Goal: Task Accomplishment & Management: Use online tool/utility

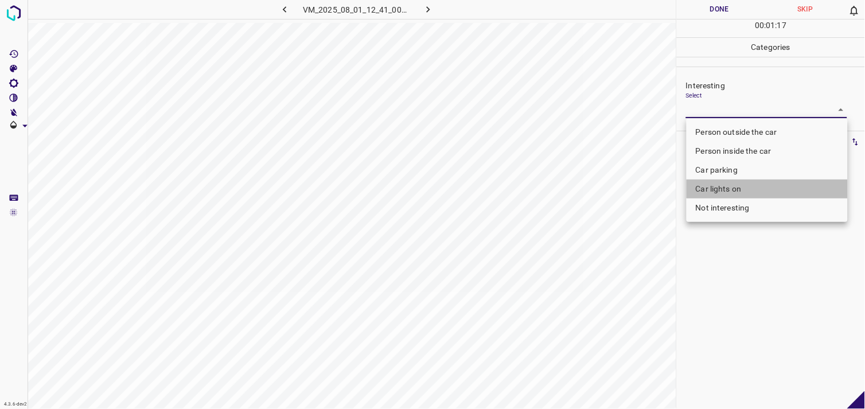
click at [746, 188] on li "Car lights on" at bounding box center [766, 189] width 161 height 19
type input "Car lights on"
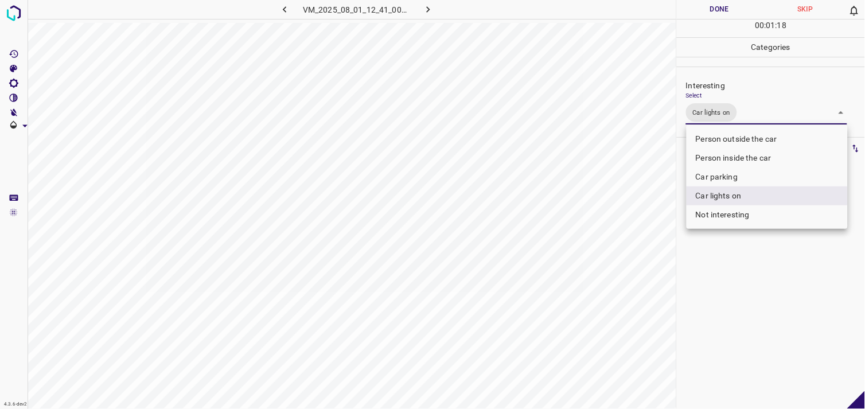
click at [743, 270] on div at bounding box center [432, 204] width 865 height 409
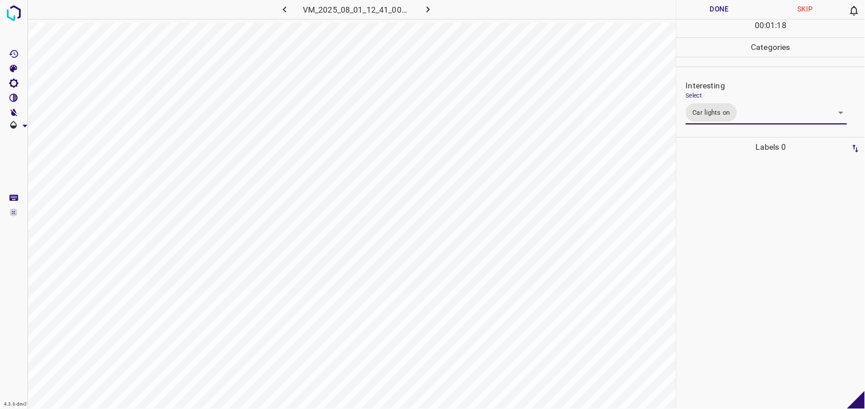
click at [721, 199] on div at bounding box center [770, 283] width 181 height 252
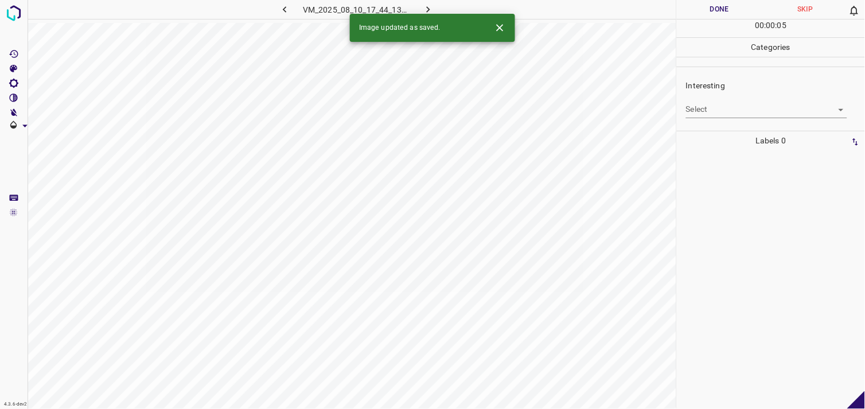
click at [754, 112] on body "4.3.6-dev2 VM_2025_08_10_17_44_13_411_09.gif Done Skip 0 00 : 00 : 05 Categorie…" at bounding box center [432, 204] width 865 height 409
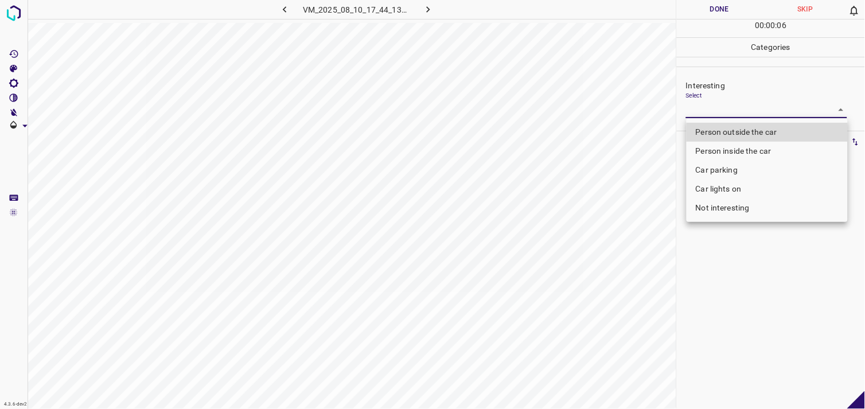
click at [743, 164] on li "Car parking" at bounding box center [766, 170] width 161 height 19
type input "Car parking"
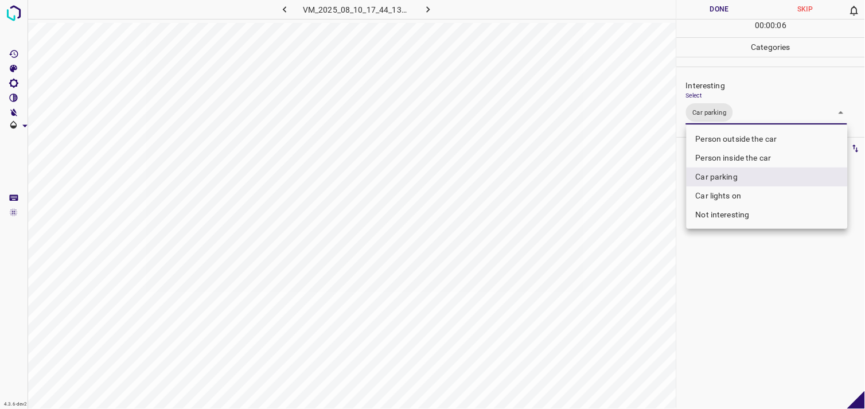
click at [744, 290] on div at bounding box center [432, 204] width 865 height 409
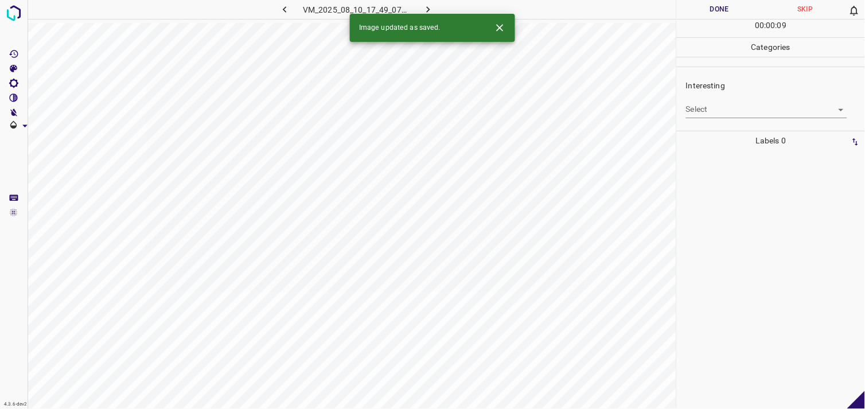
click at [735, 107] on body "4.3.6-dev2 VM_2025_08_10_17_49_07_754_01.gif Done Skip 0 00 : 00 : 09 Categorie…" at bounding box center [432, 204] width 865 height 409
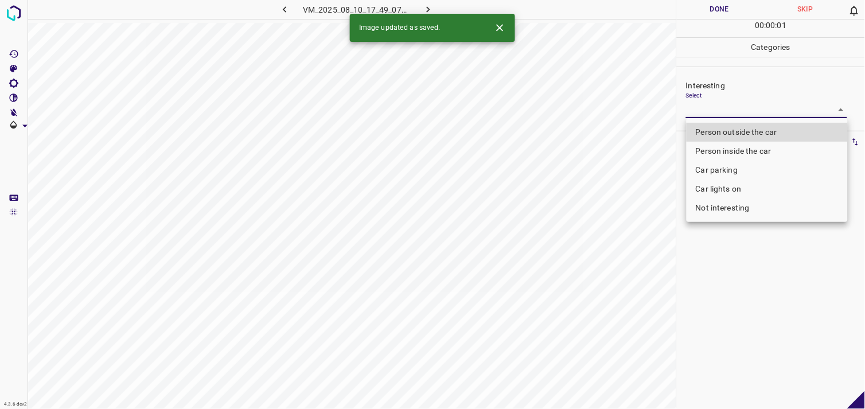
click at [750, 132] on li "Person outside the car" at bounding box center [766, 132] width 161 height 19
type input "Person outside the car"
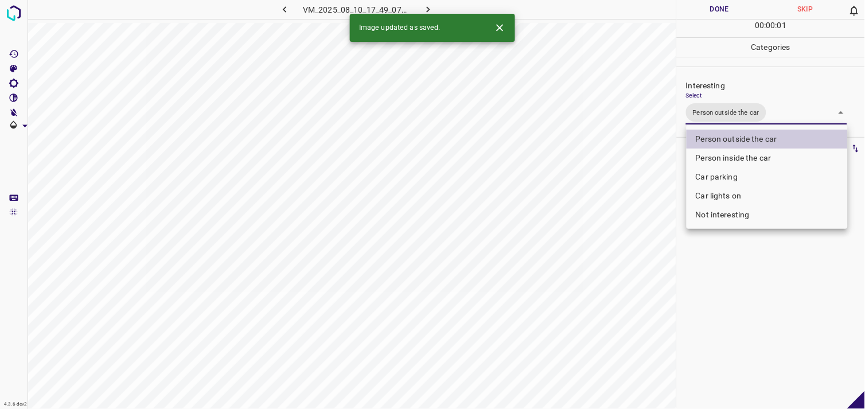
click at [724, 304] on div at bounding box center [432, 204] width 865 height 409
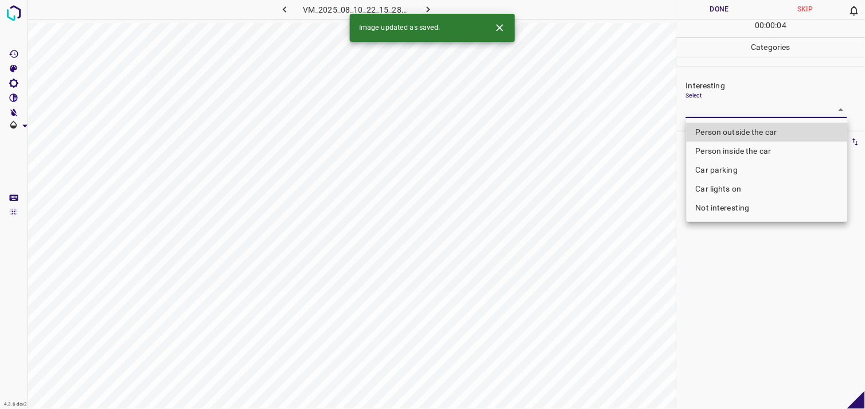
click at [730, 113] on body "4.3.6-dev2 VM_2025_08_10_22_15_28_411_05.gif Done Skip 0 00 : 00 : 04 Categorie…" at bounding box center [432, 204] width 865 height 409
click at [744, 124] on li "Person outside the car" at bounding box center [766, 132] width 161 height 19
type input "Person outside the car"
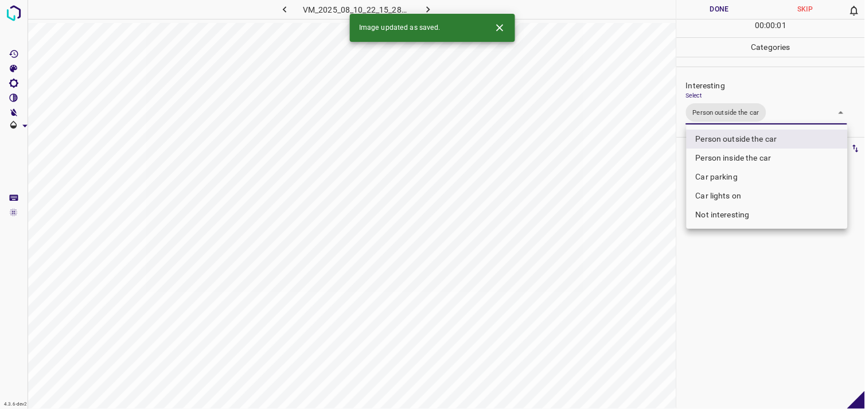
click at [781, 294] on div at bounding box center [432, 204] width 865 height 409
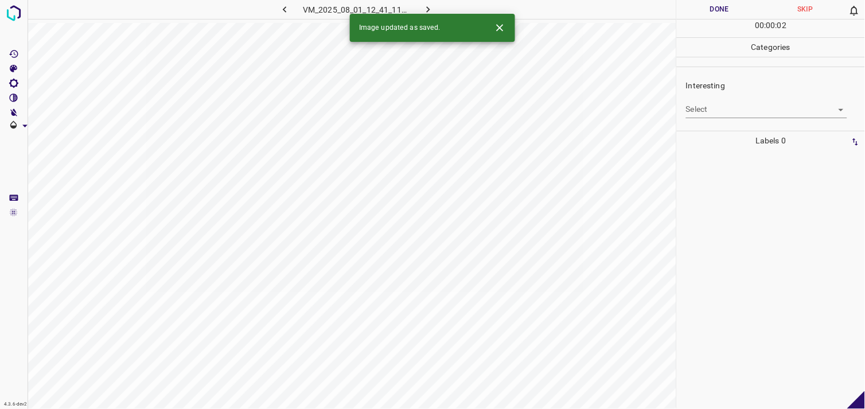
click at [736, 118] on body "4.3.6-dev2 VM_2025_08_01_12_41_11_817_05.gif Done Skip 0 00 : 00 : 02 Categorie…" at bounding box center [432, 204] width 865 height 409
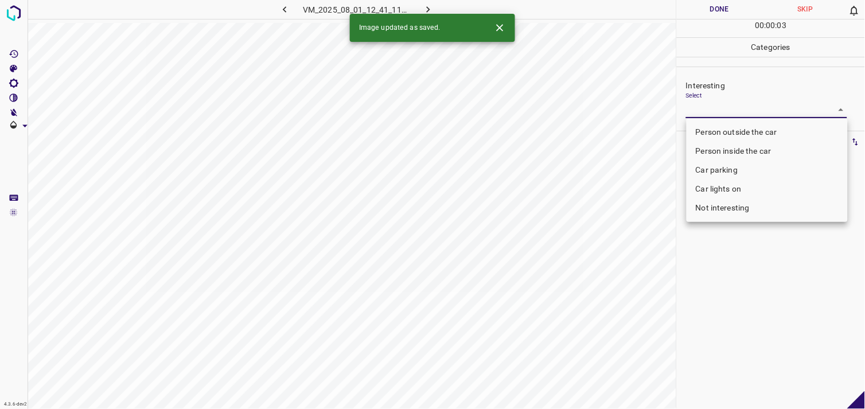
click at [743, 209] on li "Not interesting" at bounding box center [766, 207] width 161 height 19
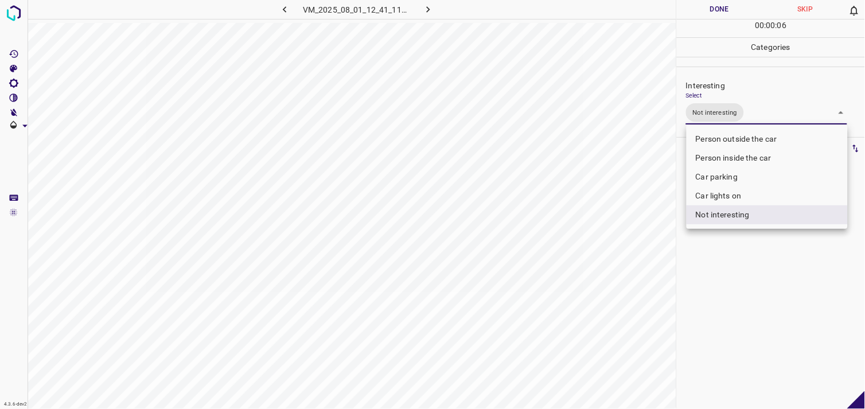
click at [740, 193] on li "Car lights on" at bounding box center [766, 195] width 161 height 19
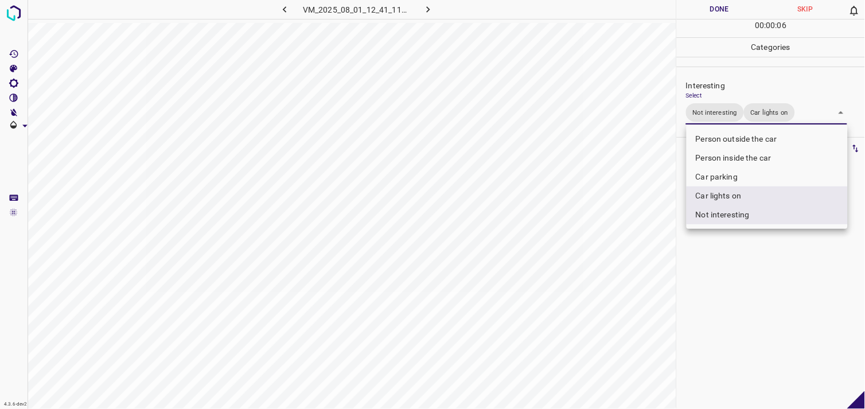
click at [742, 210] on li "Not interesting" at bounding box center [766, 214] width 161 height 19
type input "Car lights on"
click at [760, 254] on div at bounding box center [432, 204] width 865 height 409
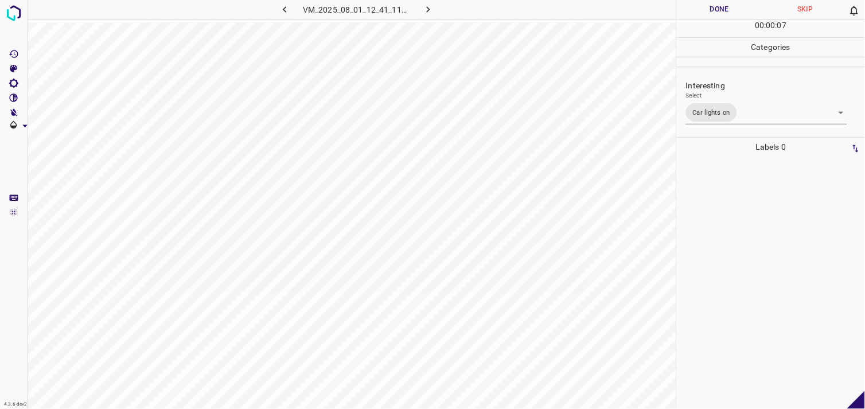
click at [758, 224] on div at bounding box center [770, 283] width 181 height 252
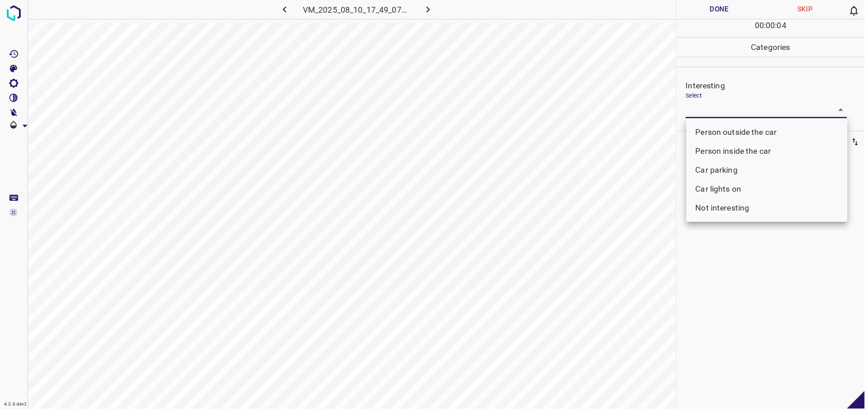
click at [747, 111] on body "4.3.6-dev2 VM_2025_08_10_17_49_07_754_07.gif Done Skip 0 00 : 00 : 04 Categorie…" at bounding box center [432, 204] width 865 height 409
click at [744, 148] on li "Person inside the car" at bounding box center [766, 151] width 161 height 19
type input "Person inside the car"
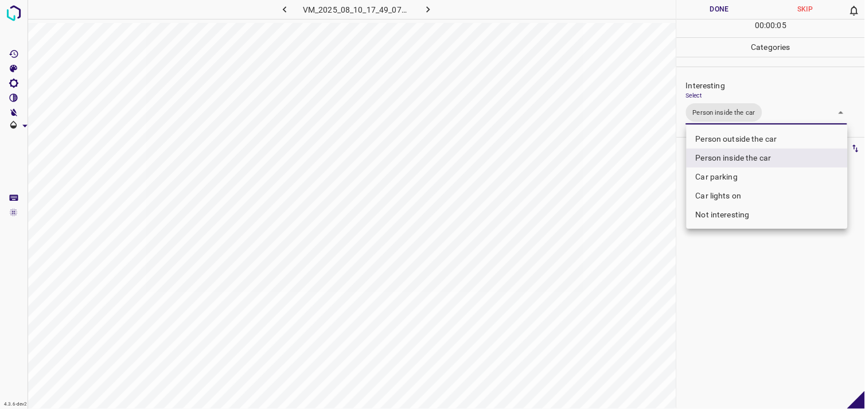
click at [782, 284] on div at bounding box center [432, 204] width 865 height 409
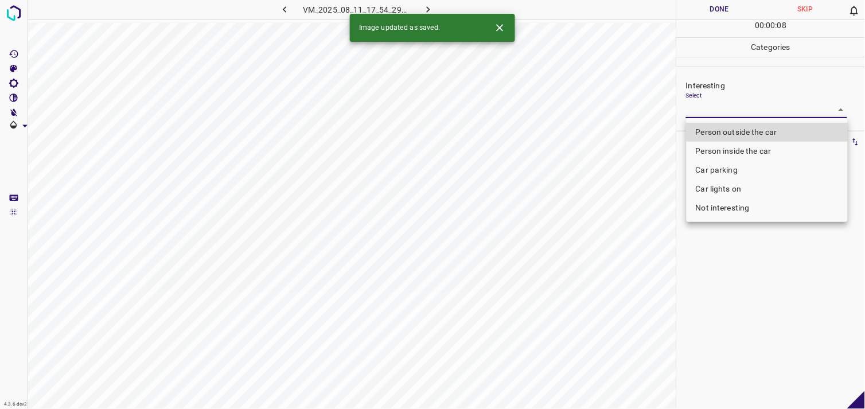
click at [727, 116] on body "4.3.6-dev2 VM_2025_08_11_17_54_29_956_07.gif Done Skip 0 00 : 00 : 08 Categorie…" at bounding box center [432, 204] width 865 height 409
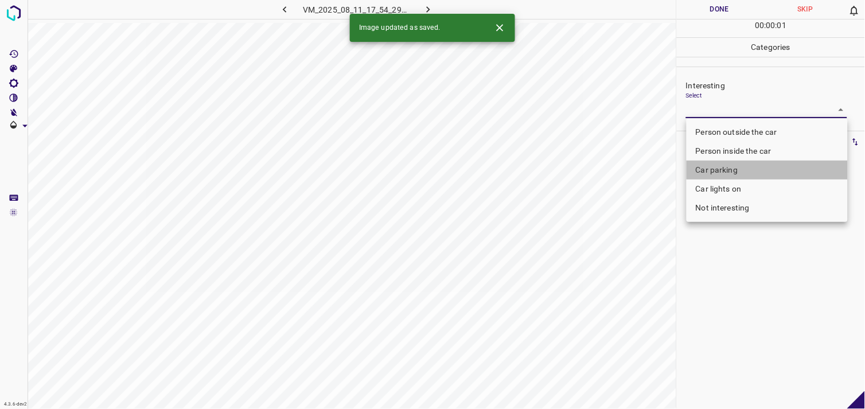
click at [725, 167] on li "Car parking" at bounding box center [766, 170] width 161 height 19
type input "Car parking"
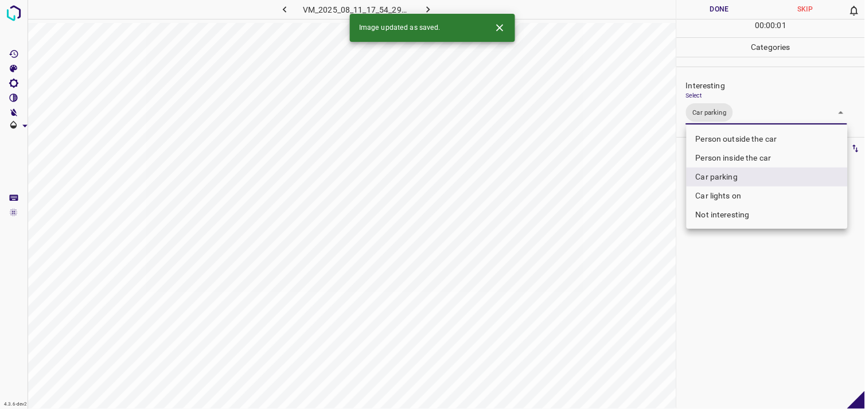
click at [731, 266] on div at bounding box center [432, 204] width 865 height 409
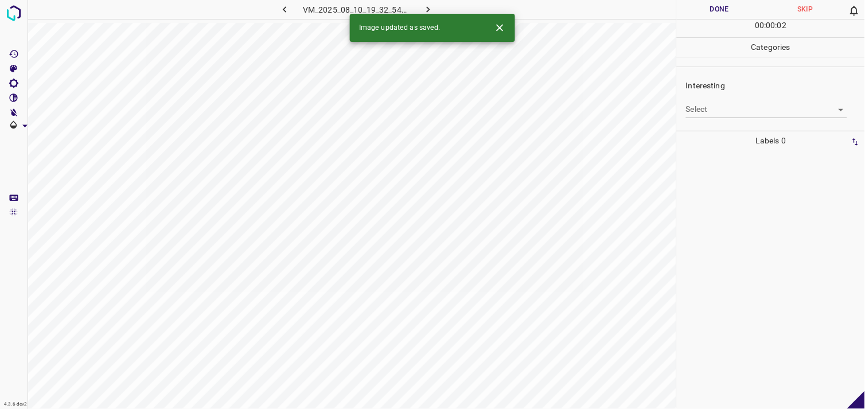
click at [739, 111] on body "4.3.6-dev2 VM_2025_08_10_19_32_54_116_00.gif Done Skip 0 00 : 00 : 02 Categorie…" at bounding box center [432, 204] width 865 height 409
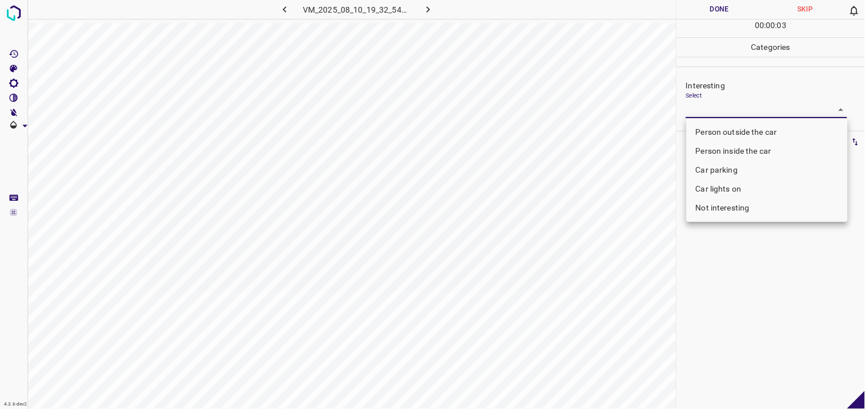
click at [739, 110] on body "4.3.6-dev2 VM_2025_08_10_19_32_54_116_00.gif Done Skip 0 00 : 00 : 03 Categorie…" at bounding box center [432, 204] width 865 height 409
click at [739, 110] on div at bounding box center [432, 204] width 865 height 409
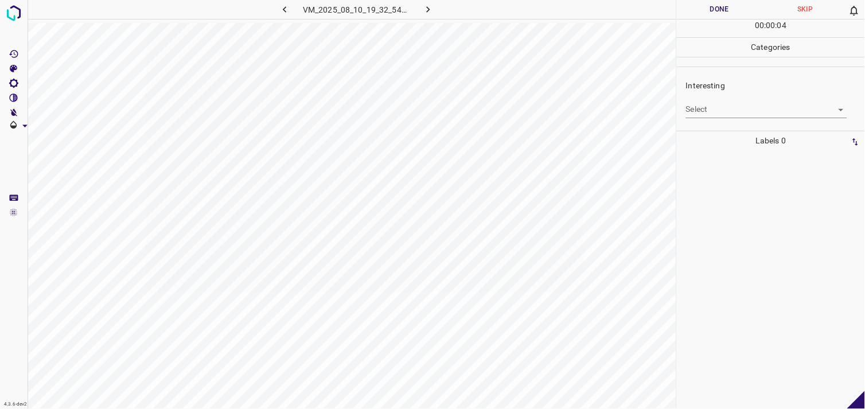
click at [748, 123] on div "Interesting Select ​" at bounding box center [771, 99] width 188 height 54
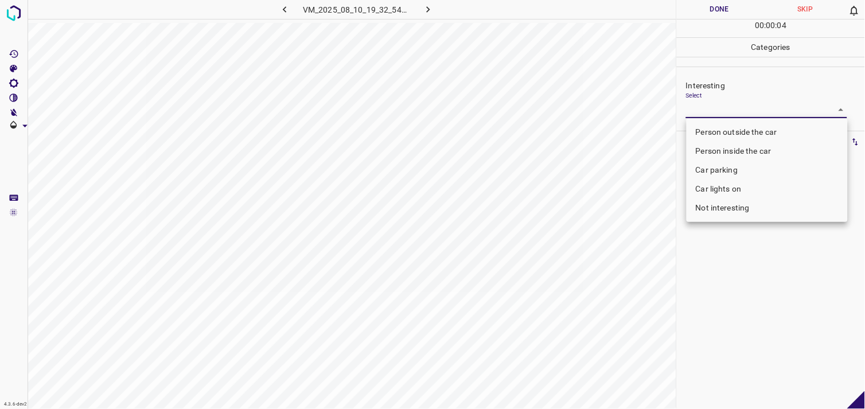
click at [747, 111] on body "4.3.6-dev2 VM_2025_08_10_19_32_54_116_00.gif Done Skip 0 00 : 00 : 04 Categorie…" at bounding box center [432, 204] width 865 height 409
click at [755, 185] on li "Car lights on" at bounding box center [766, 189] width 161 height 19
click at [755, 180] on li "Car parking" at bounding box center [766, 170] width 161 height 19
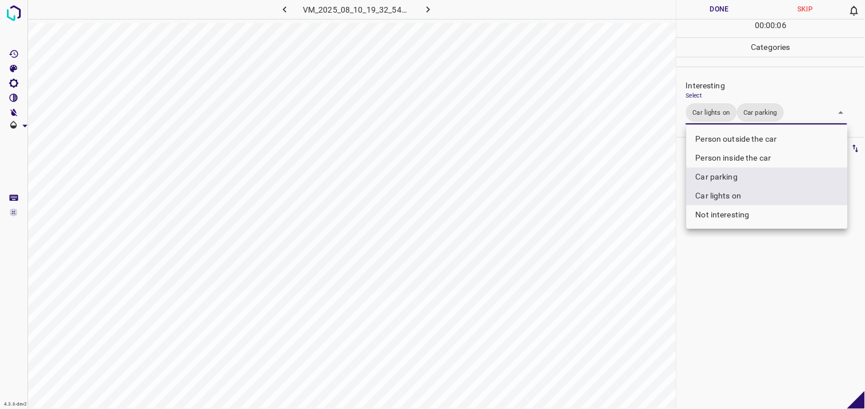
click at [754, 310] on div at bounding box center [432, 204] width 865 height 409
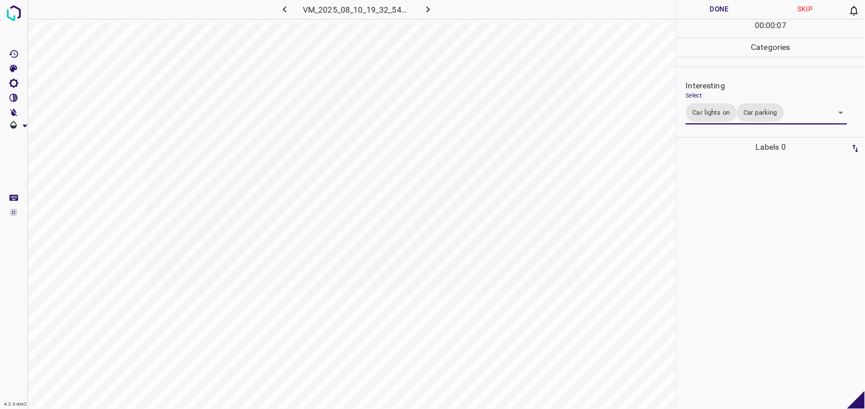
click at [737, 115] on body "4.3.6-dev2 VM_2025_08_10_19_32_54_116_00.gif Done Skip 0 00 : 00 : 07 Categorie…" at bounding box center [432, 204] width 865 height 409
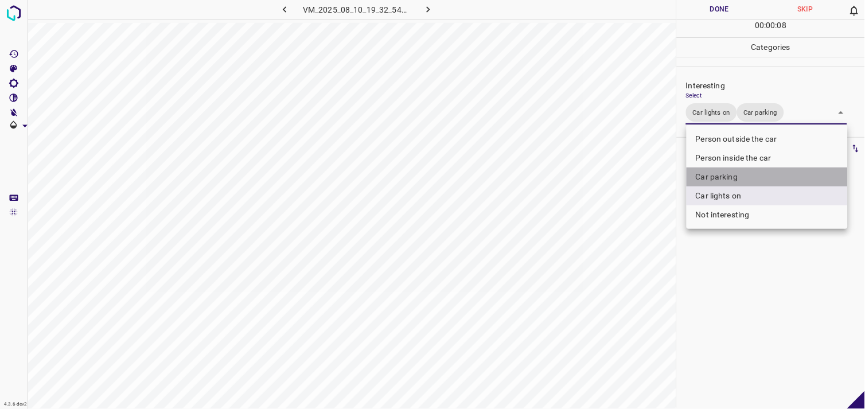
click at [743, 174] on li "Car parking" at bounding box center [766, 176] width 161 height 19
type input "Car lights on"
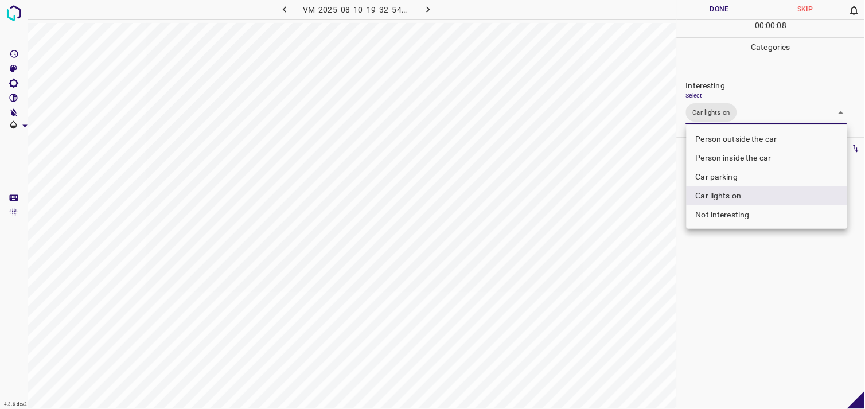
click at [737, 272] on div at bounding box center [432, 204] width 865 height 409
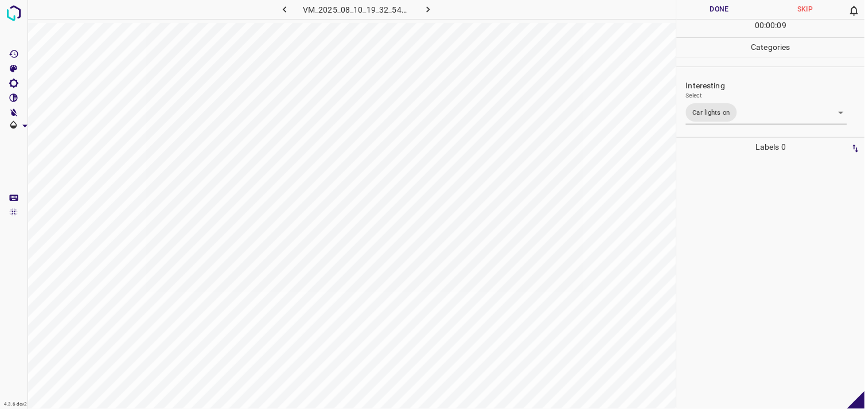
click at [747, 232] on div at bounding box center [770, 283] width 181 height 252
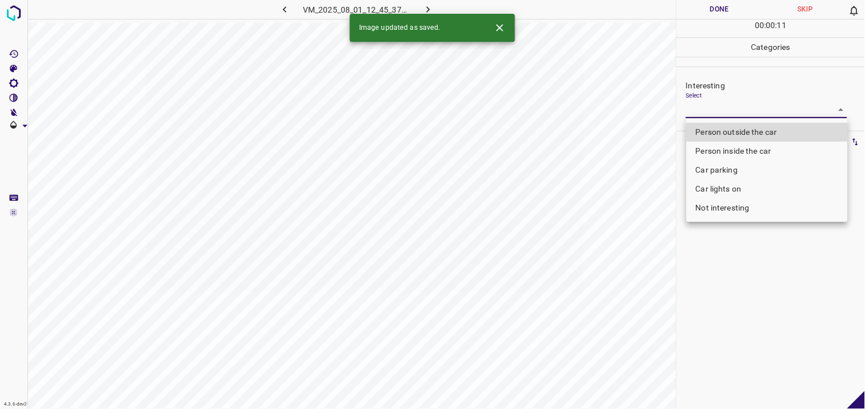
click at [697, 115] on body "4.3.6-dev2 VM_2025_08_01_12_45_37_380_07.gif Done Skip 0 00 : 00 : 11 Categorie…" at bounding box center [432, 204] width 865 height 409
click at [697, 115] on div at bounding box center [432, 204] width 865 height 409
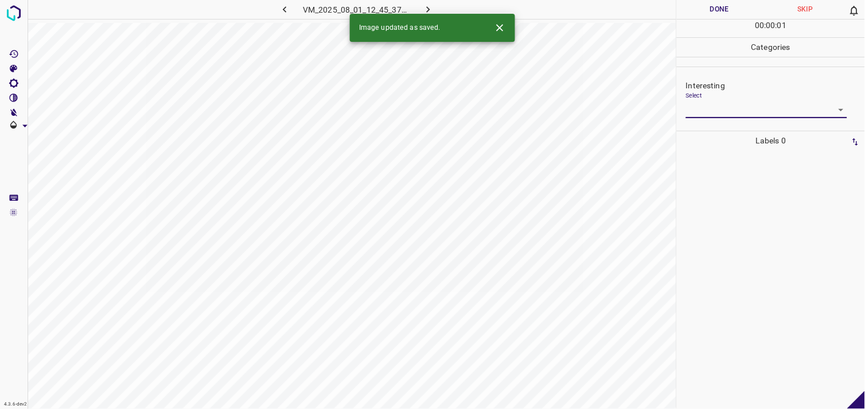
click at [732, 106] on body "4.3.6-dev2 VM_2025_08_01_12_45_37_380_07.gif Done Skip 0 00 : 00 : 01 Categorie…" at bounding box center [432, 204] width 865 height 409
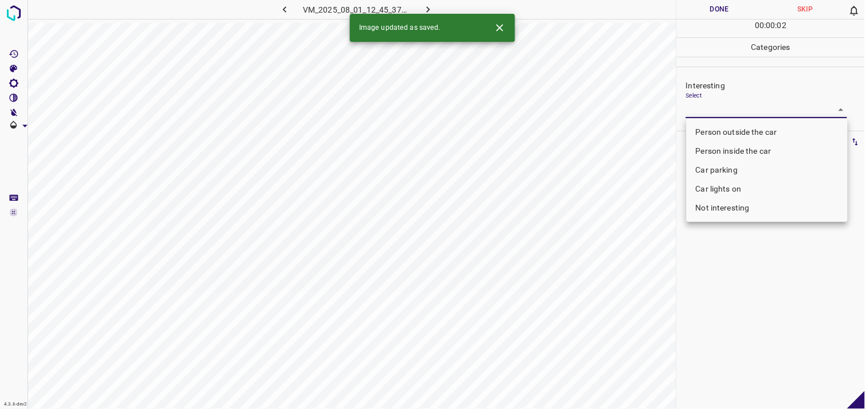
click at [723, 211] on li "Not interesting" at bounding box center [766, 207] width 161 height 19
type input "Not interesting"
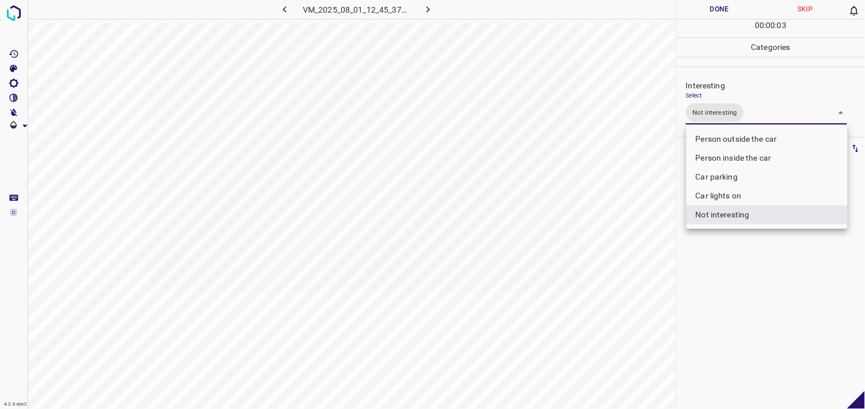
drag, startPoint x: 731, startPoint y: 274, endPoint x: 725, endPoint y: 268, distance: 8.1
click at [730, 274] on div at bounding box center [432, 204] width 865 height 409
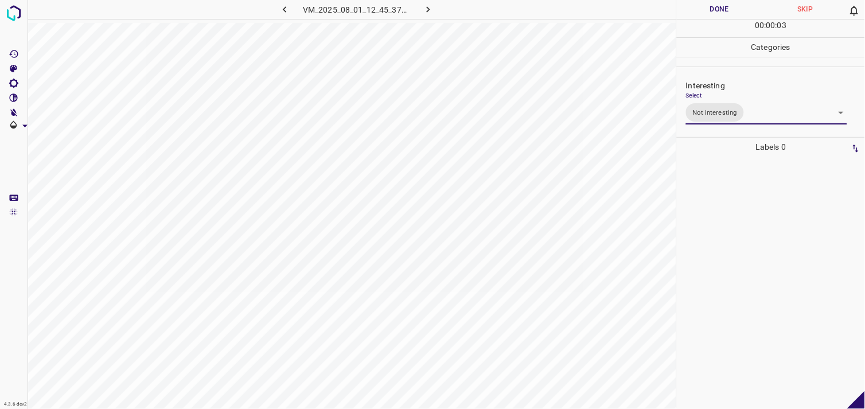
click at [721, 223] on div at bounding box center [770, 283] width 181 height 252
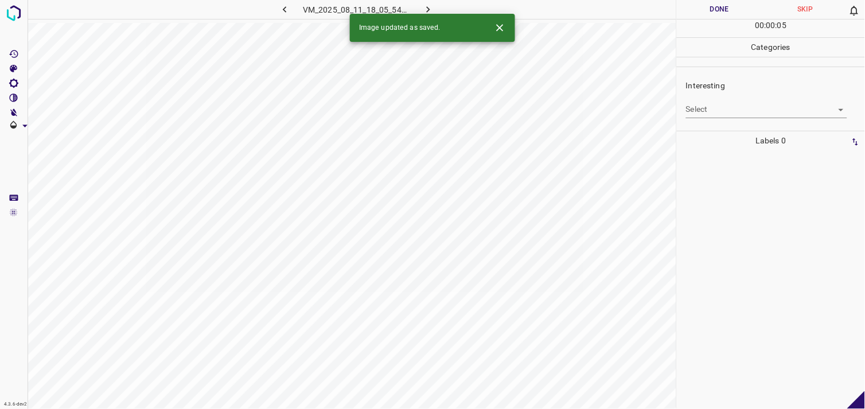
click at [740, 111] on body "4.3.6-dev2 VM_2025_08_11_18_05_54_338_01.gif Done Skip 0 00 : 00 : 05 Categorie…" at bounding box center [432, 204] width 865 height 409
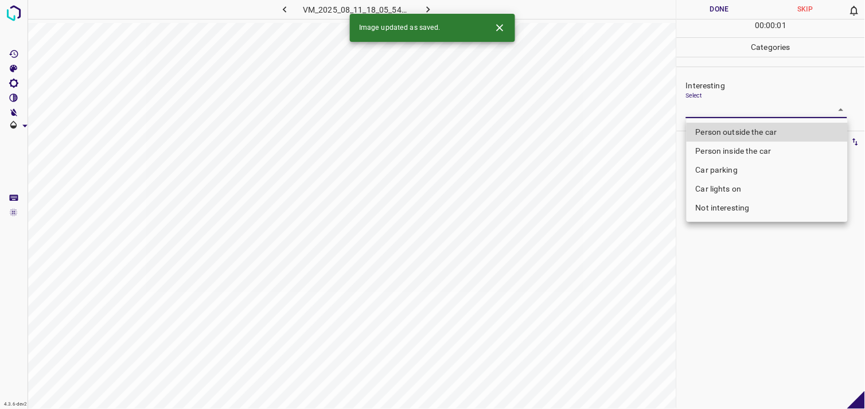
click at [744, 132] on li "Person outside the car" at bounding box center [766, 132] width 161 height 19
type input "Person outside the car"
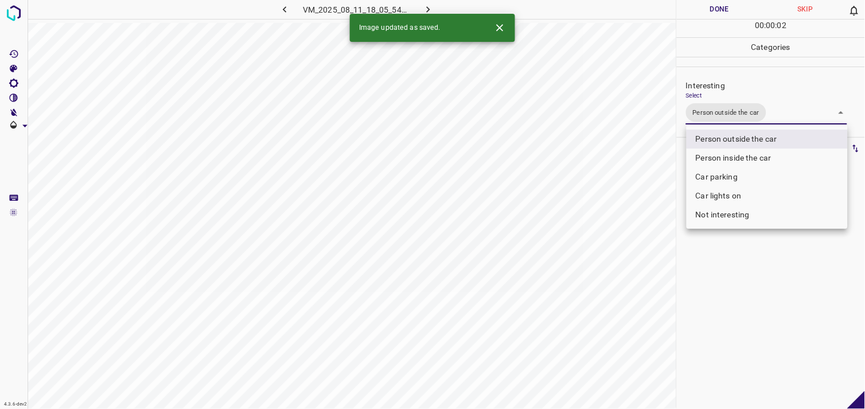
click at [747, 284] on div at bounding box center [432, 204] width 865 height 409
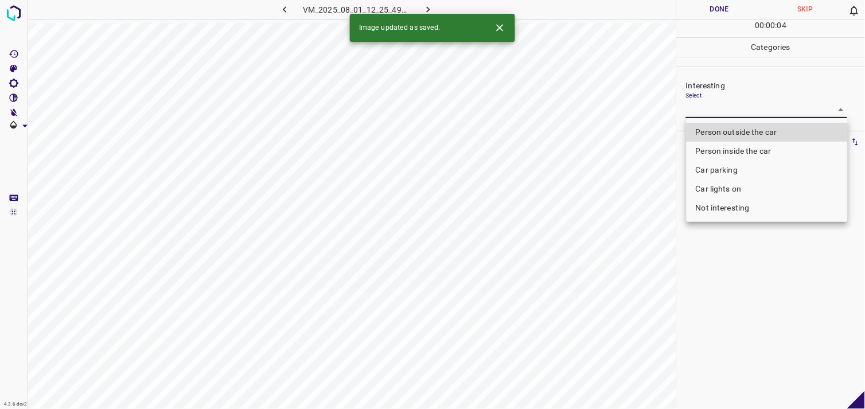
click at [717, 114] on body "4.3.6-dev2 VM_2025_08_01_12_25_49_828_01.gif Done Skip 0 00 : 00 : 04 Categorie…" at bounding box center [432, 204] width 865 height 409
click at [725, 131] on li "Person outside the car" at bounding box center [766, 132] width 161 height 19
type input "Person outside the car"
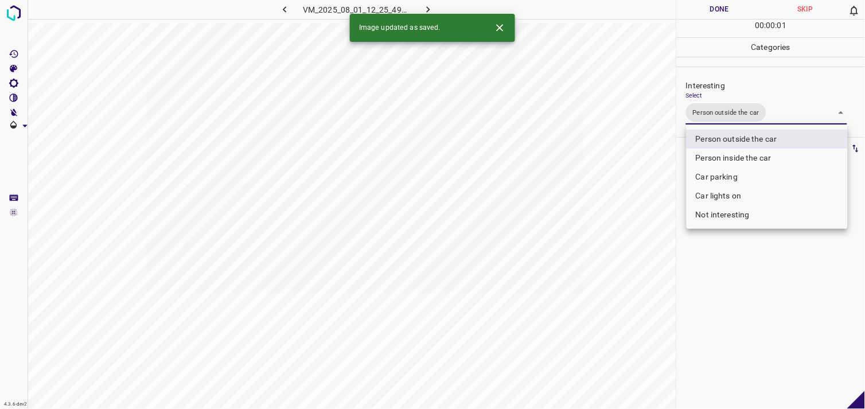
click at [758, 280] on div at bounding box center [432, 204] width 865 height 409
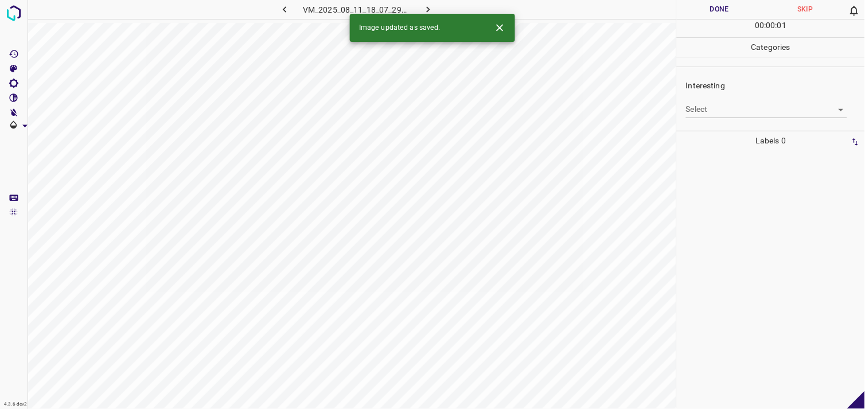
click at [712, 112] on body "4.3.6-dev2 VM_2025_08_11_18_07_29_786_02.gif Done Skip 0 00 : 00 : 01 Categorie…" at bounding box center [432, 204] width 865 height 409
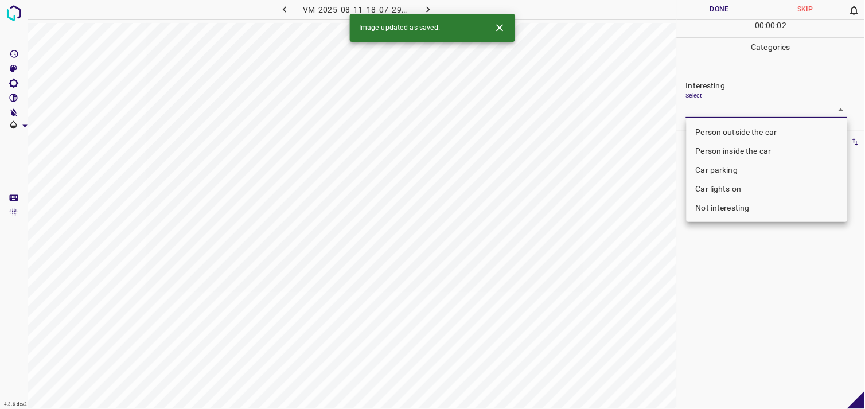
click at [742, 115] on body "4.3.6-dev2 VM_2025_08_11_18_07_29_786_02.gif Done Skip 0 00 : 00 : 02 Categorie…" at bounding box center [432, 204] width 865 height 409
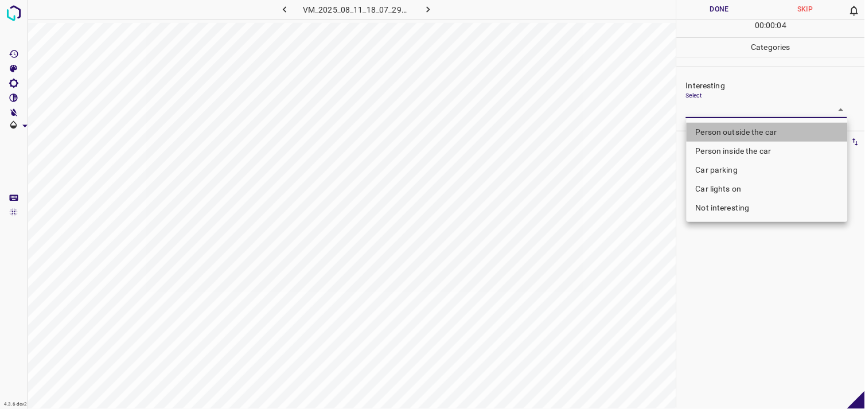
click at [750, 132] on li "Person outside the car" at bounding box center [766, 132] width 161 height 19
type input "Person outside the car"
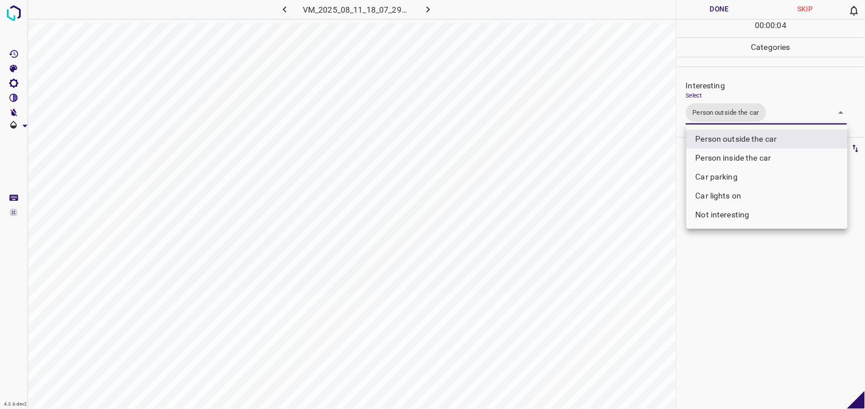
drag, startPoint x: 742, startPoint y: 270, endPoint x: 740, endPoint y: 248, distance: 22.4
click at [740, 270] on div at bounding box center [432, 204] width 865 height 409
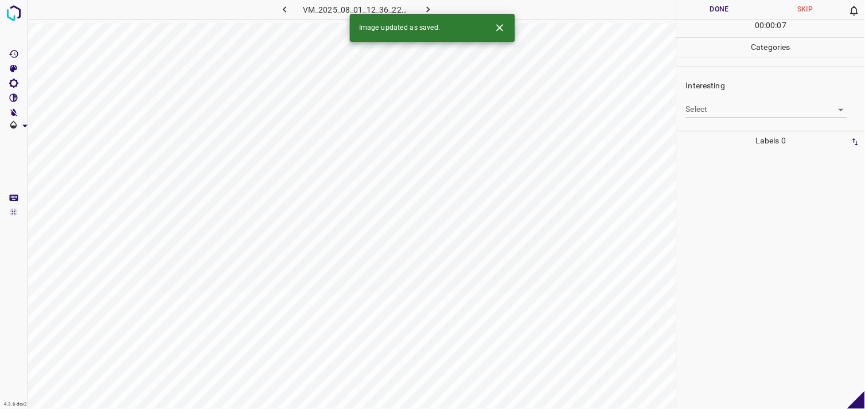
click at [735, 112] on body "4.3.6-dev2 VM_2025_08_01_12_36_22_526_06.gif Done Skip 0 00 : 00 : 07 Categorie…" at bounding box center [432, 204] width 865 height 409
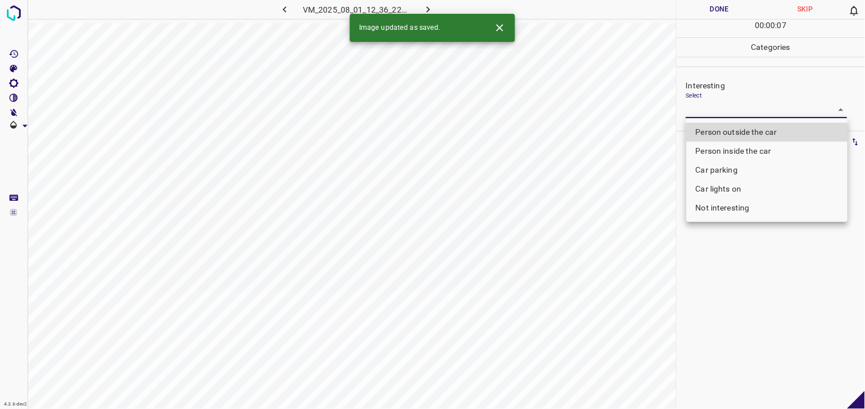
click at [744, 131] on li "Person outside the car" at bounding box center [766, 132] width 161 height 19
type input "Person outside the car"
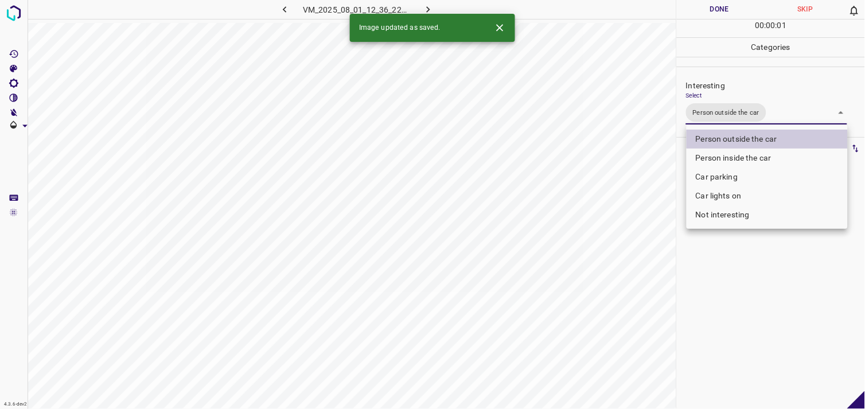
drag, startPoint x: 743, startPoint y: 336, endPoint x: 774, endPoint y: 255, distance: 86.6
click at [748, 334] on div at bounding box center [432, 204] width 865 height 409
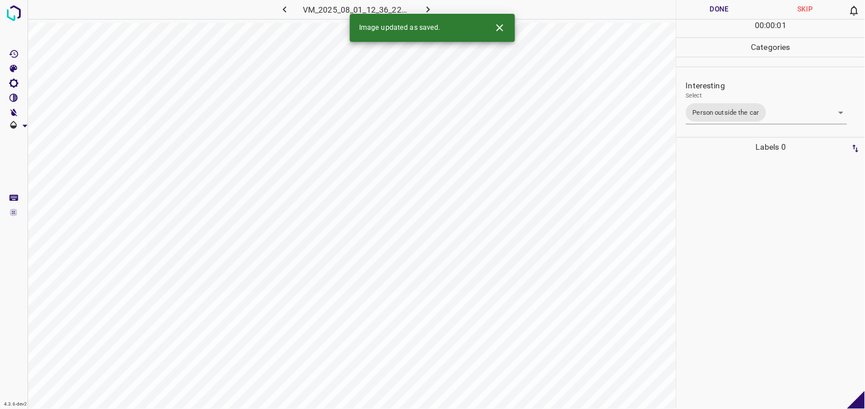
click at [774, 236] on div at bounding box center [770, 283] width 181 height 252
click at [704, 111] on body "4.3.6-dev2 VM_2025_08_10_19_38_19_119_02.gif Done Skip 0 00 : 00 : 01 Categorie…" at bounding box center [432, 204] width 865 height 409
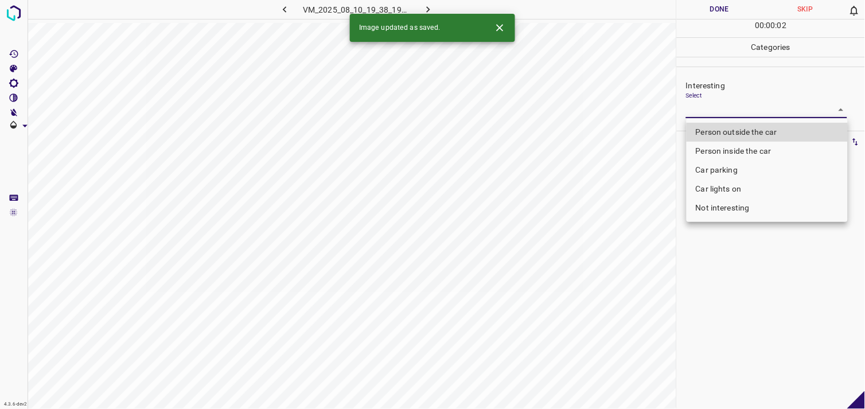
click at [721, 135] on li "Person outside the car" at bounding box center [766, 132] width 161 height 19
type input "Person outside the car"
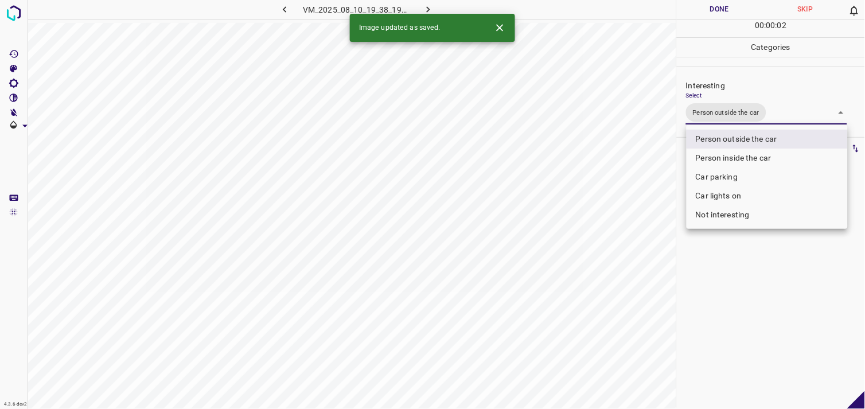
click at [758, 301] on div at bounding box center [432, 204] width 865 height 409
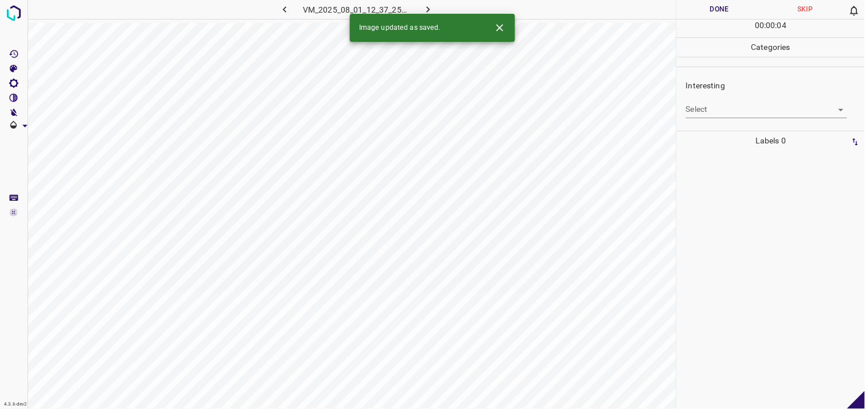
click at [726, 115] on body "4.3.6-dev2 VM_2025_08_01_12_37_25_994_03.gif Done Skip 0 00 : 00 : 04 Categorie…" at bounding box center [432, 204] width 865 height 409
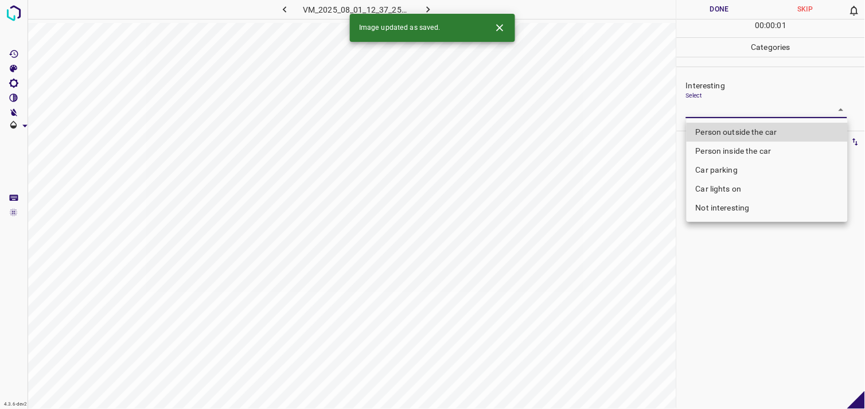
click at [742, 131] on li "Person outside the car" at bounding box center [766, 132] width 161 height 19
type input "Person outside the car"
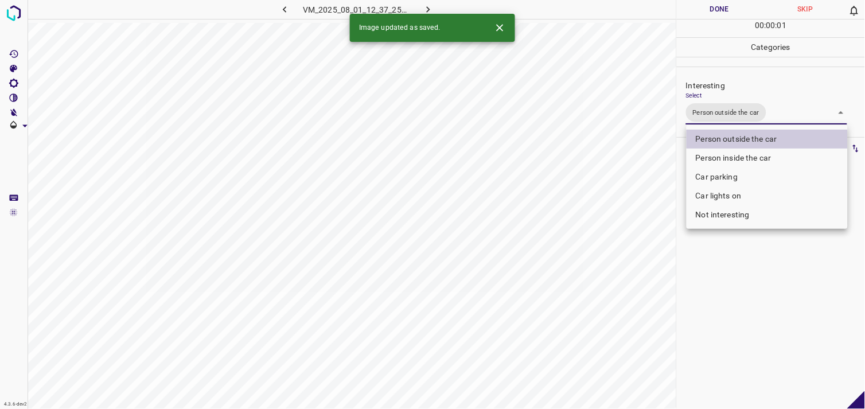
click at [748, 301] on div at bounding box center [432, 204] width 865 height 409
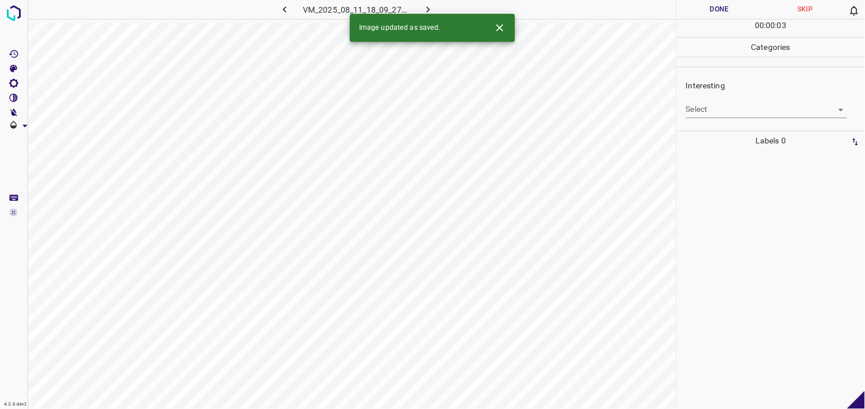
click at [741, 115] on body "4.3.6-dev2 VM_2025_08_11_18_09_27_974_01.gif Done Skip 0 00 : 00 : 03 Categorie…" at bounding box center [432, 204] width 865 height 409
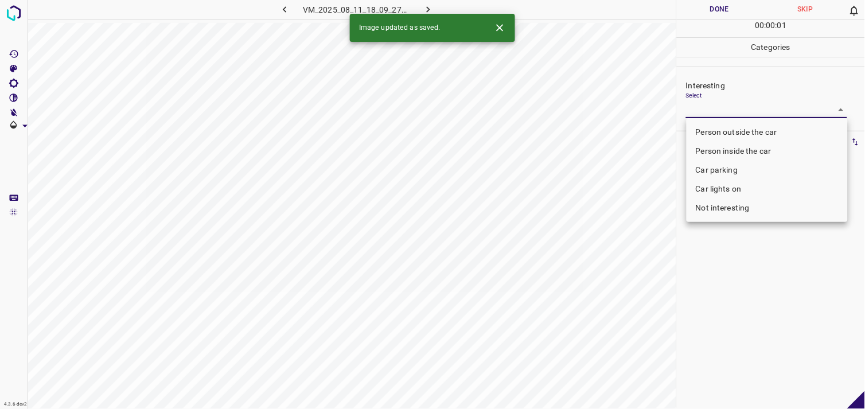
click at [757, 114] on body "4.3.6-dev2 VM_2025_08_11_18_09_27_974_01.gif Done Skip 0 00 : 00 : 01 Categorie…" at bounding box center [432, 204] width 865 height 409
click at [759, 127] on li "Person outside the car" at bounding box center [766, 132] width 161 height 19
type input "Person outside the car"
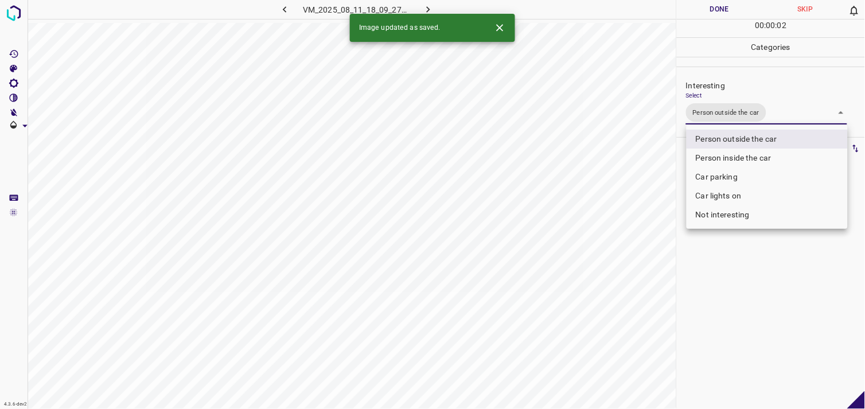
drag, startPoint x: 770, startPoint y: 271, endPoint x: 766, endPoint y: 249, distance: 21.6
click at [769, 270] on div at bounding box center [432, 204] width 865 height 409
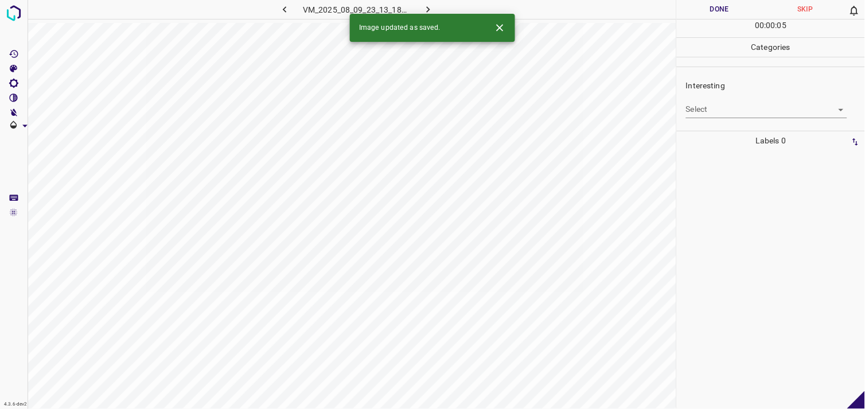
click at [753, 120] on div "Interesting Select ​" at bounding box center [771, 99] width 188 height 54
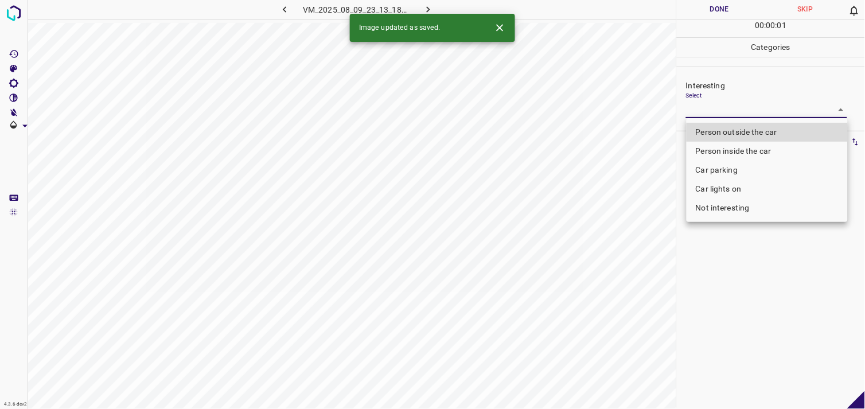
click at [753, 113] on body "4.3.6-dev2 VM_2025_08_09_23_13_18_938_04.gif Done Skip 0 00 : 00 : 01 Categorie…" at bounding box center [432, 204] width 865 height 409
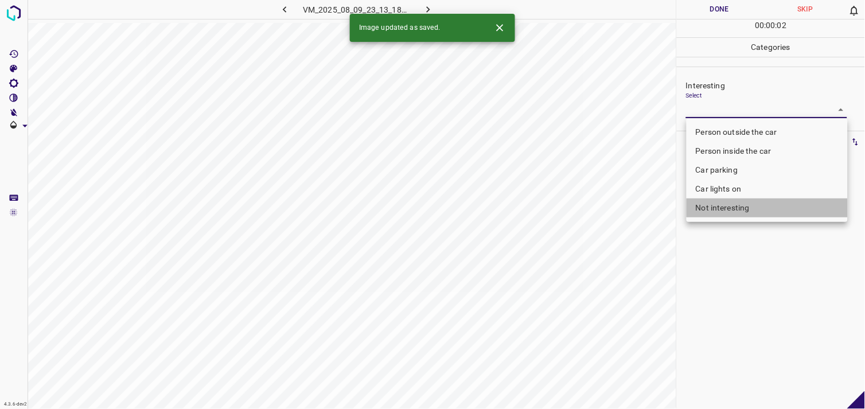
click at [740, 209] on li "Not interesting" at bounding box center [766, 207] width 161 height 19
type input "Not interesting"
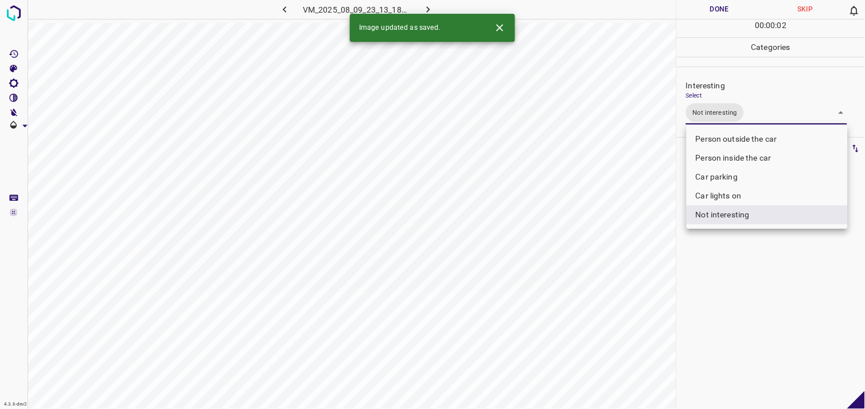
click at [738, 266] on div at bounding box center [432, 204] width 865 height 409
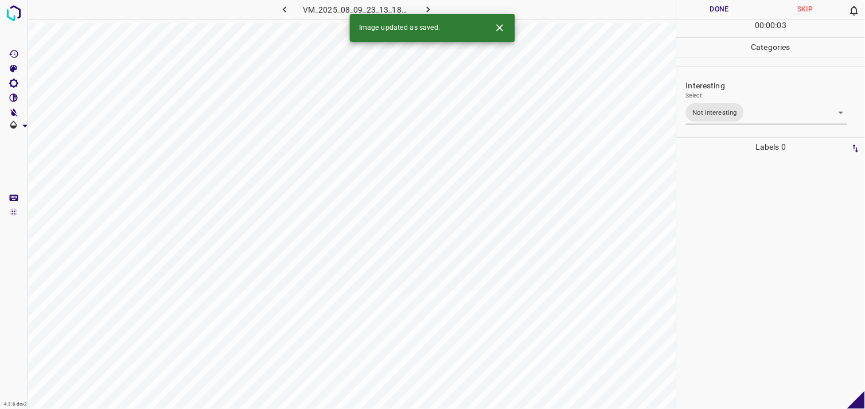
click at [725, 225] on div at bounding box center [770, 283] width 181 height 252
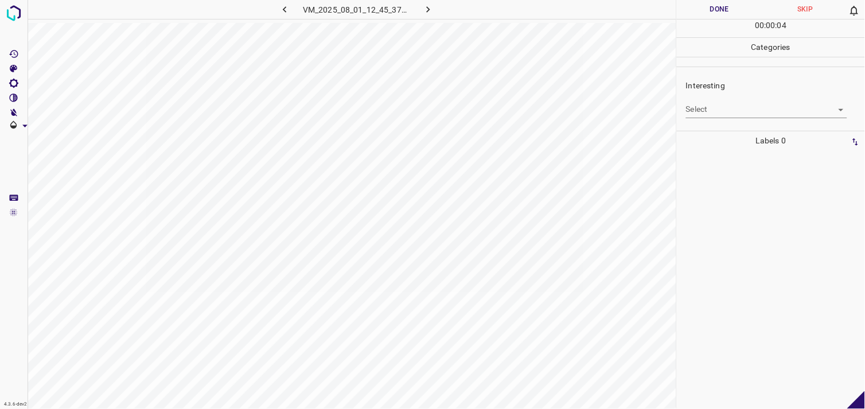
click at [725, 107] on body "4.3.6-dev2 VM_2025_08_01_12_45_37_380_01.gif Done Skip 0 00 : 00 : 04 Categorie…" at bounding box center [432, 204] width 865 height 409
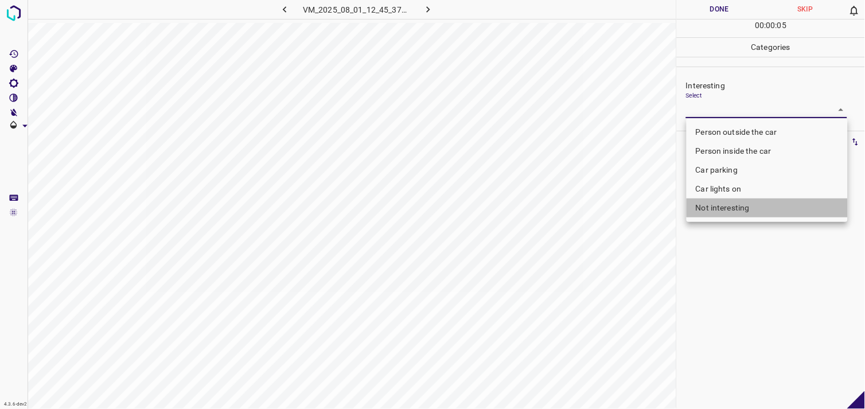
click at [748, 210] on li "Not interesting" at bounding box center [766, 207] width 161 height 19
type input "Not interesting"
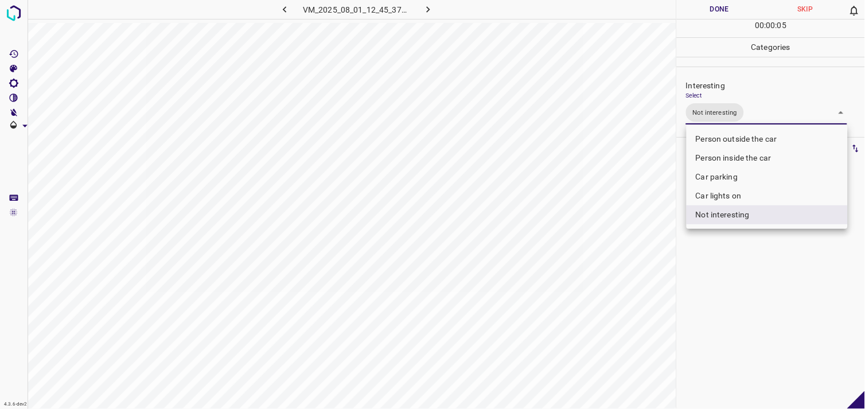
click at [753, 263] on div at bounding box center [432, 204] width 865 height 409
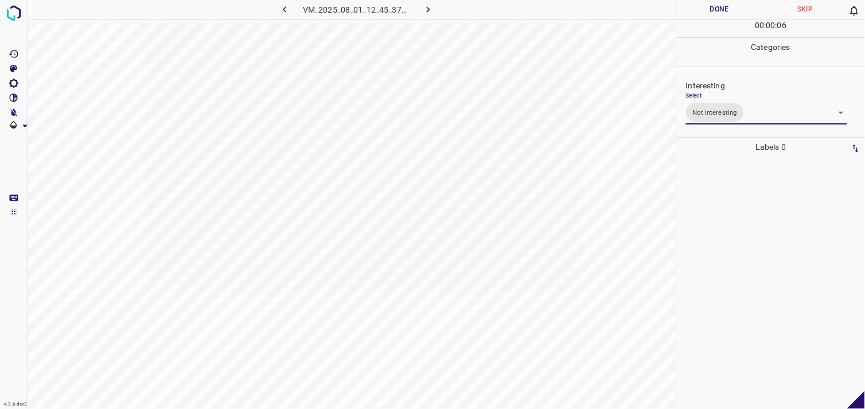
click at [754, 247] on div at bounding box center [770, 283] width 181 height 252
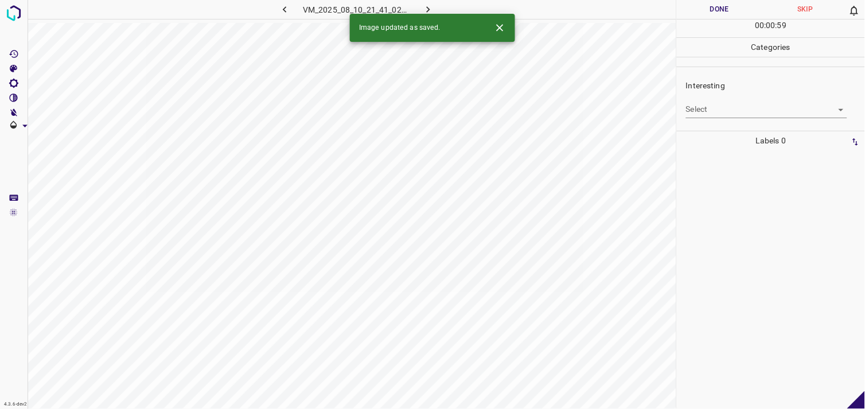
click at [764, 114] on body "4.3.6-dev2 VM_2025_08_10_21_41_02_891_06.gif Done Skip 0 00 : 00 : 59 Categorie…" at bounding box center [432, 204] width 865 height 409
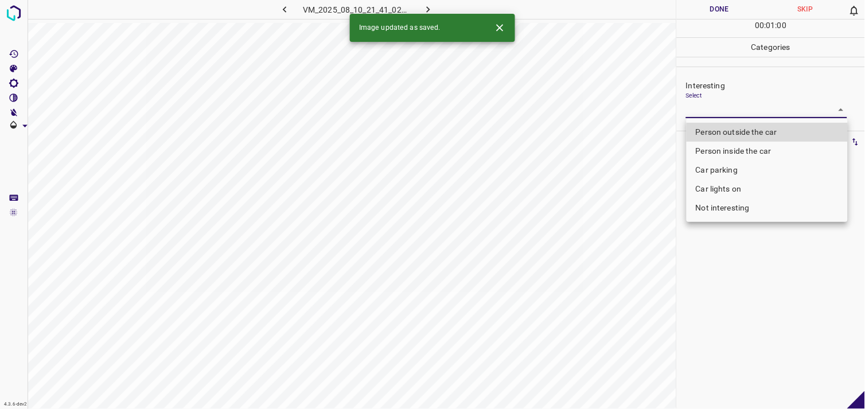
click at [742, 210] on li "Not interesting" at bounding box center [766, 207] width 161 height 19
type input "Not interesting"
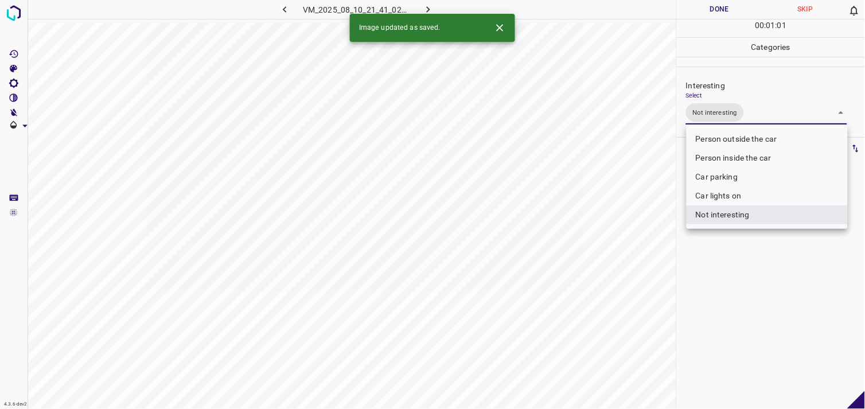
click at [740, 260] on div at bounding box center [432, 204] width 865 height 409
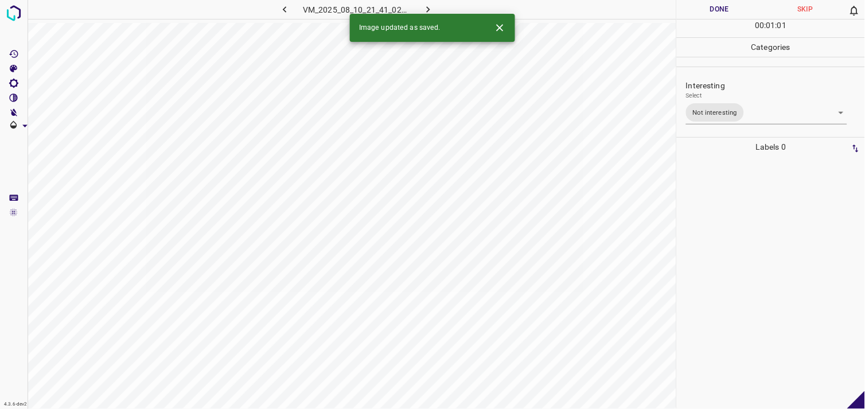
drag, startPoint x: 730, startPoint y: 201, endPoint x: 738, endPoint y: 201, distance: 7.5
click at [738, 201] on div at bounding box center [770, 283] width 181 height 252
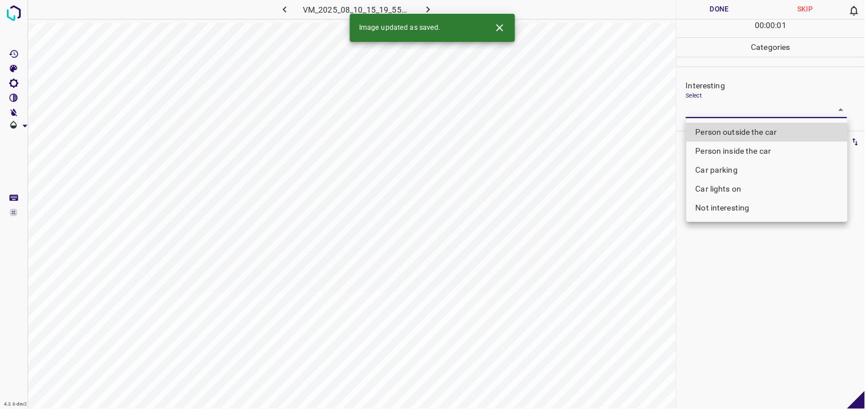
click at [727, 112] on body "4.3.6-dev2 VM_2025_08_10_15_19_55_669_07.gif Done Skip 0 00 : 00 : 01 Categorie…" at bounding box center [432, 204] width 865 height 409
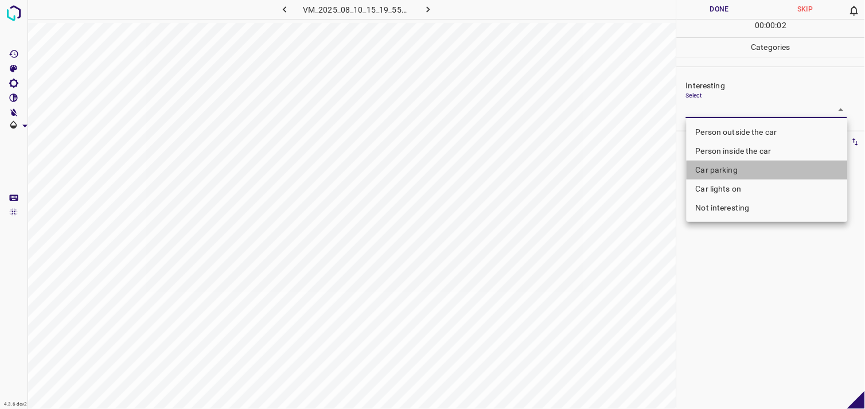
click at [725, 171] on li "Car parking" at bounding box center [766, 170] width 161 height 19
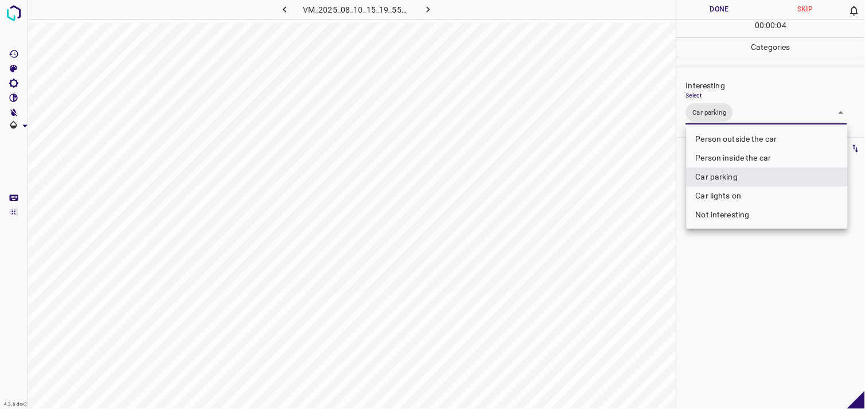
click at [747, 279] on div at bounding box center [432, 204] width 865 height 409
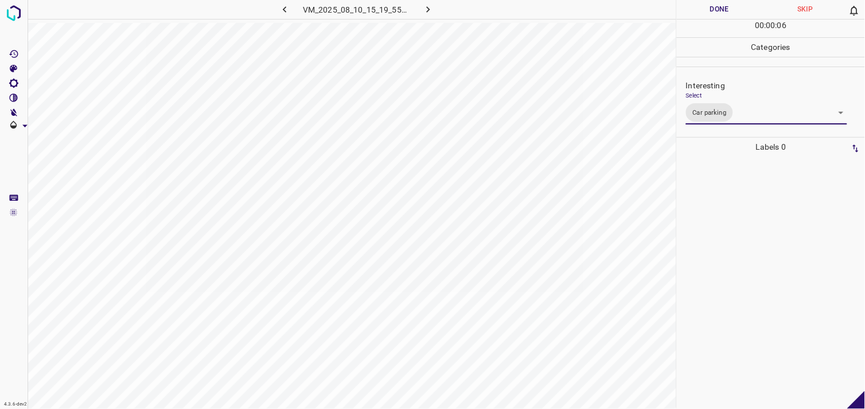
click at [738, 118] on body "4.3.6-dev2 VM_2025_08_10_15_19_55_669_07.gif Done Skip 0 00 : 00 : 06 Categorie…" at bounding box center [432, 204] width 865 height 409
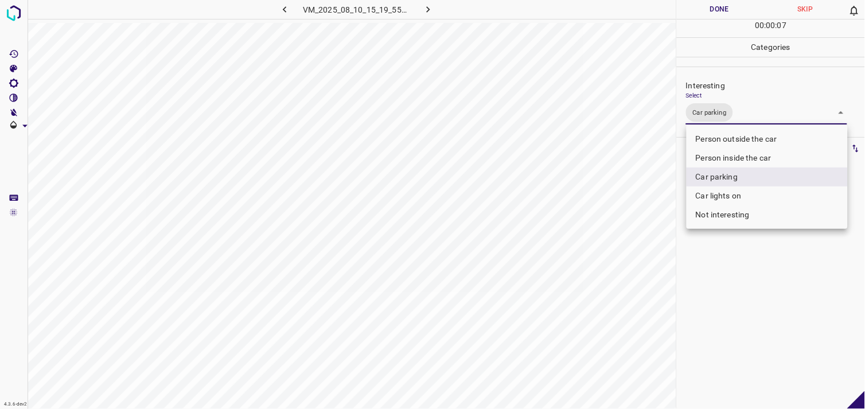
drag, startPoint x: 755, startPoint y: 152, endPoint x: 750, endPoint y: 158, distance: 7.7
click at [753, 152] on li "Person inside the car" at bounding box center [766, 158] width 161 height 19
type input "Car parking,Person inside the car"
click at [741, 301] on div at bounding box center [432, 204] width 865 height 409
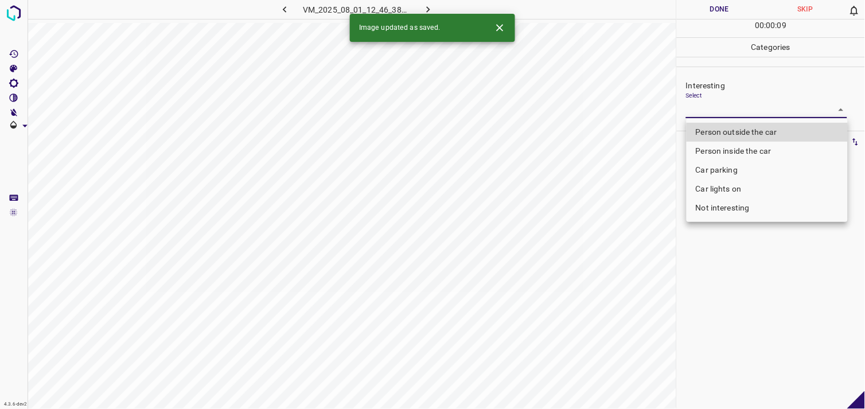
click at [729, 117] on body "4.3.6-dev2 VM_2025_08_01_12_46_38_782_00.gif Done Skip 0 00 : 00 : 09 Categorie…" at bounding box center [432, 204] width 865 height 409
click at [744, 132] on li "Person outside the car" at bounding box center [766, 132] width 161 height 19
type input "Person outside the car"
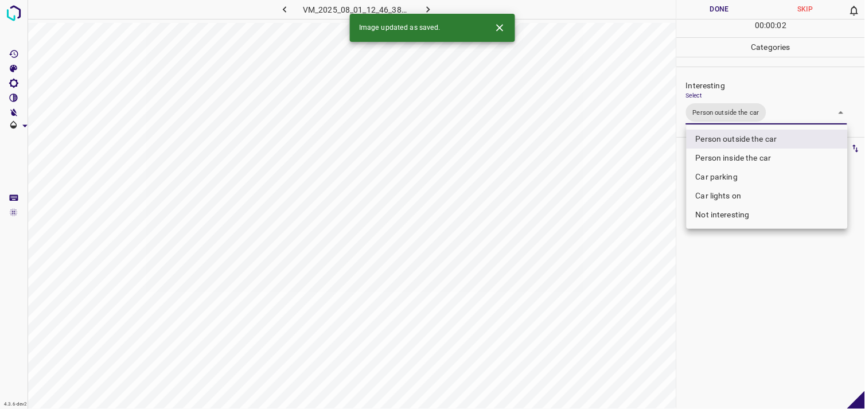
click at [743, 274] on div at bounding box center [432, 204] width 865 height 409
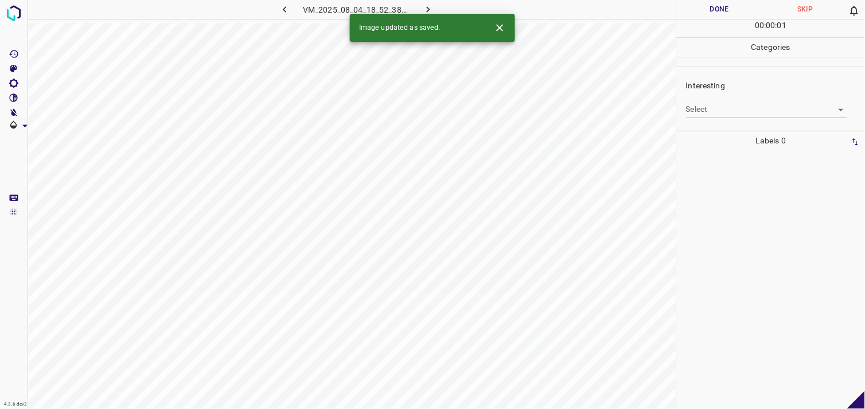
click at [737, 121] on div "Interesting Select ​" at bounding box center [771, 99] width 188 height 54
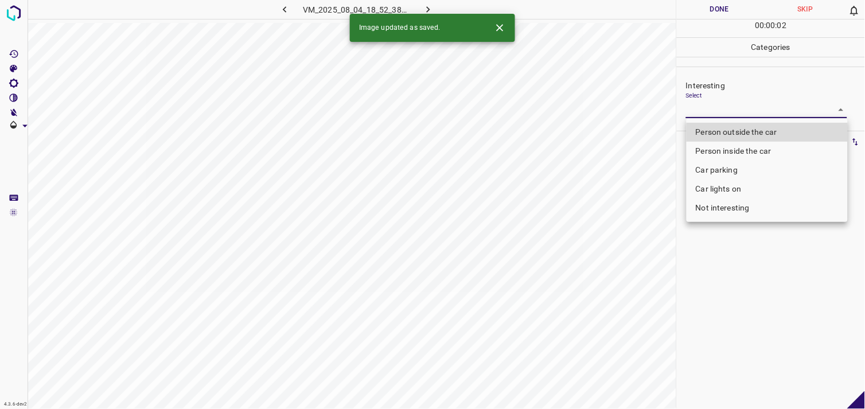
click at [744, 111] on body "4.3.6-dev2 VM_2025_08_04_18_52_38_353_00.gif Done Skip 0 00 : 00 : 02 Categorie…" at bounding box center [432, 204] width 865 height 409
click at [728, 166] on li "Car parking" at bounding box center [766, 170] width 161 height 19
type input "Car parking"
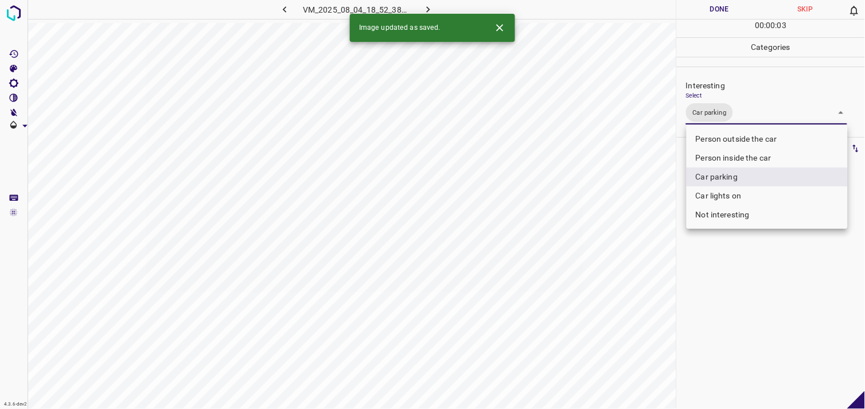
drag, startPoint x: 720, startPoint y: 287, endPoint x: 740, endPoint y: 263, distance: 31.4
click at [721, 286] on div at bounding box center [432, 204] width 865 height 409
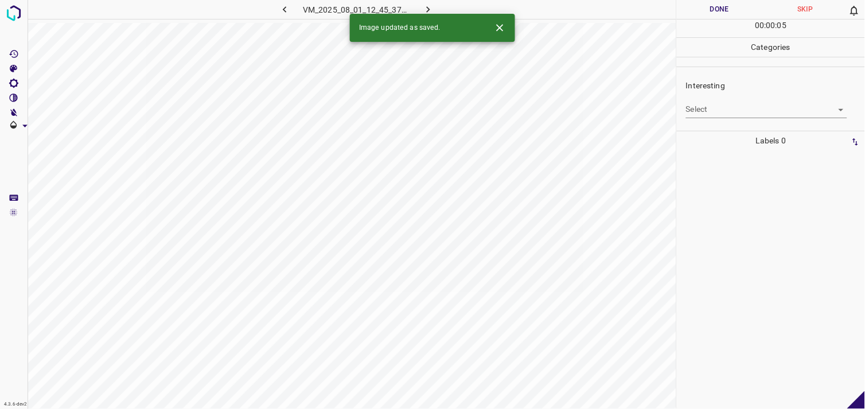
click at [712, 104] on body "4.3.6-dev2 VM_2025_08_01_12_45_37_380_06.gif Done Skip 0 00 : 00 : 05 Categorie…" at bounding box center [432, 204] width 865 height 409
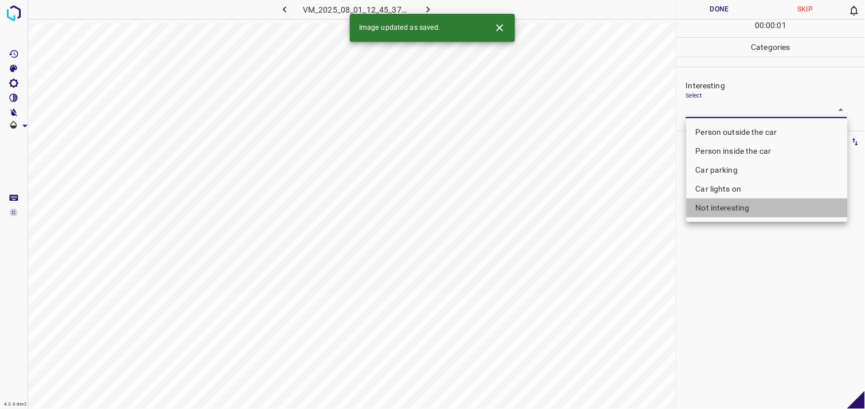
click at [724, 209] on li "Not interesting" at bounding box center [766, 207] width 161 height 19
type input "Not interesting"
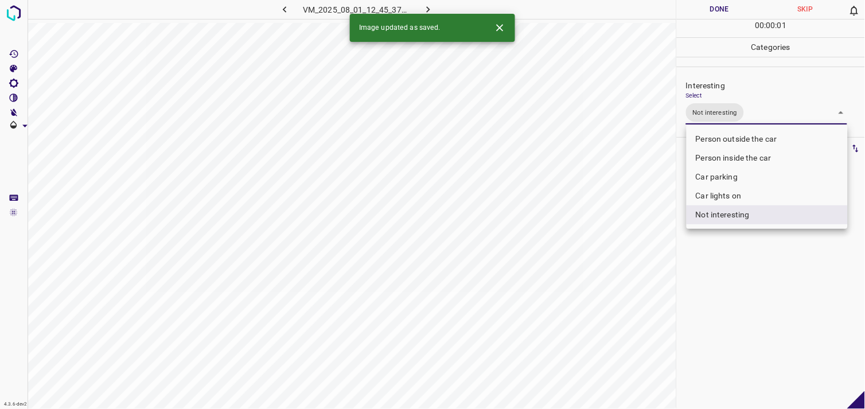
click at [739, 278] on div at bounding box center [432, 204] width 865 height 409
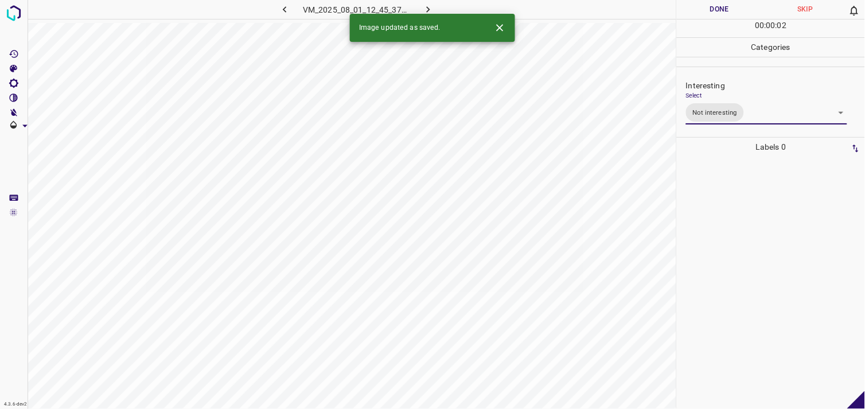
click at [725, 220] on div at bounding box center [770, 283] width 181 height 252
click at [749, 110] on body "4.3.6-dev2 VM_2025_08_11_17_54_29_956_12.gif Done Skip 0 00 : 00 : 01 Categorie…" at bounding box center [432, 204] width 865 height 409
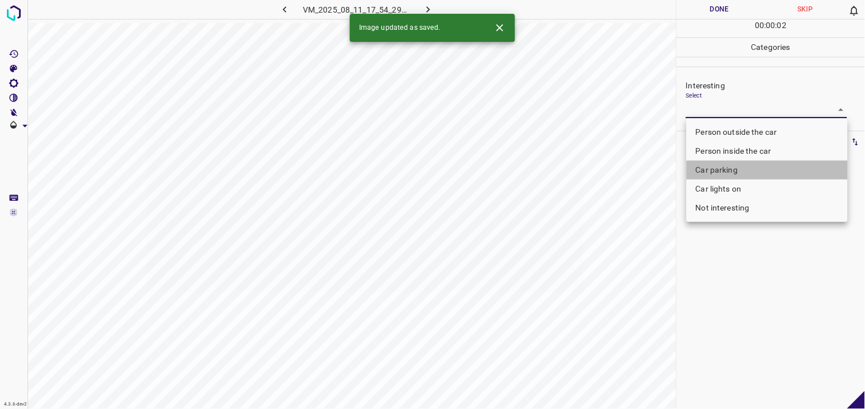
click at [734, 170] on li "Car parking" at bounding box center [766, 170] width 161 height 19
type input "Car parking"
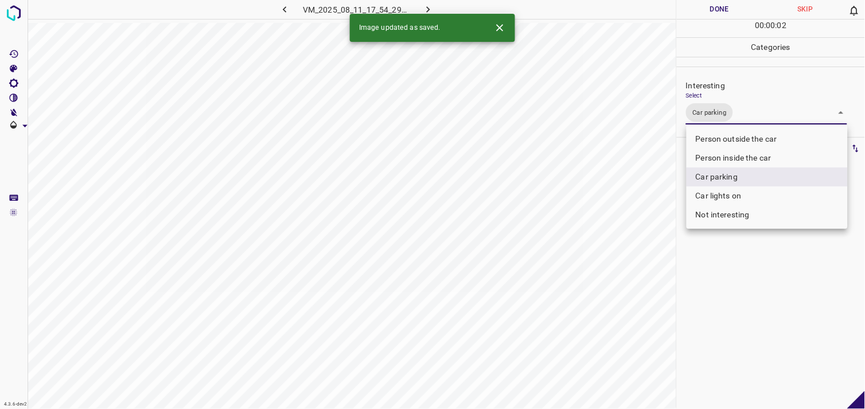
click at [721, 282] on div at bounding box center [432, 204] width 865 height 409
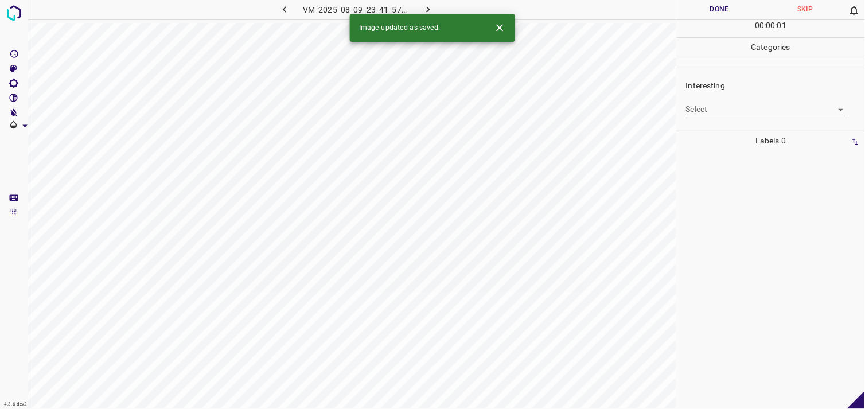
click at [755, 115] on body "4.3.6-dev2 VM_2025_08_09_23_41_57_468_05.gif Done Skip 0 00 : 00 : 01 Categorie…" at bounding box center [432, 204] width 865 height 409
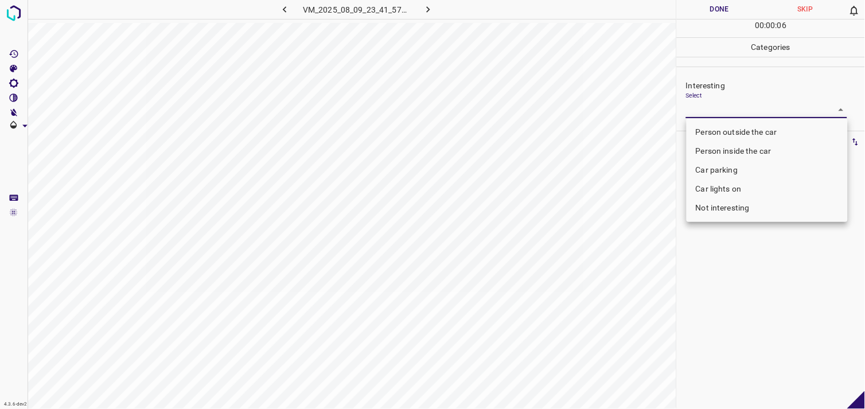
click at [721, 210] on li "Not interesting" at bounding box center [766, 207] width 161 height 19
type input "Not interesting"
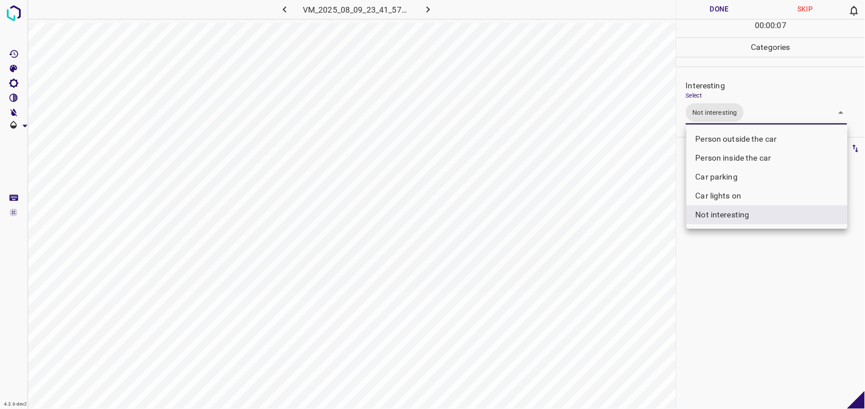
click at [727, 282] on div at bounding box center [432, 204] width 865 height 409
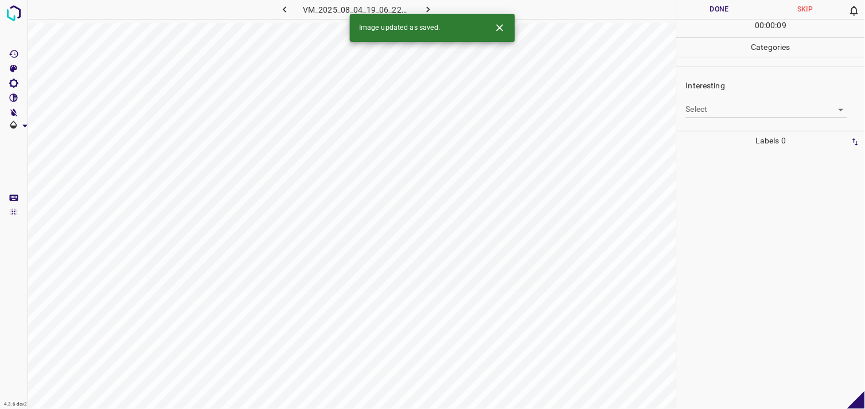
click at [755, 109] on body "4.3.6-dev2 VM_2025_08_04_19_06_22_818_04.gif Done Skip 0 00 : 00 : 09 Categorie…" at bounding box center [432, 204] width 865 height 409
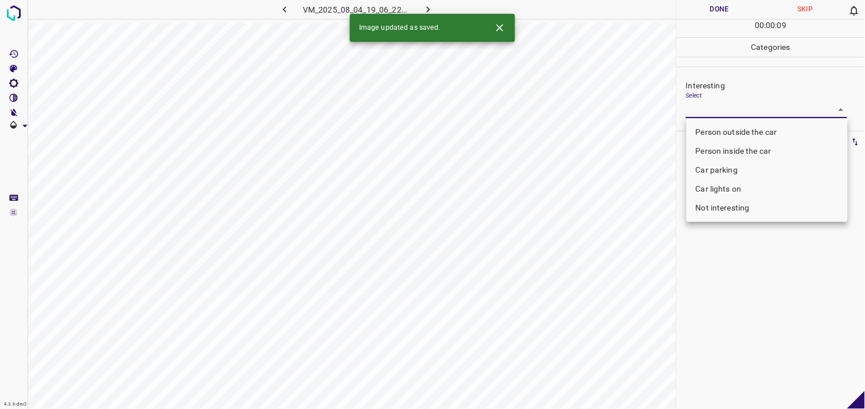
click at [759, 132] on li "Person outside the car" at bounding box center [766, 132] width 161 height 19
type input "Person outside the car"
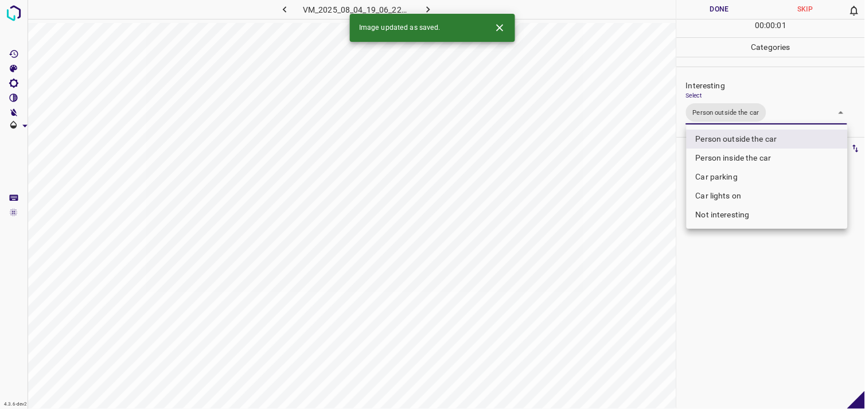
click at [725, 310] on div at bounding box center [432, 204] width 865 height 409
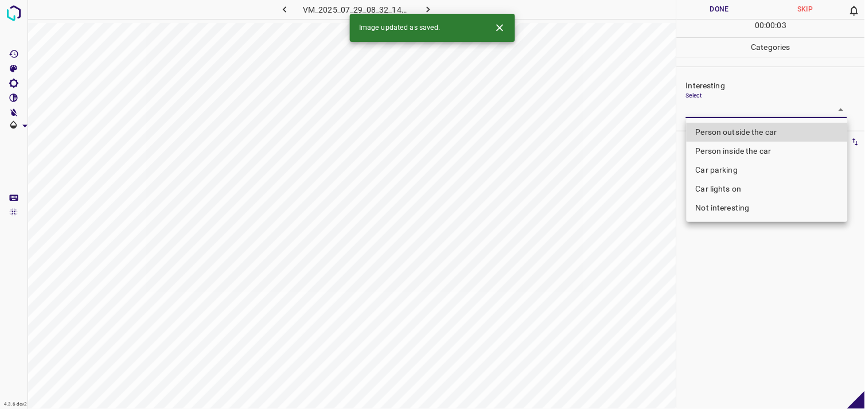
click at [709, 115] on body "4.3.6-dev2 VM_2025_07_29_08_32_14_917_05.gif Done Skip 0 00 : 00 : 03 Categorie…" at bounding box center [432, 204] width 865 height 409
click at [724, 171] on li "Car parking" at bounding box center [766, 170] width 161 height 19
type input "Car parking"
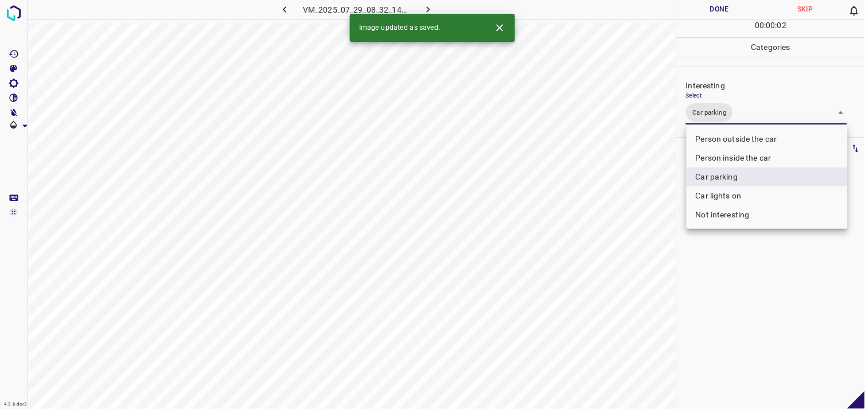
click at [721, 303] on div at bounding box center [432, 204] width 865 height 409
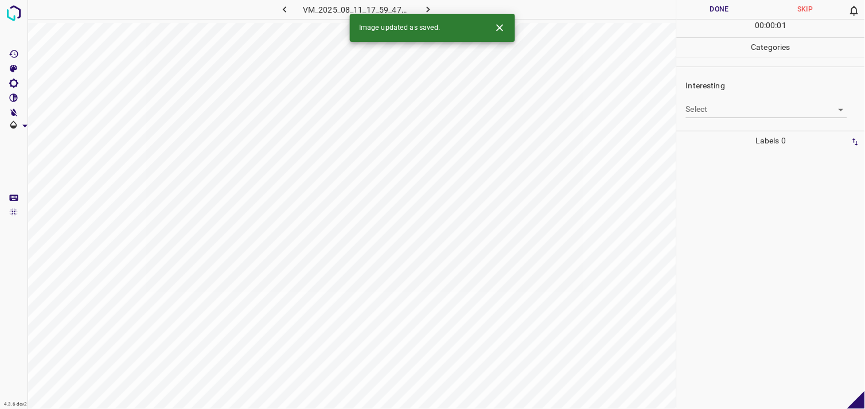
click at [746, 111] on body "4.3.6-dev2 VM_2025_08_11_17_59_47_135_01.gif Done Skip 0 00 : 00 : 01 Categorie…" at bounding box center [432, 204] width 865 height 409
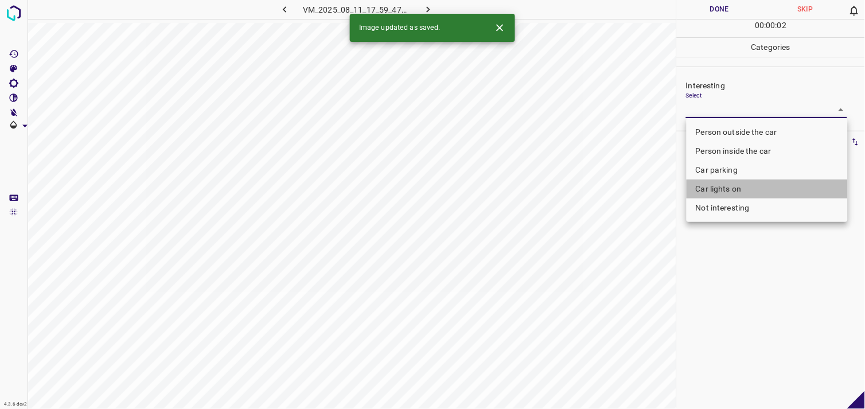
click at [727, 186] on li "Car lights on" at bounding box center [766, 189] width 161 height 19
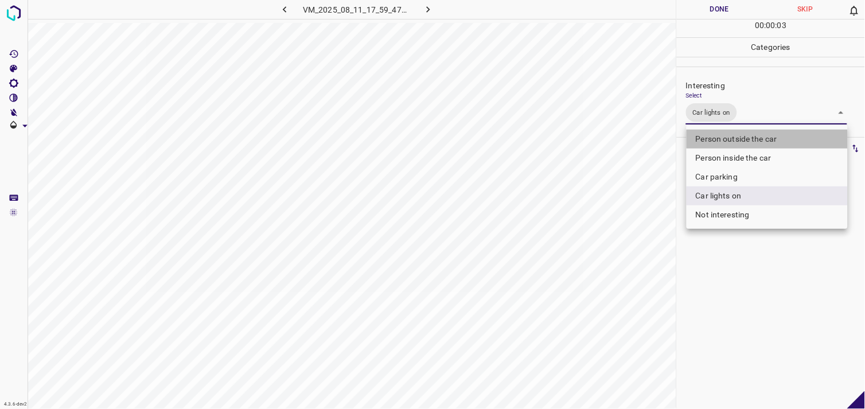
click at [751, 135] on li "Person outside the car" at bounding box center [766, 139] width 161 height 19
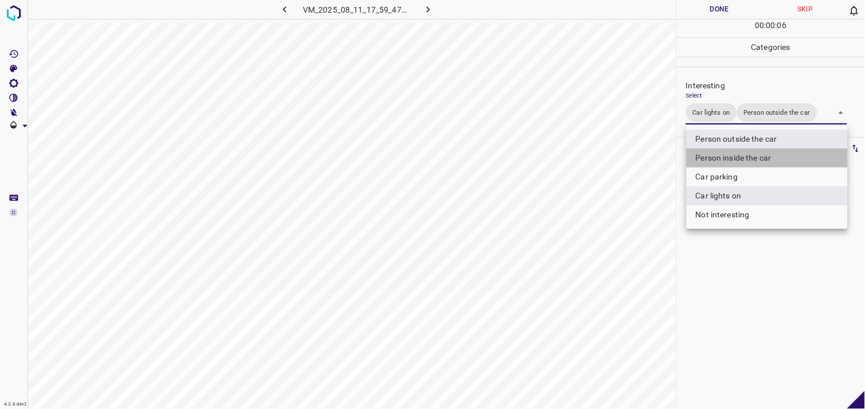
click at [744, 158] on li "Person inside the car" at bounding box center [766, 158] width 161 height 19
type input "Car lights on,Person outside the car,Person inside the car"
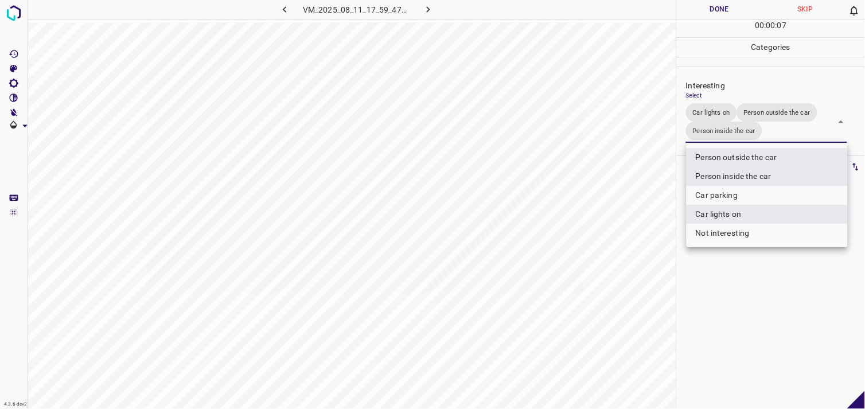
click at [764, 272] on div at bounding box center [432, 204] width 865 height 409
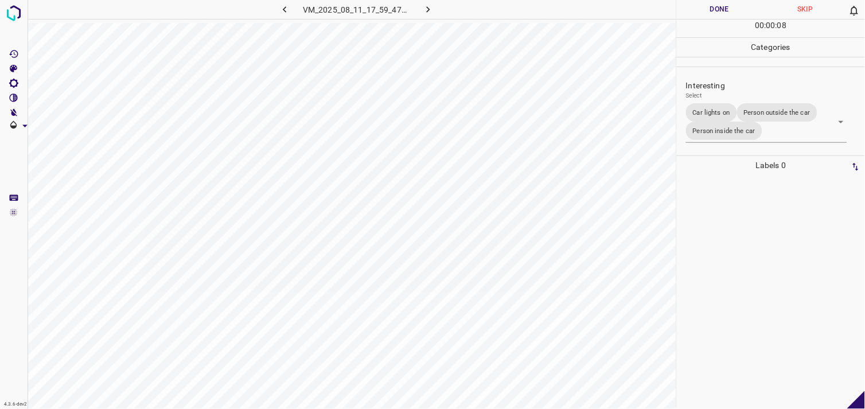
click at [753, 251] on div at bounding box center [770, 292] width 181 height 234
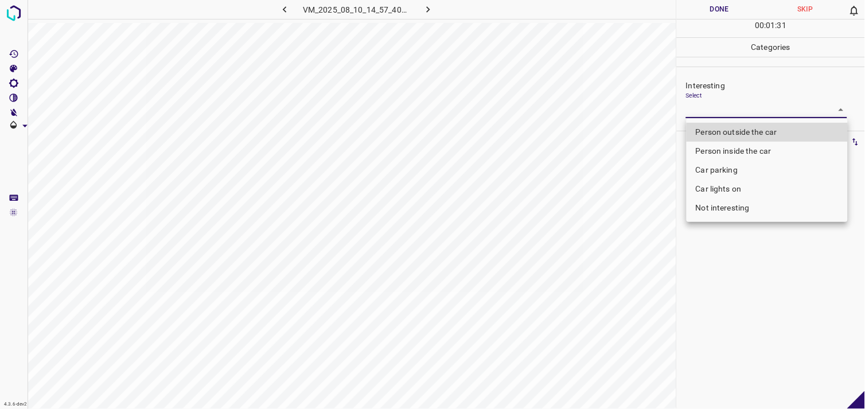
click at [729, 112] on body "4.3.6-dev2 VM_2025_08_10_14_57_40_072_01.gif Done Skip 0 00 : 01 : 31 Categorie…" at bounding box center [432, 204] width 865 height 409
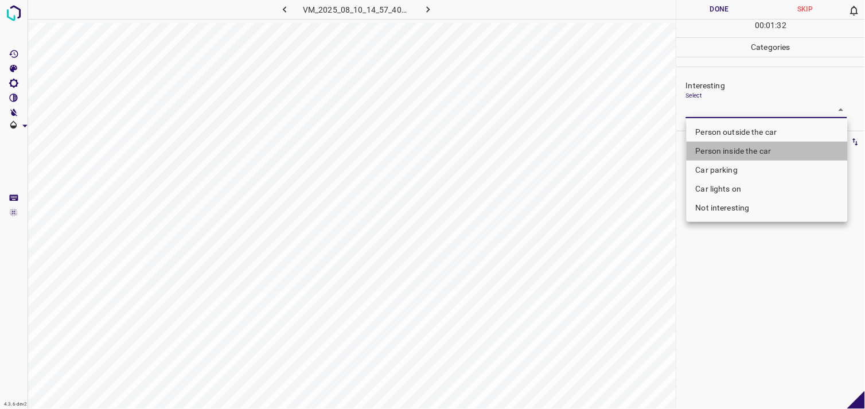
click at [744, 146] on li "Person inside the car" at bounding box center [766, 151] width 161 height 19
type input "Person inside the car"
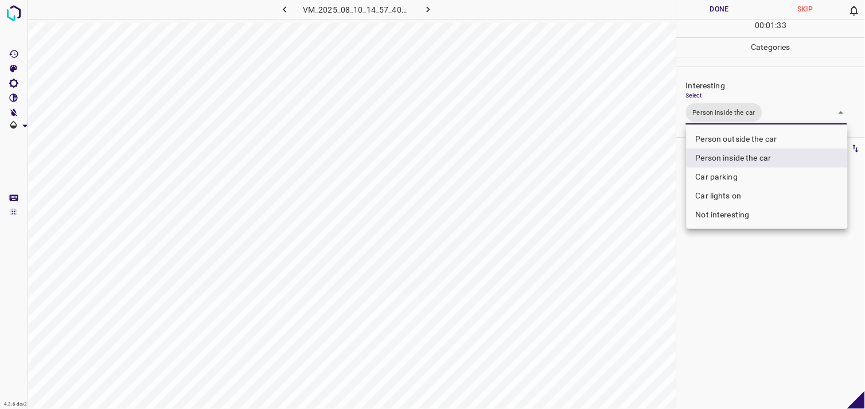
click at [748, 265] on div at bounding box center [432, 204] width 865 height 409
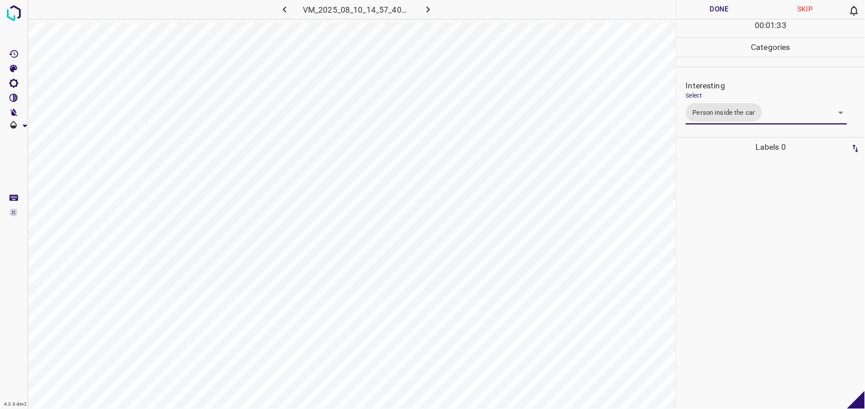
click at [735, 255] on div at bounding box center [770, 283] width 181 height 252
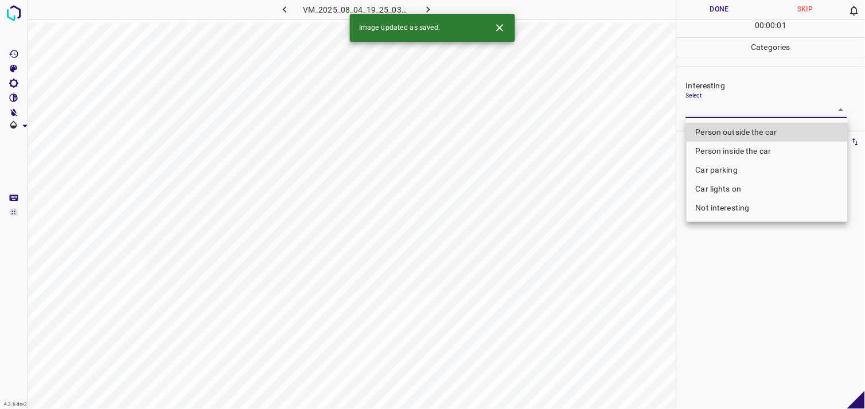
click at [727, 117] on body "4.3.6-dev2 VM_2025_08_04_19_25_03_394_04.gif Done Skip 0 00 : 00 : 01 Categorie…" at bounding box center [432, 204] width 865 height 409
click at [733, 129] on li "Person outside the car" at bounding box center [766, 132] width 161 height 19
type input "Person outside the car"
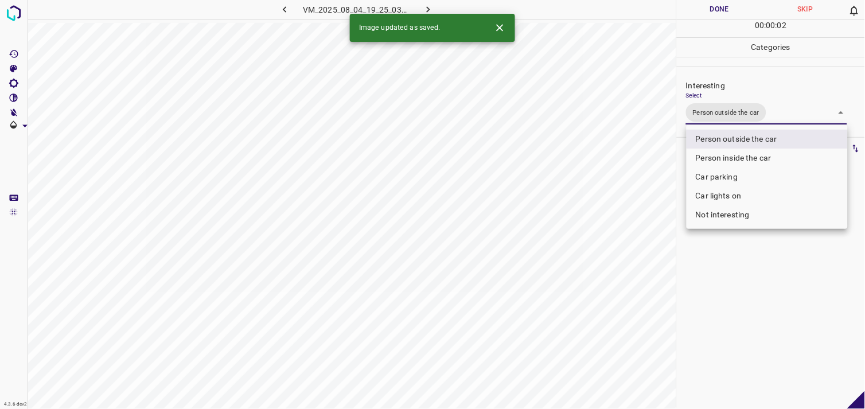
click at [755, 295] on div at bounding box center [432, 204] width 865 height 409
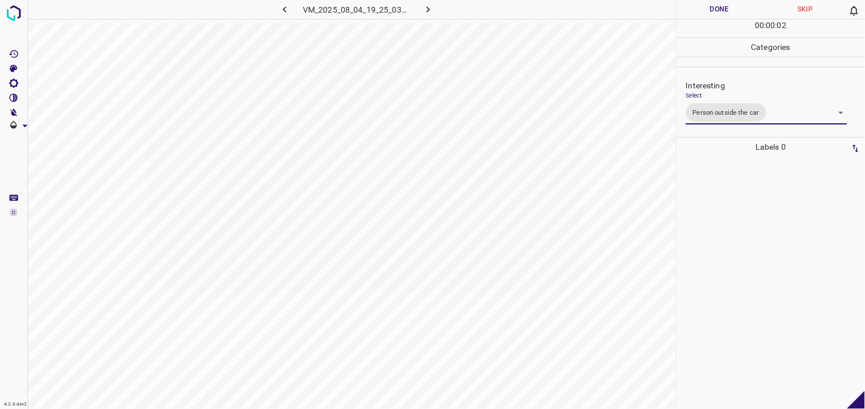
click at [755, 264] on div at bounding box center [770, 283] width 181 height 252
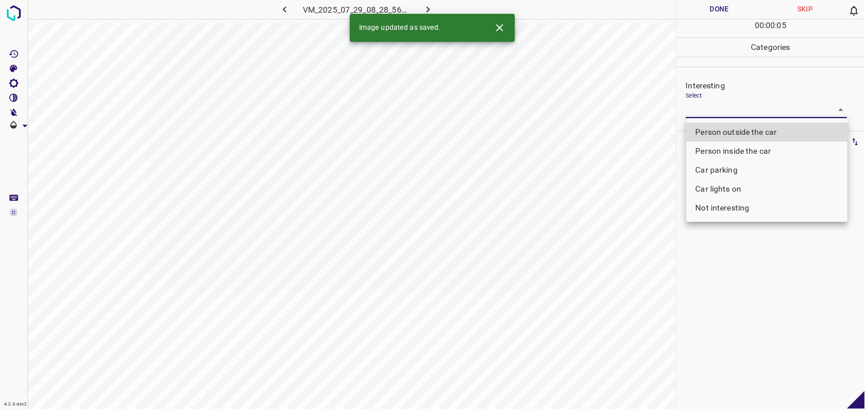
click at [771, 113] on body "4.3.6-dev2 VM_2025_07_29_08_28_56_268_02.gif Done Skip 0 00 : 00 : 05 Categorie…" at bounding box center [432, 204] width 865 height 409
click at [748, 126] on li "Person outside the car" at bounding box center [766, 132] width 161 height 19
type input "Person outside the car"
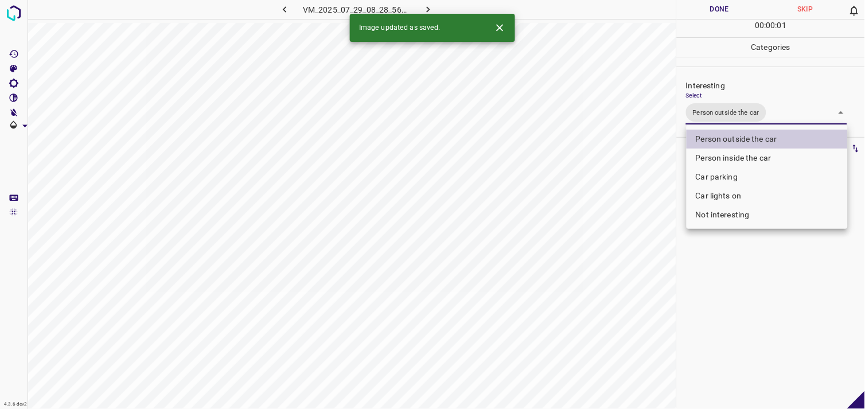
click at [737, 252] on div at bounding box center [432, 204] width 865 height 409
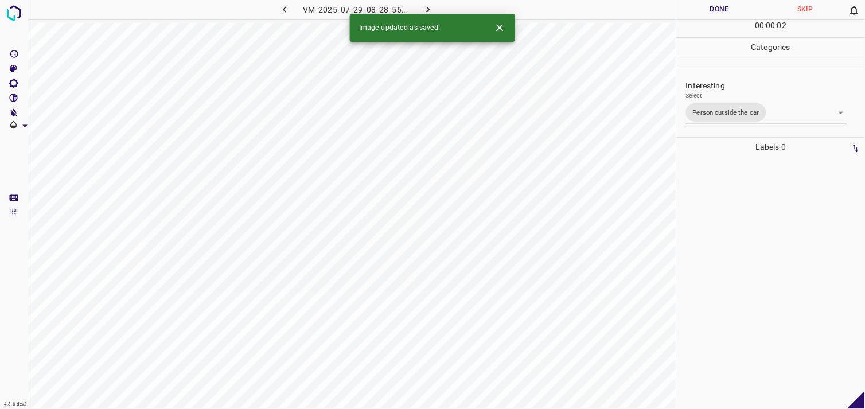
click at [732, 249] on div at bounding box center [770, 283] width 181 height 252
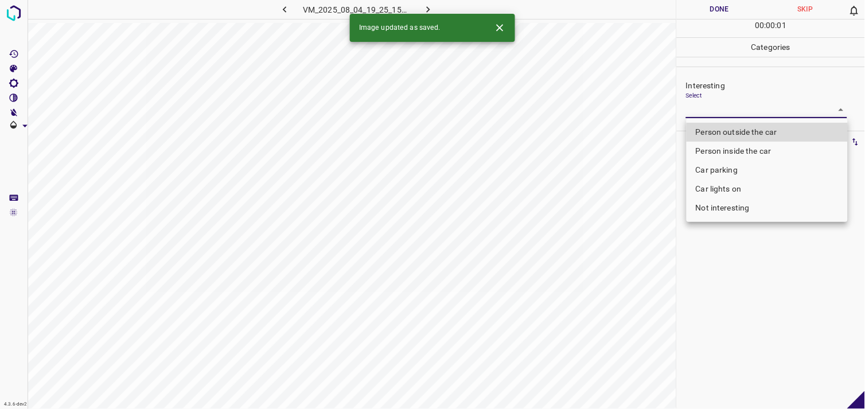
click at [732, 108] on body "4.3.6-dev2 VM_2025_08_04_19_25_15_945_04.gif Done Skip 0 00 : 00 : 01 Categorie…" at bounding box center [432, 204] width 865 height 409
drag, startPoint x: 738, startPoint y: 135, endPoint x: 744, endPoint y: 151, distance: 17.5
click at [738, 136] on li "Person outside the car" at bounding box center [766, 132] width 161 height 19
type input "Person outside the car"
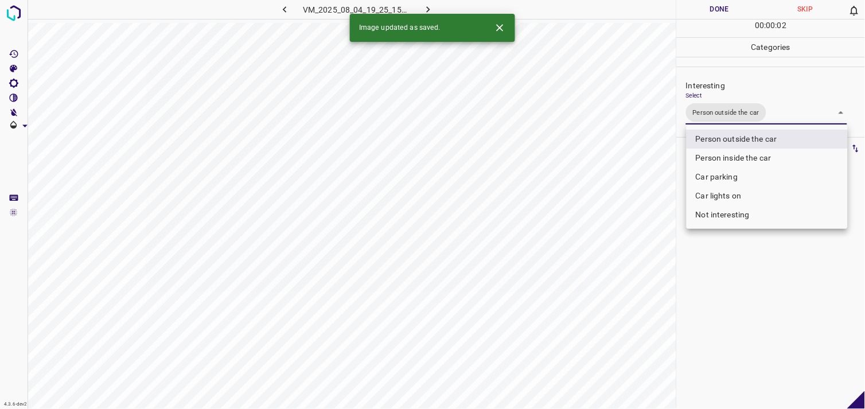
click at [766, 279] on div at bounding box center [432, 204] width 865 height 409
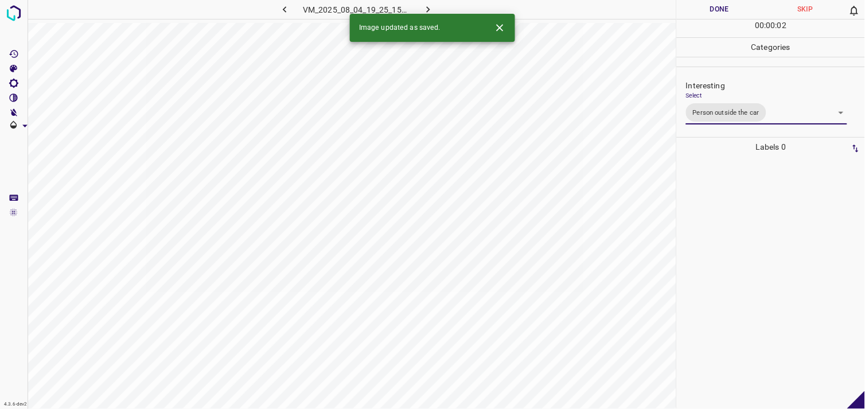
click at [757, 270] on div at bounding box center [770, 283] width 181 height 252
click at [733, 113] on body "4.3.6-dev2 VM_2025_07_29_08_30_55_903_03.gif Done Skip 0 00 : 00 : 01 Categorie…" at bounding box center [432, 204] width 865 height 409
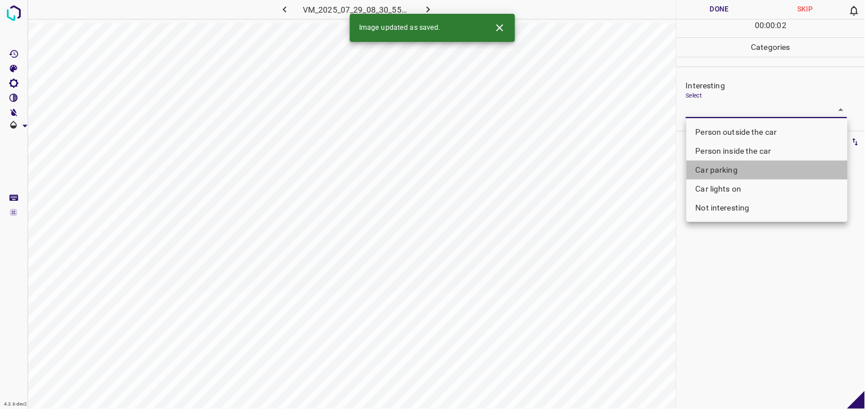
click at [741, 175] on li "Car parking" at bounding box center [766, 170] width 161 height 19
type input "Car parking"
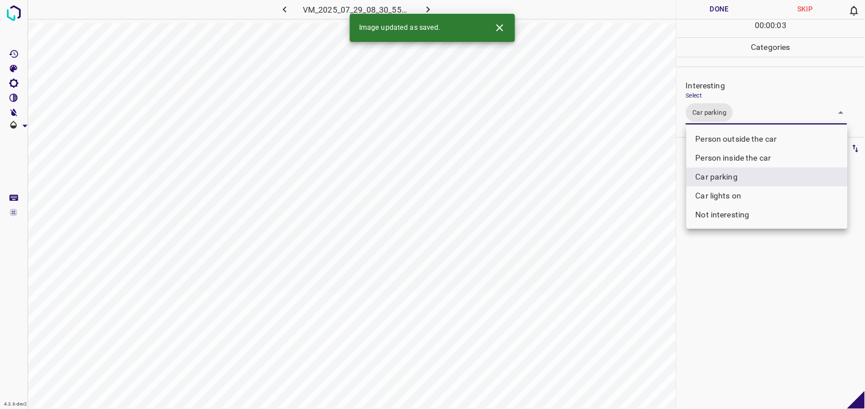
drag, startPoint x: 736, startPoint y: 306, endPoint x: 734, endPoint y: 266, distance: 39.6
click at [735, 306] on div at bounding box center [432, 204] width 865 height 409
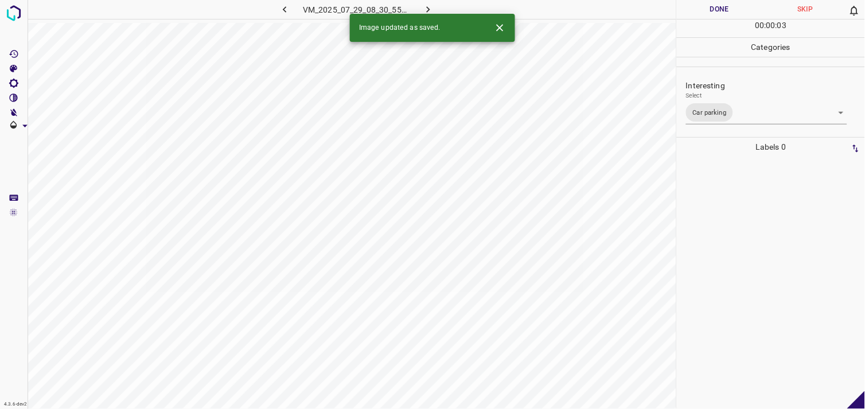
click at [734, 226] on div at bounding box center [770, 283] width 181 height 252
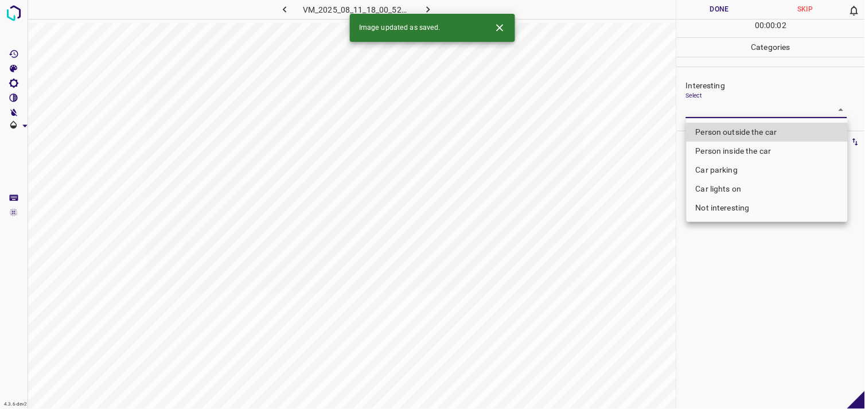
click at [720, 111] on body "4.3.6-dev2 VM_2025_08_11_18_00_52_724_11.gif Done Skip 0 00 : 00 : 02 Categorie…" at bounding box center [432, 204] width 865 height 409
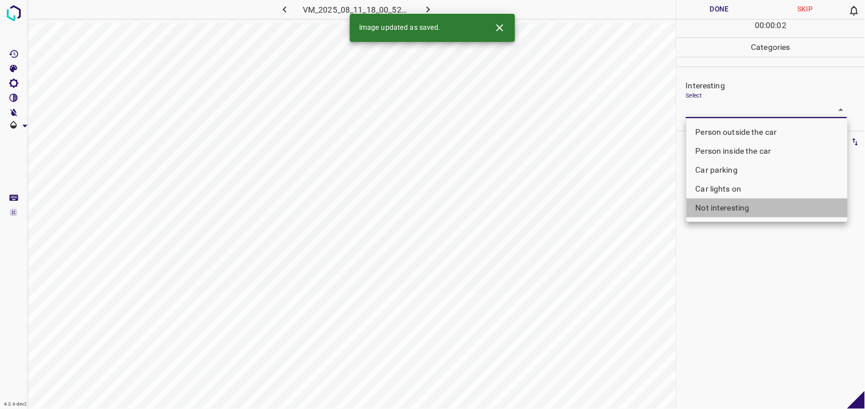
click at [731, 209] on li "Not interesting" at bounding box center [766, 207] width 161 height 19
type input "Not interesting"
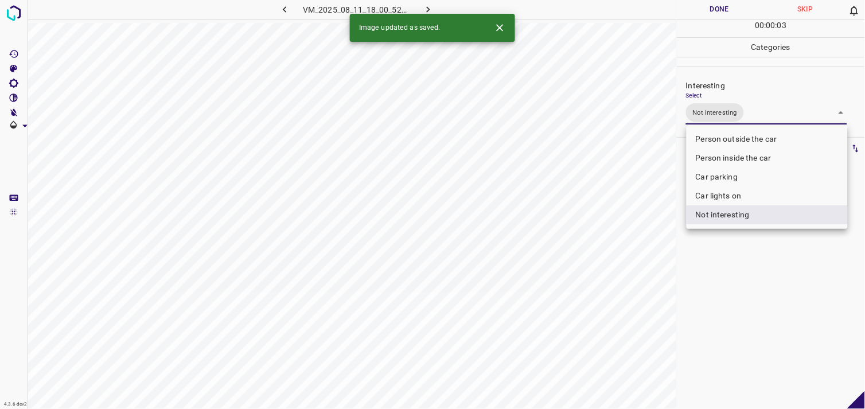
click at [734, 270] on div at bounding box center [432, 204] width 865 height 409
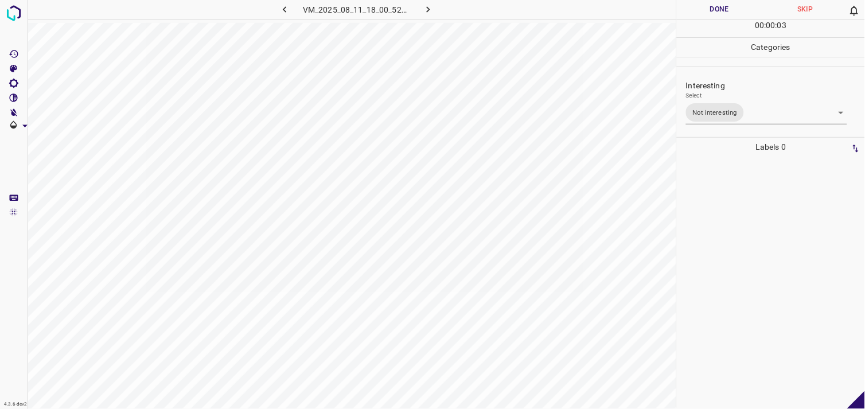
click at [729, 243] on div at bounding box center [770, 283] width 181 height 252
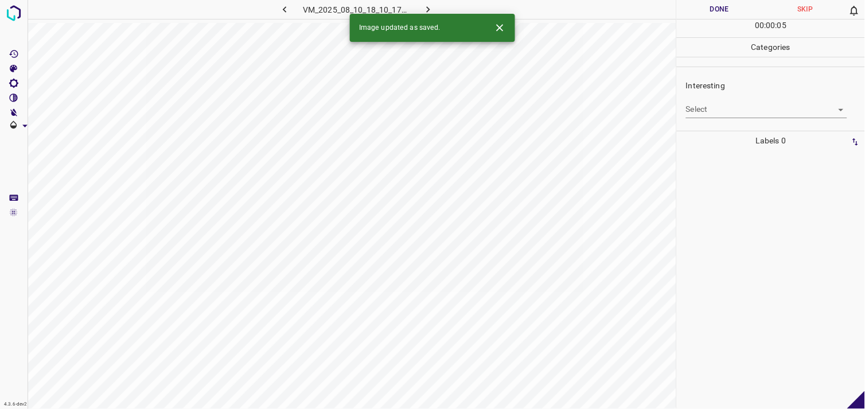
click at [731, 105] on body "4.3.6-dev2 VM_2025_08_10_18_10_17_085_03.gif Done Skip 0 00 : 00 : 05 Categorie…" at bounding box center [432, 204] width 865 height 409
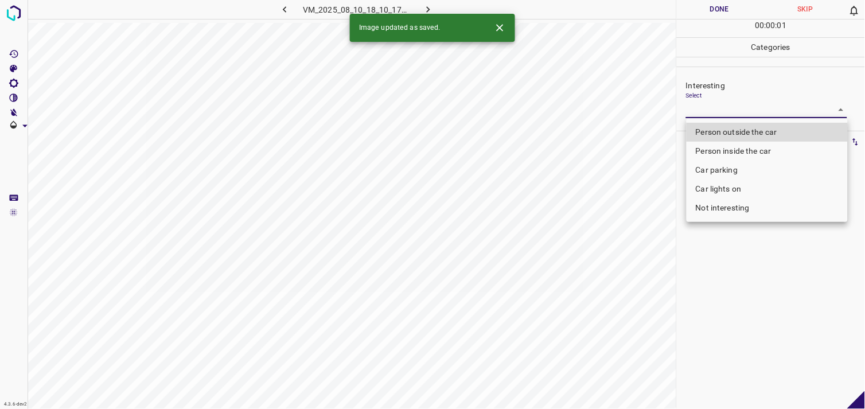
click at [731, 188] on li "Car lights on" at bounding box center [766, 189] width 161 height 19
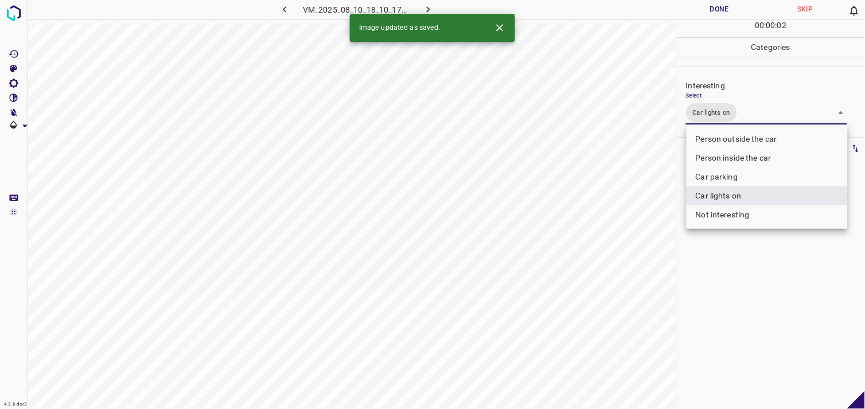
click at [747, 139] on li "Person outside the car" at bounding box center [766, 139] width 161 height 19
type input "Car lights on,Person outside the car"
click at [700, 272] on div at bounding box center [432, 204] width 865 height 409
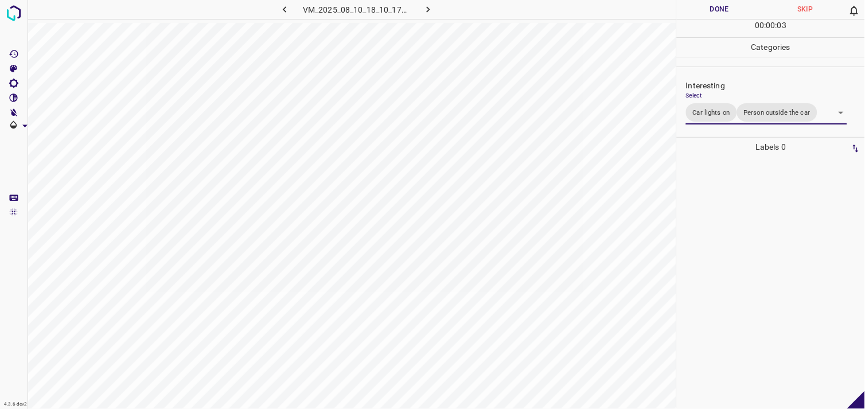
click at [729, 226] on div at bounding box center [770, 283] width 181 height 252
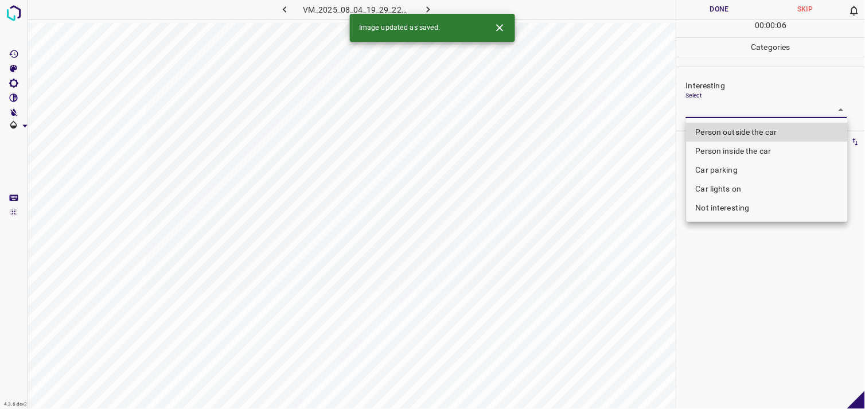
click at [714, 112] on body "4.3.6-dev2 VM_2025_08_04_19_29_22_850_03.gif Done Skip 0 00 : 00 : 06 Categorie…" at bounding box center [432, 204] width 865 height 409
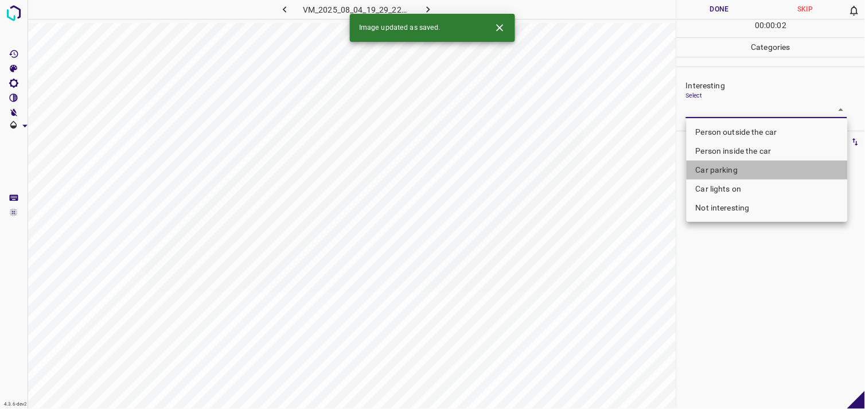
click at [755, 166] on li "Car parking" at bounding box center [766, 170] width 161 height 19
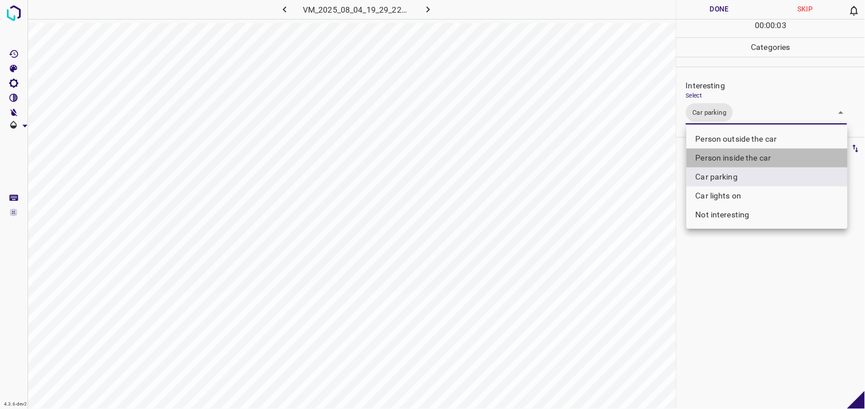
click at [756, 155] on li "Person inside the car" at bounding box center [766, 158] width 161 height 19
type input "Car parking,Person inside the car"
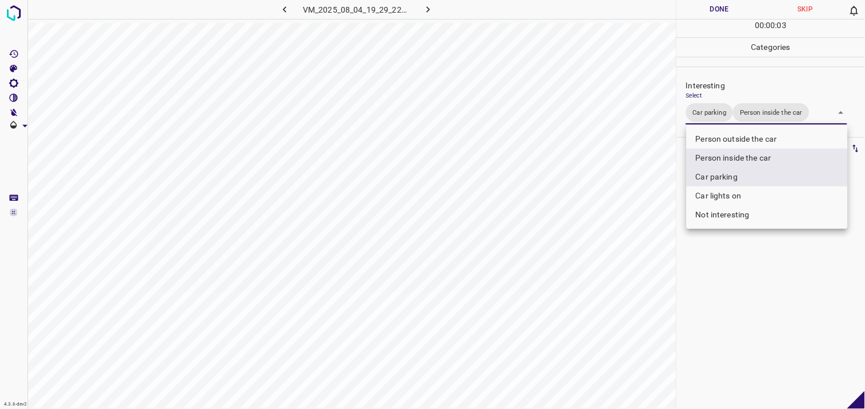
click at [763, 264] on div at bounding box center [432, 204] width 865 height 409
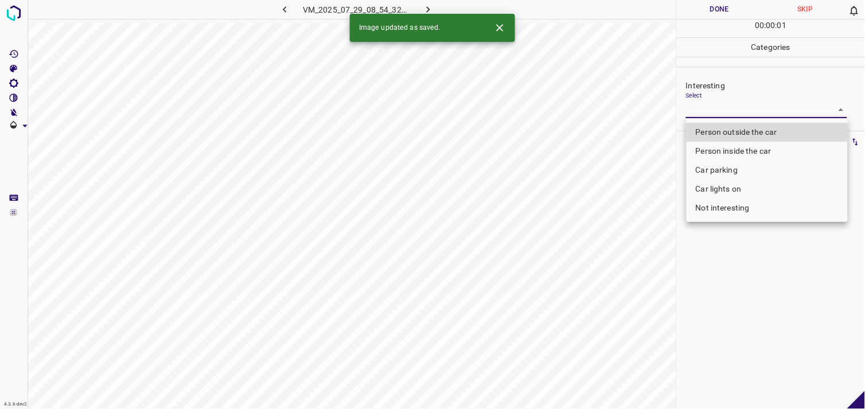
click at [725, 110] on body "4.3.6-dev2 VM_2025_07_29_08_54_32_701_02.gif Done Skip 0 00 : 00 : 01 Categorie…" at bounding box center [432, 204] width 865 height 409
click at [739, 190] on li "Car lights on" at bounding box center [766, 189] width 161 height 19
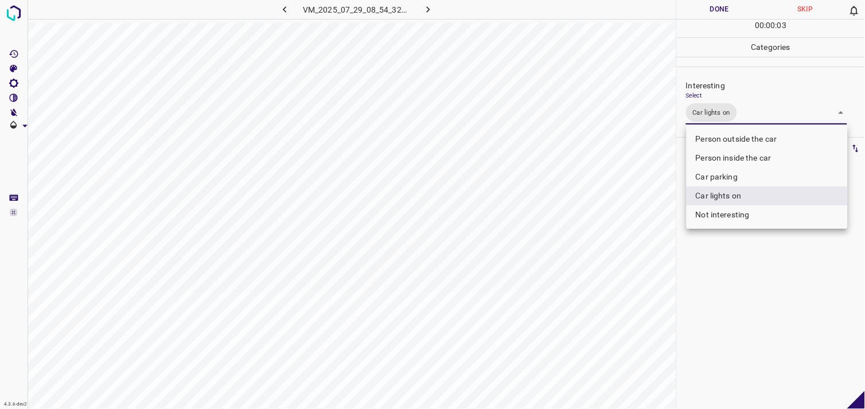
click at [749, 136] on li "Person outside the car" at bounding box center [766, 139] width 161 height 19
type input "Car lights on,Person outside the car"
drag, startPoint x: 746, startPoint y: 285, endPoint x: 736, endPoint y: 268, distance: 19.8
click at [746, 285] on div at bounding box center [432, 204] width 865 height 409
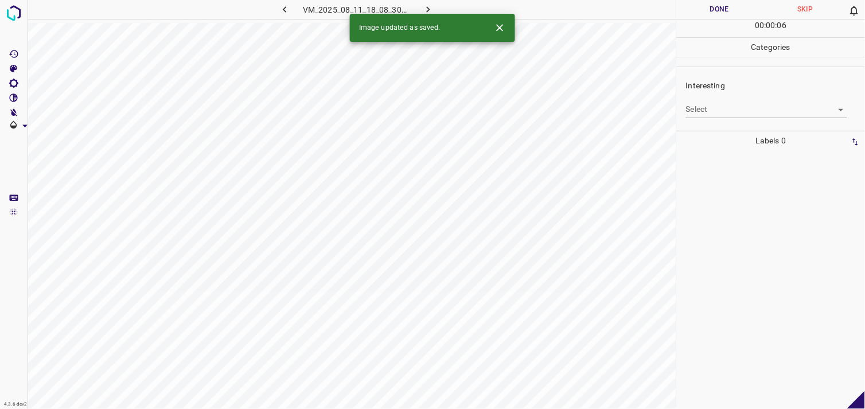
click at [741, 109] on body "4.3.6-dev2 VM_2025_08_11_18_08_30_759_03.gif Done Skip 0 00 : 00 : 06 Categorie…" at bounding box center [432, 204] width 865 height 409
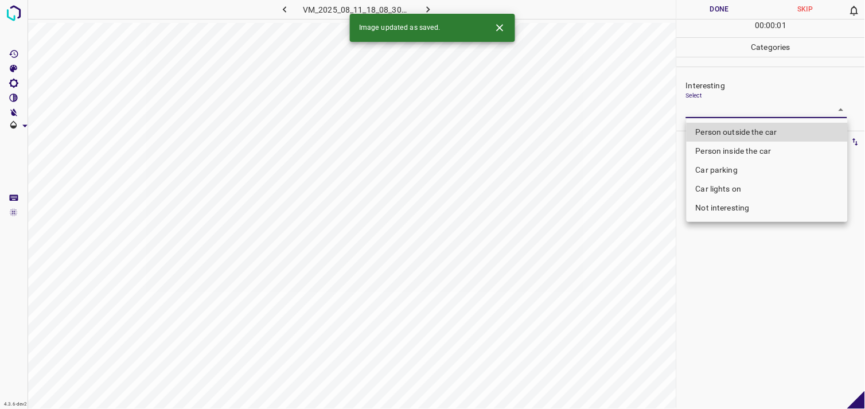
click at [740, 169] on li "Car parking" at bounding box center [766, 170] width 161 height 19
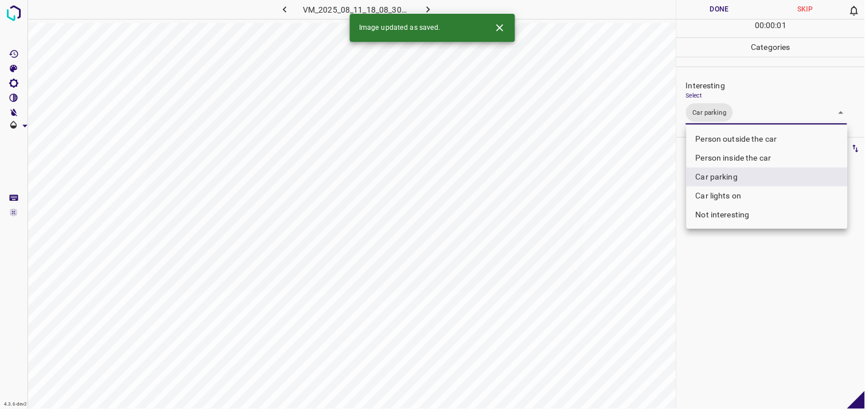
click at [741, 156] on li "Person inside the car" at bounding box center [766, 158] width 161 height 19
type input "Car parking,Person inside the car"
drag, startPoint x: 751, startPoint y: 277, endPoint x: 750, endPoint y: 258, distance: 19.0
click at [750, 277] on div at bounding box center [432, 204] width 865 height 409
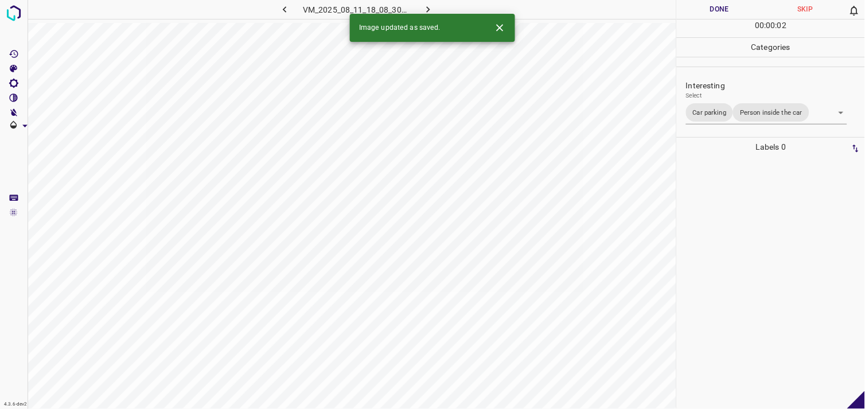
click at [748, 247] on div at bounding box center [770, 283] width 181 height 252
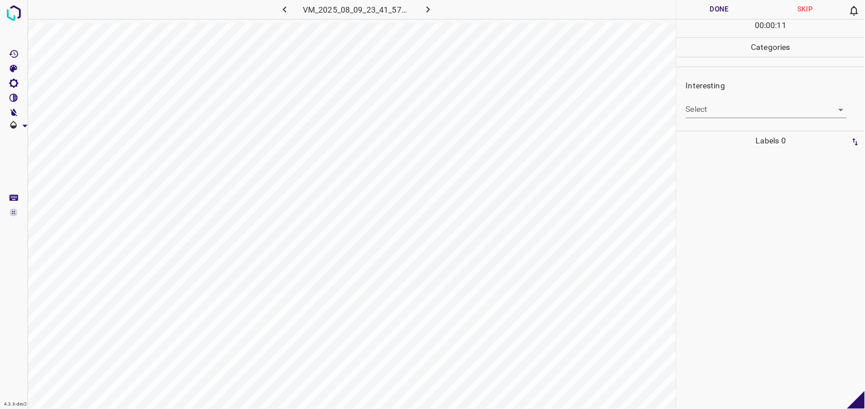
click at [723, 106] on body "4.3.6-dev2 VM_2025_08_09_23_41_57_468_08.gif Done Skip 0 00 : 00 : 11 Categorie…" at bounding box center [432, 204] width 865 height 409
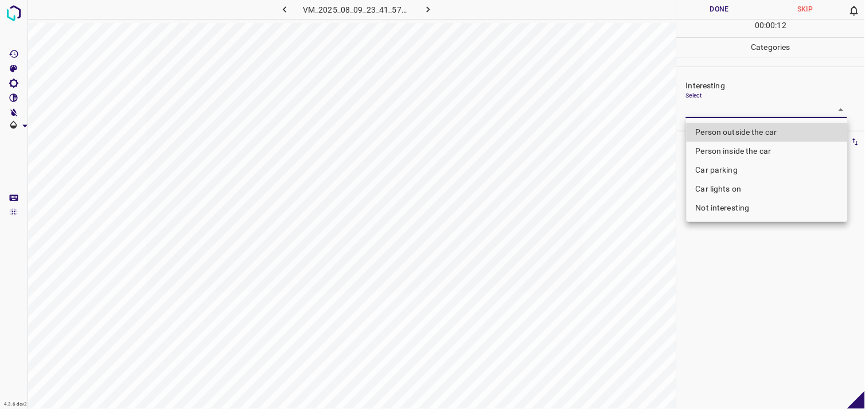
click at [727, 209] on li "Not interesting" at bounding box center [766, 207] width 161 height 19
type input "Not interesting"
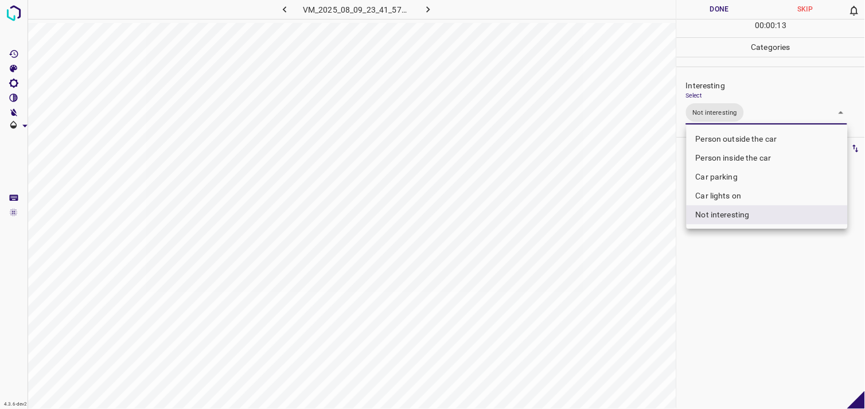
click at [738, 265] on div at bounding box center [432, 204] width 865 height 409
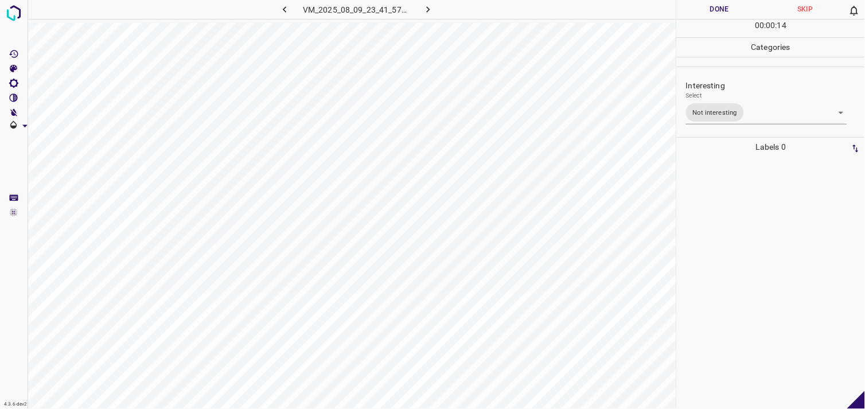
click at [720, 227] on div at bounding box center [770, 283] width 181 height 252
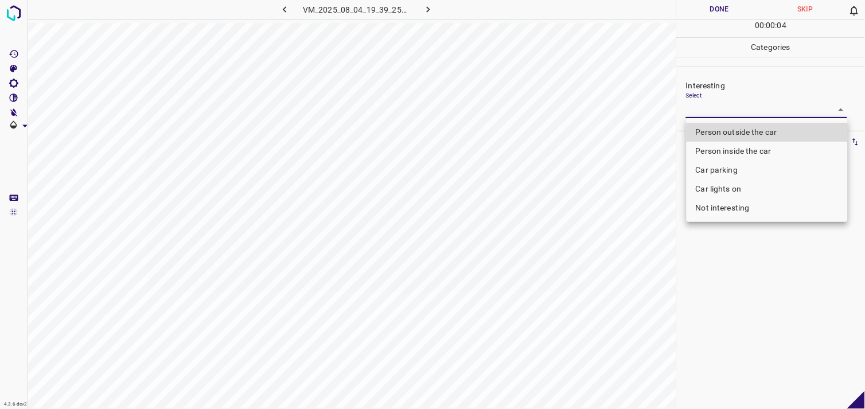
click at [727, 111] on body "4.3.6-dev2 VM_2025_08_04_19_39_25_688_04.gif Done Skip 0 00 : 00 : 04 Categorie…" at bounding box center [432, 204] width 865 height 409
click at [754, 157] on li "Person inside the car" at bounding box center [766, 151] width 161 height 19
type input "Person inside the car"
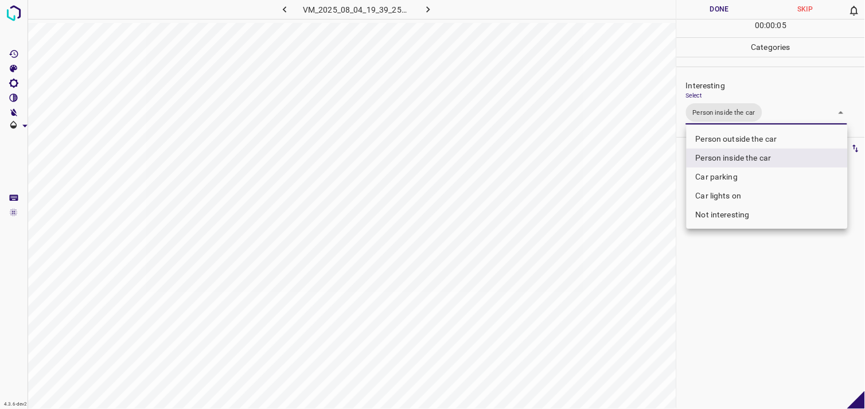
click at [724, 282] on div at bounding box center [432, 204] width 865 height 409
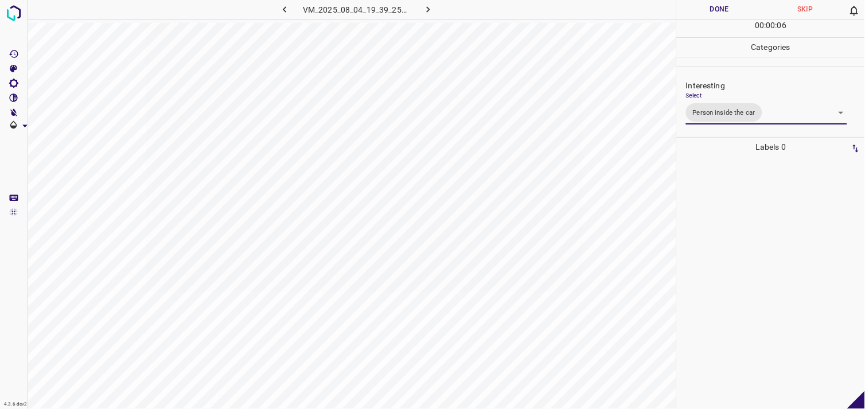
click at [748, 225] on div at bounding box center [770, 283] width 181 height 252
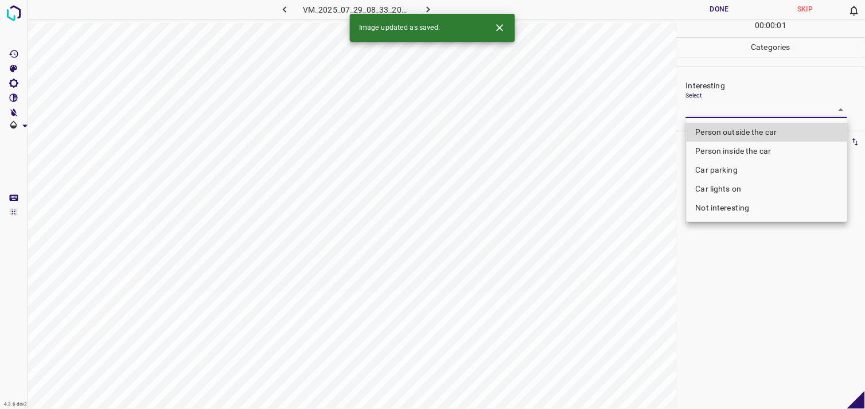
click at [754, 116] on body "4.3.6-dev2 VM_2025_07_29_08_33_20_636_05.gif Done Skip 0 00 : 00 : 01 Categorie…" at bounding box center [432, 204] width 865 height 409
click at [754, 134] on li "Person outside the car" at bounding box center [766, 132] width 161 height 19
type input "Person outside the car"
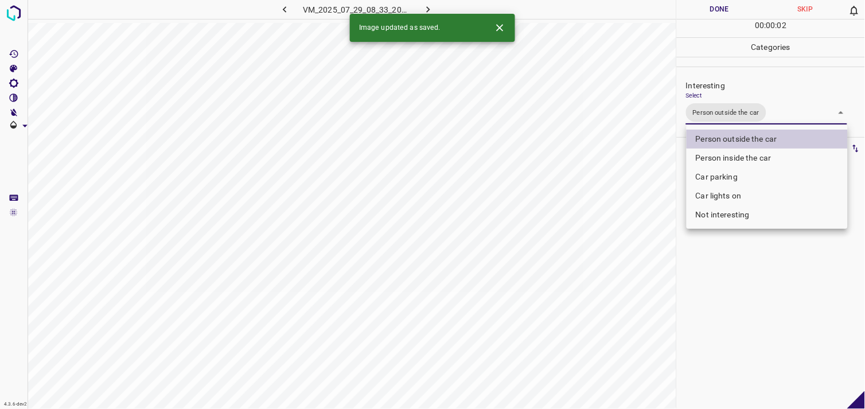
click at [747, 270] on div at bounding box center [432, 204] width 865 height 409
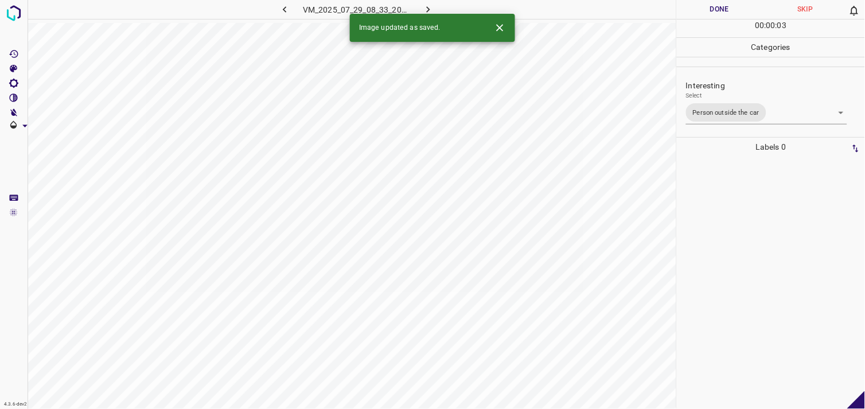
click at [740, 232] on div at bounding box center [770, 283] width 181 height 252
click at [708, 106] on body "4.3.6-dev2 VM_2025_08_10_16_38_13_723_07.gif Done Skip 0 00 : 00 : 02 Categorie…" at bounding box center [432, 204] width 865 height 409
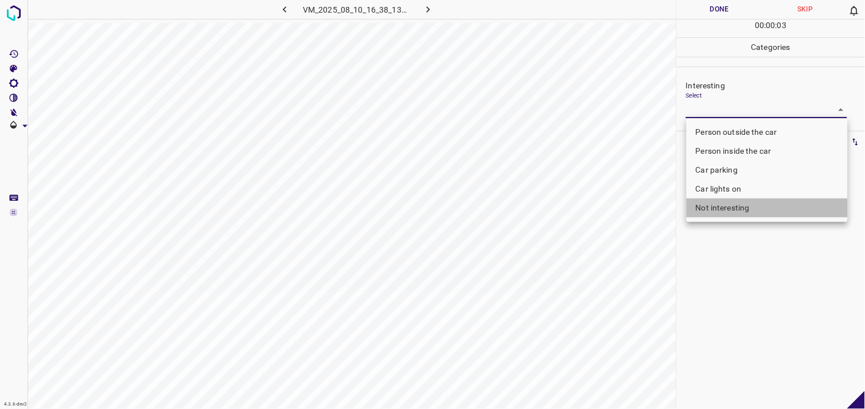
click at [732, 208] on li "Not interesting" at bounding box center [766, 207] width 161 height 19
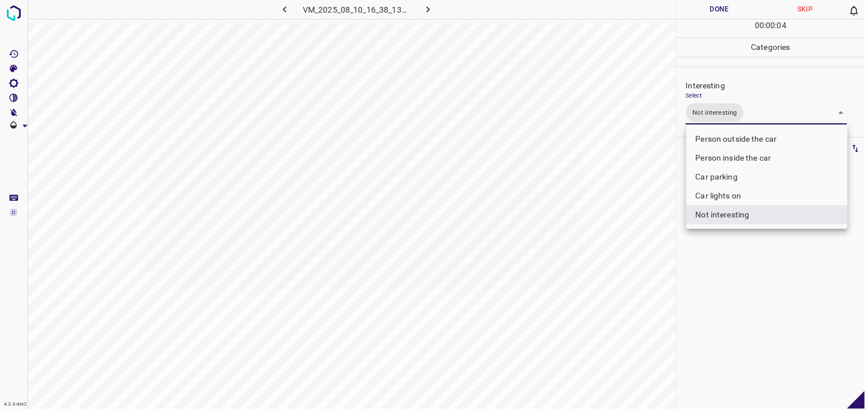
click at [751, 287] on div at bounding box center [432, 204] width 865 height 409
click at [723, 123] on body "4.3.6-dev2 VM_2025_08_10_16_38_13_723_07.gif Done Skip 0 00 : 00 : 05 Categorie…" at bounding box center [432, 204] width 865 height 409
click at [731, 141] on li "Person outside the car" at bounding box center [766, 139] width 161 height 19
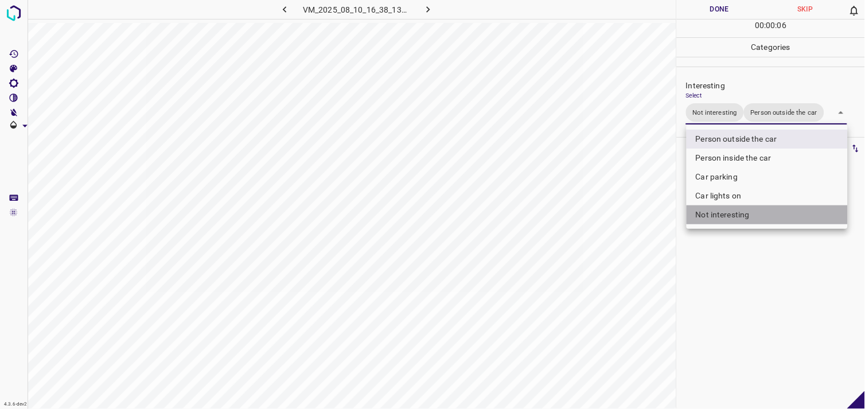
click at [736, 221] on li "Not interesting" at bounding box center [766, 214] width 161 height 19
type input "Person outside the car"
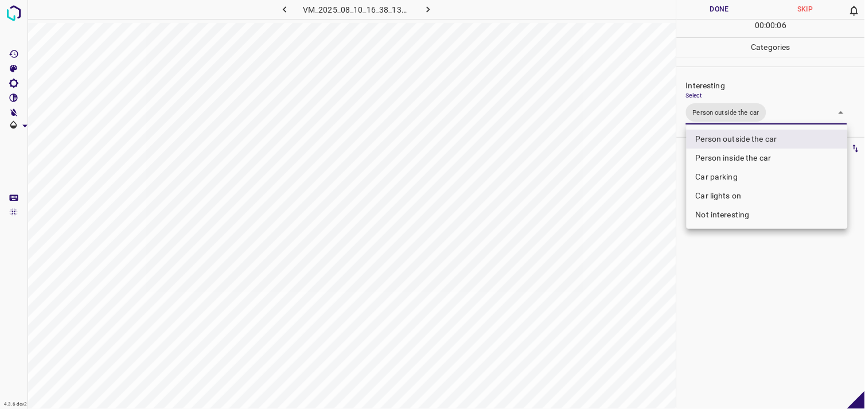
click at [754, 274] on div at bounding box center [432, 204] width 865 height 409
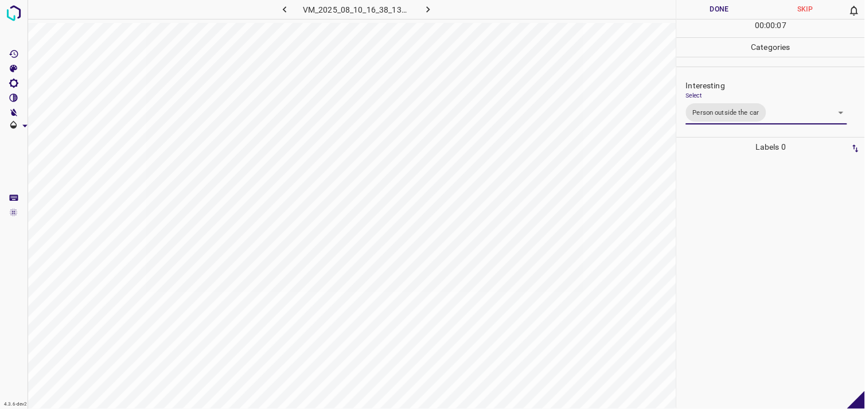
click at [744, 227] on div at bounding box center [770, 283] width 181 height 252
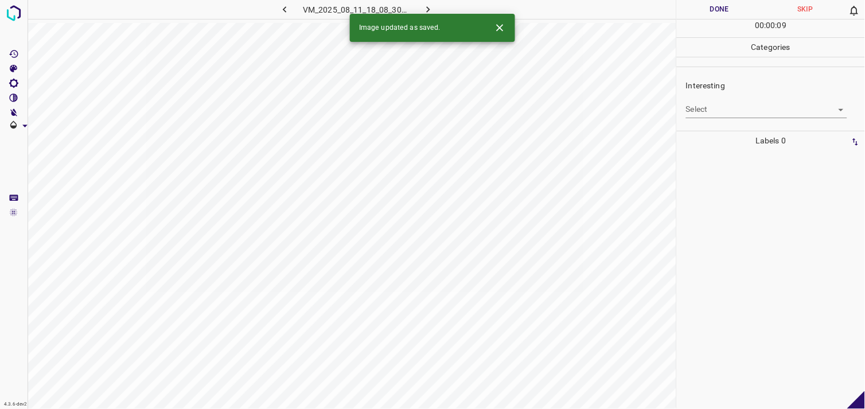
click at [713, 103] on body "4.3.6-dev2 VM_2025_08_11_18_08_30_759_10.gif Done Skip 0 00 : 00 : 09 Categorie…" at bounding box center [432, 204] width 865 height 409
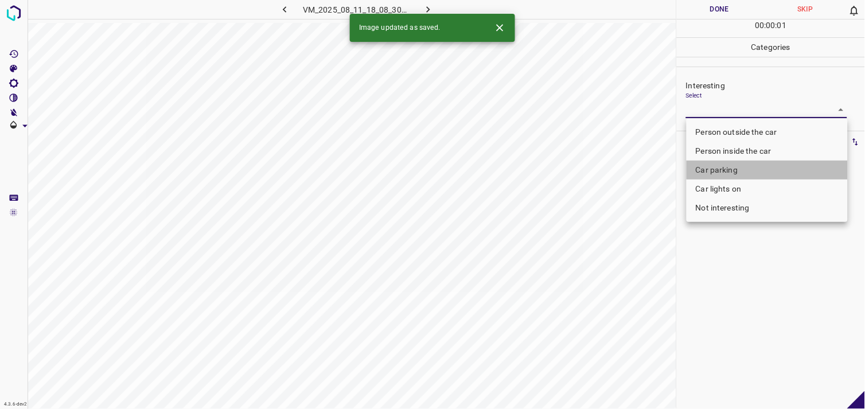
drag, startPoint x: 729, startPoint y: 170, endPoint x: 740, endPoint y: 192, distance: 24.6
click at [730, 170] on li "Car parking" at bounding box center [766, 170] width 161 height 19
type input "Car parking"
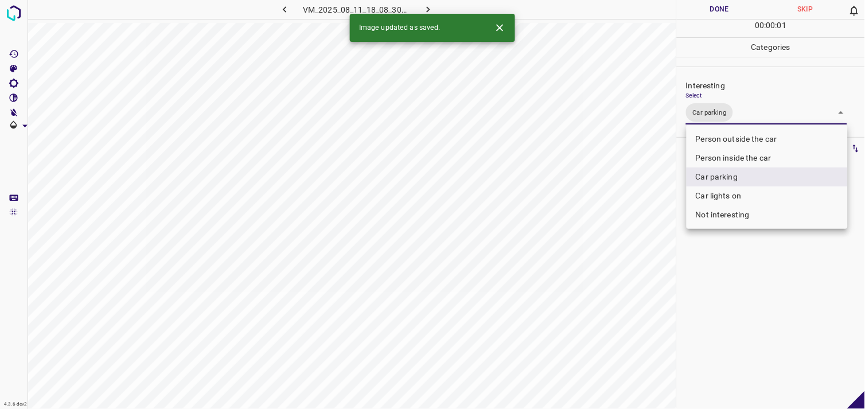
drag, startPoint x: 758, startPoint y: 300, endPoint x: 760, endPoint y: 275, distance: 24.8
click at [759, 296] on div at bounding box center [432, 204] width 865 height 409
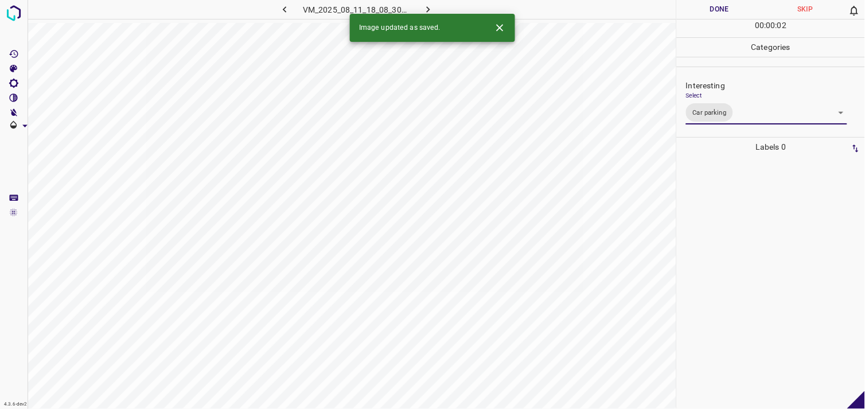
click at [753, 243] on div at bounding box center [770, 283] width 181 height 252
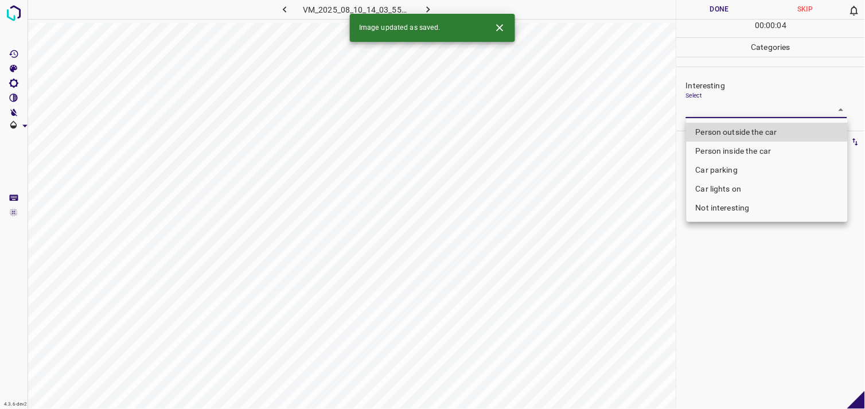
drag, startPoint x: 714, startPoint y: 110, endPoint x: 733, endPoint y: 120, distance: 21.6
click at [715, 110] on body "4.3.6-dev2 VM_2025_08_10_14_03_55_936_00.gif Done Skip 0 00 : 00 : 04 Categorie…" at bounding box center [432, 204] width 865 height 409
click at [740, 134] on li "Person outside the car" at bounding box center [766, 132] width 161 height 19
type input "Person outside the car"
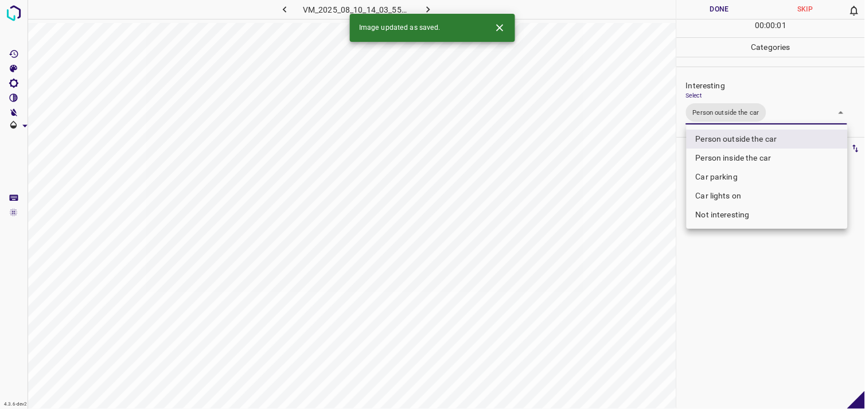
click at [764, 267] on div at bounding box center [432, 204] width 865 height 409
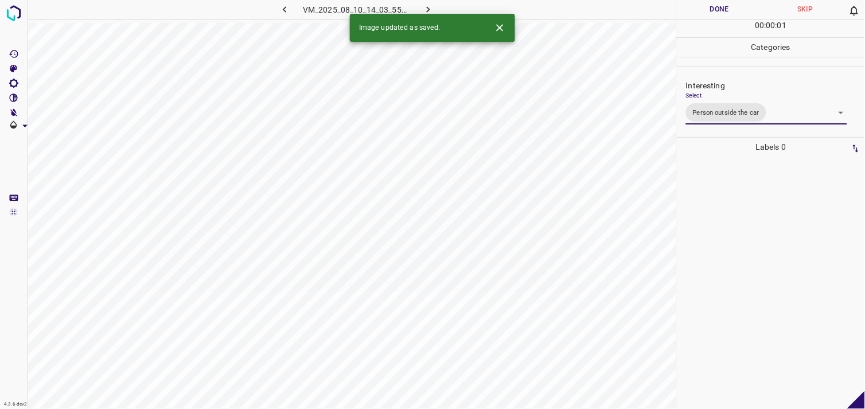
click at [746, 223] on div at bounding box center [770, 283] width 181 height 252
click at [750, 107] on body "4.3.6-dev2 VM_2025_08_04_19_43_24_269_01.gif Done Skip 0 00 : 00 : 04 Categorie…" at bounding box center [432, 204] width 865 height 409
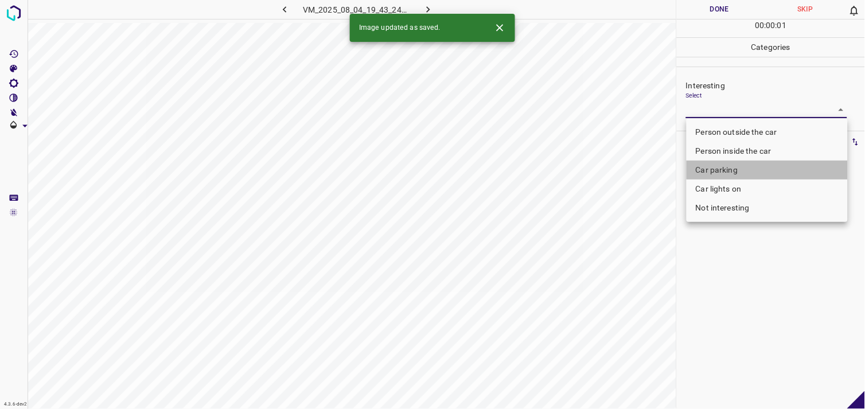
click at [749, 170] on li "Car parking" at bounding box center [766, 170] width 161 height 19
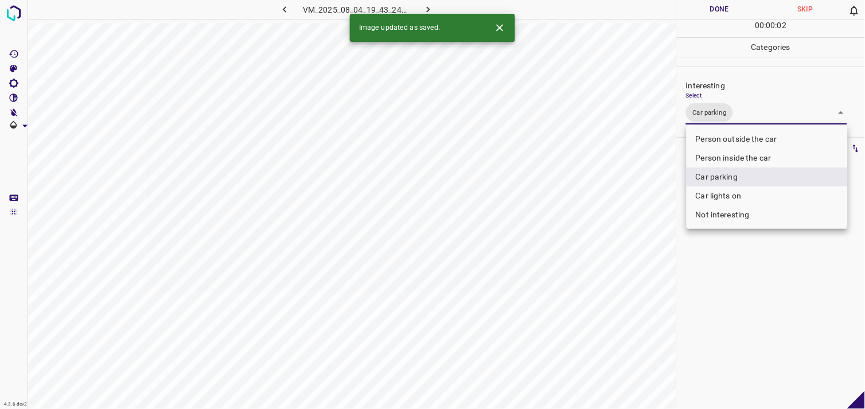
click at [749, 158] on li "Person inside the car" at bounding box center [766, 158] width 161 height 19
type input "Car parking,Person inside the car"
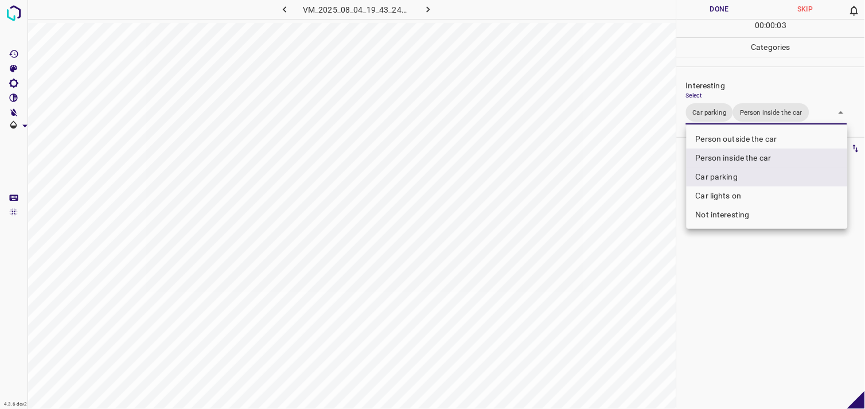
click at [759, 290] on div at bounding box center [432, 204] width 865 height 409
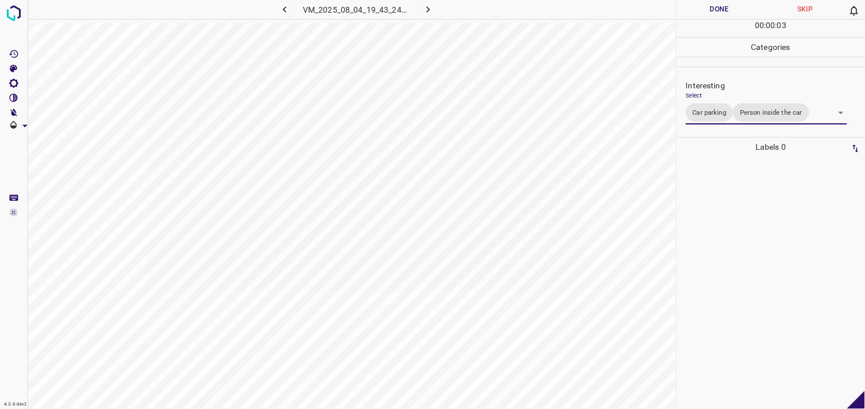
click at [755, 209] on div at bounding box center [770, 283] width 181 height 252
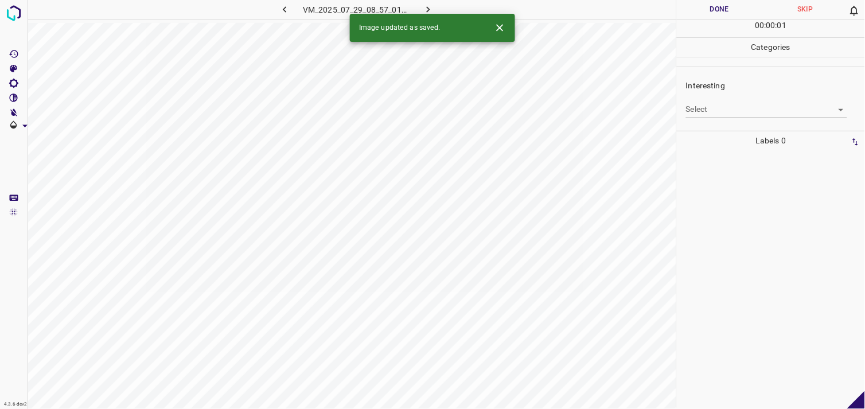
click at [735, 118] on div "Interesting Select ​" at bounding box center [771, 99] width 188 height 54
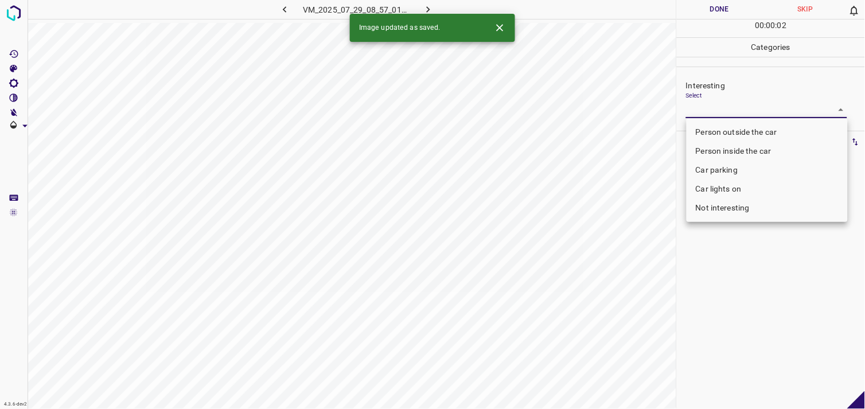
click at [740, 114] on body "4.3.6-dev2 VM_2025_07_29_08_57_01_247_07.gif Done Skip 0 00 : 00 : 02 Categorie…" at bounding box center [432, 204] width 865 height 409
click at [735, 124] on li "Person outside the car" at bounding box center [766, 132] width 161 height 19
type input "Person outside the car"
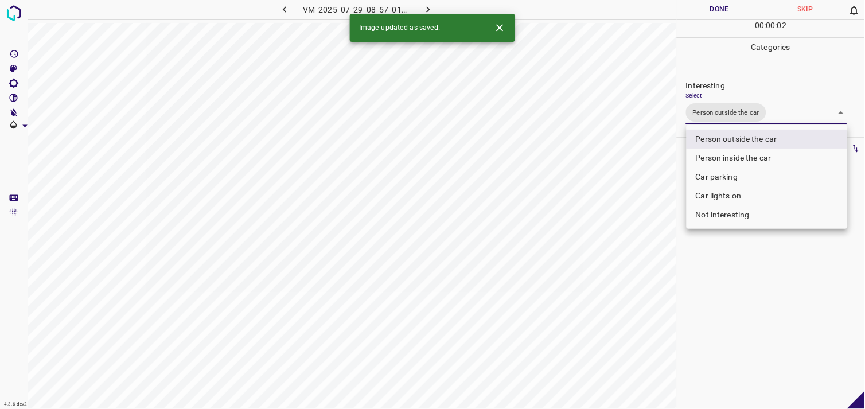
click at [766, 311] on div at bounding box center [432, 204] width 865 height 409
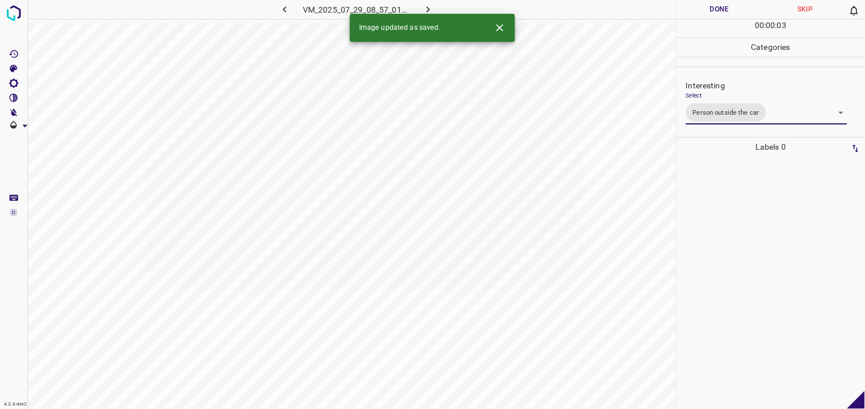
click at [766, 257] on div at bounding box center [770, 283] width 181 height 252
click at [708, 107] on body "4.3.6-dev2 VM_2025_08_11_18_09_27_974_00.gif Done Skip 0 00 : 00 : 01 Categorie…" at bounding box center [432, 204] width 865 height 409
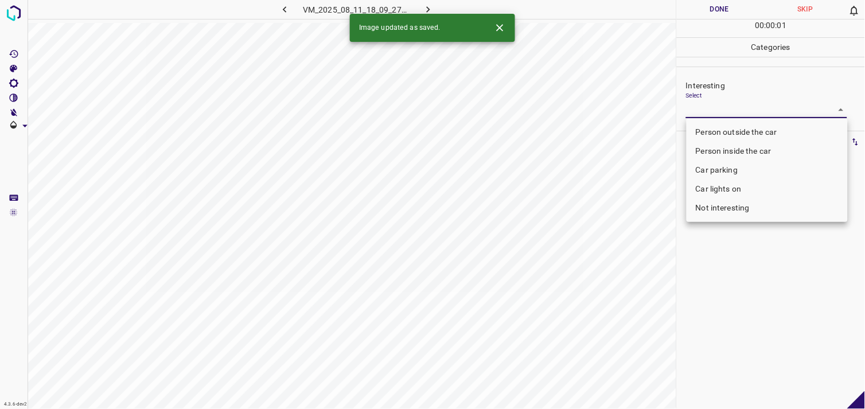
click at [725, 127] on li "Person outside the car" at bounding box center [766, 132] width 161 height 19
type input "Person outside the car"
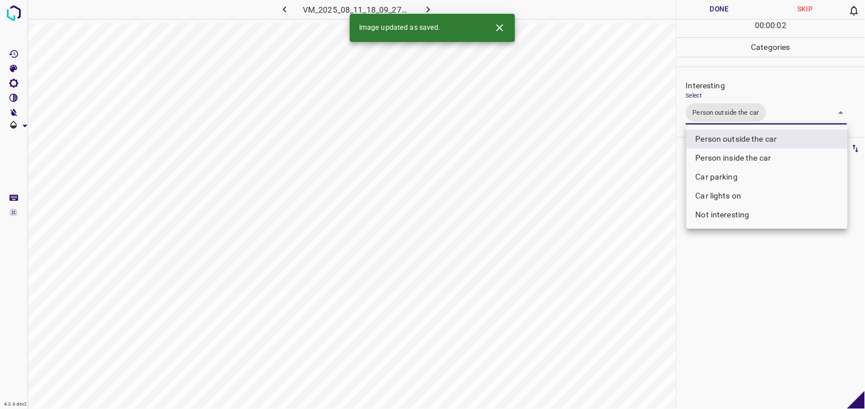
click at [766, 273] on div at bounding box center [432, 204] width 865 height 409
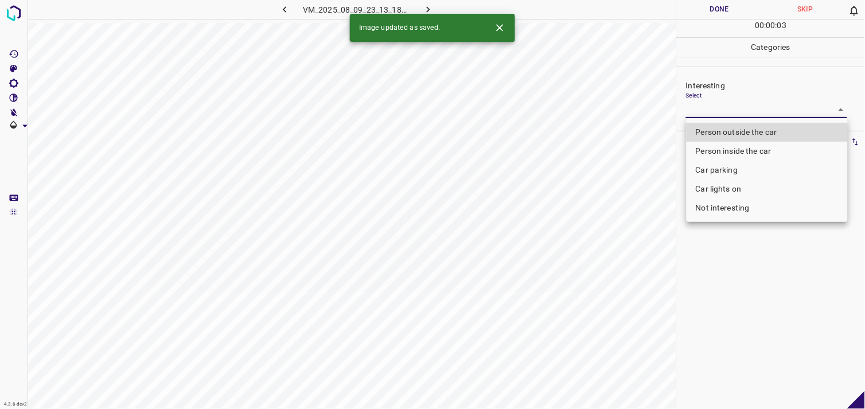
click at [689, 109] on body "4.3.6-dev2 VM_2025_08_09_23_13_18_938_03.gif Done Skip 0 00 : 00 : 03 Categorie…" at bounding box center [432, 204] width 865 height 409
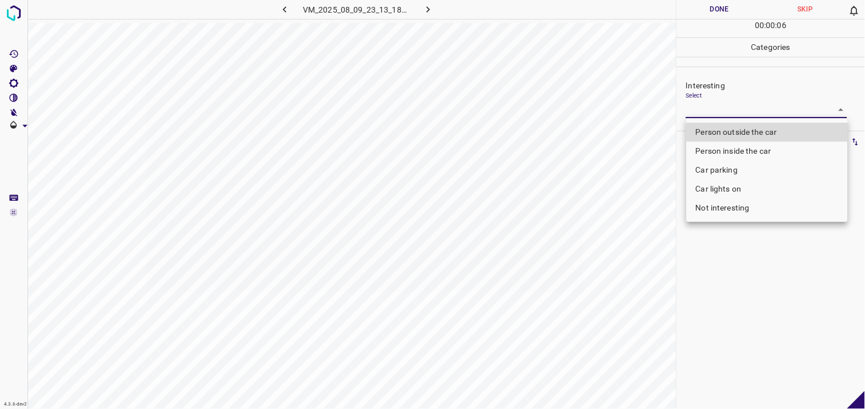
click at [723, 205] on li "Not interesting" at bounding box center [766, 207] width 161 height 19
type input "Not interesting"
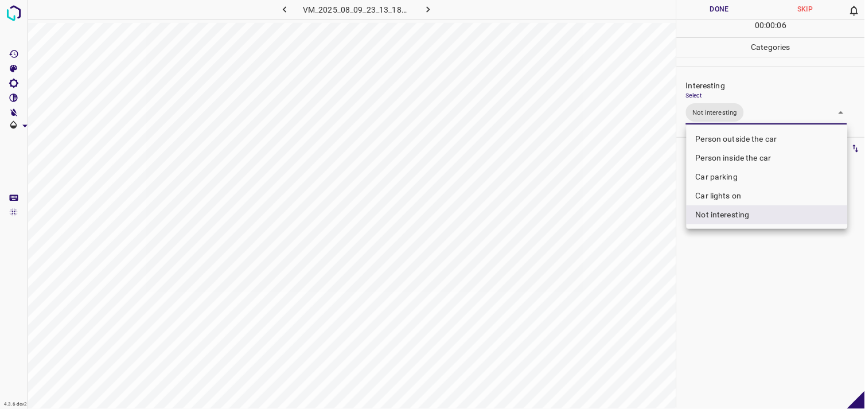
click at [733, 276] on div at bounding box center [432, 204] width 865 height 409
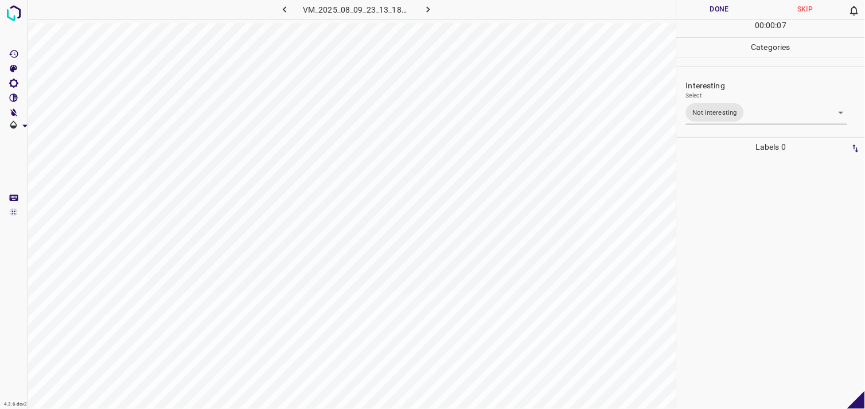
click at [738, 240] on div at bounding box center [770, 283] width 181 height 252
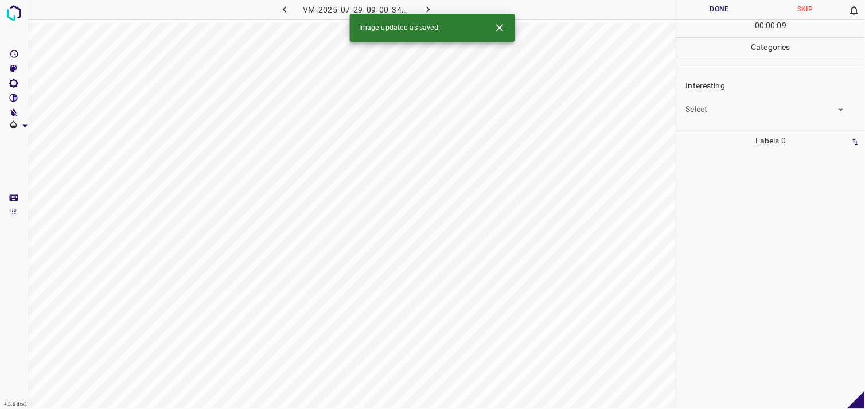
click at [723, 101] on body "4.3.6-dev2 VM_2025_07_29_09_00_34_856_08.gif Done Skip 0 00 : 00 : 09 Categorie…" at bounding box center [432, 204] width 865 height 409
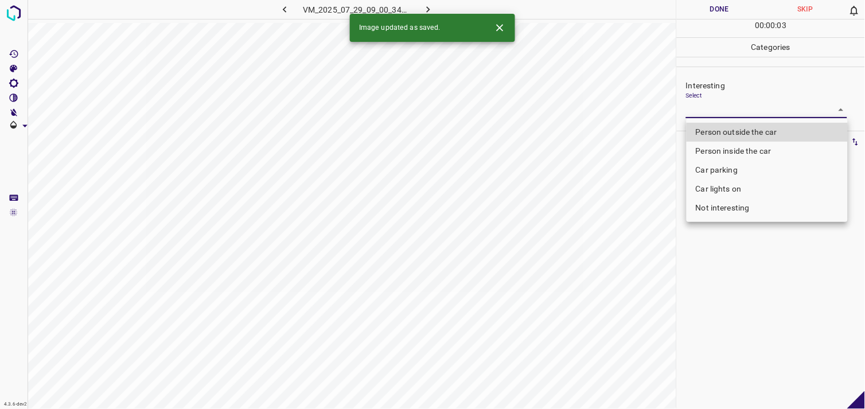
click at [746, 170] on li "Car parking" at bounding box center [766, 170] width 161 height 19
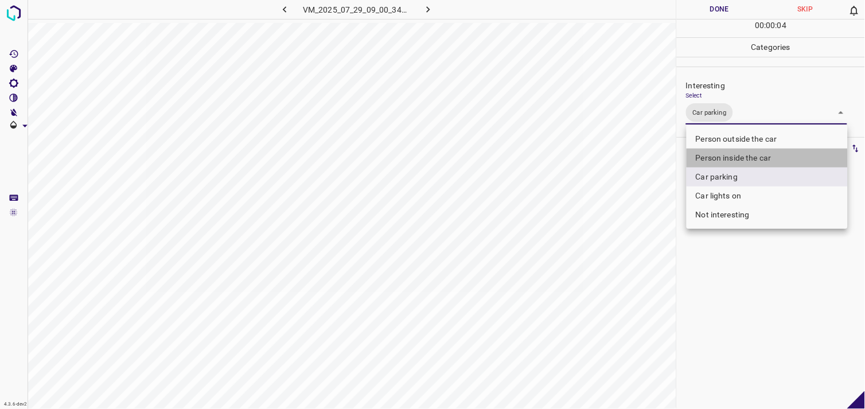
click at [746, 162] on li "Person inside the car" at bounding box center [766, 158] width 161 height 19
type input "Car parking,Person inside the car"
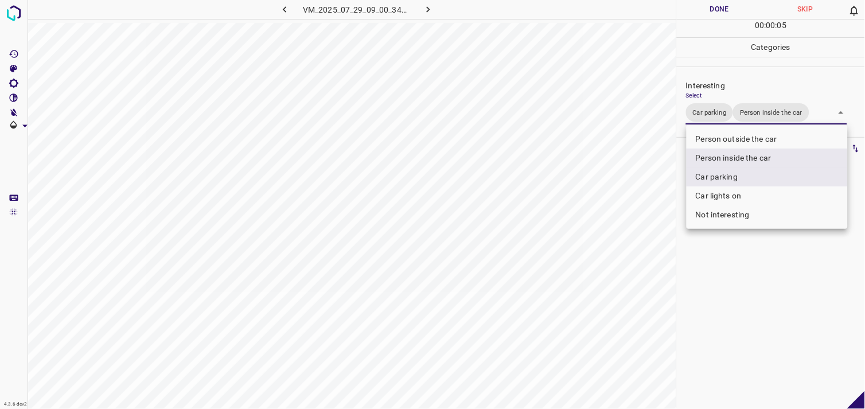
click at [771, 291] on div at bounding box center [432, 204] width 865 height 409
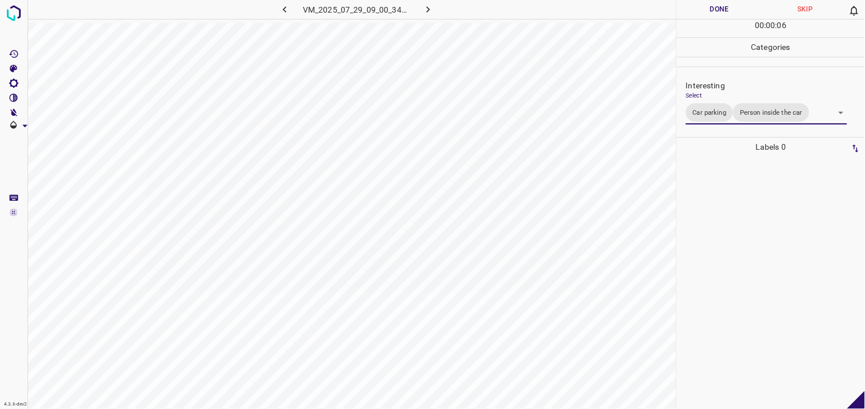
click at [763, 235] on div at bounding box center [770, 283] width 181 height 252
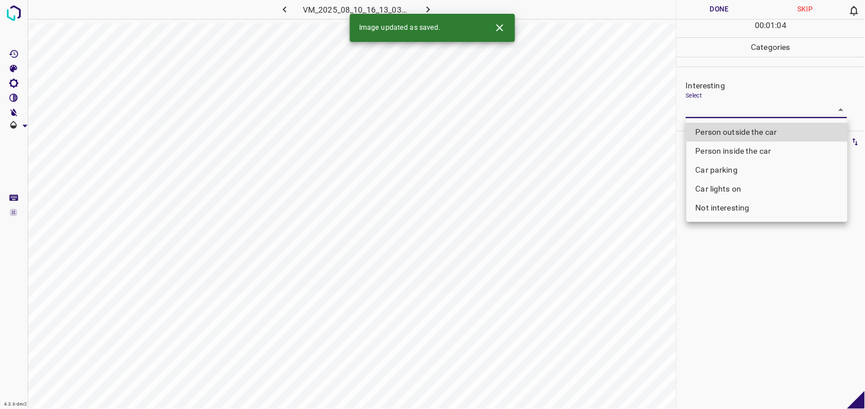
click at [761, 112] on body "4.3.6-dev2 VM_2025_08_10_16_13_03_905_01.gif Done Skip 0 00 : 01 : 04 Categorie…" at bounding box center [432, 204] width 865 height 409
click at [761, 130] on li "Person outside the car" at bounding box center [766, 132] width 161 height 19
type input "Person outside the car"
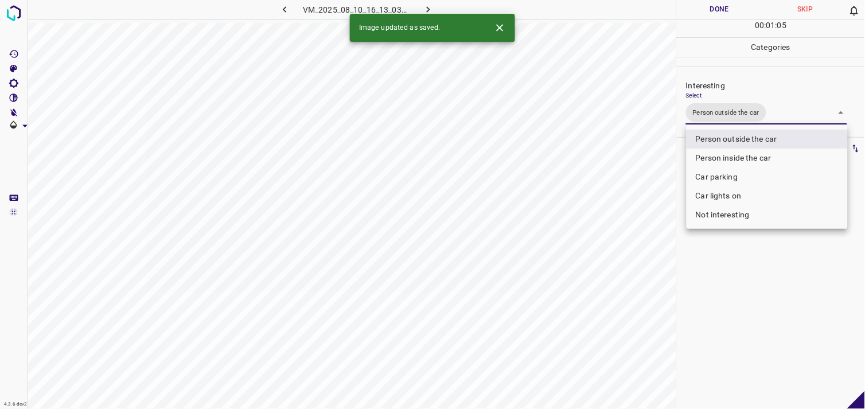
click at [759, 275] on div at bounding box center [432, 204] width 865 height 409
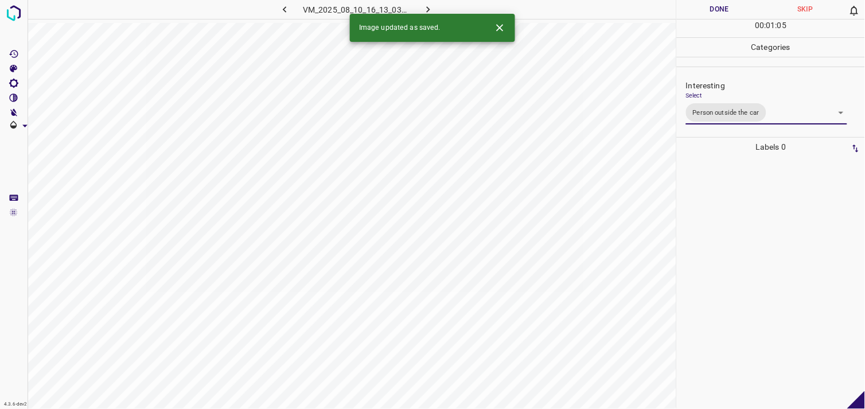
click at [747, 219] on div at bounding box center [770, 283] width 181 height 252
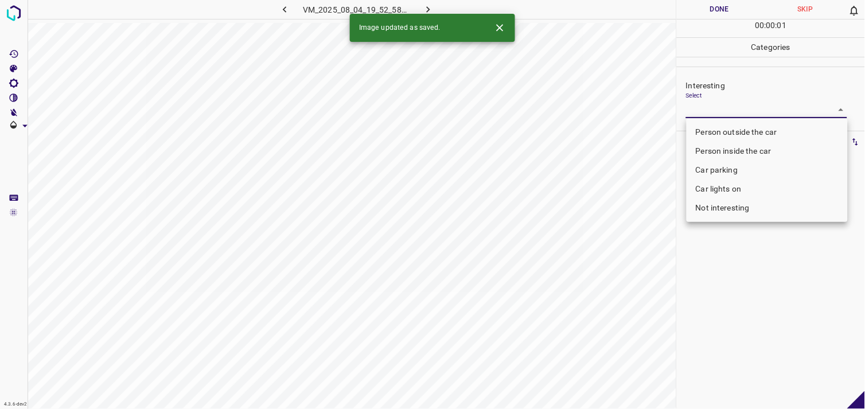
click at [732, 111] on body "4.3.6-dev2 VM_2025_08_04_19_52_58_374_04.gif Done Skip 0 00 : 00 : 01 Categorie…" at bounding box center [432, 204] width 865 height 409
click at [731, 128] on li "Person outside the car" at bounding box center [766, 132] width 161 height 19
type input "Person outside the car"
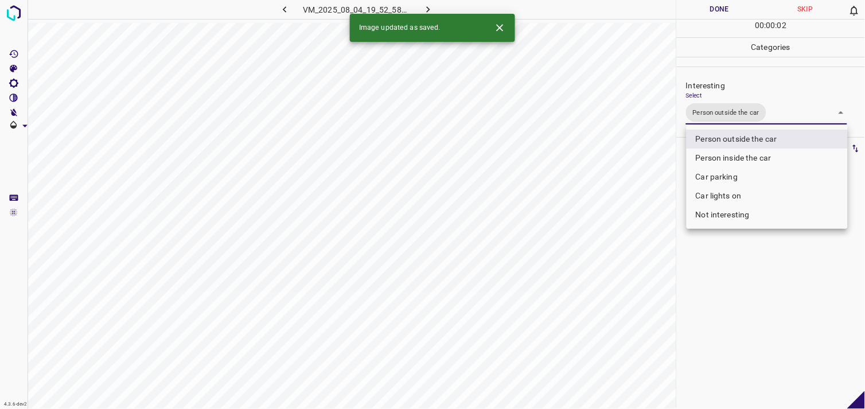
click at [750, 280] on div at bounding box center [432, 204] width 865 height 409
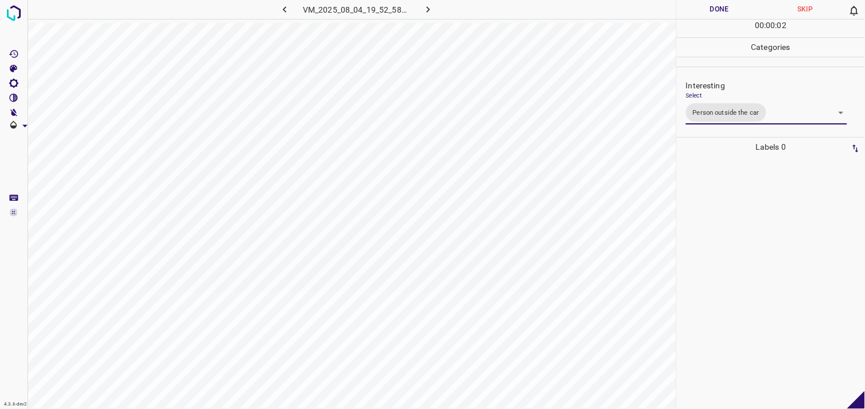
click at [748, 219] on div at bounding box center [770, 283] width 181 height 252
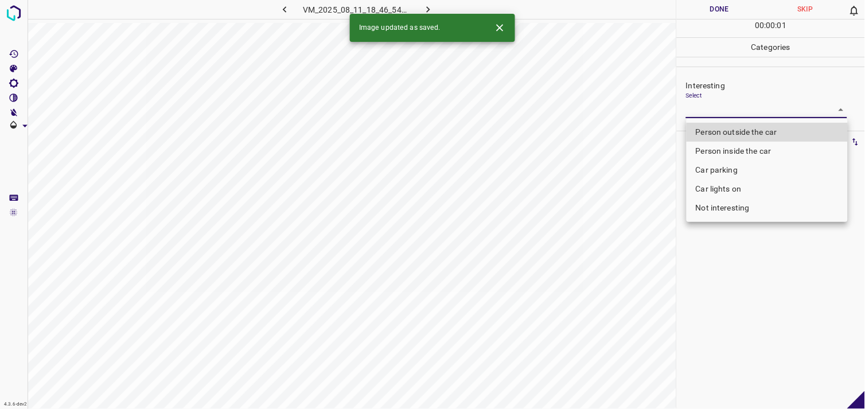
click at [732, 114] on body "4.3.6-dev2 VM_2025_08_11_18_46_54_320_07.gif Done Skip 0 00 : 00 : 01 Categorie…" at bounding box center [432, 204] width 865 height 409
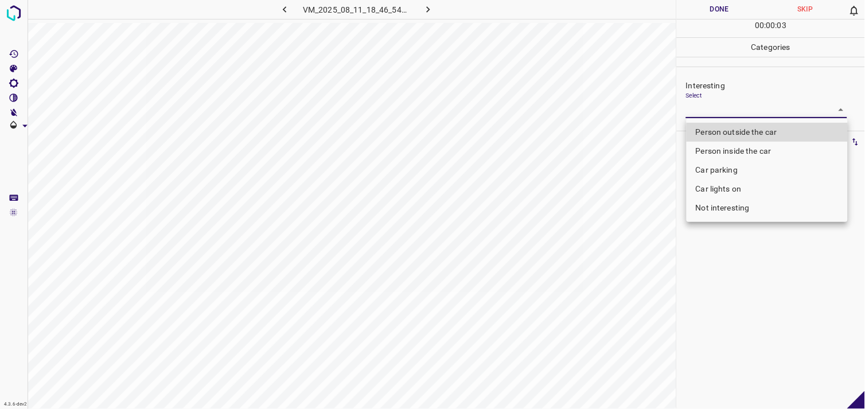
click at [740, 127] on li "Person outside the car" at bounding box center [766, 132] width 161 height 19
type input "Person outside the car"
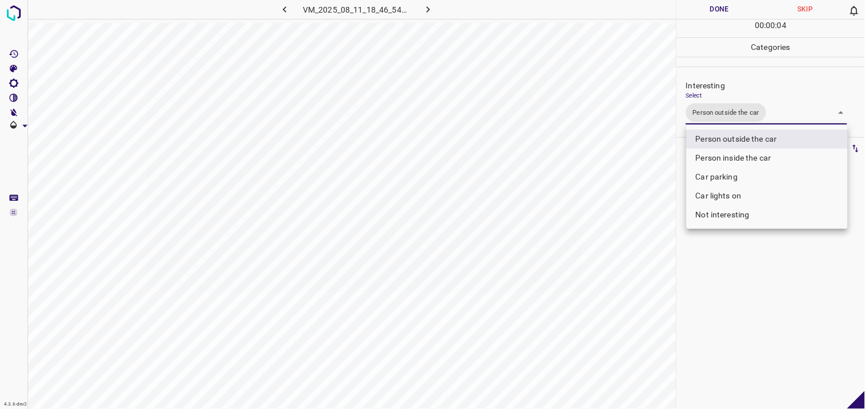
click at [720, 274] on div at bounding box center [432, 204] width 865 height 409
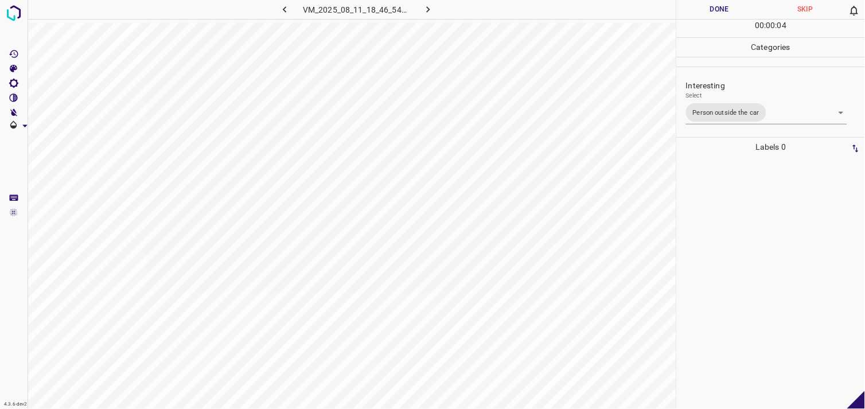
click at [729, 206] on div at bounding box center [770, 283] width 181 height 252
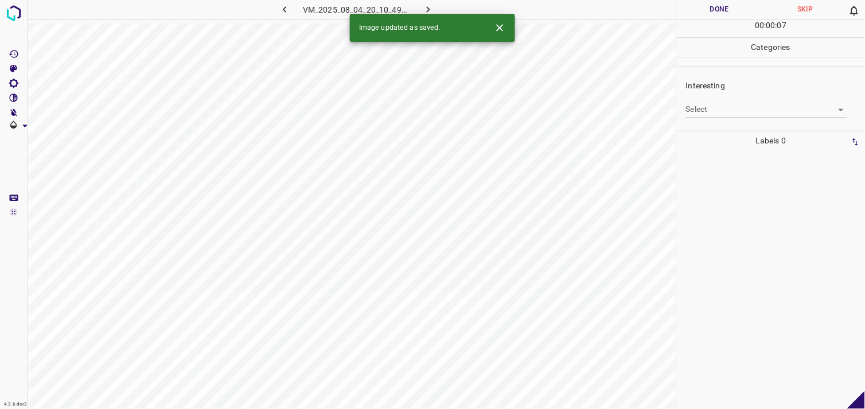
click at [747, 111] on body "4.3.6-dev2 VM_2025_08_04_20_10_49_626_07.gif Done Skip 0 00 : 00 : 07 Categorie…" at bounding box center [432, 204] width 865 height 409
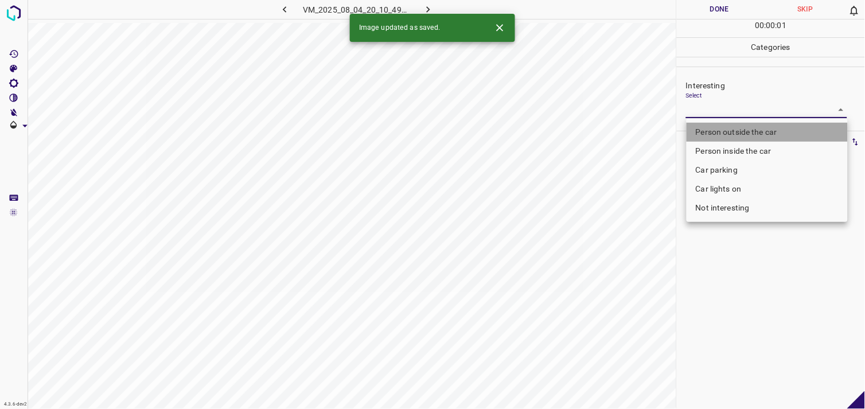
click at [740, 133] on li "Person outside the car" at bounding box center [766, 132] width 161 height 19
type input "Person outside the car"
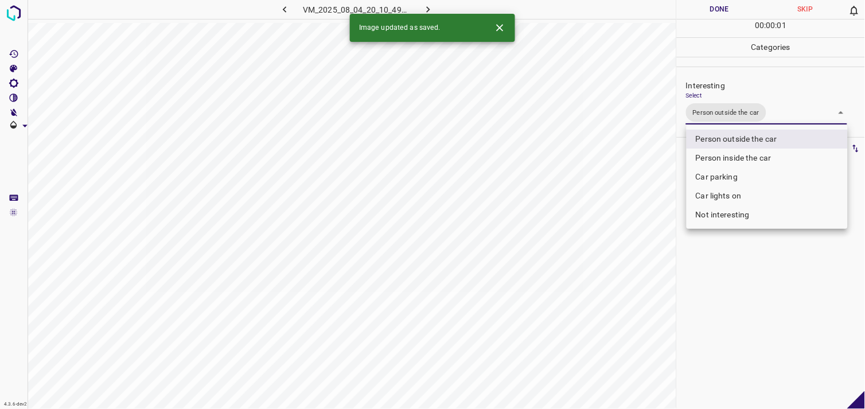
click at [740, 313] on div at bounding box center [432, 204] width 865 height 409
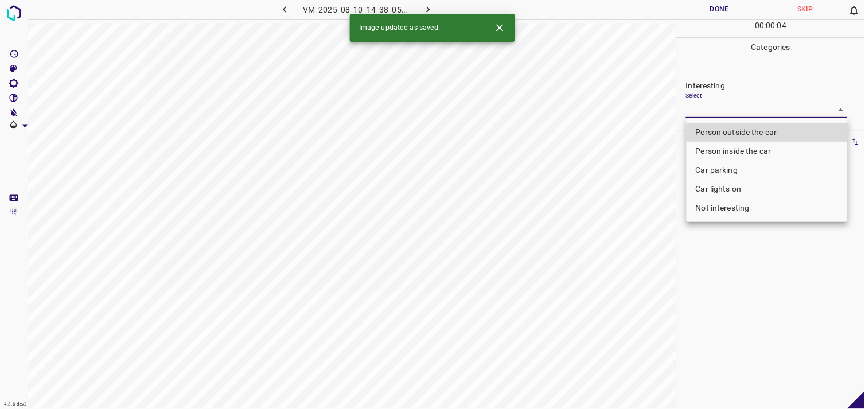
click at [697, 110] on body "4.3.6-dev2 VM_2025_08_10_14_38_05_156_03.gif Done Skip 0 00 : 00 : 04 Categorie…" at bounding box center [432, 204] width 865 height 409
click at [717, 132] on li "Person outside the car" at bounding box center [766, 132] width 161 height 19
type input "Person outside the car"
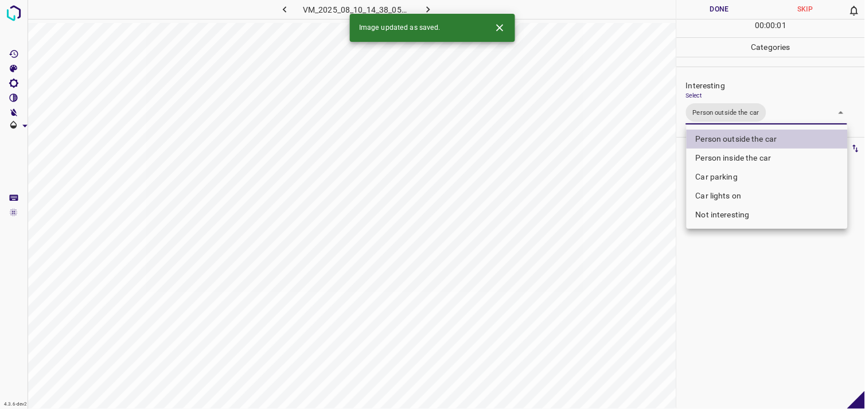
click at [735, 267] on div at bounding box center [432, 204] width 865 height 409
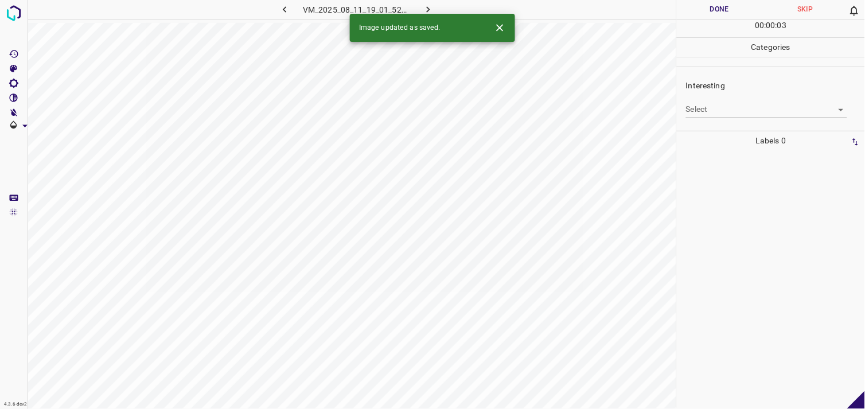
click at [727, 107] on body "4.3.6-dev2 VM_2025_08_11_19_01_52_587_07.gif Done Skip 0 00 : 00 : 03 Categorie…" at bounding box center [432, 204] width 865 height 409
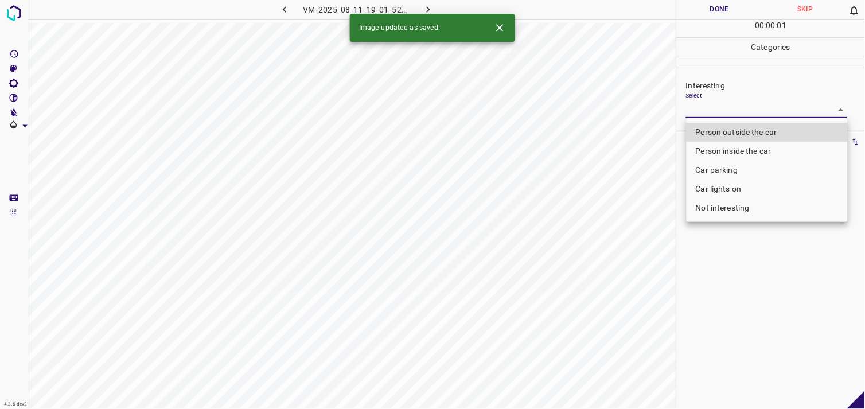
click at [752, 128] on li "Person outside the car" at bounding box center [766, 132] width 161 height 19
type input "Person outside the car"
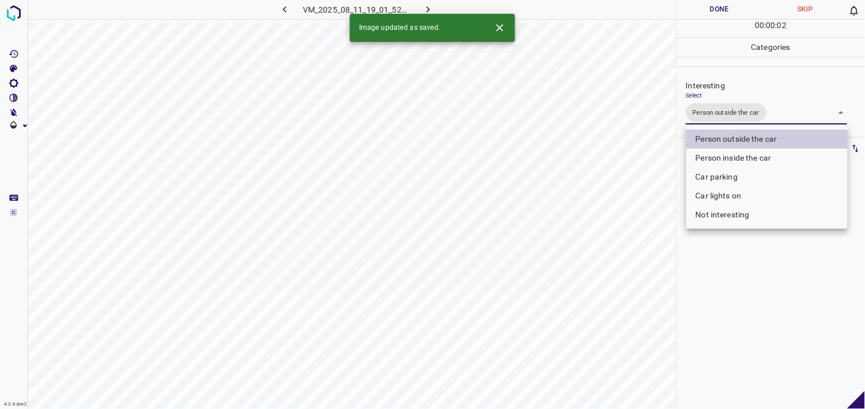
click at [750, 316] on div at bounding box center [432, 204] width 865 height 409
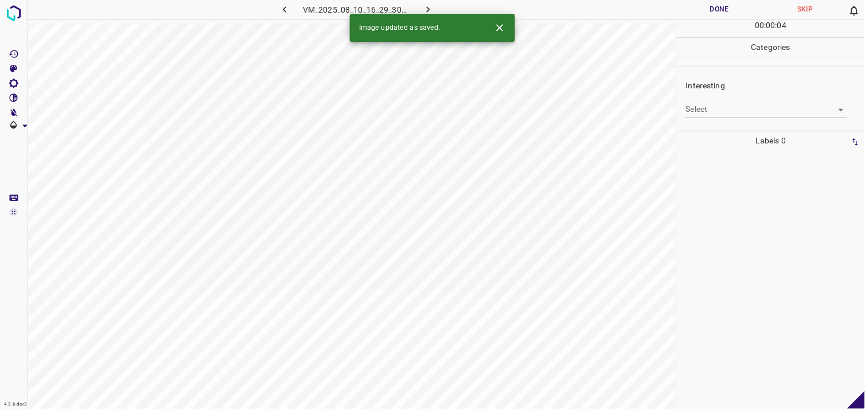
click at [732, 107] on body "4.3.6-dev2 VM_2025_08_10_16_29_30_335_02.gif Done Skip 0 00 : 00 : 04 Categorie…" at bounding box center [432, 204] width 865 height 409
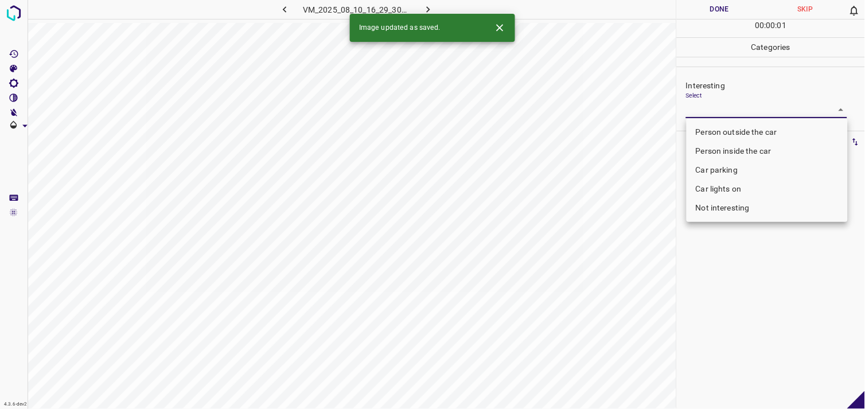
click at [720, 104] on body "4.3.6-dev2 VM_2025_08_10_16_29_30_335_02.gif Done Skip 0 00 : 00 : 01 Categorie…" at bounding box center [432, 204] width 865 height 409
click at [735, 204] on li "Not interesting" at bounding box center [766, 207] width 161 height 19
type input "Not interesting"
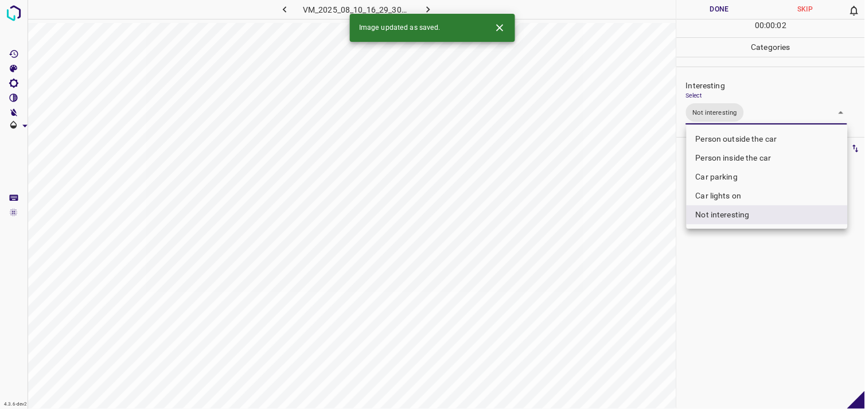
drag, startPoint x: 751, startPoint y: 285, endPoint x: 742, endPoint y: 252, distance: 34.1
click at [748, 283] on div at bounding box center [432, 204] width 865 height 409
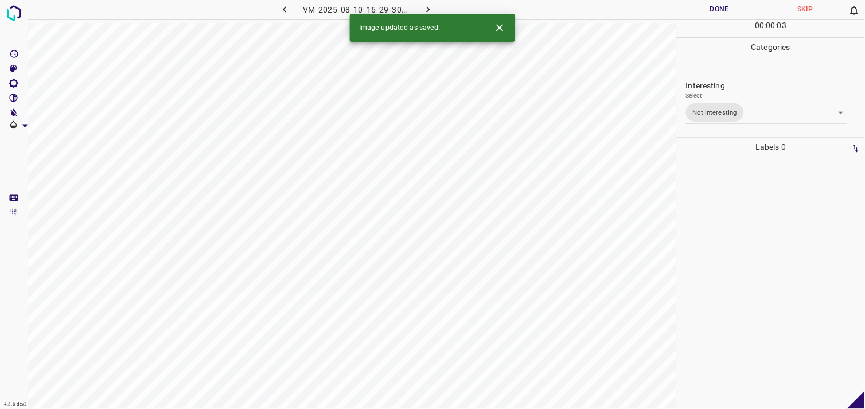
click at [735, 220] on div at bounding box center [770, 283] width 181 height 252
click at [701, 107] on body "4.3.6-dev2 VM_2025_08_04_20_10_49_626_12.gif Done Skip 0 00 : 01 : 00 Categorie…" at bounding box center [432, 204] width 865 height 409
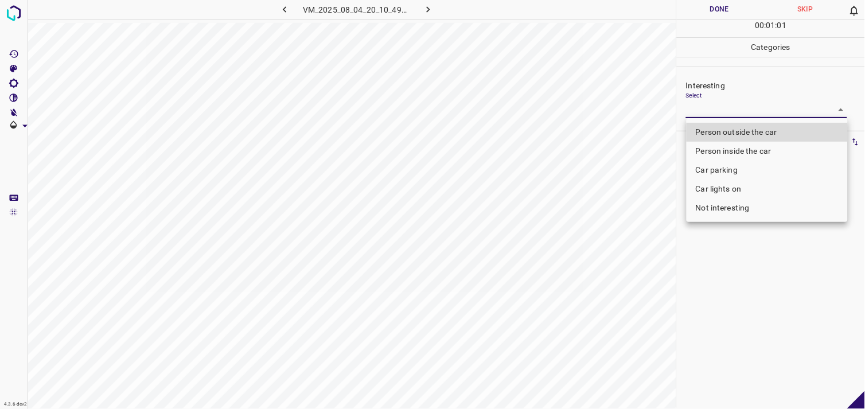
click at [711, 218] on ul "Person outside the car Person inside the car Car parking Car lights on Not inte…" at bounding box center [766, 170] width 161 height 104
click at [723, 208] on li "Not interesting" at bounding box center [766, 207] width 161 height 19
type input "Not interesting"
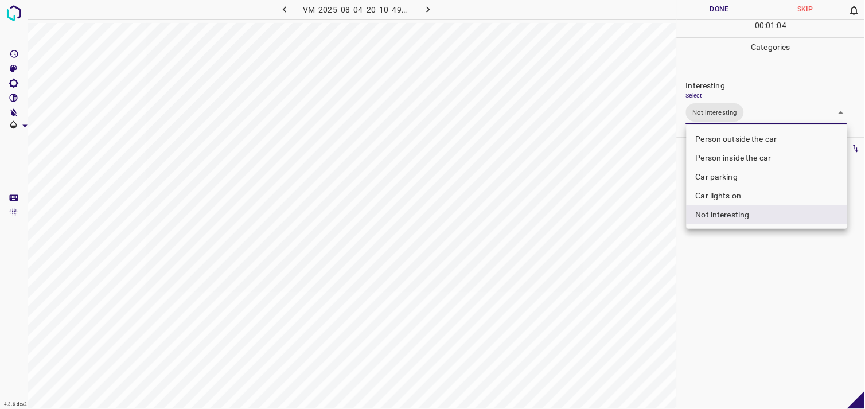
click at [731, 251] on div at bounding box center [432, 204] width 865 height 409
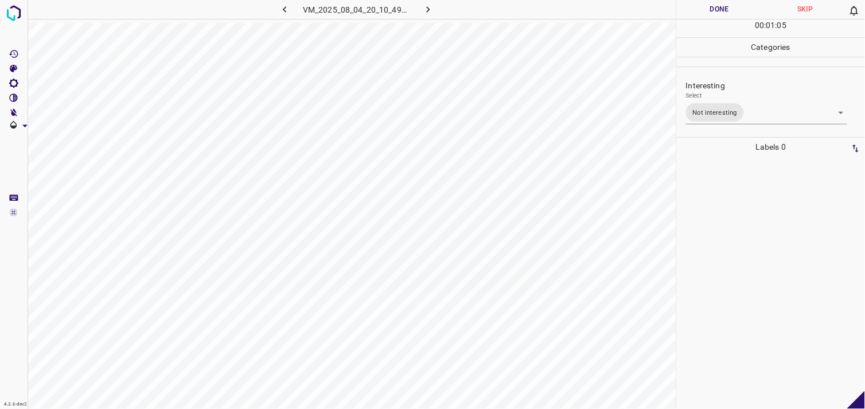
click at [728, 219] on div at bounding box center [770, 283] width 181 height 252
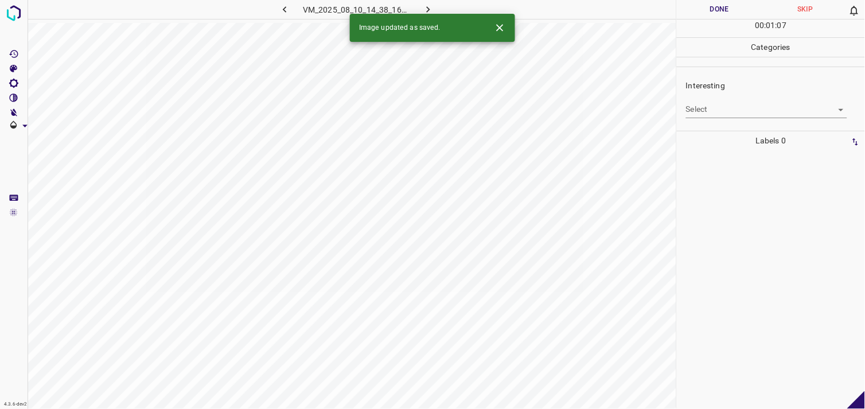
click at [707, 107] on body "4.3.6-dev2 VM_2025_08_10_14_38_16_027_03.gif Done Skip 0 00 : 01 : 07 Categorie…" at bounding box center [432, 204] width 865 height 409
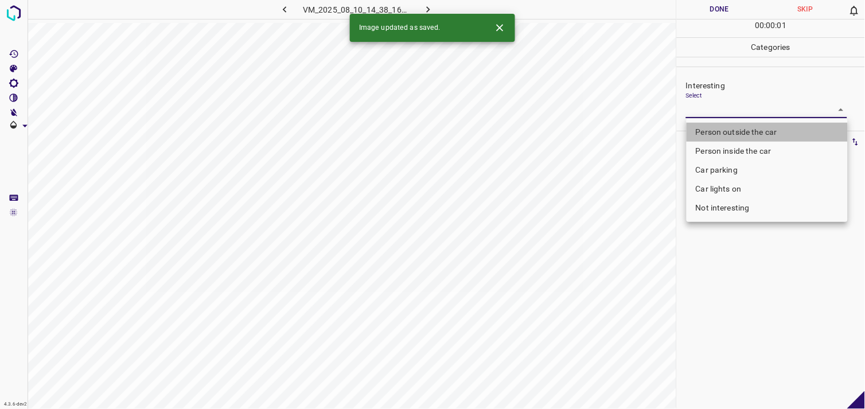
click at [729, 139] on li "Person outside the car" at bounding box center [766, 132] width 161 height 19
type input "Person outside the car"
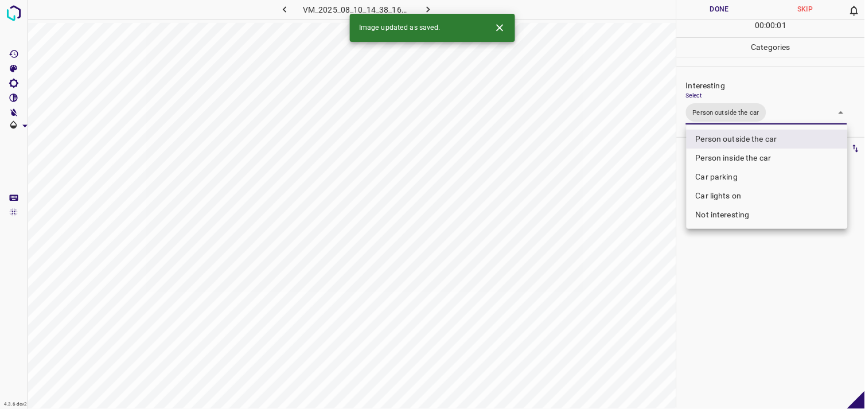
click at [737, 276] on div at bounding box center [432, 204] width 865 height 409
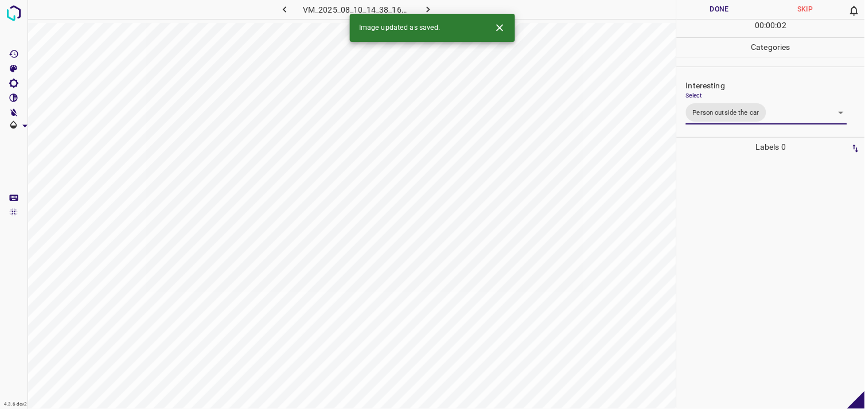
click at [743, 219] on div at bounding box center [770, 283] width 181 height 252
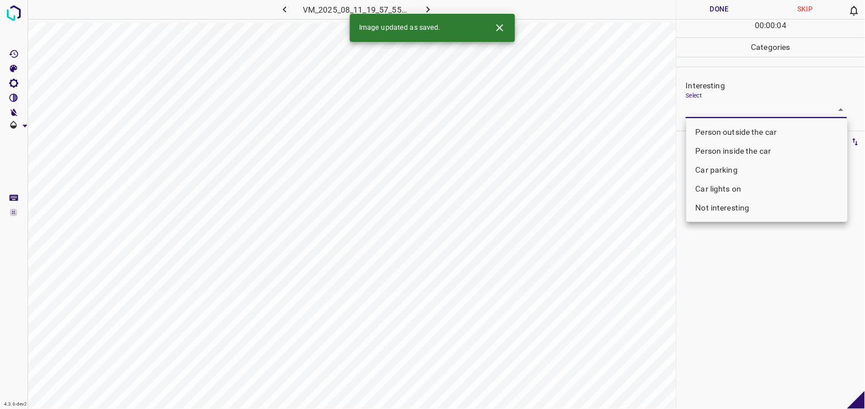
drag, startPoint x: 728, startPoint y: 107, endPoint x: 729, endPoint y: 113, distance: 5.8
click at [728, 107] on body "4.3.6-dev2 VM_2025_08_11_19_57_55_461_14.gif Done Skip 0 00 : 00 : 04 Categorie…" at bounding box center [432, 204] width 865 height 409
click at [735, 127] on li "Person outside the car" at bounding box center [766, 132] width 161 height 19
type input "Person outside the car"
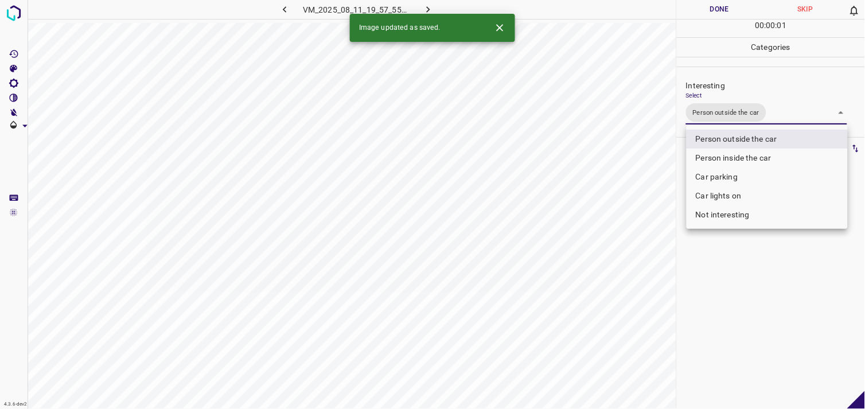
click at [746, 290] on div at bounding box center [432, 204] width 865 height 409
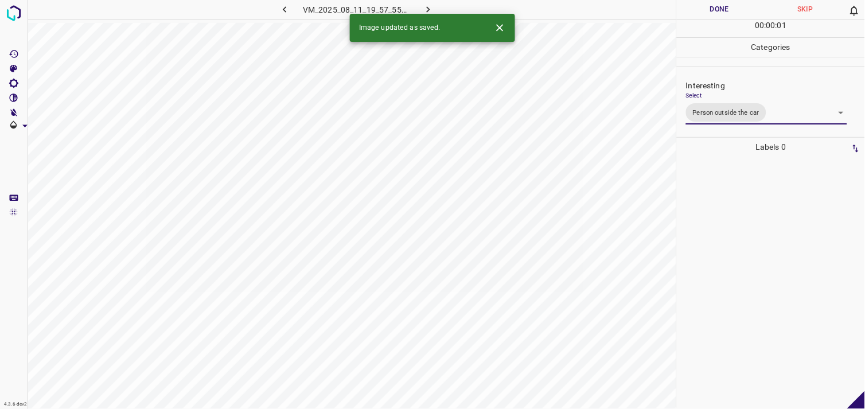
click at [746, 227] on div at bounding box center [770, 283] width 181 height 252
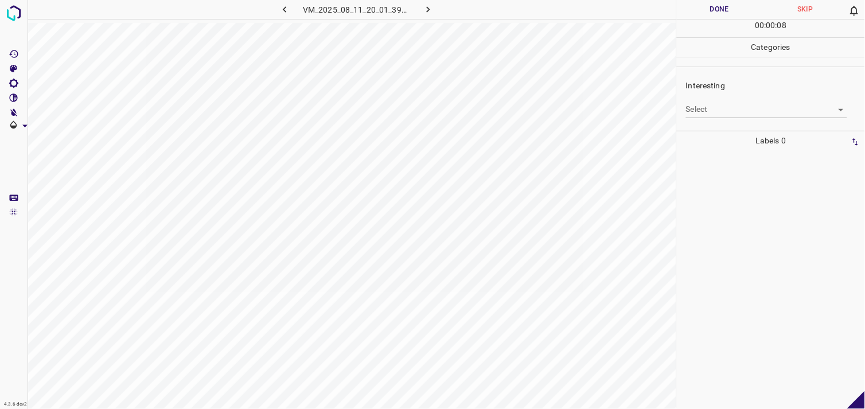
click at [715, 110] on body "4.3.6-dev2 VM_2025_08_11_20_01_39_428_01.gif Done Skip 0 00 : 00 : 08 Categorie…" at bounding box center [432, 204] width 865 height 409
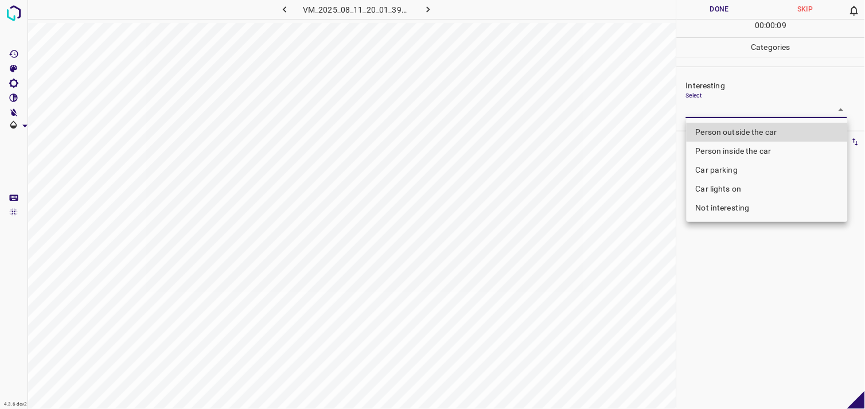
click at [735, 168] on li "Car parking" at bounding box center [766, 170] width 161 height 19
type input "Car parking"
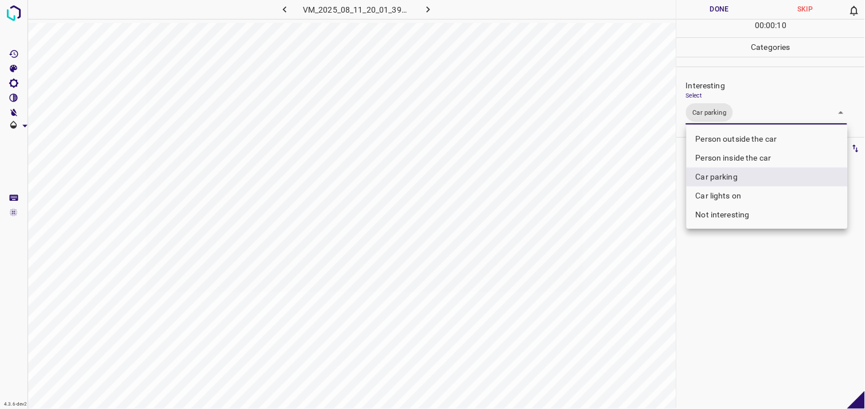
click at [720, 306] on div at bounding box center [432, 204] width 865 height 409
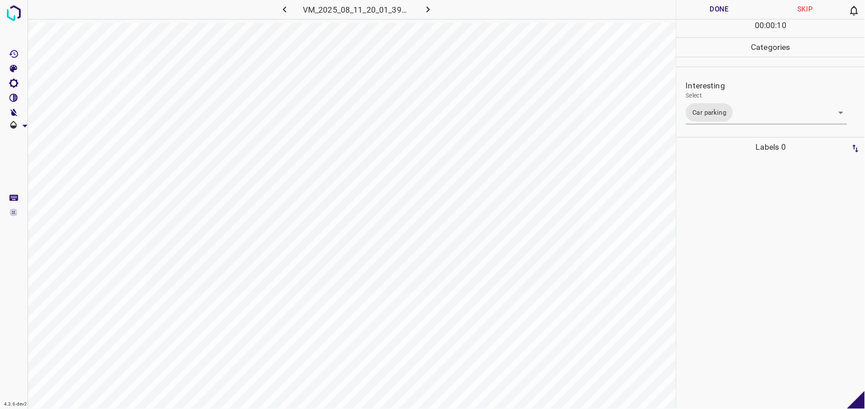
drag, startPoint x: 725, startPoint y: 222, endPoint x: 716, endPoint y: 221, distance: 9.8
click at [724, 222] on div at bounding box center [770, 283] width 181 height 252
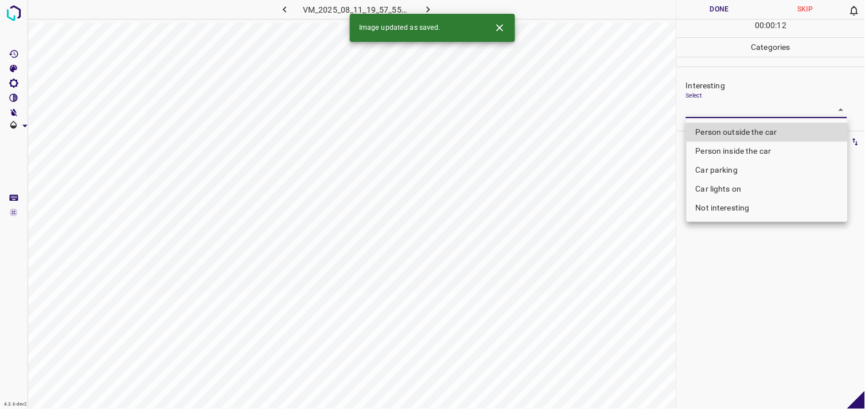
click at [720, 110] on body "4.3.6-dev2 VM_2025_08_11_19_57_55_461_13.gif Done Skip 0 00 : 00 : 12 Categorie…" at bounding box center [432, 204] width 865 height 409
click at [729, 132] on li "Person outside the car" at bounding box center [766, 132] width 161 height 19
type input "Person outside the car"
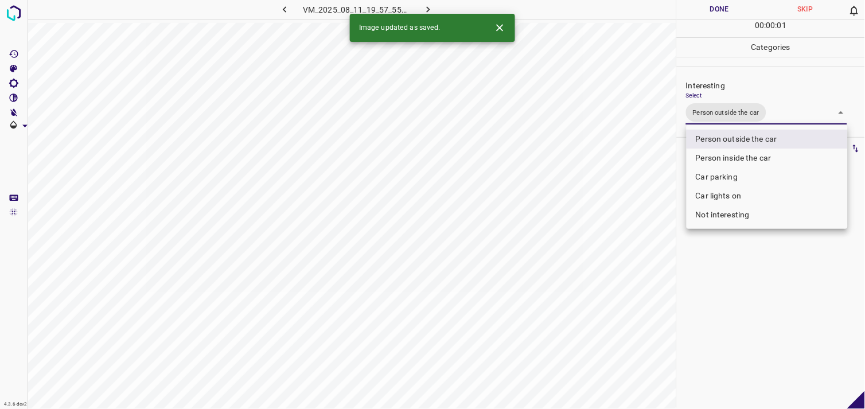
click at [744, 301] on div at bounding box center [432, 204] width 865 height 409
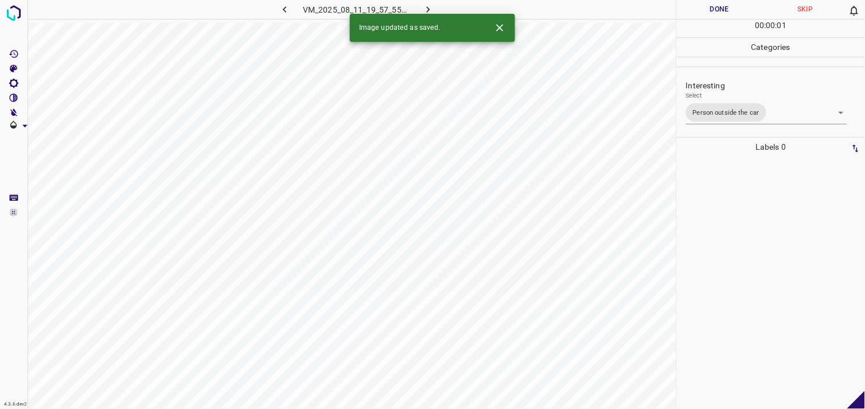
click at [729, 234] on div at bounding box center [770, 283] width 181 height 252
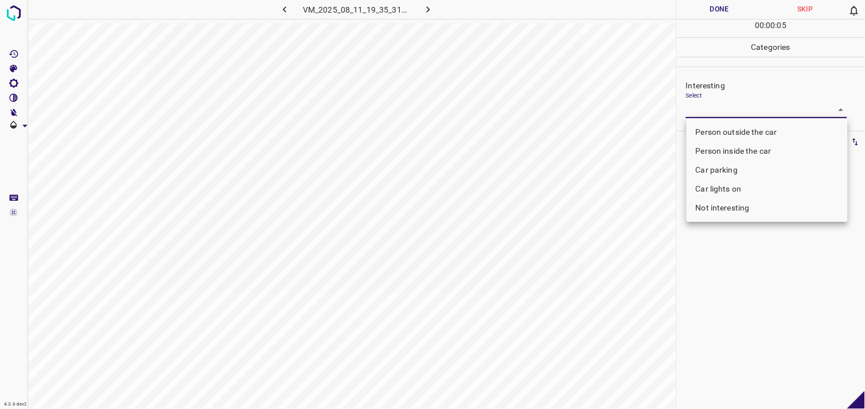
click at [707, 112] on body "4.3.6-dev2 VM_2025_08_11_19_35_31_119_06.gif Done Skip 0 00 : 00 : 05 Categorie…" at bounding box center [432, 204] width 865 height 409
click at [731, 214] on li "Not interesting" at bounding box center [766, 207] width 161 height 19
type input "Not interesting"
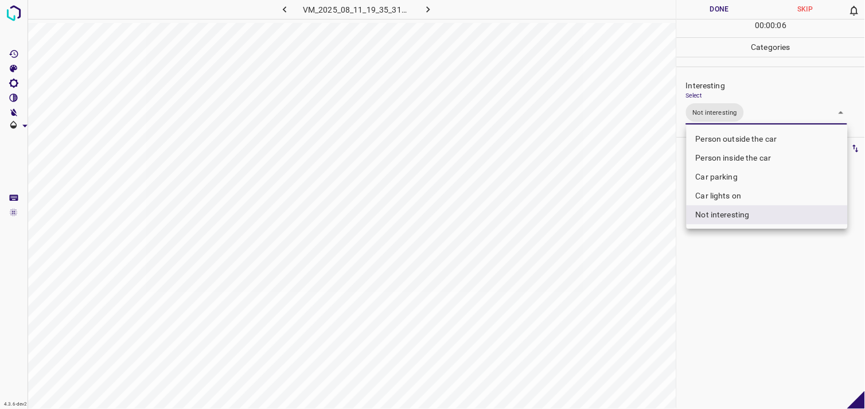
click at [723, 274] on div at bounding box center [432, 204] width 865 height 409
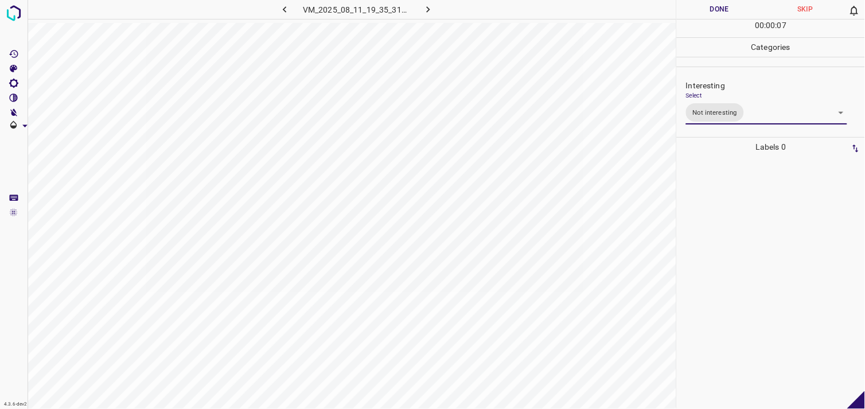
click at [718, 202] on div at bounding box center [770, 283] width 181 height 252
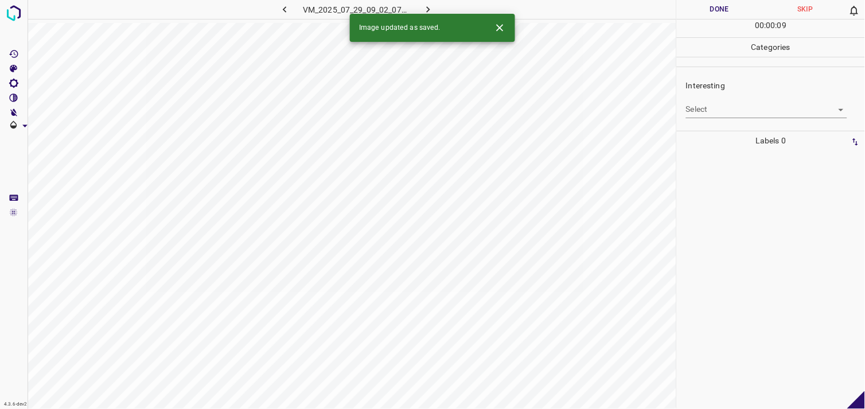
click at [723, 111] on body "4.3.6-dev2 VM_2025_07_29_09_02_07_018_01.gif Done Skip 0 00 : 00 : 09 Categorie…" at bounding box center [432, 204] width 865 height 409
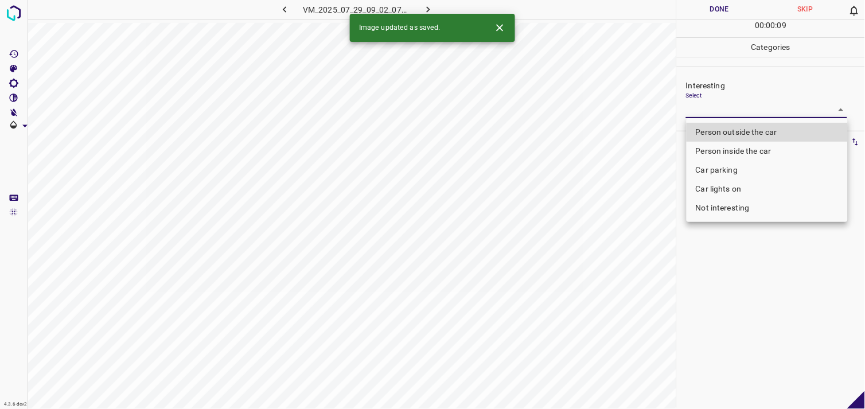
click at [724, 125] on li "Person outside the car" at bounding box center [766, 132] width 161 height 19
type input "Person outside the car"
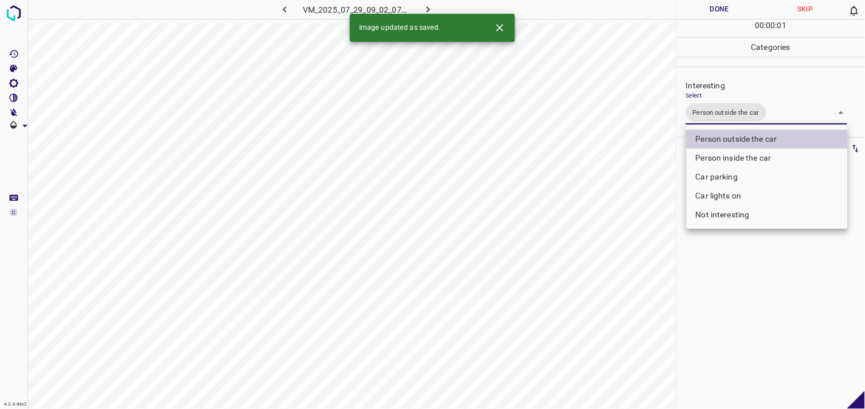
click at [755, 313] on div at bounding box center [432, 204] width 865 height 409
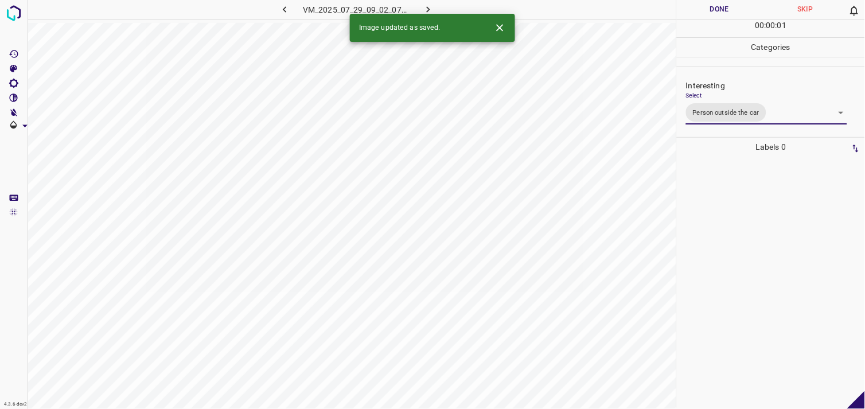
click at [735, 251] on div at bounding box center [770, 283] width 181 height 252
click at [731, 106] on body "4.3.6-dev2 VM_2025_08_11_20_17_19_759_03.gif Done Skip 0 00 : 00 : 04 Categorie…" at bounding box center [432, 204] width 865 height 409
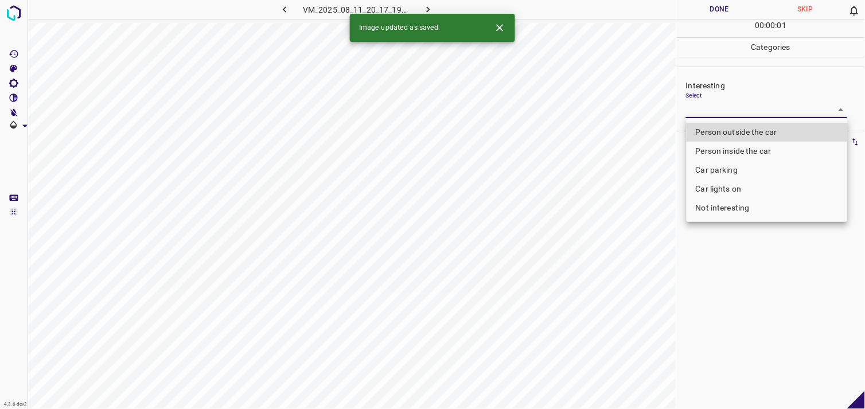
click at [742, 124] on li "Person outside the car" at bounding box center [766, 132] width 161 height 19
type input "Person outside the car"
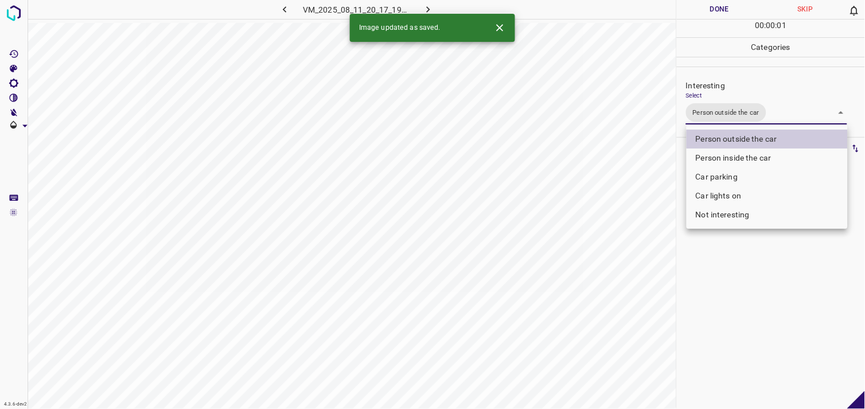
click at [723, 290] on div at bounding box center [432, 204] width 865 height 409
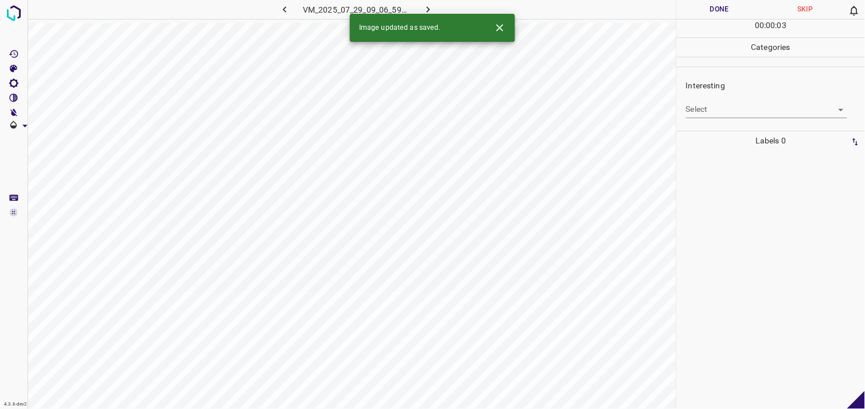
click at [696, 112] on body "4.3.6-dev2 VM_2025_07_29_09_06_59_502_13.gif Done Skip 0 00 : 00 : 03 Categorie…" at bounding box center [432, 204] width 865 height 409
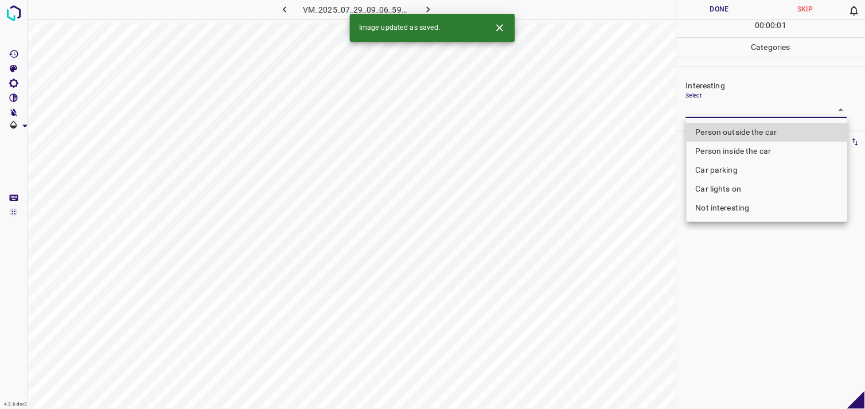
click at [726, 191] on li "Car lights on" at bounding box center [766, 189] width 161 height 19
type input "Car lights on"
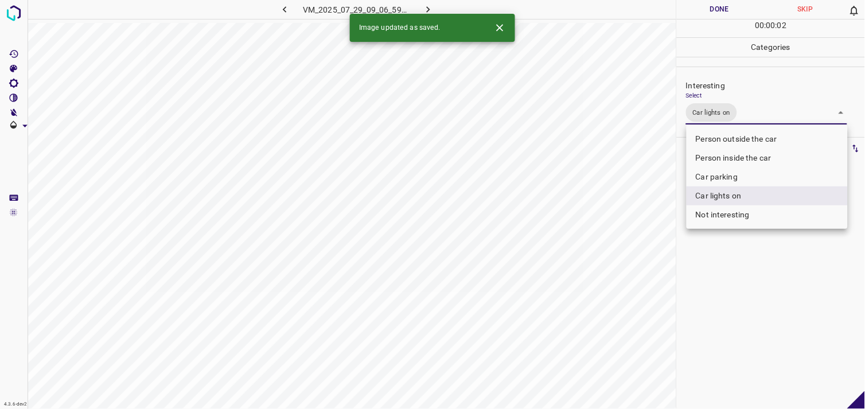
click at [734, 288] on div at bounding box center [432, 204] width 865 height 409
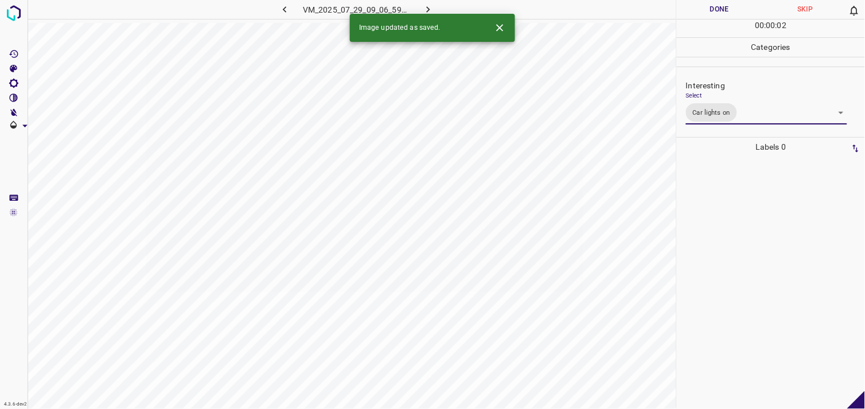
click at [740, 221] on div at bounding box center [770, 283] width 181 height 252
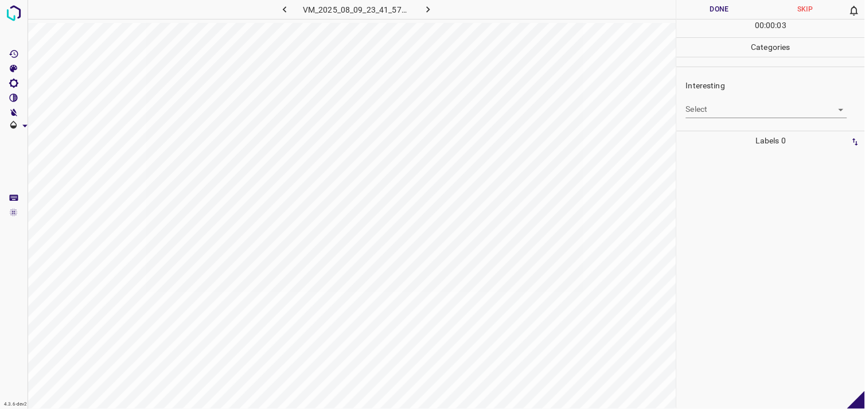
click at [710, 117] on div "Interesting Select ​" at bounding box center [771, 99] width 188 height 54
click at [711, 114] on body "4.3.6-dev2 VM_2025_08_09_23_41_57_468_06.gif Done Skip 0 00 : 00 : 04 Categorie…" at bounding box center [432, 204] width 865 height 409
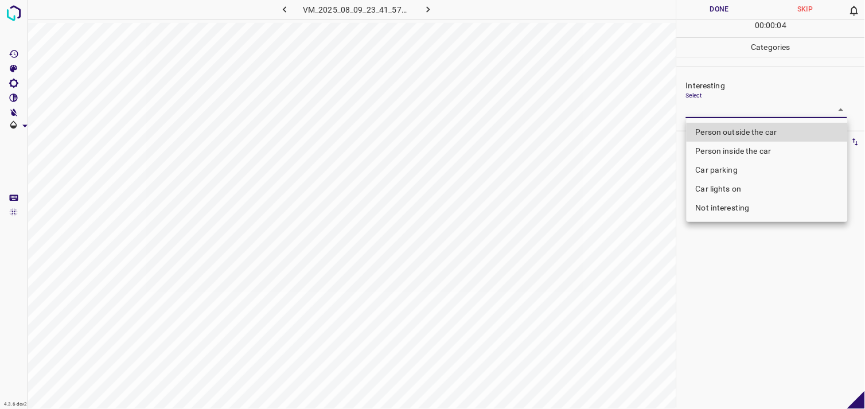
click at [736, 205] on li "Not interesting" at bounding box center [766, 207] width 161 height 19
type input "Not interesting"
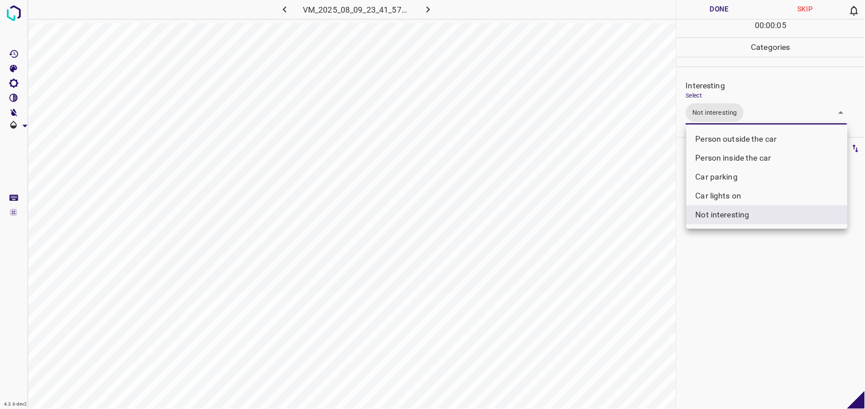
click at [735, 277] on div at bounding box center [432, 204] width 865 height 409
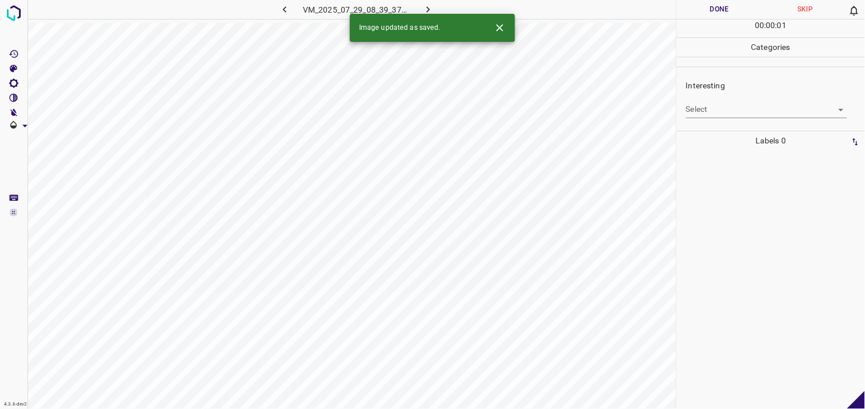
click at [738, 113] on body "4.3.6-dev2 VM_2025_07_29_08_39_37_257_01.gif Done Skip 0 00 : 00 : 01 Categorie…" at bounding box center [432, 204] width 865 height 409
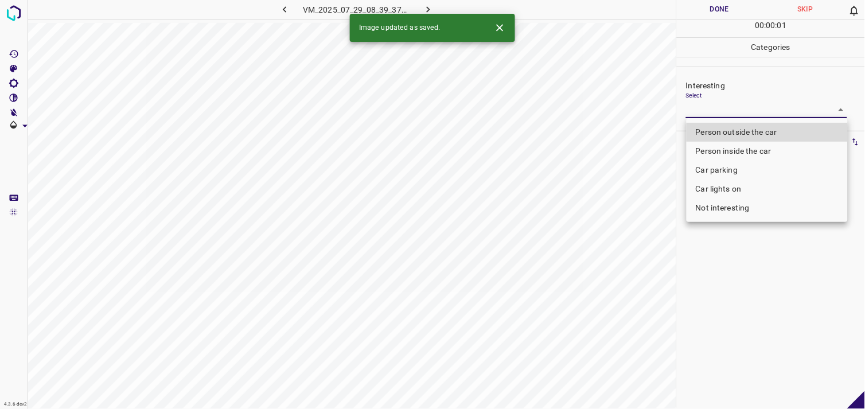
click at [750, 135] on li "Person outside the car" at bounding box center [766, 132] width 161 height 19
type input "Person outside the car"
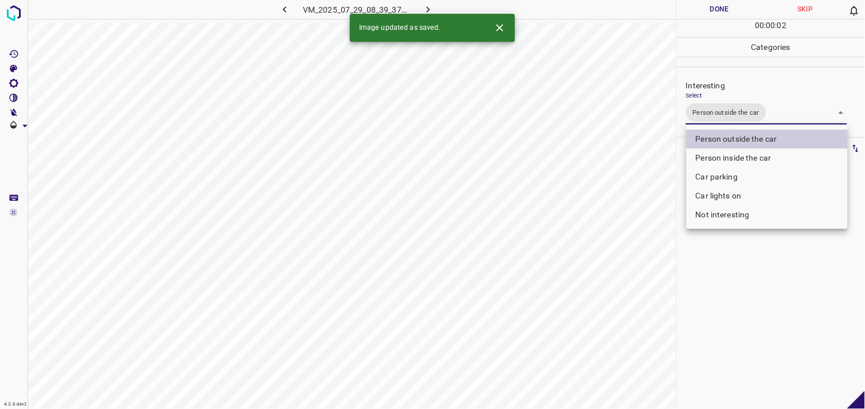
click at [761, 283] on div at bounding box center [432, 204] width 865 height 409
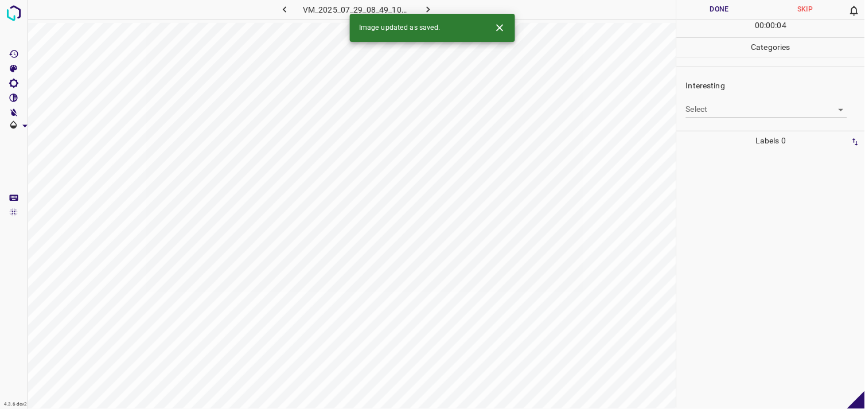
click at [709, 111] on body "4.3.6-dev2 VM_2025_07_29_08_49_10_713_01.gif Done Skip 0 00 : 00 : 04 Categorie…" at bounding box center [432, 204] width 865 height 409
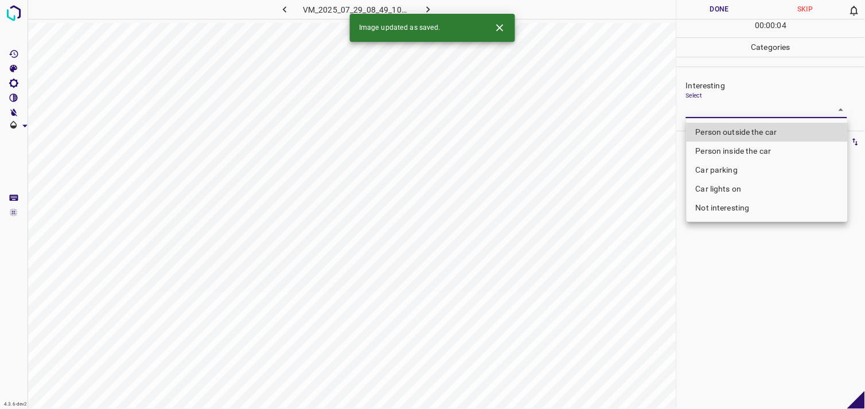
click at [724, 132] on li "Person outside the car" at bounding box center [766, 132] width 161 height 19
type input "Person outside the car"
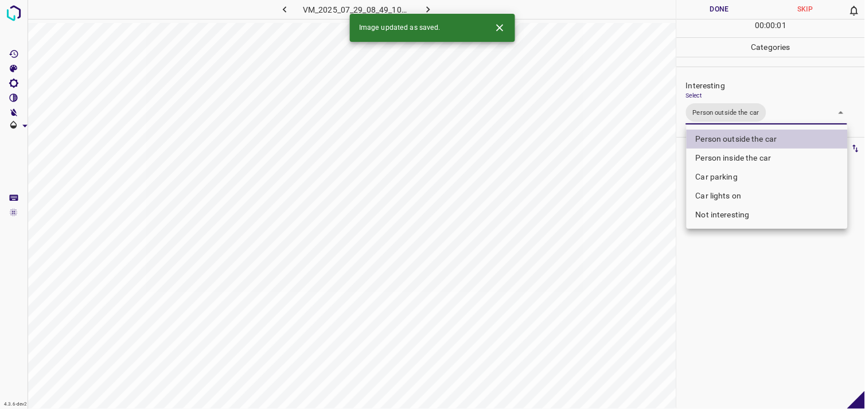
click at [724, 305] on div at bounding box center [432, 204] width 865 height 409
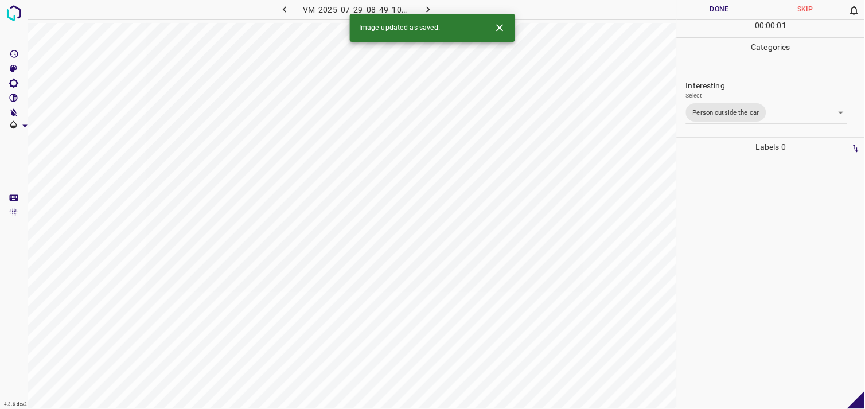
click at [712, 224] on div at bounding box center [770, 283] width 181 height 252
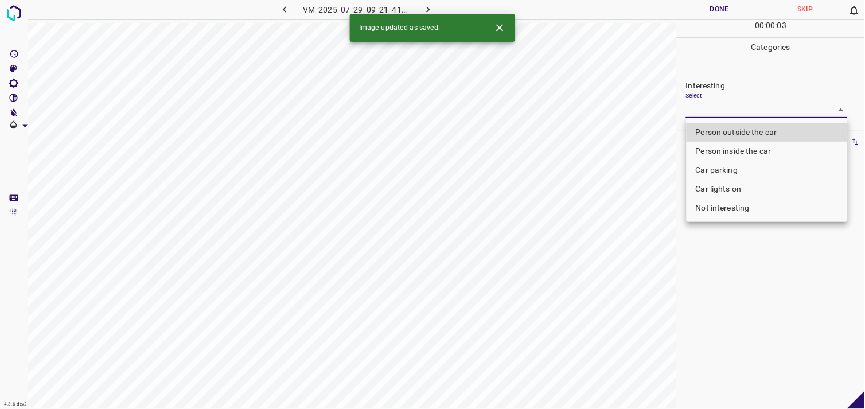
click at [723, 115] on body "4.3.6-dev2 VM_2025_07_29_09_21_41_035_02.gif Done Skip 0 00 : 00 : 03 Categorie…" at bounding box center [432, 204] width 865 height 409
click at [732, 129] on li "Person outside the car" at bounding box center [766, 132] width 161 height 19
type input "Person outside the car"
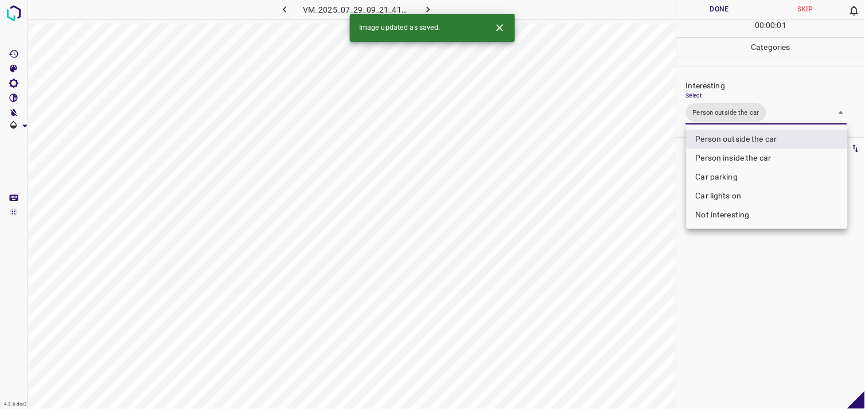
click at [736, 286] on div at bounding box center [432, 204] width 865 height 409
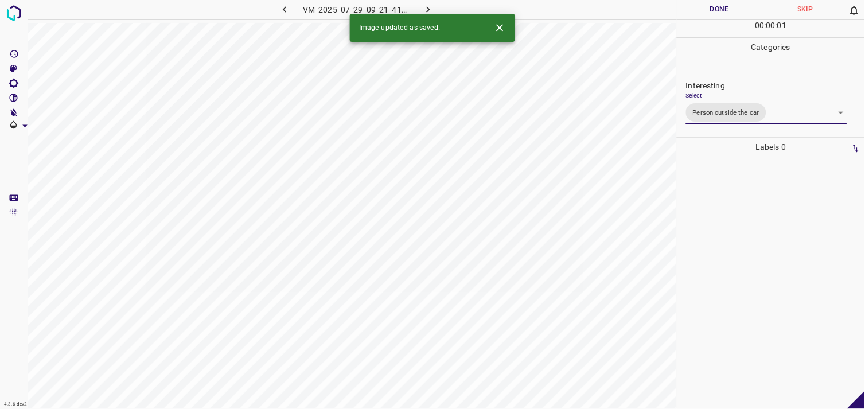
click at [737, 244] on div at bounding box center [770, 283] width 181 height 252
click at [729, 109] on body "4.3.6-dev2 VM_2025_07_29_08_57_01_247_04.gif Done Skip 0 00 : 00 : 03 Categorie…" at bounding box center [432, 204] width 865 height 409
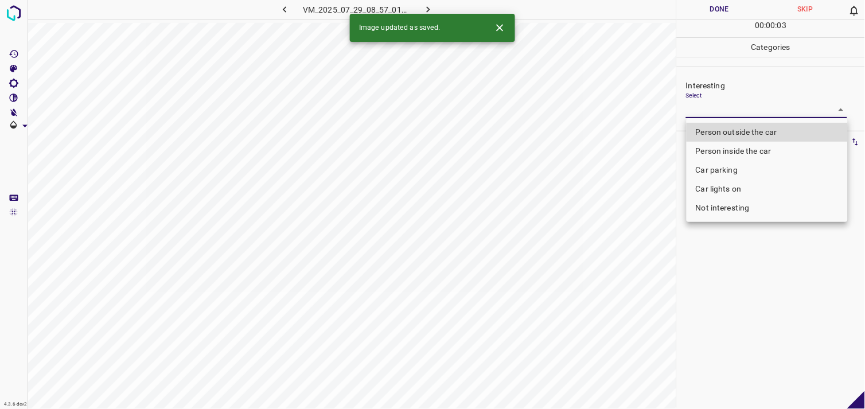
click at [732, 127] on li "Person outside the car" at bounding box center [766, 132] width 161 height 19
type input "Person outside the car"
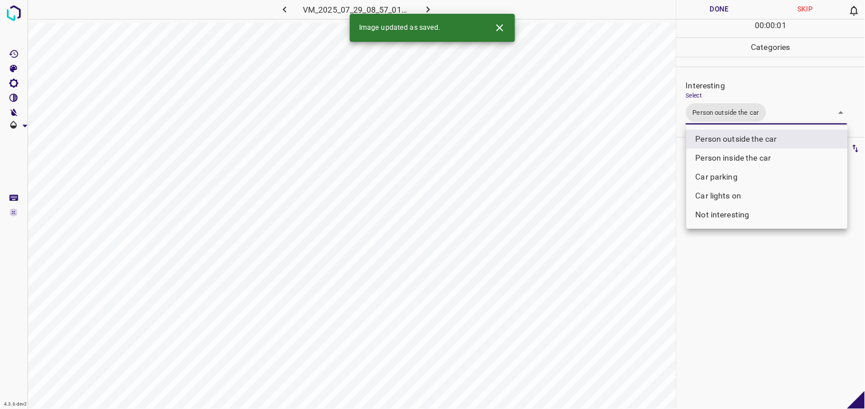
drag, startPoint x: 755, startPoint y: 282, endPoint x: 740, endPoint y: 214, distance: 69.3
click at [754, 282] on div at bounding box center [432, 204] width 865 height 409
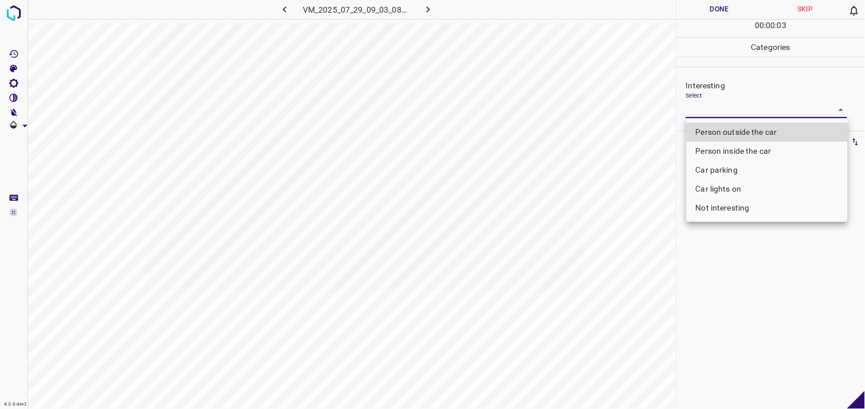
click at [717, 108] on body "4.3.6-dev2 VM_2025_07_29_09_03_08_878_03.gif Done Skip 0 00 : 00 : 03 Categorie…" at bounding box center [432, 204] width 865 height 409
click at [728, 128] on li "Person outside the car" at bounding box center [766, 132] width 161 height 19
type input "Person outside the car"
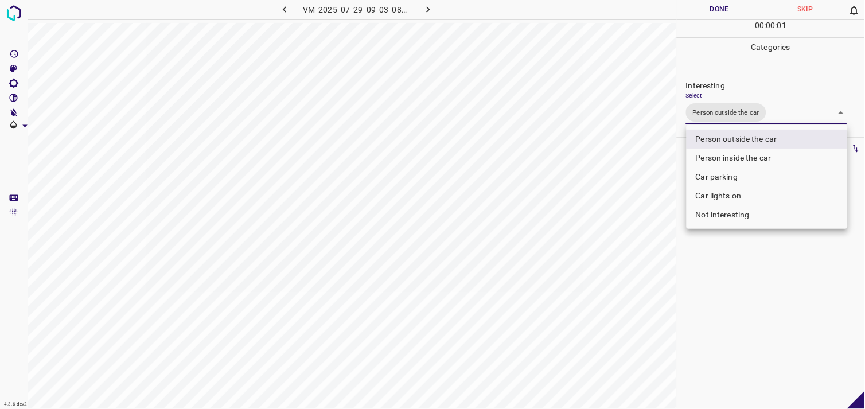
drag, startPoint x: 734, startPoint y: 320, endPoint x: 734, endPoint y: 299, distance: 21.2
click at [734, 301] on div at bounding box center [432, 204] width 865 height 409
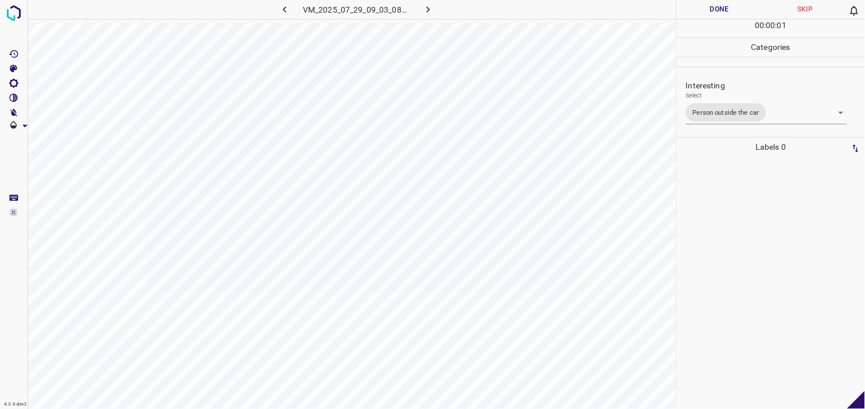
click at [725, 225] on div at bounding box center [770, 283] width 181 height 252
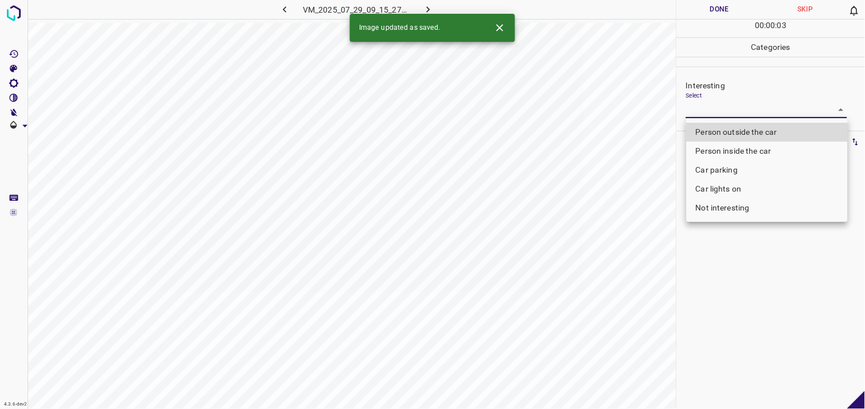
click at [727, 112] on body "4.3.6-dev2 VM_2025_07_29_09_15_27_554_02.gif Done Skip 0 00 : 00 : 03 Categorie…" at bounding box center [432, 204] width 865 height 409
click at [730, 123] on li "Person outside the car" at bounding box center [766, 132] width 161 height 19
type input "Person outside the car"
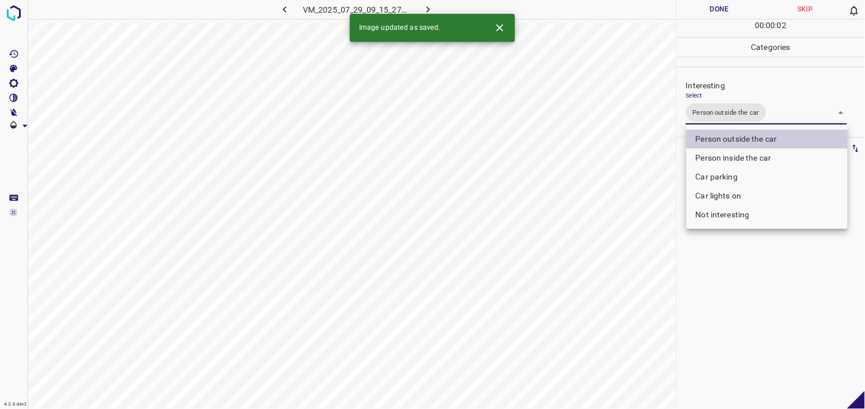
drag, startPoint x: 732, startPoint y: 279, endPoint x: 724, endPoint y: 271, distance: 11.4
click at [730, 279] on div at bounding box center [432, 204] width 865 height 409
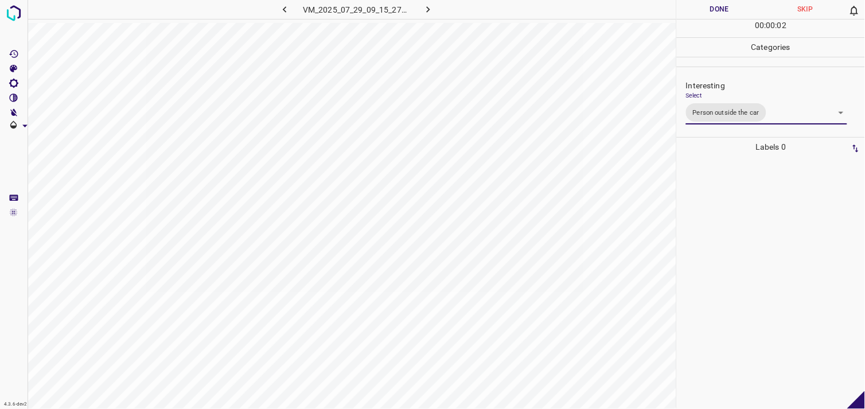
click at [738, 208] on div at bounding box center [770, 283] width 181 height 252
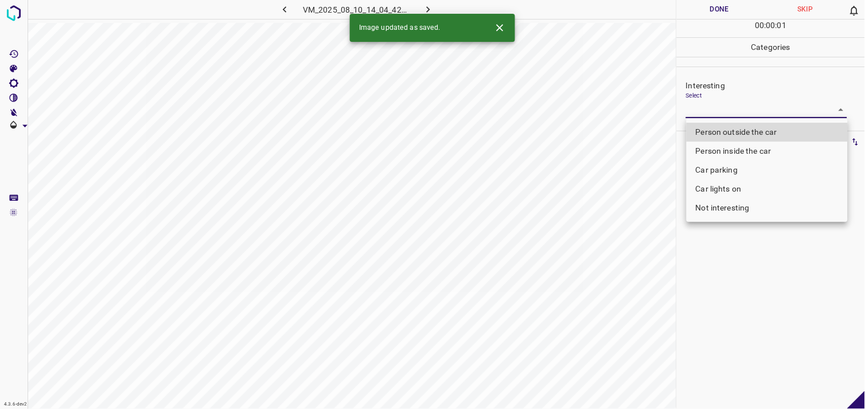
click at [705, 108] on body "4.3.6-dev2 VM_2025_08_10_14_04_42_289_09.gif Done Skip 0 00 : 00 : 01 Categorie…" at bounding box center [432, 204] width 865 height 409
click at [720, 206] on li "Not interesting" at bounding box center [766, 207] width 161 height 19
type input "Not interesting"
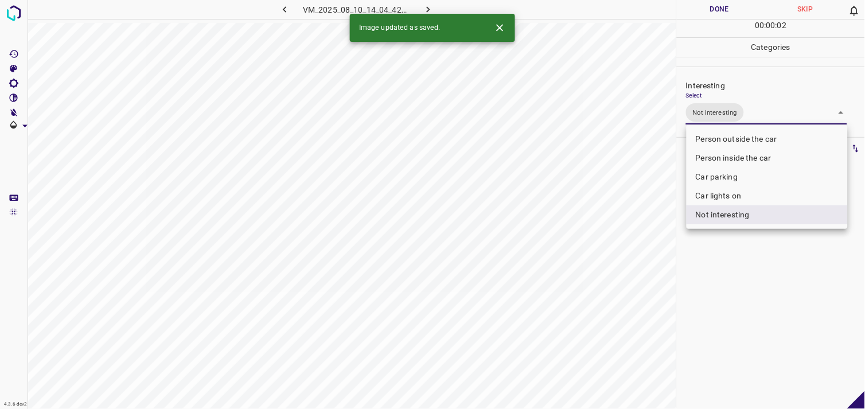
click at [724, 258] on div at bounding box center [432, 204] width 865 height 409
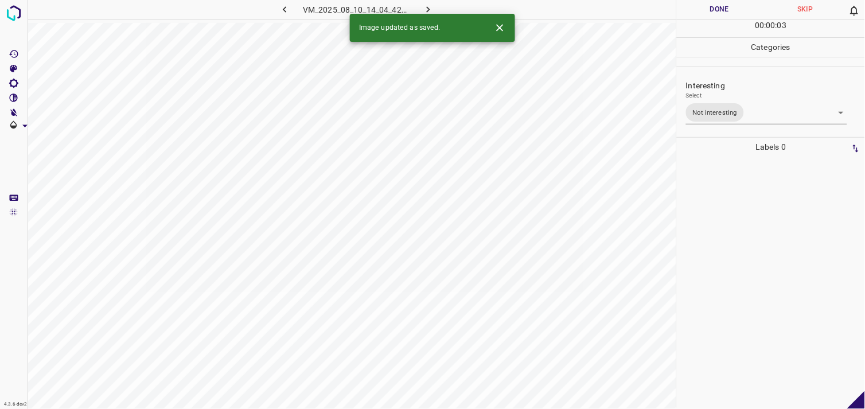
click at [727, 213] on div at bounding box center [770, 283] width 181 height 252
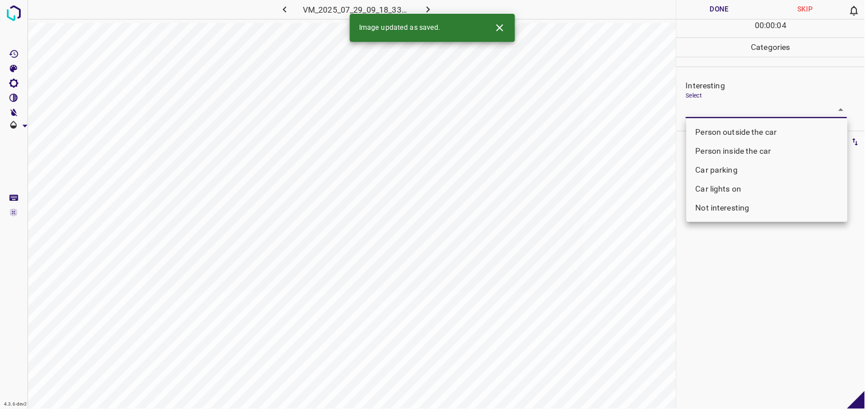
click at [721, 111] on body "4.3.6-dev2 VM_2025_07_29_09_18_33_980_04.gif Done Skip 0 00 : 00 : 04 Categorie…" at bounding box center [432, 204] width 865 height 409
click at [731, 133] on li "Person outside the car" at bounding box center [766, 132] width 161 height 19
type input "Person outside the car"
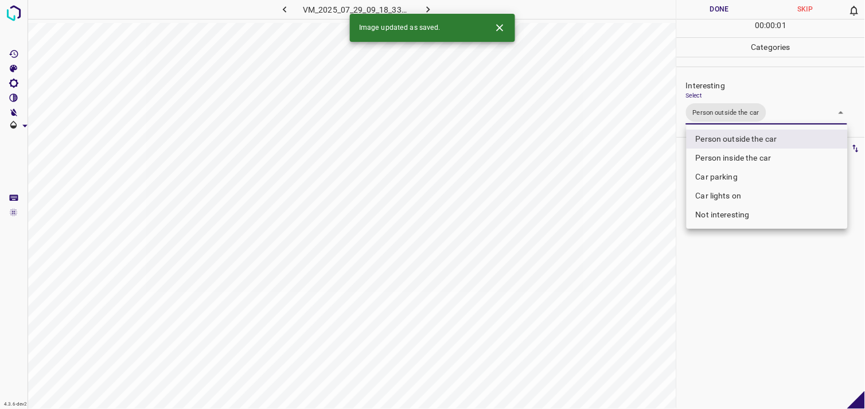
click at [746, 276] on div at bounding box center [432, 204] width 865 height 409
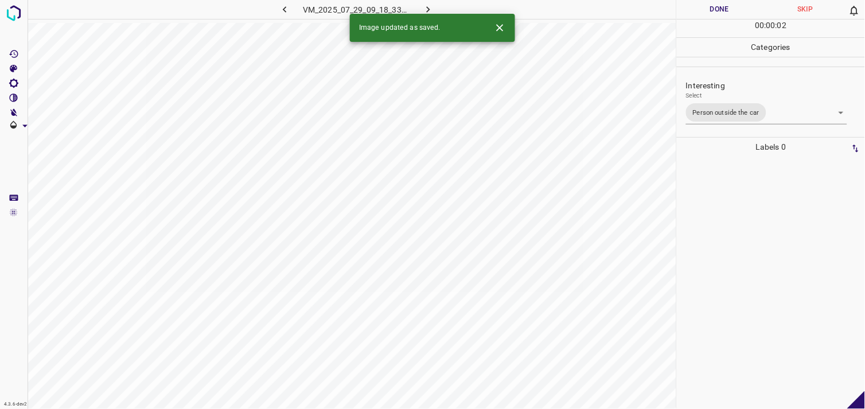
click at [750, 207] on div at bounding box center [770, 283] width 181 height 252
click at [720, 112] on body "4.3.6-dev2 VM_2025_07_29_09_15_27_554_11.gif Done Skip 0 00 : 00 : 05 Categorie…" at bounding box center [432, 204] width 865 height 409
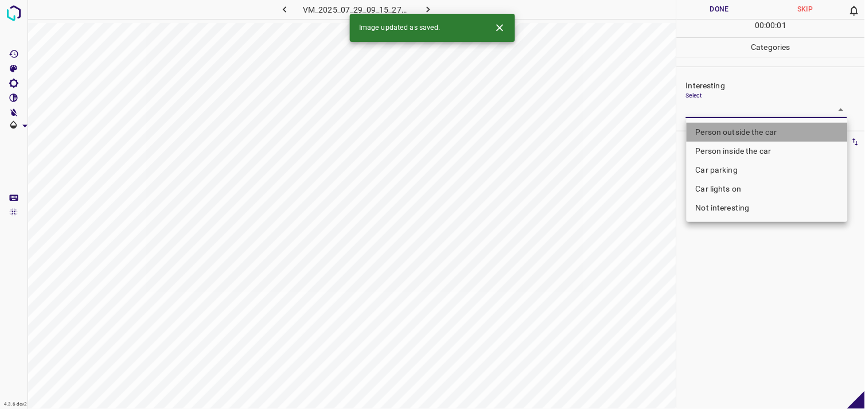
click at [730, 138] on li "Person outside the car" at bounding box center [766, 132] width 161 height 19
type input "Person outside the car"
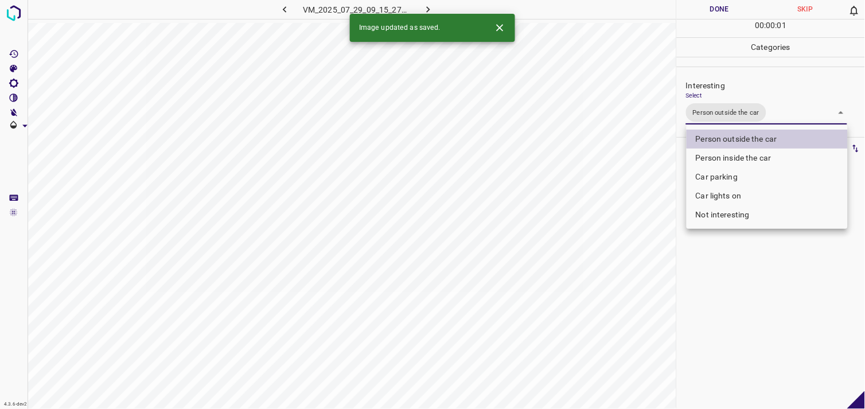
click at [739, 307] on div at bounding box center [432, 204] width 865 height 409
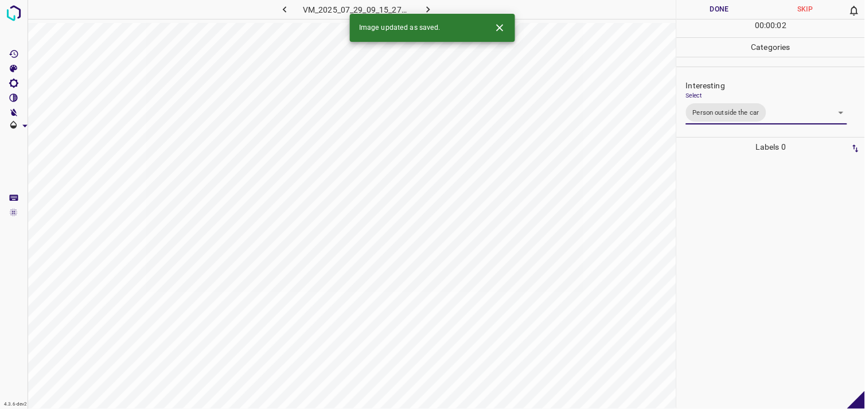
click at [739, 272] on div at bounding box center [770, 283] width 181 height 252
click at [708, 116] on body "4.3.6-dev2 VM_2025_08_10_15_47_12_582_00.gif Done Skip 0 00 : 00 : 02 Categorie…" at bounding box center [432, 204] width 865 height 409
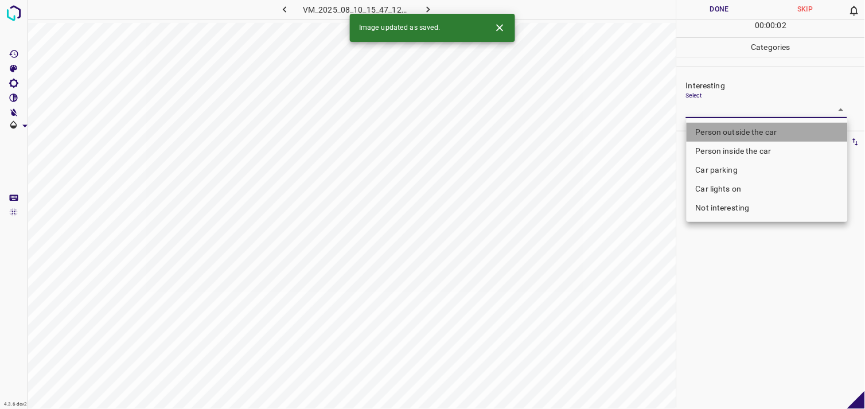
click at [724, 130] on li "Person outside the car" at bounding box center [766, 132] width 161 height 19
type input "Person outside the car"
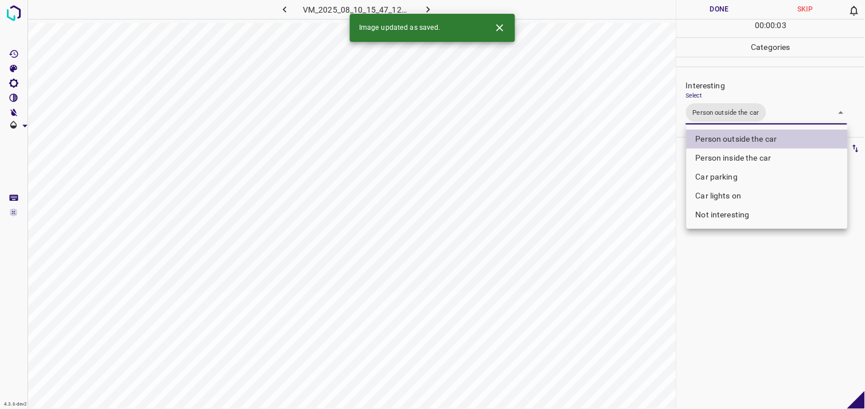
click at [732, 311] on div at bounding box center [432, 204] width 865 height 409
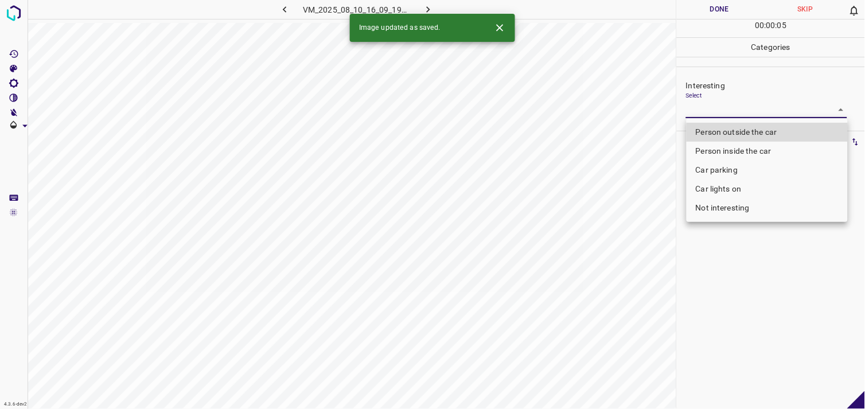
click at [744, 114] on body "4.3.6-dev2 VM_2025_08_10_16_09_19_811_00.gif Done Skip 0 00 : 00 : 05 Categorie…" at bounding box center [432, 204] width 865 height 409
click at [751, 132] on li "Person outside the car" at bounding box center [766, 132] width 161 height 19
type input "Person outside the car"
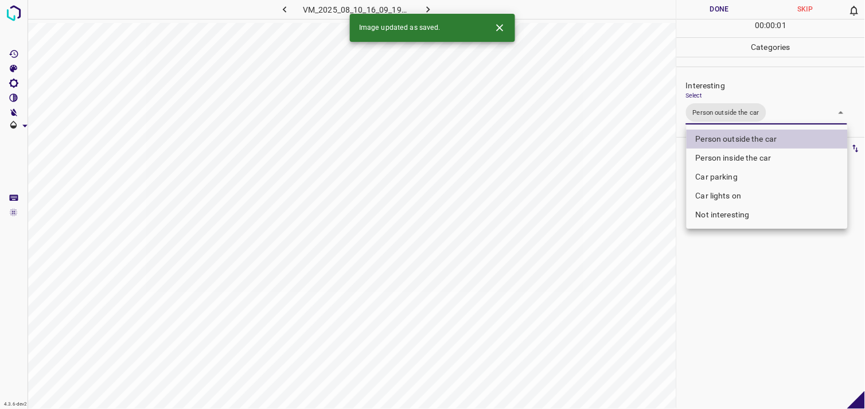
click at [766, 307] on div at bounding box center [432, 204] width 865 height 409
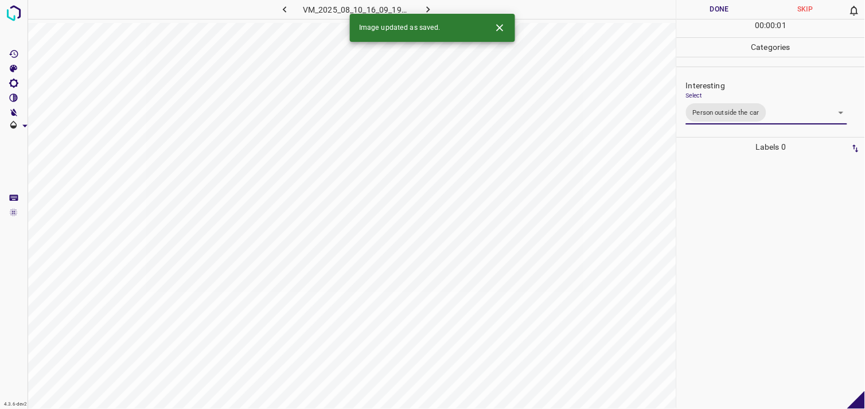
click at [743, 236] on div at bounding box center [770, 283] width 181 height 252
click at [732, 114] on body "4.3.6-dev2 VM_2025_08_10_16_09_19_811_03.gif Done Skip 0 00 : 00 : 03 Categorie…" at bounding box center [432, 204] width 865 height 409
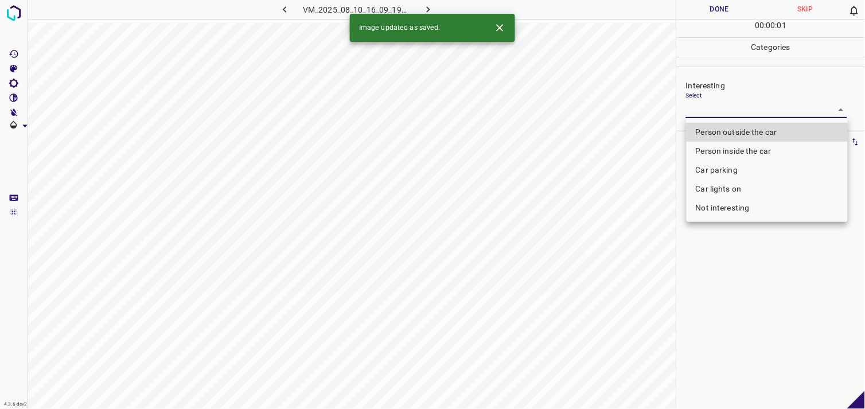
click at [736, 129] on li "Person outside the car" at bounding box center [766, 132] width 161 height 19
type input "Person outside the car"
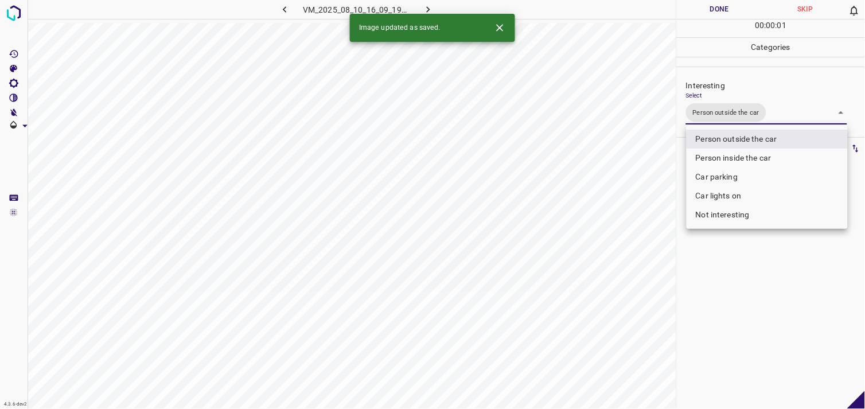
click at [723, 294] on div at bounding box center [432, 204] width 865 height 409
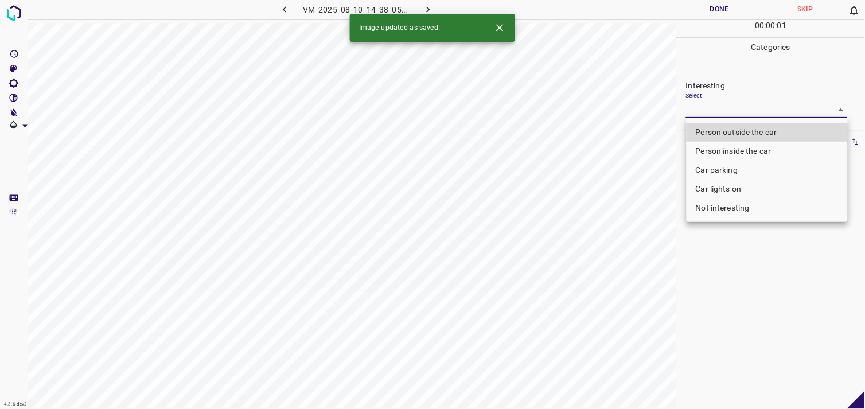
click at [709, 104] on body "4.3.6-dev2 VM_2025_08_10_14_38_05_156_04.gif Done Skip 0 00 : 00 : 01 Categorie…" at bounding box center [432, 204] width 865 height 409
click at [723, 128] on li "Person outside the car" at bounding box center [766, 132] width 161 height 19
type input "Person outside the car"
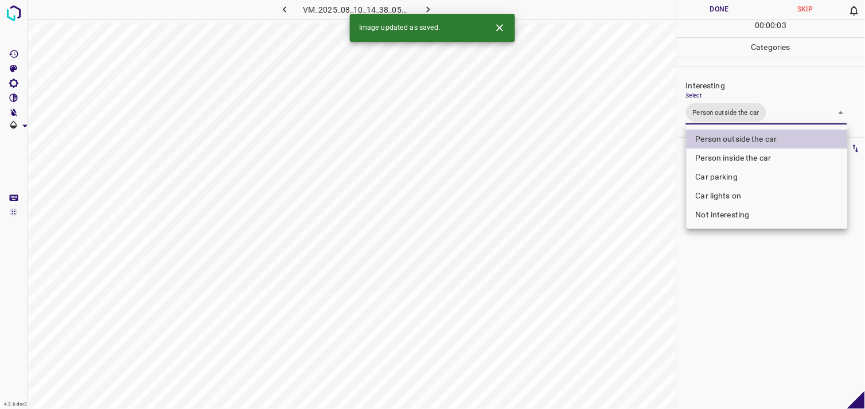
click at [736, 335] on div at bounding box center [432, 204] width 865 height 409
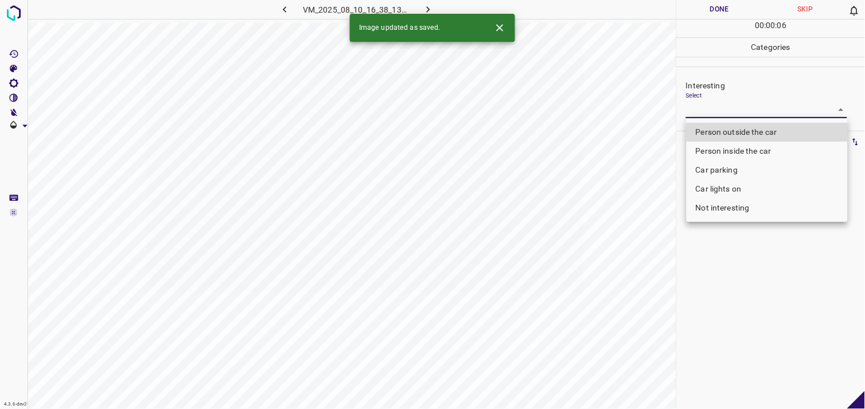
click at [731, 112] on body "4.3.6-dev2 VM_2025_08_10_16_38_13_723_01.gif Done Skip 0 00 : 00 : 06 Categorie…" at bounding box center [432, 204] width 865 height 409
click at [736, 128] on li "Person outside the car" at bounding box center [766, 132] width 161 height 19
type input "Person outside the car"
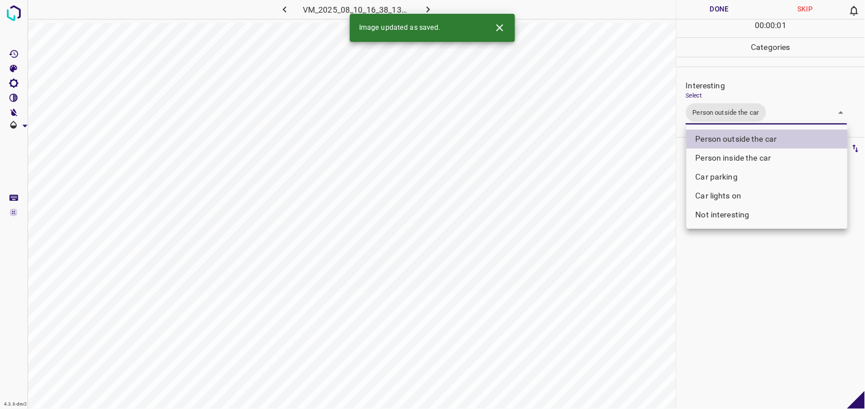
drag, startPoint x: 749, startPoint y: 271, endPoint x: 738, endPoint y: 265, distance: 12.6
click at [749, 272] on div at bounding box center [432, 204] width 865 height 409
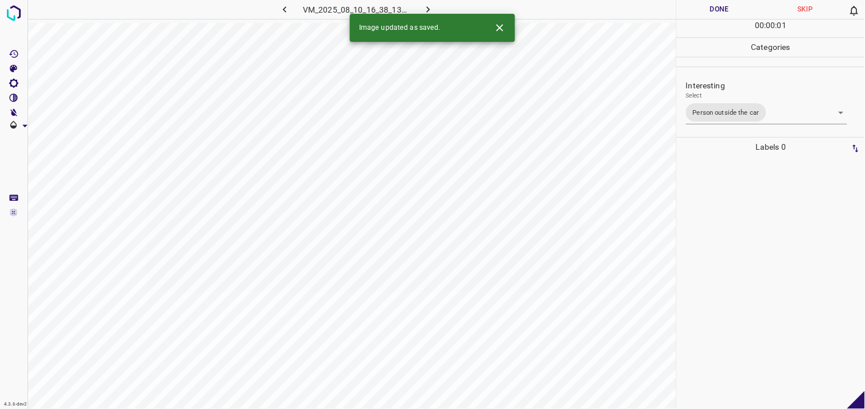
click at [732, 235] on div at bounding box center [770, 283] width 181 height 252
click at [743, 106] on body "4.3.6-dev2 VM_2025_08_10_14_38_05_156_08.gif Done Skip 0 00 : 00 : 52 Categorie…" at bounding box center [432, 204] width 865 height 409
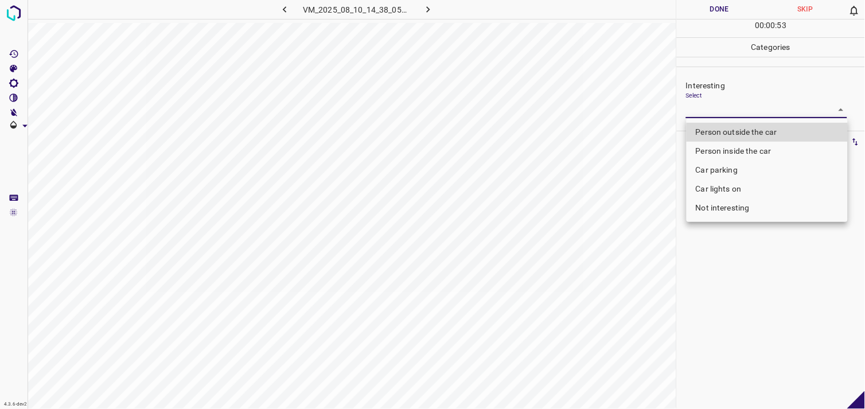
click at [740, 202] on li "Not interesting" at bounding box center [766, 207] width 161 height 19
type input "Not interesting"
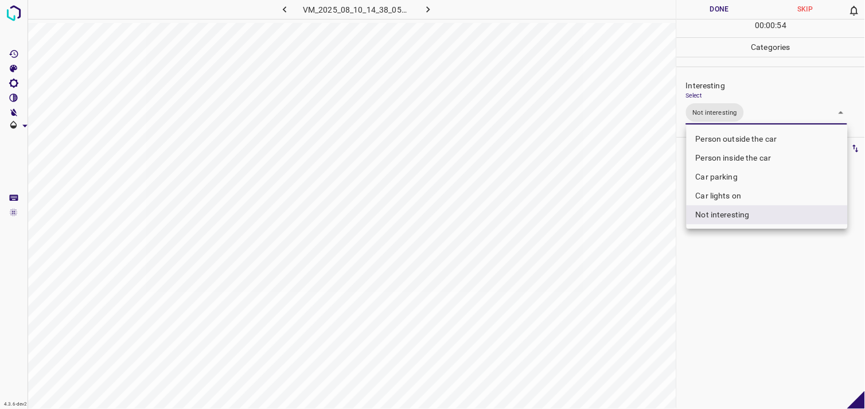
click at [739, 272] on div at bounding box center [432, 204] width 865 height 409
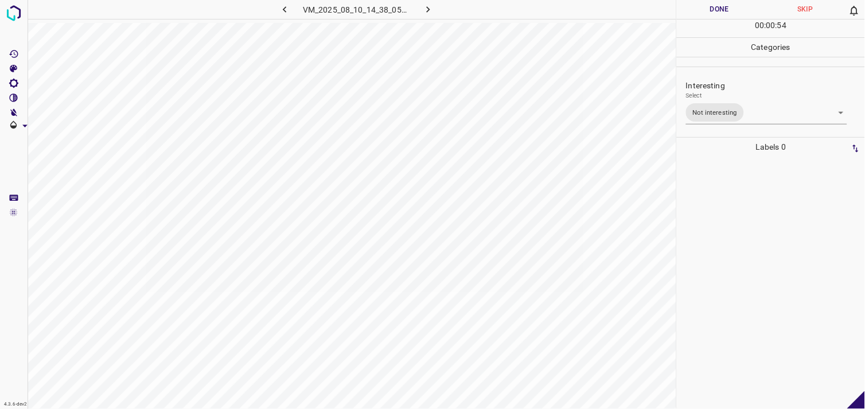
click at [744, 214] on div at bounding box center [770, 283] width 181 height 252
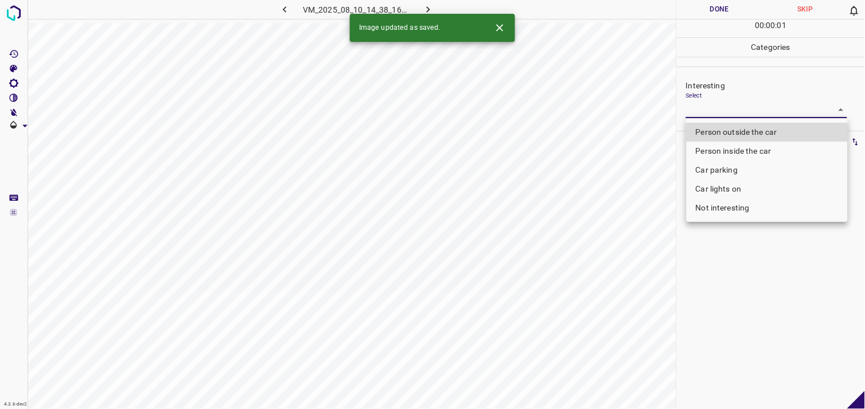
click at [719, 106] on body "4.3.6-dev2 VM_2025_08_10_14_38_16_027_01.gif Done Skip 0 00 : 00 : 01 Categorie…" at bounding box center [432, 204] width 865 height 409
click at [731, 136] on li "Person outside the car" at bounding box center [766, 132] width 161 height 19
type input "Person outside the car"
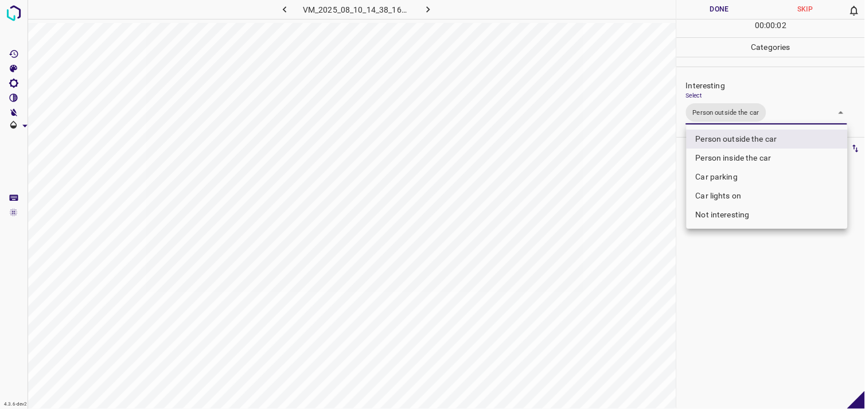
drag, startPoint x: 740, startPoint y: 263, endPoint x: 732, endPoint y: 236, distance: 28.1
click at [741, 263] on div at bounding box center [432, 204] width 865 height 409
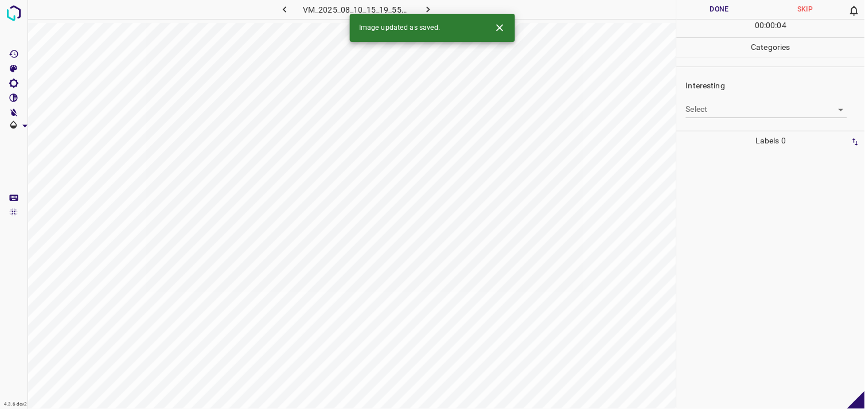
click at [724, 103] on body "4.3.6-dev2 VM_2025_08_10_15_19_55_669_06.gif Done Skip 0 00 : 00 : 04 Categorie…" at bounding box center [432, 204] width 865 height 409
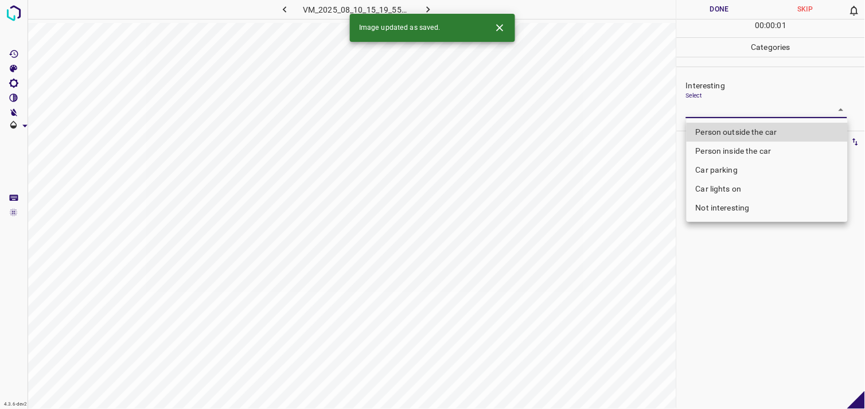
click at [748, 165] on li "Car parking" at bounding box center [766, 170] width 161 height 19
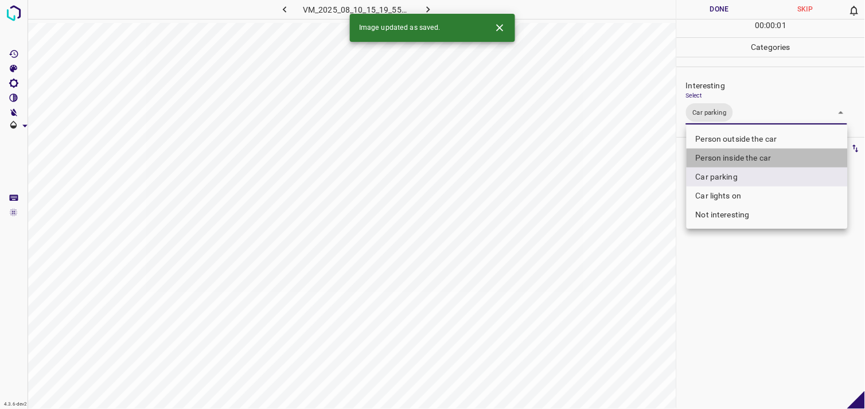
click at [749, 157] on li "Person inside the car" at bounding box center [766, 158] width 161 height 19
type input "Car parking,Person inside the car"
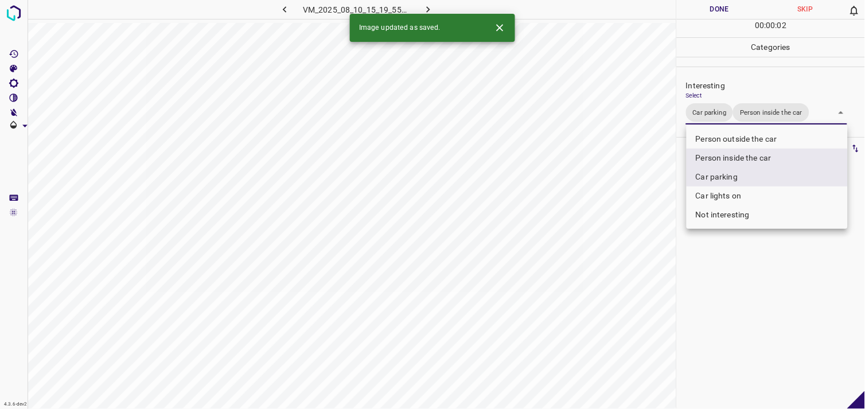
click at [764, 289] on div at bounding box center [432, 204] width 865 height 409
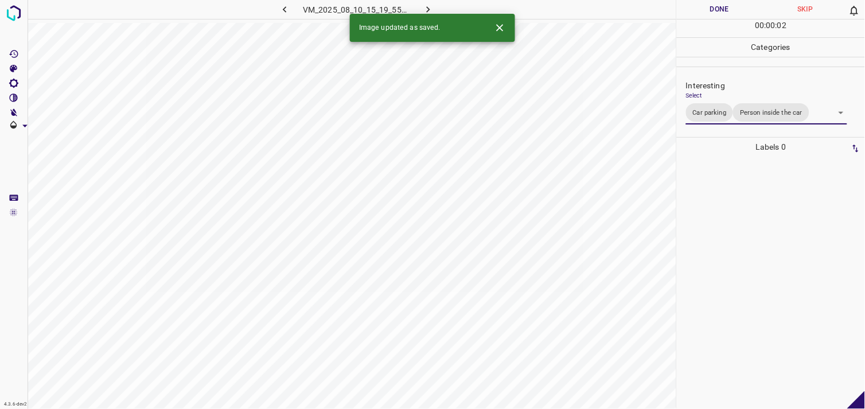
click at [748, 225] on div at bounding box center [770, 283] width 181 height 252
click at [743, 111] on body "4.3.6-dev2 VM_2025_08_04_20_10_49_626_09.gif Done Skip 0 00 : 00 : 01 Categorie…" at bounding box center [432, 204] width 865 height 409
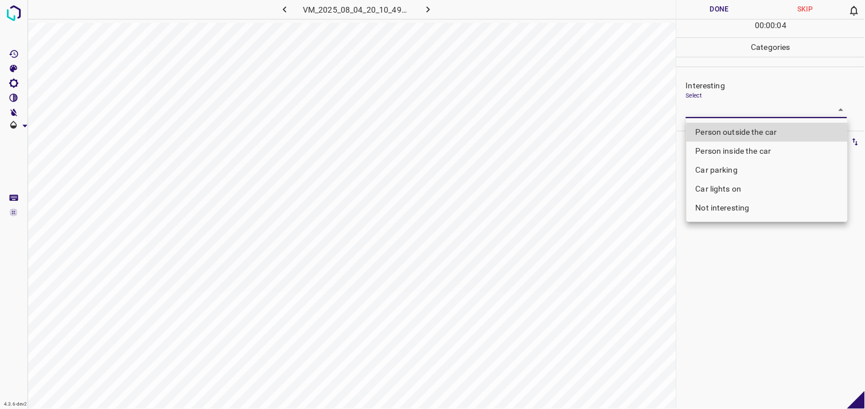
click at [750, 132] on li "Person outside the car" at bounding box center [766, 132] width 161 height 19
type input "Person outside the car"
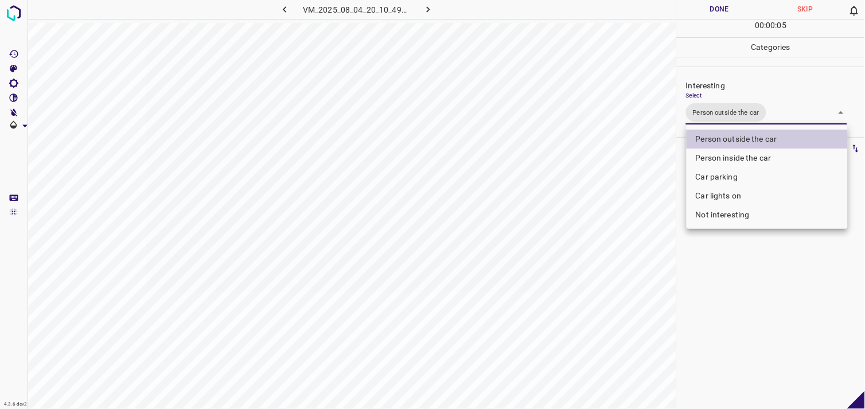
click at [747, 299] on div at bounding box center [432, 204] width 865 height 409
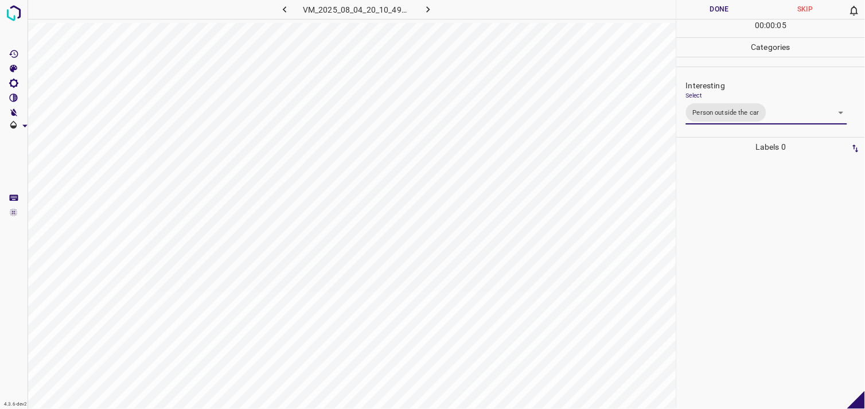
drag, startPoint x: 756, startPoint y: 258, endPoint x: 752, endPoint y: 250, distance: 9.0
click at [754, 257] on div at bounding box center [770, 283] width 181 height 252
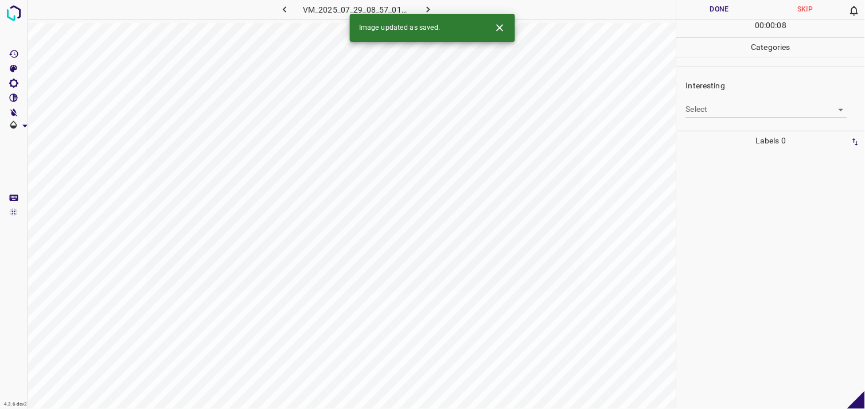
click at [729, 113] on body "4.3.6-dev2 VM_2025_07_29_08_57_01_247_02.gif Done Skip 0 00 : 00 : 08 Categorie…" at bounding box center [432, 204] width 865 height 409
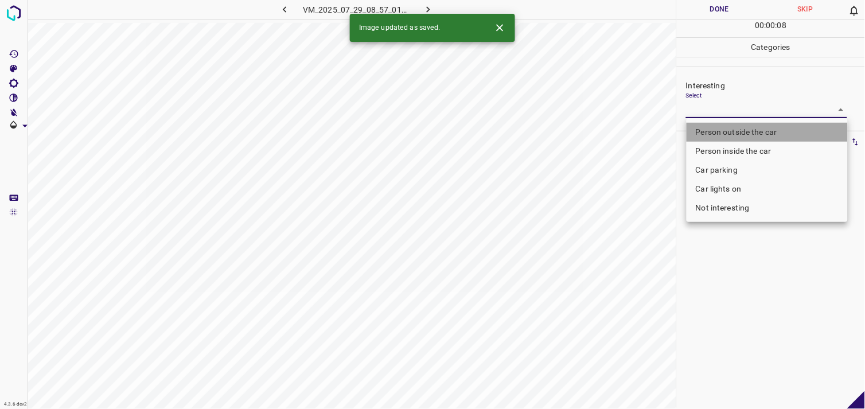
click at [733, 132] on li "Person outside the car" at bounding box center [766, 132] width 161 height 19
type input "Person outside the car"
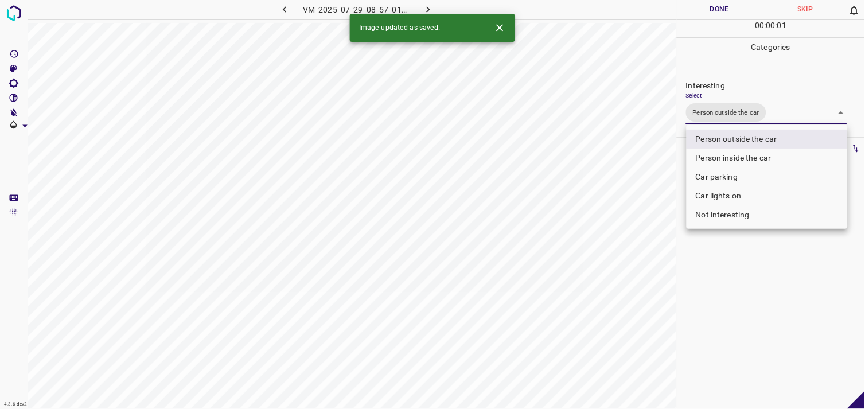
click at [747, 262] on div at bounding box center [432, 204] width 865 height 409
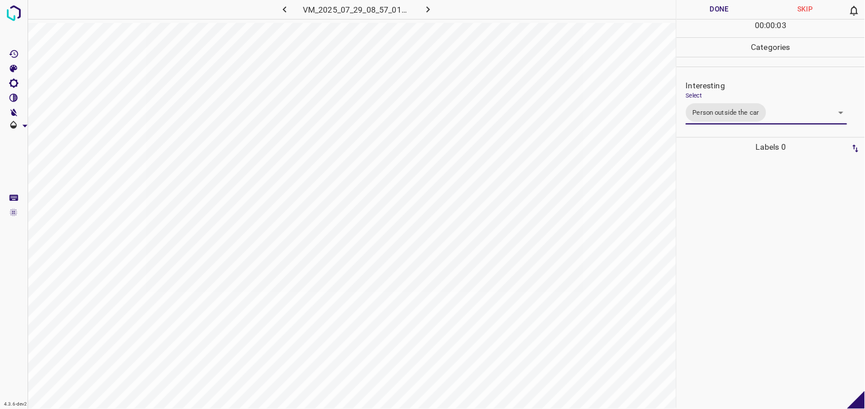
click at [732, 213] on div at bounding box center [770, 283] width 181 height 252
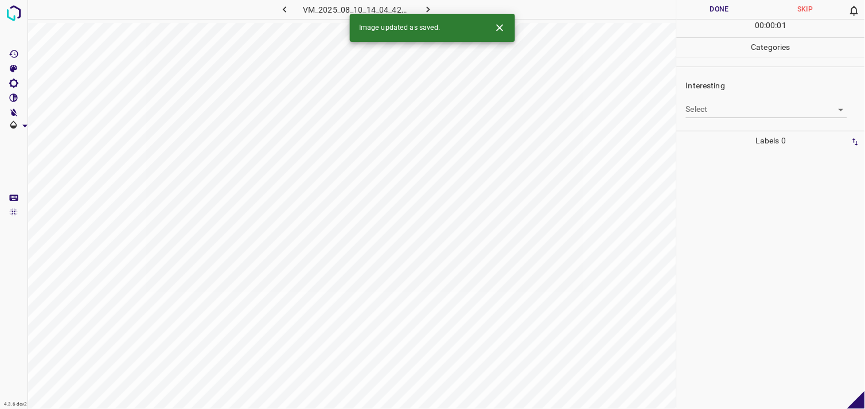
click at [715, 106] on body "4.3.6-dev2 VM_2025_08_10_14_04_42_289_05.gif Done Skip 0 00 : 00 : 01 Categorie…" at bounding box center [432, 204] width 865 height 409
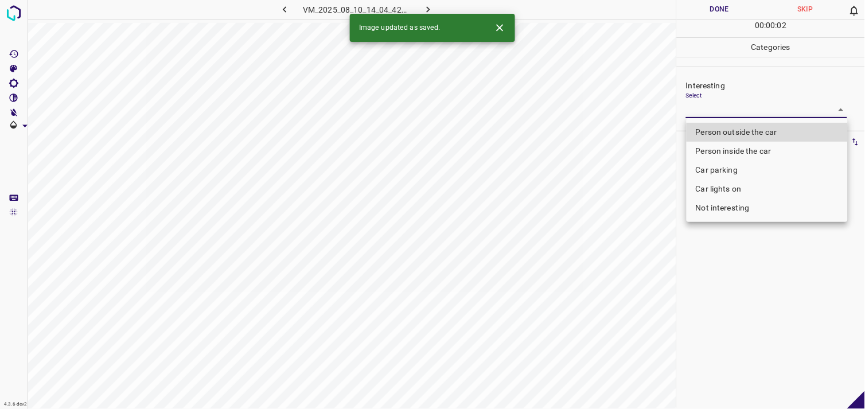
click at [725, 167] on li "Car parking" at bounding box center [766, 170] width 161 height 19
type input "Car parking"
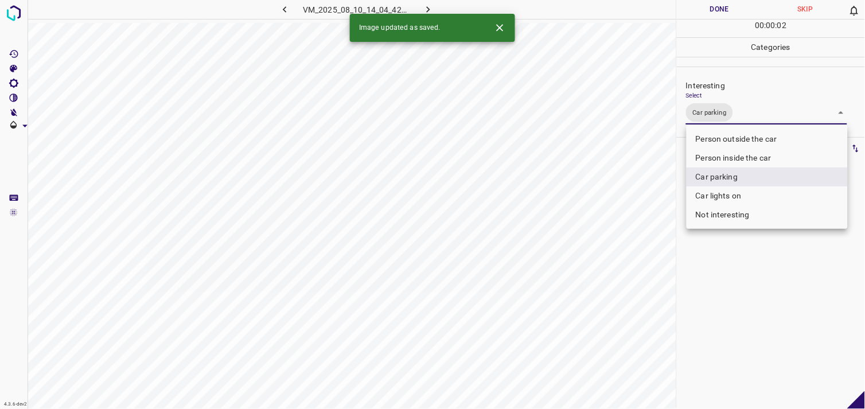
click at [747, 320] on div at bounding box center [432, 204] width 865 height 409
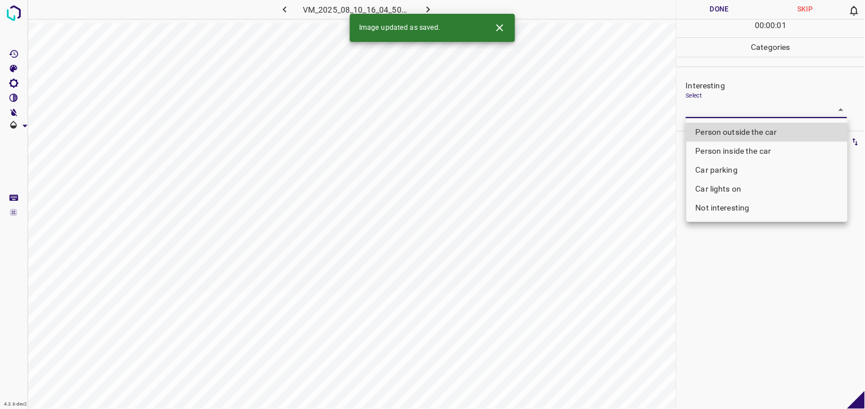
click at [707, 115] on body "4.3.6-dev2 VM_2025_08_10_16_04_50_392_02.gif Done Skip 0 00 : 00 : 01 Categorie…" at bounding box center [432, 204] width 865 height 409
click at [723, 133] on li "Person outside the car" at bounding box center [766, 132] width 161 height 19
type input "Person outside the car"
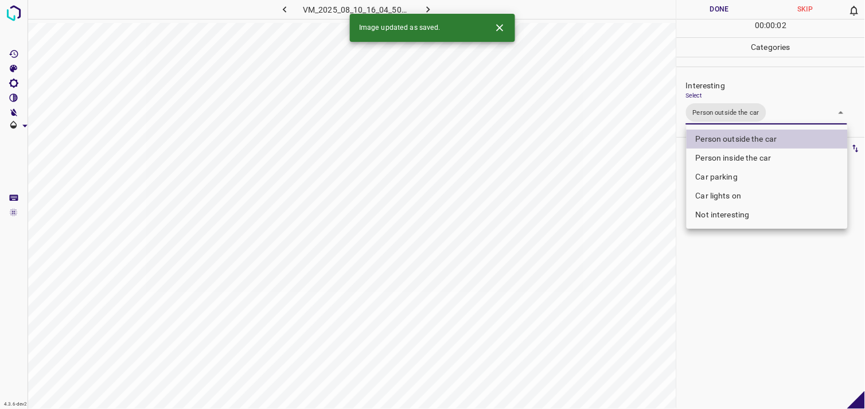
click at [729, 268] on div at bounding box center [432, 204] width 865 height 409
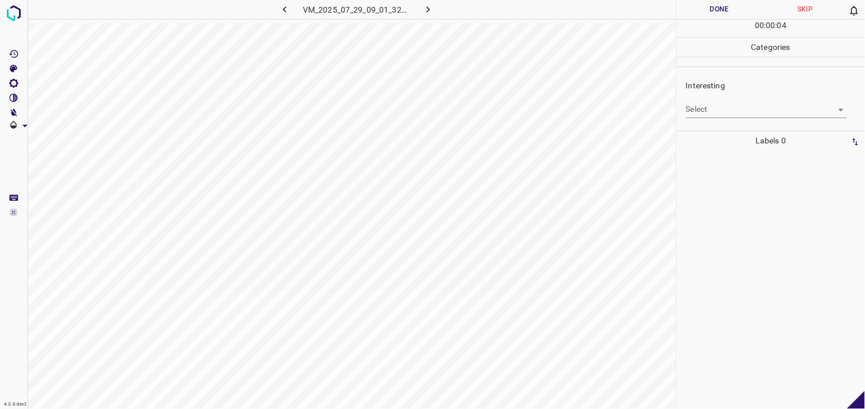
click at [732, 118] on div "Interesting Select ​" at bounding box center [771, 99] width 188 height 54
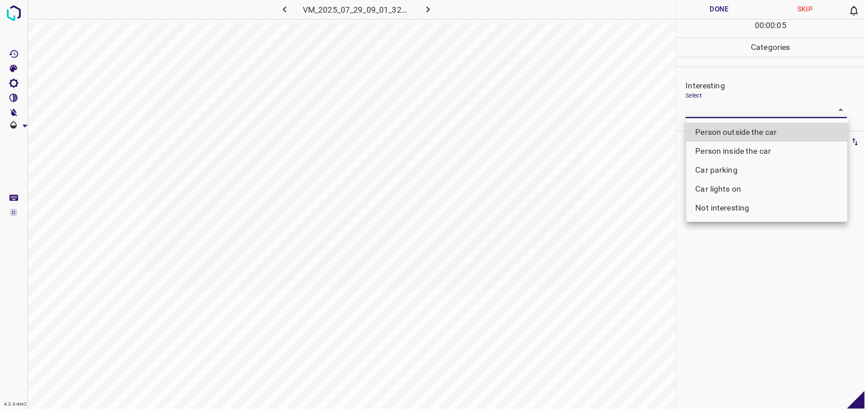
click at [721, 110] on body "4.3.6-dev2 VM_2025_07_29_09_01_32_327_03.gif Done Skip 0 00 : 00 : 05 Categorie…" at bounding box center [432, 204] width 865 height 409
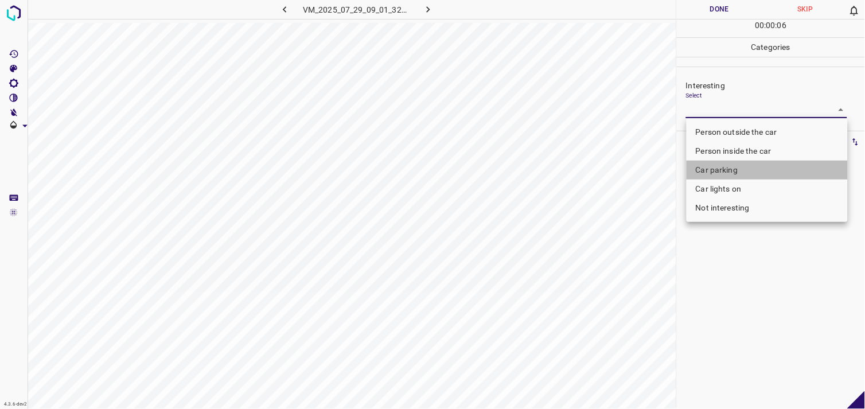
click at [728, 164] on li "Car parking" at bounding box center [766, 170] width 161 height 19
type input "Car parking"
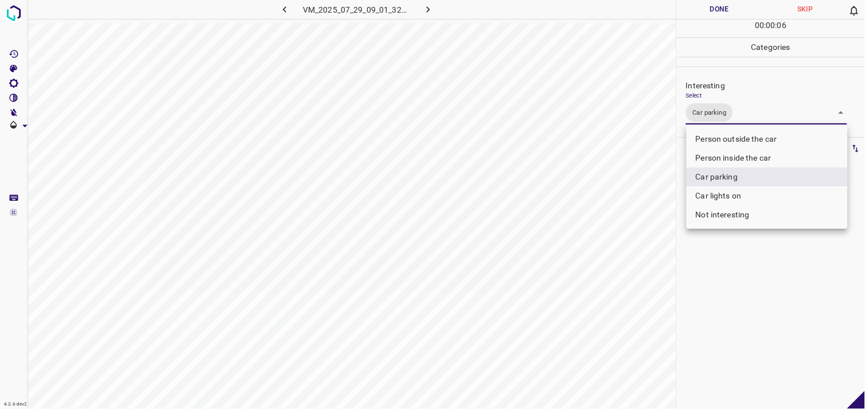
click at [732, 265] on div at bounding box center [432, 204] width 865 height 409
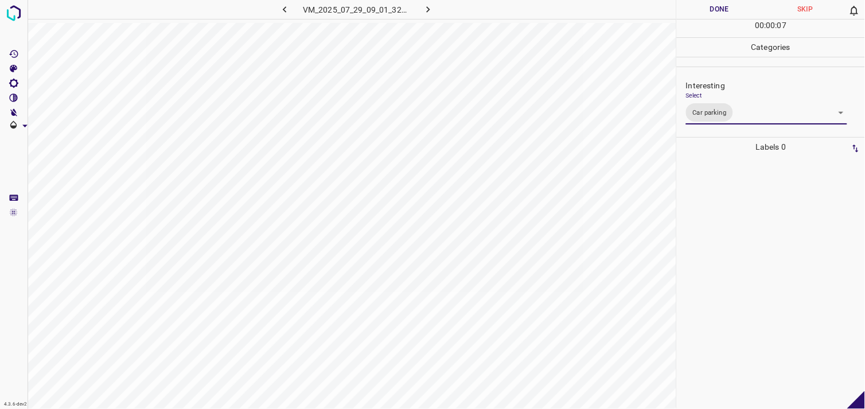
click at [712, 208] on div at bounding box center [770, 283] width 181 height 252
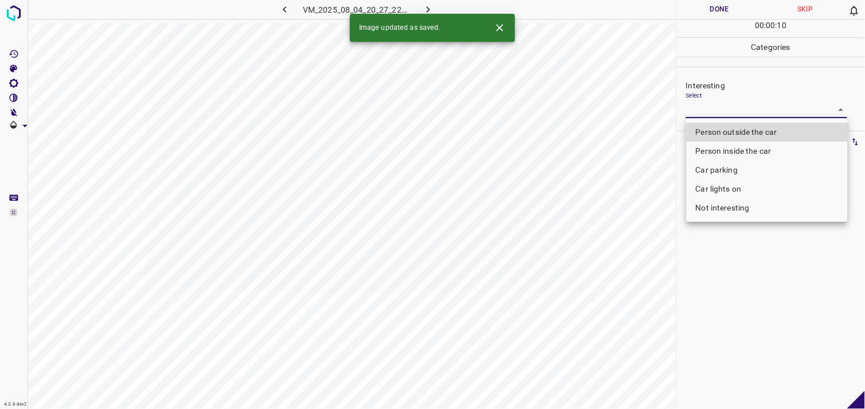
click at [765, 104] on body "4.3.6-dev2 VM_2025_08_04_20_27_22_558_04.gif Done Skip 0 00 : 00 : 10 Categorie…" at bounding box center [432, 204] width 865 height 409
click at [758, 207] on li "Not interesting" at bounding box center [766, 207] width 161 height 19
type input "Not interesting"
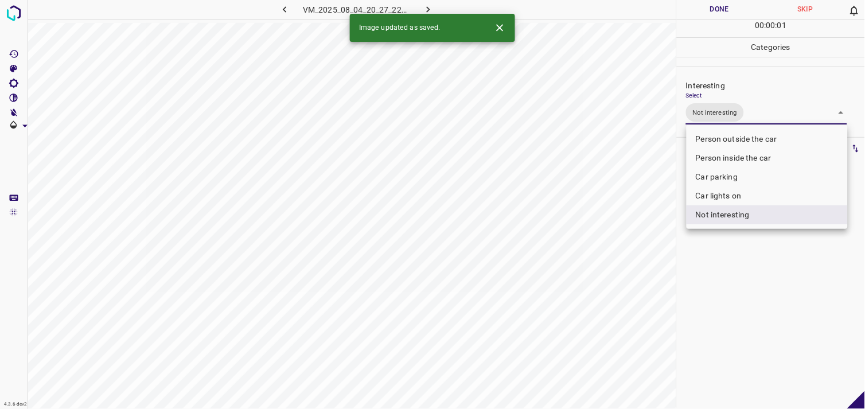
click at [759, 257] on div at bounding box center [432, 204] width 865 height 409
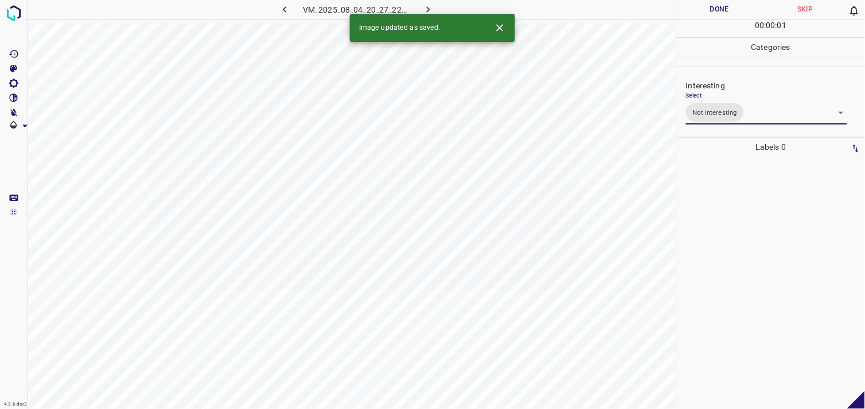
click at [740, 217] on div at bounding box center [770, 283] width 181 height 252
click at [696, 117] on body "4.3.6-dev2 VM_2025_08_09_22_48_14_720_02.gif Done Skip 0 00 : 00 : 04 Categorie…" at bounding box center [432, 204] width 865 height 409
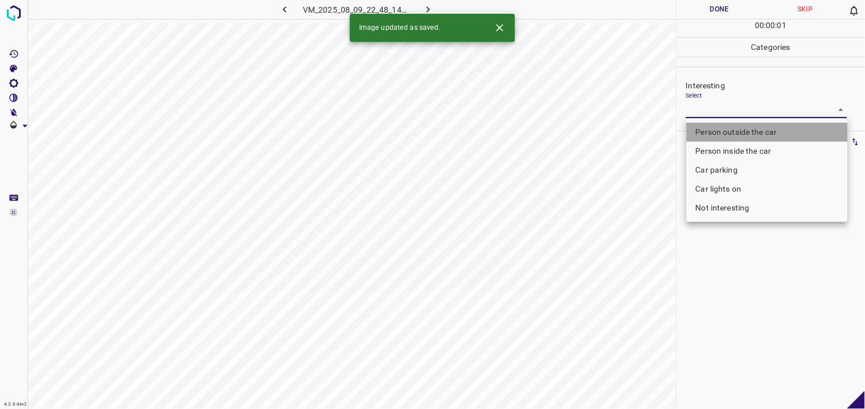
click at [716, 136] on li "Person outside the car" at bounding box center [766, 132] width 161 height 19
type input "Person outside the car"
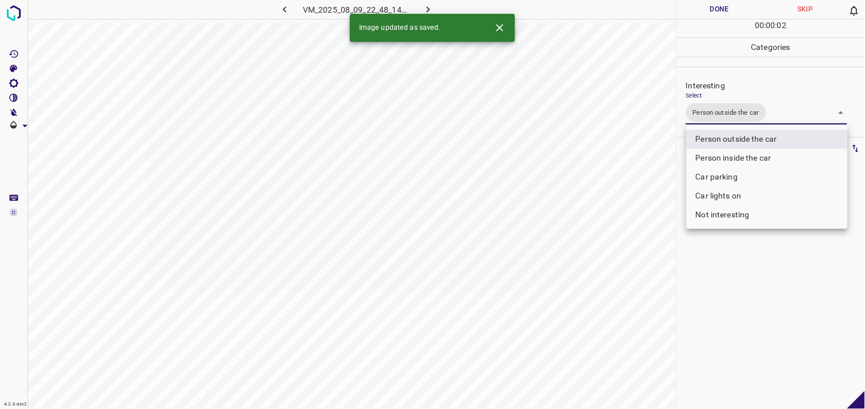
click at [731, 271] on div at bounding box center [432, 204] width 865 height 409
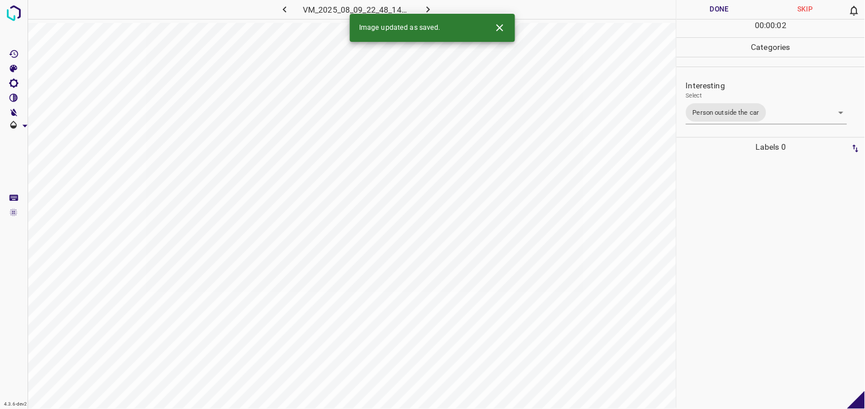
click at [731, 212] on div at bounding box center [770, 283] width 181 height 252
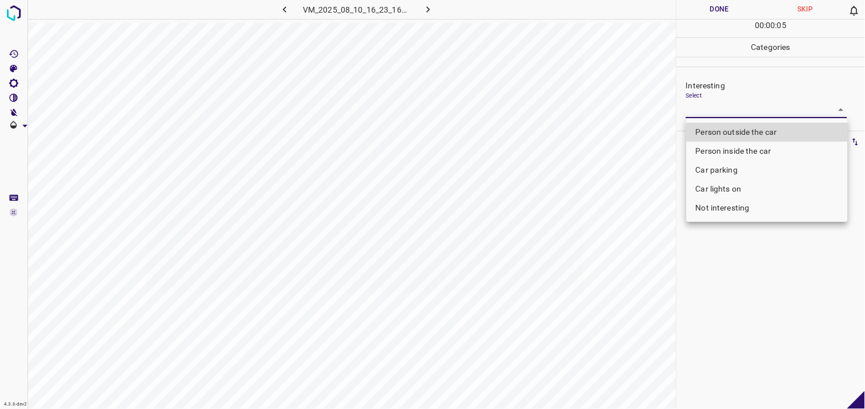
click at [717, 112] on body "4.3.6-dev2 VM_2025_08_10_16_23_16_795_03.gif Done Skip 0 00 : 00 : 05 Categorie…" at bounding box center [432, 204] width 865 height 409
click at [740, 208] on li "Not interesting" at bounding box center [766, 207] width 161 height 19
type input "Not interesting"
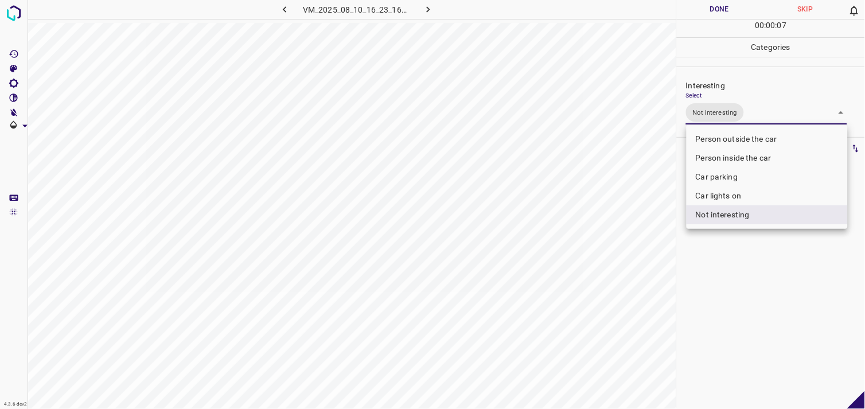
click at [730, 273] on div at bounding box center [432, 204] width 865 height 409
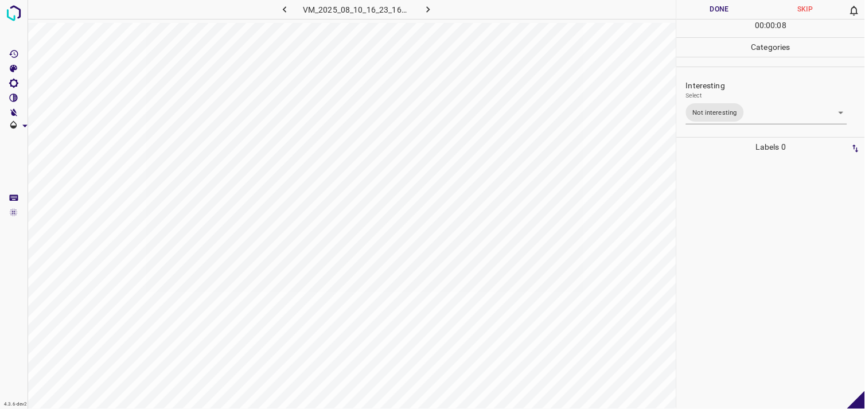
click at [727, 192] on div at bounding box center [770, 283] width 181 height 252
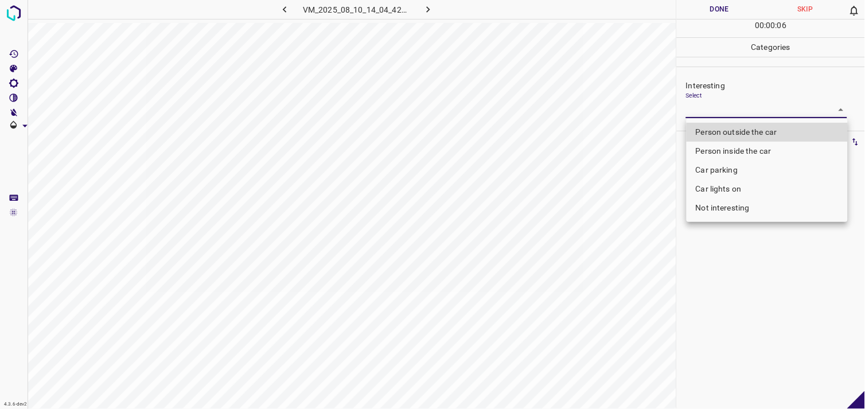
click at [772, 111] on body "4.3.6-dev2 VM_2025_08_10_14_04_42_289_08.gif Done Skip 0 00 : 00 : 06 Categorie…" at bounding box center [432, 204] width 865 height 409
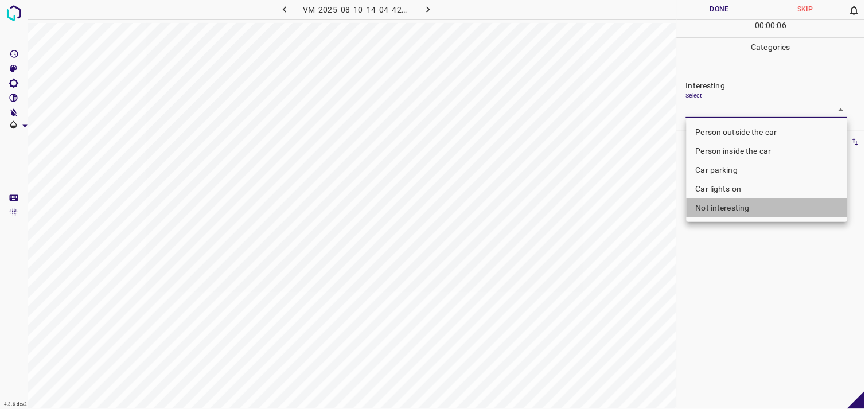
click at [751, 204] on li "Not interesting" at bounding box center [766, 207] width 161 height 19
type input "Not interesting"
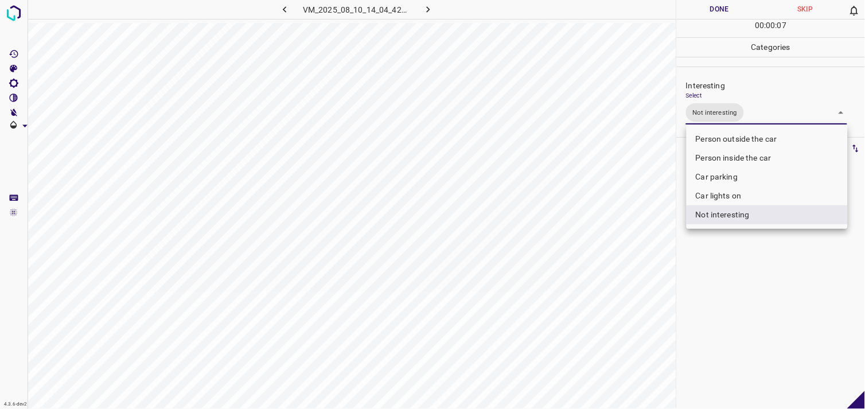
click at [758, 288] on div at bounding box center [432, 204] width 865 height 409
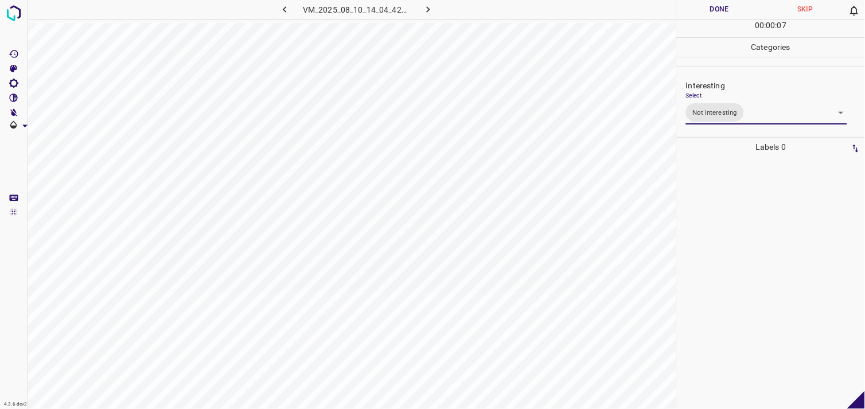
click at [754, 230] on div at bounding box center [770, 283] width 181 height 252
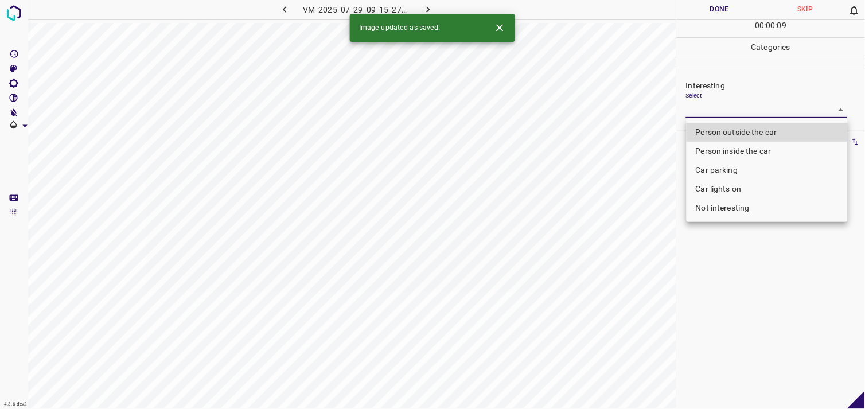
click at [720, 104] on body "4.3.6-dev2 VM_2025_07_29_09_15_27_554_08.gif Done Skip 0 00 : 00 : 09 Categorie…" at bounding box center [432, 204] width 865 height 409
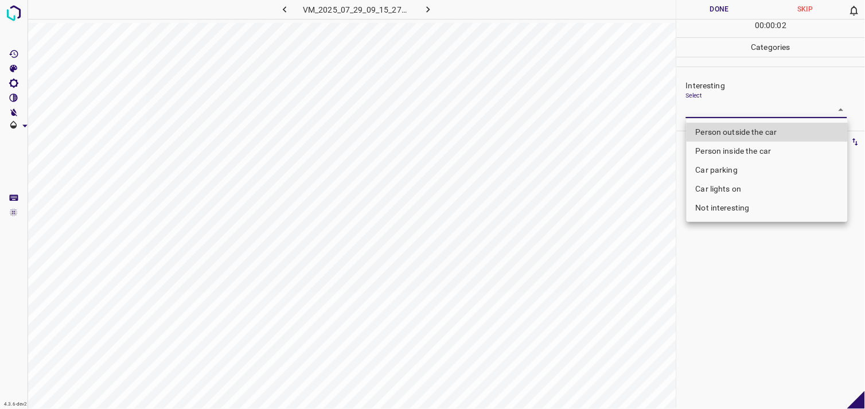
click at [740, 135] on li "Person outside the car" at bounding box center [766, 132] width 161 height 19
type input "Person outside the car"
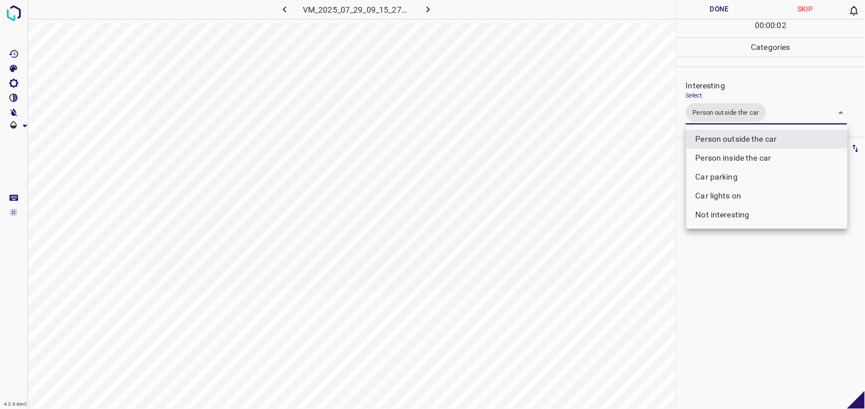
click at [744, 307] on div at bounding box center [432, 204] width 865 height 409
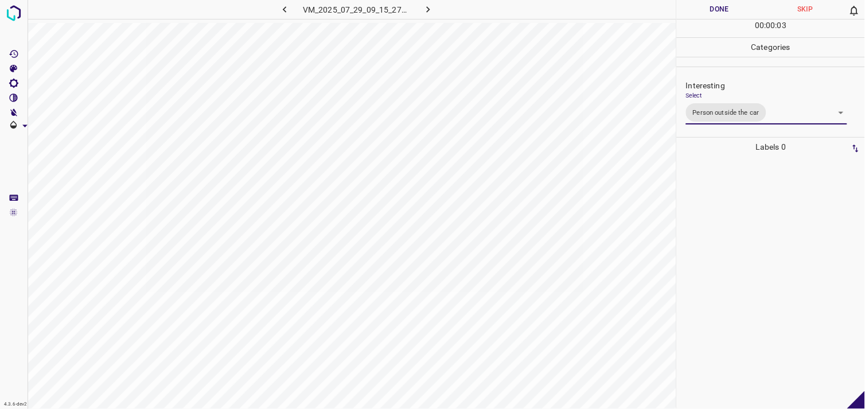
click at [729, 238] on div at bounding box center [770, 283] width 181 height 252
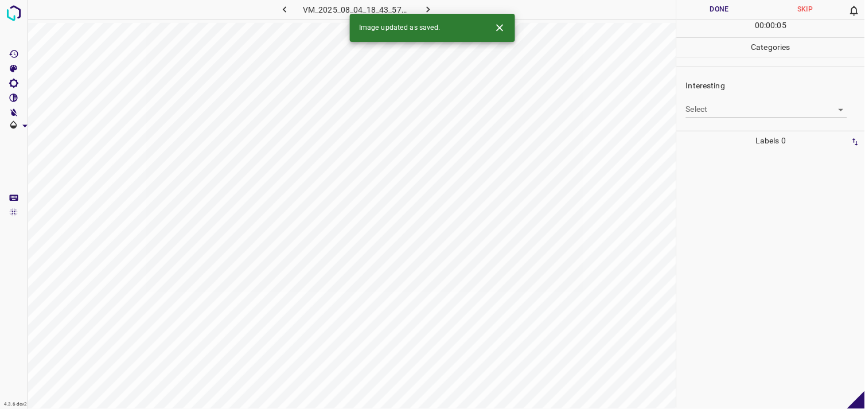
click at [712, 118] on div "Interesting Select ​" at bounding box center [771, 99] width 188 height 54
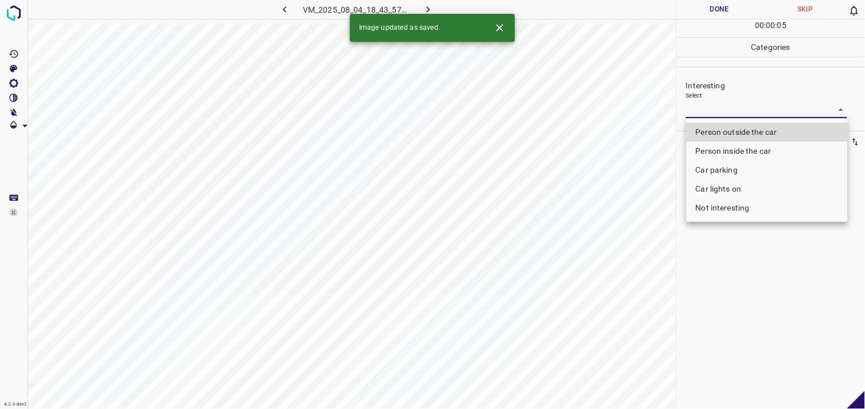
click at [719, 115] on body "4.3.6-dev2 VM_2025_08_04_18_43_57_983_02.gif Done Skip 0 00 : 00 : 05 Categorie…" at bounding box center [432, 204] width 865 height 409
click at [743, 134] on li "Person outside the car" at bounding box center [766, 132] width 161 height 19
type input "Person outside the car"
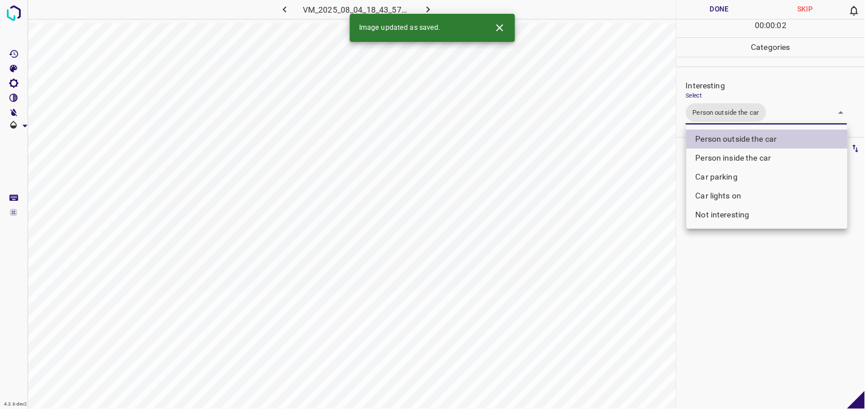
click at [762, 233] on div at bounding box center [432, 204] width 865 height 409
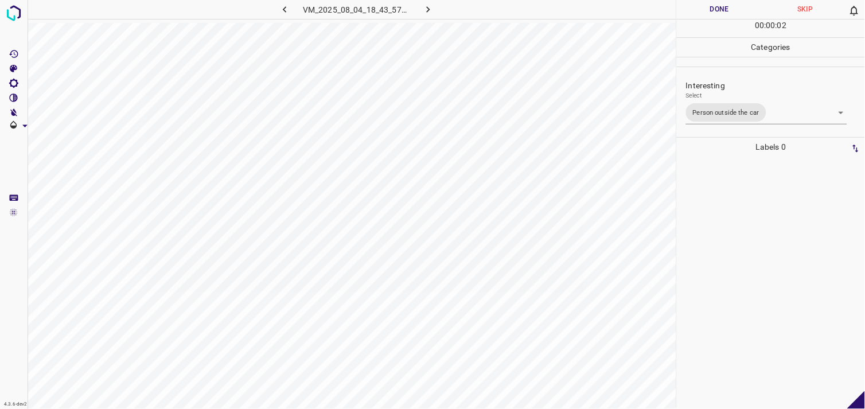
click at [753, 206] on div at bounding box center [770, 283] width 181 height 252
click at [740, 115] on body "4.3.6-dev2 VM_2025_08_09_23_41_57_468_09.gif Done Skip 0 00 : 01 : 03 Categorie…" at bounding box center [432, 204] width 865 height 409
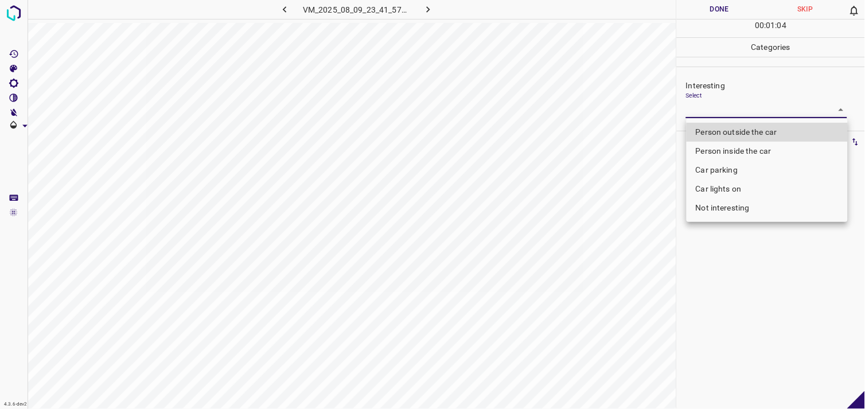
click at [746, 209] on li "Not interesting" at bounding box center [766, 207] width 161 height 19
type input "Not interesting"
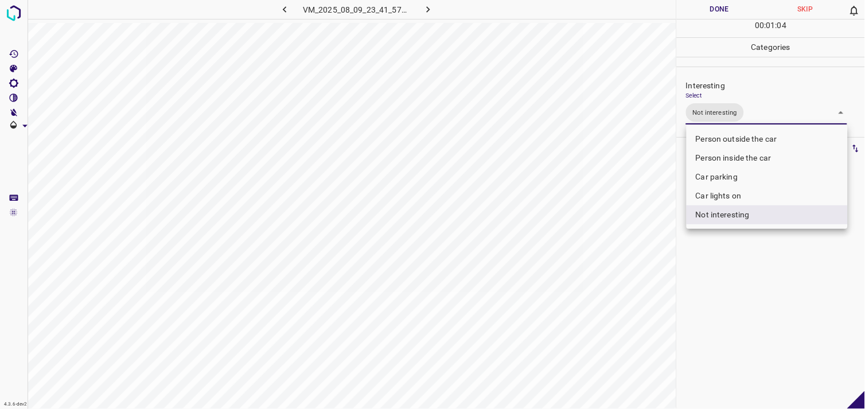
drag, startPoint x: 750, startPoint y: 294, endPoint x: 724, endPoint y: 262, distance: 41.6
click at [750, 295] on div at bounding box center [432, 204] width 865 height 409
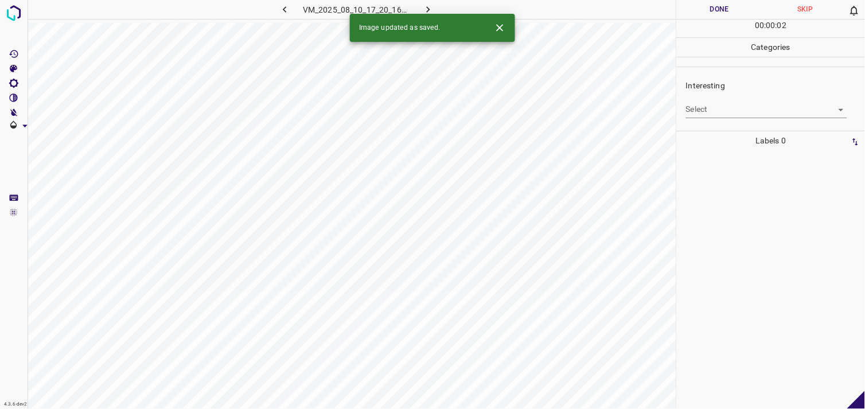
click at [771, 113] on body "4.3.6-dev2 VM_2025_08_10_17_20_16_273_04.gif Done Skip 0 00 : 00 : 02 Categorie…" at bounding box center [432, 204] width 865 height 409
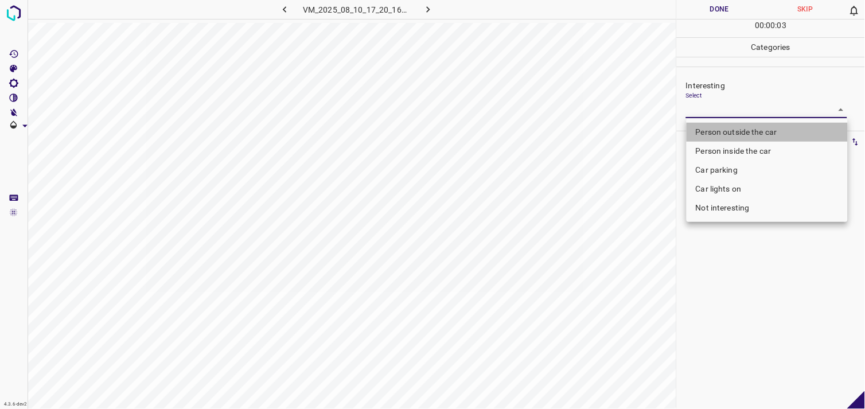
click at [776, 132] on li "Person outside the car" at bounding box center [766, 132] width 161 height 19
type input "Person outside the car"
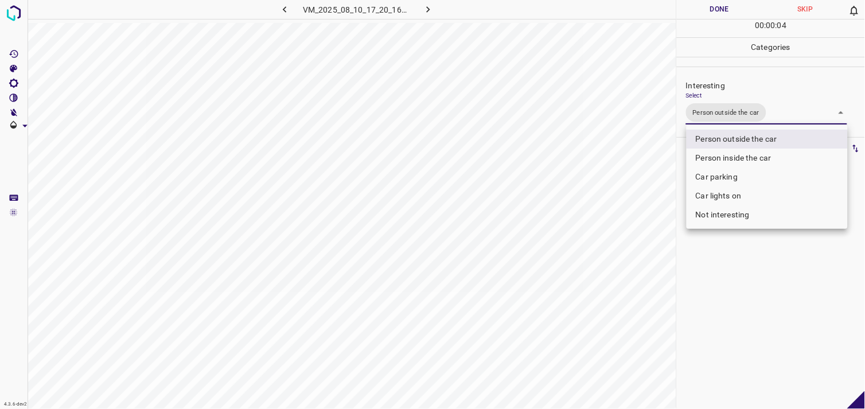
click at [746, 275] on div at bounding box center [432, 204] width 865 height 409
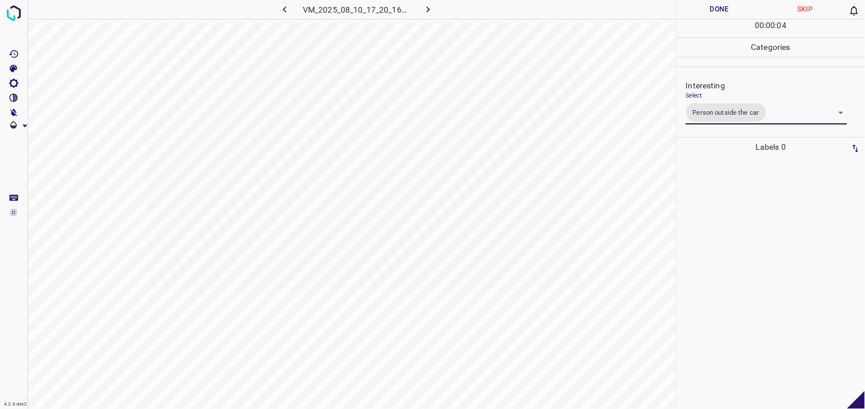
click at [735, 238] on div at bounding box center [770, 283] width 181 height 252
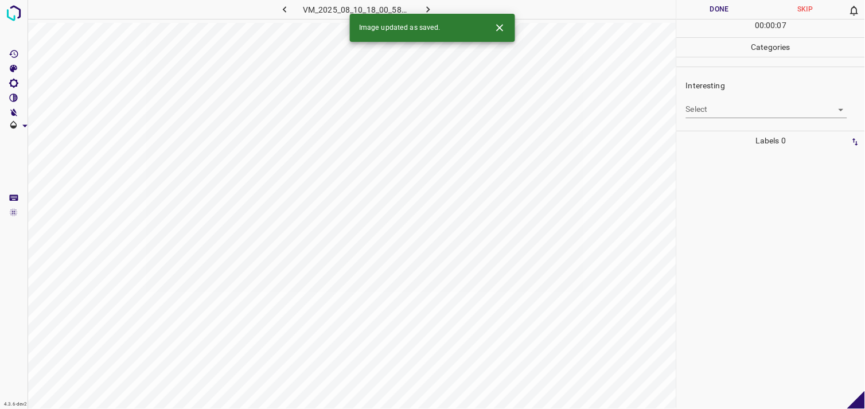
click at [748, 111] on body "4.3.6-dev2 VM_2025_08_10_18_00_58_469_05.gif Done Skip 0 00 : 00 : 07 Categorie…" at bounding box center [432, 204] width 865 height 409
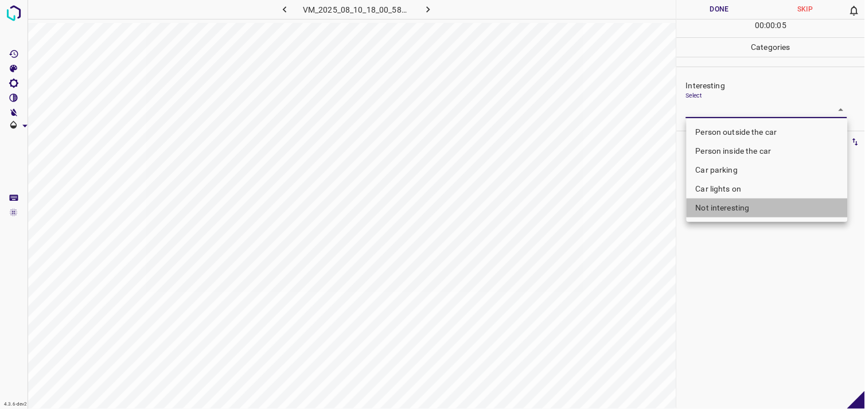
click at [746, 210] on li "Not interesting" at bounding box center [766, 207] width 161 height 19
type input "Not interesting"
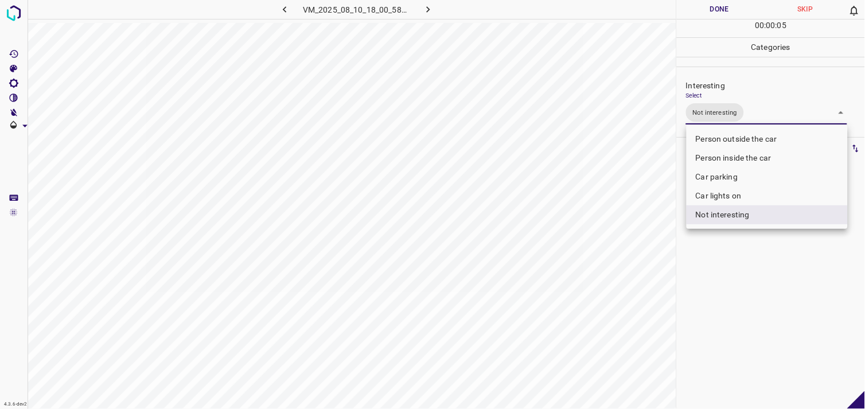
click at [742, 247] on div at bounding box center [432, 204] width 865 height 409
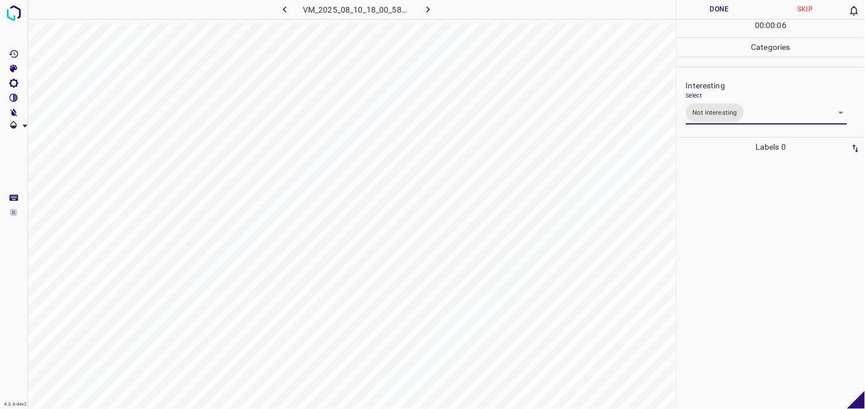
click at [739, 218] on div at bounding box center [770, 283] width 181 height 252
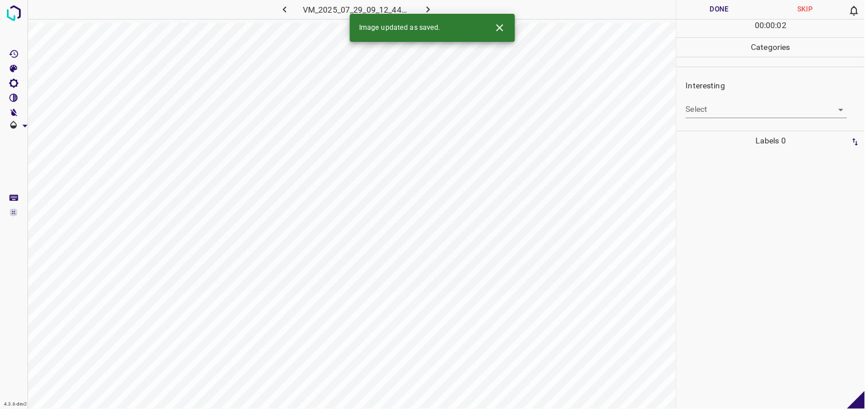
click at [732, 107] on body "4.3.6-dev2 VM_2025_07_29_09_12_44_922_05.gif Done Skip 0 00 : 00 : 02 Categorie…" at bounding box center [432, 204] width 865 height 409
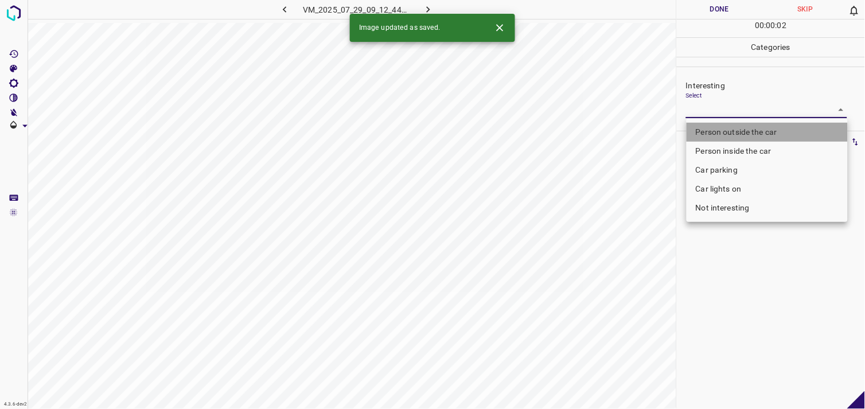
click at [742, 126] on li "Person outside the car" at bounding box center [766, 132] width 161 height 19
type input "Person outside the car"
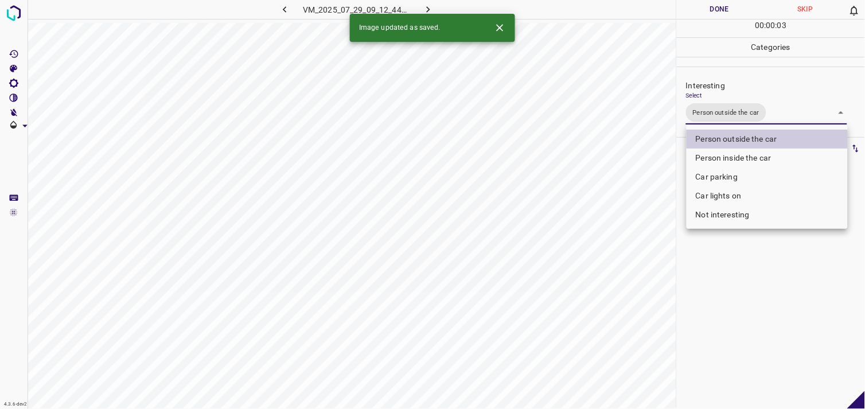
click at [807, 354] on div at bounding box center [432, 204] width 865 height 409
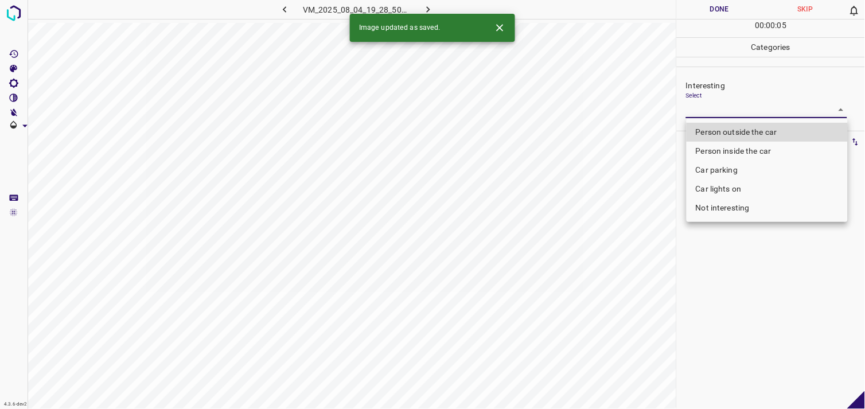
click at [746, 115] on body "4.3.6-dev2 VM_2025_08_04_19_28_50_578_06.gif Done Skip 0 00 : 00 : 05 Categorie…" at bounding box center [432, 204] width 865 height 409
click at [749, 130] on li "Person outside the car" at bounding box center [766, 132] width 161 height 19
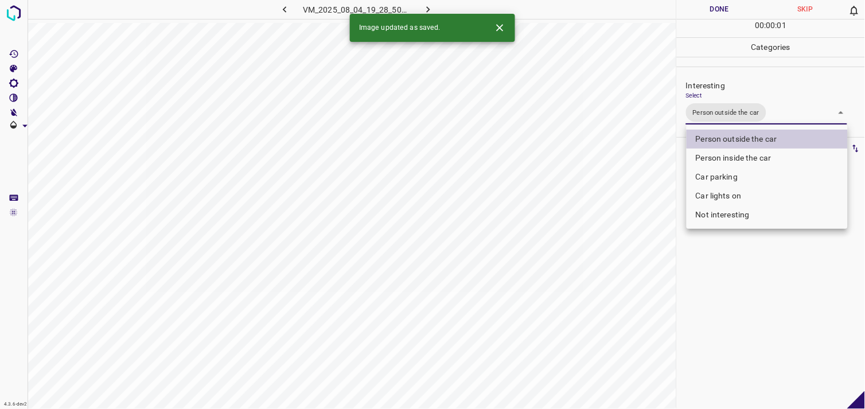
click at [766, 253] on div at bounding box center [432, 204] width 865 height 409
click at [737, 121] on body "4.3.6-dev2 VM_2025_08_04_19_28_50_578_06.gif Done Skip 0 00 : 00 : 02 Categorie…" at bounding box center [432, 204] width 865 height 409
click at [750, 159] on li "Person inside the car" at bounding box center [766, 158] width 161 height 19
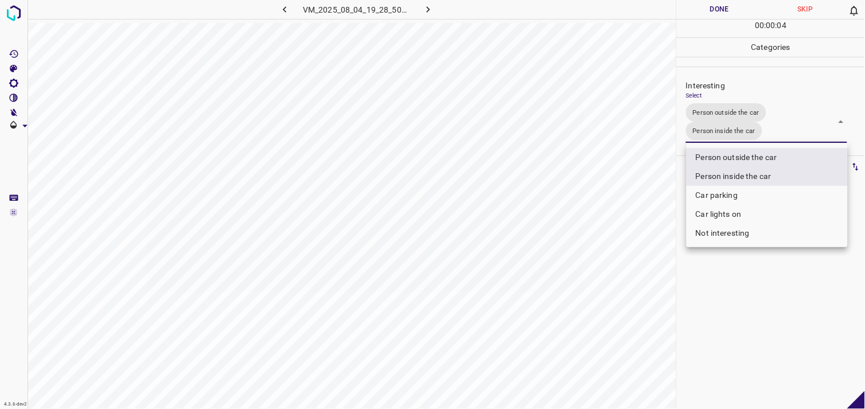
click at [729, 198] on li "Car parking" at bounding box center [766, 195] width 161 height 19
click at [744, 154] on li "Person outside the car" at bounding box center [766, 157] width 161 height 19
type input "Person inside the car,Car parking"
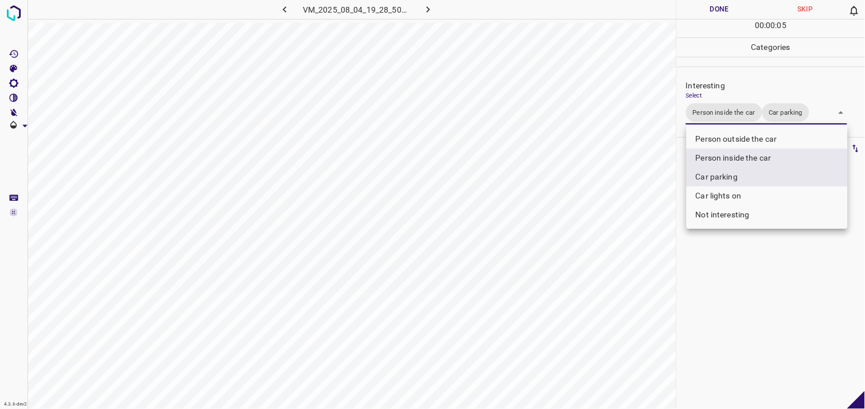
click at [742, 294] on div at bounding box center [432, 204] width 865 height 409
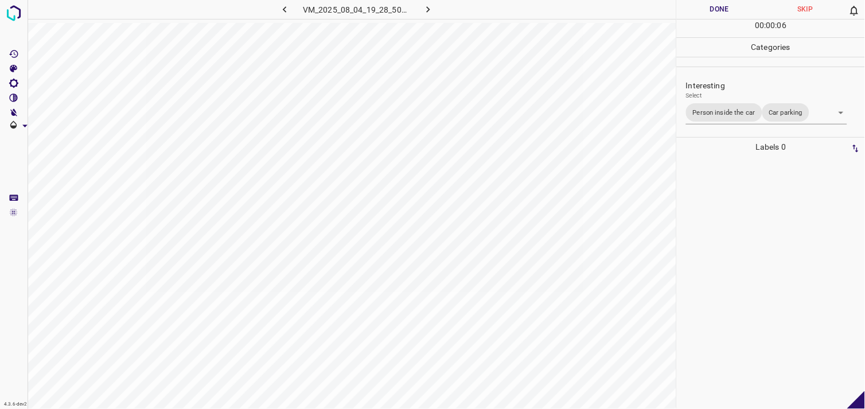
click at [743, 241] on div at bounding box center [770, 283] width 181 height 252
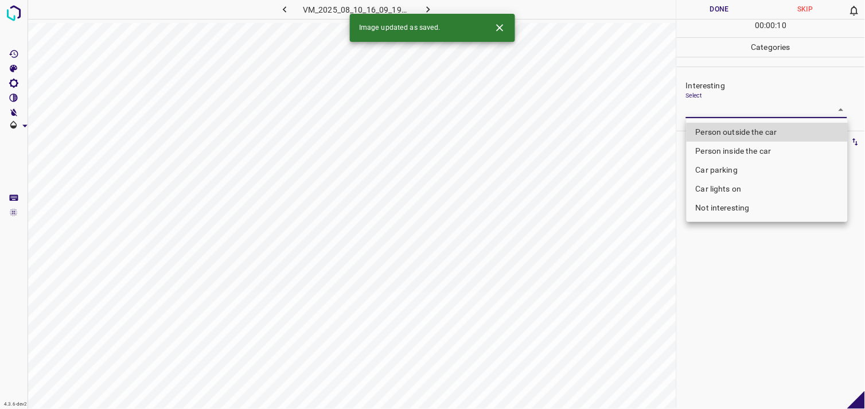
click at [718, 103] on body "4.3.6-dev2 VM_2025_08_10_16_09_19_811_01.gif Done Skip 0 00 : 00 : 10 Categorie…" at bounding box center [432, 204] width 865 height 409
click at [738, 131] on li "Person outside the car" at bounding box center [766, 132] width 161 height 19
type input "Person outside the car"
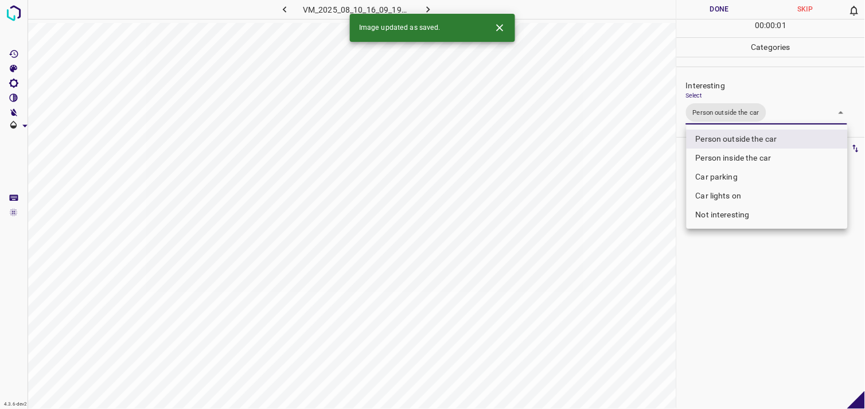
click at [740, 266] on div at bounding box center [432, 204] width 865 height 409
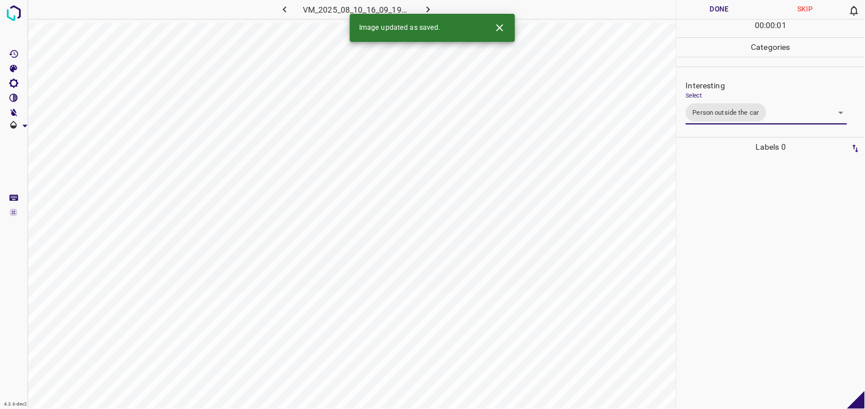
click at [725, 226] on div at bounding box center [770, 283] width 181 height 252
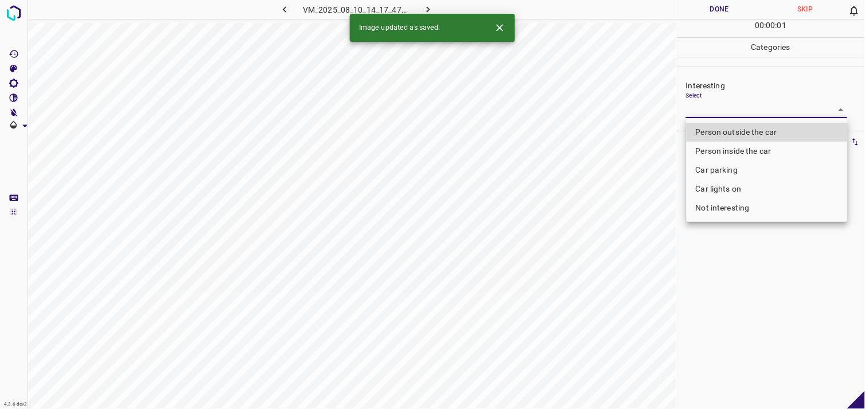
click at [733, 114] on body "4.3.6-dev2 VM_2025_08_10_14_17_47_253_01.gif Done Skip 0 00 : 00 : 01 Categorie…" at bounding box center [432, 204] width 865 height 409
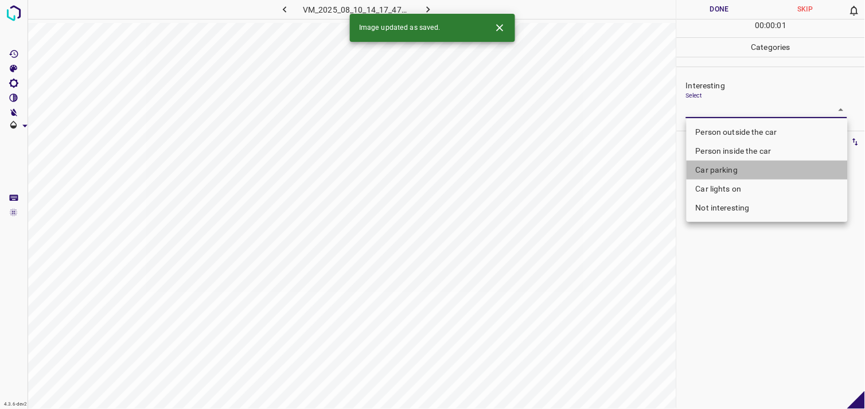
click at [737, 164] on li "Car parking" at bounding box center [766, 170] width 161 height 19
type input "Car parking"
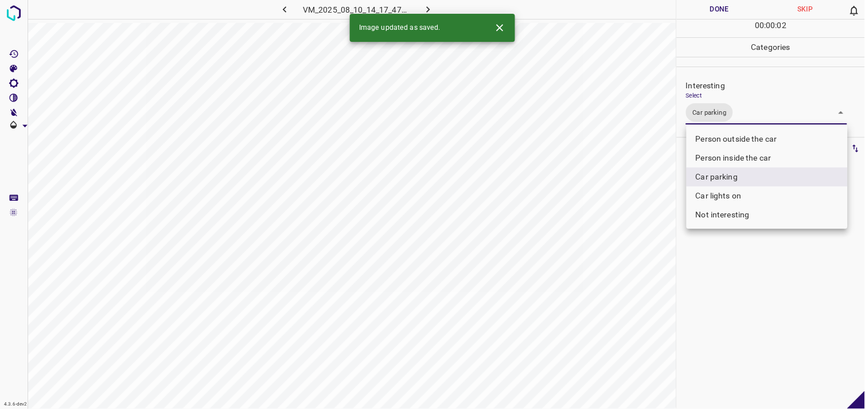
click at [720, 314] on div at bounding box center [432, 204] width 865 height 409
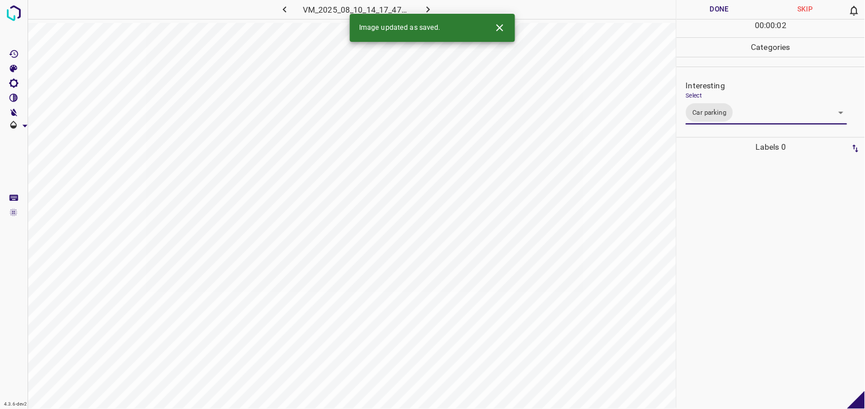
click at [715, 239] on div at bounding box center [770, 283] width 181 height 252
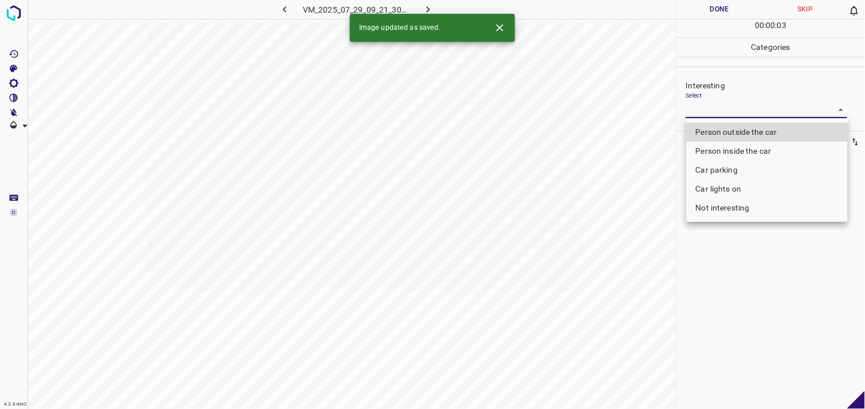
click at [735, 112] on body "4.3.6-dev2 VM_2025_07_29_09_21_30_799_11.gif Done Skip 0 00 : 00 : 03 Categorie…" at bounding box center [432, 204] width 865 height 409
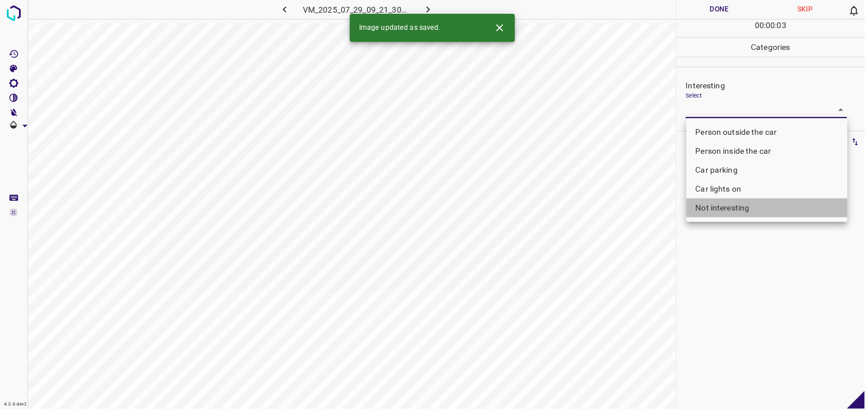
click at [750, 202] on li "Not interesting" at bounding box center [766, 207] width 161 height 19
type input "Not interesting"
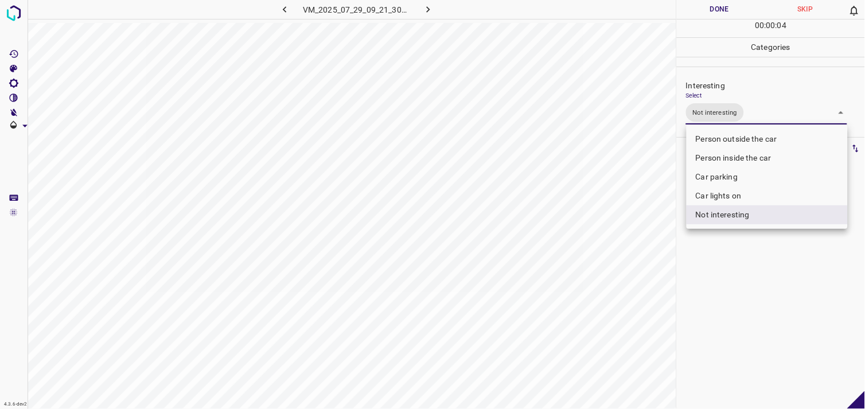
drag, startPoint x: 753, startPoint y: 308, endPoint x: 744, endPoint y: 295, distance: 15.3
click at [752, 307] on div at bounding box center [432, 204] width 865 height 409
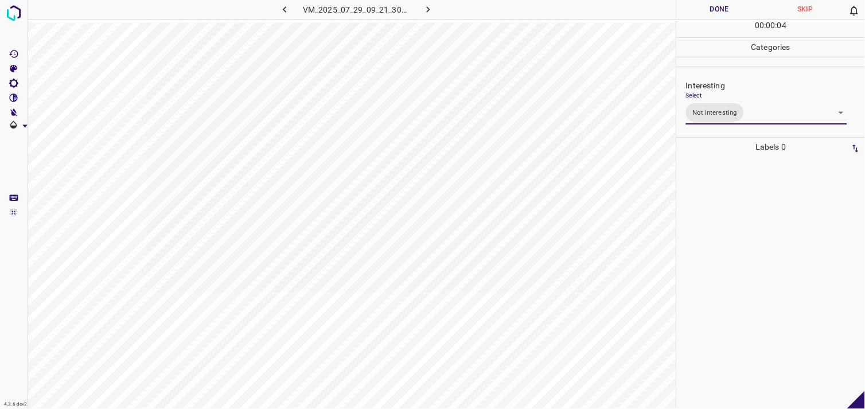
click at [737, 210] on div at bounding box center [770, 283] width 181 height 252
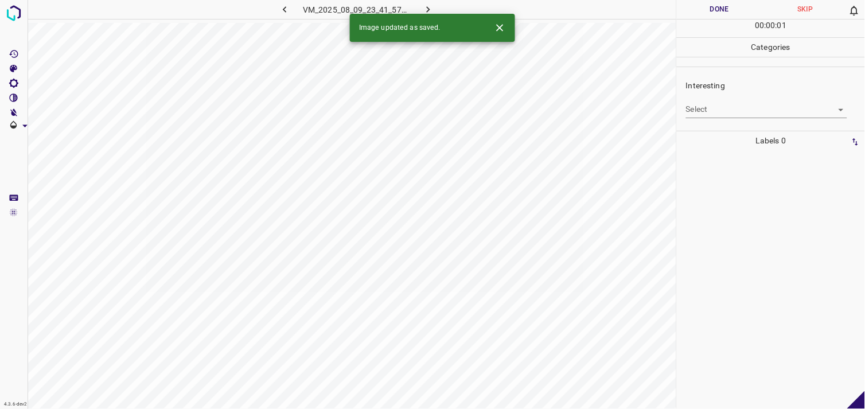
click at [728, 116] on body "4.3.6-dev2 VM_2025_08_09_23_41_57_468_01.gif Done Skip 0 00 : 00 : 01 Categorie…" at bounding box center [432, 204] width 865 height 409
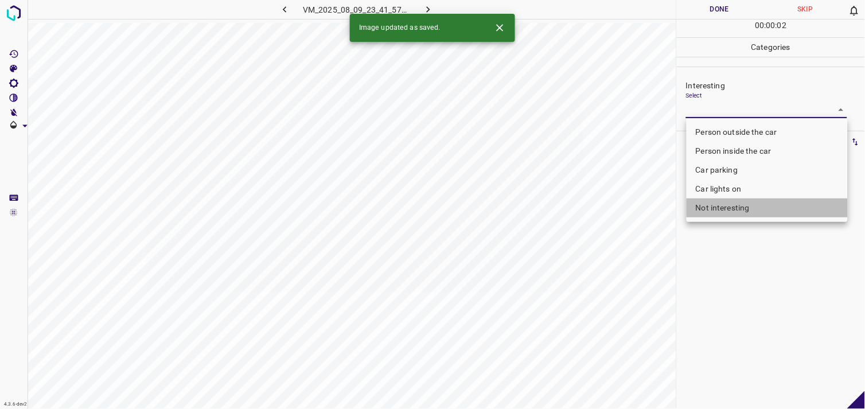
click at [733, 206] on li "Not interesting" at bounding box center [766, 207] width 161 height 19
type input "Not interesting"
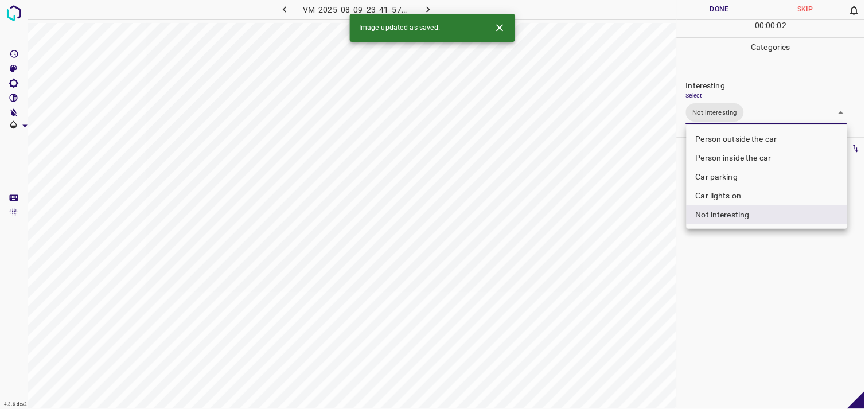
click at [734, 266] on div at bounding box center [432, 204] width 865 height 409
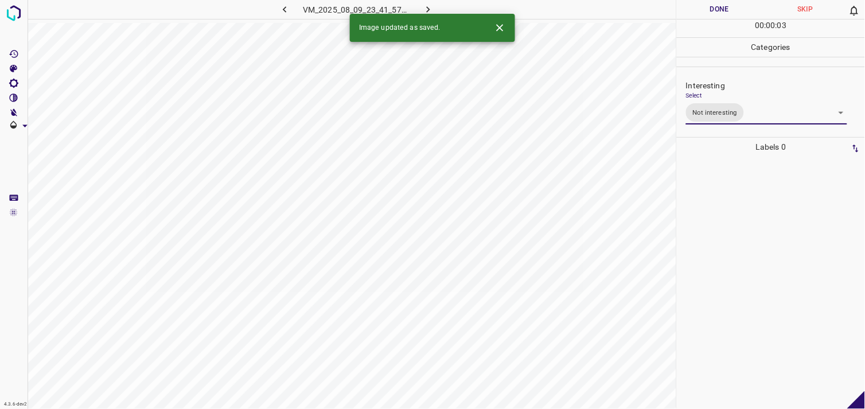
click at [732, 221] on div at bounding box center [770, 283] width 181 height 252
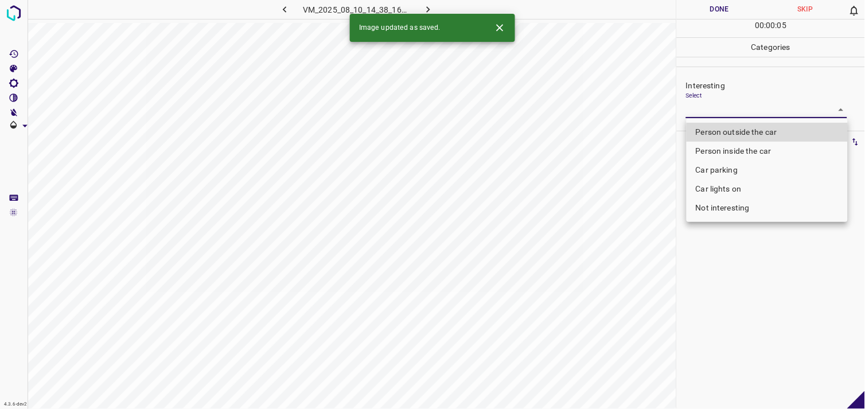
click at [724, 116] on body "4.3.6-dev2 VM_2025_08_10_14_38_16_027_02.gif Done Skip 0 00 : 00 : 05 Categorie…" at bounding box center [432, 204] width 865 height 409
click at [737, 128] on li "Person outside the car" at bounding box center [766, 132] width 161 height 19
type input "Person outside the car"
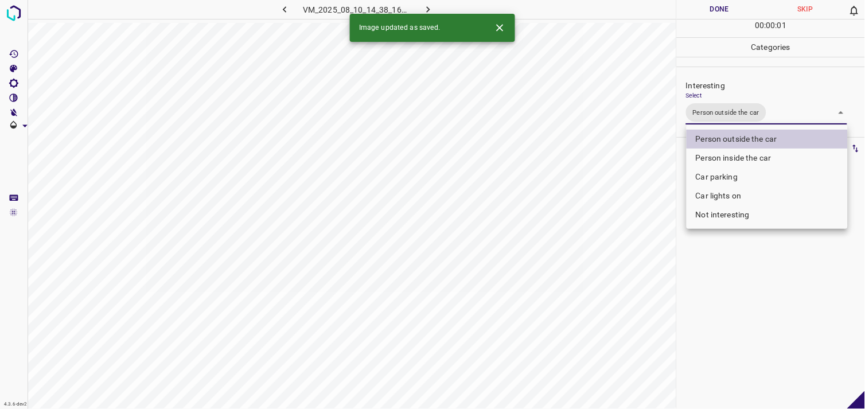
drag, startPoint x: 748, startPoint y: 314, endPoint x: 742, endPoint y: 244, distance: 69.7
click at [744, 312] on div at bounding box center [432, 204] width 865 height 409
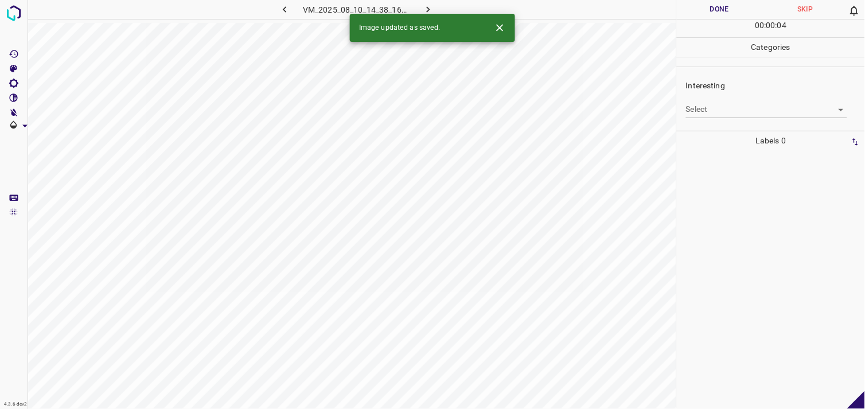
click at [706, 107] on body "4.3.6-dev2 VM_2025_08_10_14_38_16_027_06.gif Done Skip 0 00 : 00 : 04 Categorie…" at bounding box center [432, 204] width 865 height 409
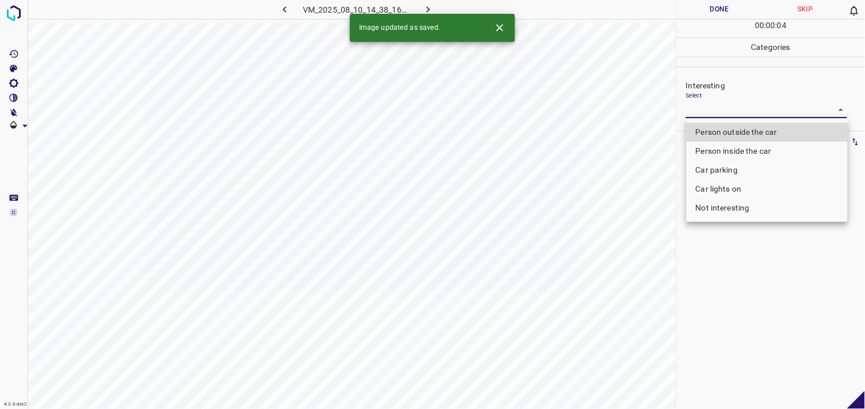
click at [725, 135] on li "Person outside the car" at bounding box center [766, 132] width 161 height 19
type input "Person outside the car"
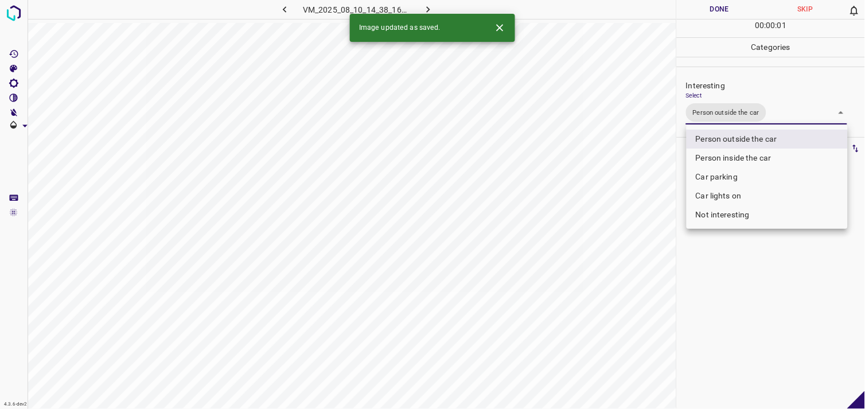
click at [766, 276] on div at bounding box center [432, 204] width 865 height 409
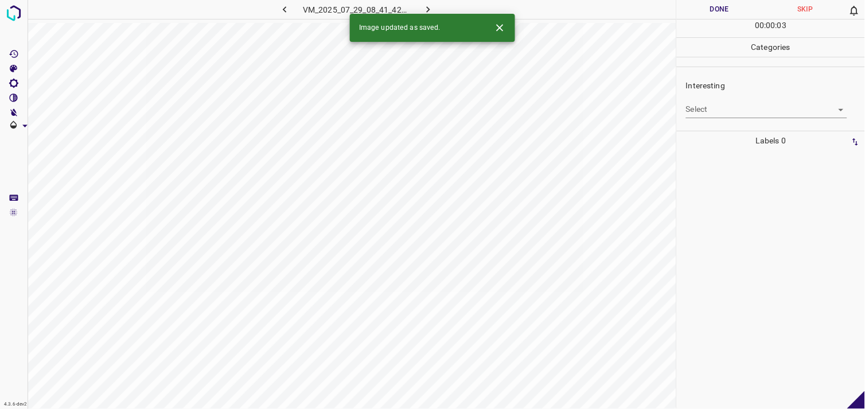
click at [701, 107] on body "4.3.6-dev2 VM_2025_07_29_08_41_42_786_02.gif Done Skip 0 00 : 00 : 03 Categorie…" at bounding box center [432, 204] width 865 height 409
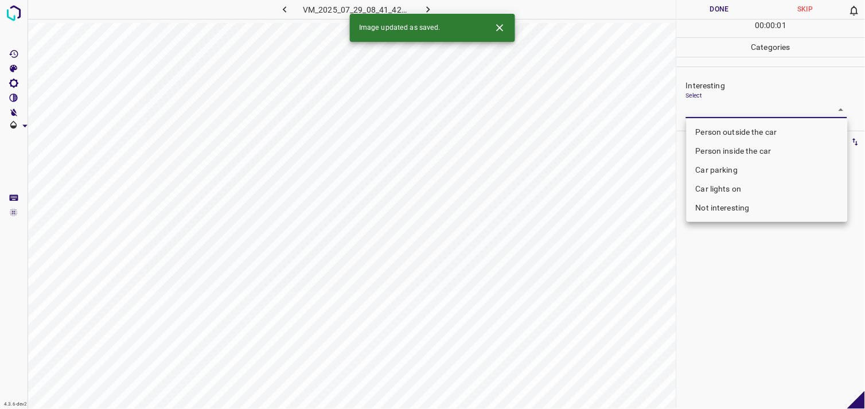
click at [728, 130] on li "Person outside the car" at bounding box center [766, 132] width 161 height 19
type input "Person outside the car"
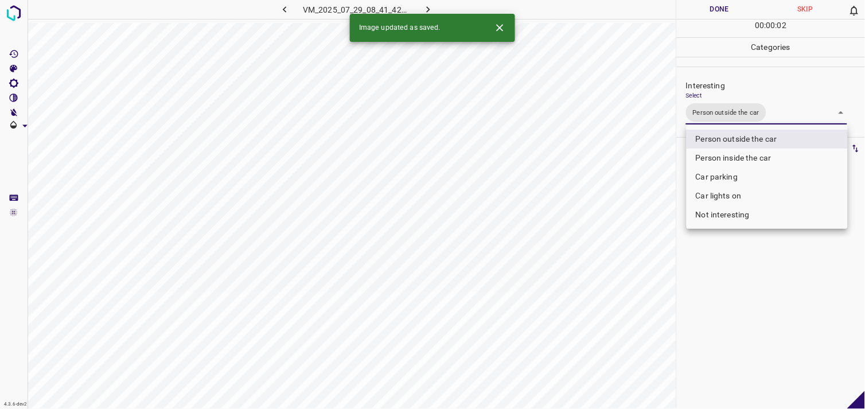
click at [743, 280] on div at bounding box center [432, 204] width 865 height 409
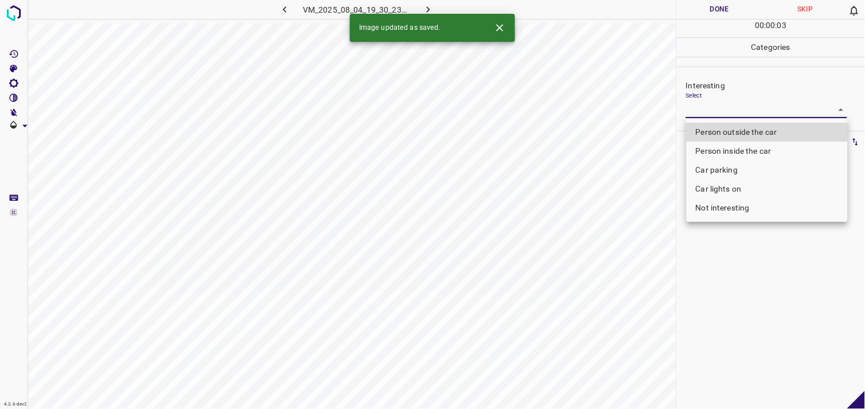
click at [732, 112] on body "4.3.6-dev2 VM_2025_08_04_19_30_23_384_02.gif Done Skip 0 00 : 00 : 03 Categorie…" at bounding box center [432, 204] width 865 height 409
click at [743, 128] on li "Person outside the car" at bounding box center [766, 132] width 161 height 19
type input "Person outside the car"
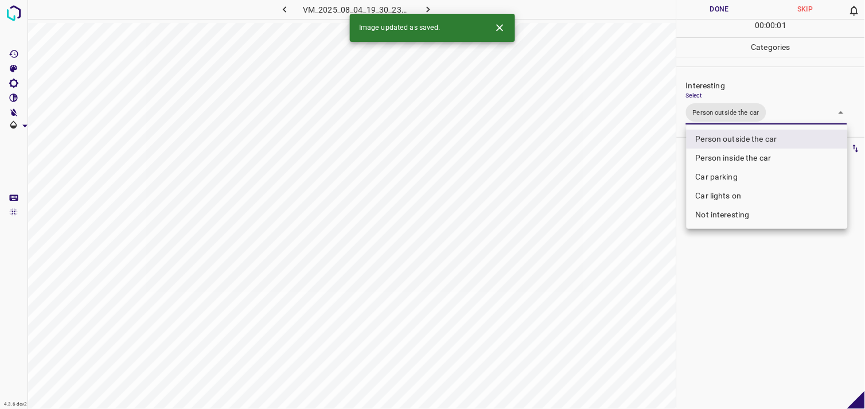
click at [741, 293] on div at bounding box center [432, 204] width 865 height 409
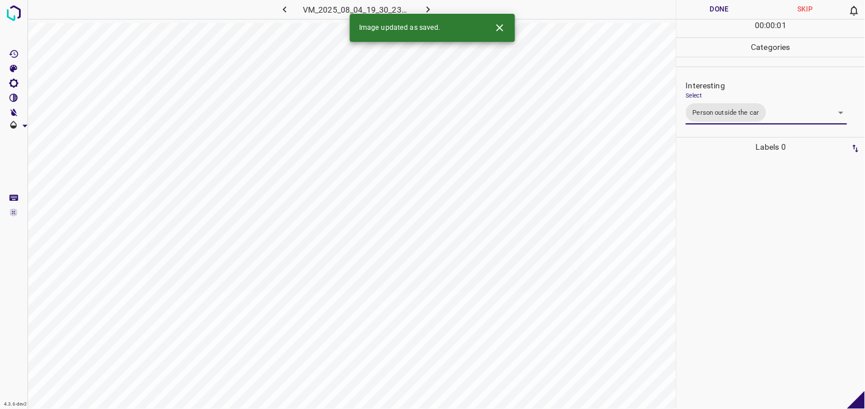
click at [755, 231] on div at bounding box center [770, 283] width 181 height 252
click at [721, 107] on body "4.3.6-dev2 VM_2025_08_10_16_04_26_828_00.gif Done Skip 0 00 : 00 : 03 Categorie…" at bounding box center [432, 204] width 865 height 409
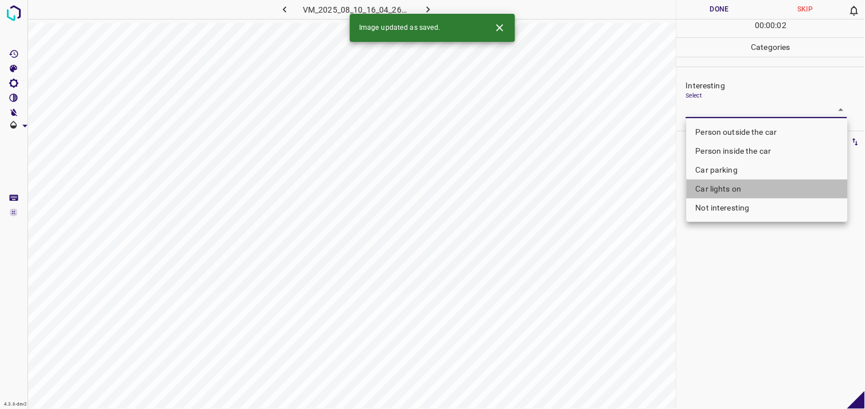
click at [734, 191] on li "Car lights on" at bounding box center [766, 189] width 161 height 19
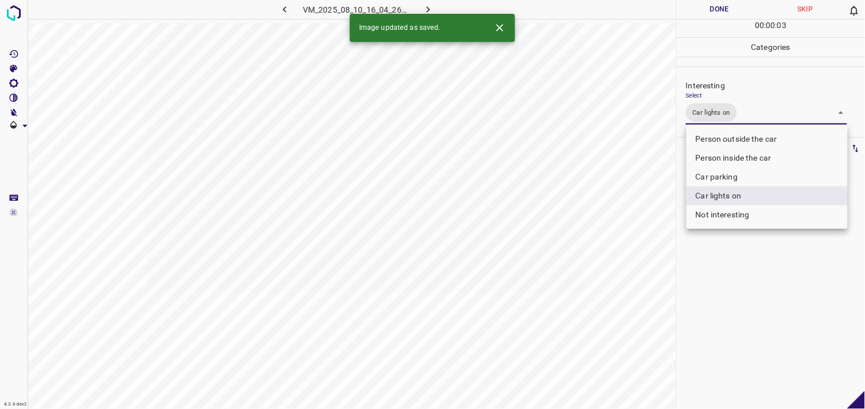
click at [734, 136] on li "Person outside the car" at bounding box center [766, 139] width 161 height 19
type input "Car lights on,Person outside the car"
click at [736, 334] on div at bounding box center [432, 204] width 865 height 409
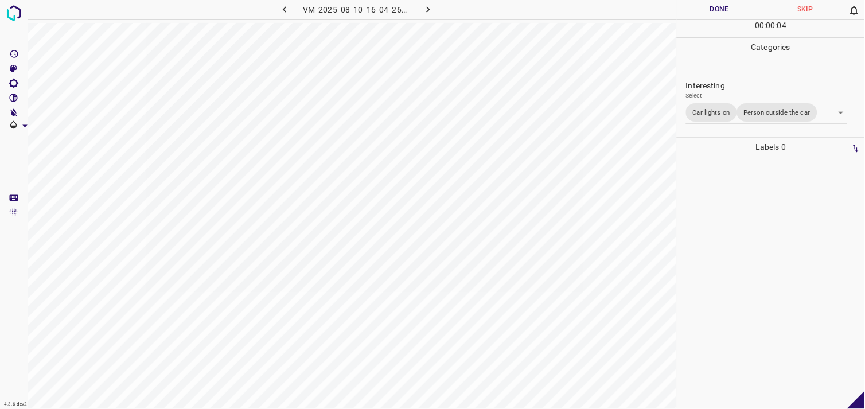
click at [733, 245] on div at bounding box center [770, 283] width 181 height 252
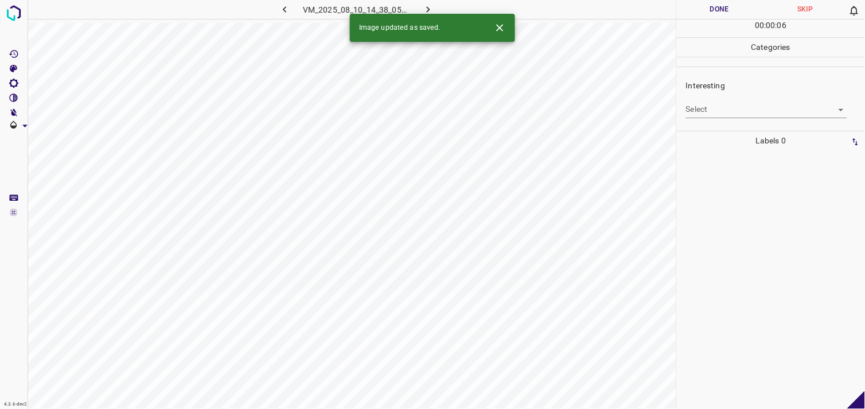
click at [748, 116] on body "4.3.6-dev2 VM_2025_08_10_14_38_05_156_06.gif Done Skip 0 00 : 00 : 06 Categorie…" at bounding box center [432, 204] width 865 height 409
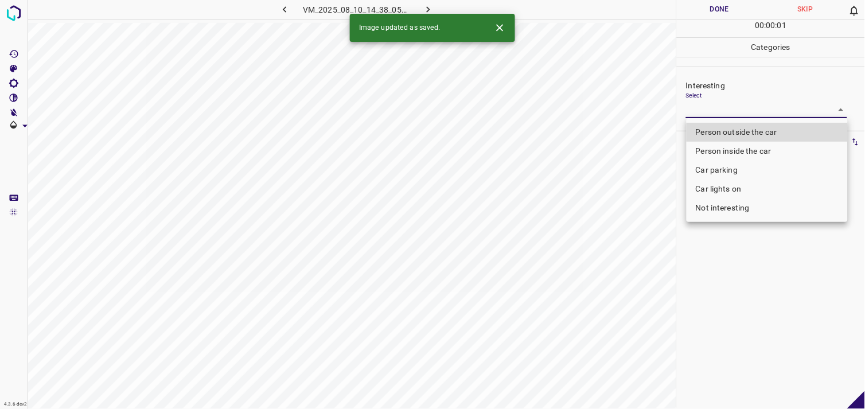
click at [753, 132] on li "Person outside the car" at bounding box center [766, 132] width 161 height 19
type input "Person outside the car"
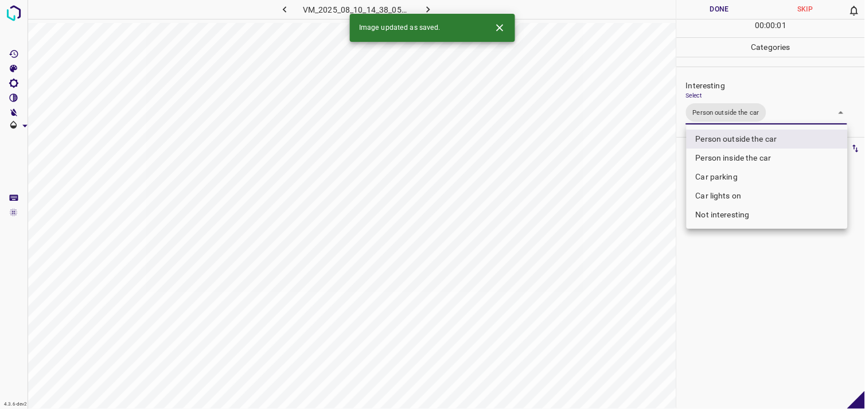
click at [732, 305] on div at bounding box center [432, 204] width 865 height 409
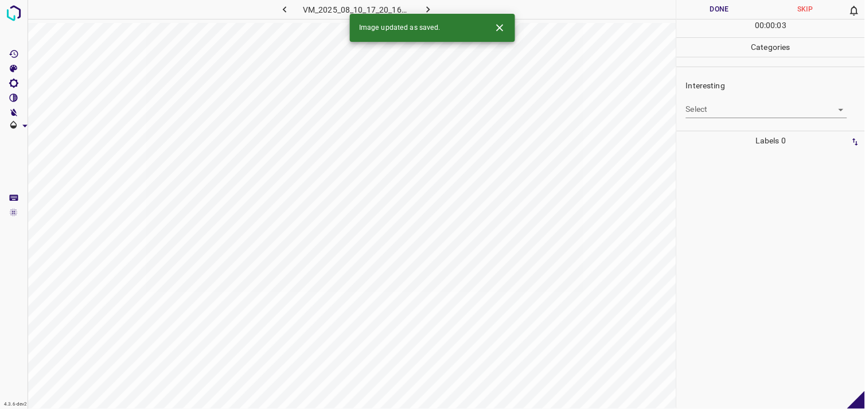
click at [739, 115] on body "4.3.6-dev2 VM_2025_08_10_17_20_16_273_02.gif Done Skip 0 00 : 00 : 03 Categorie…" at bounding box center [432, 204] width 865 height 409
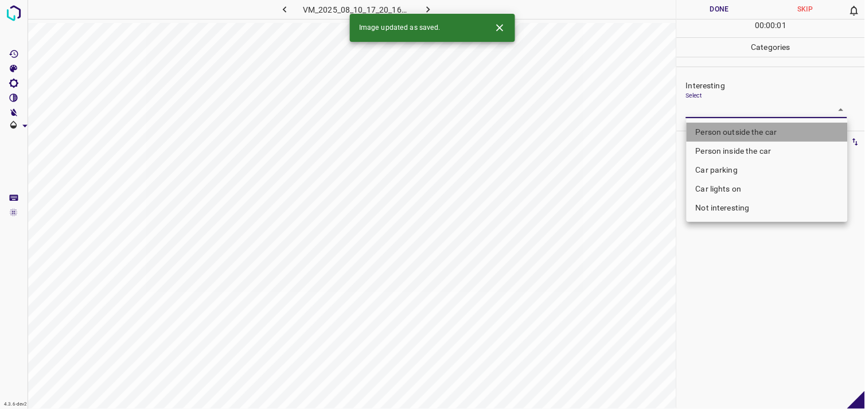
click at [746, 128] on li "Person outside the car" at bounding box center [766, 132] width 161 height 19
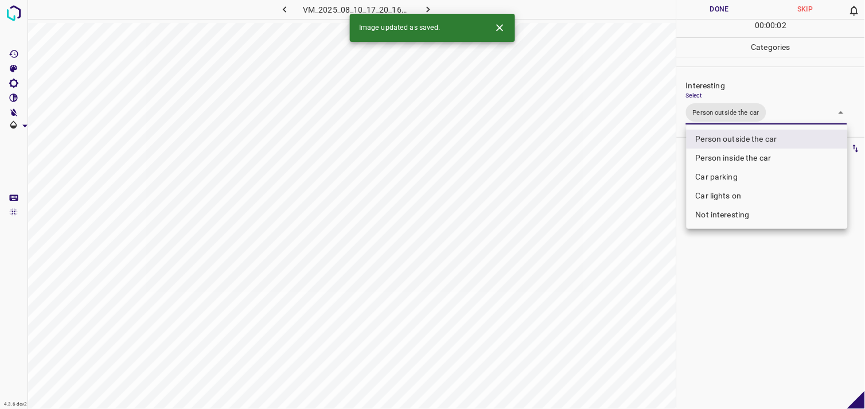
click at [740, 333] on div at bounding box center [432, 204] width 865 height 409
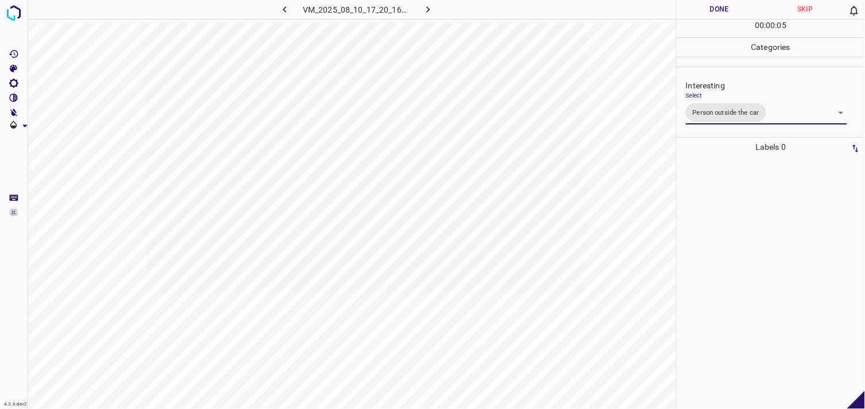
click at [733, 119] on body "4.3.6-dev2 VM_2025_08_10_17_20_16_273_02.gif Done Skip 0 00 : 00 : 05 Categorie…" at bounding box center [432, 204] width 865 height 409
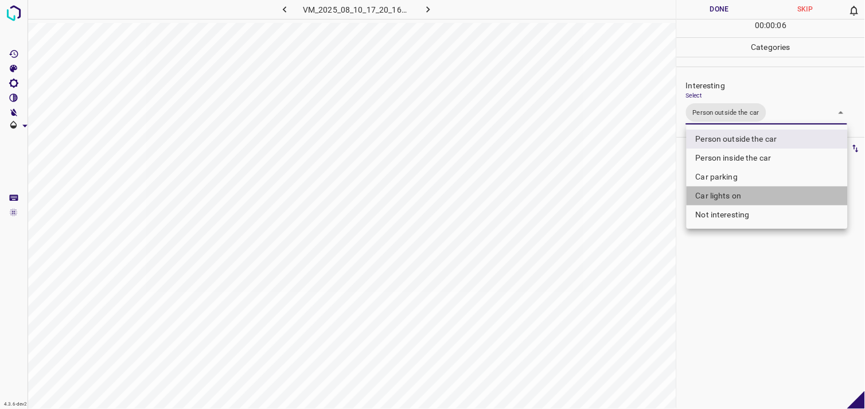
click at [737, 192] on li "Car lights on" at bounding box center [766, 195] width 161 height 19
type input "Person outside the car,Car lights on"
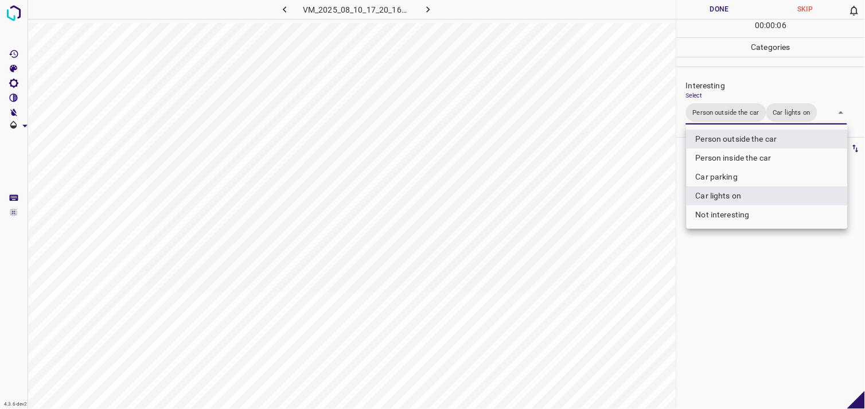
click at [756, 306] on div at bounding box center [432, 204] width 865 height 409
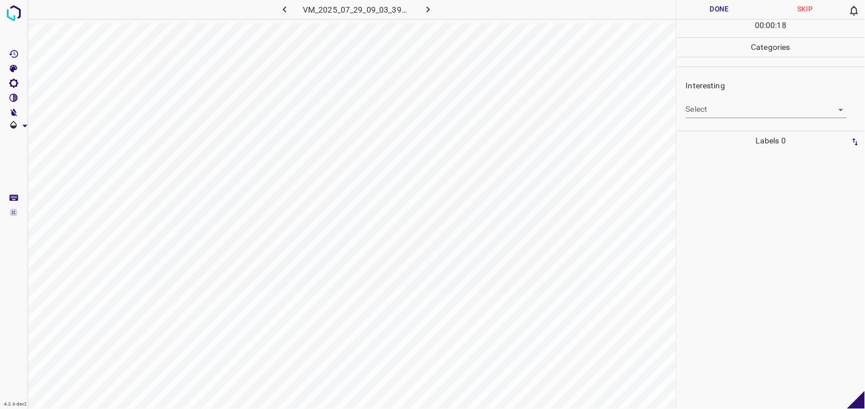
click at [721, 116] on body "4.3.6-dev2 VM_2025_07_29_09_03_39_631_04.gif Done Skip 0 00 : 00 : 18 Categorie…" at bounding box center [432, 204] width 865 height 409
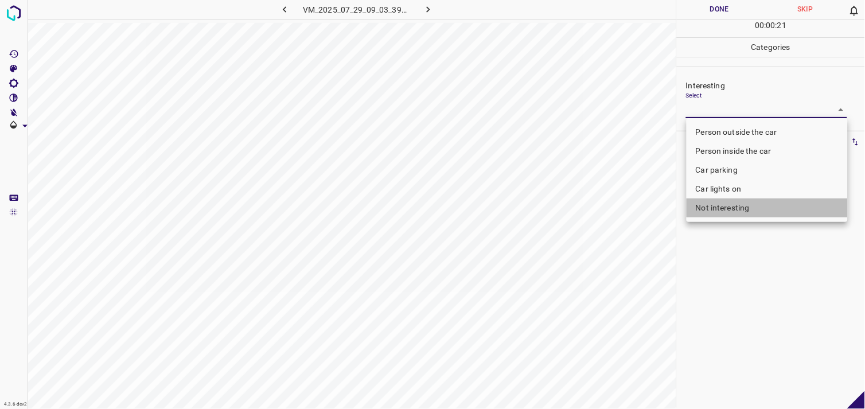
click at [725, 210] on li "Not interesting" at bounding box center [766, 207] width 161 height 19
type input "Not interesting"
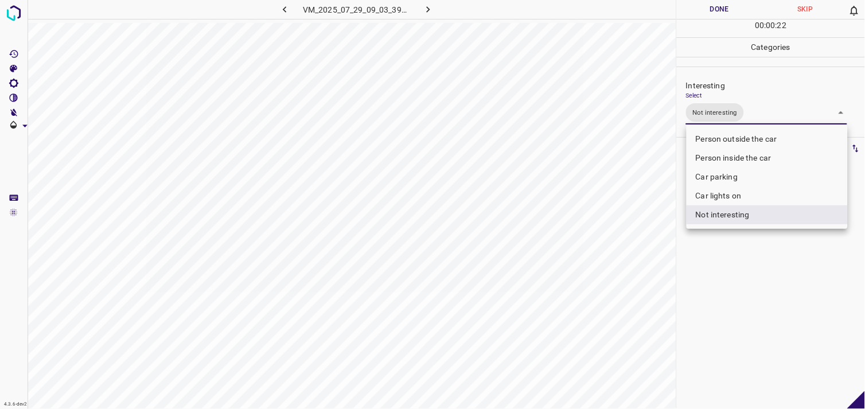
click at [741, 270] on div at bounding box center [432, 204] width 865 height 409
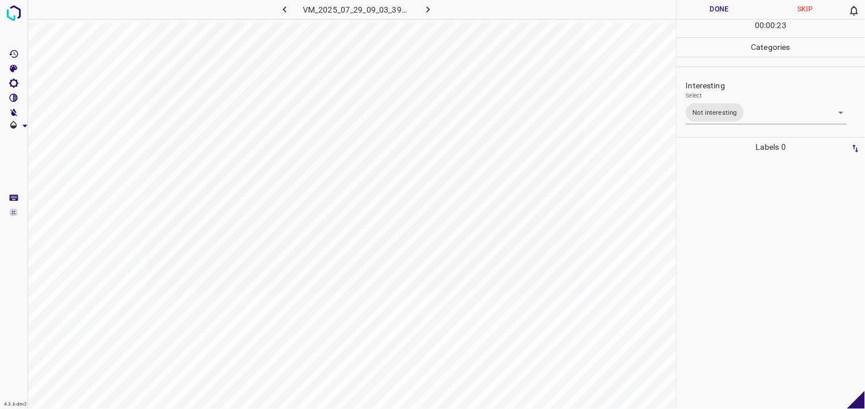
click at [727, 233] on div at bounding box center [770, 283] width 181 height 252
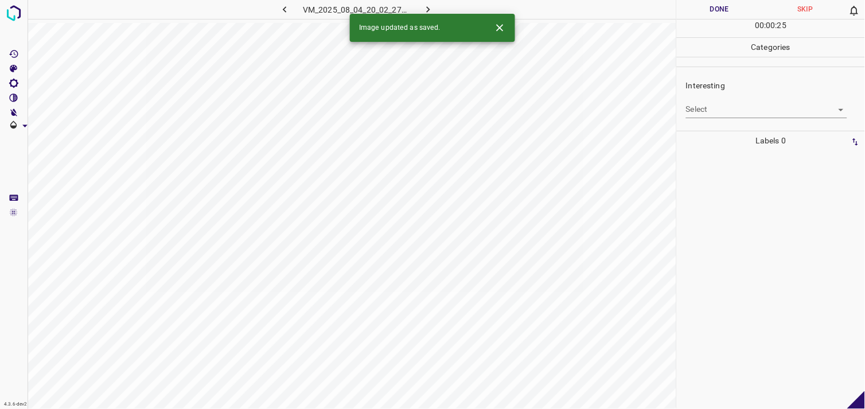
click at [747, 103] on body "4.3.6-dev2 VM_2025_08_04_20_02_27_391_00.gif Done Skip 0 00 : 00 : 25 Categorie…" at bounding box center [432, 204] width 865 height 409
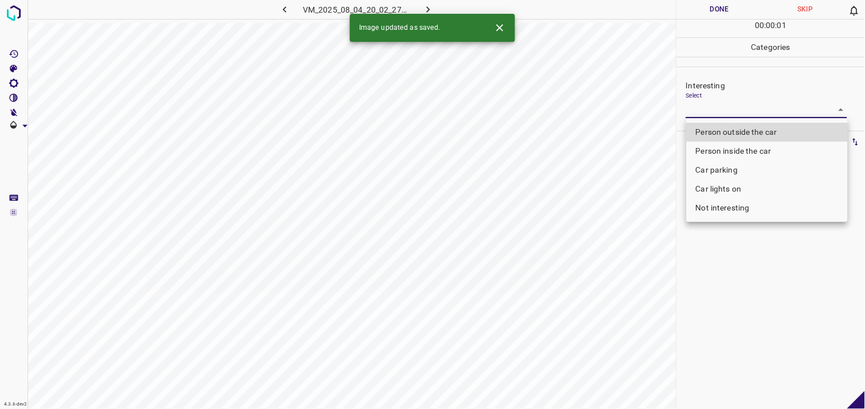
click at [743, 204] on li "Not interesting" at bounding box center [766, 207] width 161 height 19
type input "Not interesting"
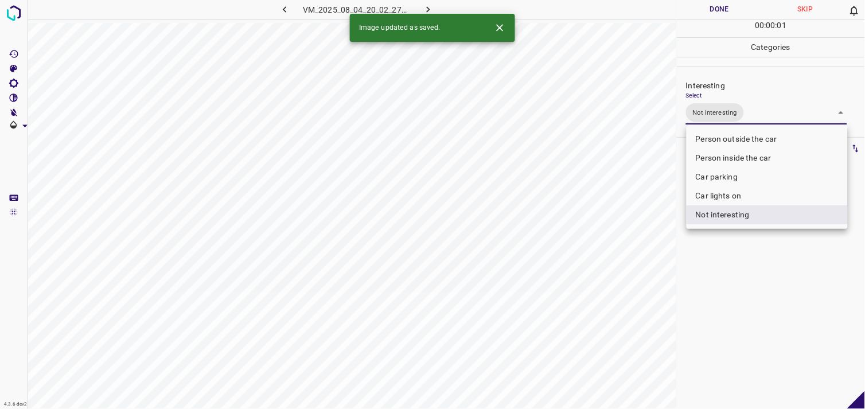
click at [760, 282] on div at bounding box center [432, 204] width 865 height 409
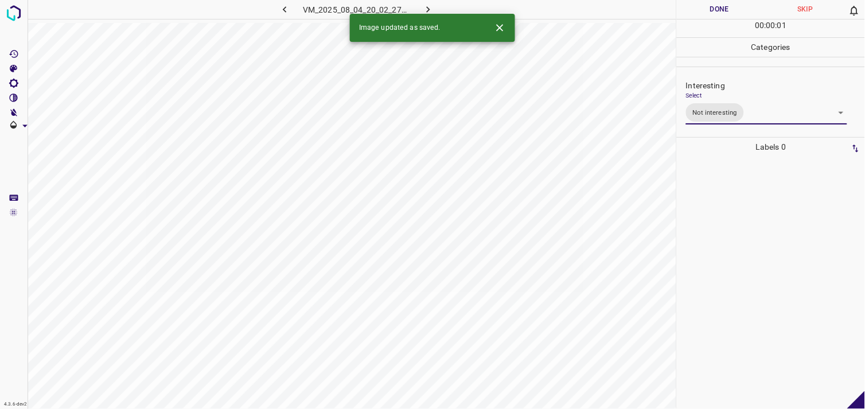
click at [721, 226] on div at bounding box center [770, 283] width 181 height 252
click at [760, 110] on body "4.3.6-dev2 VM_2025_08_10_17_26_34_445_02.gif Done Skip 0 00 : 00 : 02 Categorie…" at bounding box center [432, 204] width 865 height 409
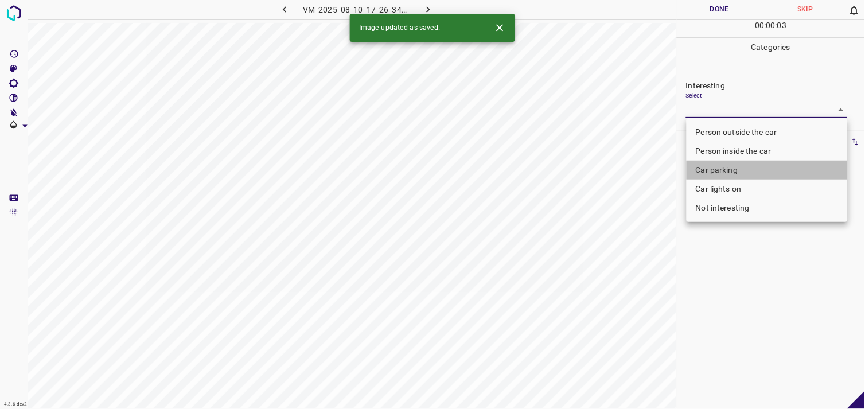
click at [752, 173] on li "Car parking" at bounding box center [766, 170] width 161 height 19
type input "Car parking"
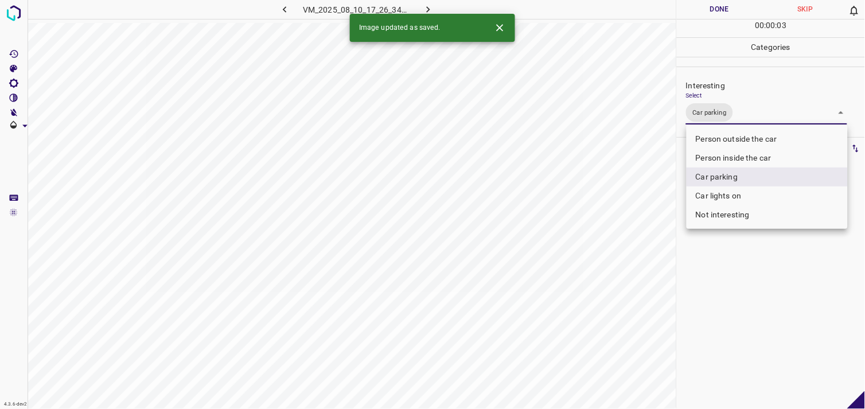
click at [740, 303] on div at bounding box center [432, 204] width 865 height 409
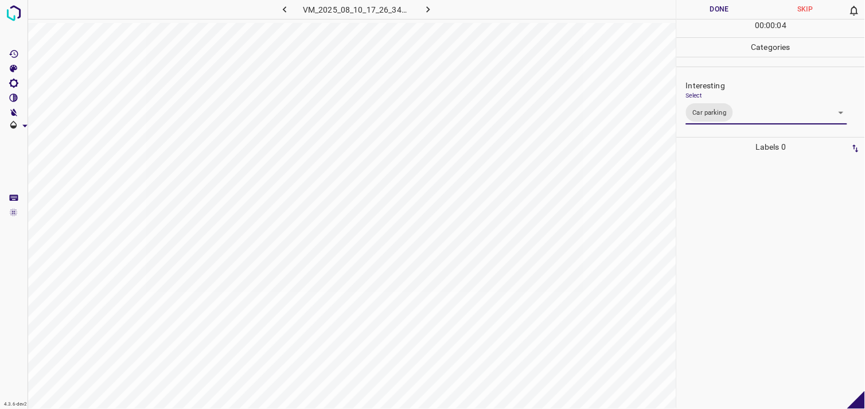
click at [736, 231] on div at bounding box center [770, 283] width 181 height 252
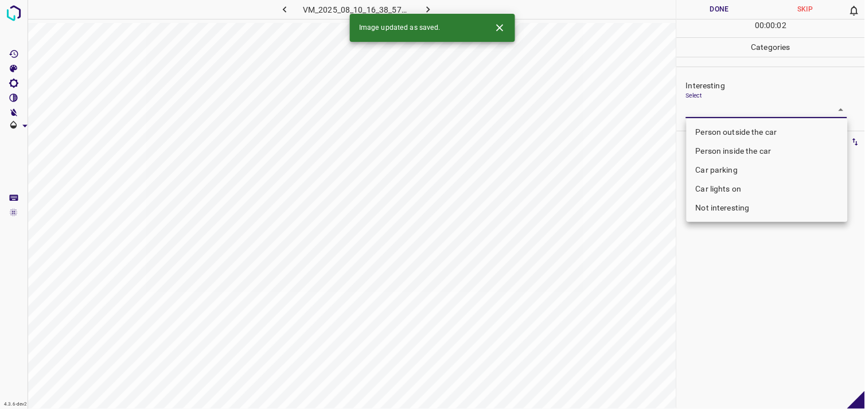
click at [719, 116] on body "4.3.6-dev2 VM_2025_08_10_16_38_57_814_00.gif Done Skip 0 00 : 00 : 02 Categorie…" at bounding box center [432, 204] width 865 height 409
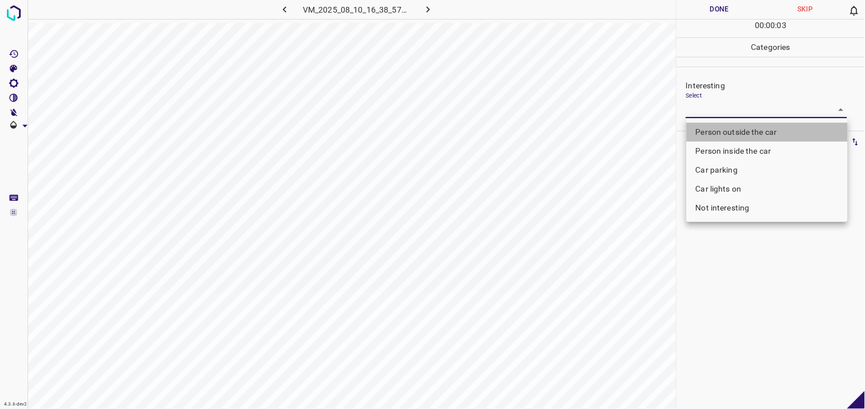
click at [738, 132] on li "Person outside the car" at bounding box center [766, 132] width 161 height 19
type input "Person outside the car"
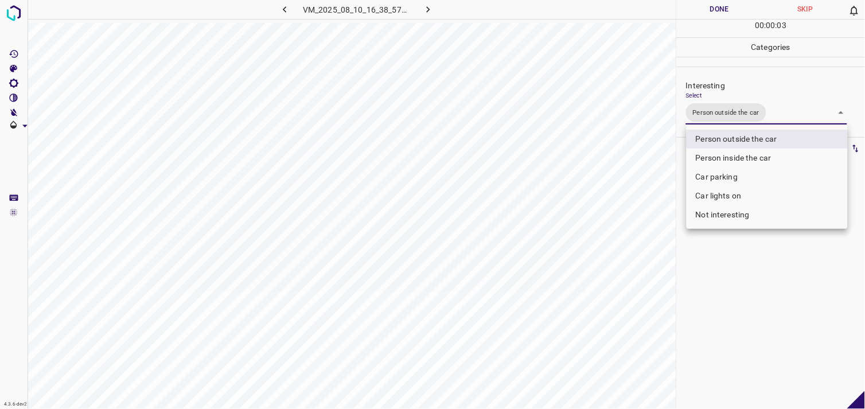
click at [740, 287] on div at bounding box center [432, 204] width 865 height 409
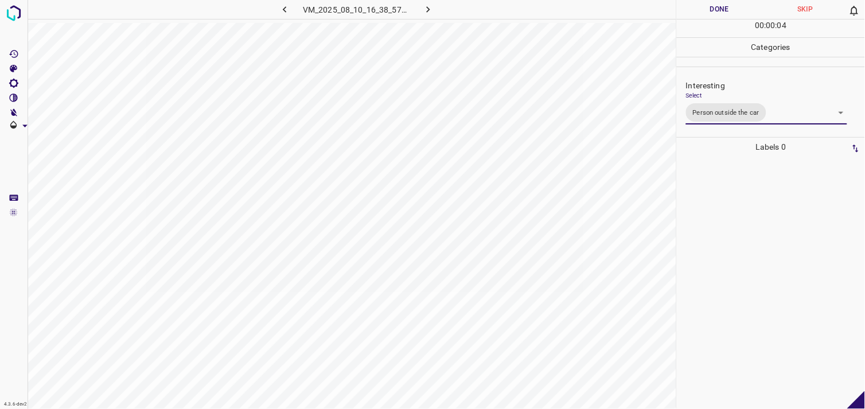
click at [720, 185] on div at bounding box center [770, 283] width 181 height 252
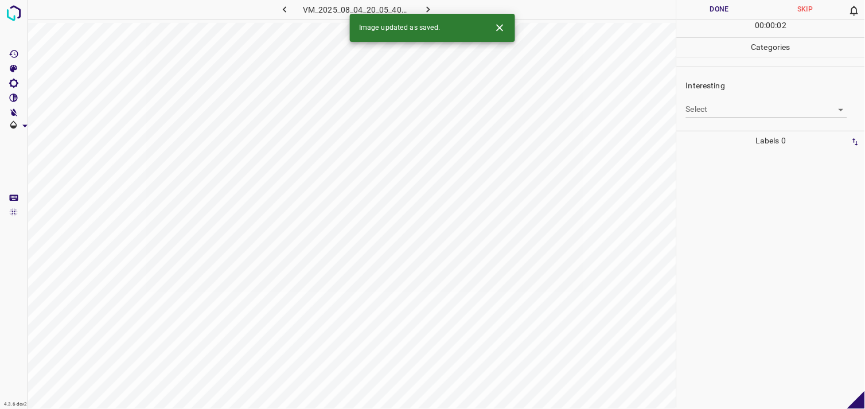
click at [723, 109] on body "4.3.6-dev2 VM_2025_08_04_20_05_40_768_04.gif Done Skip 0 00 : 00 : 02 Categorie…" at bounding box center [432, 204] width 865 height 409
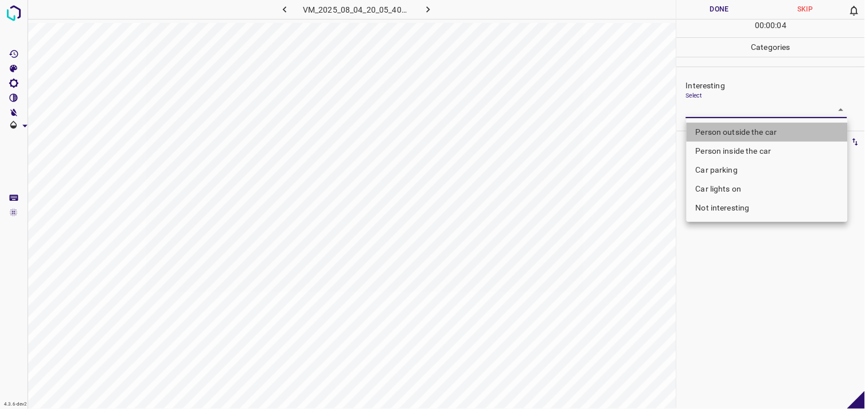
click at [738, 136] on li "Person outside the car" at bounding box center [766, 132] width 161 height 19
type input "Person outside the car"
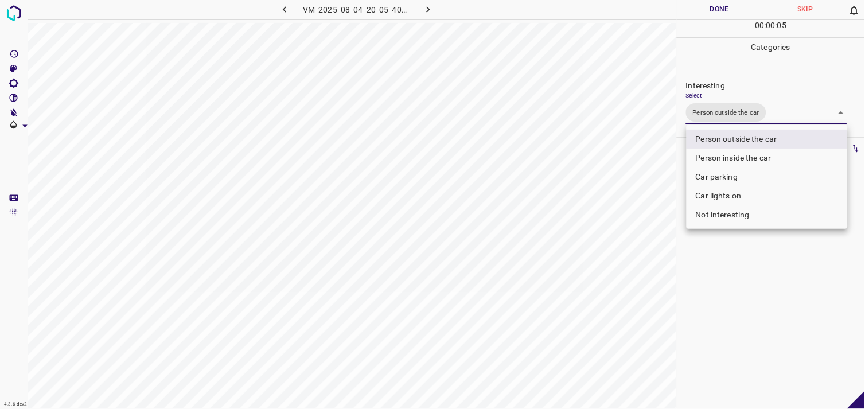
click at [778, 273] on div at bounding box center [432, 204] width 865 height 409
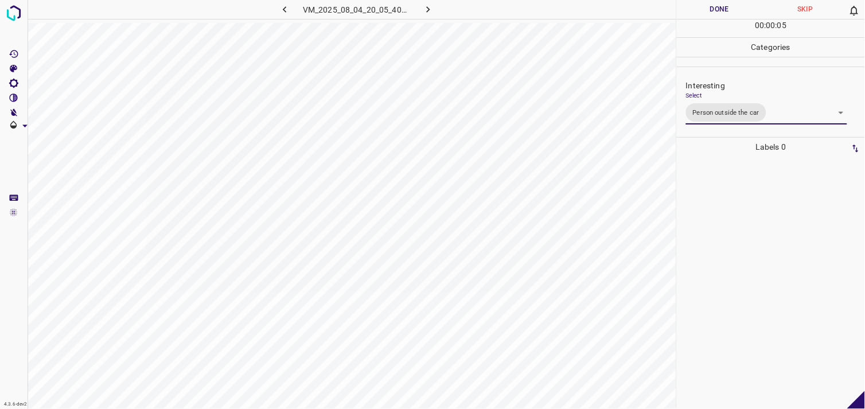
click at [771, 242] on div at bounding box center [770, 283] width 181 height 252
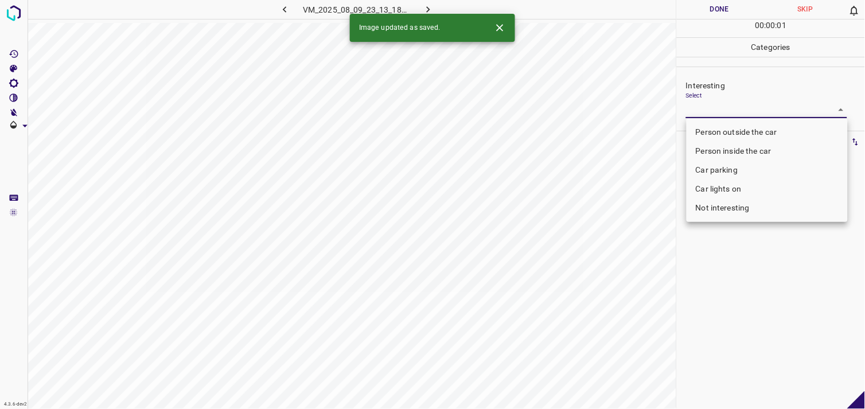
click at [715, 102] on body "4.3.6-dev2 VM_2025_08_09_23_13_18_938_00.gif Done Skip 0 00 : 00 : 01 Categorie…" at bounding box center [432, 204] width 865 height 409
click at [738, 154] on li "Person inside the car" at bounding box center [766, 151] width 161 height 19
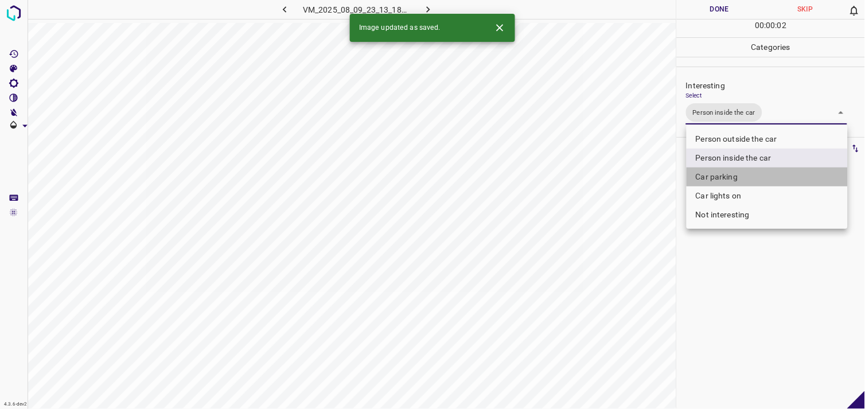
click at [742, 174] on li "Car parking" at bounding box center [766, 176] width 161 height 19
type input "Person inside the car,Car parking"
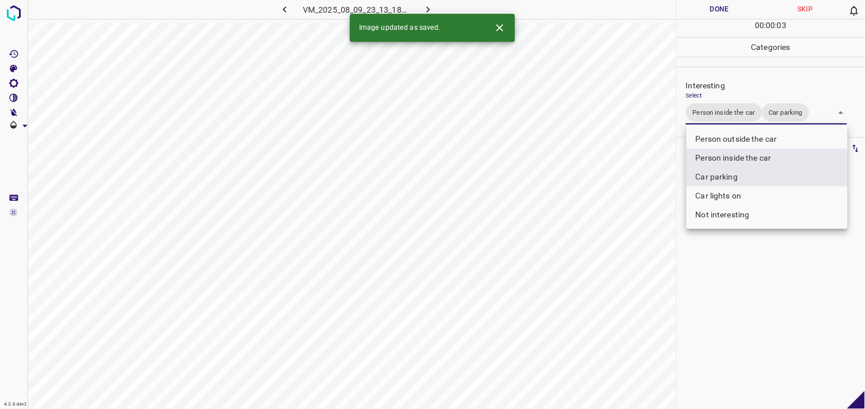
click at [742, 288] on div at bounding box center [432, 204] width 865 height 409
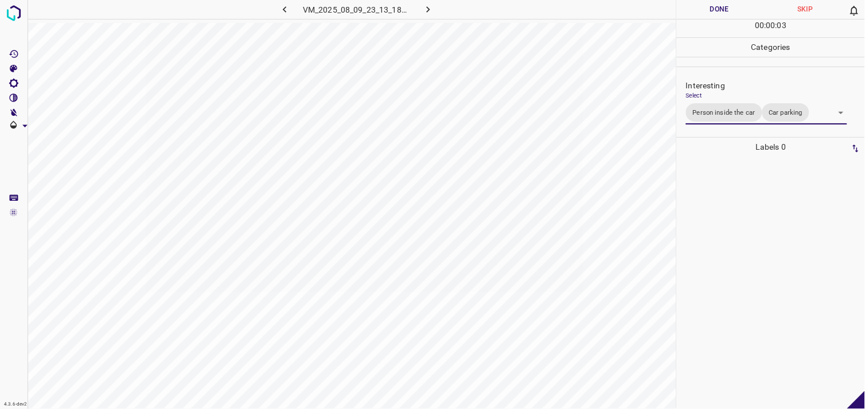
click at [735, 241] on div at bounding box center [770, 283] width 181 height 252
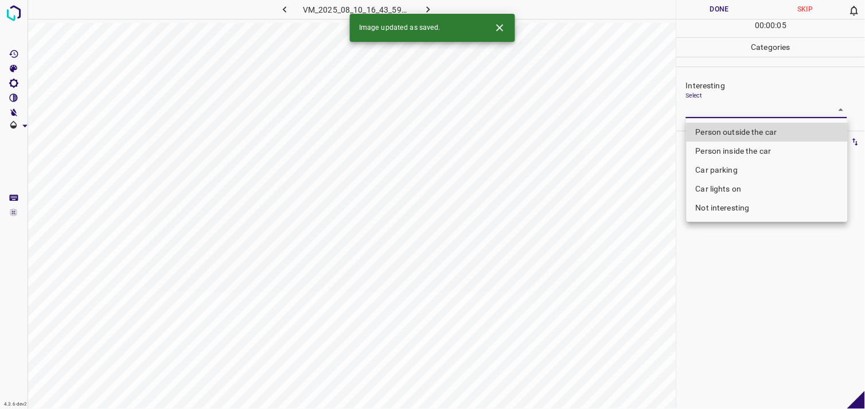
click at [762, 110] on body "4.3.6-dev2 VM_2025_08_10_16_43_59_453_05.gif Done Skip 0 00 : 00 : 05 Categorie…" at bounding box center [432, 204] width 865 height 409
click at [764, 129] on li "Person outside the car" at bounding box center [766, 132] width 161 height 19
type input "Person outside the car"
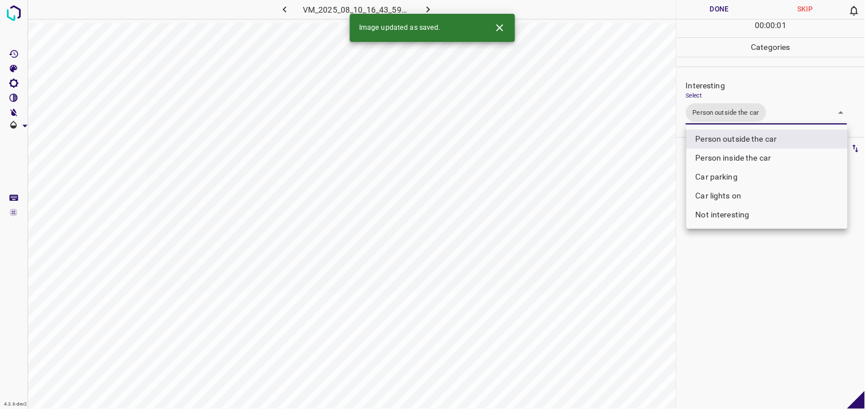
click at [742, 313] on div at bounding box center [432, 204] width 865 height 409
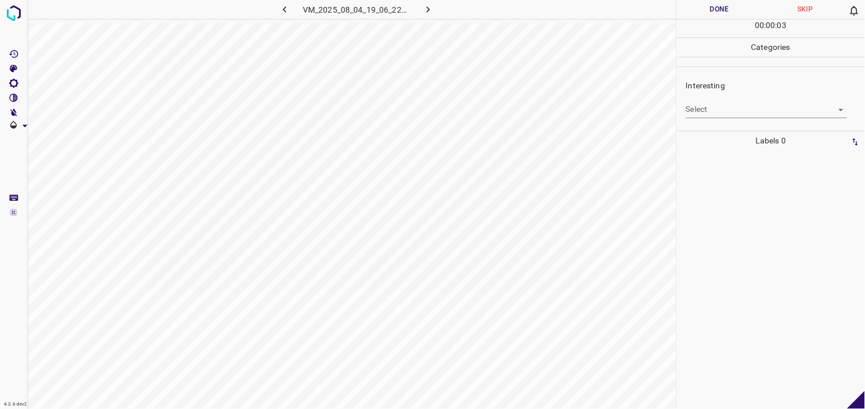
click at [725, 102] on body "4.3.6-dev2 VM_2025_08_04_19_06_22_818_06.gif Done Skip 0 00 : 00 : 03 Categorie…" at bounding box center [432, 204] width 865 height 409
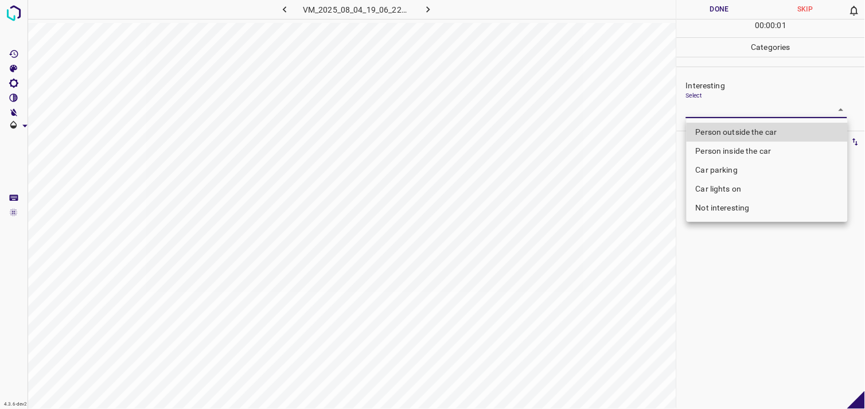
click at [739, 130] on li "Person outside the car" at bounding box center [766, 132] width 161 height 19
type input "Person outside the car"
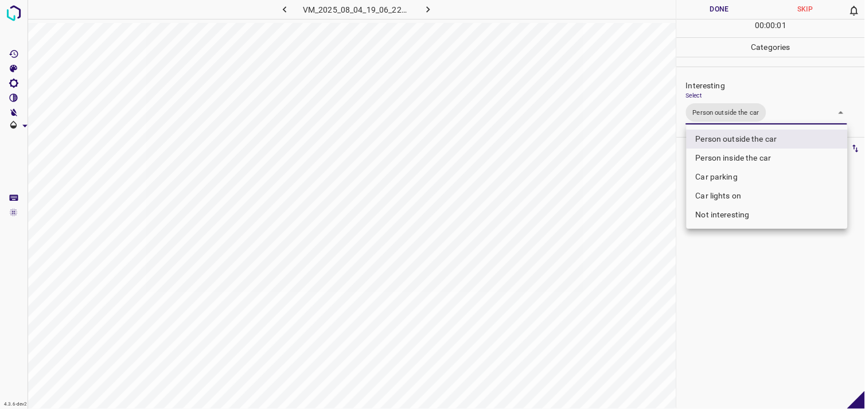
click at [747, 290] on div at bounding box center [432, 204] width 865 height 409
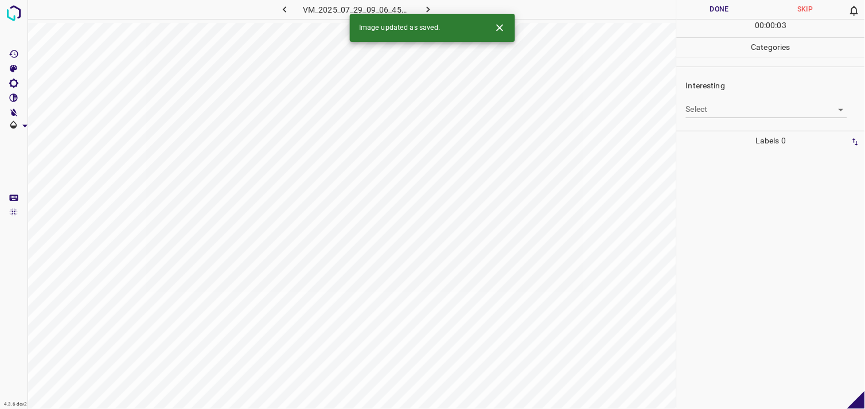
click at [726, 107] on body "4.3.6-dev2 VM_2025_07_29_09_06_45_436_03.gif Done Skip 0 00 : 00 : 03 Categorie…" at bounding box center [432, 204] width 865 height 409
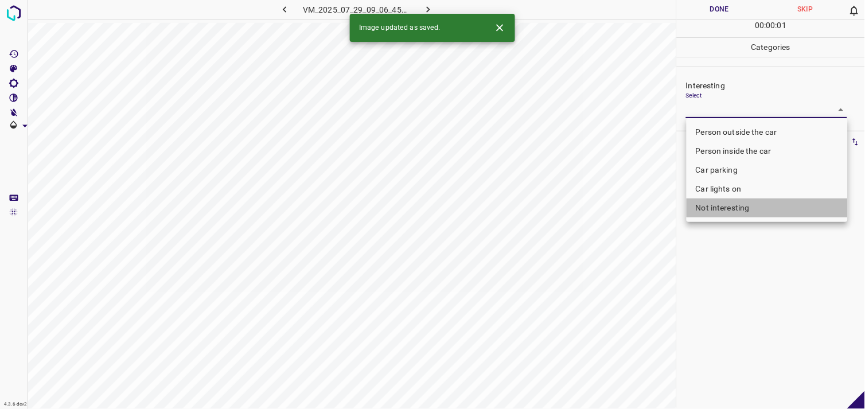
click at [736, 211] on li "Not interesting" at bounding box center [766, 207] width 161 height 19
type input "Not interesting"
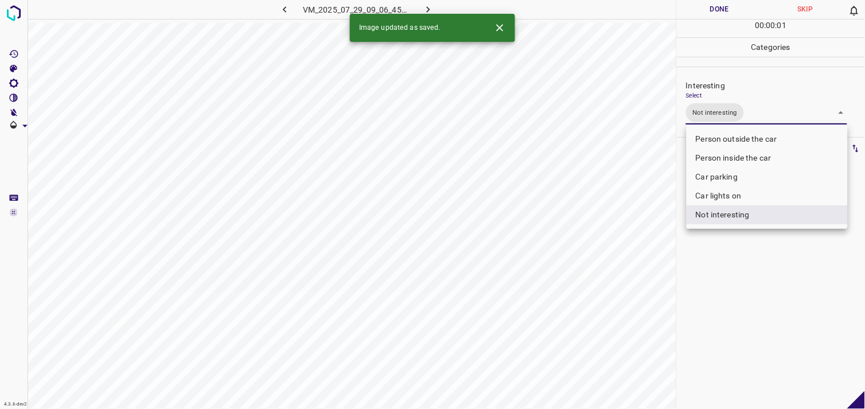
click at [757, 283] on div at bounding box center [432, 204] width 865 height 409
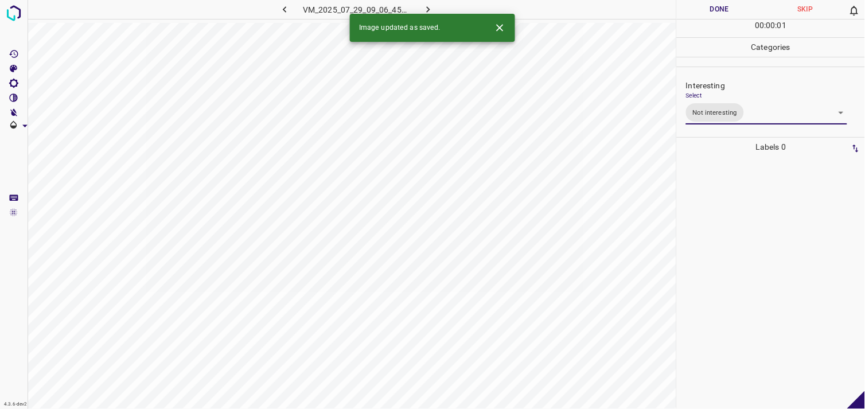
click at [740, 245] on div at bounding box center [770, 283] width 181 height 252
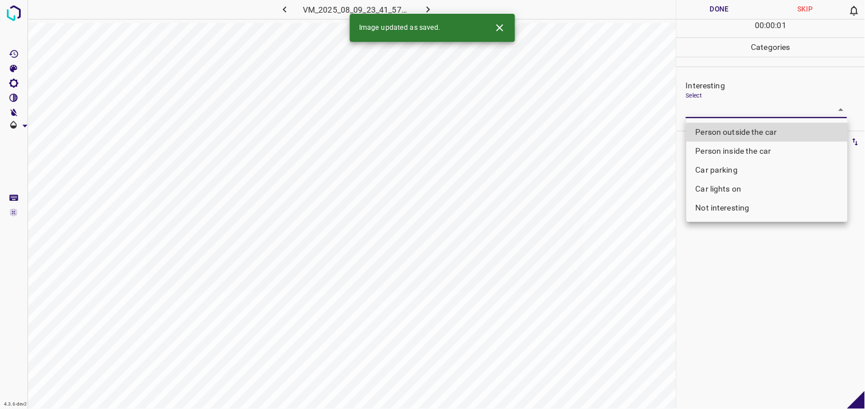
click at [719, 108] on body "4.3.6-dev2 VM_2025_08_09_23_41_57_468_00.gif Done Skip 0 00 : 00 : 01 Categorie…" at bounding box center [432, 204] width 865 height 409
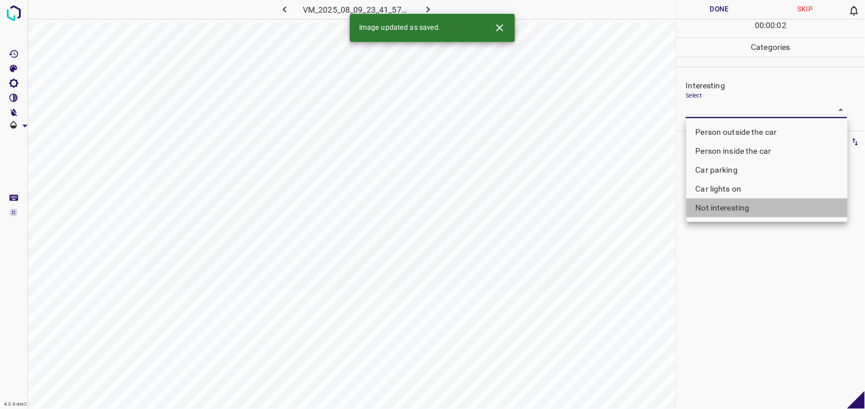
click at [736, 203] on li "Not interesting" at bounding box center [766, 207] width 161 height 19
type input "Not interesting"
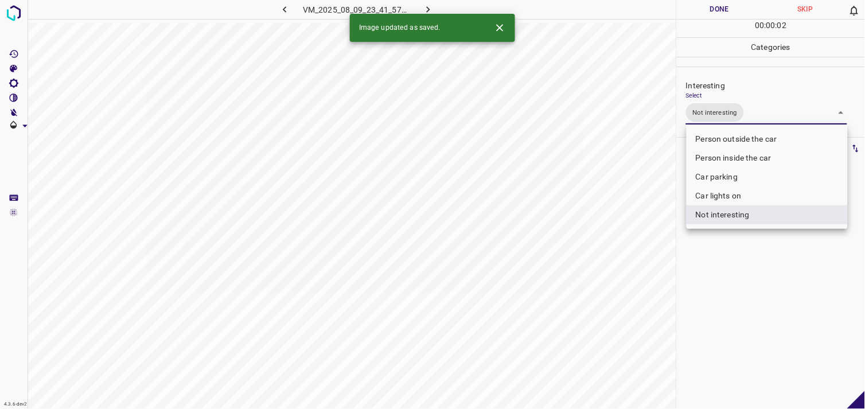
click at [750, 266] on div at bounding box center [432, 204] width 865 height 409
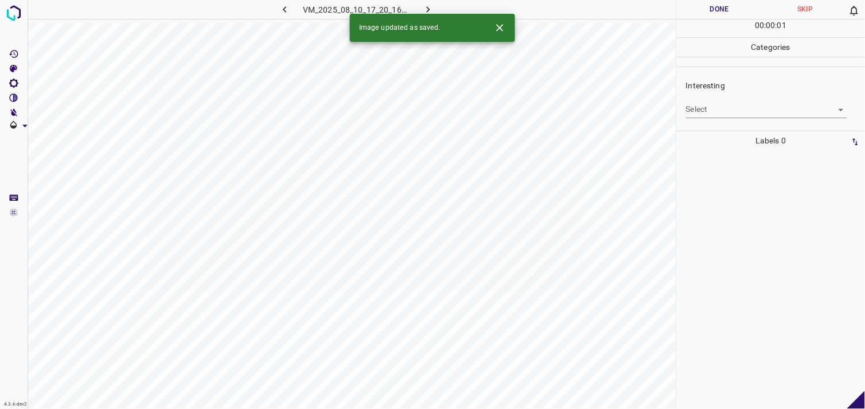
click at [720, 107] on body "4.3.6-dev2 VM_2025_08_10_17_20_16_273_06.gif Done Skip 0 00 : 00 : 01 Categorie…" at bounding box center [432, 204] width 865 height 409
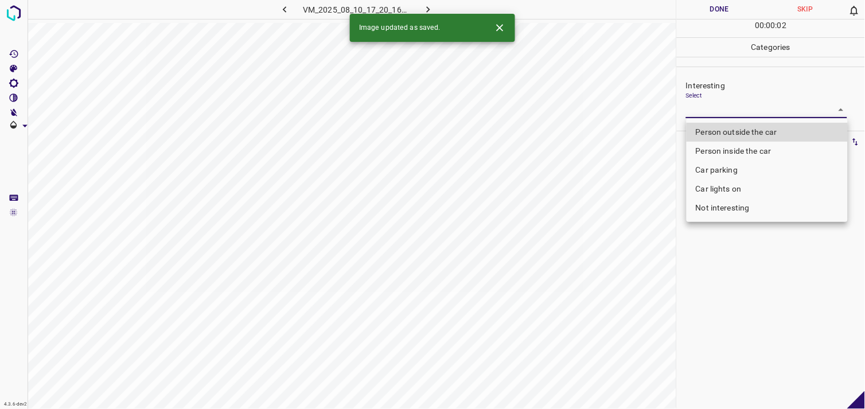
click at [734, 132] on li "Person outside the car" at bounding box center [766, 132] width 161 height 19
type input "Person outside the car"
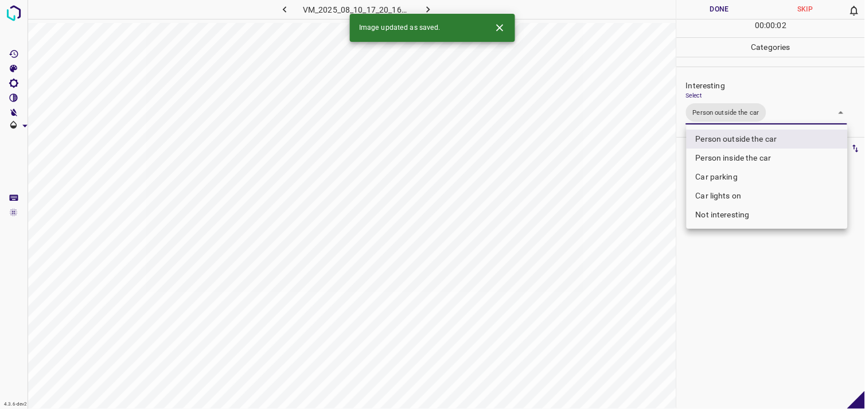
click at [731, 274] on div at bounding box center [432, 204] width 865 height 409
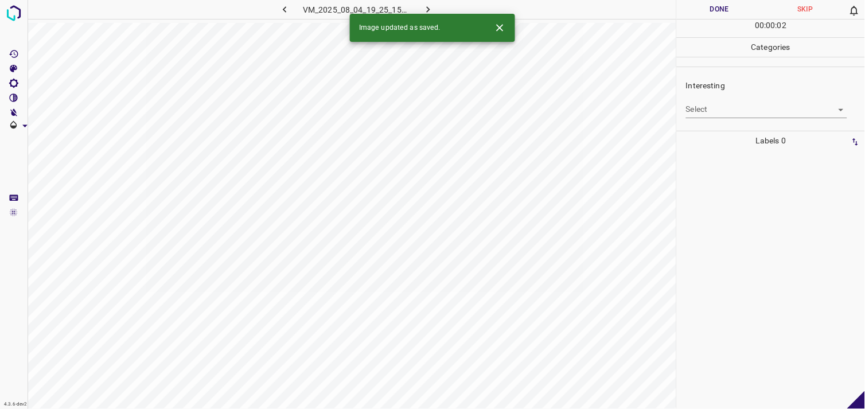
click at [704, 105] on body "4.3.6-dev2 VM_2025_08_04_19_25_15_945_01.gif Done Skip 0 00 : 00 : 02 Categorie…" at bounding box center [432, 204] width 865 height 409
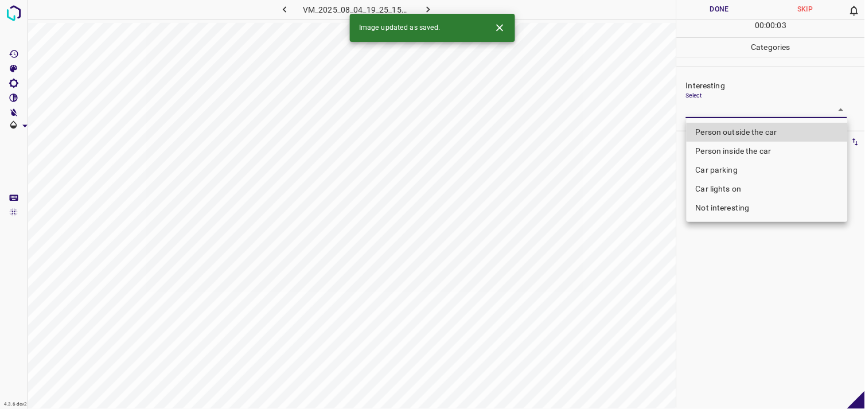
click at [731, 133] on li "Person outside the car" at bounding box center [766, 132] width 161 height 19
type input "Person outside the car"
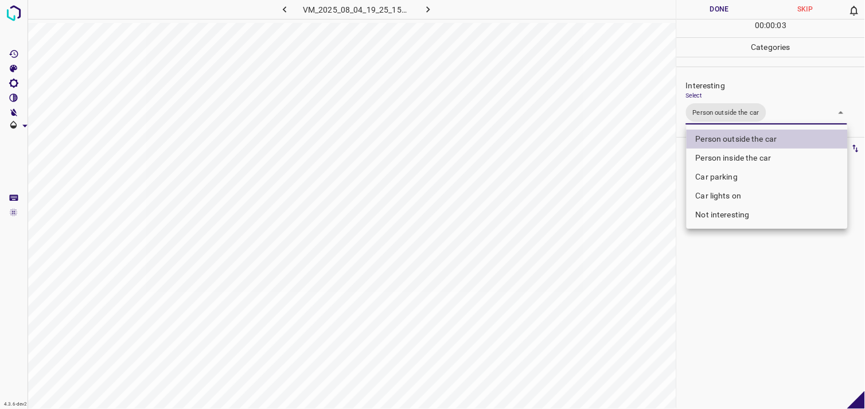
click at [739, 260] on div at bounding box center [432, 204] width 865 height 409
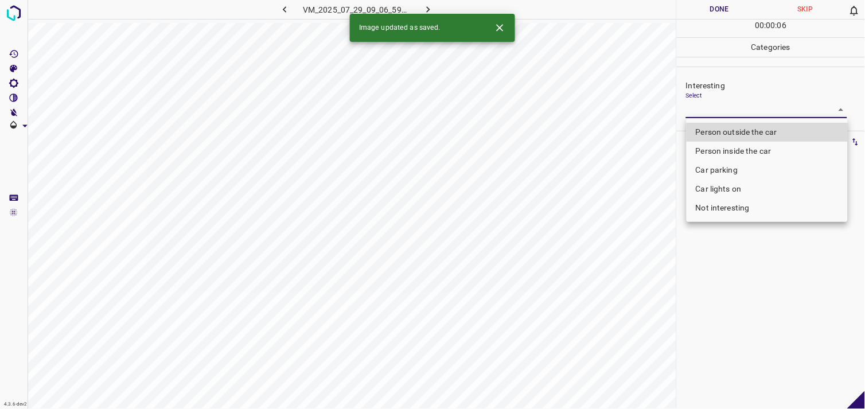
click at [702, 113] on body "4.3.6-dev2 VM_2025_07_29_09_06_59_502_12.gif Done Skip 0 00 : 00 : 06 Categorie…" at bounding box center [432, 204] width 865 height 409
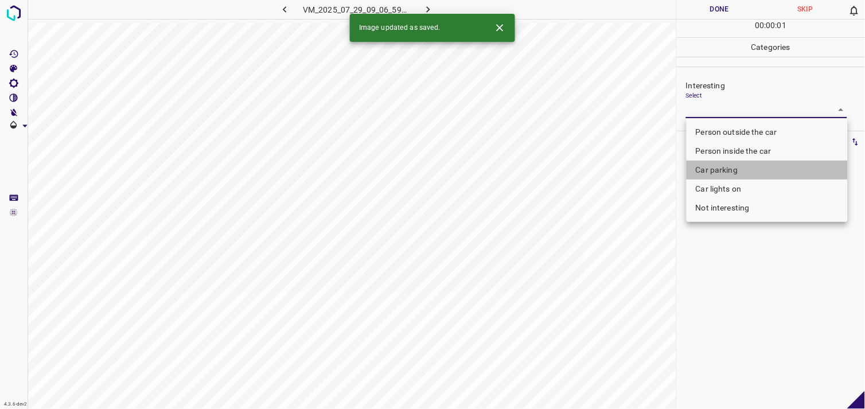
click at [713, 169] on li "Car parking" at bounding box center [766, 170] width 161 height 19
type input "Car parking"
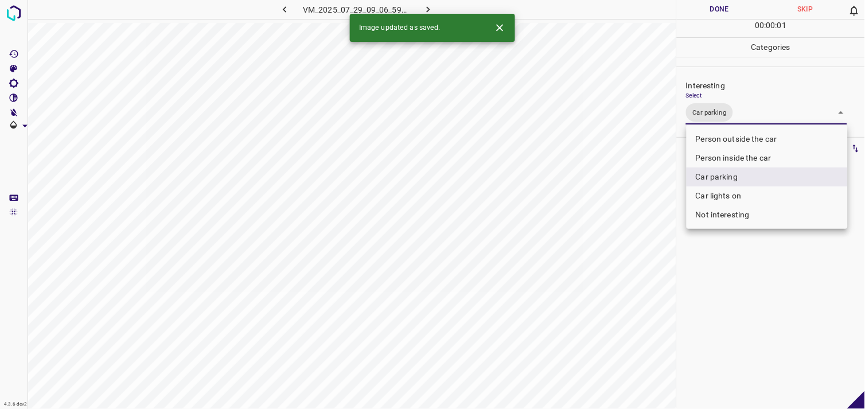
click at [733, 323] on div at bounding box center [432, 204] width 865 height 409
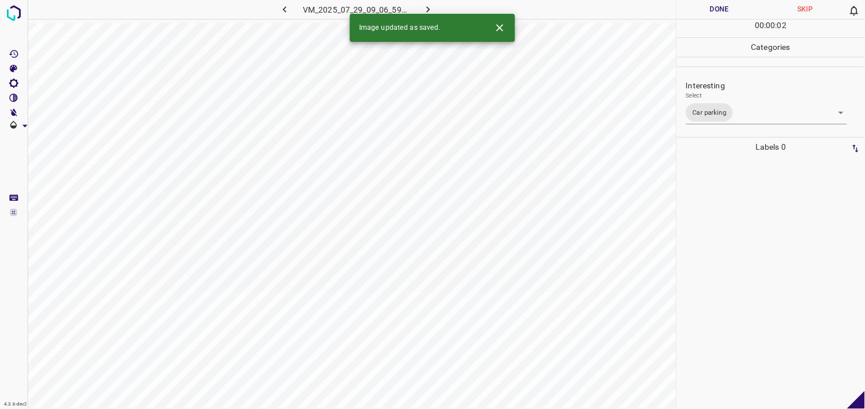
click at [736, 253] on div at bounding box center [770, 283] width 181 height 252
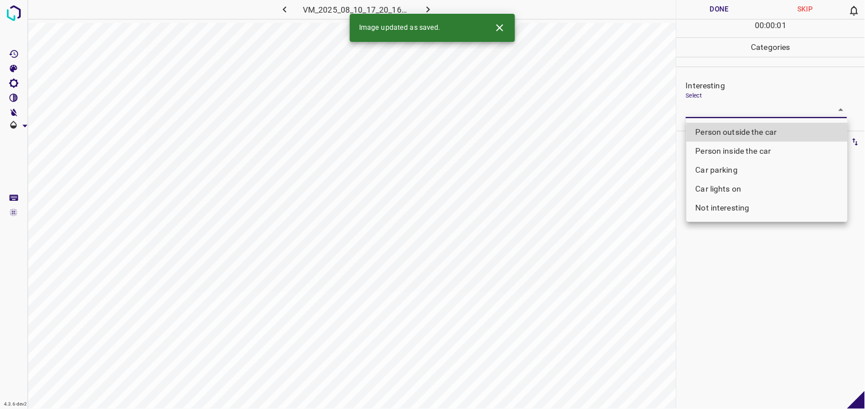
click at [732, 115] on body "4.3.6-dev2 VM_2025_08_10_17_20_16_273_05.gif Done Skip 0 00 : 00 : 01 Categorie…" at bounding box center [432, 204] width 865 height 409
click at [737, 131] on li "Person outside the car" at bounding box center [766, 132] width 161 height 19
type input "Person outside the car"
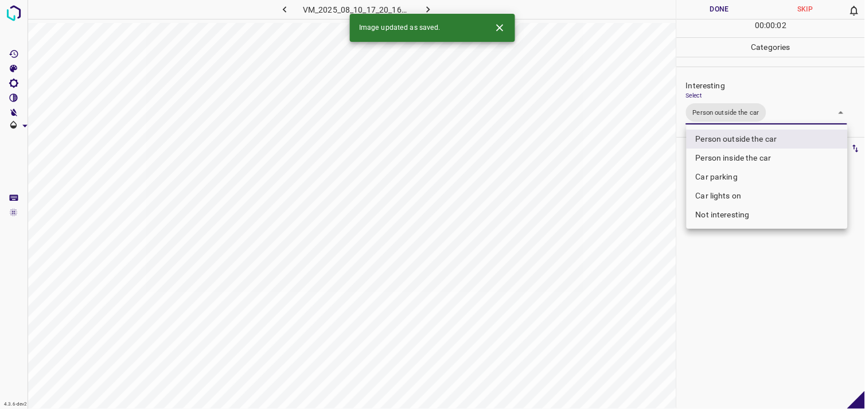
click at [724, 288] on div at bounding box center [432, 204] width 865 height 409
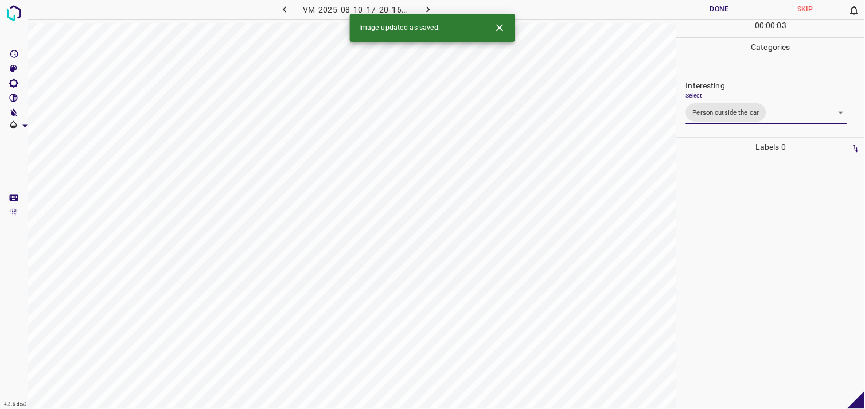
click at [713, 200] on div at bounding box center [770, 283] width 181 height 252
click at [700, 104] on body "4.3.6-dev2 VM_2025_08_10_14_38_05_156_01.gif Done Skip 0 00 : 00 : 07 Categorie…" at bounding box center [432, 204] width 865 height 409
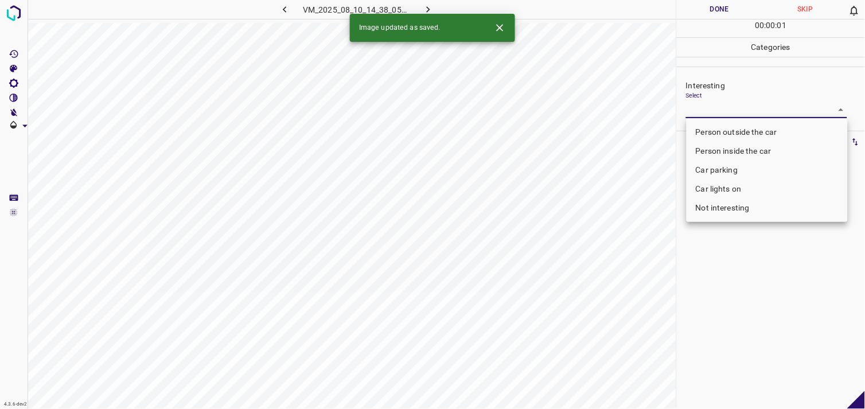
click at [718, 124] on li "Person outside the car" at bounding box center [766, 132] width 161 height 19
type input "Person outside the car"
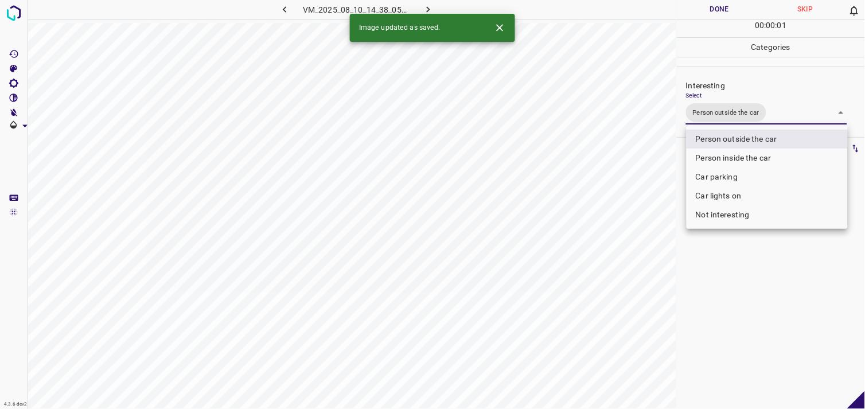
click at [756, 316] on div at bounding box center [432, 204] width 865 height 409
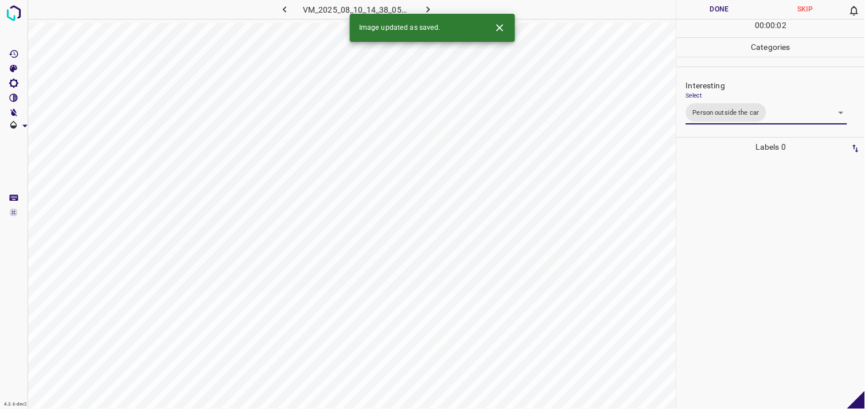
click at [743, 256] on div at bounding box center [770, 283] width 181 height 252
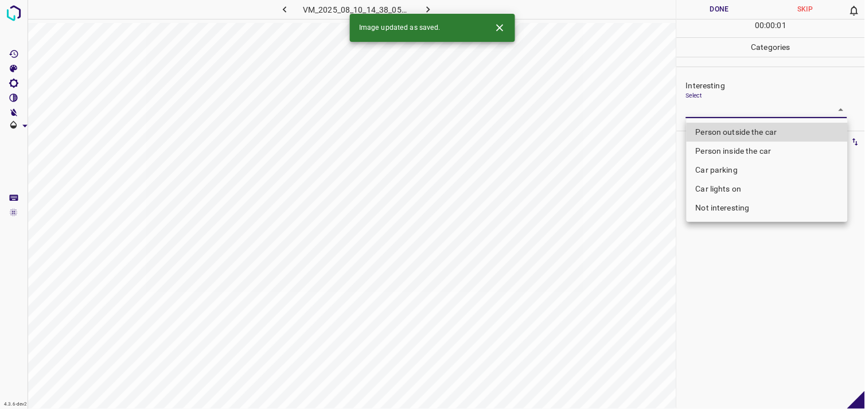
click at [746, 114] on body "4.3.6-dev2 VM_2025_08_10_14_38_05_156_02.gif Done Skip 0 00 : 00 : 01 Categorie…" at bounding box center [432, 204] width 865 height 409
click at [746, 130] on li "Person outside the car" at bounding box center [766, 132] width 161 height 19
type input "Person outside the car"
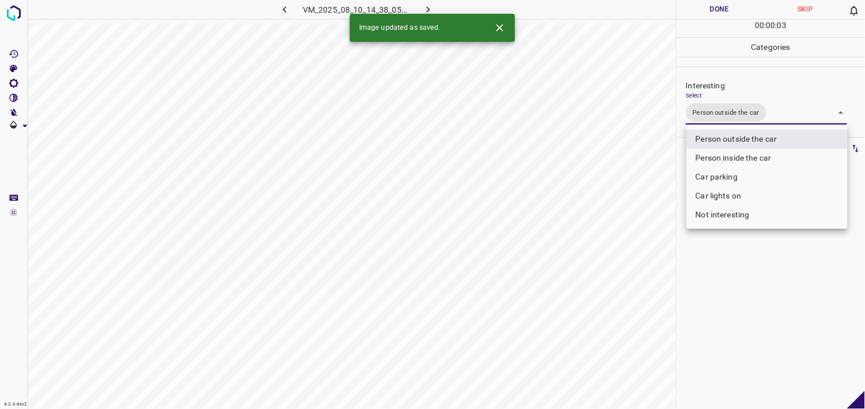
click at [744, 279] on div at bounding box center [432, 204] width 865 height 409
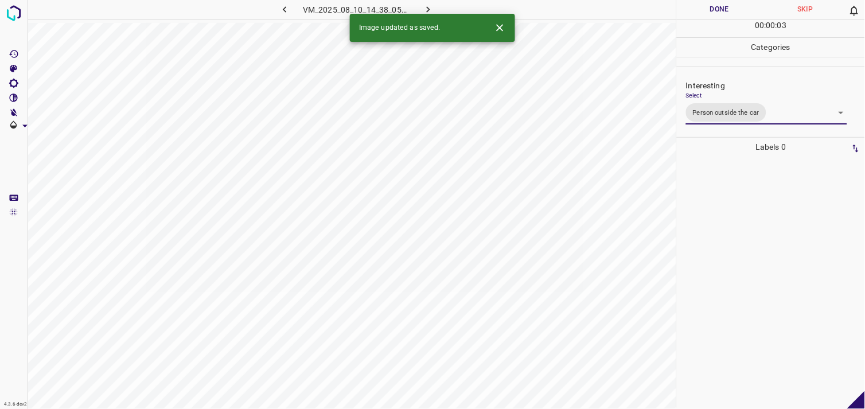
click at [737, 234] on div at bounding box center [770, 283] width 181 height 252
click at [727, 107] on body "4.3.6-dev2 VM_2025_08_04_20_18_10_519_01.gif Done Skip 0 00 : 00 : 05 Categorie…" at bounding box center [432, 204] width 865 height 409
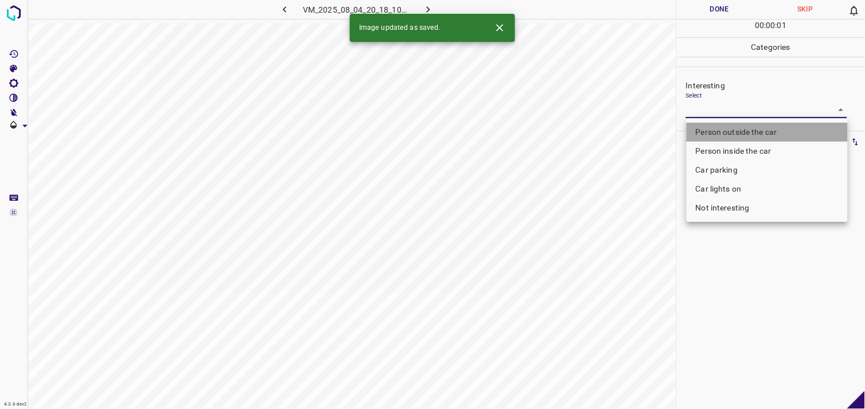
click at [740, 130] on li "Person outside the car" at bounding box center [766, 132] width 161 height 19
type input "Person outside the car"
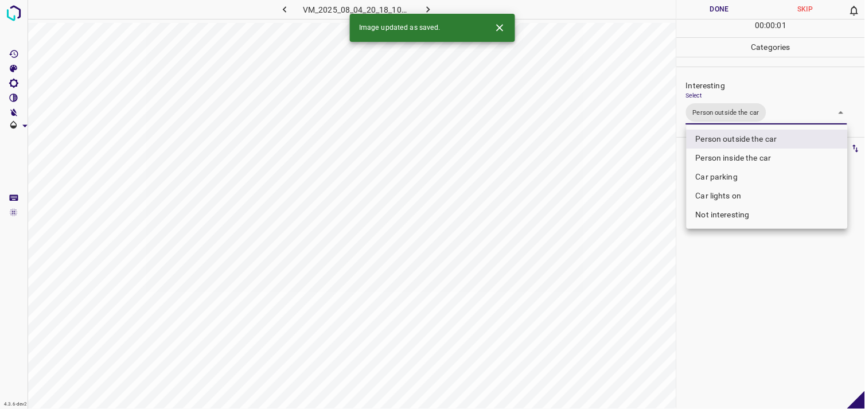
click at [743, 274] on div at bounding box center [432, 204] width 865 height 409
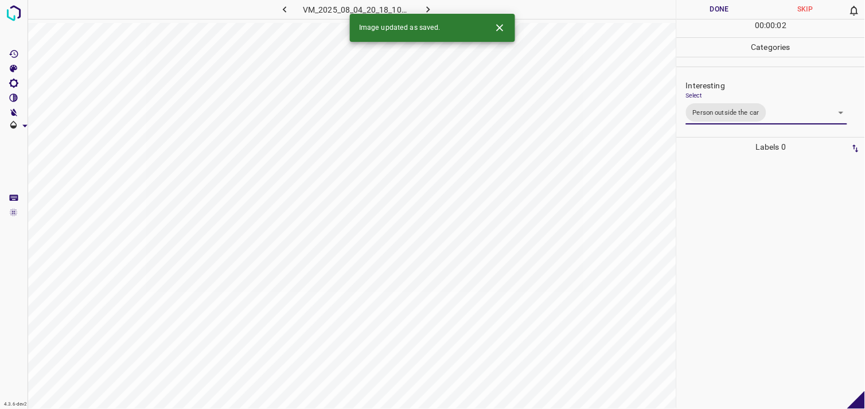
click at [742, 225] on div at bounding box center [770, 283] width 181 height 252
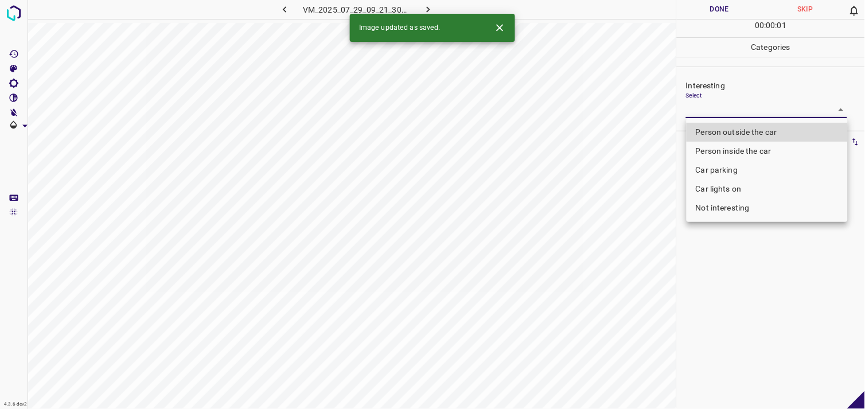
click at [736, 112] on body "4.3.6-dev2 VM_2025_07_29_09_21_30_799_10.gif Done Skip 0 00 : 00 : 01 Categorie…" at bounding box center [432, 204] width 865 height 409
click at [749, 130] on li "Person outside the car" at bounding box center [766, 132] width 161 height 19
type input "Person outside the car"
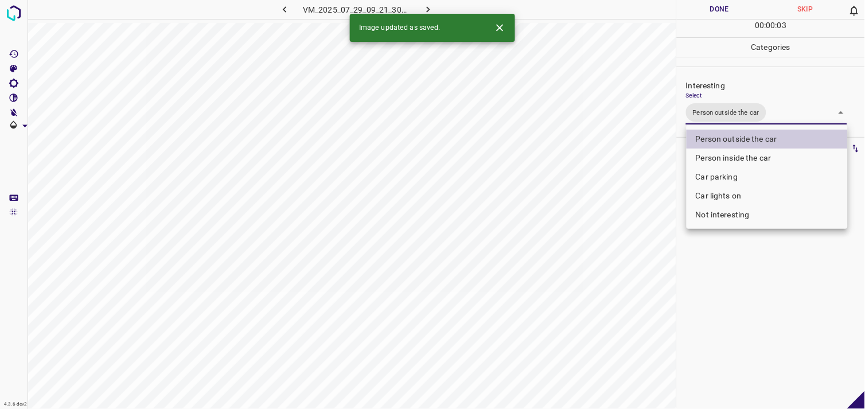
click at [734, 310] on div at bounding box center [432, 204] width 865 height 409
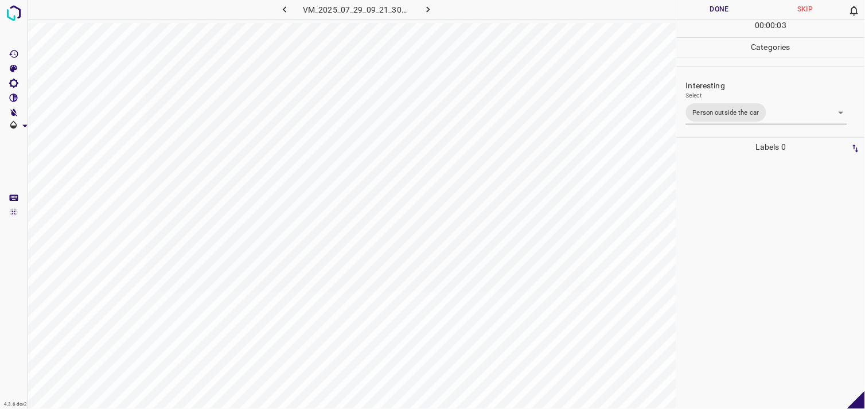
click at [737, 261] on div at bounding box center [770, 283] width 181 height 252
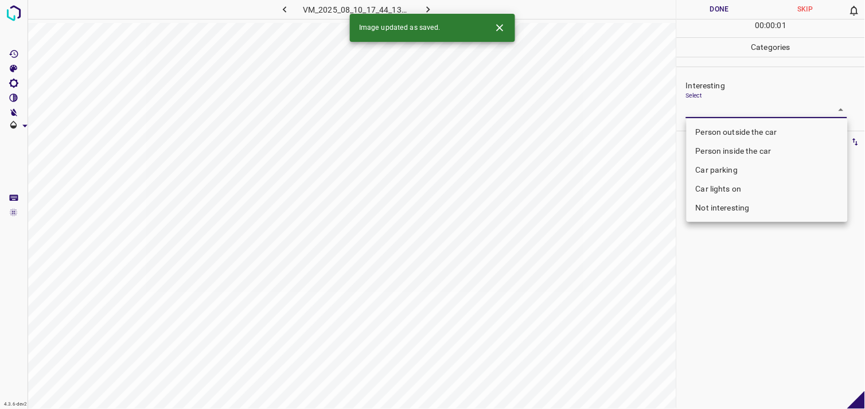
click at [737, 112] on body "4.3.6-dev2 VM_2025_08_10_17_44_13_411_07.gif Done Skip 0 00 : 00 : 01 Categorie…" at bounding box center [432, 204] width 865 height 409
click at [744, 153] on li "Person inside the car" at bounding box center [766, 151] width 161 height 19
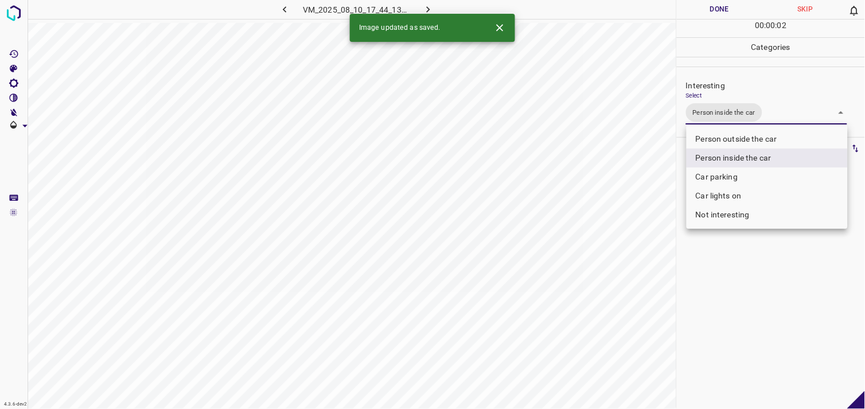
click at [732, 180] on li "Car parking" at bounding box center [766, 176] width 161 height 19
type input "Person inside the car,Car parking"
click at [723, 275] on div at bounding box center [432, 204] width 865 height 409
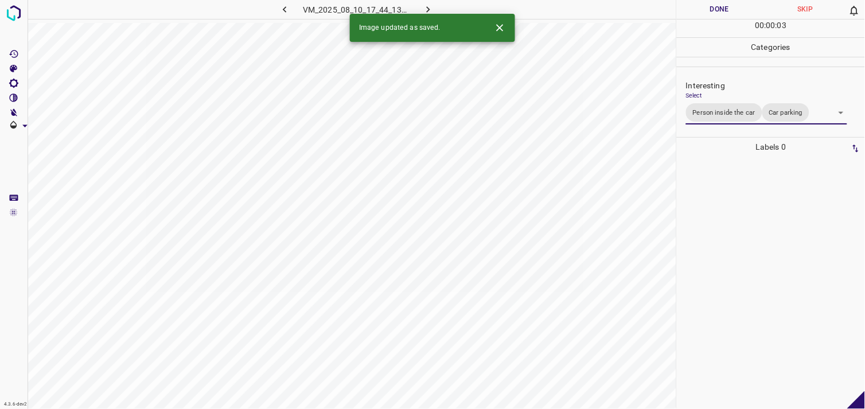
click at [726, 236] on div at bounding box center [770, 283] width 181 height 252
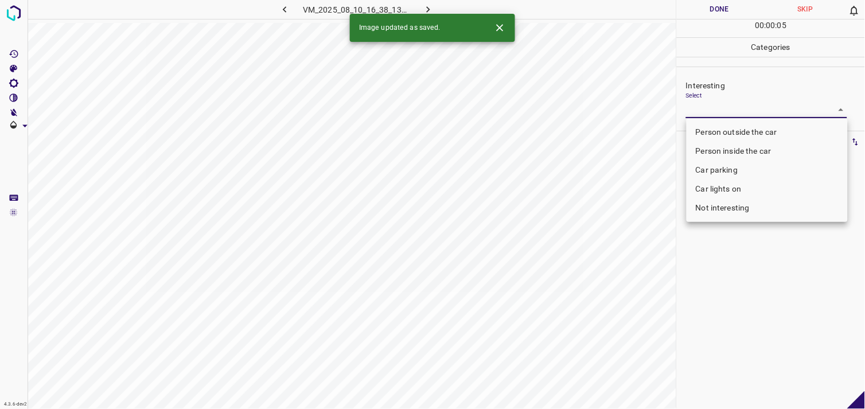
click at [734, 111] on body "4.3.6-dev2 VM_2025_08_10_16_38_13_723_05.gif Done Skip 0 00 : 00 : 05 Categorie…" at bounding box center [432, 204] width 865 height 409
click at [740, 130] on li "Person outside the car" at bounding box center [766, 132] width 161 height 19
type input "Person outside the car"
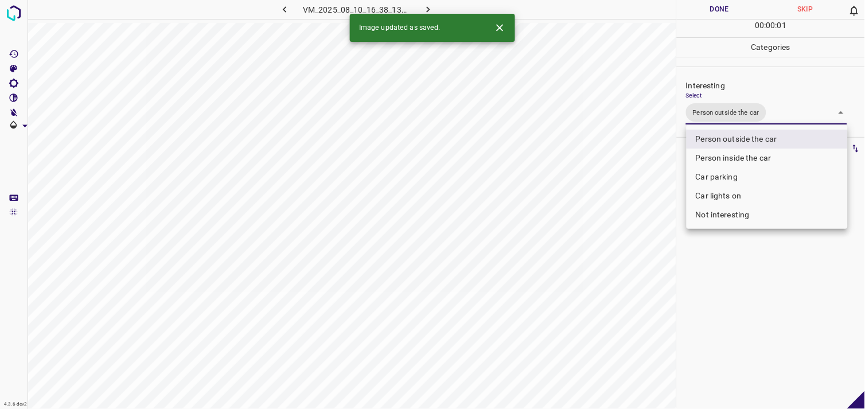
click at [735, 263] on div at bounding box center [432, 204] width 865 height 409
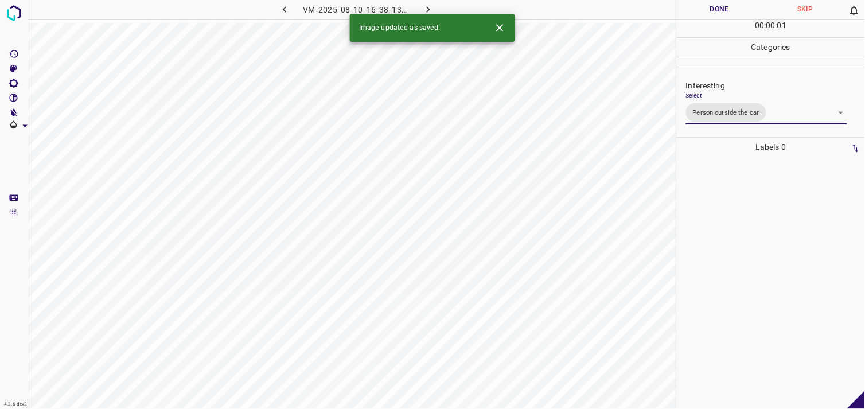
click at [726, 239] on div at bounding box center [770, 283] width 181 height 252
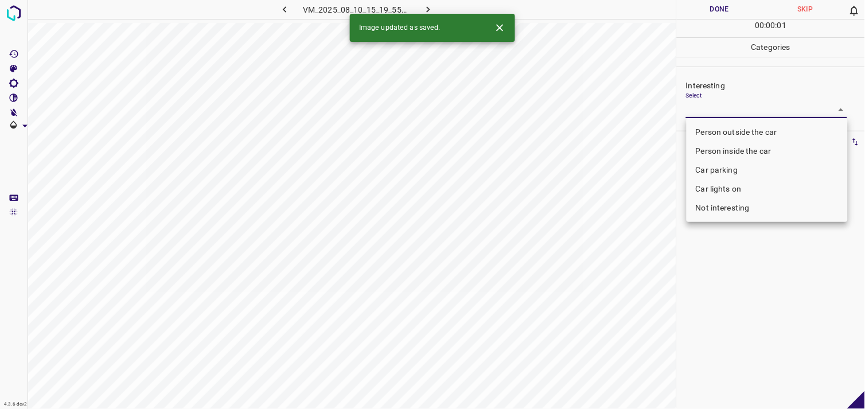
click at [705, 110] on body "4.3.6-dev2 VM_2025_08_10_15_19_55_669_04.gif Done Skip 0 00 : 00 : 01 Categorie…" at bounding box center [432, 204] width 865 height 409
click at [727, 164] on li "Car parking" at bounding box center [766, 170] width 161 height 19
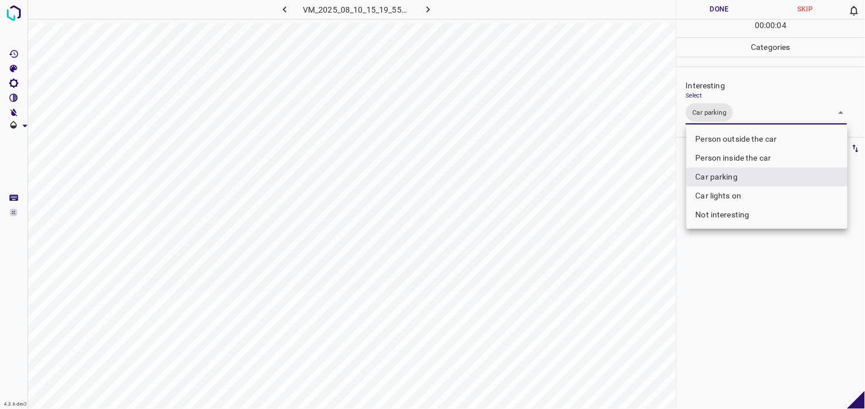
click at [738, 285] on div at bounding box center [432, 204] width 865 height 409
click at [740, 115] on body "4.3.6-dev2 VM_2025_08_10_15_19_55_669_04.gif Done Skip 0 00 : 00 : 10 Categorie…" at bounding box center [432, 204] width 865 height 409
click at [721, 213] on li "Not interesting" at bounding box center [766, 214] width 161 height 19
click at [734, 219] on li "Not interesting" at bounding box center [766, 214] width 161 height 19
type input "Car parking"
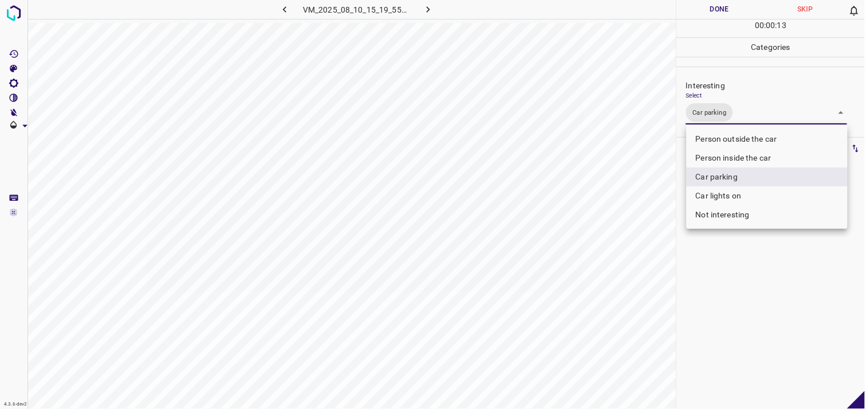
click at [731, 251] on div at bounding box center [432, 204] width 865 height 409
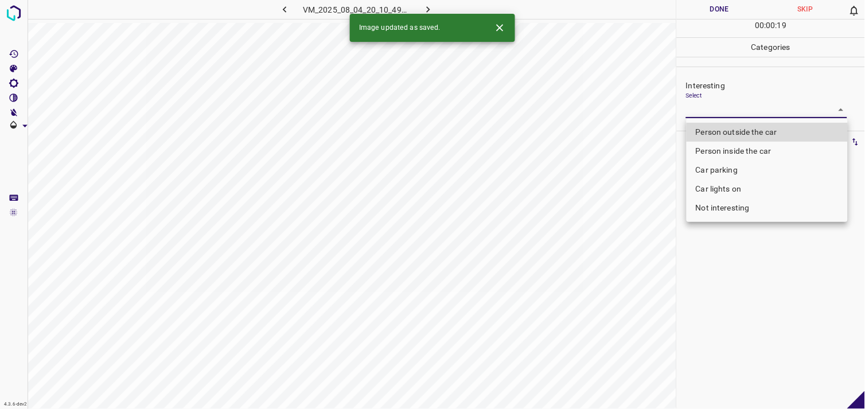
click at [735, 101] on body "4.3.6-dev2 VM_2025_08_04_20_10_49_626_04.gif Done Skip 0 00 : 00 : 19 Categorie…" at bounding box center [432, 204] width 865 height 409
click at [738, 128] on li "Person outside the car" at bounding box center [766, 132] width 161 height 19
type input "Person outside the car"
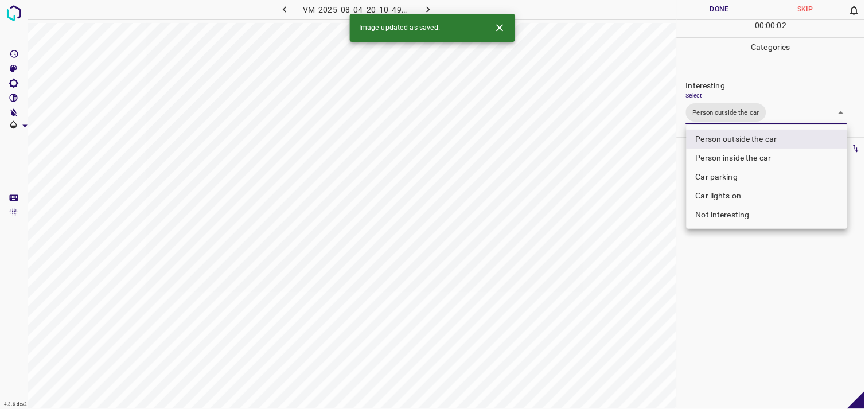
click at [754, 286] on div at bounding box center [432, 204] width 865 height 409
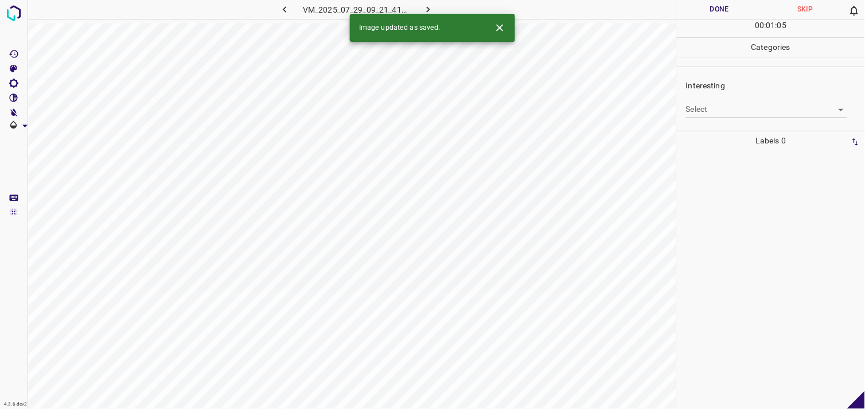
click at [755, 114] on body "4.3.6-dev2 VM_2025_07_29_09_21_41_035_06.gif Done Skip 0 00 : 01 : 05 Categorie…" at bounding box center [432, 204] width 865 height 409
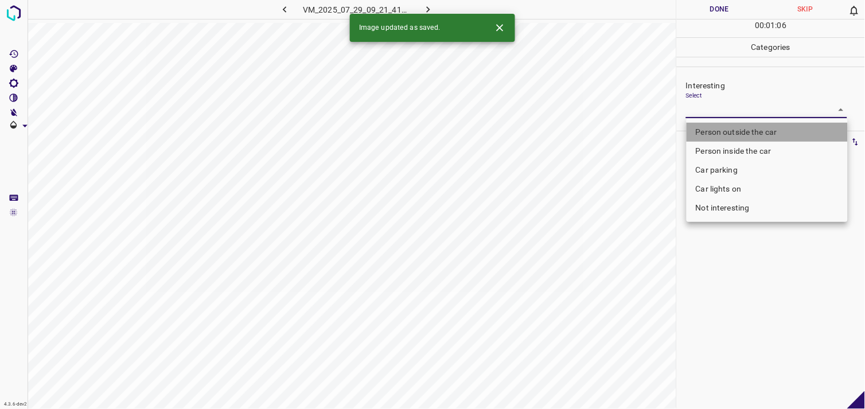
click at [746, 135] on li "Person outside the car" at bounding box center [766, 132] width 161 height 19
type input "Person outside the car"
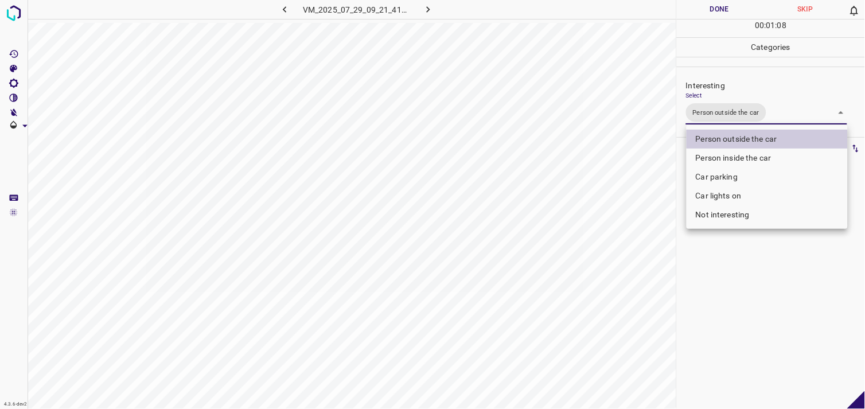
click at [732, 327] on div at bounding box center [432, 204] width 865 height 409
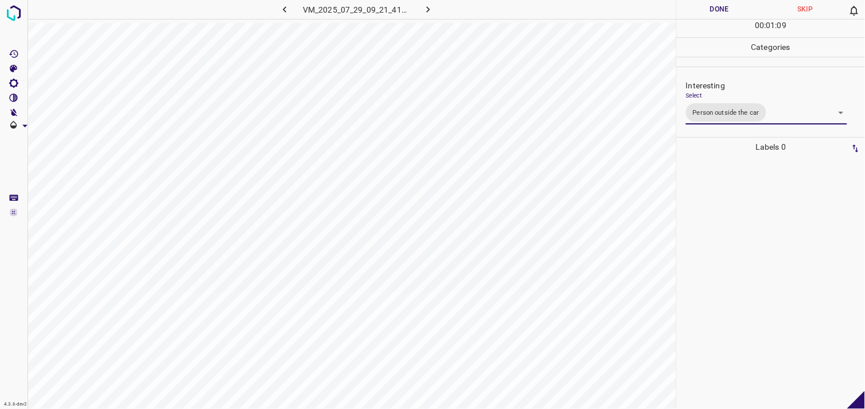
click at [741, 313] on div at bounding box center [770, 283] width 181 height 252
click at [767, 248] on div at bounding box center [770, 283] width 181 height 252
click at [701, 104] on body "4.3.6-dev2 VM_2025_08_04_21_02_26_978_04.gif Done Skip 0 00 : 01 : 13 Categorie…" at bounding box center [432, 204] width 865 height 409
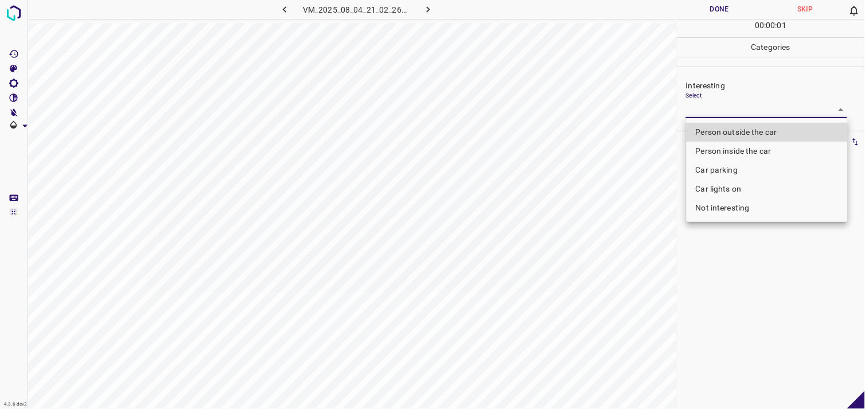
click at [720, 130] on li "Person outside the car" at bounding box center [766, 132] width 161 height 19
type input "Person outside the car"
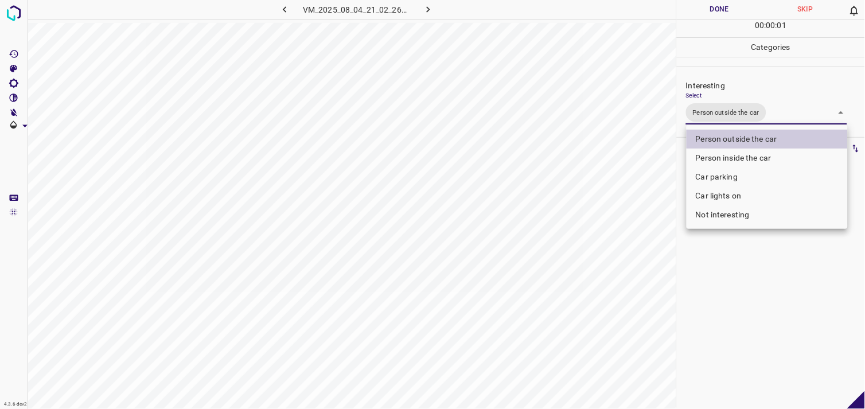
click at [720, 266] on div at bounding box center [432, 204] width 865 height 409
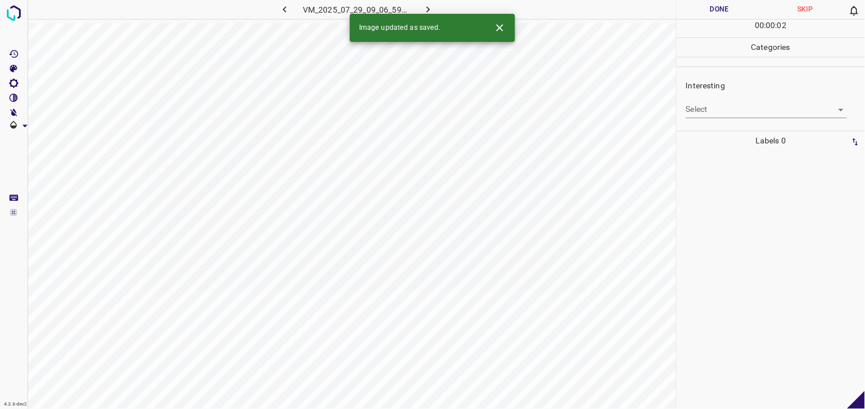
click at [724, 111] on body "4.3.6-dev2 VM_2025_07_29_09_06_59_502_07.gif Done Skip 0 00 : 00 : 02 Categorie…" at bounding box center [432, 204] width 865 height 409
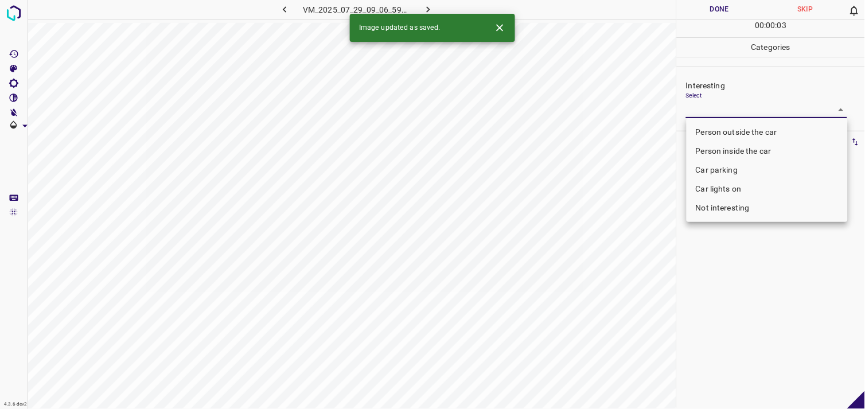
click at [732, 175] on li "Car parking" at bounding box center [766, 170] width 161 height 19
type input "Car parking"
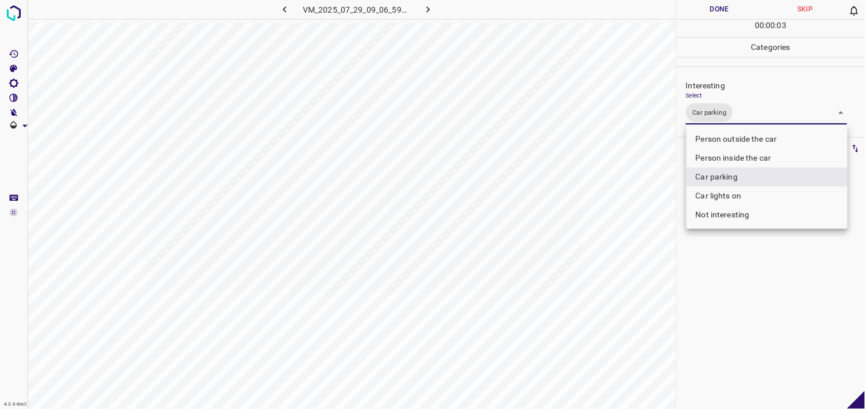
click at [753, 259] on div at bounding box center [432, 204] width 865 height 409
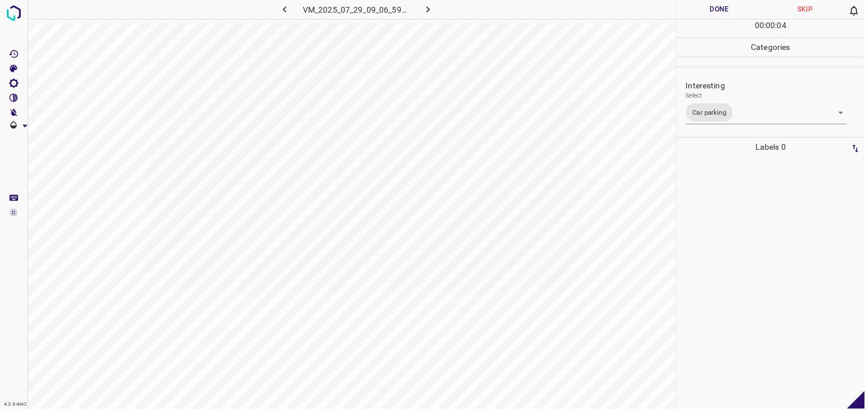
click at [747, 236] on div at bounding box center [770, 283] width 181 height 252
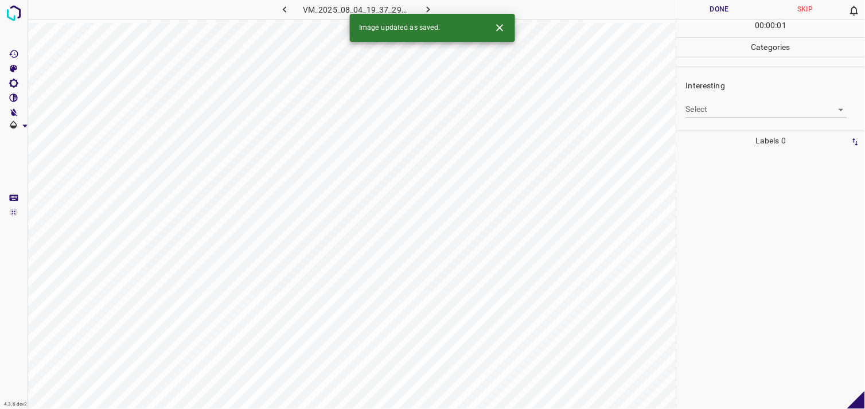
click at [751, 116] on body "4.3.6-dev2 VM_2025_08_04_19_37_29_351_06.gif Done Skip 0 00 : 00 : 01 Categorie…" at bounding box center [432, 204] width 865 height 409
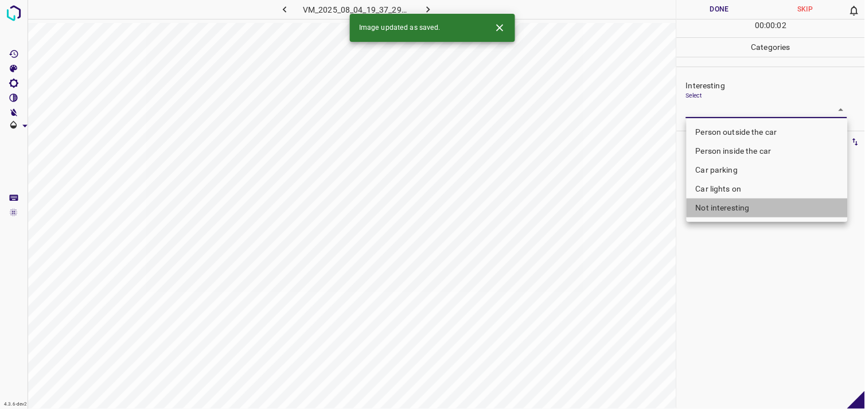
click at [746, 210] on li "Not interesting" at bounding box center [766, 207] width 161 height 19
type input "Not interesting"
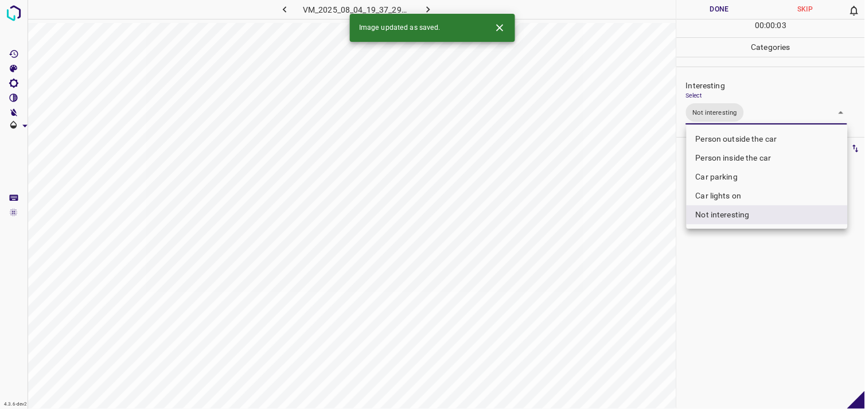
click at [752, 297] on div at bounding box center [432, 204] width 865 height 409
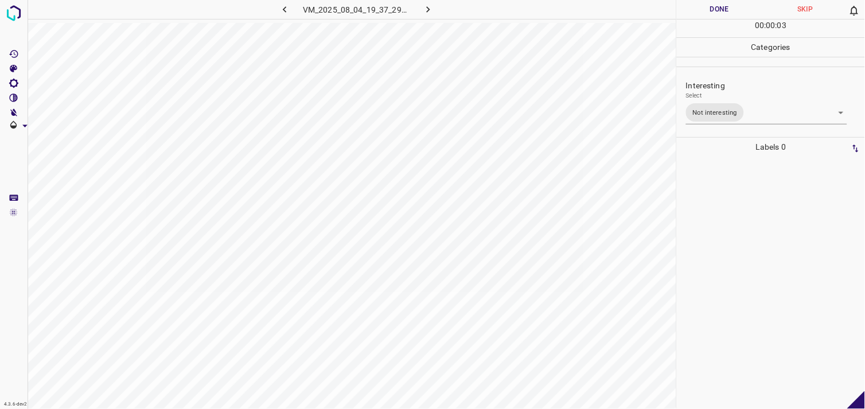
click at [755, 259] on div at bounding box center [770, 283] width 181 height 252
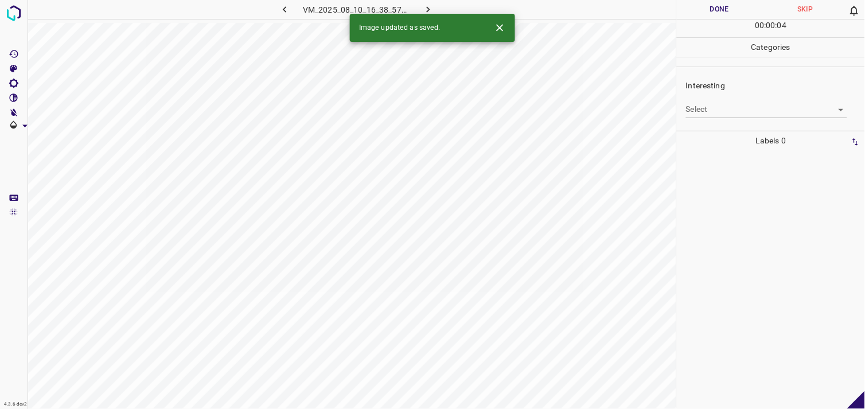
click at [747, 118] on div "Interesting Select ​" at bounding box center [771, 99] width 188 height 54
click at [747, 108] on body "4.3.6-dev2 VM_2025_08_10_16_38_57_814_02.gif Done Skip 0 00 : 00 : 05 Categorie…" at bounding box center [432, 204] width 865 height 409
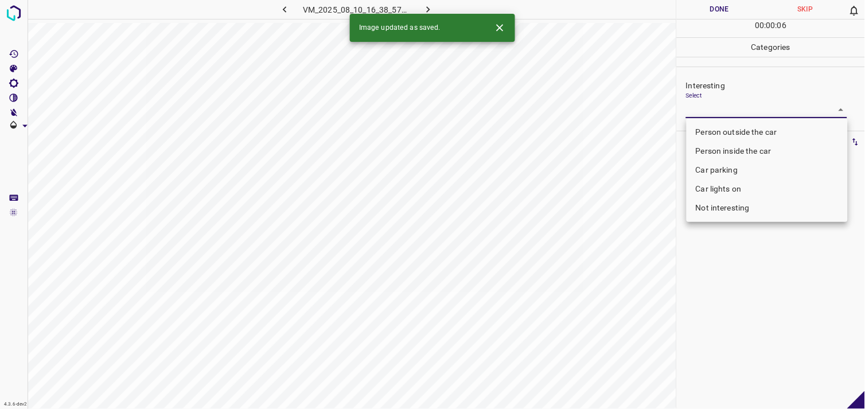
click at [747, 128] on li "Person outside the car" at bounding box center [766, 132] width 161 height 19
type input "Person outside the car"
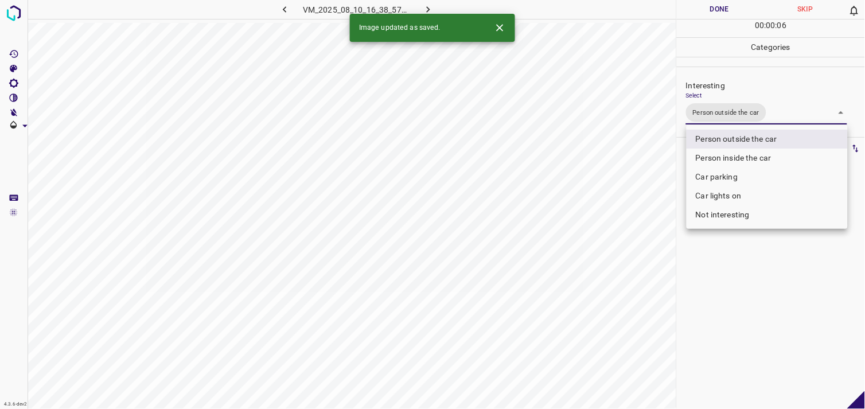
drag, startPoint x: 721, startPoint y: 337, endPoint x: 736, endPoint y: 288, distance: 51.5
click at [725, 325] on div at bounding box center [432, 204] width 865 height 409
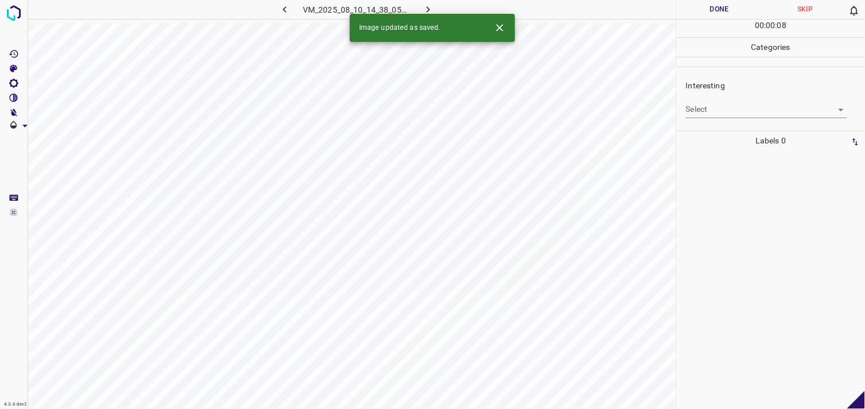
click at [707, 106] on body "4.3.6-dev2 VM_2025_08_10_14_38_05_156_00.gif Done Skip 0 00 : 00 : 08 Categorie…" at bounding box center [432, 204] width 865 height 409
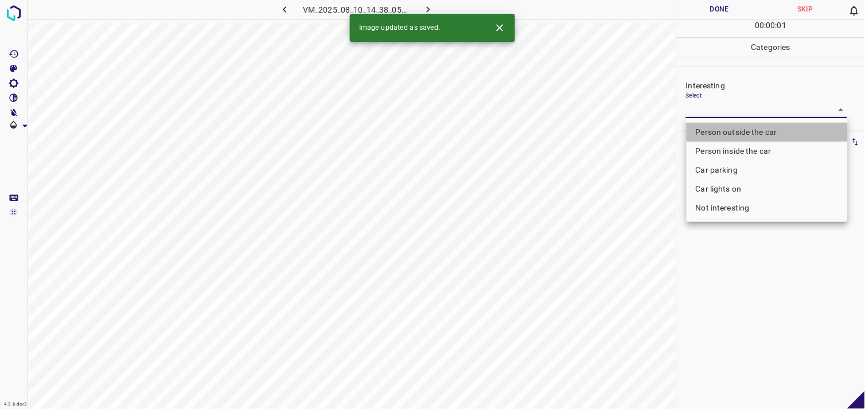
click at [718, 125] on li "Person outside the car" at bounding box center [766, 132] width 161 height 19
type input "Person outside the car"
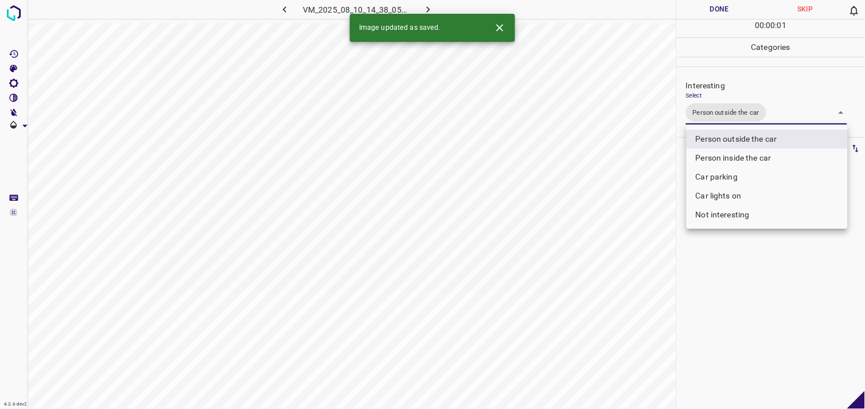
click at [732, 251] on div at bounding box center [432, 204] width 865 height 409
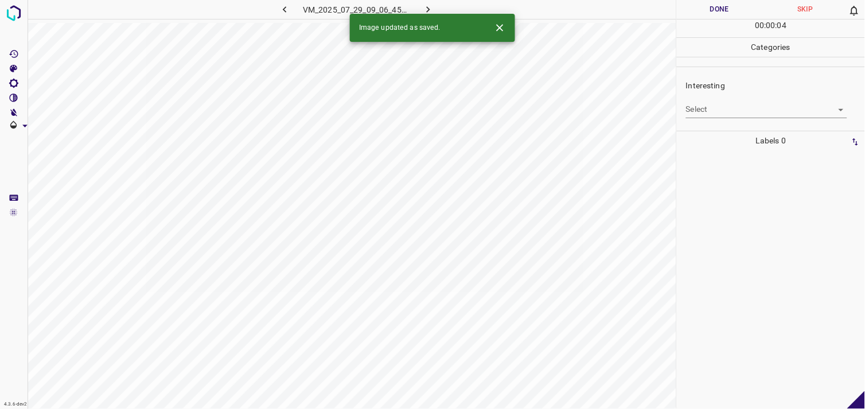
click at [737, 111] on body "4.3.6-dev2 VM_2025_07_29_09_06_45_436_01.gif Done Skip 0 00 : 00 : 04 Categorie…" at bounding box center [432, 204] width 865 height 409
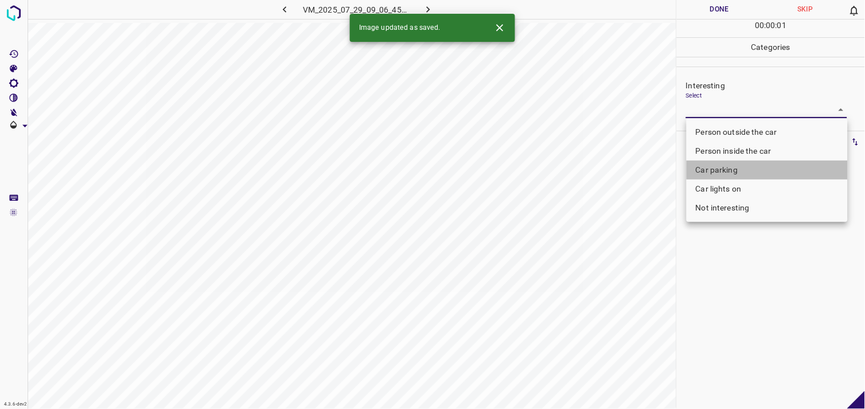
click at [729, 166] on li "Car parking" at bounding box center [766, 170] width 161 height 19
type input "Car parking"
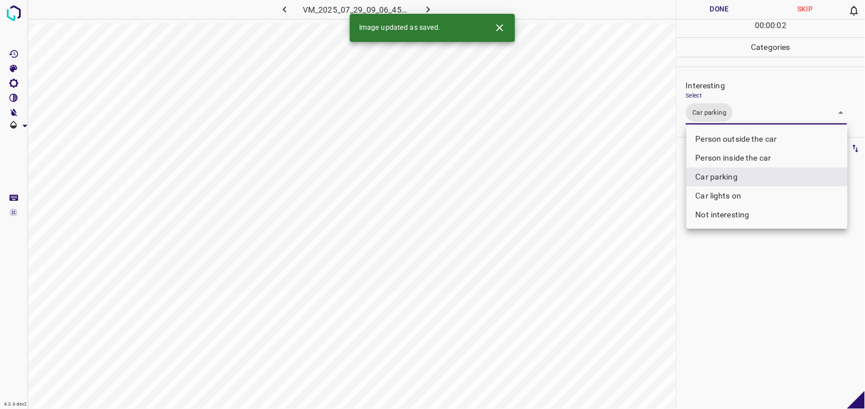
click at [725, 292] on div at bounding box center [432, 204] width 865 height 409
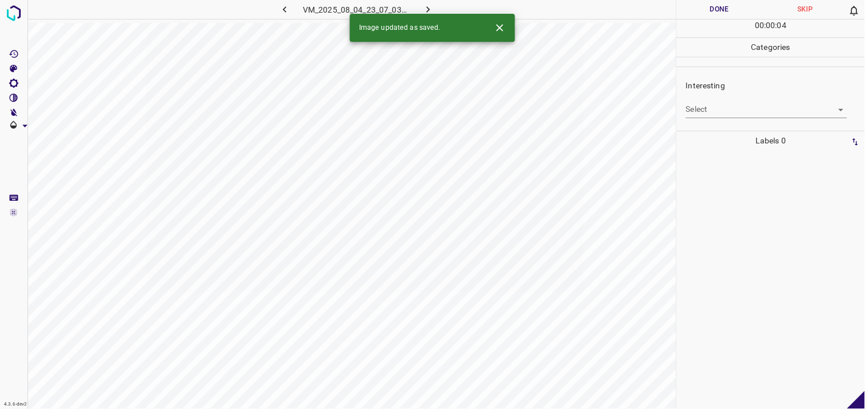
click at [707, 116] on body "4.3.6-dev2 VM_2025_08_04_23_07_03_128_02.gif Done Skip 0 00 : 00 : 04 Categorie…" at bounding box center [432, 204] width 865 height 409
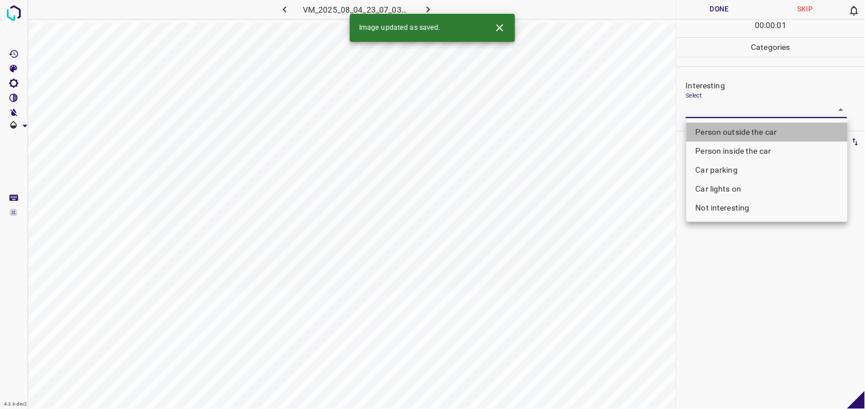
click at [727, 127] on li "Person outside the car" at bounding box center [766, 132] width 161 height 19
type input "Person outside the car"
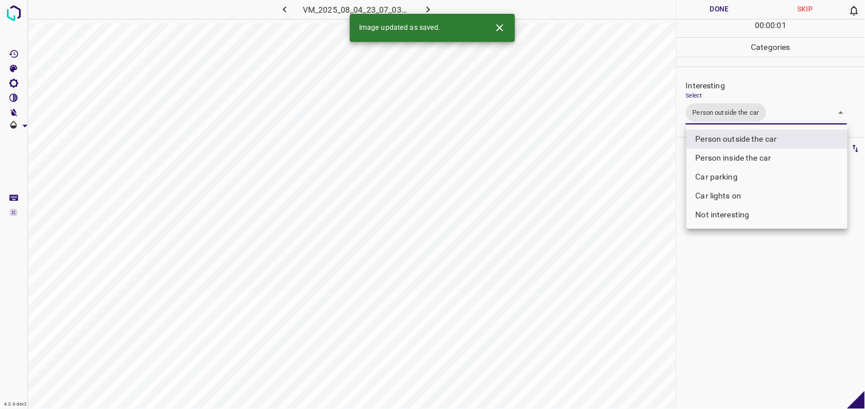
click at [727, 265] on div at bounding box center [432, 204] width 865 height 409
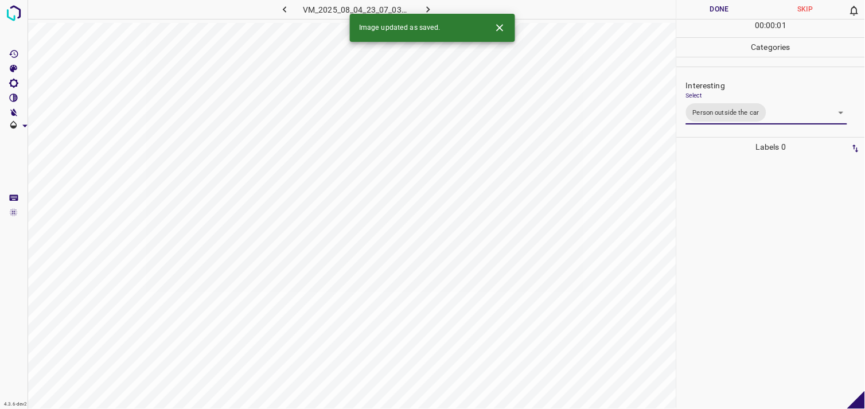
click at [727, 243] on div at bounding box center [770, 283] width 181 height 252
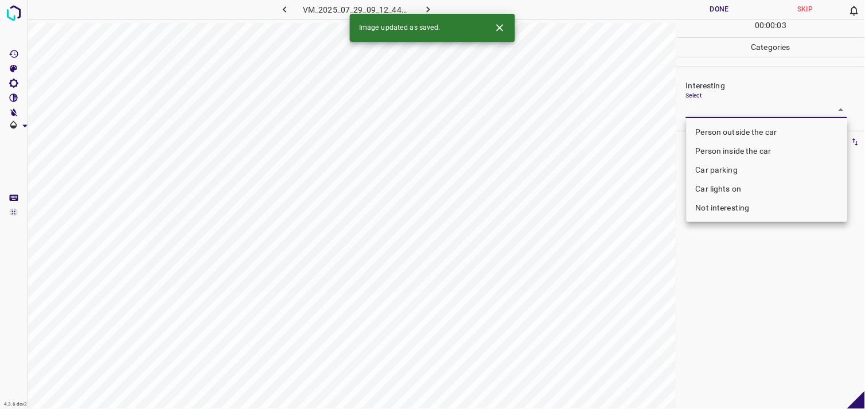
click at [709, 110] on body "4.3.6-dev2 VM_2025_07_29_09_12_44_922_08.gif Done Skip 0 00 : 00 : 03 Categorie…" at bounding box center [432, 204] width 865 height 409
click at [720, 136] on li "Person outside the car" at bounding box center [766, 132] width 161 height 19
type input "Person outside the car"
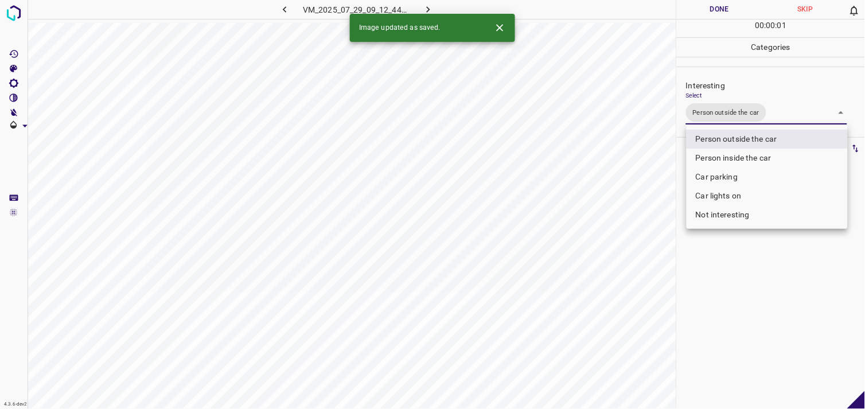
click at [738, 267] on div at bounding box center [432, 204] width 865 height 409
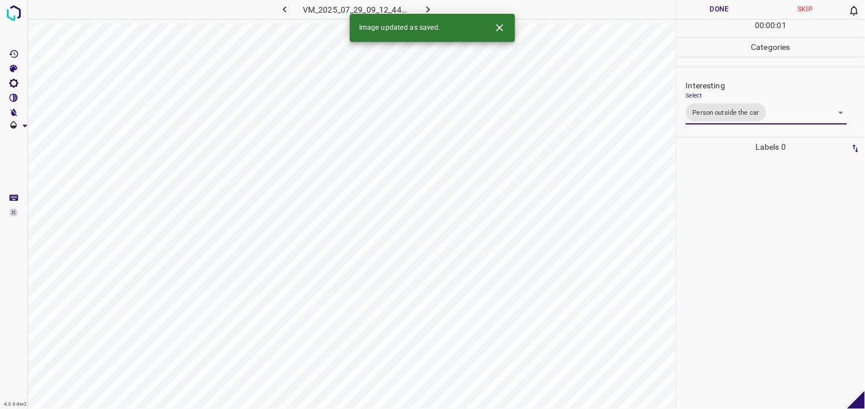
click at [736, 257] on div at bounding box center [770, 283] width 181 height 252
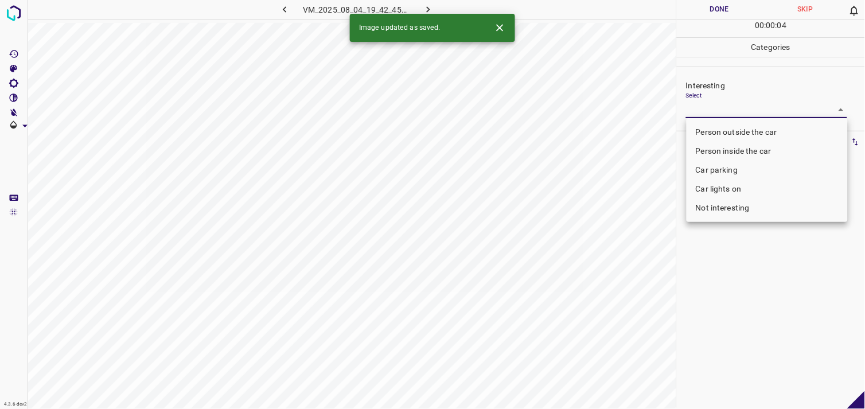
click at [743, 104] on body "4.3.6-dev2 VM_2025_08_04_19_42_45_349_05.gif Done Skip 0 00 : 00 : 04 Categorie…" at bounding box center [432, 204] width 865 height 409
click at [746, 129] on li "Person outside the car" at bounding box center [766, 132] width 161 height 19
type input "Person outside the car"
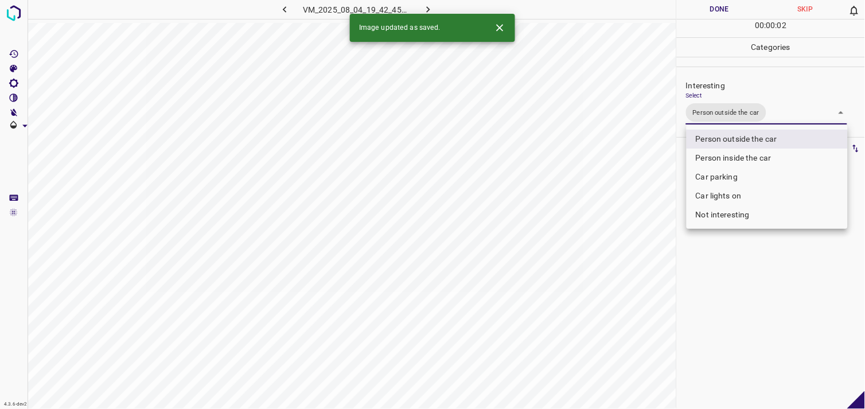
click at [754, 310] on div at bounding box center [432, 204] width 865 height 409
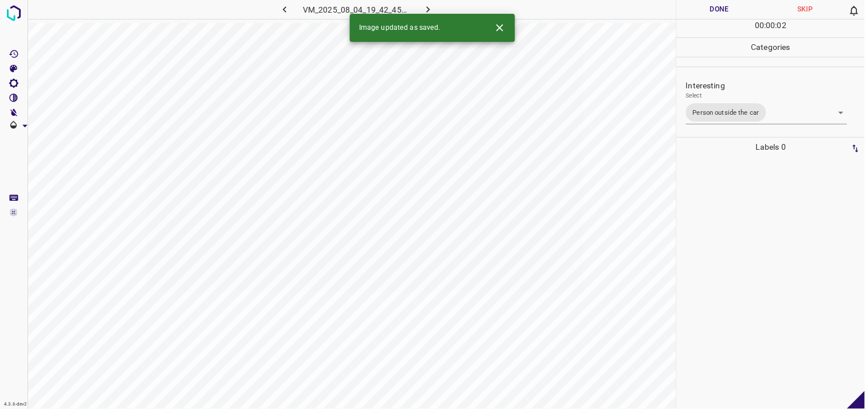
click at [749, 257] on div at bounding box center [770, 283] width 181 height 252
click at [732, 111] on body "4.3.6-dev2 VM_2025_07_29_09_02_07_018_03.gif Done Skip 0 00 : 00 : 05 Categorie…" at bounding box center [432, 204] width 865 height 409
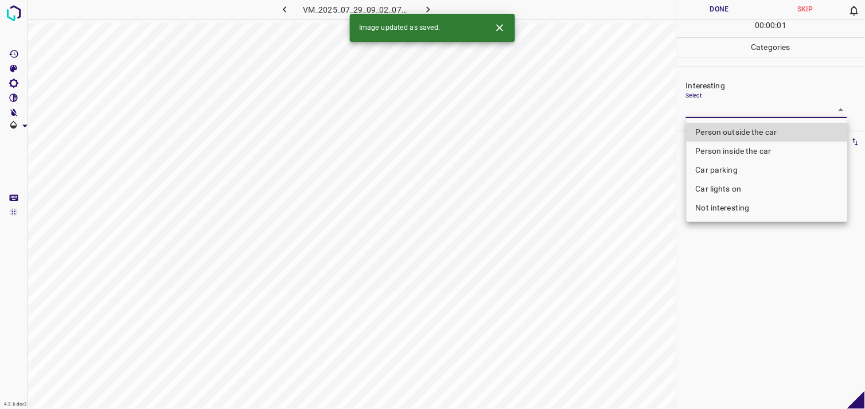
click at [737, 129] on li "Person outside the car" at bounding box center [766, 132] width 161 height 19
type input "Person outside the car"
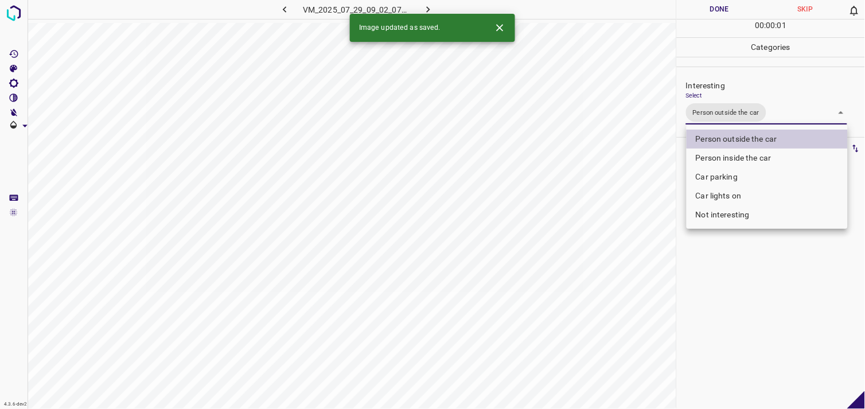
click at [744, 291] on div at bounding box center [432, 204] width 865 height 409
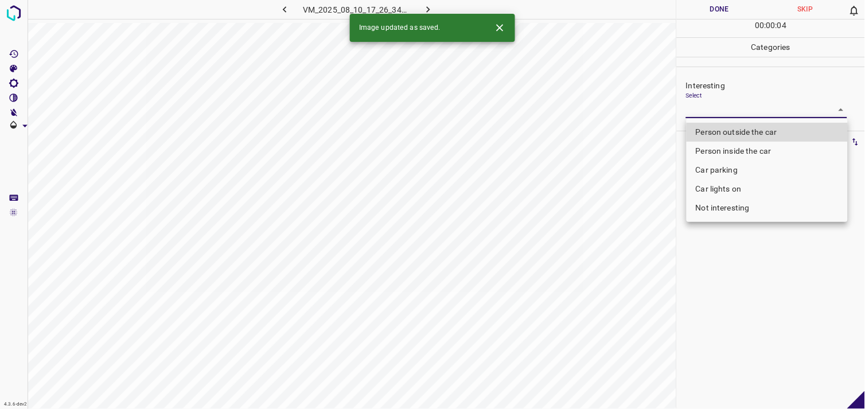
click at [727, 112] on body "4.3.6-dev2 VM_2025_08_10_17_26_34_445_06.gif Done Skip 0 00 : 00 : 04 Categorie…" at bounding box center [432, 204] width 865 height 409
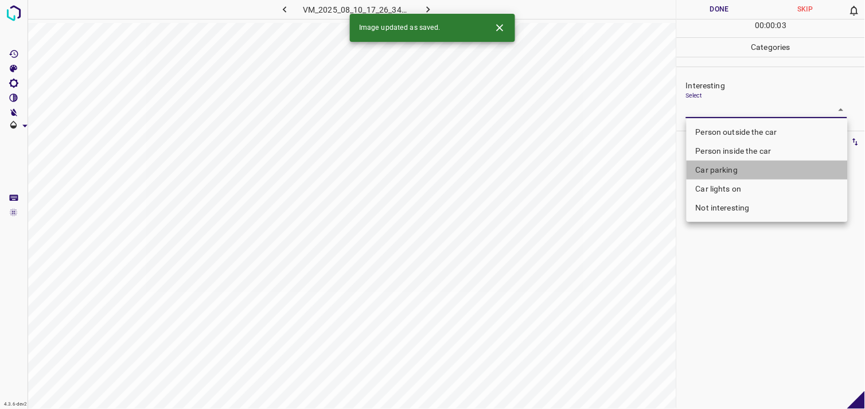
click at [736, 167] on li "Car parking" at bounding box center [766, 170] width 161 height 19
type input "Car parking"
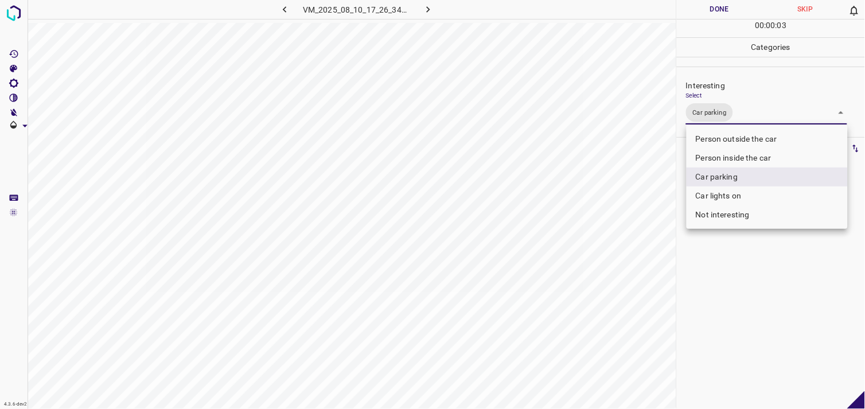
click at [743, 277] on div at bounding box center [432, 204] width 865 height 409
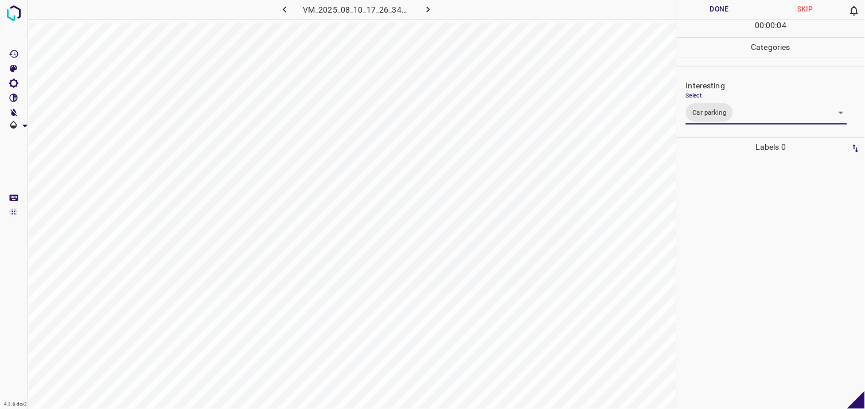
click at [737, 235] on div at bounding box center [770, 283] width 181 height 252
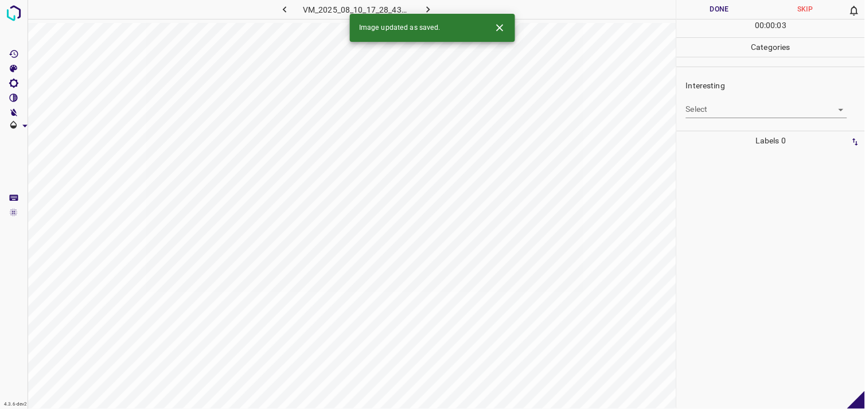
click at [752, 112] on body "4.3.6-dev2 VM_2025_08_10_17_28_43_213_04.gif Done Skip 0 00 : 00 : 03 Categorie…" at bounding box center [432, 204] width 865 height 409
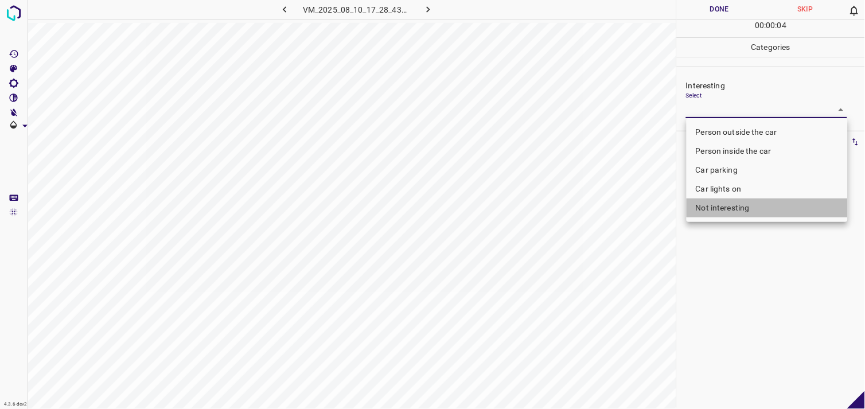
click at [735, 205] on li "Not interesting" at bounding box center [766, 207] width 161 height 19
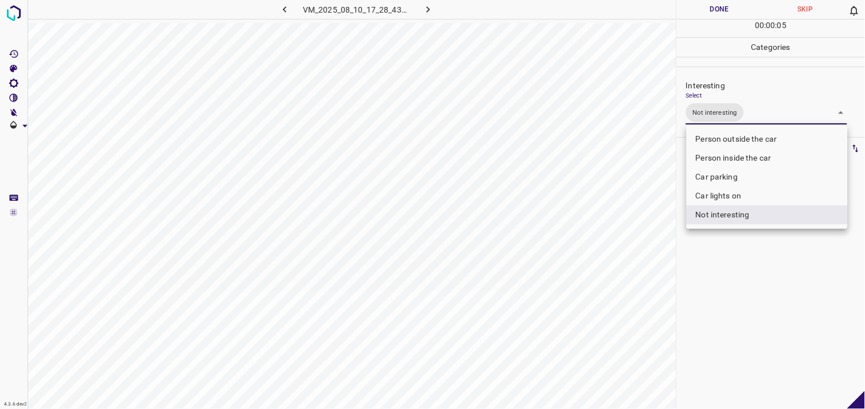
click at [726, 244] on div at bounding box center [432, 204] width 865 height 409
click at [740, 119] on body "4.3.6-dev2 VM_2025_08_10_17_28_43_213_04.gif Done Skip 0 00 : 00 : 08 Categorie…" at bounding box center [432, 204] width 865 height 409
click at [743, 159] on li "Person inside the car" at bounding box center [766, 158] width 161 height 19
click at [741, 214] on li "Not interesting" at bounding box center [766, 214] width 161 height 19
type input "Person inside the car"
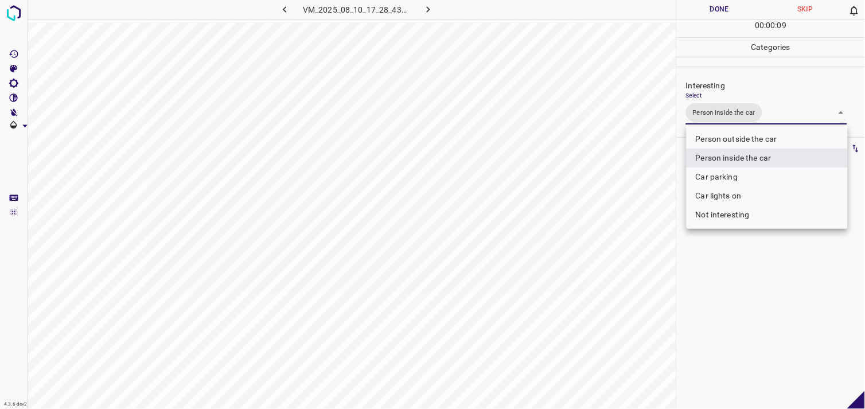
click at [748, 260] on div at bounding box center [432, 204] width 865 height 409
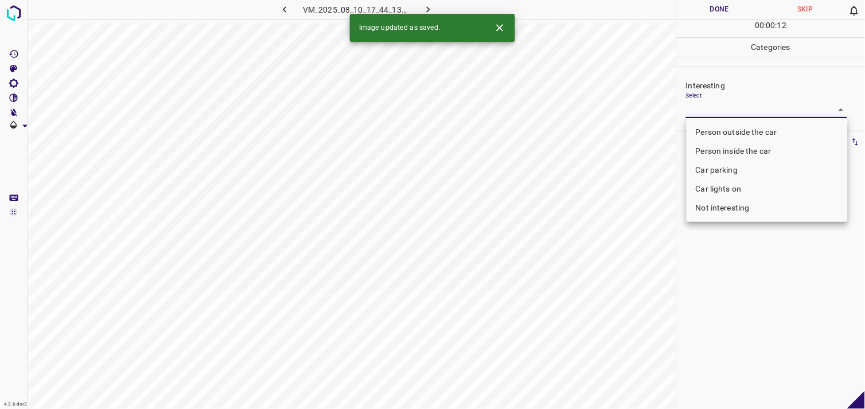
click at [724, 113] on body "4.3.6-dev2 VM_2025_08_10_17_44_13_411_05.gif Done Skip 0 00 : 00 : 12 Categorie…" at bounding box center [432, 204] width 865 height 409
click at [727, 205] on li "Not interesting" at bounding box center [766, 207] width 161 height 19
type input "Not interesting"
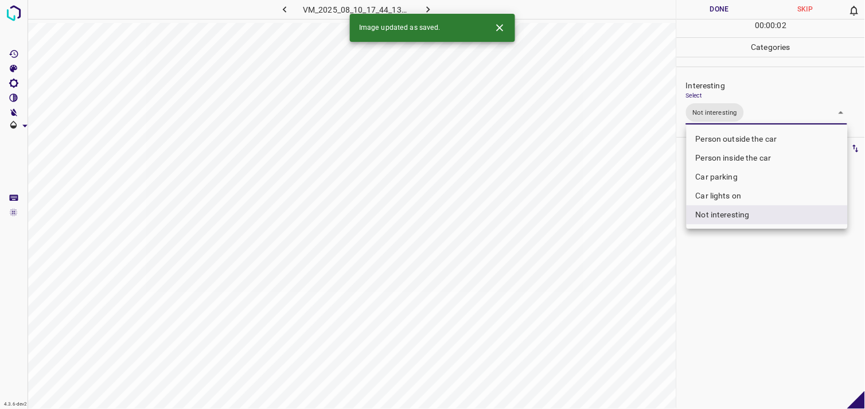
click at [734, 266] on div at bounding box center [432, 204] width 865 height 409
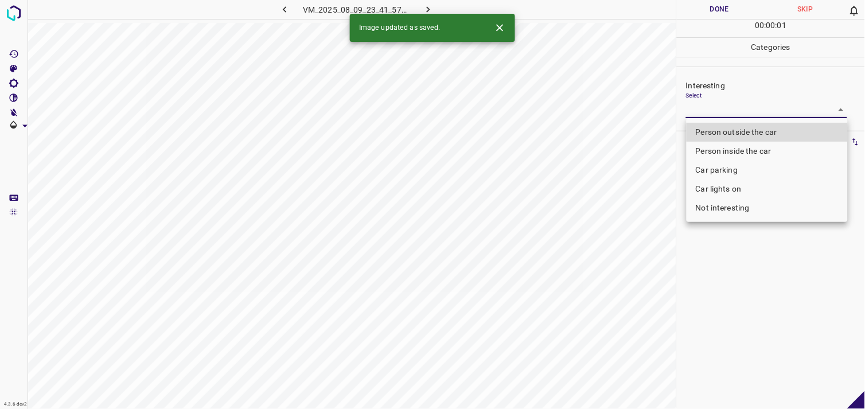
click at [724, 110] on body "4.3.6-dev2 VM_2025_08_09_23_41_57_468_03.gif Done Skip 0 00 : 00 : 01 Categorie…" at bounding box center [432, 204] width 865 height 409
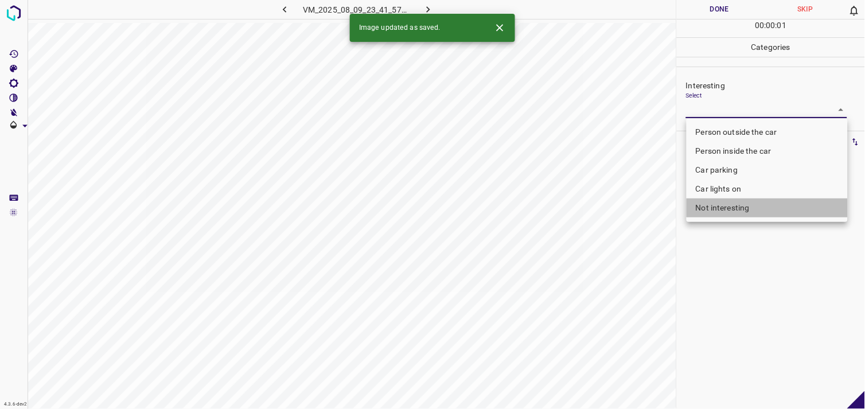
click at [727, 216] on li "Not interesting" at bounding box center [766, 207] width 161 height 19
type input "Not interesting"
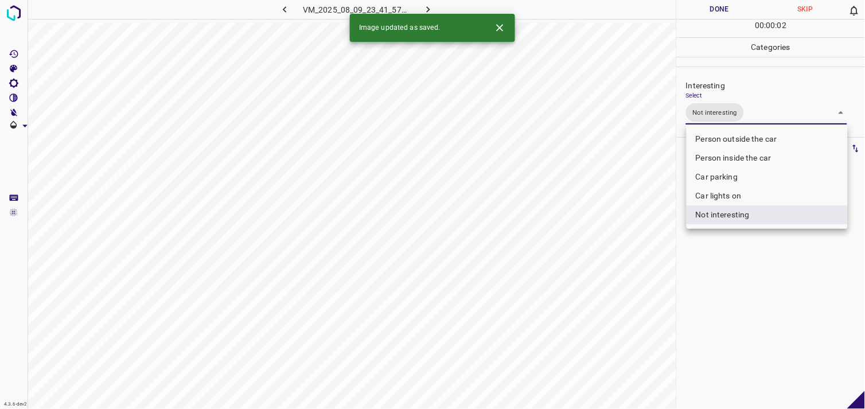
click at [730, 256] on div at bounding box center [432, 204] width 865 height 409
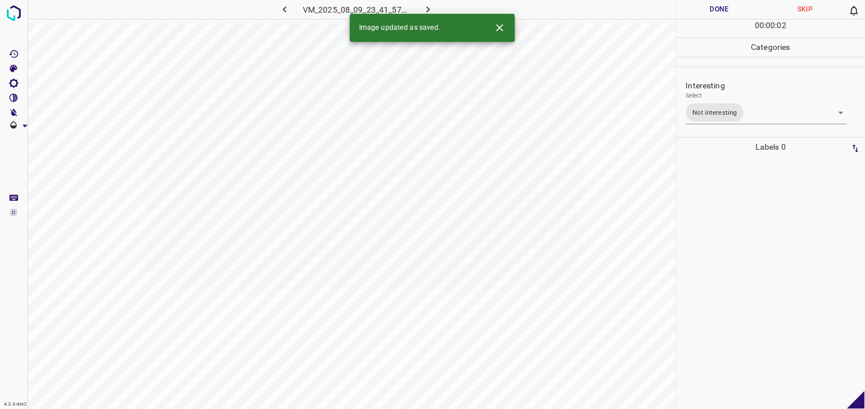
click at [721, 210] on div at bounding box center [770, 283] width 181 height 252
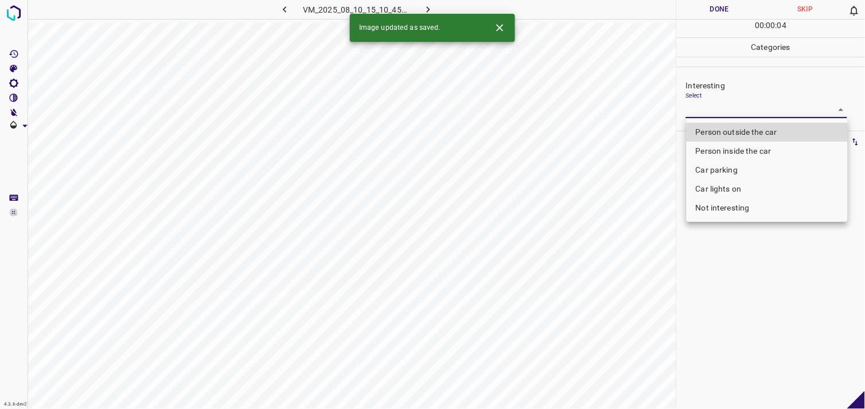
click at [709, 110] on body "4.3.6-dev2 VM_2025_08_10_15_10_45_354_00.gif Done Skip 0 00 : 00 : 04 Categorie…" at bounding box center [432, 204] width 865 height 409
click at [729, 133] on li "Person outside the car" at bounding box center [766, 132] width 161 height 19
type input "Person outside the car"
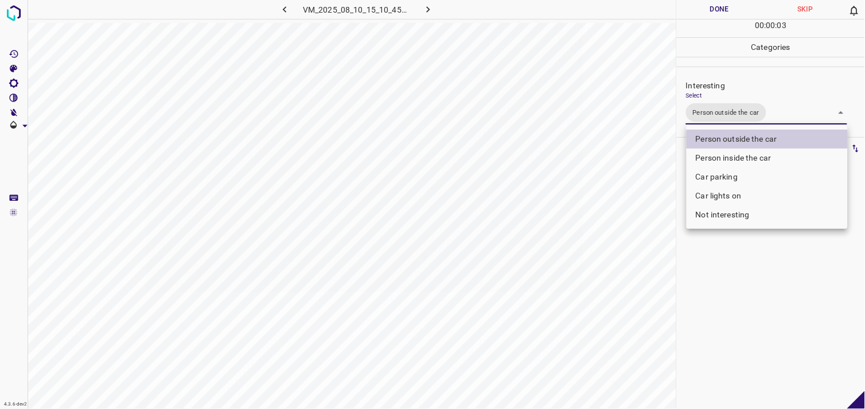
drag, startPoint x: 727, startPoint y: 282, endPoint x: 724, endPoint y: 251, distance: 31.7
click at [727, 280] on div at bounding box center [432, 204] width 865 height 409
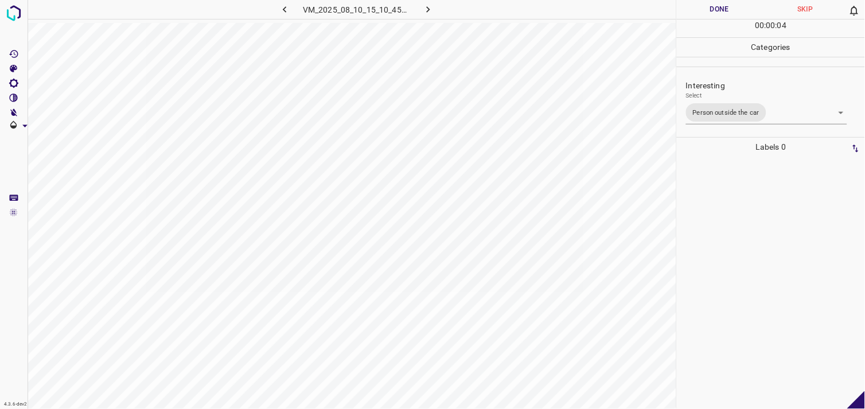
click at [724, 228] on div at bounding box center [770, 283] width 181 height 252
click at [727, 122] on div "Interesting Select ​" at bounding box center [771, 99] width 188 height 54
click at [730, 114] on body "4.3.6-dev2 VM_2025_08_10_16_04_26_828_02.gif Done Skip 0 00 : 00 : 06 Categorie…" at bounding box center [432, 204] width 865 height 409
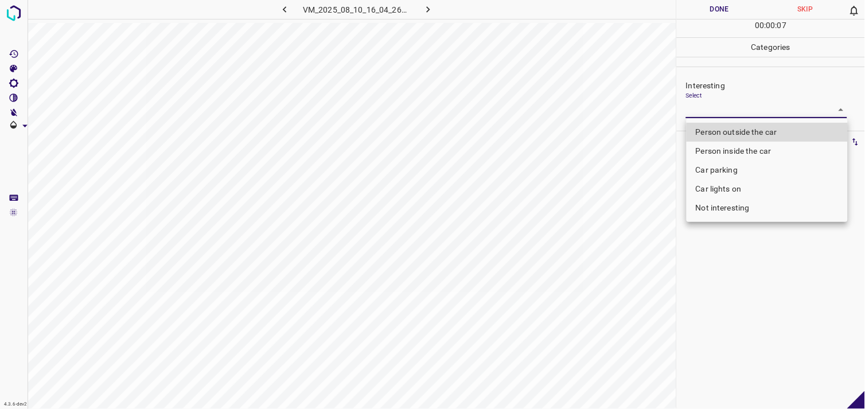
click at [720, 188] on li "Car lights on" at bounding box center [766, 189] width 161 height 19
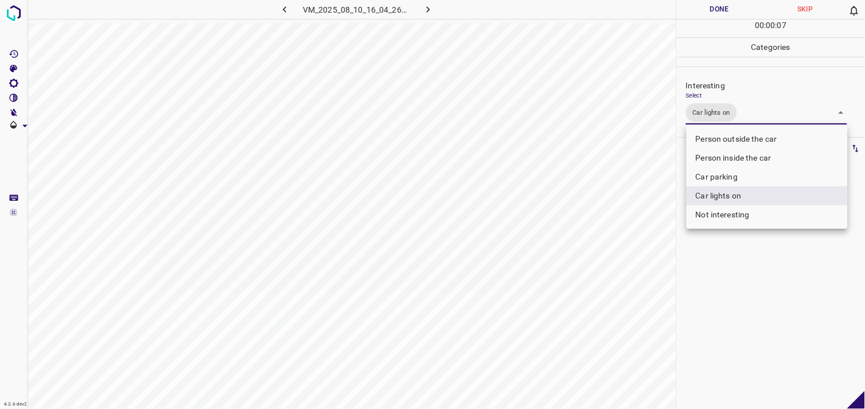
click at [750, 135] on li "Person outside the car" at bounding box center [766, 139] width 161 height 19
type input "Car lights on,Person outside the car"
click at [757, 298] on div at bounding box center [432, 204] width 865 height 409
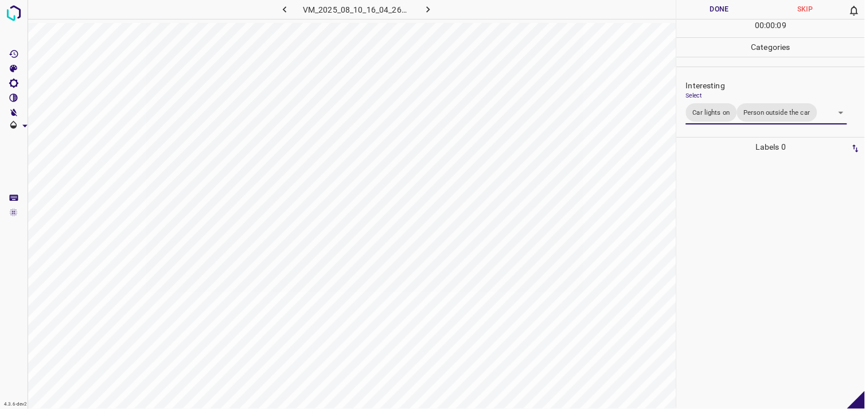
click at [752, 245] on div at bounding box center [770, 283] width 181 height 252
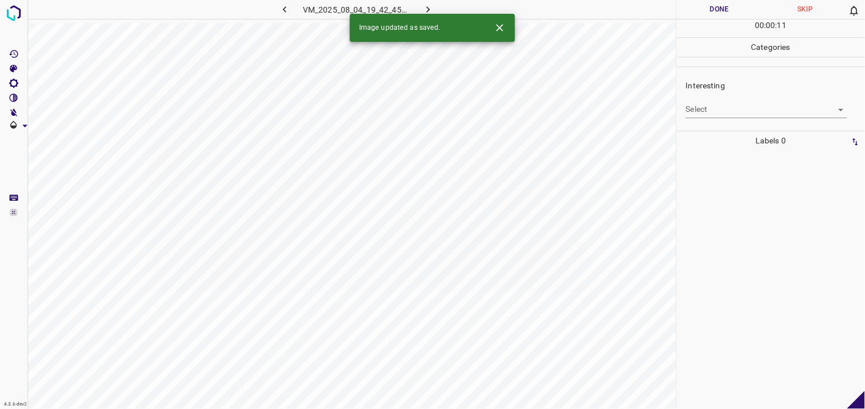
click at [728, 111] on body "4.3.6-dev2 VM_2025_08_04_19_42_45_349_06.gif Done Skip 0 00 : 00 : 11 Categorie…" at bounding box center [432, 204] width 865 height 409
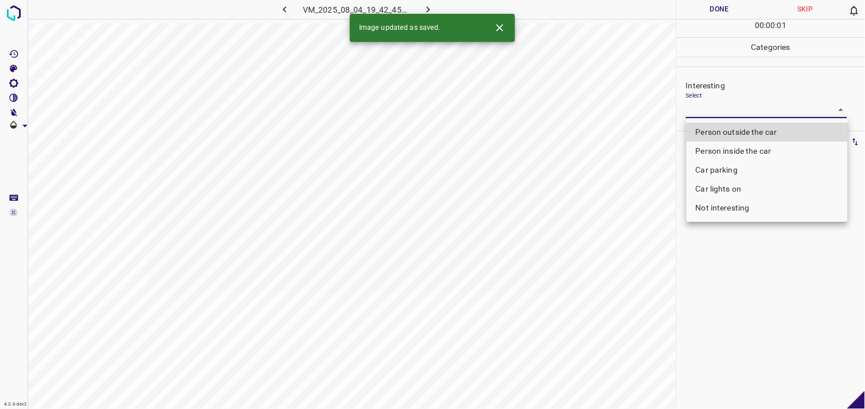
click at [736, 133] on li "Person outside the car" at bounding box center [766, 132] width 161 height 19
type input "Person outside the car"
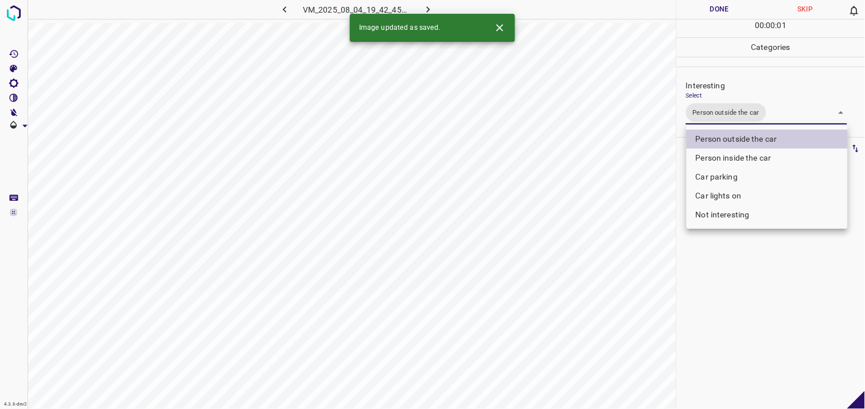
click at [755, 293] on div at bounding box center [432, 204] width 865 height 409
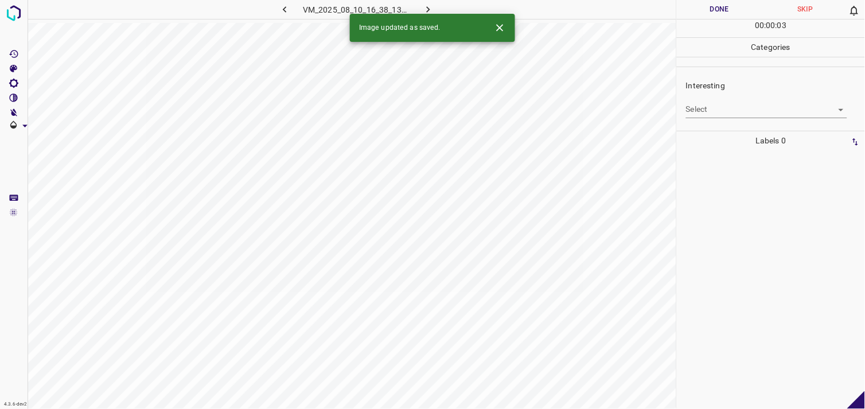
click at [738, 116] on body "4.3.6-dev2 VM_2025_08_10_16_38_13_723_03.gif Done Skip 0 00 : 00 : 03 Categorie…" at bounding box center [432, 204] width 865 height 409
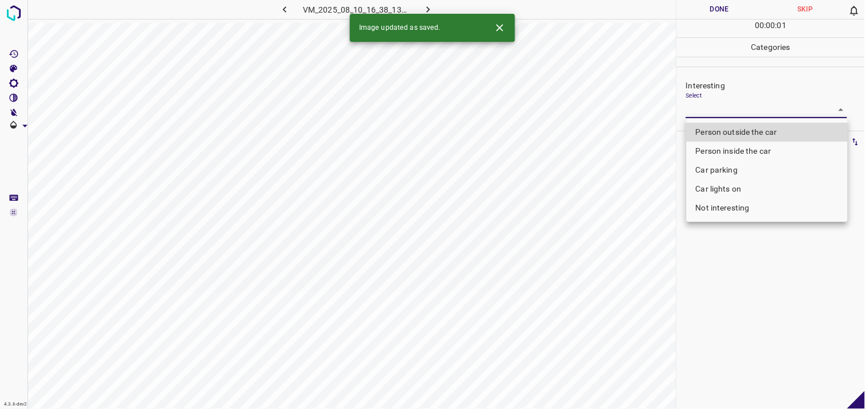
click at [737, 130] on li "Person outside the car" at bounding box center [766, 132] width 161 height 19
type input "Person outside the car"
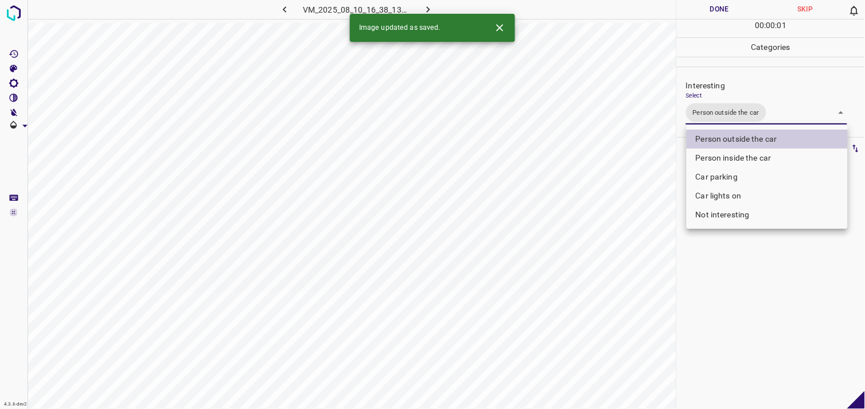
click at [744, 333] on div at bounding box center [432, 204] width 865 height 409
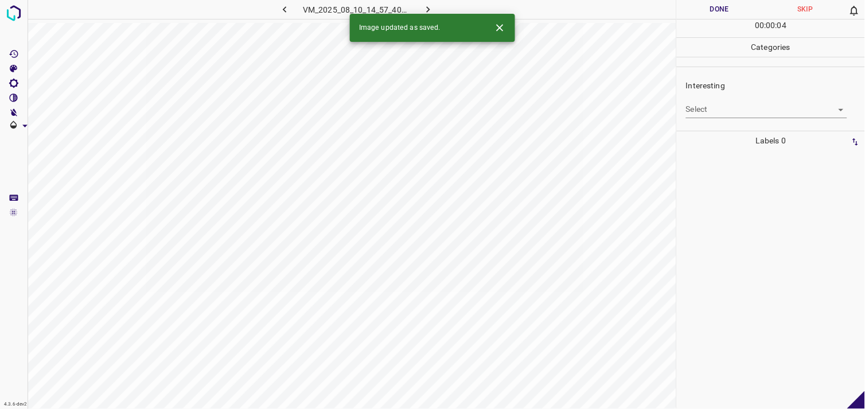
click at [708, 111] on body "4.3.6-dev2 VM_2025_08_10_14_57_40_072_05.gif Done Skip 0 00 : 00 : 04 Categorie…" at bounding box center [432, 204] width 865 height 409
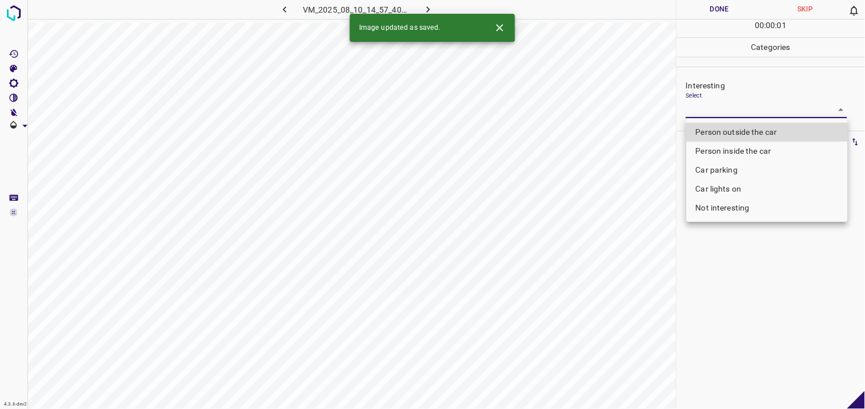
click at [725, 189] on li "Car lights on" at bounding box center [766, 189] width 161 height 19
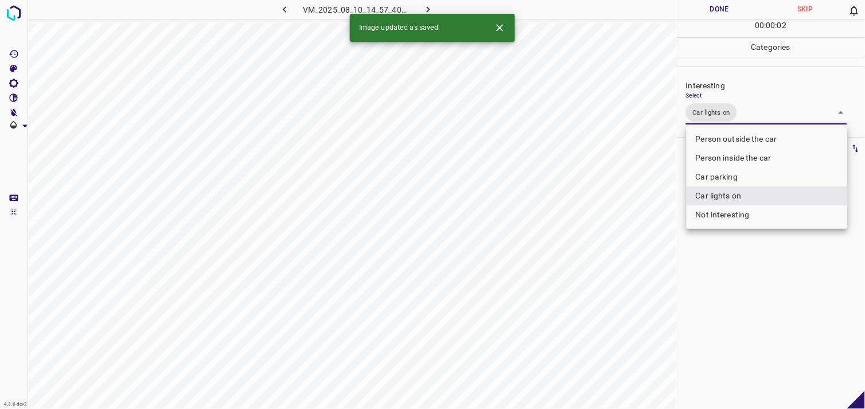
click at [741, 138] on li "Person outside the car" at bounding box center [766, 139] width 161 height 19
type input "Car lights on,Person outside the car"
click at [748, 287] on div at bounding box center [432, 204] width 865 height 409
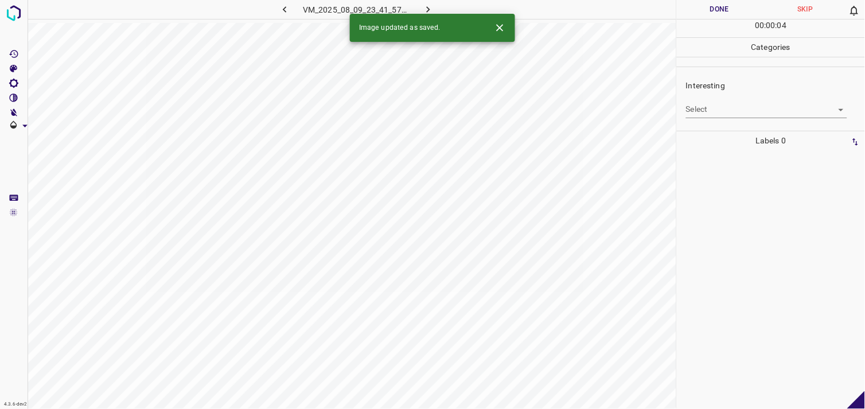
click at [735, 117] on body "4.3.6-dev2 VM_2025_08_09_23_41_57_468_04.gif Done Skip 0 00 : 00 : 04 Categorie…" at bounding box center [432, 204] width 865 height 409
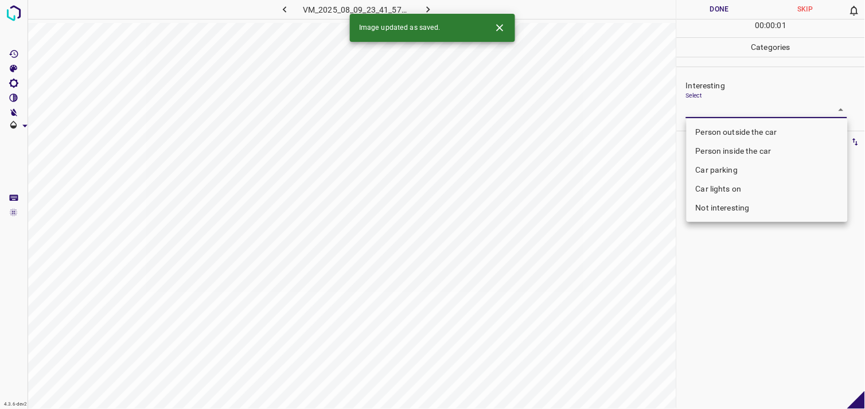
click at [716, 111] on body "4.3.6-dev2 VM_2025_08_09_23_41_57_468_04.gif Done Skip 0 00 : 00 : 01 Categorie…" at bounding box center [432, 204] width 865 height 409
click at [724, 205] on li "Not interesting" at bounding box center [766, 207] width 161 height 19
type input "Not interesting"
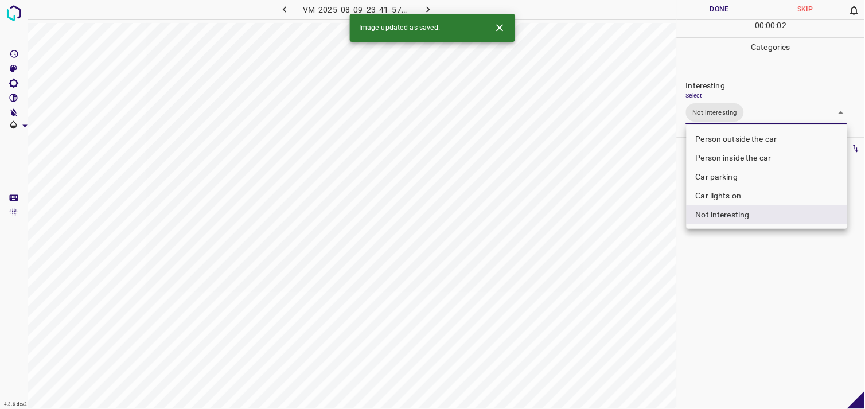
click at [727, 268] on div at bounding box center [432, 204] width 865 height 409
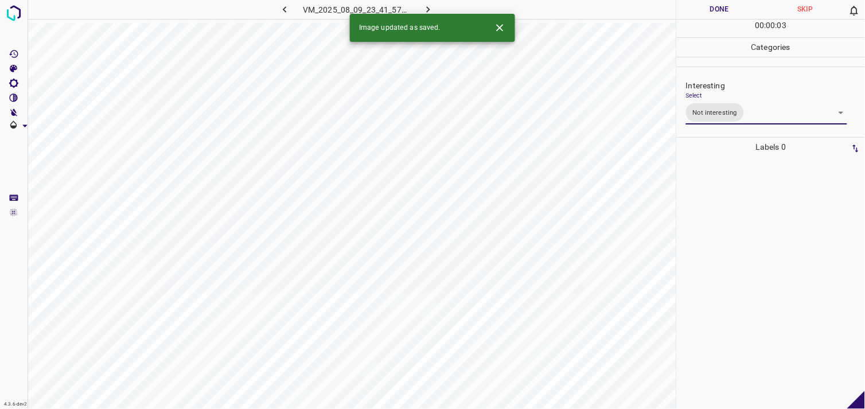
click at [725, 216] on div at bounding box center [770, 283] width 181 height 252
click at [729, 109] on body "4.3.6-dev2 VM_2025_08_10_16_04_26_828_01.gif Done Skip 0 00 : 00 : 02 Categorie…" at bounding box center [432, 204] width 865 height 409
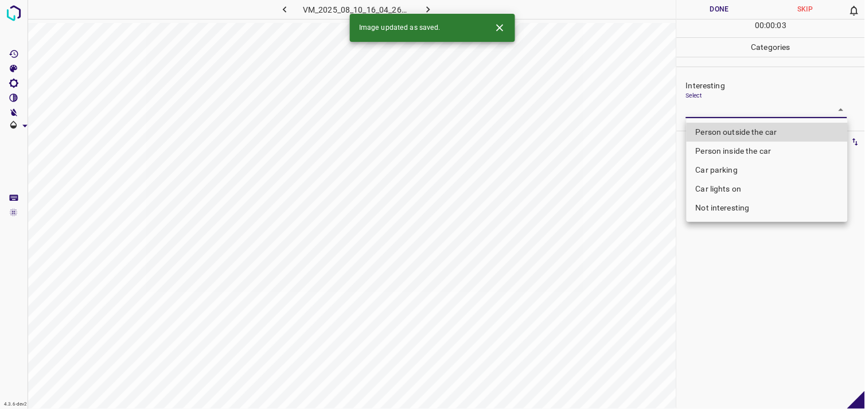
click at [727, 187] on li "Car lights on" at bounding box center [766, 189] width 161 height 19
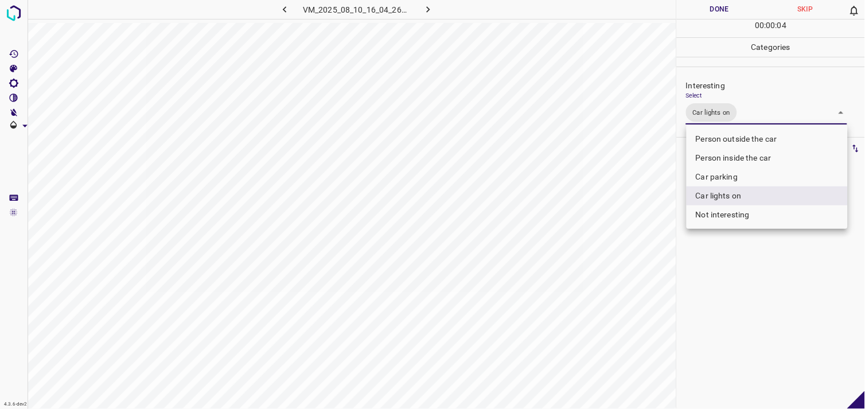
click at [754, 134] on li "Person outside the car" at bounding box center [766, 139] width 161 height 19
type input "Car lights on,Person outside the car"
click at [754, 260] on div at bounding box center [432, 204] width 865 height 409
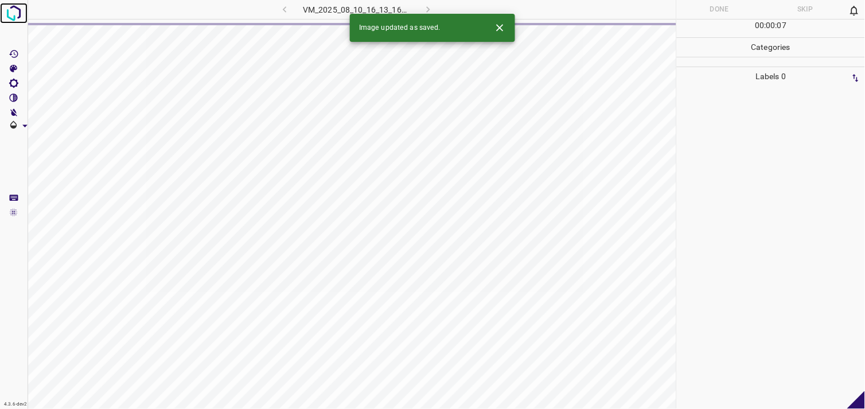
click at [9, 19] on img at bounding box center [13, 13] width 21 height 21
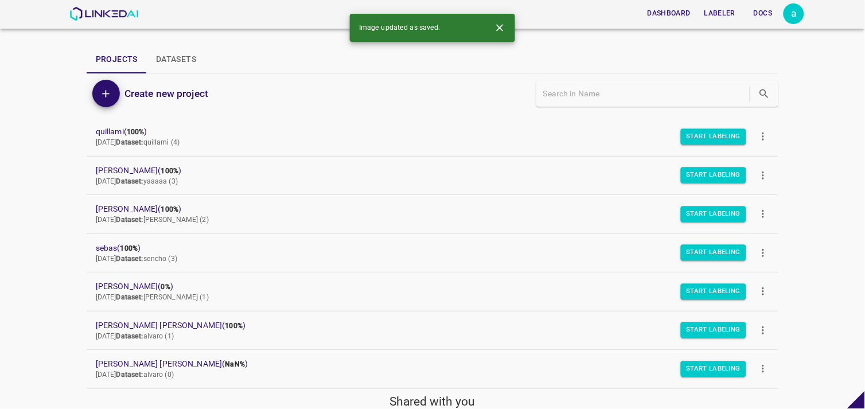
click at [787, 12] on div "a" at bounding box center [793, 13] width 21 height 21
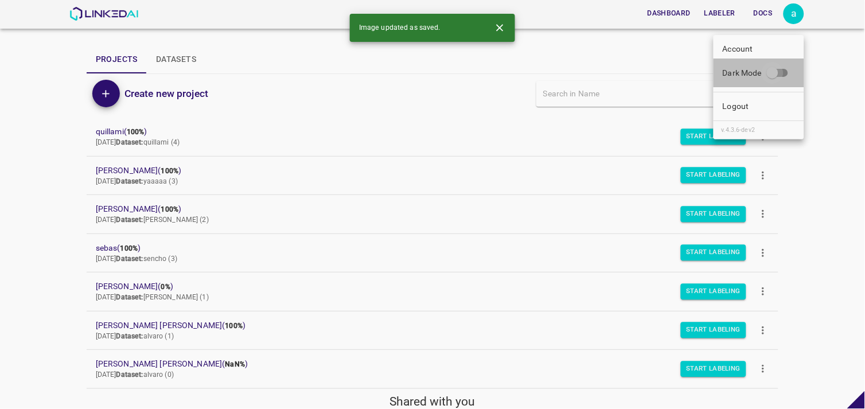
click at [789, 65] on input "Dark Mode" at bounding box center [772, 75] width 65 height 22
checkbox input "true"
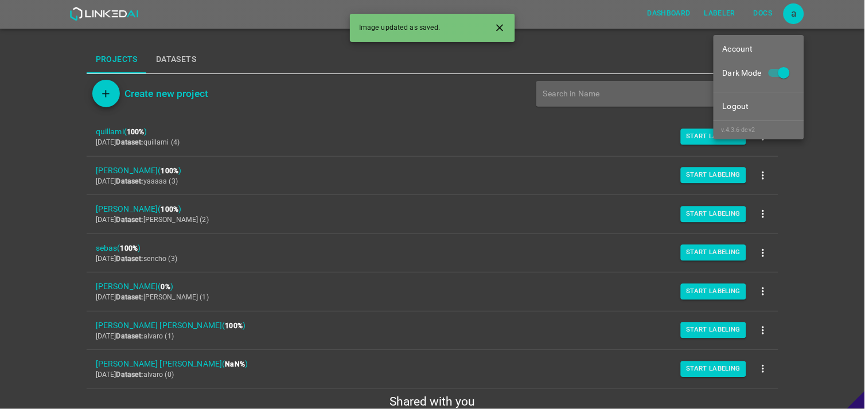
click at [800, 225] on div at bounding box center [432, 204] width 865 height 409
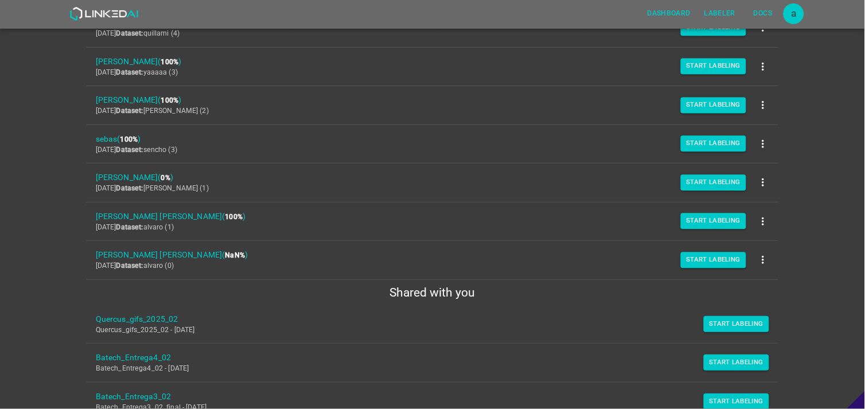
scroll to position [131, 0]
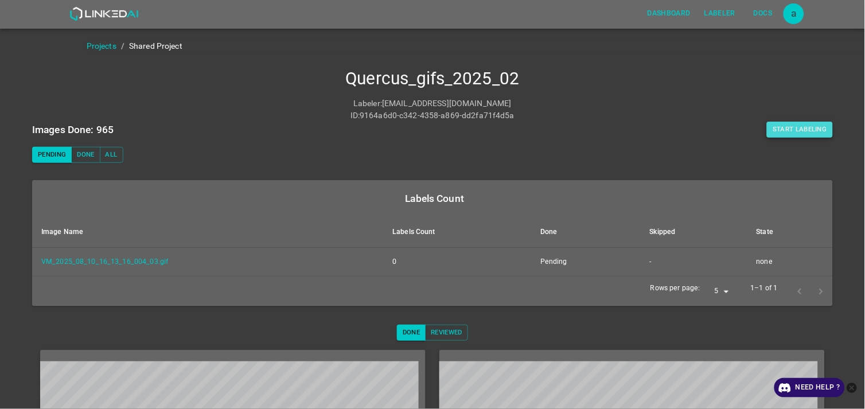
click at [768, 131] on button "Start Labeling" at bounding box center [800, 130] width 66 height 16
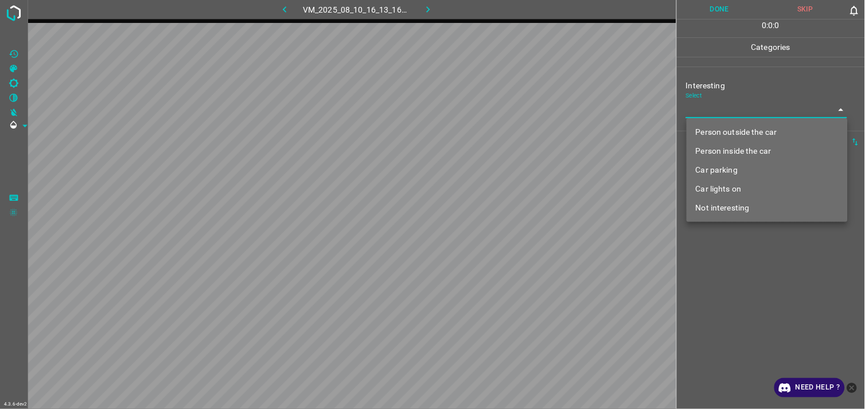
click at [719, 102] on body "4.3.6-dev2 VM_2025_08_10_16_13_16_004_03.gif Done Skip 0 0 : 0 : 0 Categories I…" at bounding box center [432, 204] width 865 height 409
click at [735, 128] on li "Person outside the car" at bounding box center [766, 132] width 161 height 19
type input "Person outside the car"
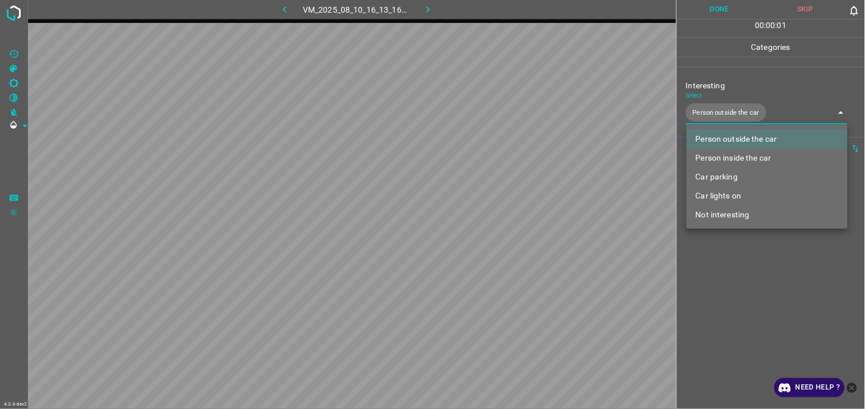
click at [741, 294] on div at bounding box center [432, 204] width 865 height 409
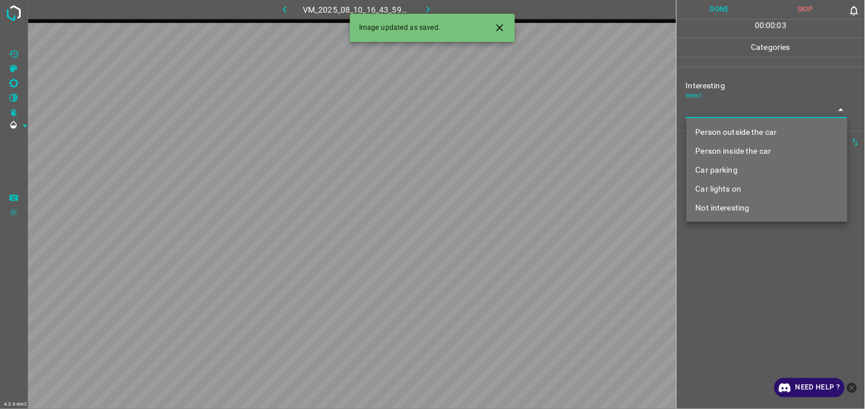
click at [738, 106] on body "4.3.6-dev2 VM_2025_08_10_16_43_59_453_07.gif Done Skip 0 00 : 00 : 03 Categorie…" at bounding box center [432, 204] width 865 height 409
click at [738, 125] on li "Person outside the car" at bounding box center [766, 132] width 161 height 19
type input "Person outside the car"
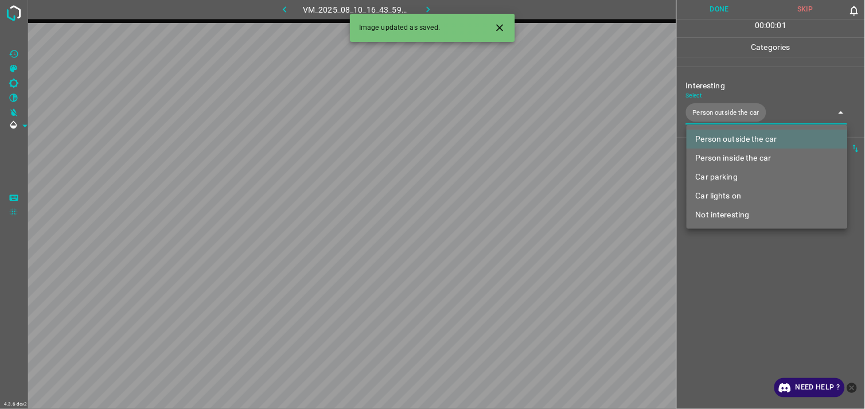
click at [754, 290] on div at bounding box center [432, 204] width 865 height 409
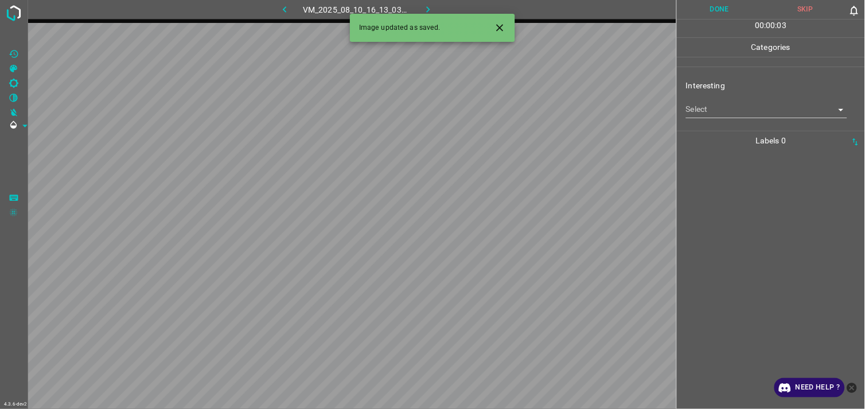
click at [734, 110] on body "4.3.6-dev2 VM_2025_08_10_16_13_03_905_00.gif Done Skip 0 00 : 00 : 03 Categorie…" at bounding box center [432, 204] width 865 height 409
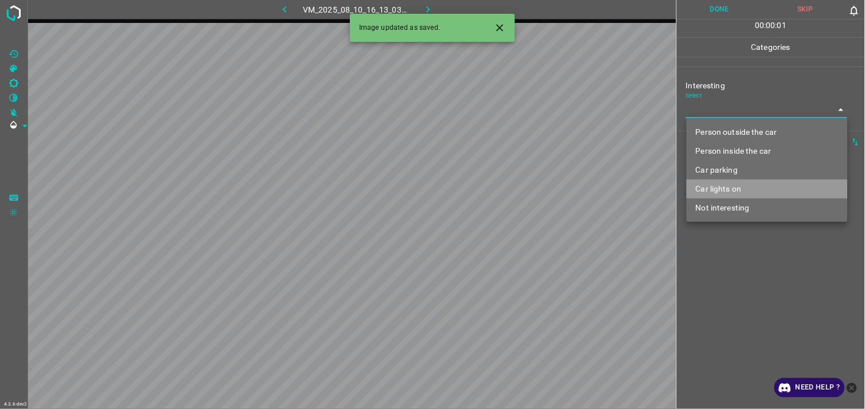
click at [750, 186] on li "Car lights on" at bounding box center [766, 189] width 161 height 19
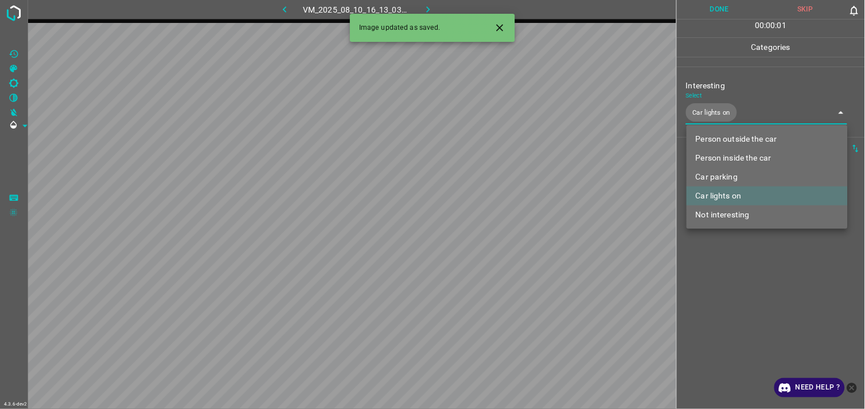
click at [756, 141] on li "Person outside the car" at bounding box center [766, 139] width 161 height 19
type input "Car lights on,Person outside the car"
click at [758, 270] on div at bounding box center [432, 204] width 865 height 409
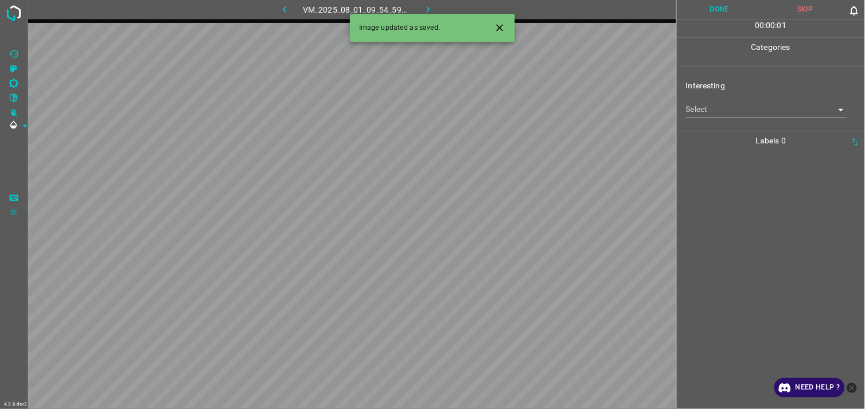
click at [727, 111] on body "4.3.6-dev2 VM_2025_08_01_09_54_59_653_06.gif Done Skip 0 00 : 00 : 01 Categorie…" at bounding box center [432, 204] width 865 height 409
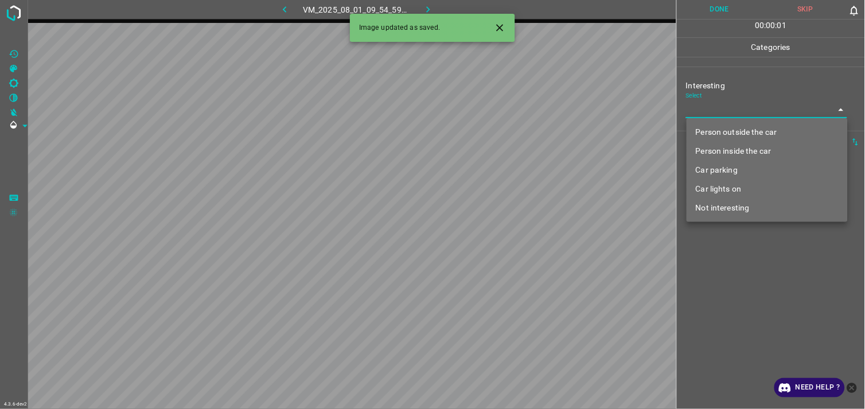
click at [735, 138] on li "Person outside the car" at bounding box center [766, 132] width 161 height 19
type input "Person outside the car"
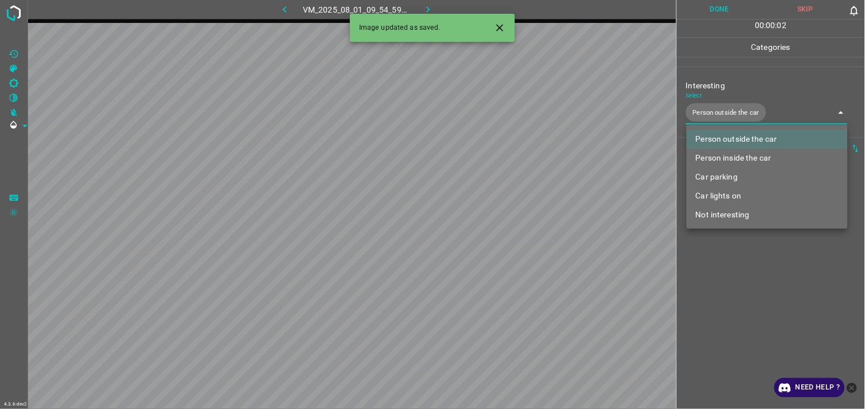
click at [738, 295] on div at bounding box center [432, 204] width 865 height 409
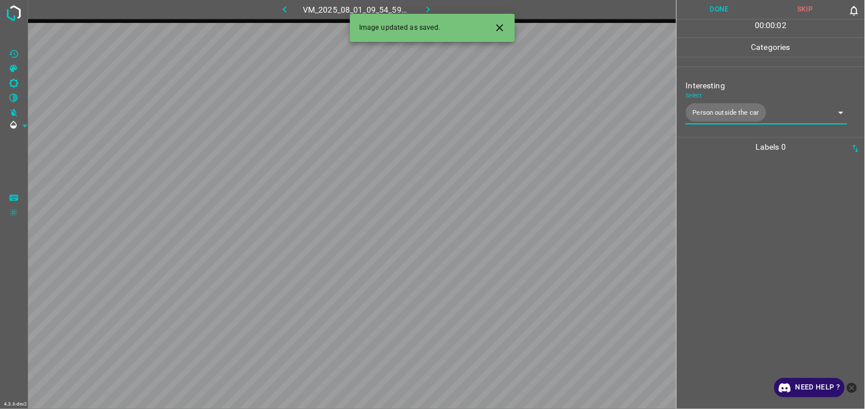
click at [734, 256] on div at bounding box center [770, 283] width 181 height 252
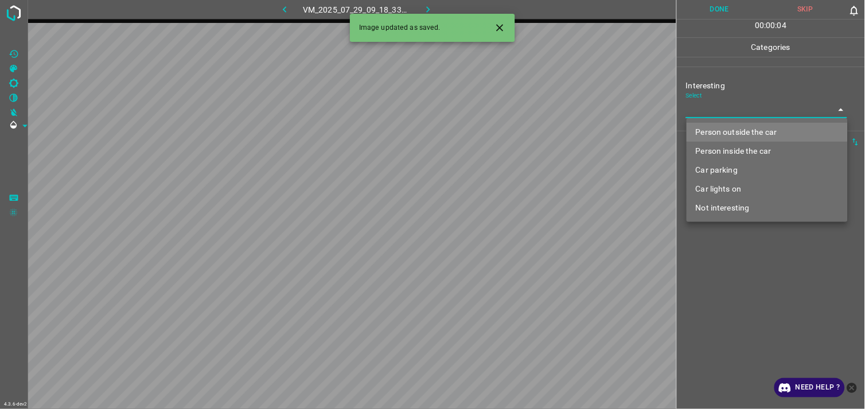
click at [719, 116] on body "4.3.6-dev2 VM_2025_07_29_09_18_33_980_08.gif Done Skip 0 00 : 00 : 04 Categorie…" at bounding box center [432, 204] width 865 height 409
click at [742, 128] on li "Person outside the car" at bounding box center [766, 132] width 161 height 19
type input "Person outside the car"
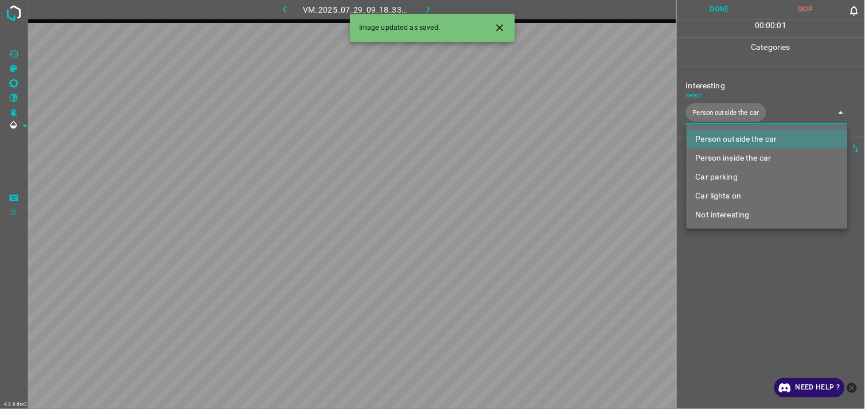
click at [740, 301] on div at bounding box center [432, 204] width 865 height 409
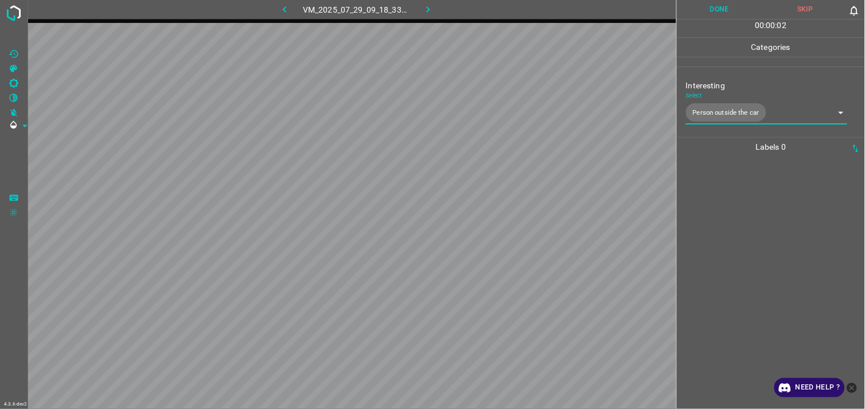
click at [741, 256] on div at bounding box center [770, 283] width 181 height 252
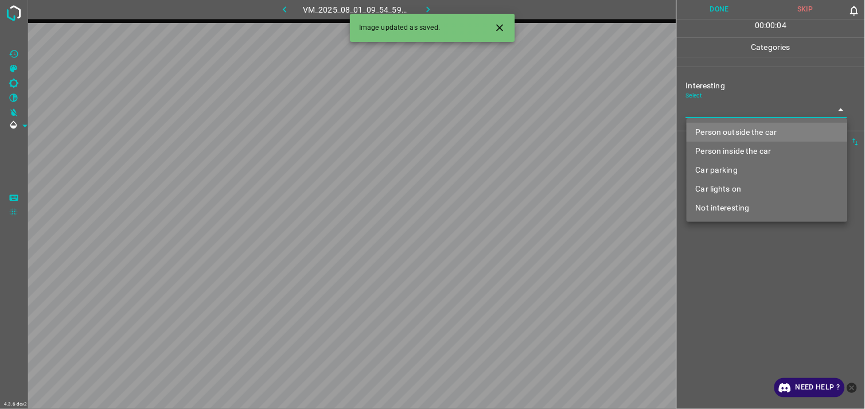
click at [737, 116] on body "4.3.6-dev2 VM_2025_08_01_09_54_59_653_08.gif Done Skip 0 00 : 00 : 04 Categorie…" at bounding box center [432, 204] width 865 height 409
click at [751, 128] on li "Person outside the car" at bounding box center [766, 132] width 161 height 19
type input "Person outside the car"
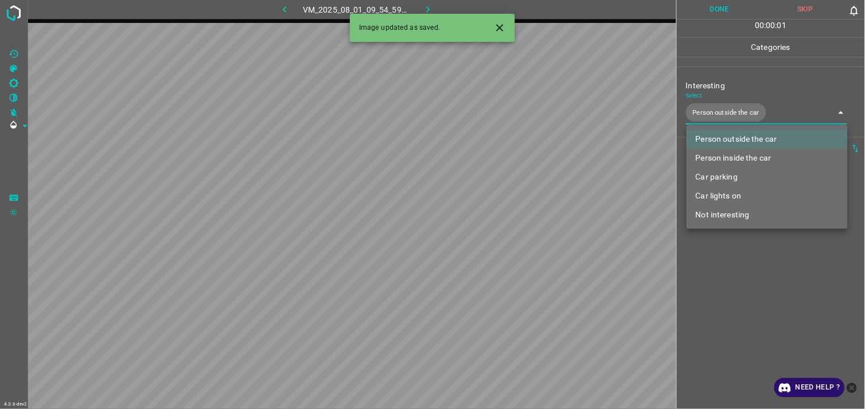
drag, startPoint x: 755, startPoint y: 311, endPoint x: 757, endPoint y: 305, distance: 6.7
click at [755, 311] on div at bounding box center [432, 204] width 865 height 409
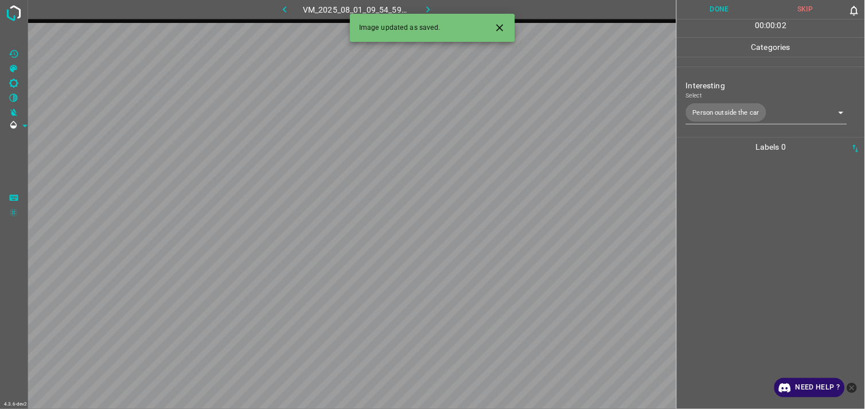
click at [766, 258] on div at bounding box center [770, 283] width 181 height 252
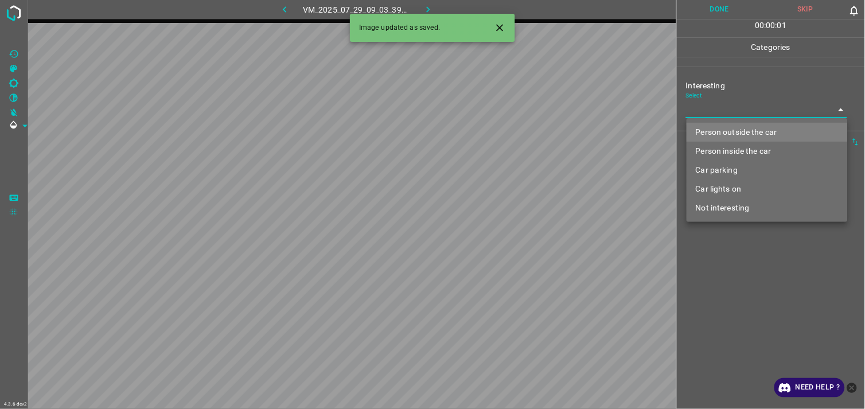
click at [736, 115] on body "4.3.6-dev2 VM_2025_07_29_09_03_39_631_03.gif Done Skip 0 00 : 00 : 01 Categorie…" at bounding box center [432, 204] width 865 height 409
click at [750, 209] on li "Not interesting" at bounding box center [766, 207] width 161 height 19
type input "Not interesting"
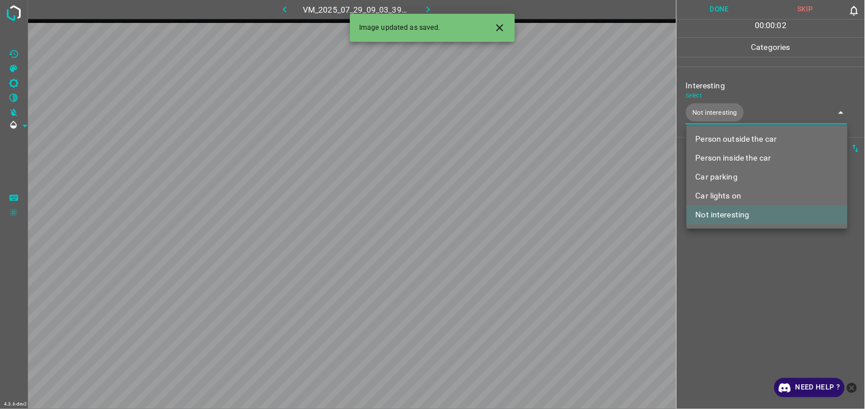
click at [742, 276] on div at bounding box center [432, 204] width 865 height 409
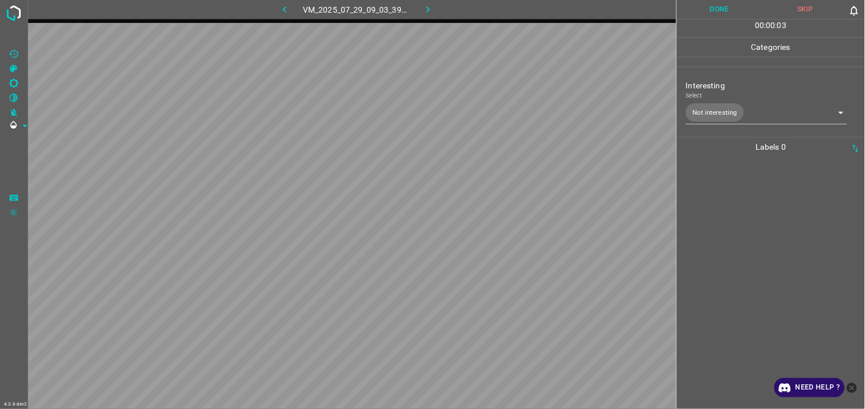
click at [748, 231] on div at bounding box center [770, 283] width 181 height 252
click at [735, 112] on body "4.3.6-dev2 VM_2025_08_10_16_38_57_814_04.gif Done Skip 0 00 : 00 : 38 Categorie…" at bounding box center [432, 204] width 865 height 409
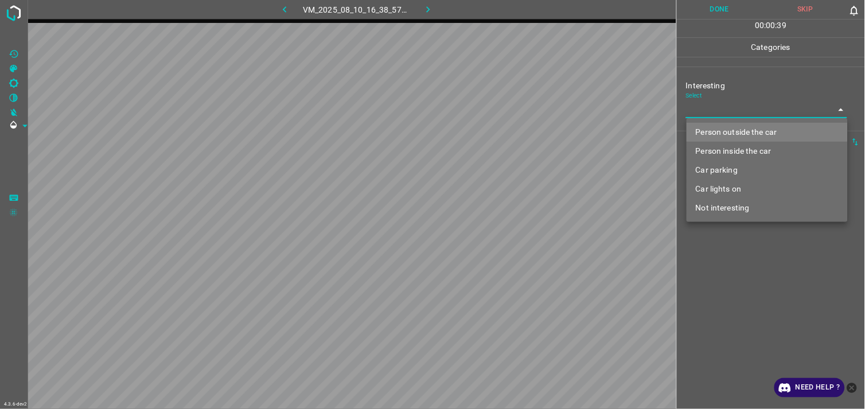
click at [742, 127] on li "Person outside the car" at bounding box center [766, 132] width 161 height 19
type input "Person outside the car"
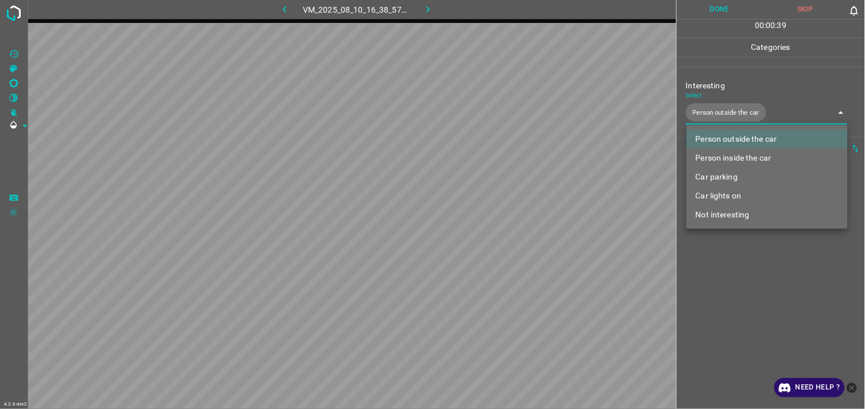
click at [732, 272] on div at bounding box center [432, 204] width 865 height 409
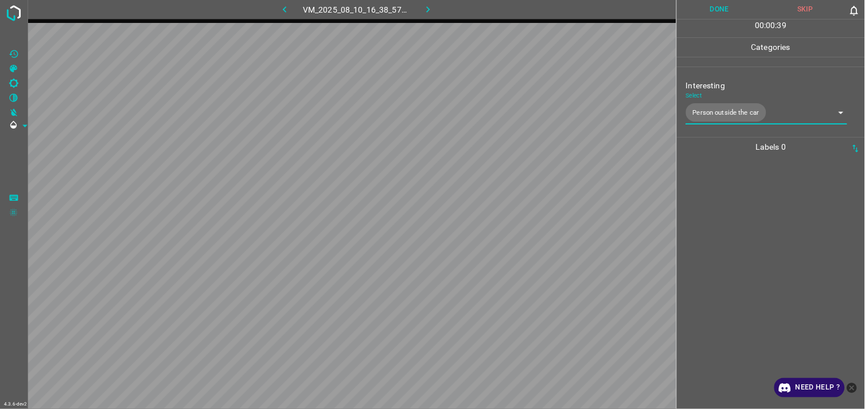
click at [721, 267] on div at bounding box center [770, 283] width 181 height 252
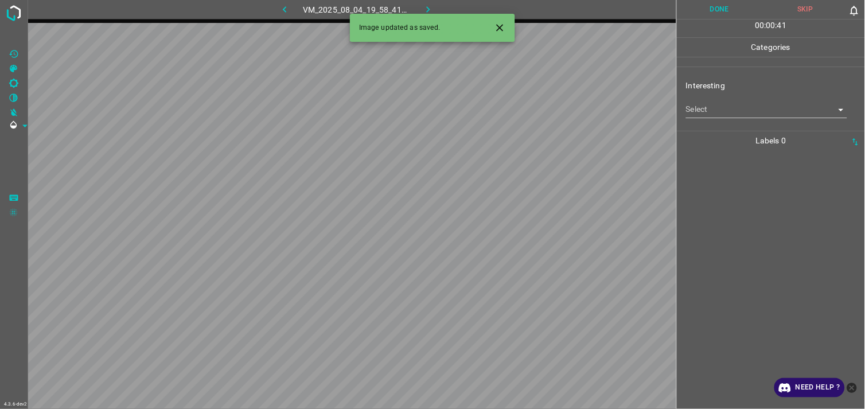
click at [744, 115] on body "4.3.6-dev2 VM_2025_08_04_19_58_41_002_03.gif Done Skip 0 00 : 00 : 41 Categorie…" at bounding box center [432, 204] width 865 height 409
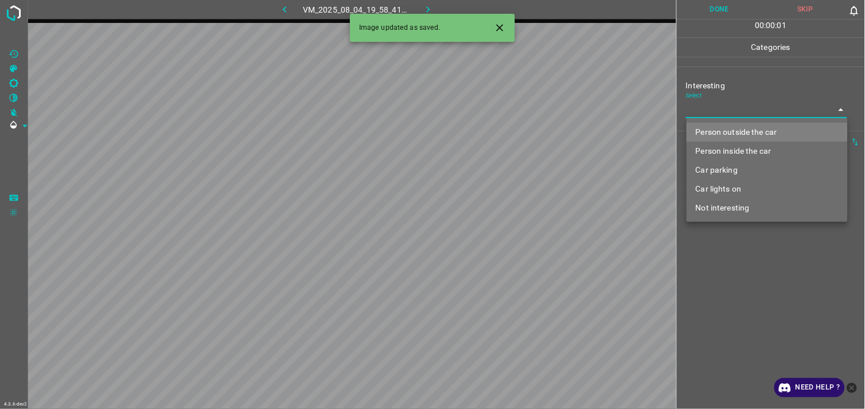
click at [736, 202] on li "Not interesting" at bounding box center [766, 207] width 161 height 19
type input "Not interesting"
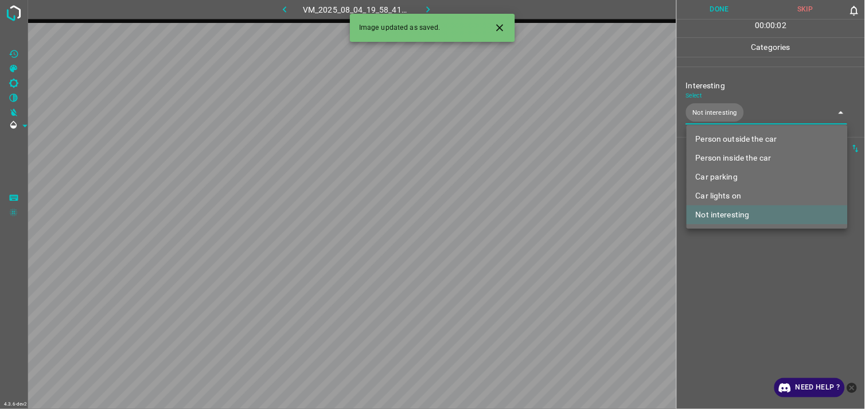
click at [751, 291] on div at bounding box center [432, 204] width 865 height 409
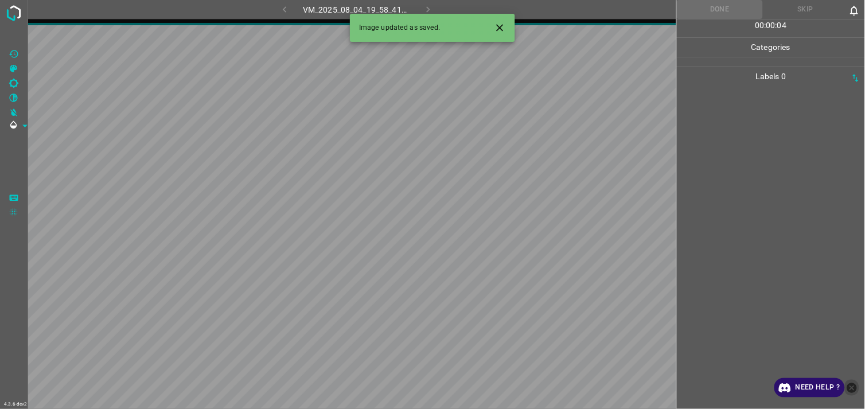
click at [851, 388] on icon "close-help" at bounding box center [852, 388] width 12 height 12
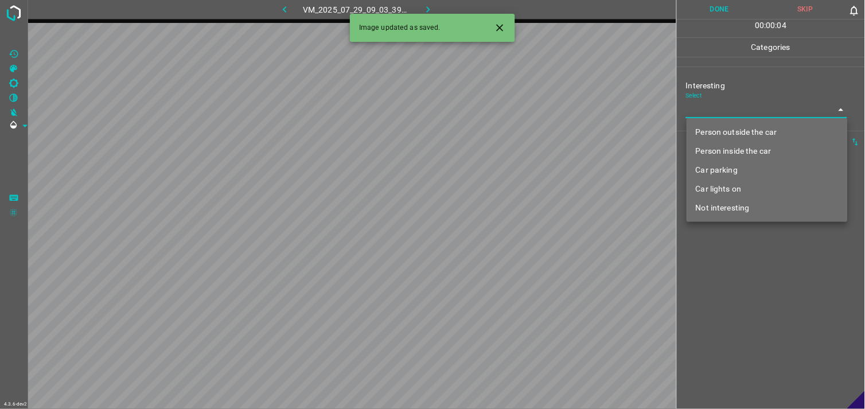
click at [720, 117] on body "4.3.6-dev2 VM_2025_07_29_09_03_39_631_08.gif Done Skip 0 00 : 00 : 04 Categorie…" at bounding box center [432, 204] width 865 height 409
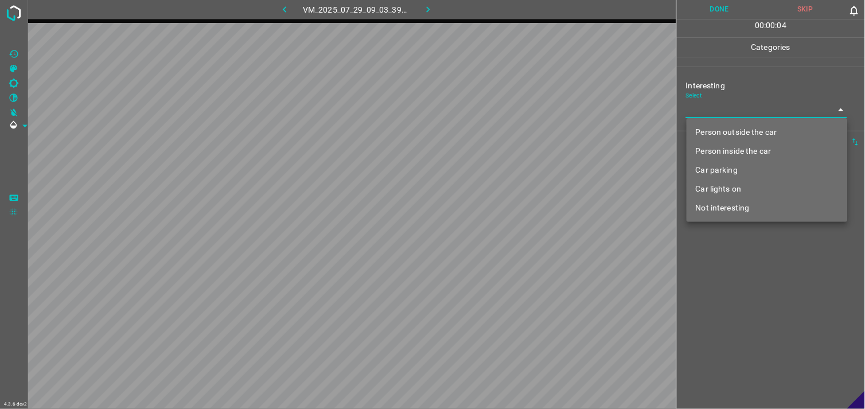
click at [742, 134] on li "Person outside the car" at bounding box center [766, 132] width 161 height 19
type input "Person outside the car"
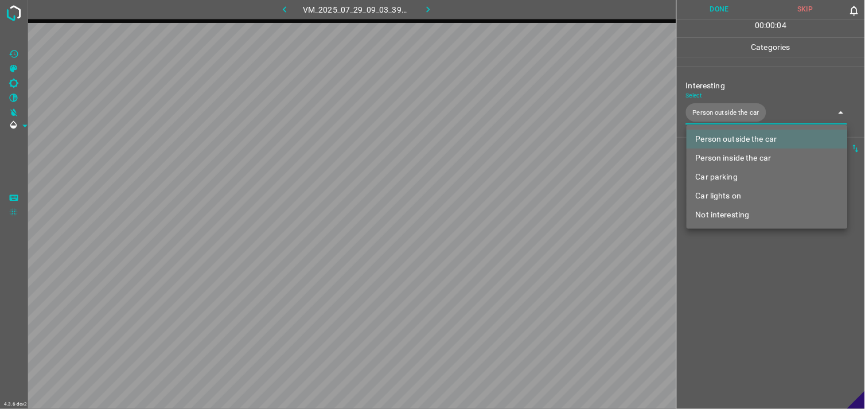
click at [725, 312] on div at bounding box center [432, 204] width 865 height 409
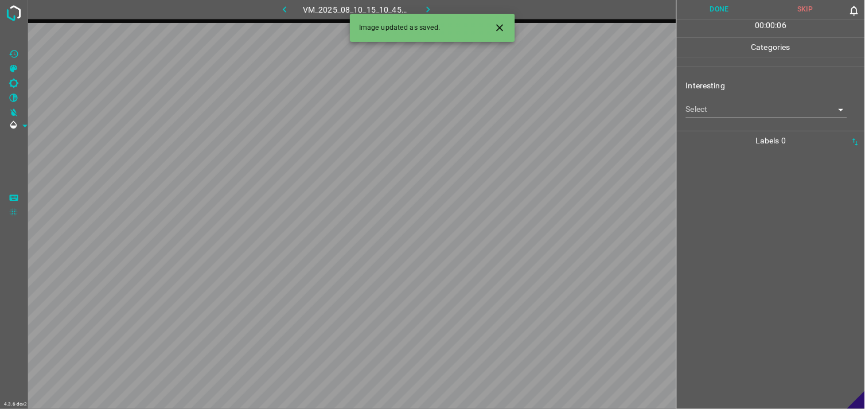
click at [729, 110] on body "4.3.6-dev2 VM_2025_08_10_15_10_45_354_02.gif Done Skip 0 00 : 00 : 06 Categorie…" at bounding box center [432, 204] width 865 height 409
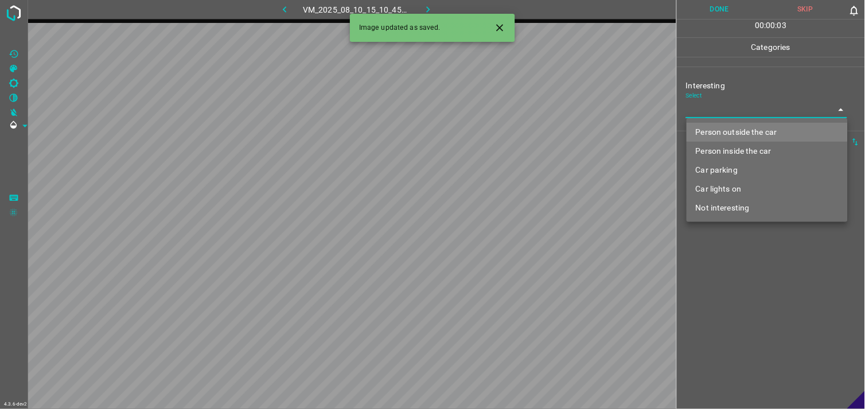
click at [732, 190] on li "Car lights on" at bounding box center [766, 189] width 161 height 19
type input "Car lights on"
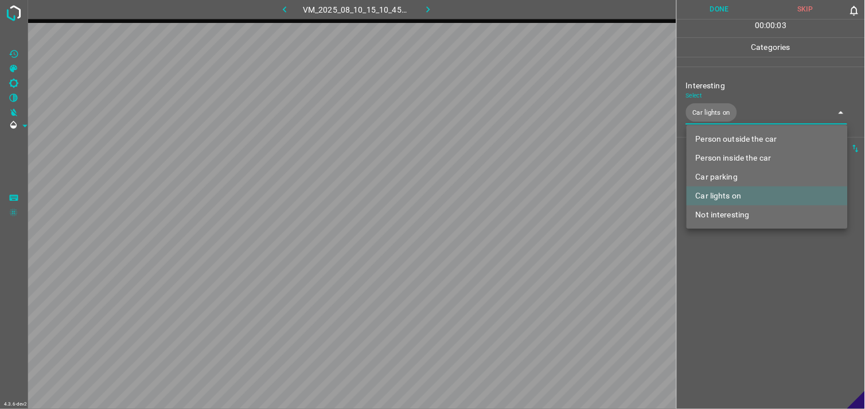
click at [748, 276] on div at bounding box center [432, 204] width 865 height 409
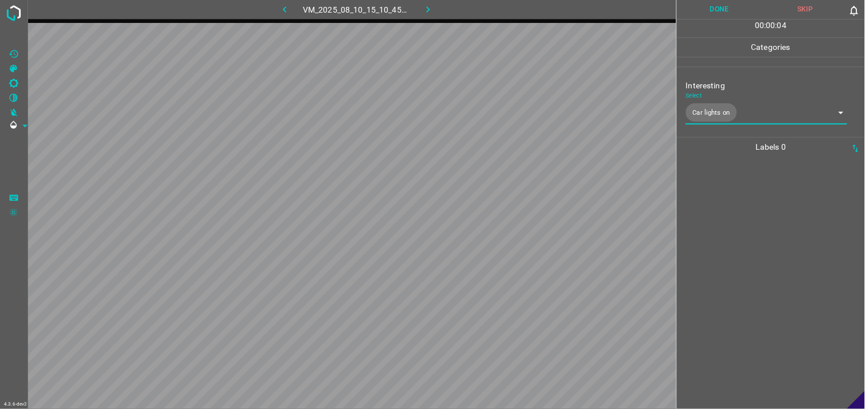
click at [752, 228] on div at bounding box center [770, 283] width 181 height 252
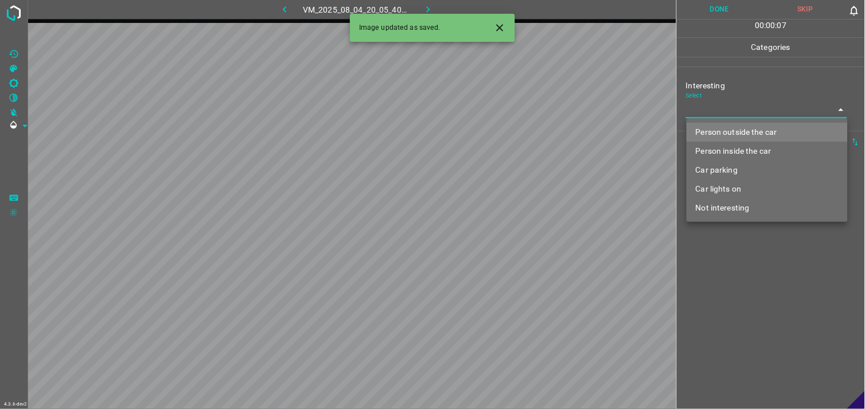
click at [724, 111] on body "4.3.6-dev2 VM_2025_08_04_20_05_40_768_00.gif Done Skip 0 00 : 00 : 07 Categorie…" at bounding box center [432, 204] width 865 height 409
click at [738, 127] on li "Person outside the car" at bounding box center [766, 132] width 161 height 19
type input "Person outside the car"
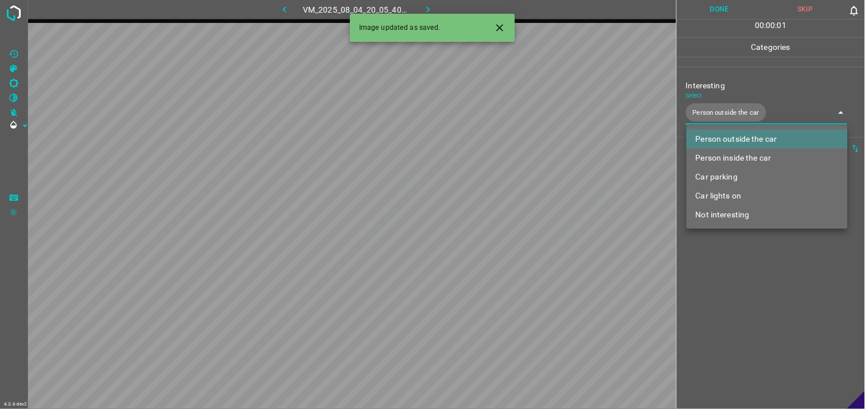
click at [767, 273] on div at bounding box center [432, 204] width 865 height 409
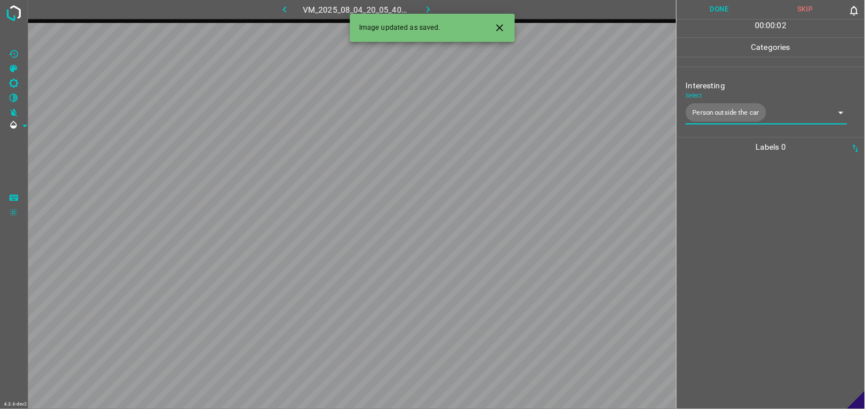
click at [759, 236] on div at bounding box center [770, 283] width 181 height 252
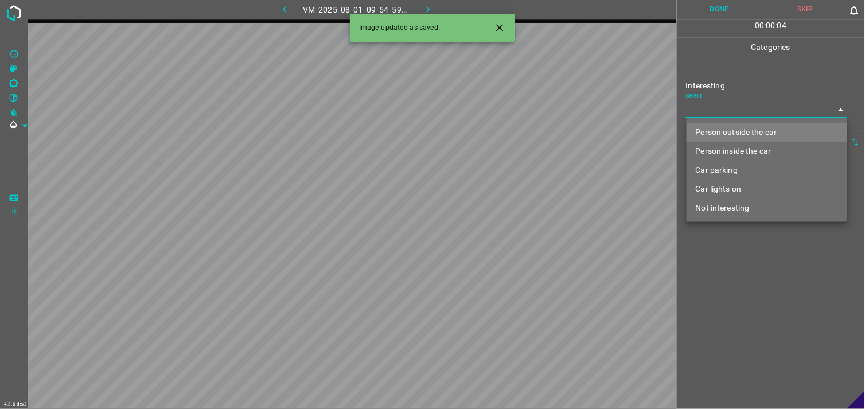
click at [764, 116] on body "4.3.6-dev2 VM_2025_08_01_09_54_59_653_11.gif Done Skip 0 00 : 00 : 04 Categorie…" at bounding box center [432, 204] width 865 height 409
click at [766, 127] on li "Person outside the car" at bounding box center [766, 132] width 161 height 19
type input "Person outside the car"
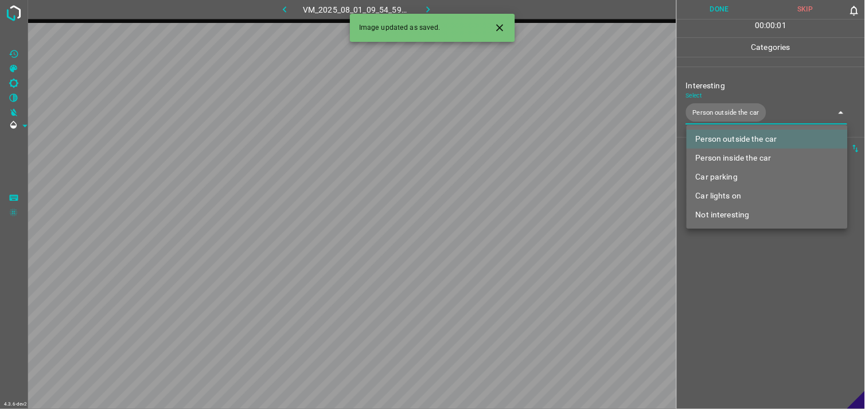
click at [757, 284] on div at bounding box center [432, 204] width 865 height 409
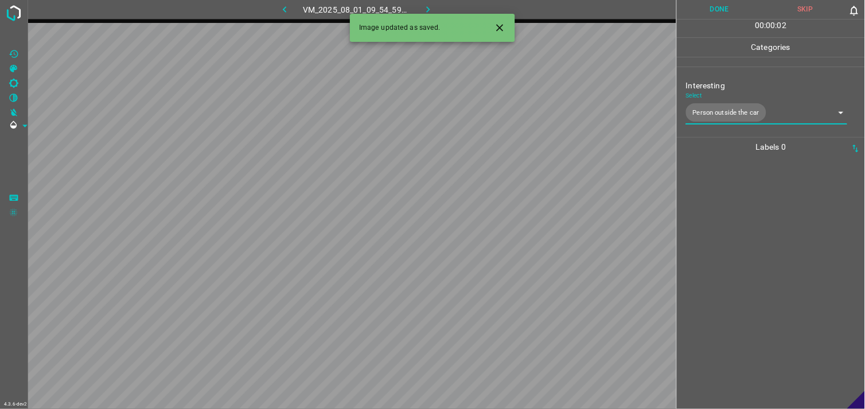
click at [747, 243] on div at bounding box center [770, 283] width 181 height 252
click at [762, 120] on div "Interesting Select ​" at bounding box center [771, 99] width 188 height 54
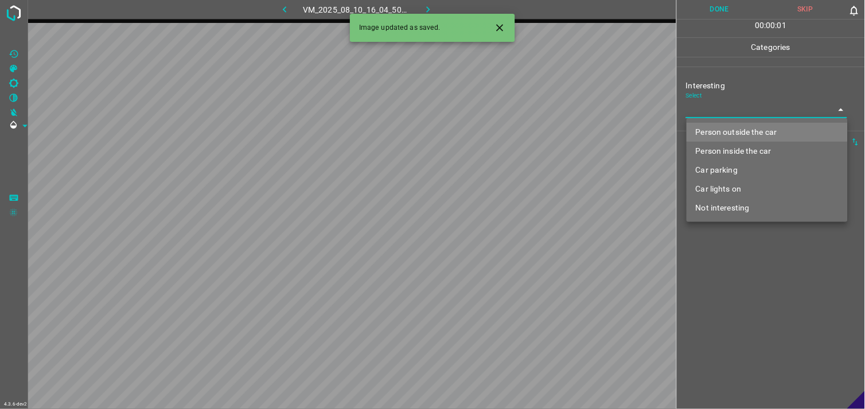
click at [766, 113] on body "4.3.6-dev2 VM_2025_08_10_16_04_50_392_03.gif Done Skip 0 00 : 00 : 01 Categorie…" at bounding box center [432, 204] width 865 height 409
click at [767, 127] on li "Person outside the car" at bounding box center [766, 132] width 161 height 19
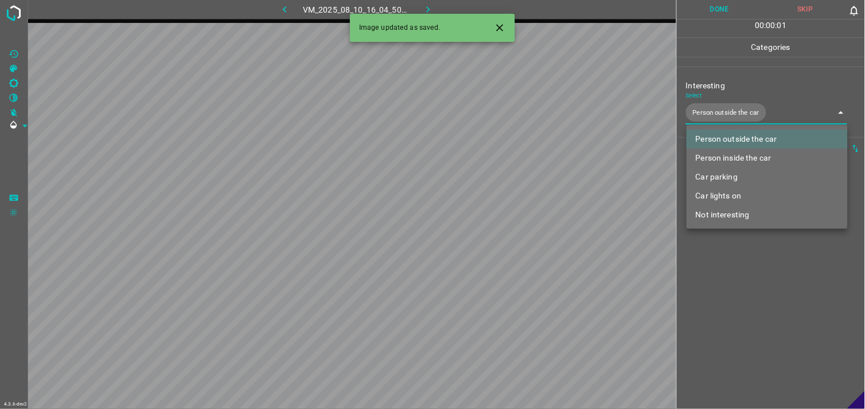
type input "Person outside the car"
drag, startPoint x: 717, startPoint y: 322, endPoint x: 731, endPoint y: 288, distance: 36.3
click at [718, 322] on div at bounding box center [432, 204] width 865 height 409
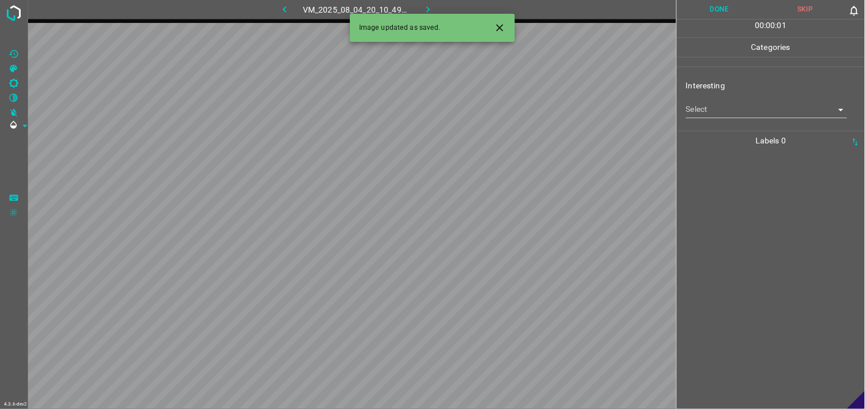
click at [757, 113] on body "4.3.6-dev2 VM_2025_08_04_20_10_49_626_00.gif Done Skip 0 00 : 00 : 01 Categorie…" at bounding box center [432, 204] width 865 height 409
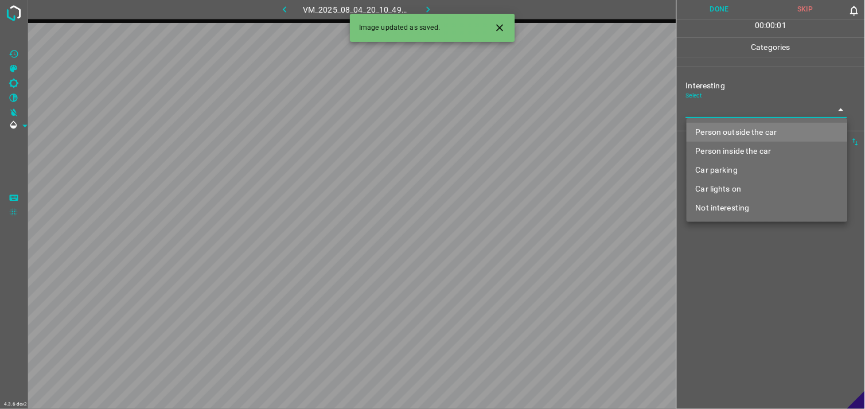
click at [763, 127] on li "Person outside the car" at bounding box center [766, 132] width 161 height 19
type input "Person outside the car"
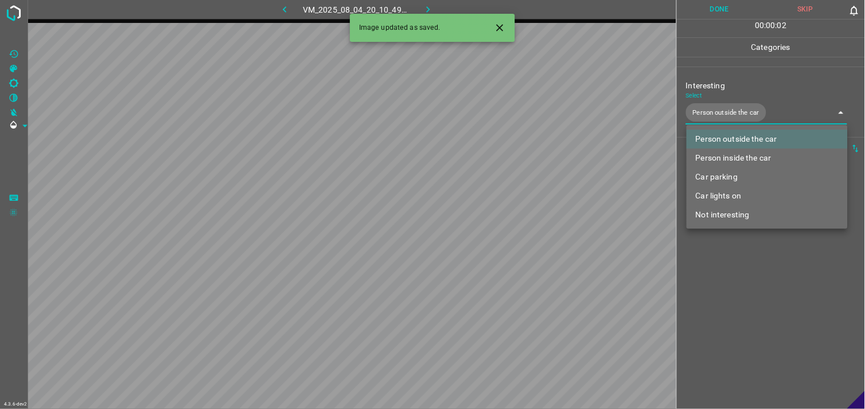
click at [767, 278] on div at bounding box center [432, 204] width 865 height 409
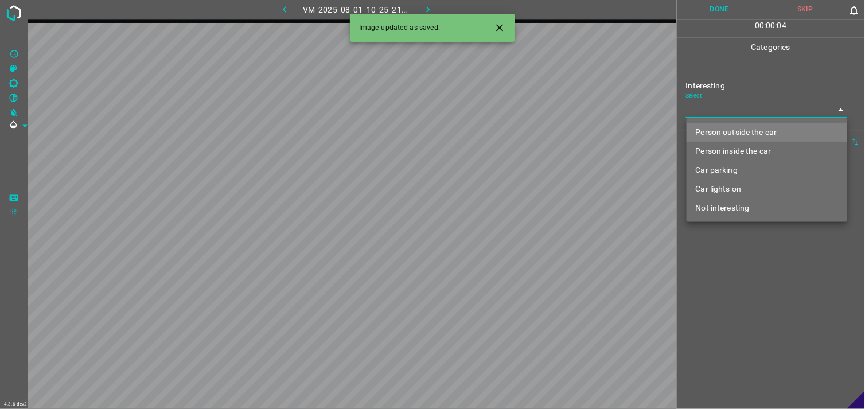
click at [766, 115] on body "4.3.6-dev2 VM_2025_08_01_10_25_21_083_02.gif Done Skip 0 00 : 00 : 04 Categorie…" at bounding box center [432, 204] width 865 height 409
click at [759, 185] on li "Car lights on" at bounding box center [766, 189] width 161 height 19
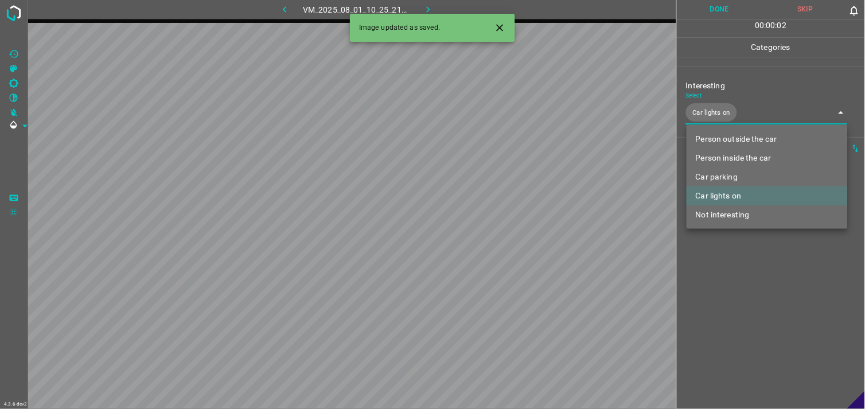
click at [754, 134] on li "Person outside the car" at bounding box center [766, 139] width 161 height 19
type input "Car lights on,Person outside the car"
click at [758, 283] on div at bounding box center [432, 204] width 865 height 409
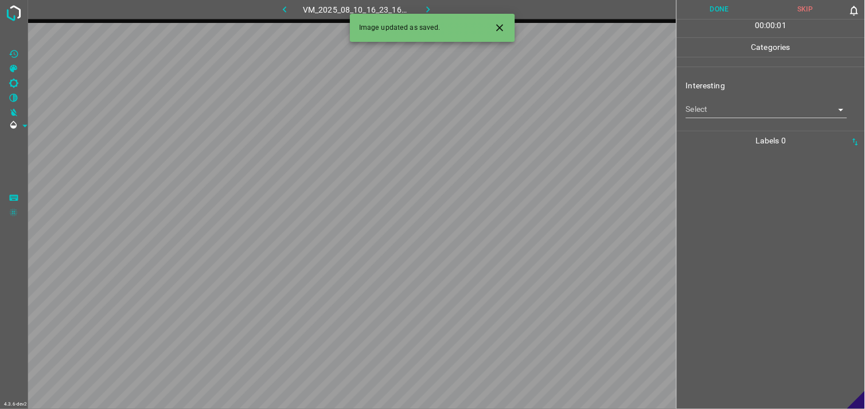
click at [750, 119] on div "Interesting Select ​" at bounding box center [771, 99] width 188 height 54
click at [750, 116] on body "4.3.6-dev2 VM_2025_08_10_16_23_16_795_01.gif Done Skip 0 00 : 00 : 01 Categorie…" at bounding box center [432, 204] width 865 height 409
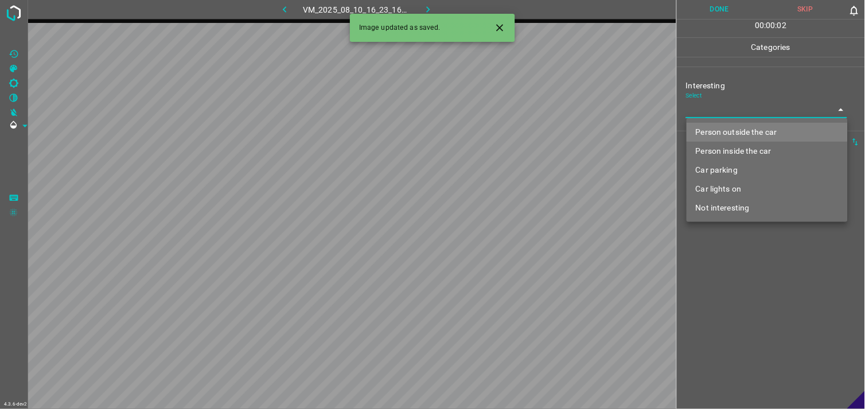
click at [760, 132] on li "Person outside the car" at bounding box center [766, 132] width 161 height 19
type input "Person outside the car"
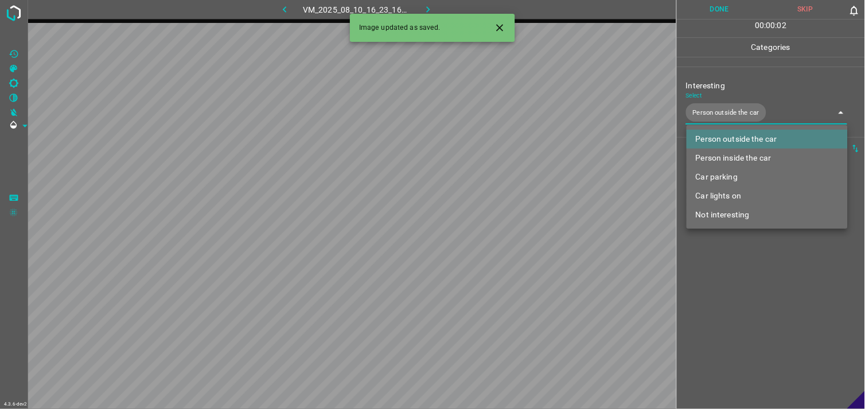
click at [764, 299] on div at bounding box center [432, 204] width 865 height 409
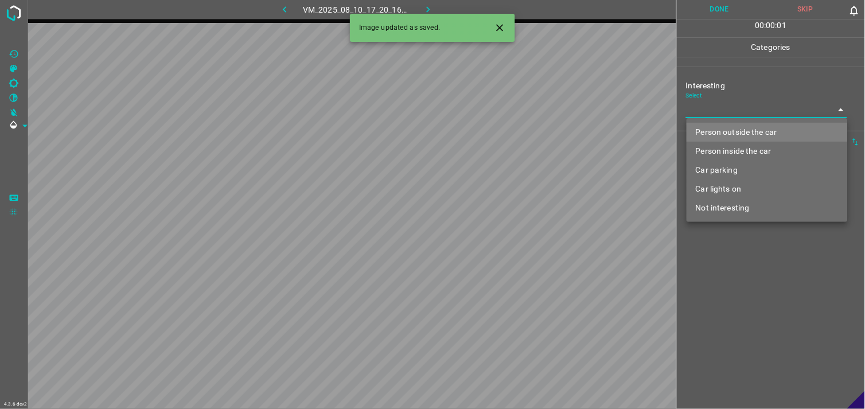
click at [748, 112] on body "4.3.6-dev2 VM_2025_08_10_17_20_16_273_08.gif Done Skip 0 00 : 00 : 01 Categorie…" at bounding box center [432, 204] width 865 height 409
click at [746, 212] on li "Not interesting" at bounding box center [766, 207] width 161 height 19
type input "Not interesting"
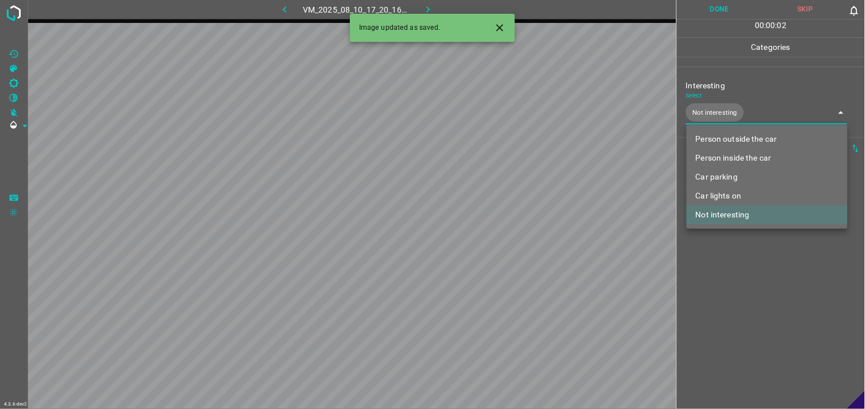
click at [750, 279] on div at bounding box center [432, 204] width 865 height 409
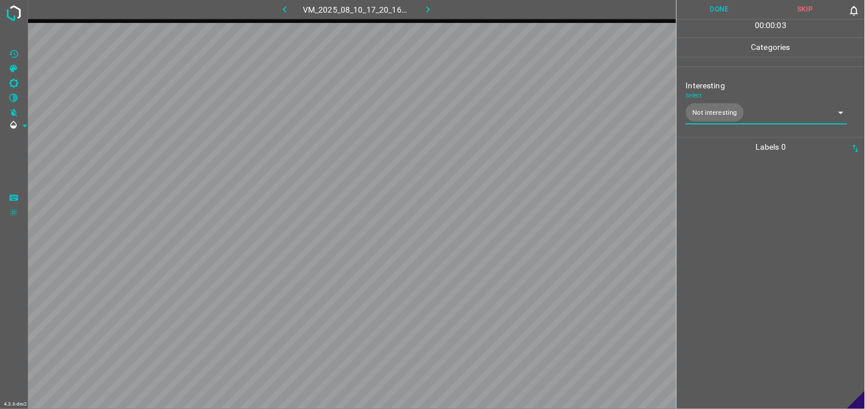
click at [734, 203] on div at bounding box center [770, 283] width 181 height 252
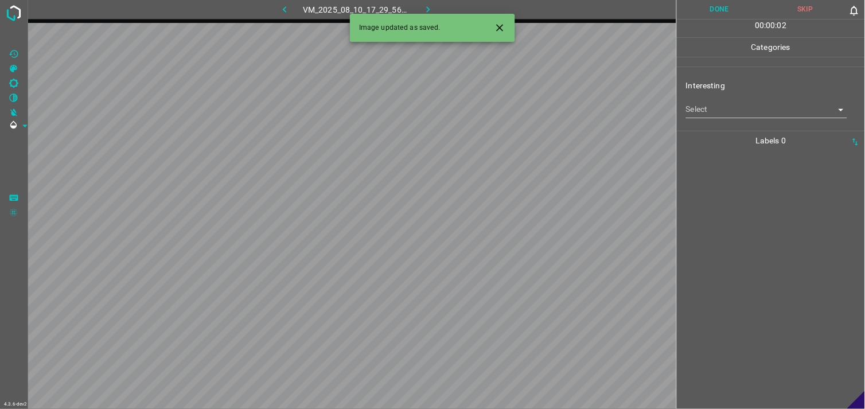
click at [760, 108] on body "4.3.6-dev2 VM_2025_08_10_17_29_56_737_04.gif Done Skip 0 00 : 00 : 02 Categorie…" at bounding box center [432, 204] width 865 height 409
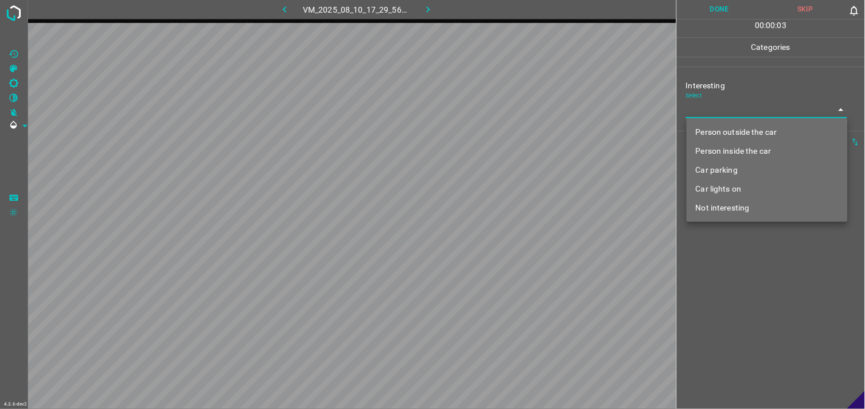
click at [750, 205] on li "Not interesting" at bounding box center [766, 207] width 161 height 19
type input "Not interesting"
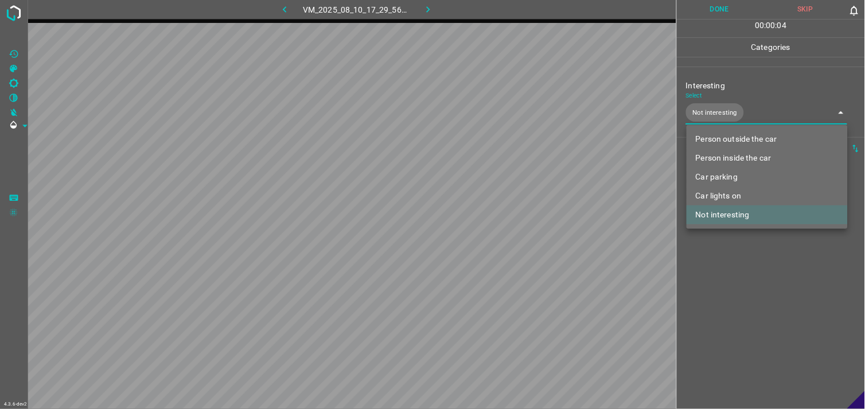
click at [754, 277] on div at bounding box center [432, 204] width 865 height 409
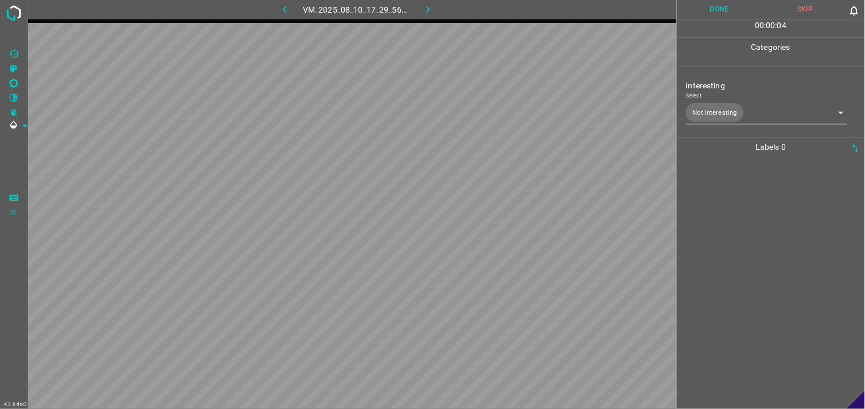
click at [742, 219] on div at bounding box center [770, 283] width 181 height 252
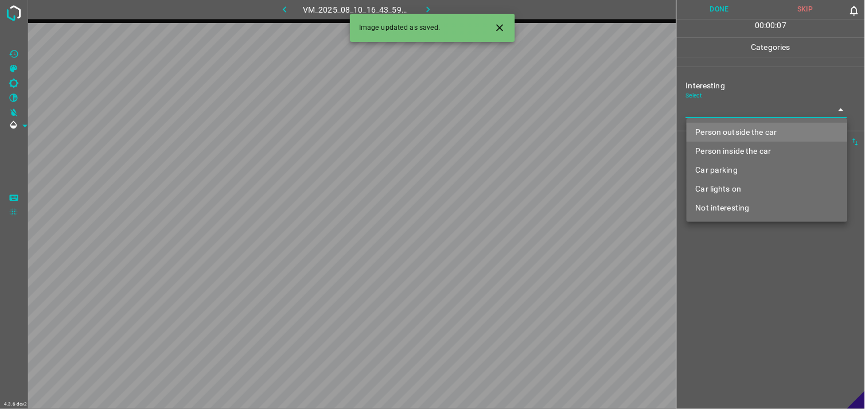
click at [732, 117] on body "4.3.6-dev2 VM_2025_08_10_16_43_59_453_09.gif Done Skip 0 00 : 00 : 07 Categorie…" at bounding box center [432, 204] width 865 height 409
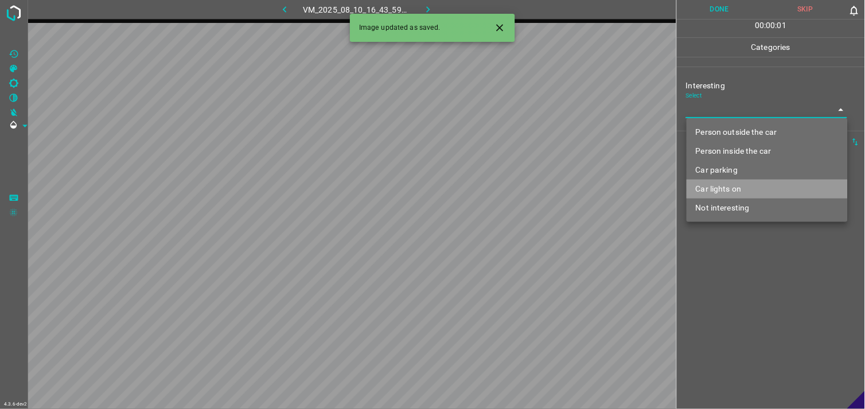
click at [777, 190] on li "Car lights on" at bounding box center [766, 189] width 161 height 19
type input "Car lights on"
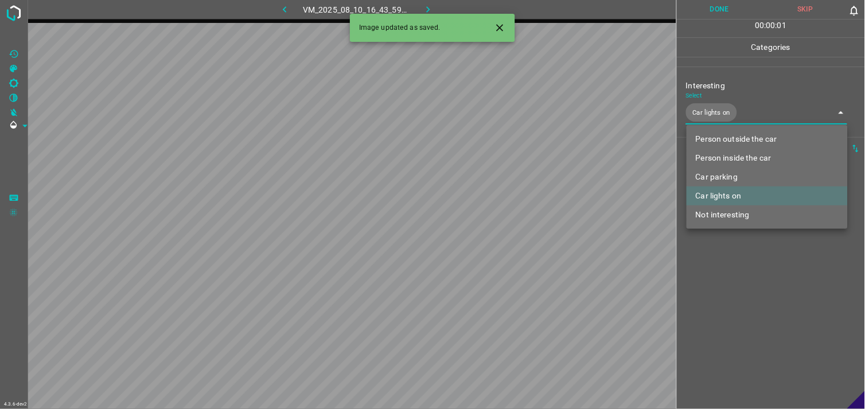
click at [748, 288] on div at bounding box center [432, 204] width 865 height 409
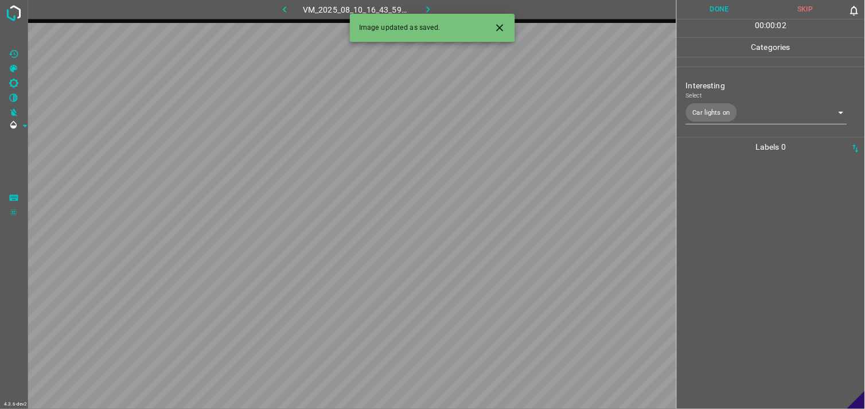
click at [757, 239] on div at bounding box center [770, 283] width 181 height 252
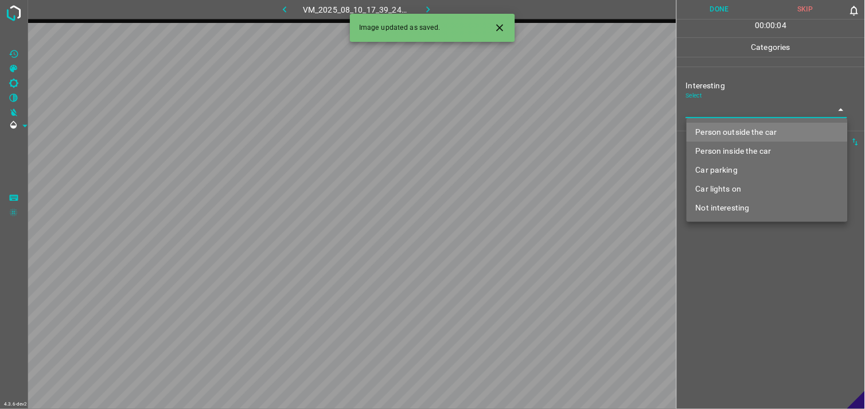
click at [721, 115] on body "4.3.6-dev2 VM_2025_08_10_17_39_24_778_07.gif Done Skip 0 00 : 00 : 04 Categorie…" at bounding box center [432, 204] width 865 height 409
click at [736, 126] on li "Person outside the car" at bounding box center [766, 132] width 161 height 19
type input "Person outside the car"
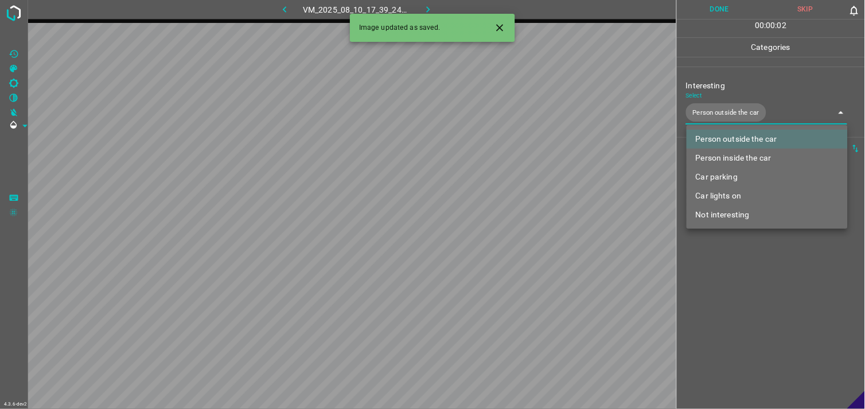
click at [743, 268] on div at bounding box center [432, 204] width 865 height 409
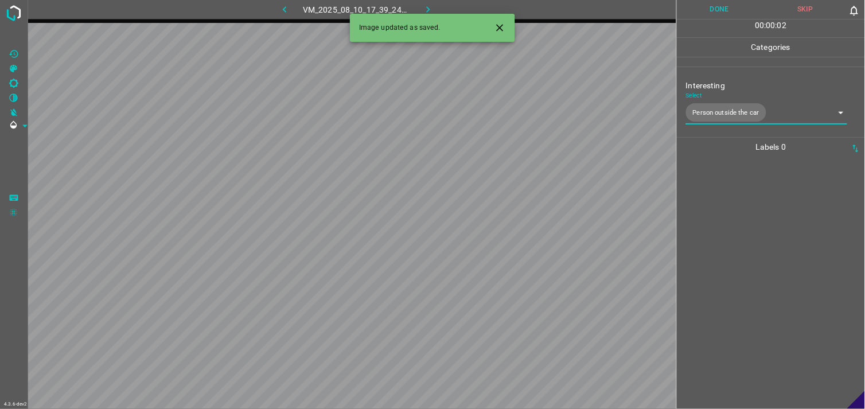
click at [752, 226] on div at bounding box center [770, 283] width 181 height 252
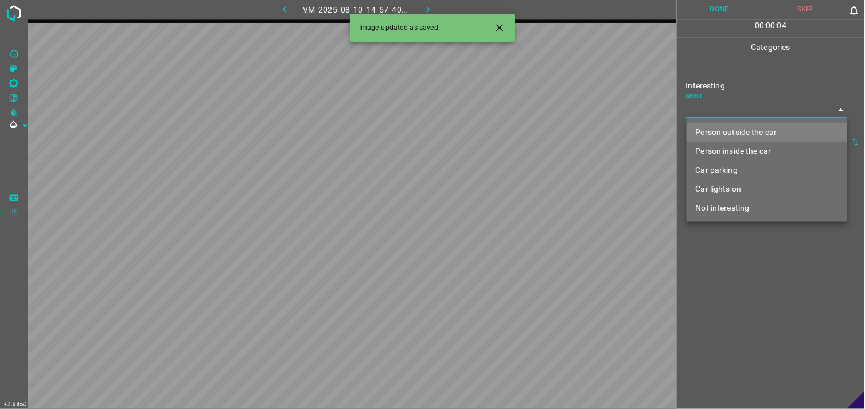
click at [750, 116] on body "4.3.6-dev2 VM_2025_08_10_14_57_40_072_07.gif Done Skip 0 00 : 00 : 04 Categorie…" at bounding box center [432, 204] width 865 height 409
click at [760, 129] on li "Person outside the car" at bounding box center [766, 132] width 161 height 19
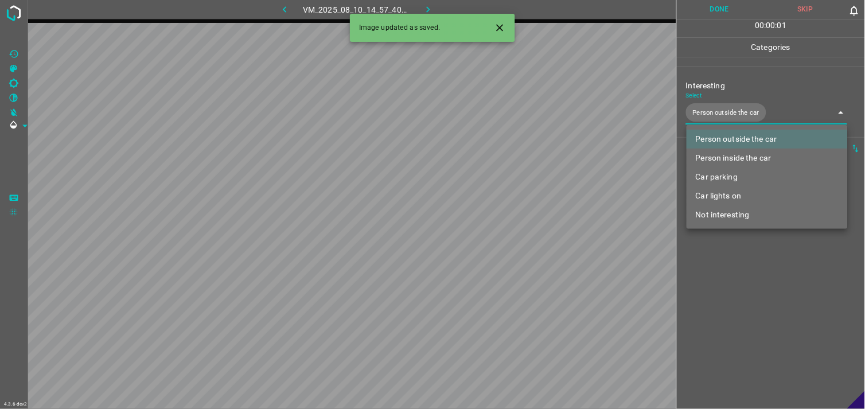
type input "Person outside the car"
click at [725, 283] on div at bounding box center [432, 204] width 865 height 409
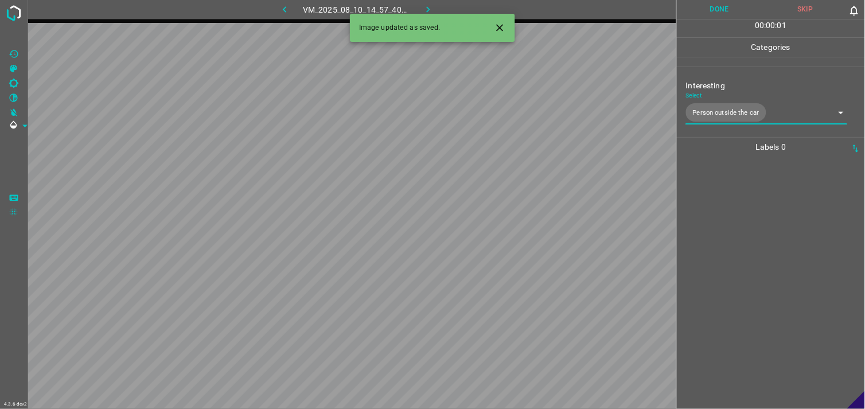
click at [756, 233] on div at bounding box center [770, 283] width 181 height 252
click at [728, 116] on body "4.3.6-dev2 VM_2025_08_10_17_24_29_601_05.gif Done Skip 0 00 : 00 : 03 Categorie…" at bounding box center [432, 204] width 865 height 409
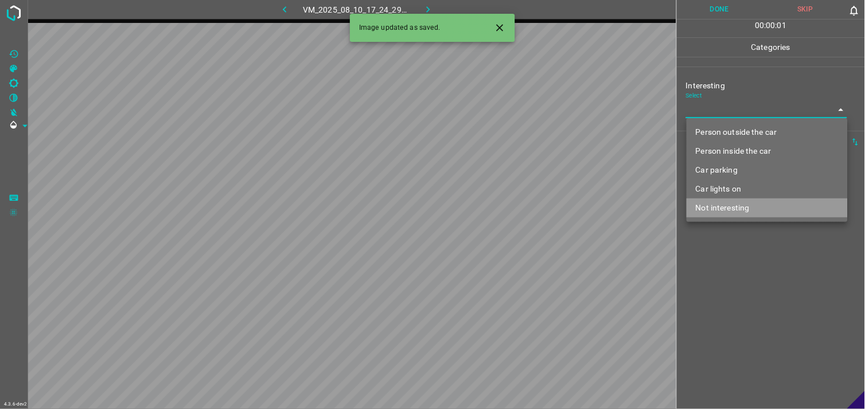
click at [727, 205] on li "Not interesting" at bounding box center [766, 207] width 161 height 19
type input "Not interesting"
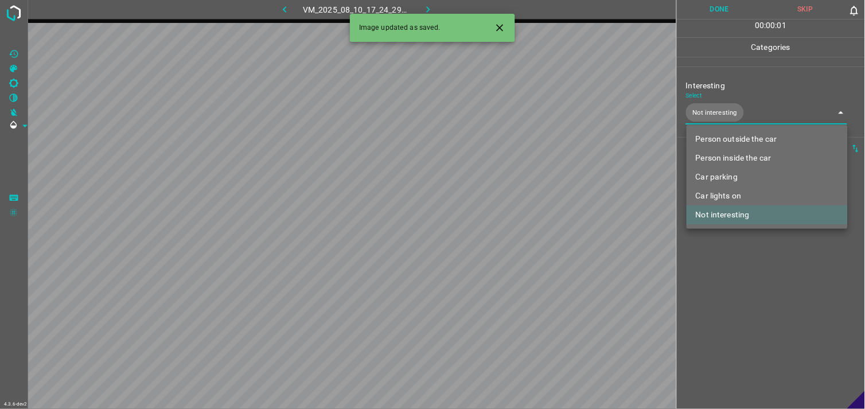
click at [748, 282] on div at bounding box center [432, 204] width 865 height 409
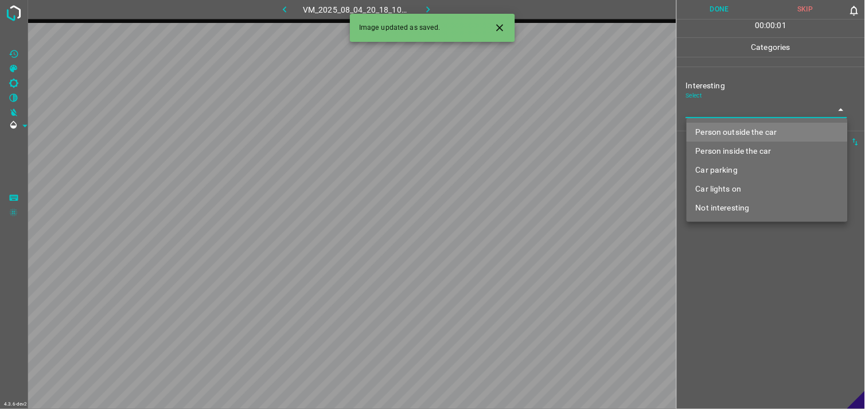
click at [753, 112] on body "4.3.6-dev2 VM_2025_08_04_20_18_10_519_03.gif Done Skip 0 00 : 00 : 01 Categorie…" at bounding box center [432, 204] width 865 height 409
click at [757, 130] on li "Person outside the car" at bounding box center [766, 132] width 161 height 19
type input "Person outside the car"
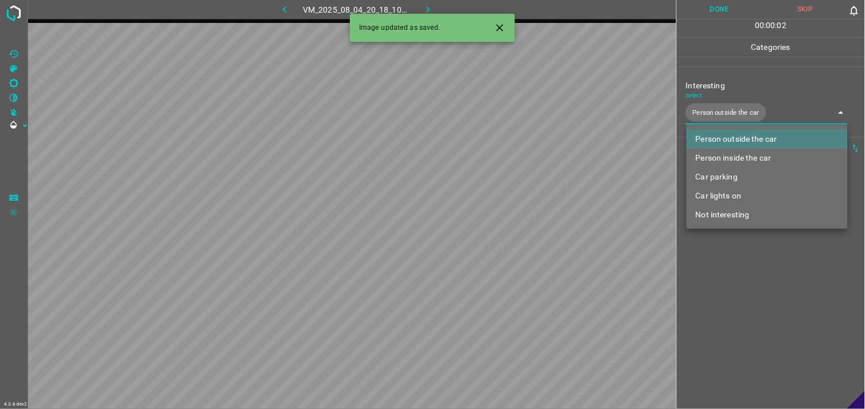
click at [774, 294] on div at bounding box center [432, 204] width 865 height 409
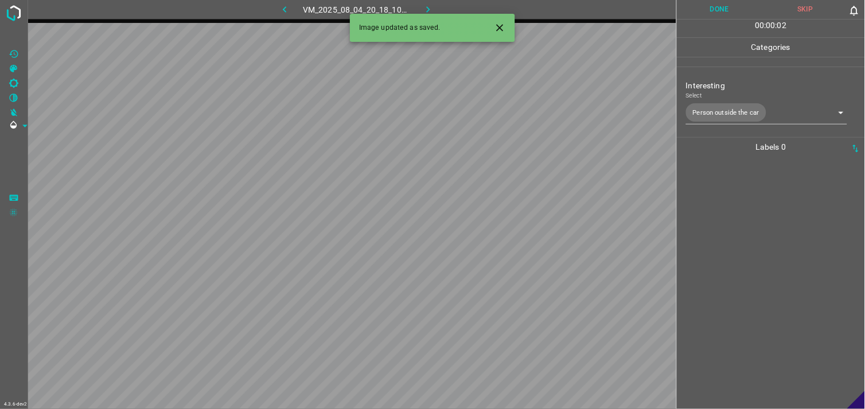
click at [768, 232] on div at bounding box center [770, 283] width 181 height 252
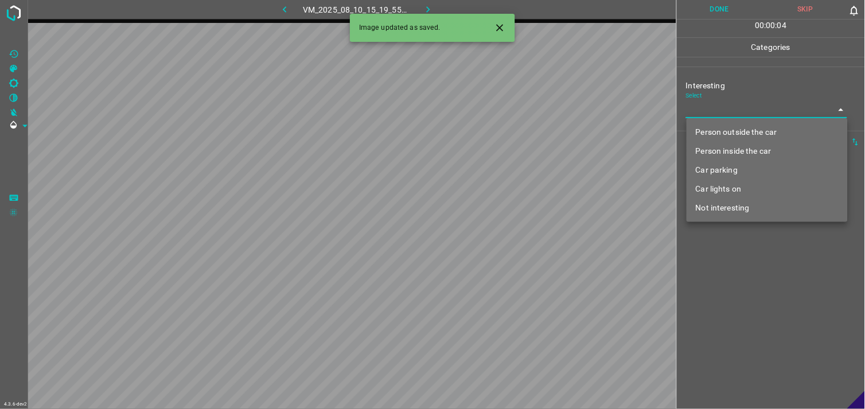
click at [744, 118] on body "4.3.6-dev2 VM_2025_08_10_15_19_55_669_01.gif Done Skip 0 00 : 00 : 04 Categorie…" at bounding box center [432, 204] width 865 height 409
click at [748, 164] on li "Car parking" at bounding box center [766, 170] width 161 height 19
type input "Car parking"
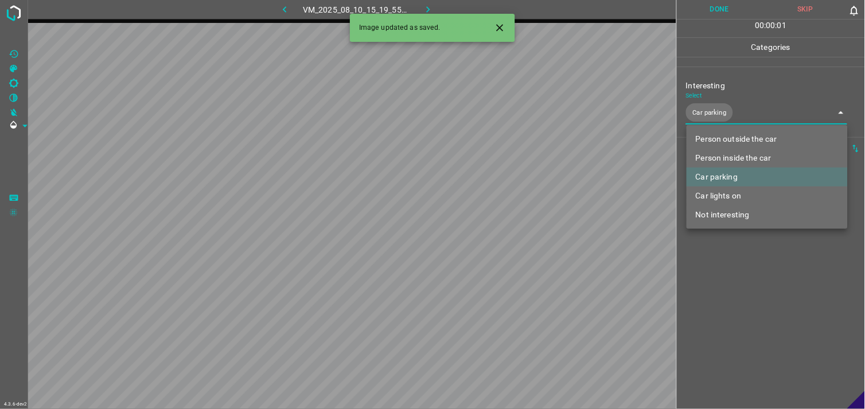
click at [749, 286] on div at bounding box center [432, 204] width 865 height 409
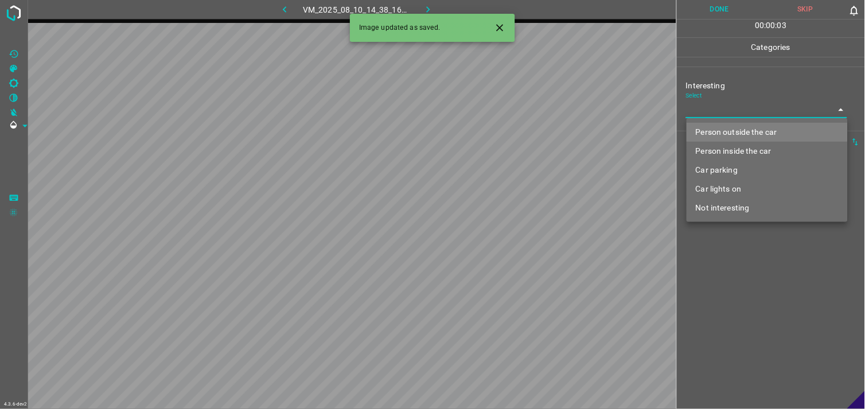
click at [742, 116] on body "4.3.6-dev2 VM_2025_08_10_14_38_16_027_00.gif Done Skip 0 00 : 00 : 03 Categorie…" at bounding box center [432, 204] width 865 height 409
click at [758, 130] on li "Person outside the car" at bounding box center [766, 132] width 161 height 19
type input "Person outside the car"
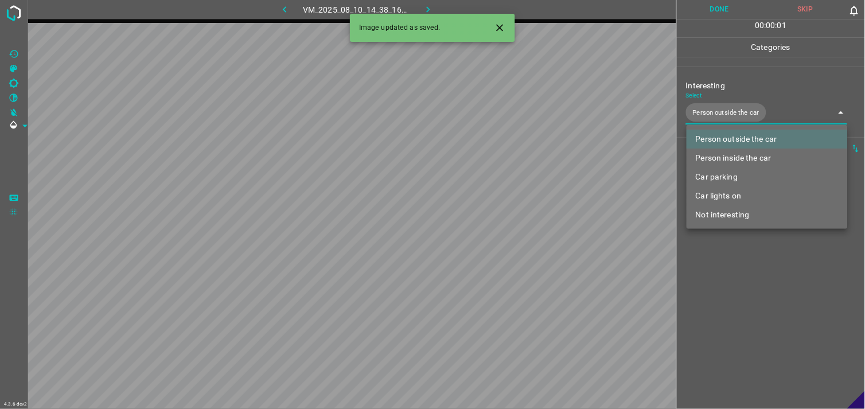
click at [771, 301] on div at bounding box center [432, 204] width 865 height 409
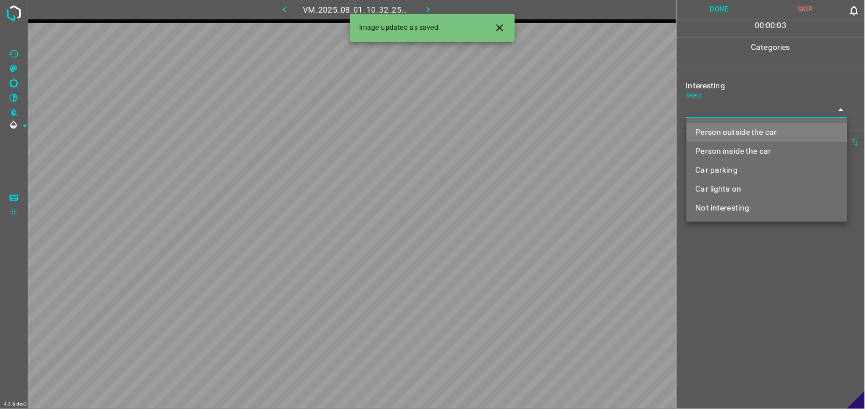
click at [721, 104] on body "4.3.6-dev2 VM_2025_08_01_10_32_25_560_00.gif Done Skip 0 00 : 00 : 03 Categorie…" at bounding box center [432, 204] width 865 height 409
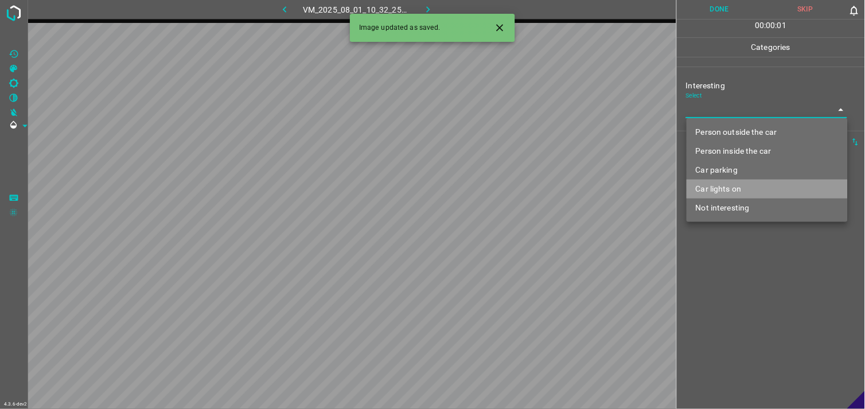
click at [732, 188] on li "Car lights on" at bounding box center [766, 189] width 161 height 19
type input "Car lights on"
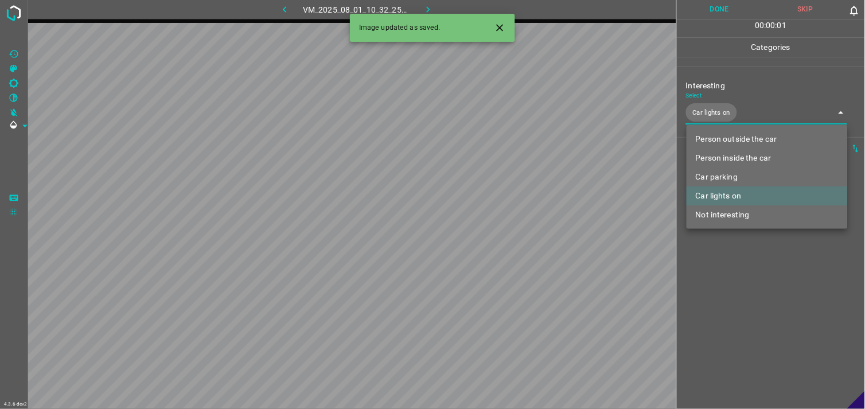
click at [744, 274] on div at bounding box center [432, 204] width 865 height 409
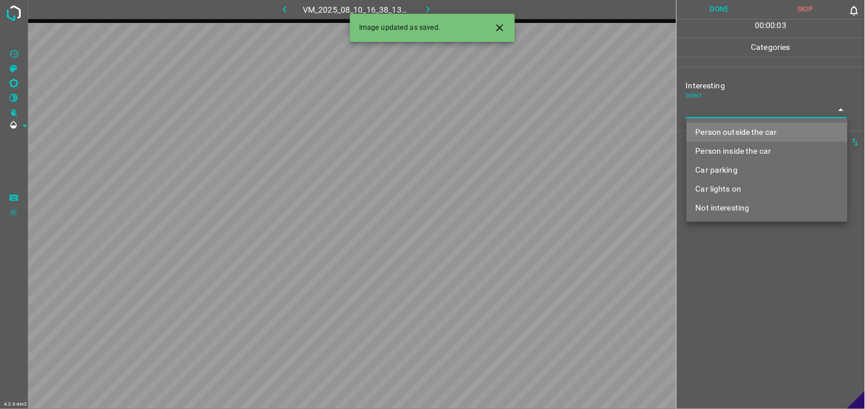
click at [737, 105] on body "4.3.6-dev2 VM_2025_08_10_16_38_13_723_02.gif Done Skip 0 00 : 00 : 03 Categorie…" at bounding box center [432, 204] width 865 height 409
click at [748, 130] on li "Person outside the car" at bounding box center [766, 132] width 161 height 19
type input "Person outside the car"
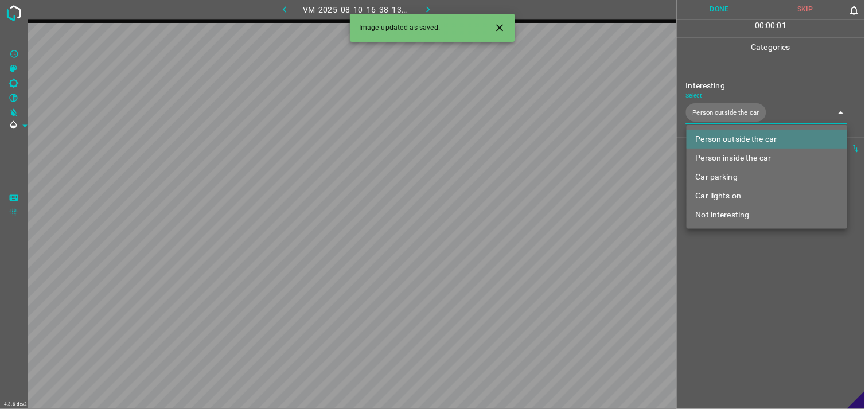
click at [739, 291] on div at bounding box center [432, 204] width 865 height 409
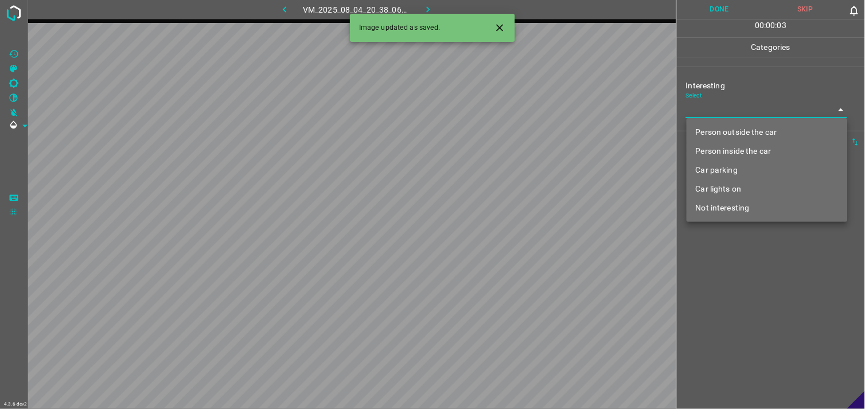
click at [752, 118] on body "4.3.6-dev2 VM_2025_08_04_20_38_06_418_02.gif Done Skip 0 00 : 00 : 03 Categorie…" at bounding box center [432, 204] width 865 height 409
click at [759, 186] on li "Car lights on" at bounding box center [766, 189] width 161 height 19
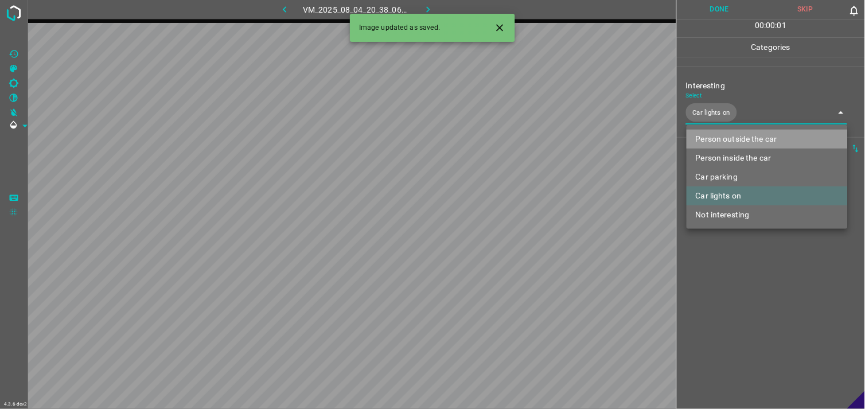
click at [763, 140] on li "Person outside the car" at bounding box center [766, 139] width 161 height 19
type input "Car lights on,Person outside the car"
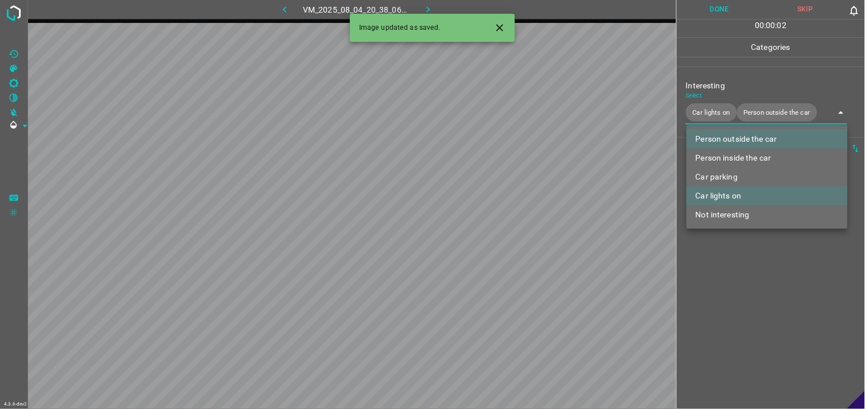
drag, startPoint x: 775, startPoint y: 333, endPoint x: 774, endPoint y: 289, distance: 43.6
click at [774, 330] on div at bounding box center [432, 204] width 865 height 409
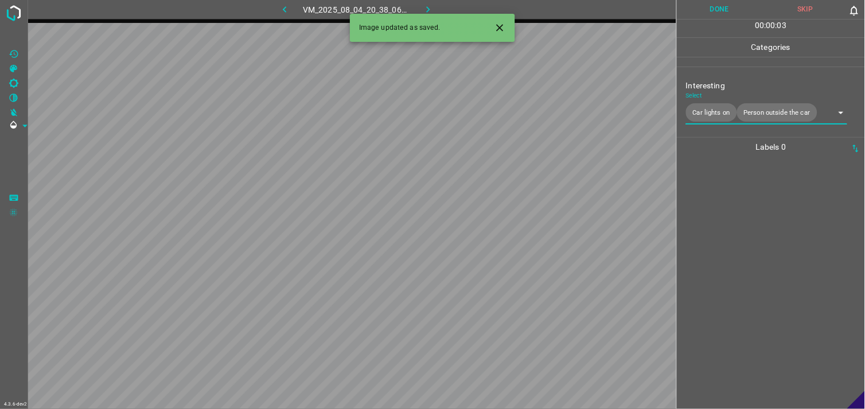
click at [770, 288] on div at bounding box center [770, 283] width 181 height 252
click at [738, 119] on div "Interesting Select ​" at bounding box center [771, 99] width 188 height 54
click at [740, 115] on body "4.3.6-dev2 VM_2025_08_10_16_21_43_334_01.gif Done Skip 0 00 : 00 : 02 Categorie…" at bounding box center [432, 204] width 865 height 409
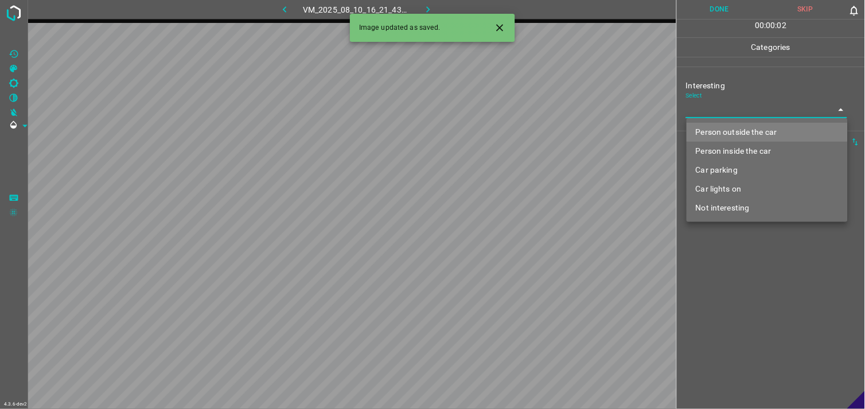
click at [740, 184] on li "Car lights on" at bounding box center [766, 189] width 161 height 19
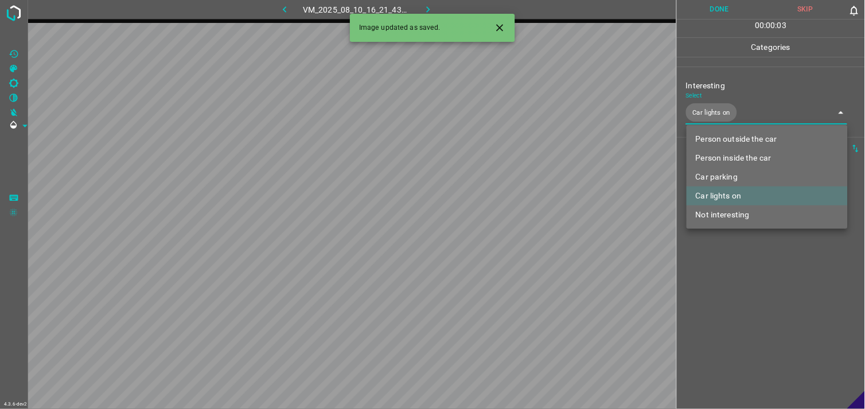
click at [752, 138] on li "Person outside the car" at bounding box center [766, 139] width 161 height 19
type input "Car lights on,Person outside the car"
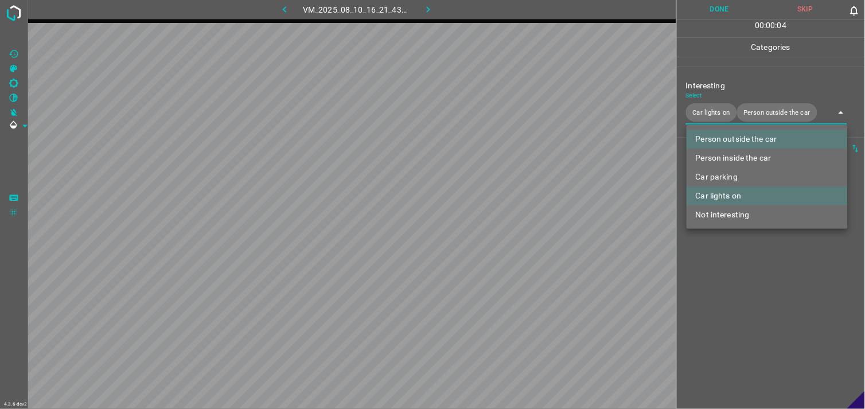
click at [780, 278] on div at bounding box center [432, 204] width 865 height 409
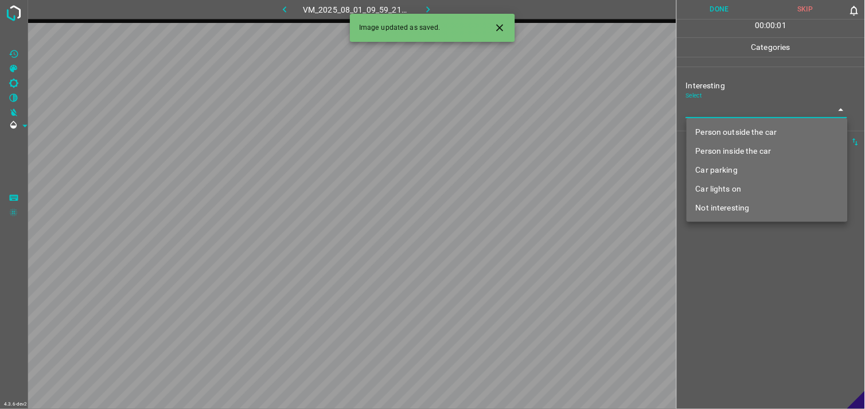
click at [724, 114] on body "4.3.6-dev2 VM_2025_08_01_09_59_21_948_02.gif Done Skip 0 00 : 00 : 01 Categorie…" at bounding box center [432, 204] width 865 height 409
click at [740, 128] on li "Person outside the car" at bounding box center [766, 132] width 161 height 19
type input "Person outside the car"
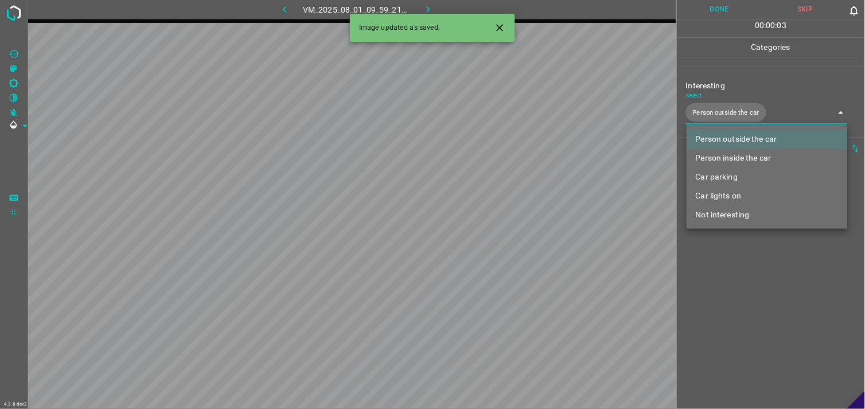
click at [798, 331] on div at bounding box center [432, 204] width 865 height 409
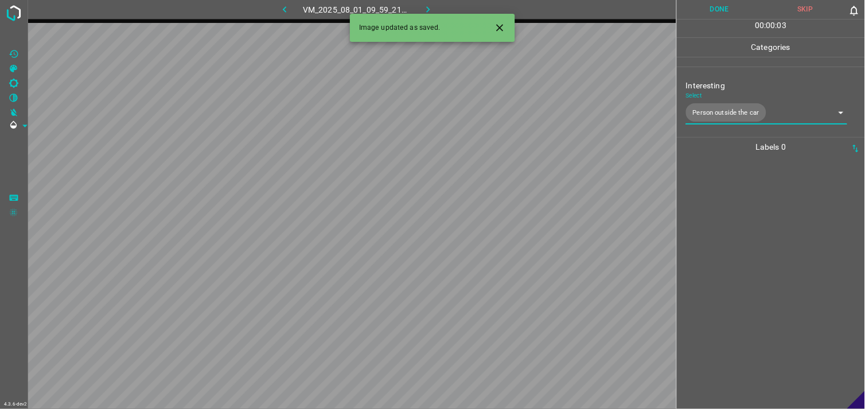
click at [749, 241] on div at bounding box center [770, 283] width 181 height 252
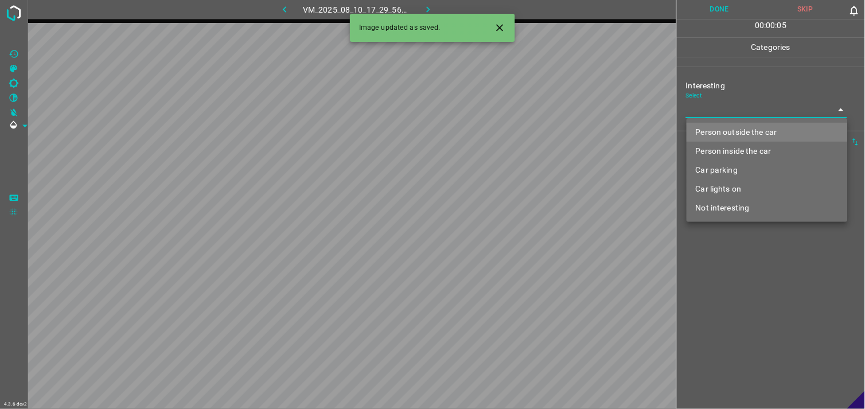
click at [728, 116] on body "4.3.6-dev2 VM_2025_08_10_17_29_56_737_01.gif Done Skip 0 00 : 00 : 05 Categorie…" at bounding box center [432, 204] width 865 height 409
click at [740, 132] on li "Person outside the car" at bounding box center [766, 132] width 161 height 19
type input "Person outside the car"
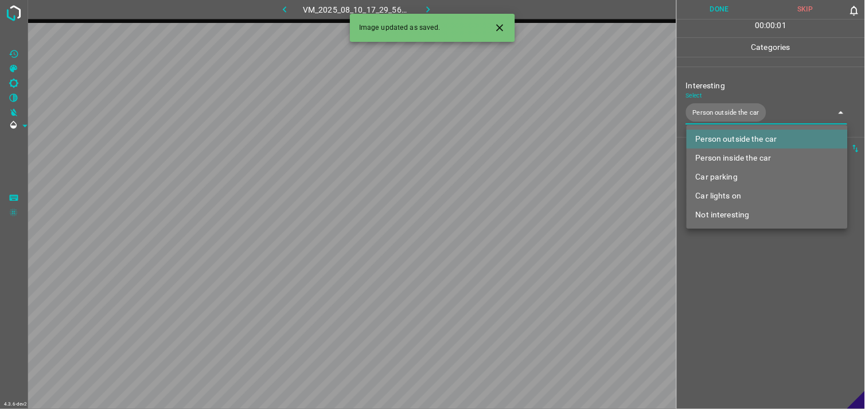
click at [754, 277] on div at bounding box center [432, 204] width 865 height 409
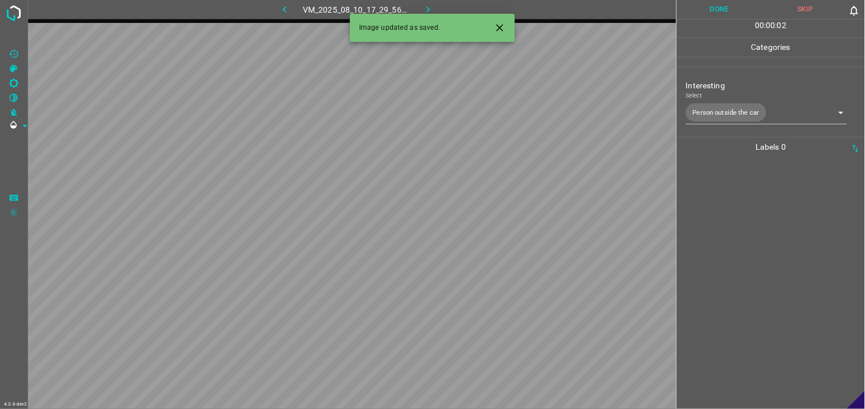
click at [759, 253] on div at bounding box center [770, 283] width 181 height 252
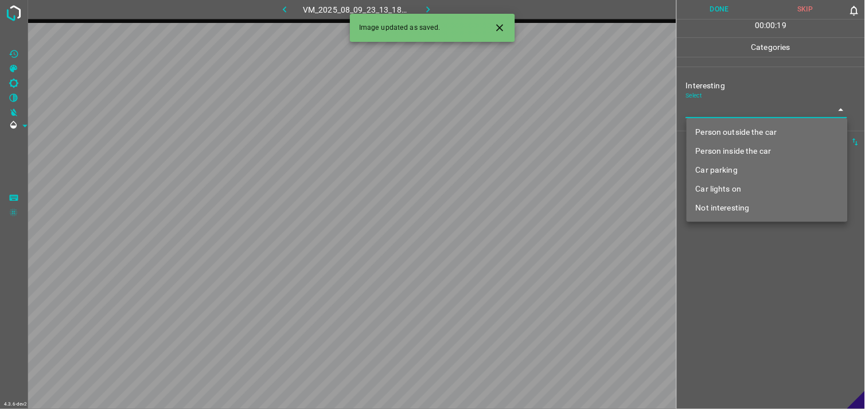
click at [742, 107] on body "4.3.6-dev2 VM_2025_08_09_23_13_18_938_05.gif Done Skip 0 00 : 00 : 19 Categorie…" at bounding box center [432, 204] width 865 height 409
click at [736, 205] on li "Not interesting" at bounding box center [766, 207] width 161 height 19
type input "Not interesting"
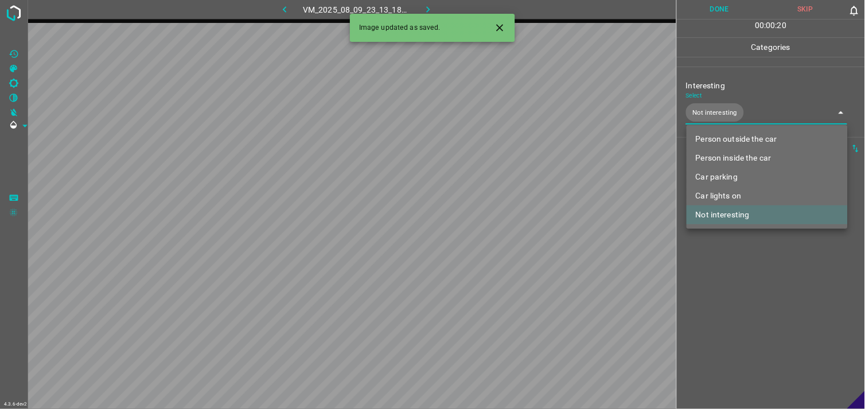
click at [742, 262] on div at bounding box center [432, 204] width 865 height 409
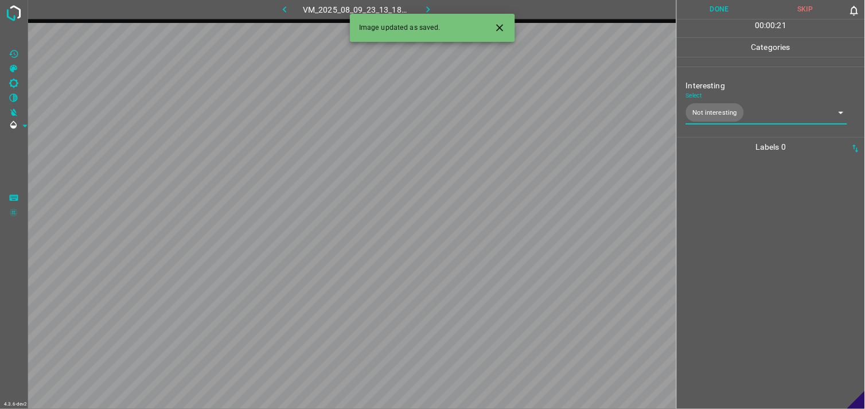
click at [723, 195] on div at bounding box center [770, 283] width 181 height 252
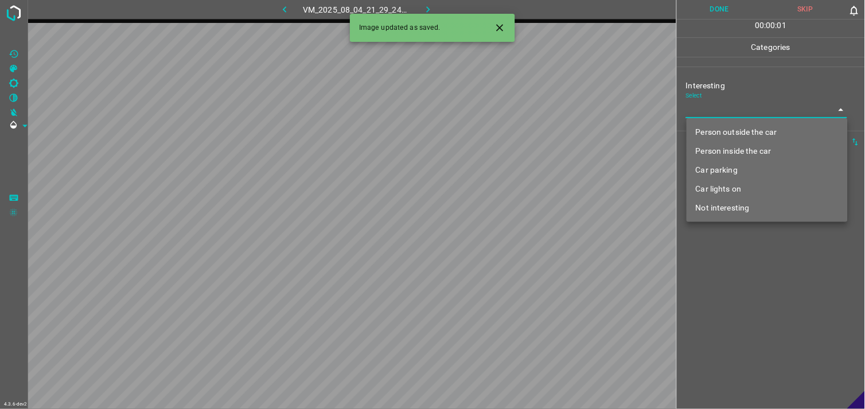
click at [708, 112] on body "4.3.6-dev2 VM_2025_08_04_21_29_24_010_02.gif Done Skip 0 00 : 00 : 01 Categorie…" at bounding box center [432, 204] width 865 height 409
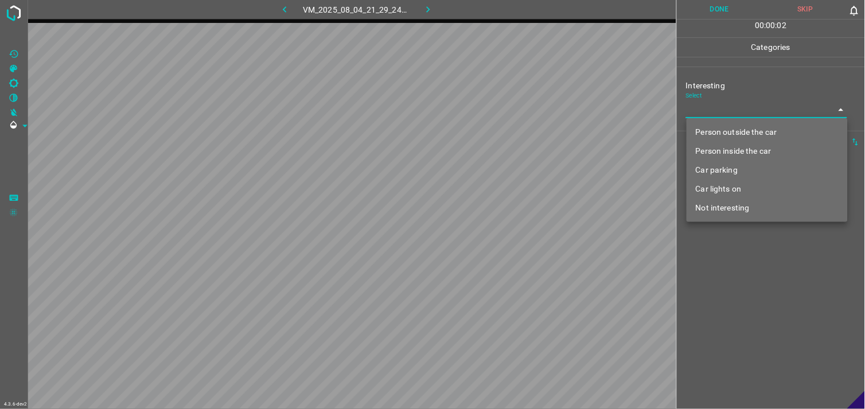
click at [721, 180] on li "Car lights on" at bounding box center [766, 189] width 161 height 19
type input "Car lights on"
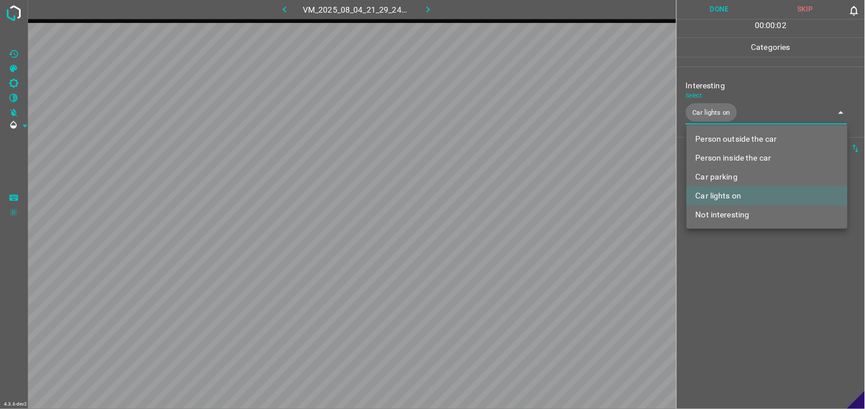
drag, startPoint x: 730, startPoint y: 281, endPoint x: 723, endPoint y: 267, distance: 15.7
click at [729, 281] on div at bounding box center [432, 204] width 865 height 409
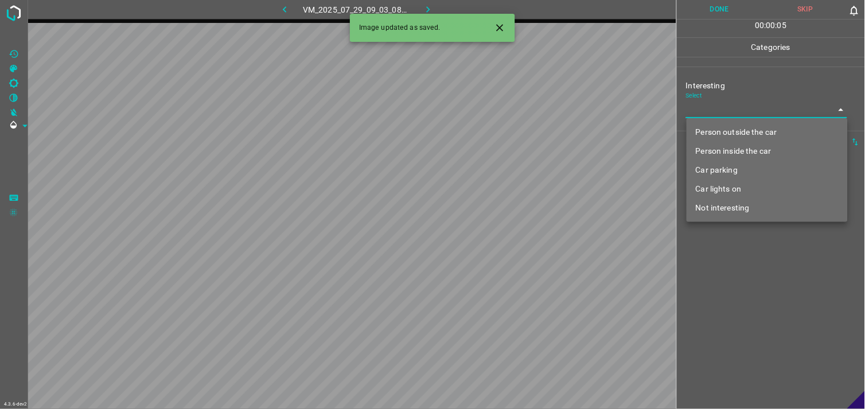
click at [759, 112] on body "4.3.6-dev2 VM_2025_07_29_09_03_08_878_01.gif Done Skip 0 00 : 00 : 05 Categorie…" at bounding box center [432, 204] width 865 height 409
click at [755, 136] on li "Person outside the car" at bounding box center [766, 132] width 161 height 19
type input "Person outside the car"
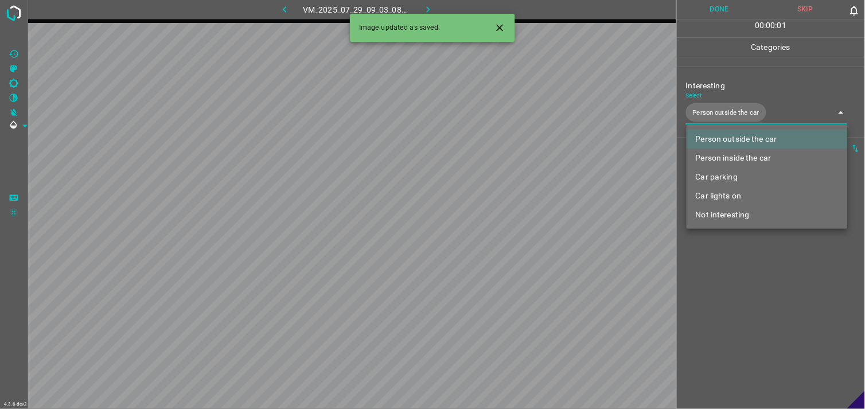
click at [760, 312] on div at bounding box center [432, 204] width 865 height 409
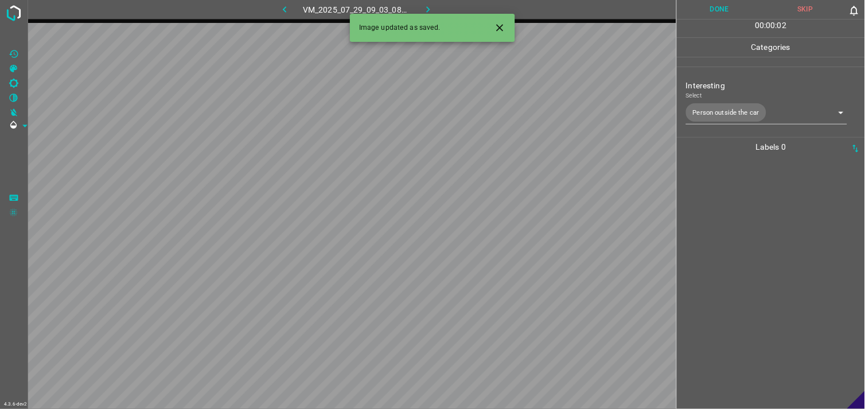
click at [761, 276] on div at bounding box center [770, 283] width 181 height 252
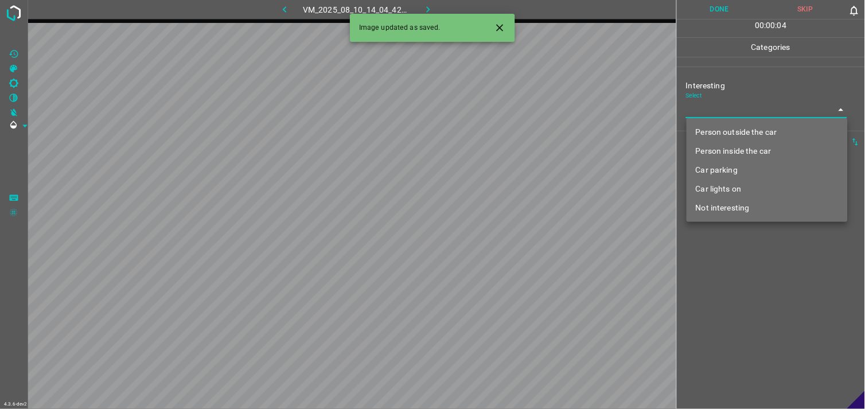
click at [743, 112] on body "4.3.6-dev2 VM_2025_08_10_14_04_42_289_02.gif Done Skip 0 00 : 00 : 04 Categorie…" at bounding box center [432, 204] width 865 height 409
click at [732, 169] on li "Car parking" at bounding box center [766, 170] width 161 height 19
type input "Car parking"
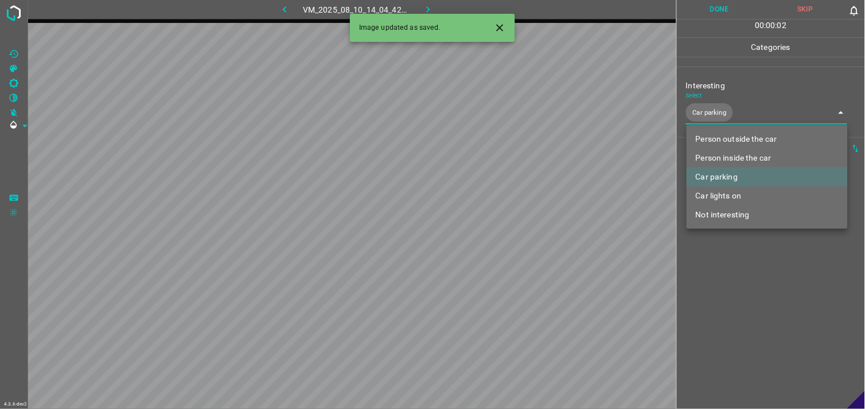
click at [726, 261] on div at bounding box center [432, 204] width 865 height 409
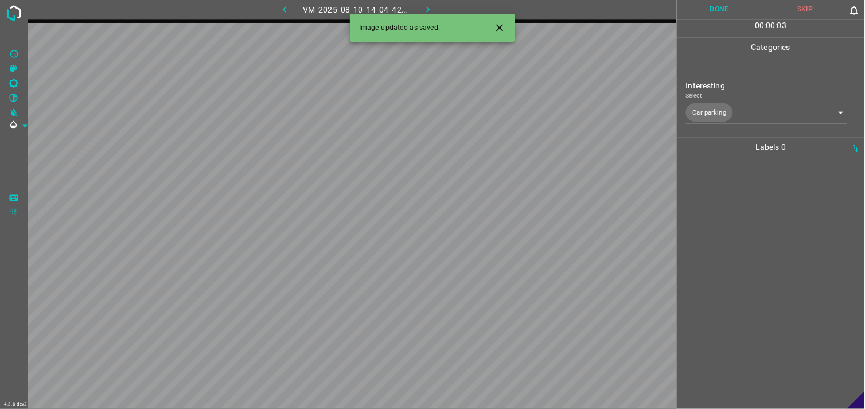
click at [725, 253] on div at bounding box center [770, 283] width 181 height 252
click at [727, 110] on body "4.3.6-dev2 VM_2025_08_10_16_13_16_004_01.gif Done Skip 0 00 : 00 : 05 Categorie…" at bounding box center [432, 204] width 865 height 409
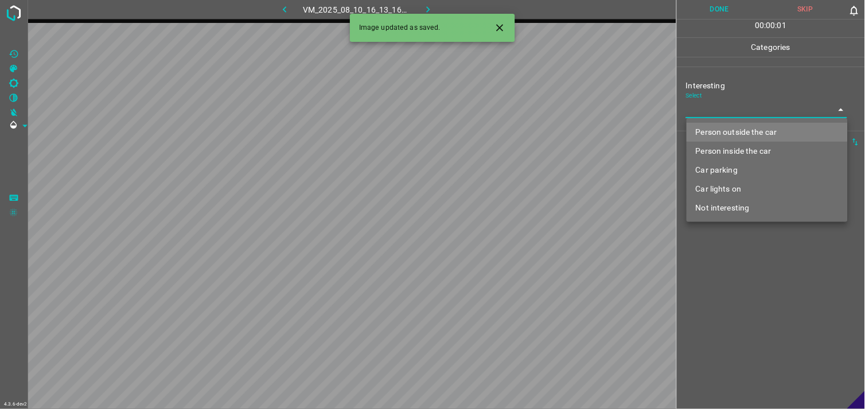
click at [742, 124] on li "Person outside the car" at bounding box center [766, 132] width 161 height 19
type input "Person outside the car"
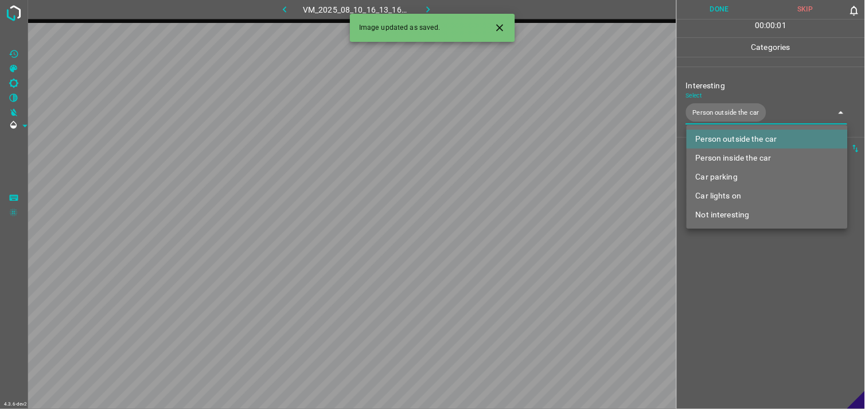
click at [758, 295] on div at bounding box center [432, 204] width 865 height 409
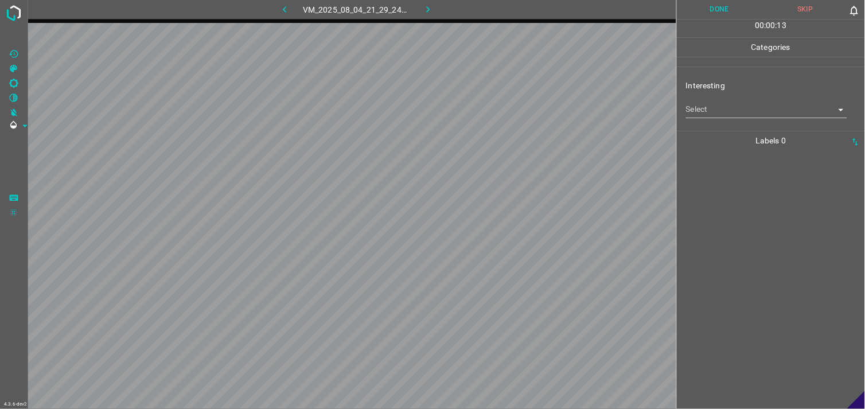
click at [739, 104] on body "4.3.6-dev2 VM_2025_08_04_21_29_24_010_08.gif Done Skip 0 00 : 00 : 13 Categorie…" at bounding box center [432, 204] width 865 height 409
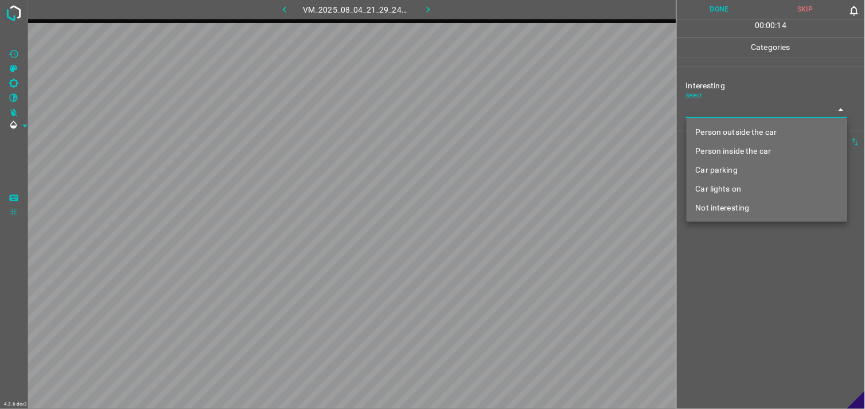
click at [738, 188] on li "Car lights on" at bounding box center [766, 189] width 161 height 19
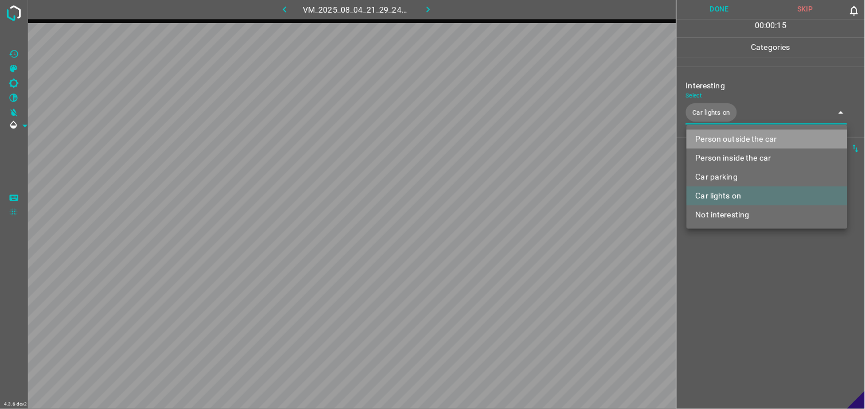
click at [753, 143] on li "Person outside the car" at bounding box center [766, 139] width 161 height 19
type input "Car lights on,Person outside the car"
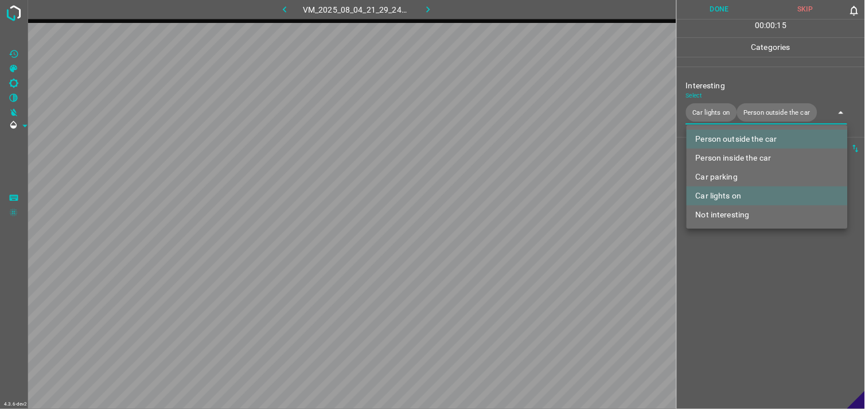
click at [750, 279] on div at bounding box center [432, 204] width 865 height 409
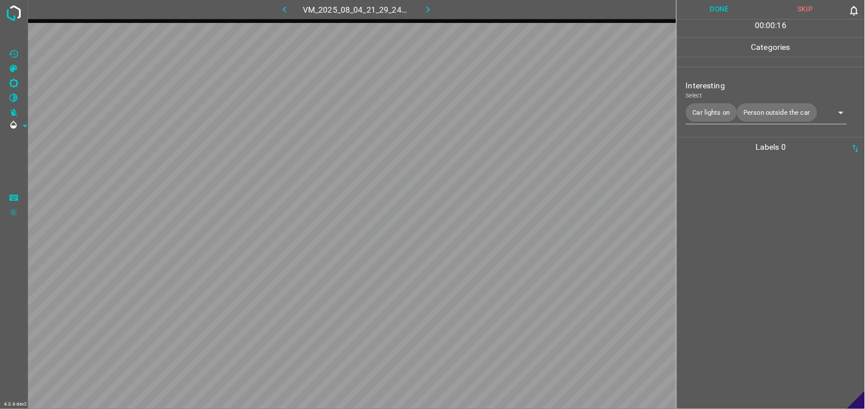
click at [743, 250] on div at bounding box center [770, 283] width 181 height 252
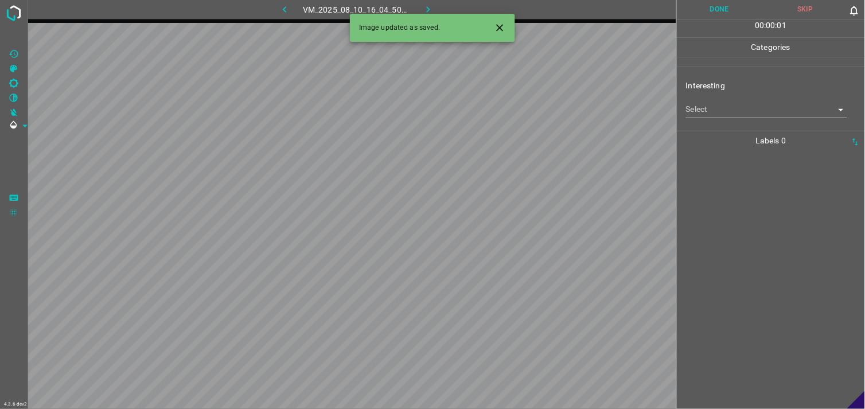
click at [737, 111] on body "4.3.6-dev2 VM_2025_08_10_16_04_50_392_04.gif Done Skip 0 00 : 00 : 01 Categorie…" at bounding box center [432, 204] width 865 height 409
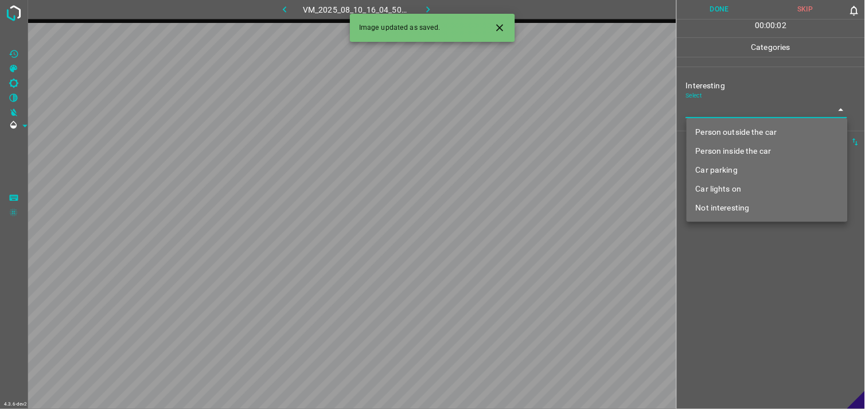
click at [734, 209] on li "Not interesting" at bounding box center [766, 207] width 161 height 19
type input "Not interesting"
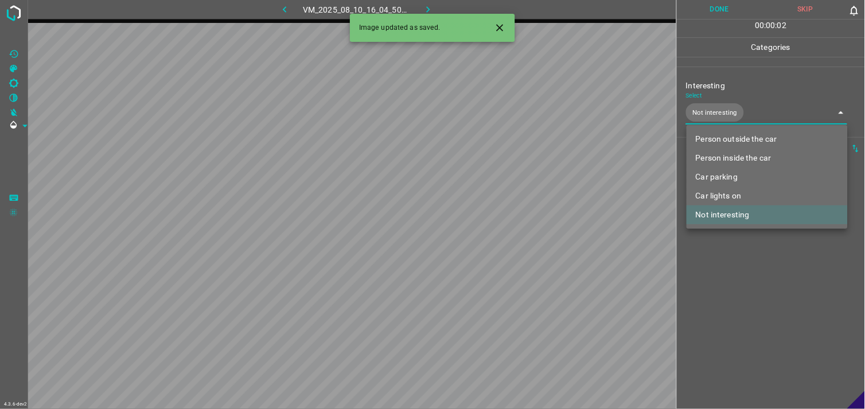
click at [734, 262] on div at bounding box center [432, 204] width 865 height 409
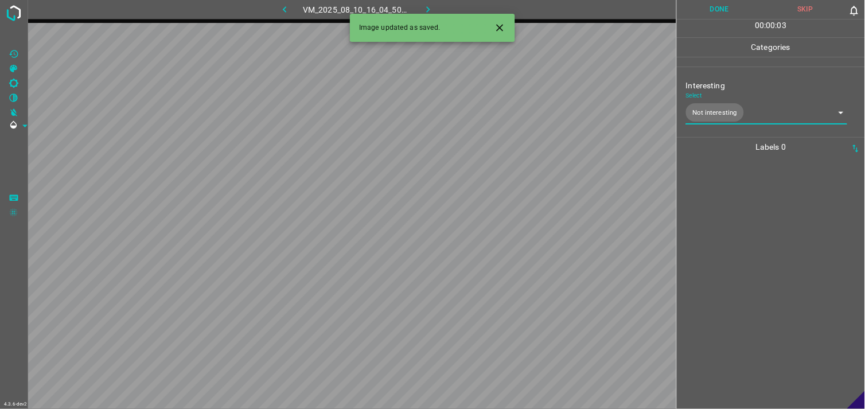
click at [729, 240] on div at bounding box center [770, 283] width 181 height 252
click at [717, 115] on body "4.3.6-dev2 VM_2025_08_01_09_55_34_067_01.gif Done Skip 0 00 : 00 : 05 Categorie…" at bounding box center [432, 204] width 865 height 409
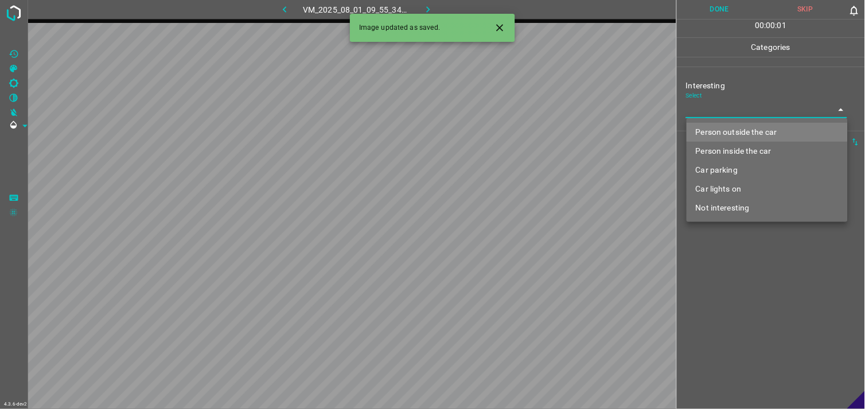
click at [736, 131] on li "Person outside the car" at bounding box center [766, 132] width 161 height 19
type input "Person outside the car"
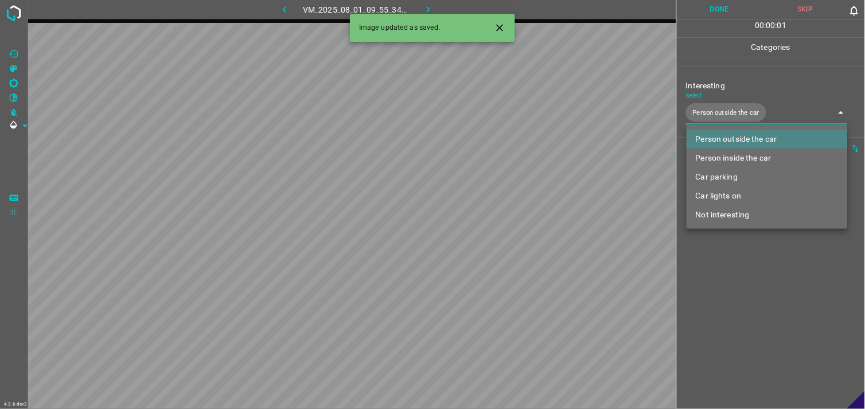
click at [759, 301] on div at bounding box center [432, 204] width 865 height 409
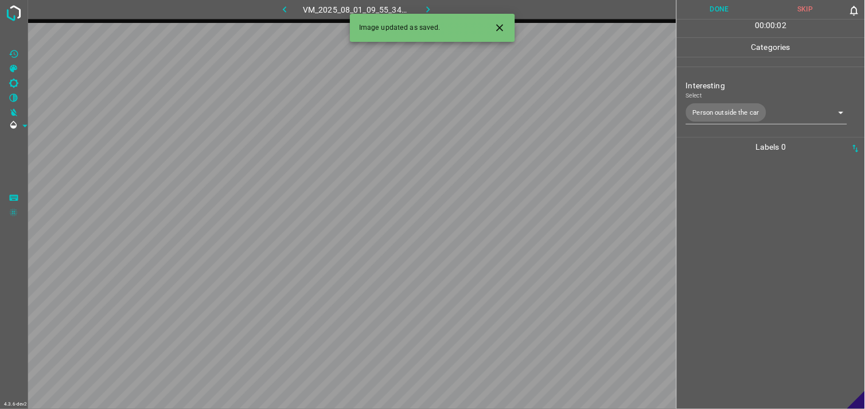
click at [758, 277] on div at bounding box center [770, 283] width 181 height 252
click at [749, 112] on body "4.3.6-dev2 VM_2025_08_10_15_19_55_669_00.gif Done Skip 0 00 : 00 : 02 Categorie…" at bounding box center [432, 204] width 865 height 409
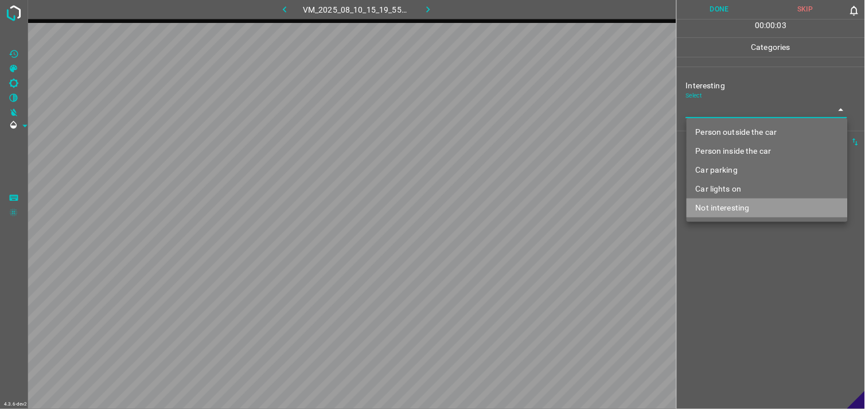
click at [756, 204] on li "Not interesting" at bounding box center [766, 207] width 161 height 19
type input "Not interesting"
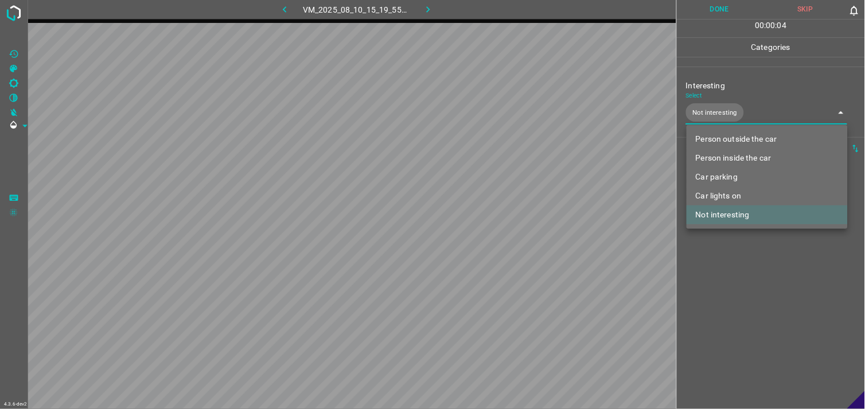
click at [746, 271] on div at bounding box center [432, 204] width 865 height 409
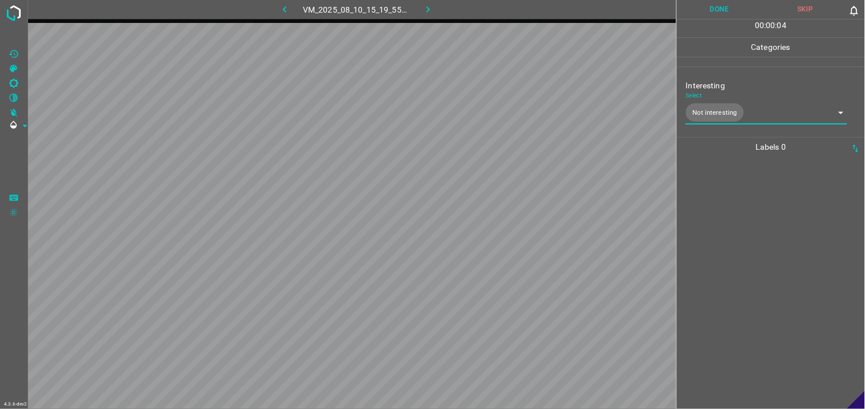
click at [735, 254] on div at bounding box center [770, 283] width 181 height 252
click at [717, 112] on body "4.3.6-dev2 VM_2025_08_10_17_20_16_273_03.gif Done Skip 0 00 : 00 : 04 Categorie…" at bounding box center [432, 204] width 865 height 409
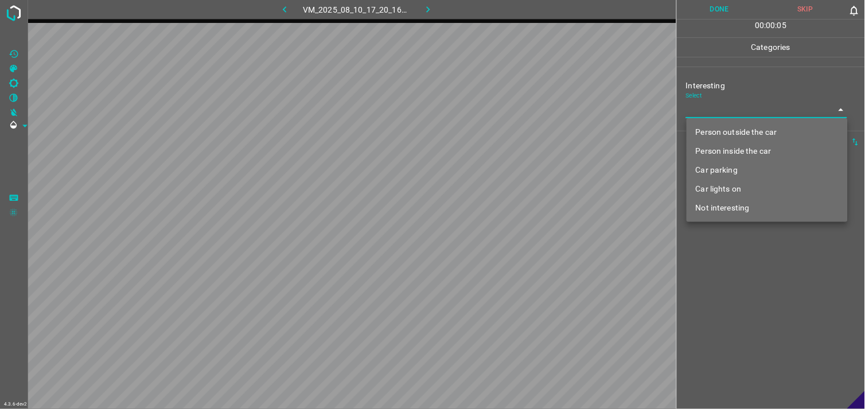
click at [740, 195] on li "Car lights on" at bounding box center [766, 189] width 161 height 19
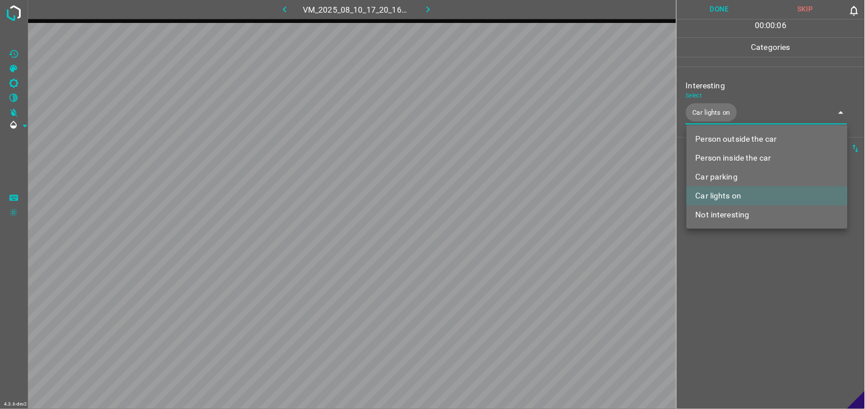
click at [752, 141] on li "Person outside the car" at bounding box center [766, 139] width 161 height 19
type input "Car lights on,Person outside the car"
click at [735, 267] on div at bounding box center [432, 204] width 865 height 409
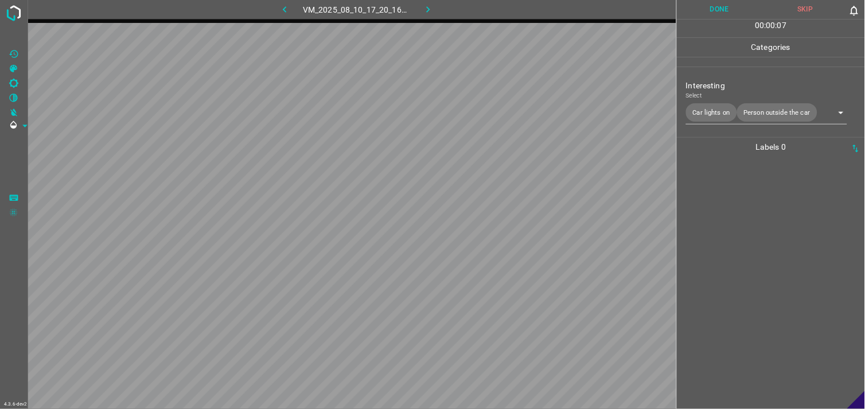
click at [735, 253] on div at bounding box center [770, 283] width 181 height 252
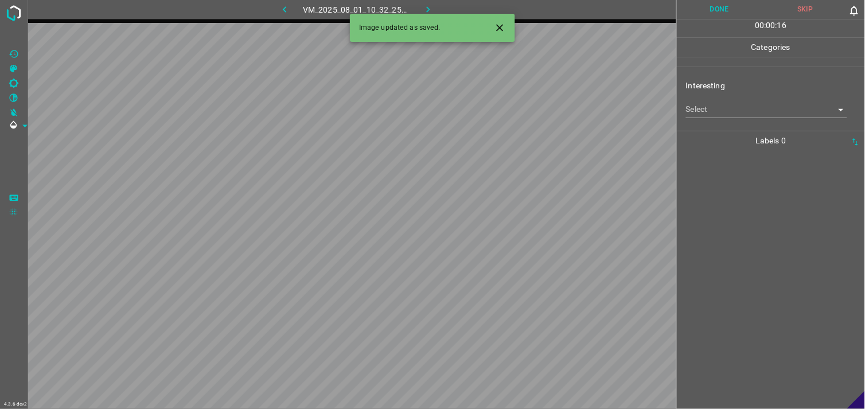
click at [735, 119] on div "Interesting Select ​" at bounding box center [771, 99] width 188 height 54
click at [736, 116] on body "4.3.6-dev2 VM_2025_08_01_10_32_25_560_03.gif Done Skip 0 00 : 00 : 16 Categorie…" at bounding box center [432, 204] width 865 height 409
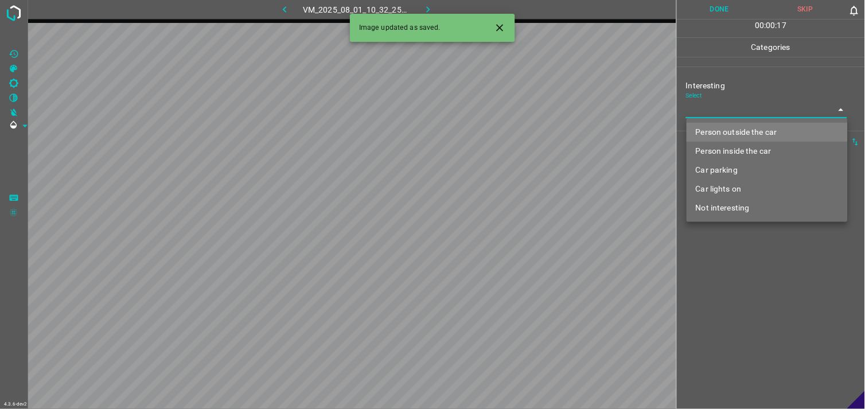
click at [746, 180] on li "Car lights on" at bounding box center [766, 189] width 161 height 19
type input "Car lights on"
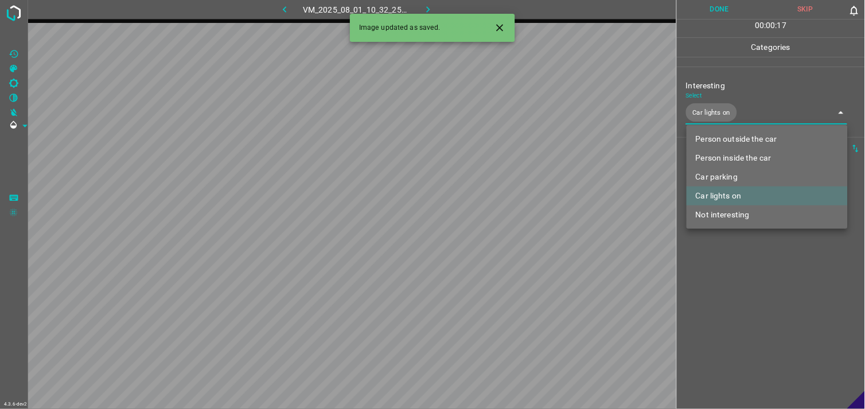
click at [733, 268] on div at bounding box center [432, 204] width 865 height 409
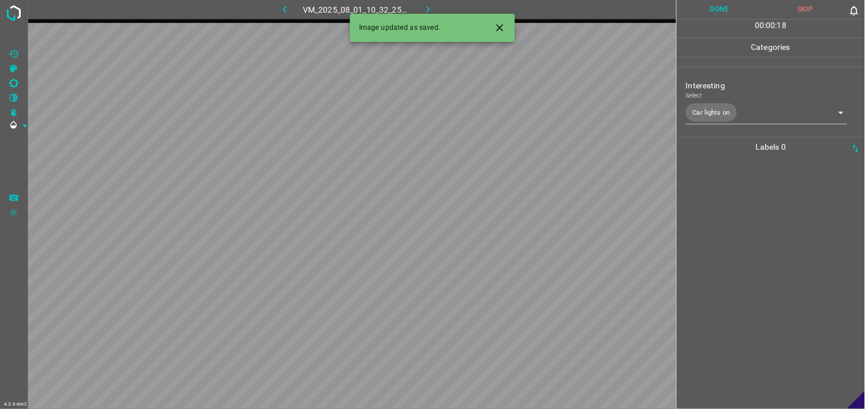
click at [728, 225] on div at bounding box center [770, 283] width 181 height 252
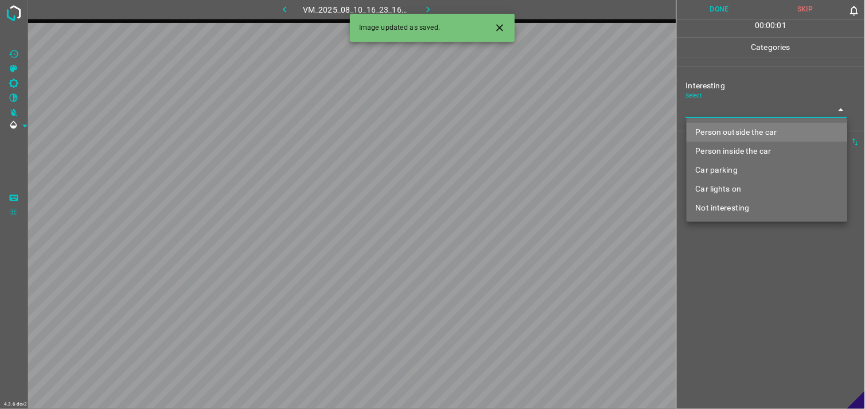
click at [759, 112] on body "4.3.6-dev2 VM_2025_08_10_16_23_16_795_00.gif Done Skip 0 00 : 00 : 01 Categorie…" at bounding box center [432, 204] width 865 height 409
click at [760, 128] on li "Person outside the car" at bounding box center [766, 132] width 161 height 19
type input "Person outside the car"
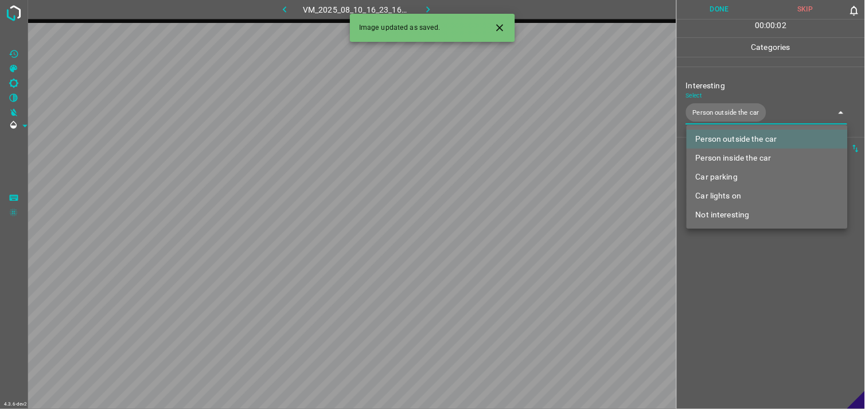
click at [759, 249] on div at bounding box center [432, 204] width 865 height 409
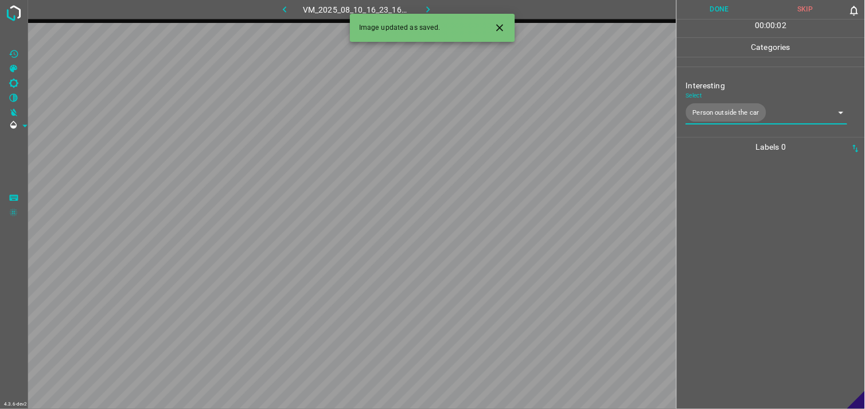
click at [755, 234] on div at bounding box center [770, 283] width 181 height 252
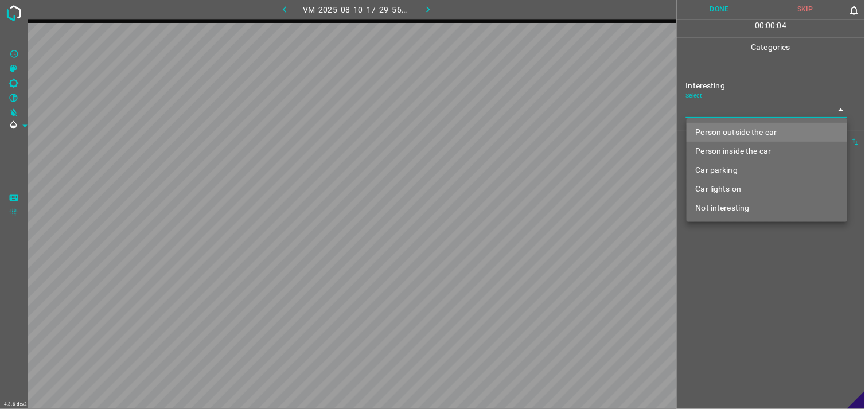
click at [738, 112] on body "4.3.6-dev2 VM_2025_08_10_17_29_56_737_00.gif Done Skip 0 00 : 00 : 04 Categorie…" at bounding box center [432, 204] width 865 height 409
click at [746, 133] on li "Person outside the car" at bounding box center [766, 132] width 161 height 19
type input "Person outside the car"
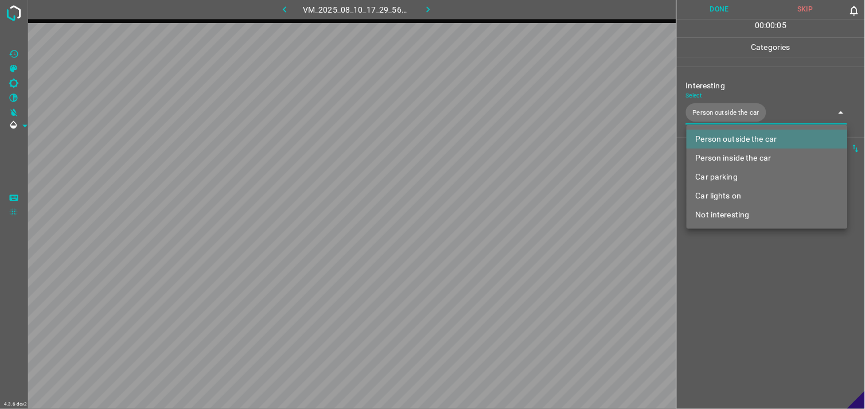
drag, startPoint x: 719, startPoint y: 294, endPoint x: 727, endPoint y: 236, distance: 58.5
click at [719, 290] on div at bounding box center [432, 204] width 865 height 409
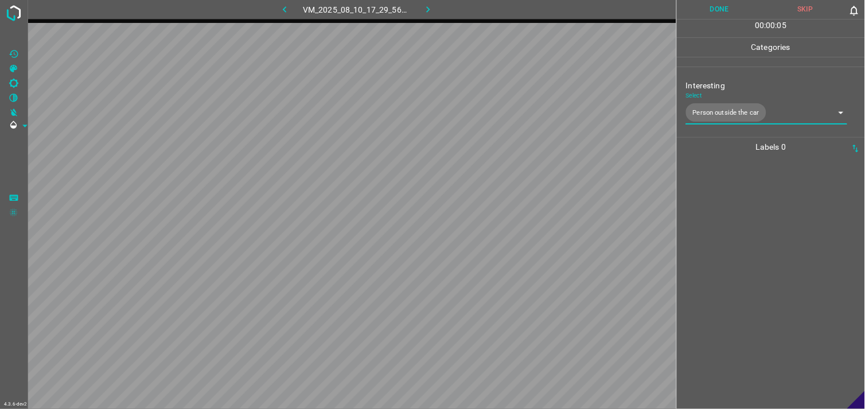
click at [727, 233] on div "Person outside the car Person inside the car Car parking Car lights on Not inte…" at bounding box center [432, 204] width 865 height 409
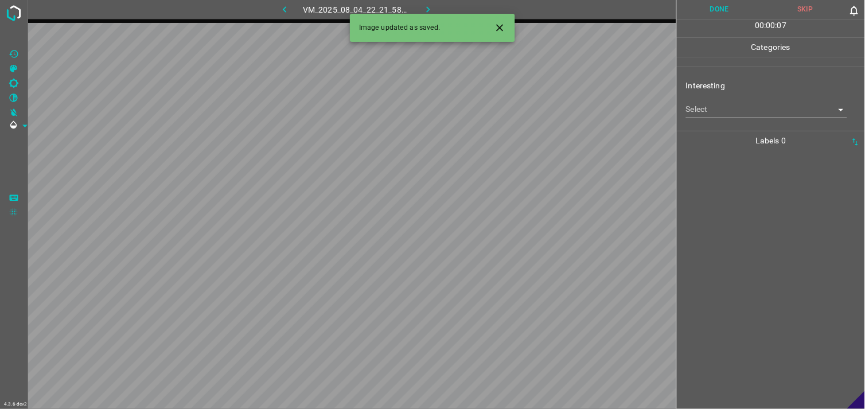
click at [718, 100] on div "Select ​" at bounding box center [766, 105] width 161 height 26
click at [719, 113] on body "4.3.6-dev2 VM_2025_08_04_22_21_58_384_08.gif Done Skip 0 00 : 00 : 07 Categorie…" at bounding box center [432, 204] width 865 height 409
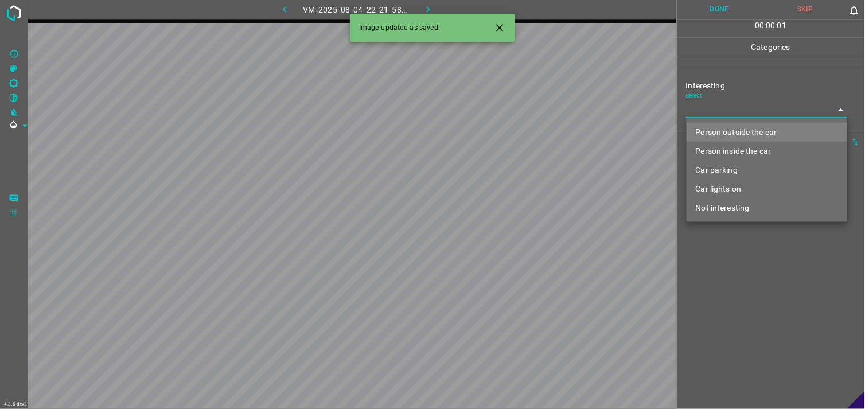
click at [730, 182] on li "Car lights on" at bounding box center [766, 189] width 161 height 19
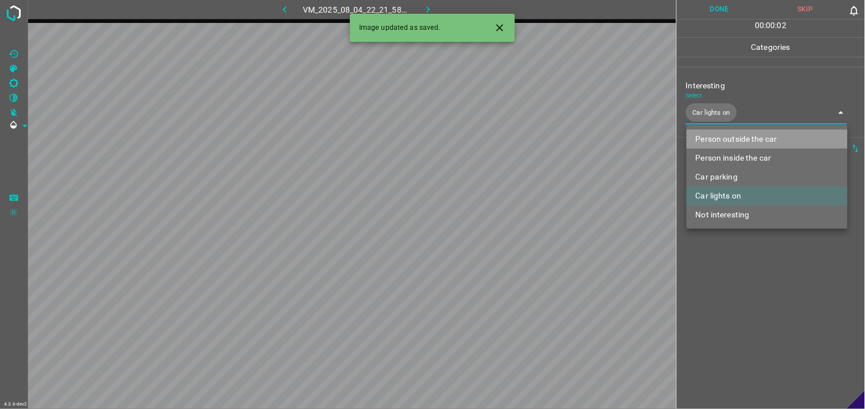
click at [754, 139] on li "Person outside the car" at bounding box center [766, 139] width 161 height 19
type input "Car lights on,Person outside the car"
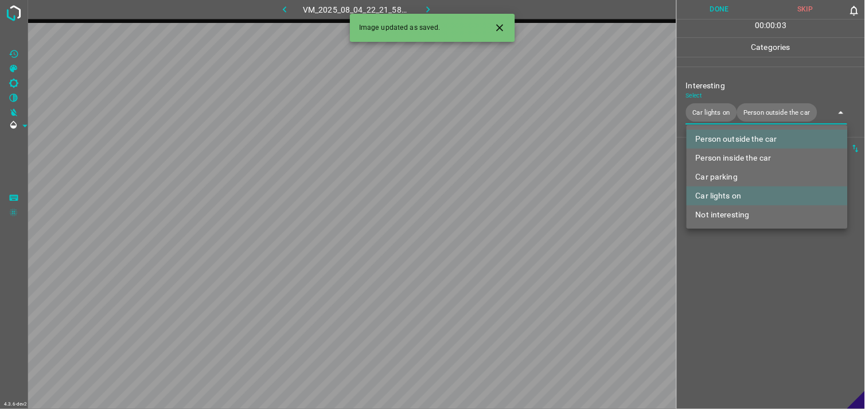
click at [752, 277] on div at bounding box center [432, 204] width 865 height 409
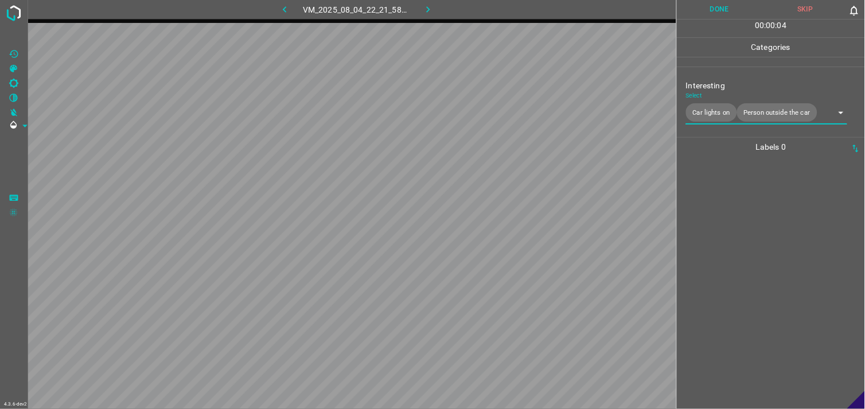
click at [764, 230] on div at bounding box center [770, 283] width 181 height 252
click at [759, 119] on div "Interesting Select ​" at bounding box center [771, 99] width 188 height 54
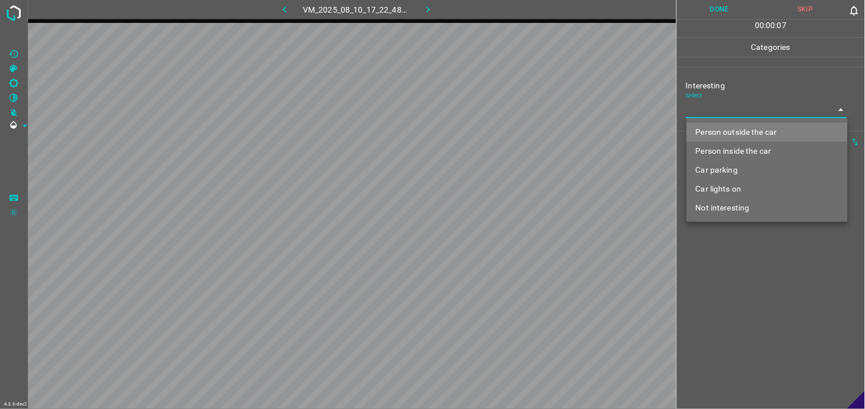
click at [760, 112] on body "4.3.6-dev2 VM_2025_08_10_17_22_48_818_02.gif Done Skip 0 00 : 00 : 07 Categorie…" at bounding box center [432, 204] width 865 height 409
click at [751, 147] on li "Person inside the car" at bounding box center [766, 151] width 161 height 19
type input "Person inside the car"
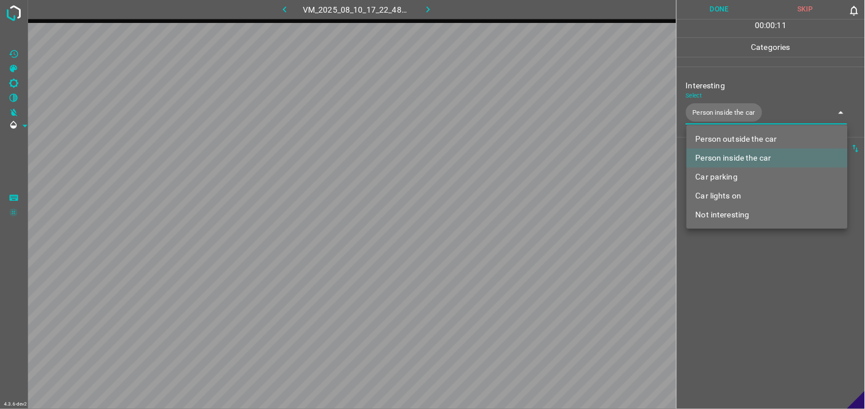
click at [741, 279] on div at bounding box center [432, 204] width 865 height 409
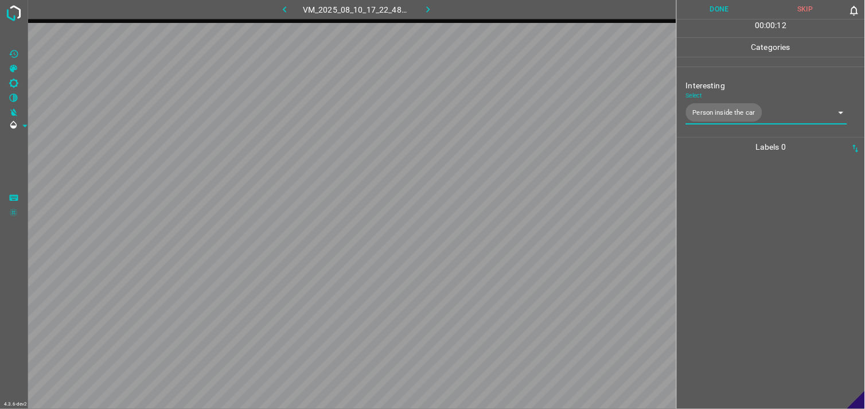
click at [743, 233] on div at bounding box center [770, 283] width 181 height 252
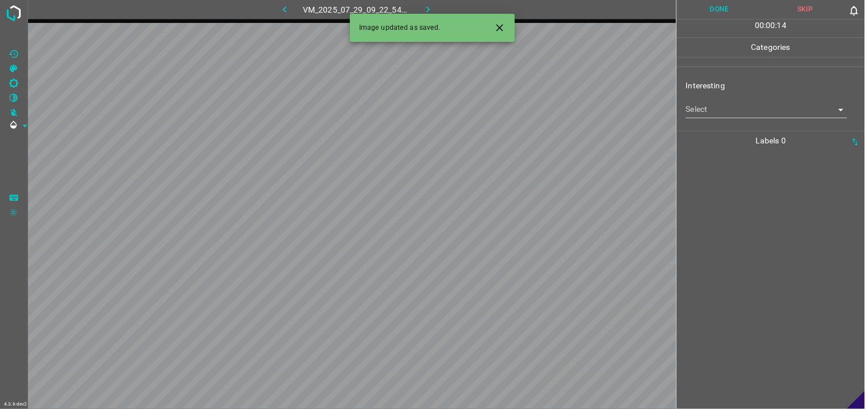
click at [712, 115] on body "4.3.6-dev2 VM_2025_07_29_09_22_54_734_03.gif Done Skip 0 00 : 00 : 14 Categorie…" at bounding box center [432, 204] width 865 height 409
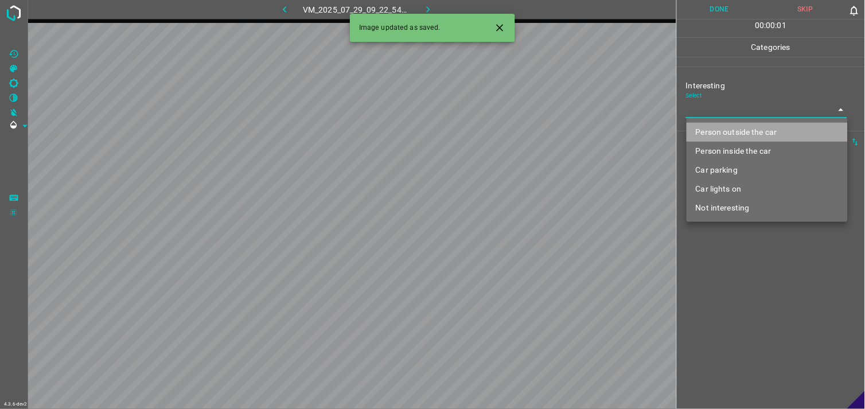
click at [729, 132] on li "Person outside the car" at bounding box center [766, 132] width 161 height 19
type input "Person outside the car"
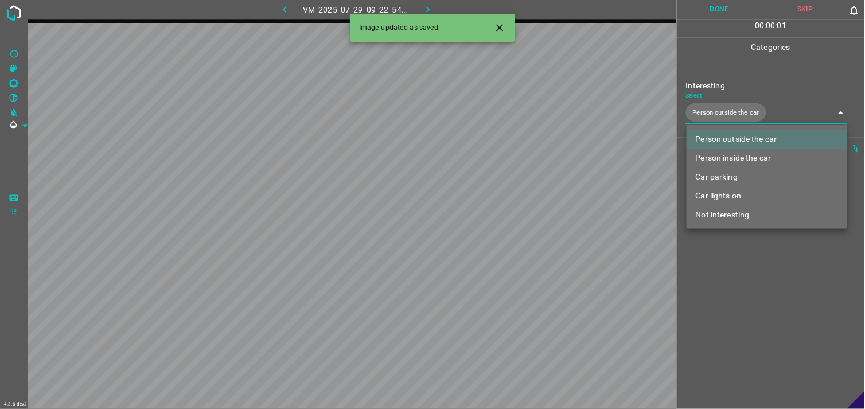
click at [757, 260] on div at bounding box center [432, 204] width 865 height 409
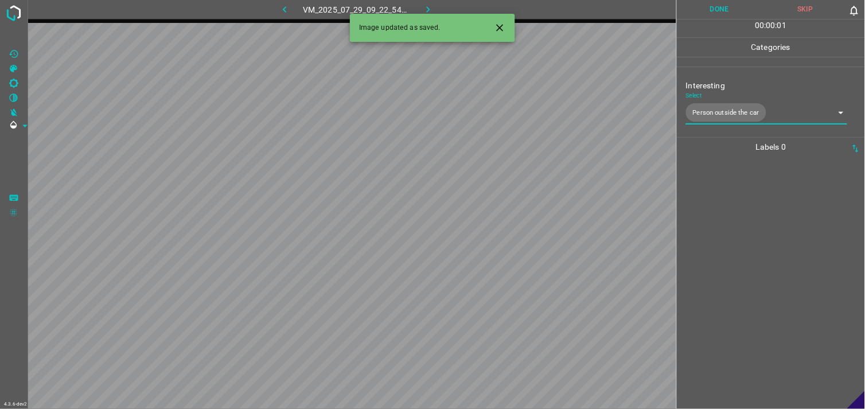
click at [744, 233] on div at bounding box center [770, 283] width 181 height 252
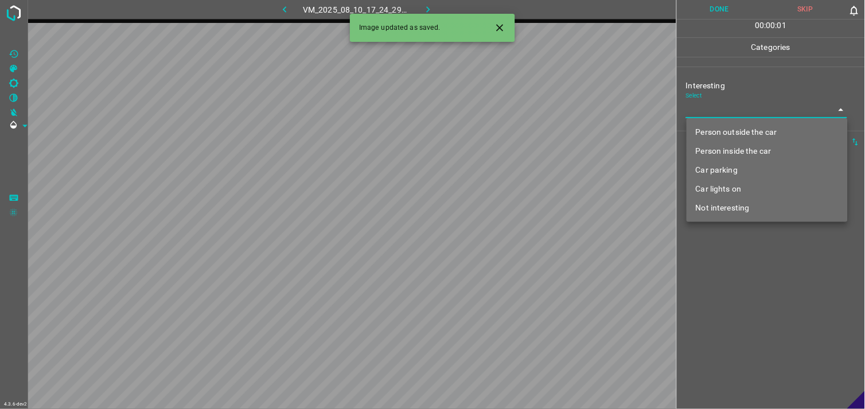
click at [714, 110] on body "4.3.6-dev2 VM_2025_08_10_17_24_29_601_02.gif Done Skip 0 00 : 00 : 01 Categorie…" at bounding box center [432, 204] width 865 height 409
click at [723, 209] on li "Not interesting" at bounding box center [766, 207] width 161 height 19
type input "Not interesting"
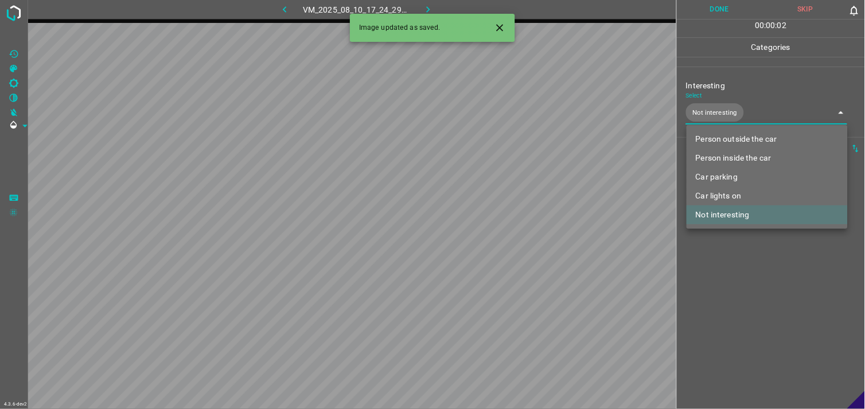
click at [733, 272] on div at bounding box center [432, 204] width 865 height 409
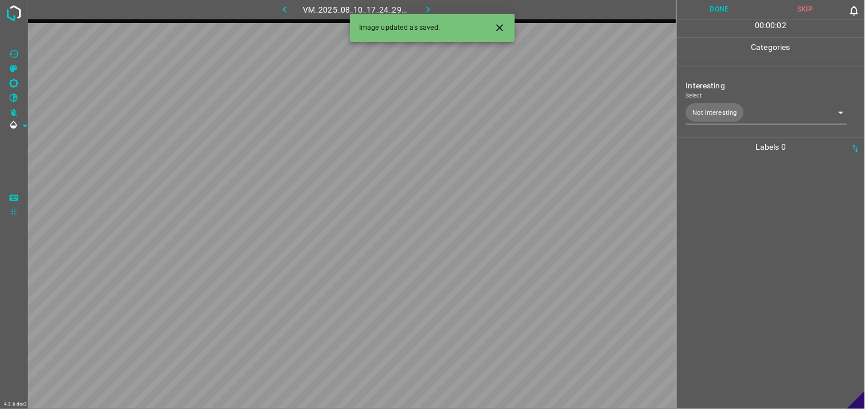
click at [729, 261] on div at bounding box center [770, 283] width 181 height 252
click at [758, 108] on body "4.3.6-dev2 VM_2025_08_10_14_04_42_289_03.gif Done Skip 0 00 : 00 : 04 Categorie…" at bounding box center [432, 204] width 865 height 409
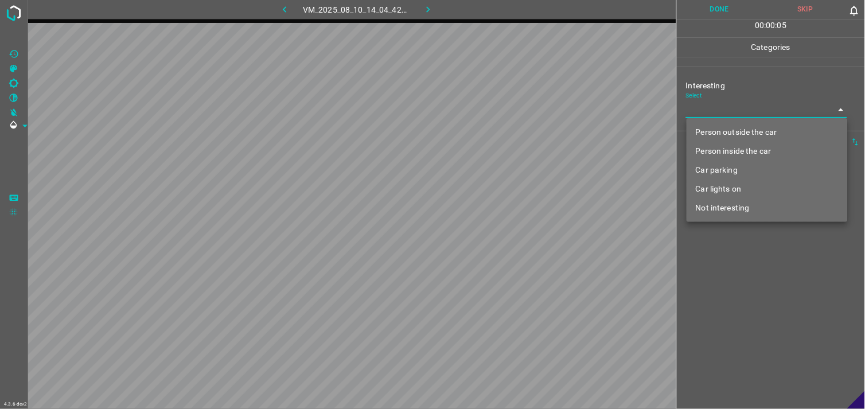
click at [727, 174] on li "Car parking" at bounding box center [766, 170] width 161 height 19
type input "Car parking"
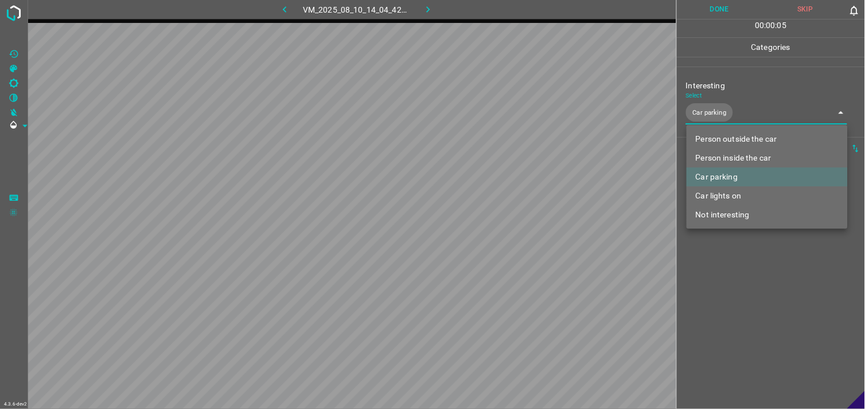
click at [758, 279] on div at bounding box center [432, 204] width 865 height 409
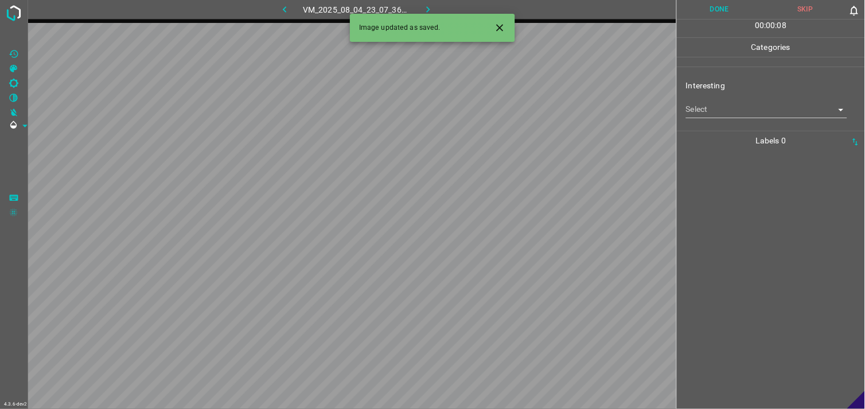
click at [752, 118] on div "Interesting Select ​" at bounding box center [771, 99] width 188 height 54
click at [751, 114] on body "4.3.6-dev2 VM_2025_08_04_23_07_36_219_06.gif Done Skip 0 00 : 00 : 01 Categorie…" at bounding box center [432, 204] width 865 height 409
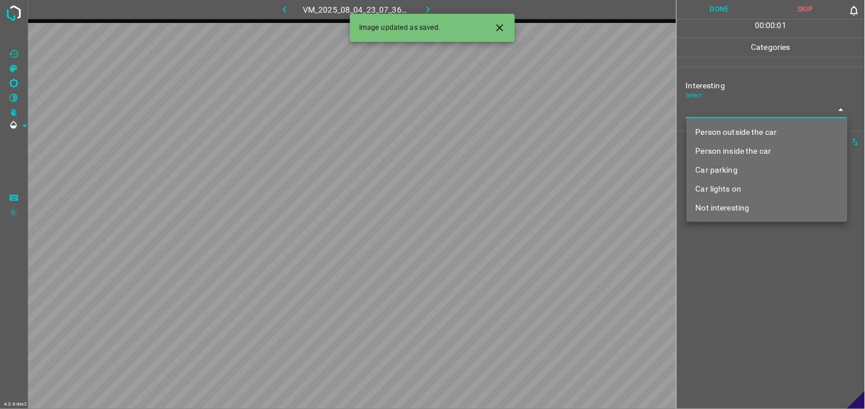
click at [758, 127] on li "Person outside the car" at bounding box center [766, 132] width 161 height 19
type input "Person outside the car"
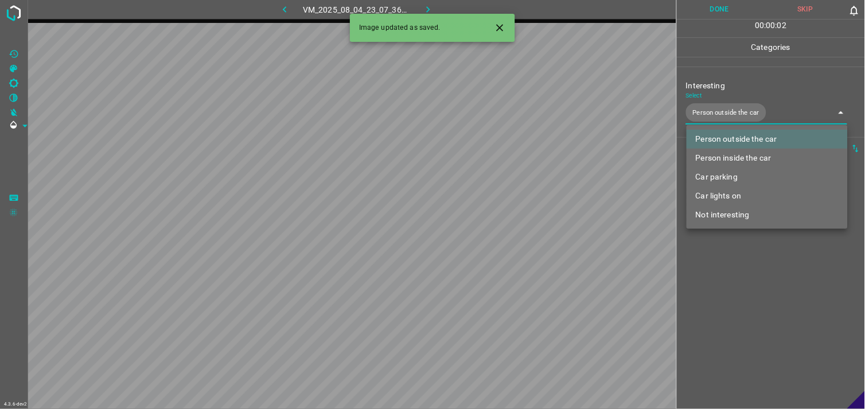
click at [747, 288] on div at bounding box center [432, 204] width 865 height 409
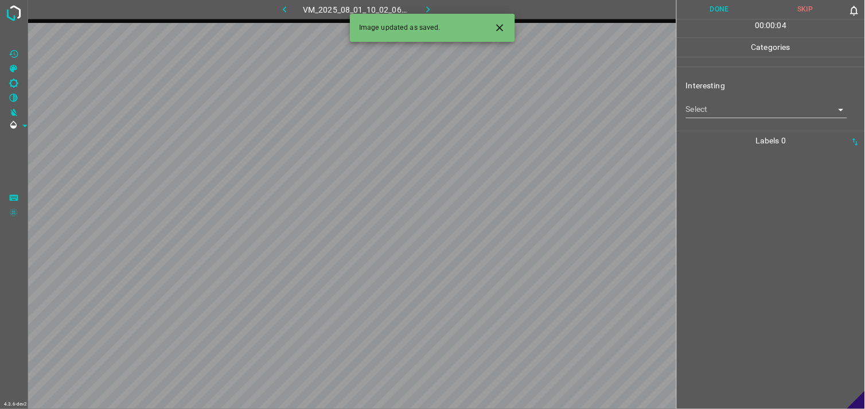
click at [767, 115] on body "4.3.6-dev2 VM_2025_08_01_10_02_06_325_04.gif Done Skip 0 00 : 00 : 04 Categorie…" at bounding box center [432, 204] width 865 height 409
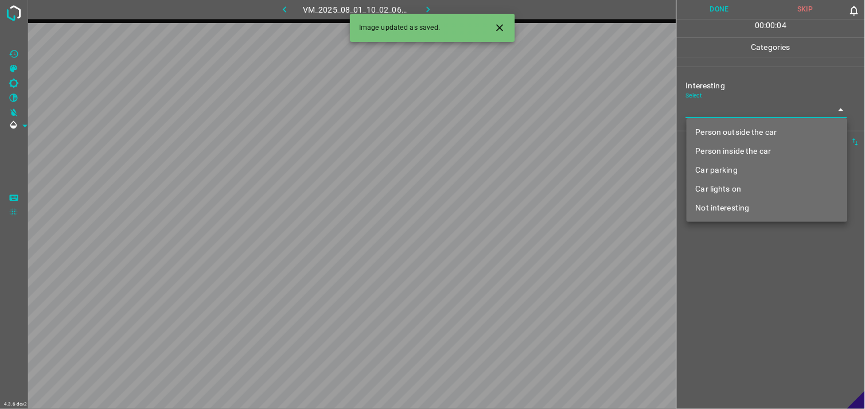
click at [775, 130] on li "Person outside the car" at bounding box center [766, 132] width 161 height 19
type input "Person outside the car"
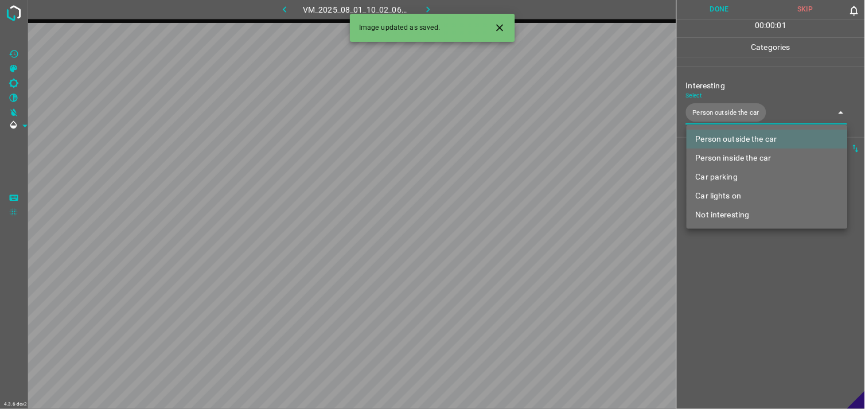
click at [735, 276] on div at bounding box center [432, 204] width 865 height 409
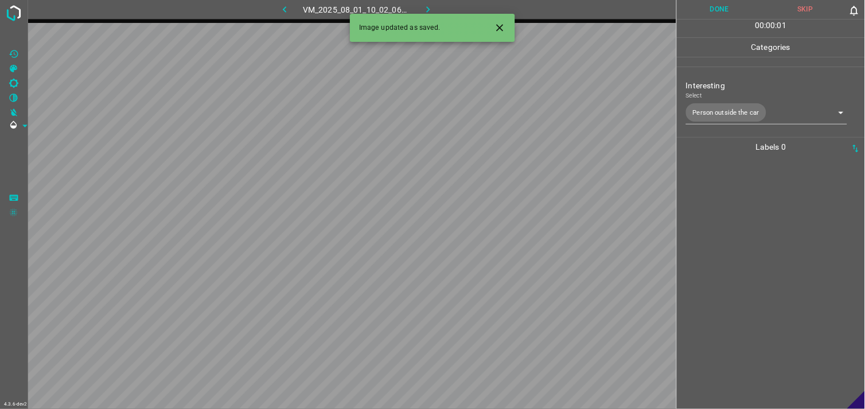
click at [737, 257] on div at bounding box center [770, 283] width 181 height 252
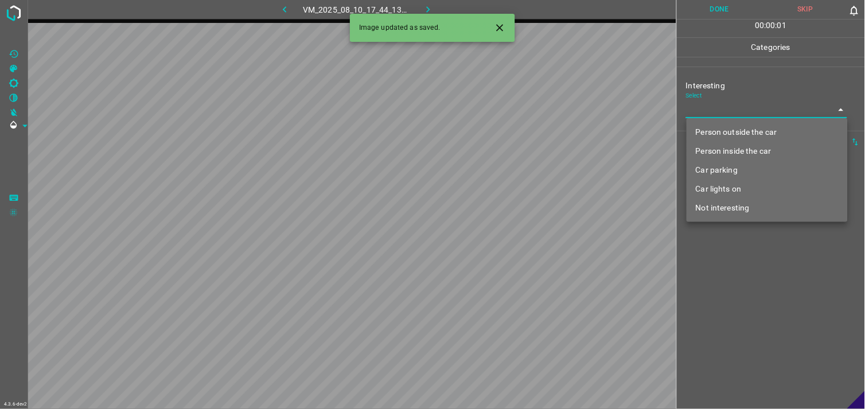
click at [748, 117] on body "4.3.6-dev2 VM_2025_08_10_17_44_13_411_11.gif Done Skip 0 00 : 00 : 01 Categorie…" at bounding box center [432, 204] width 865 height 409
click at [748, 182] on li "Car lights on" at bounding box center [766, 189] width 161 height 19
type input "Car lights on"
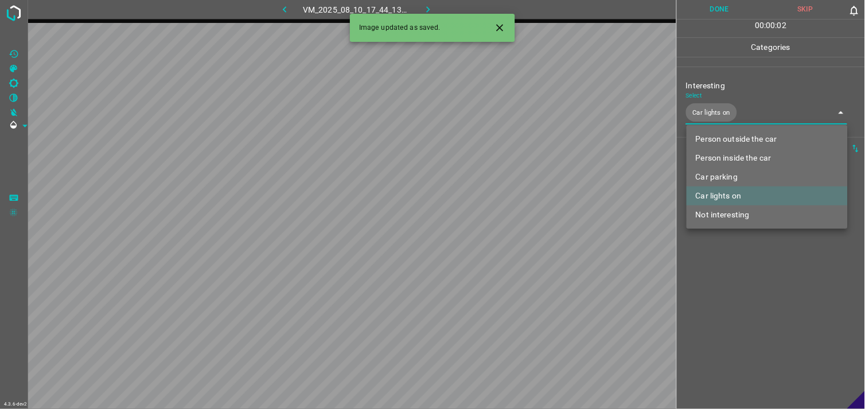
click at [750, 293] on div at bounding box center [432, 204] width 865 height 409
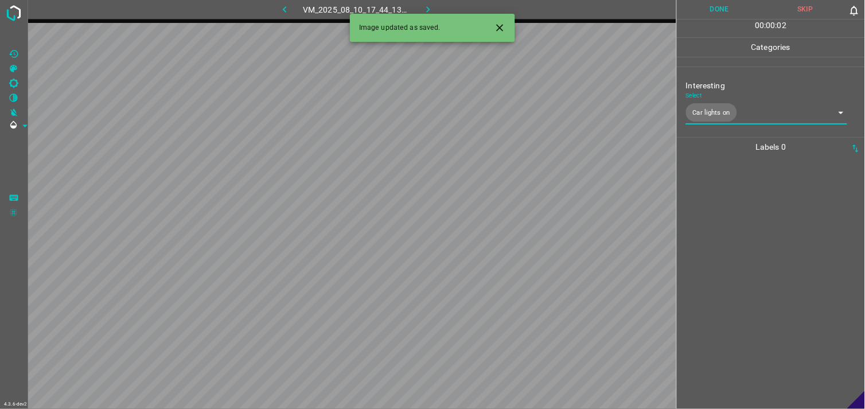
click at [750, 256] on div at bounding box center [770, 283] width 181 height 252
click at [718, 99] on div "Select ​" at bounding box center [766, 105] width 161 height 26
click at [720, 109] on body "4.3.6-dev2 VM_2025_08_10_17_28_43_213_02.gif Done Skip 0 00 : 00 : 04 Categorie…" at bounding box center [432, 204] width 865 height 409
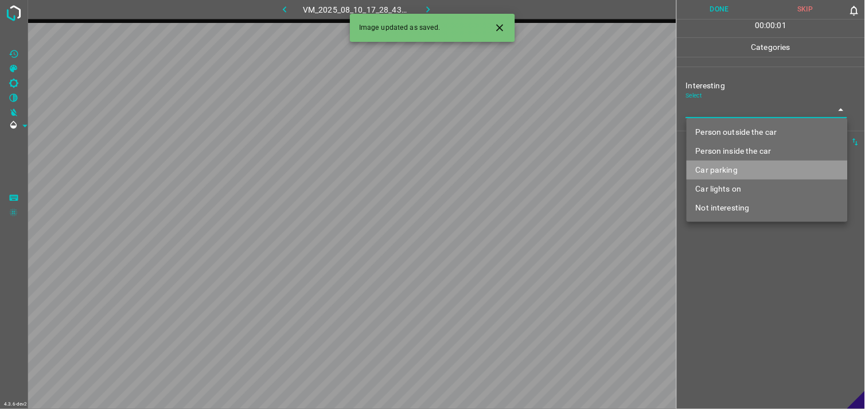
click at [724, 163] on li "Car parking" at bounding box center [766, 170] width 161 height 19
type input "Car parking"
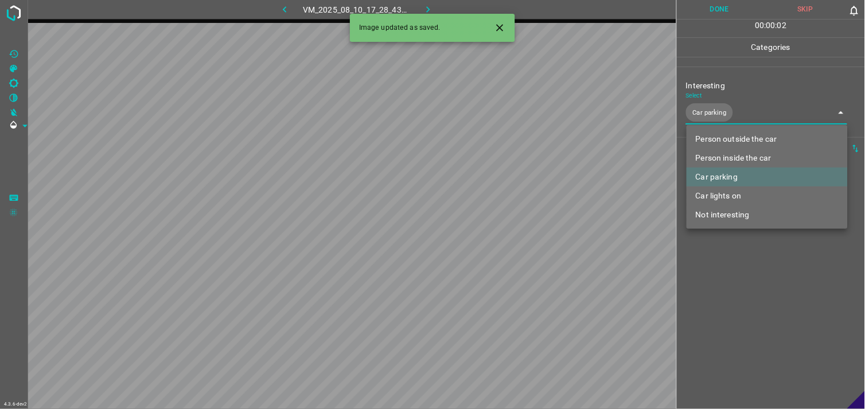
click at [742, 290] on div at bounding box center [432, 204] width 865 height 409
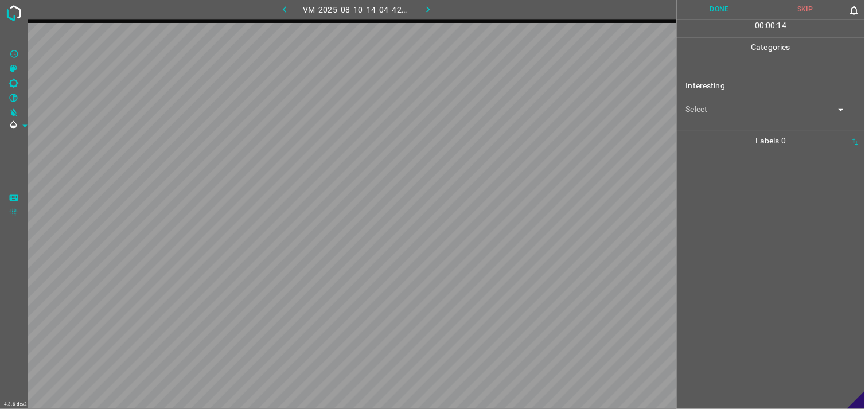
click at [729, 103] on body "4.3.6-dev2 VM_2025_08_10_14_04_42_289_07.gif Done Skip 0 00 : 00 : 14 Categorie…" at bounding box center [432, 204] width 865 height 409
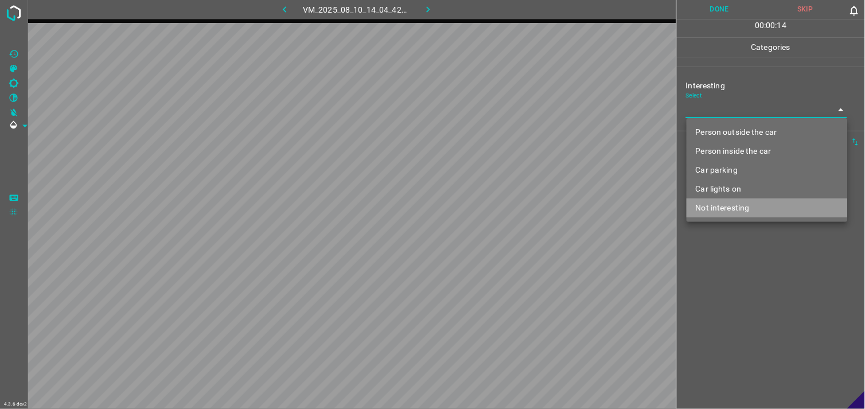
click at [730, 210] on li "Not interesting" at bounding box center [766, 207] width 161 height 19
type input "Not interesting"
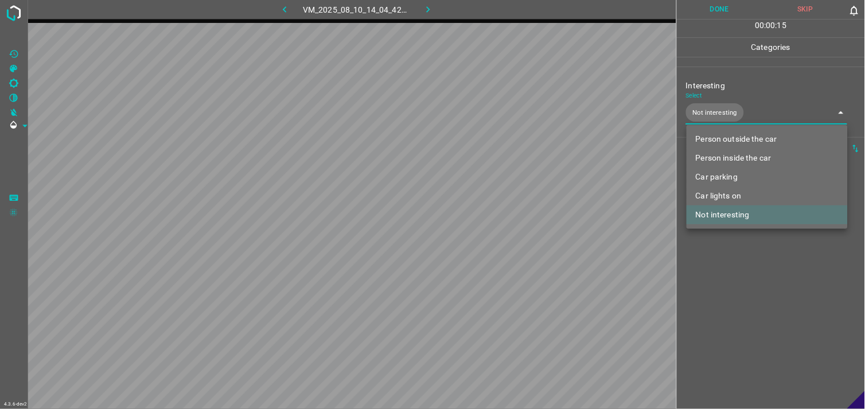
click at [724, 243] on div at bounding box center [432, 204] width 865 height 409
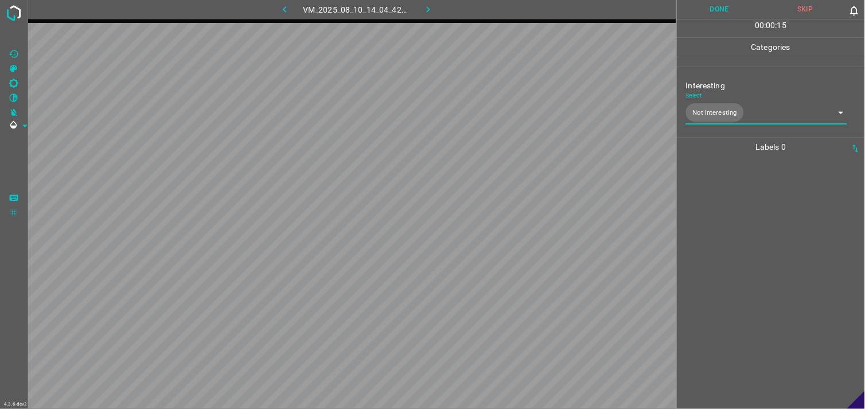
click at [719, 204] on div at bounding box center [770, 283] width 181 height 252
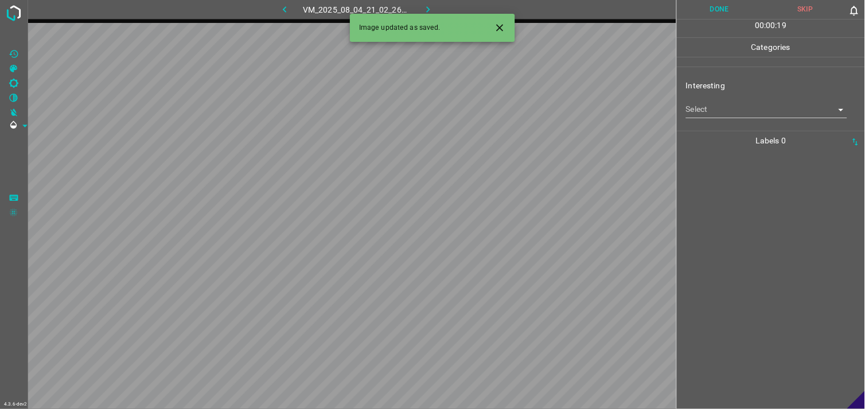
click at [733, 107] on body "4.3.6-dev2 VM_2025_08_04_21_02_26_978_05.gif Done Skip 0 00 : 00 : 19 Categorie…" at bounding box center [432, 204] width 865 height 409
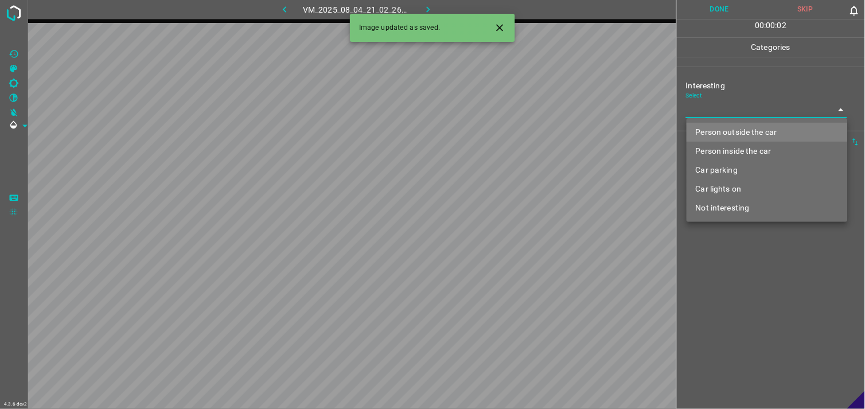
click at [741, 128] on li "Person outside the car" at bounding box center [766, 132] width 161 height 19
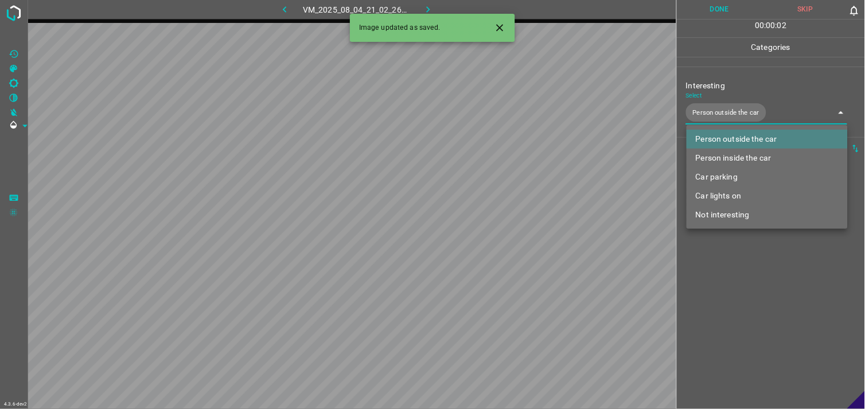
click at [738, 156] on li "Person inside the car" at bounding box center [766, 158] width 161 height 19
type input "Person outside the car,Person inside the car"
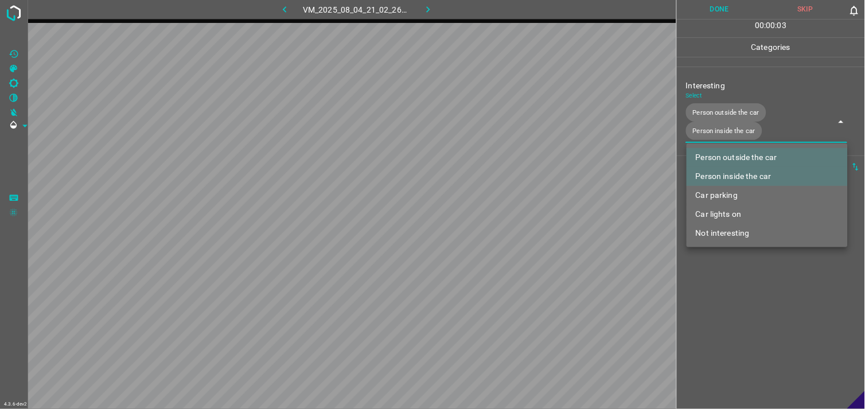
click at [750, 287] on div at bounding box center [432, 204] width 865 height 409
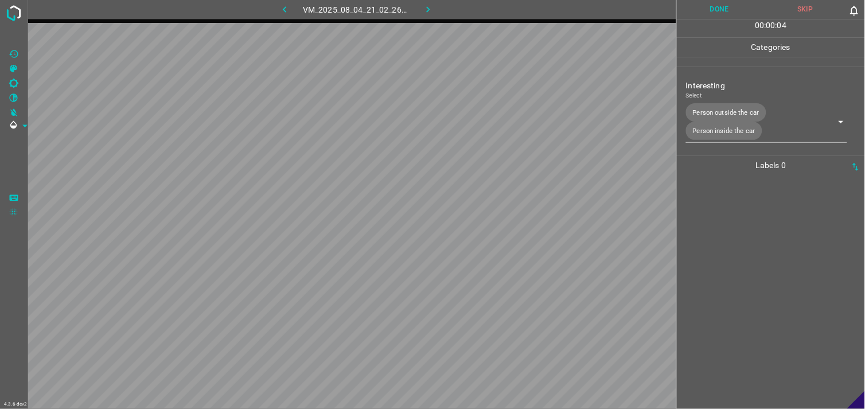
click at [744, 244] on div at bounding box center [770, 292] width 181 height 234
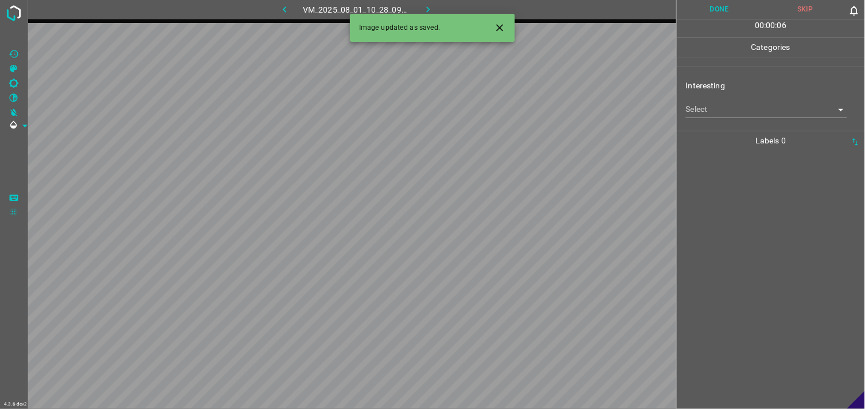
click at [725, 122] on div "Interesting Select ​" at bounding box center [771, 99] width 188 height 54
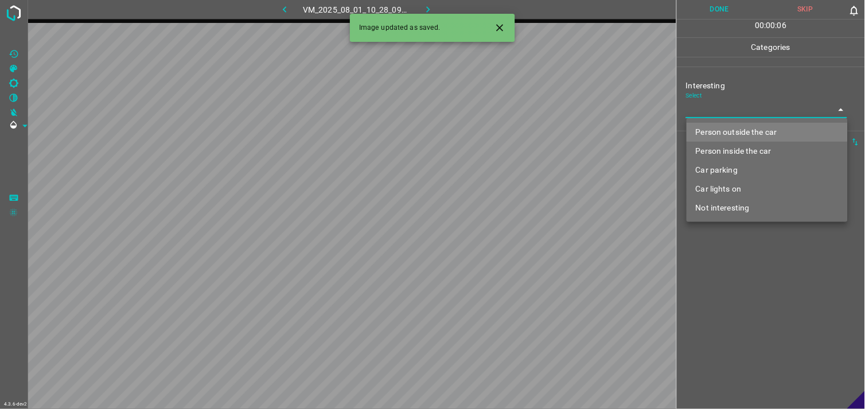
click at [729, 117] on body "4.3.6-dev2 VM_2025_08_01_10_28_09_046_12.gif Done Skip 0 00 : 00 : 06 Categorie…" at bounding box center [432, 204] width 865 height 409
click at [737, 188] on li "Car lights on" at bounding box center [766, 189] width 161 height 19
type input "Car lights on"
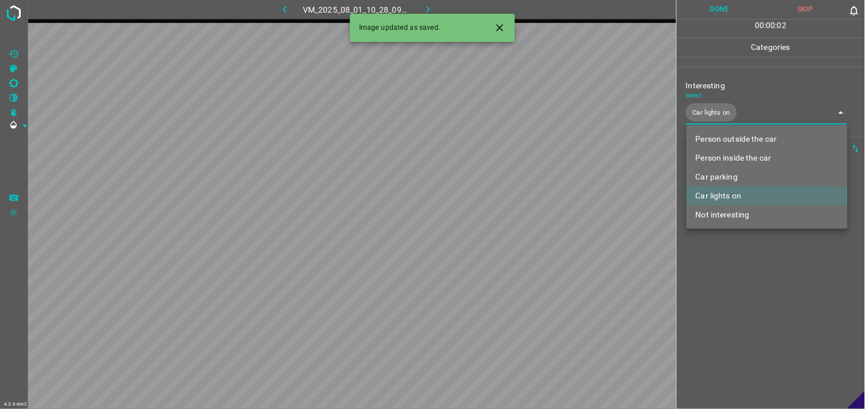
click at [737, 272] on div at bounding box center [432, 204] width 865 height 409
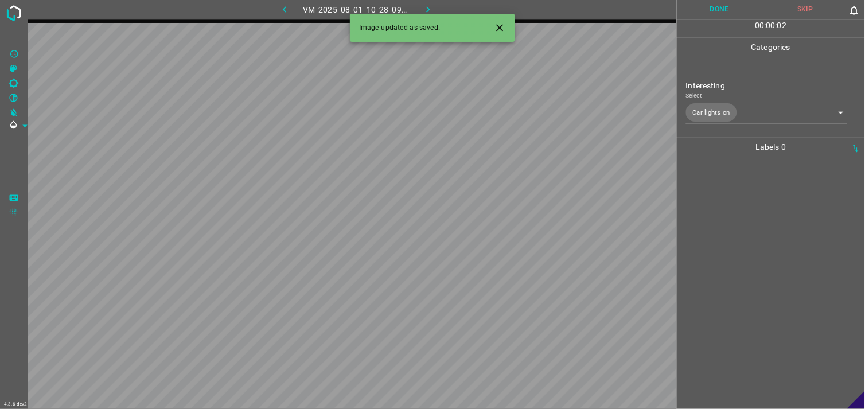
click at [738, 254] on div at bounding box center [770, 283] width 181 height 252
click at [735, 112] on body "4.3.6-dev2 VM_2025_08_10_18_10_17_085_07.gif Done Skip 0 00 : 00 : 04 Categorie…" at bounding box center [432, 204] width 865 height 409
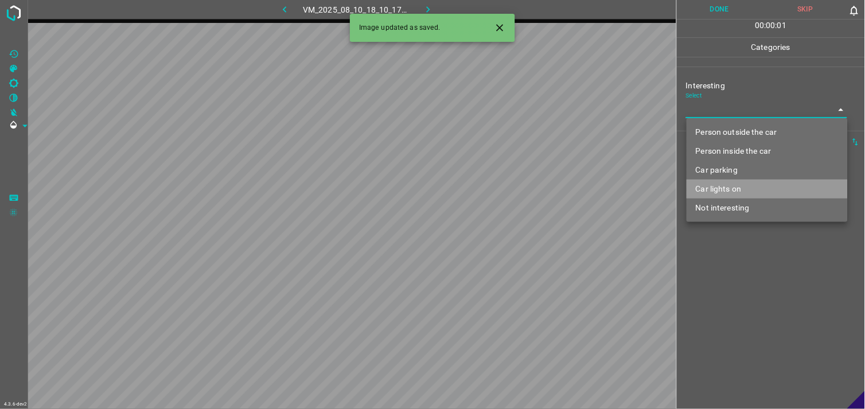
click at [741, 187] on li "Car lights on" at bounding box center [766, 189] width 161 height 19
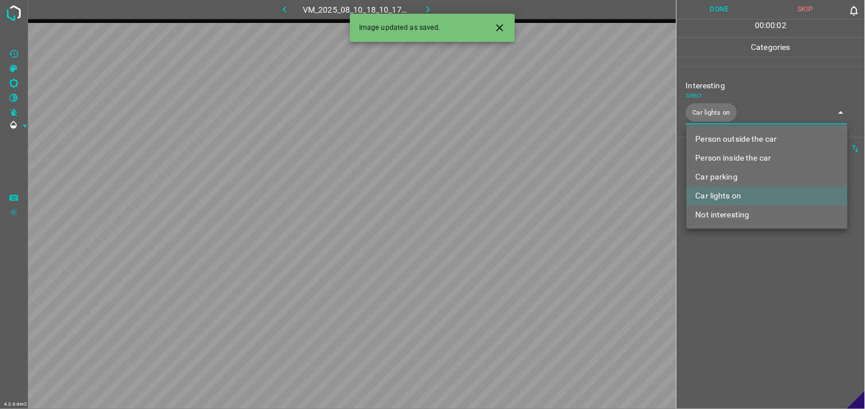
click at [741, 157] on li "Person inside the car" at bounding box center [766, 158] width 161 height 19
type input "Car lights on,Person inside the car"
click at [751, 272] on div at bounding box center [432, 204] width 865 height 409
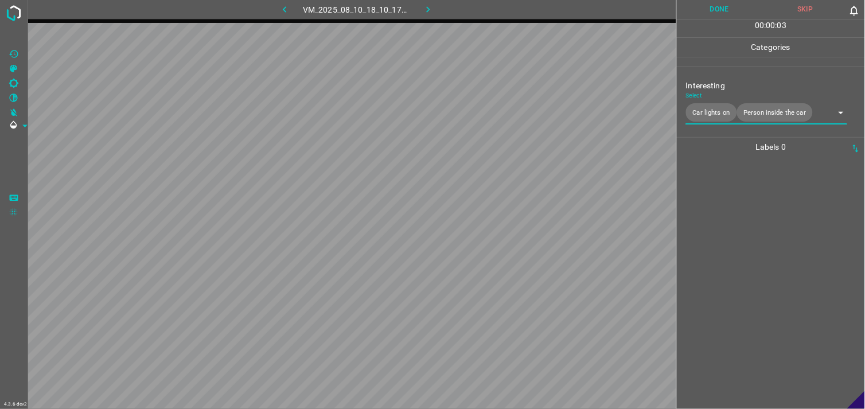
click at [748, 237] on div at bounding box center [770, 283] width 181 height 252
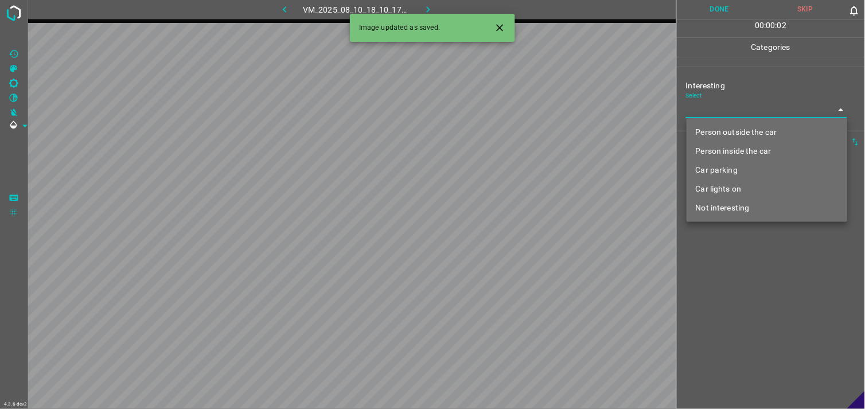
click at [729, 111] on body "4.3.6-dev2 VM_2025_08_10_18_10_17_085_00.gif Done Skip 0 00 : 00 : 02 Categorie…" at bounding box center [432, 204] width 865 height 409
click at [725, 193] on li "Car lights on" at bounding box center [766, 189] width 161 height 19
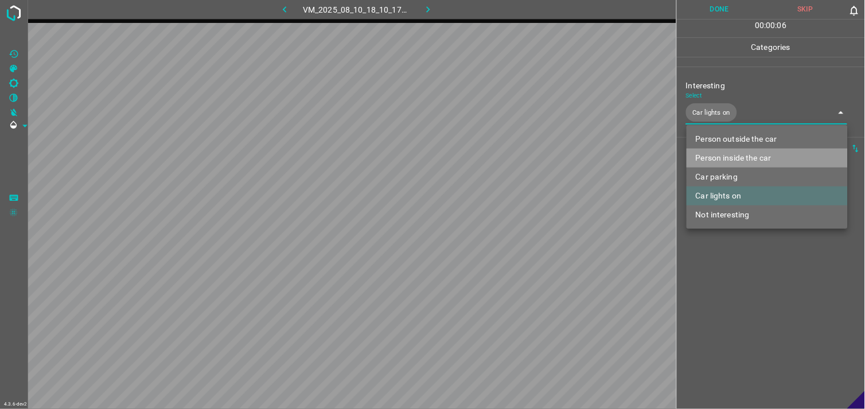
click at [739, 155] on li "Person inside the car" at bounding box center [766, 158] width 161 height 19
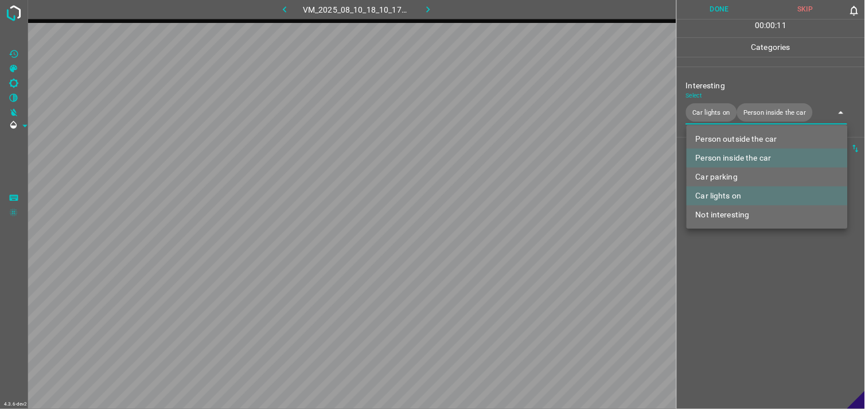
click at [734, 150] on li "Person inside the car" at bounding box center [766, 158] width 161 height 19
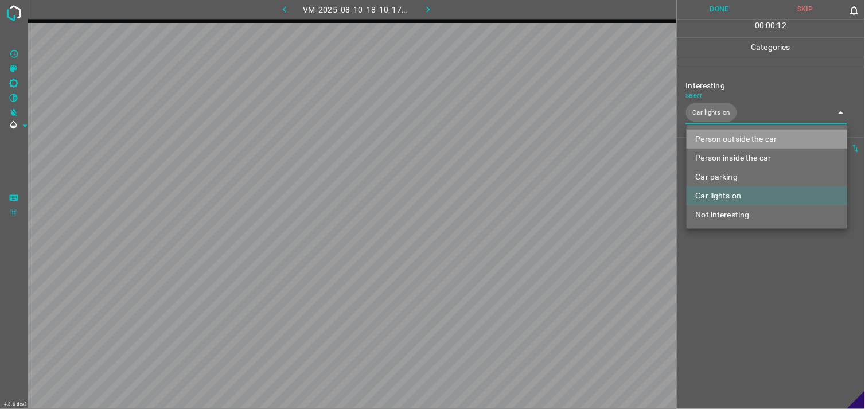
click at [739, 138] on li "Person outside the car" at bounding box center [766, 139] width 161 height 19
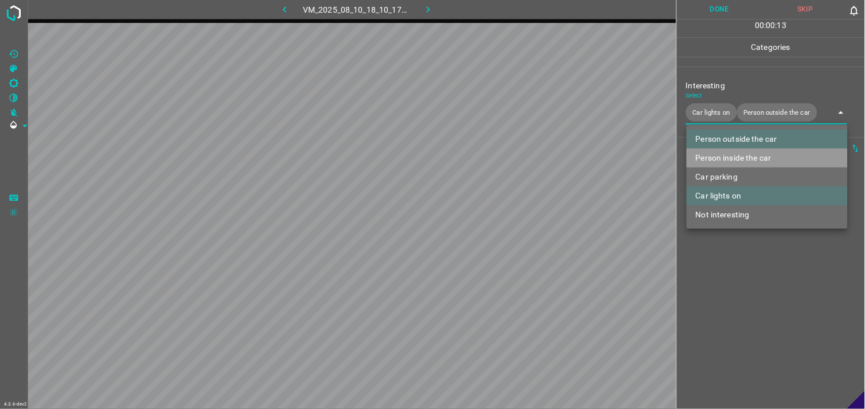
click at [739, 153] on li "Person inside the car" at bounding box center [766, 158] width 161 height 19
click at [739, 149] on li "Person outside the car" at bounding box center [766, 139] width 161 height 19
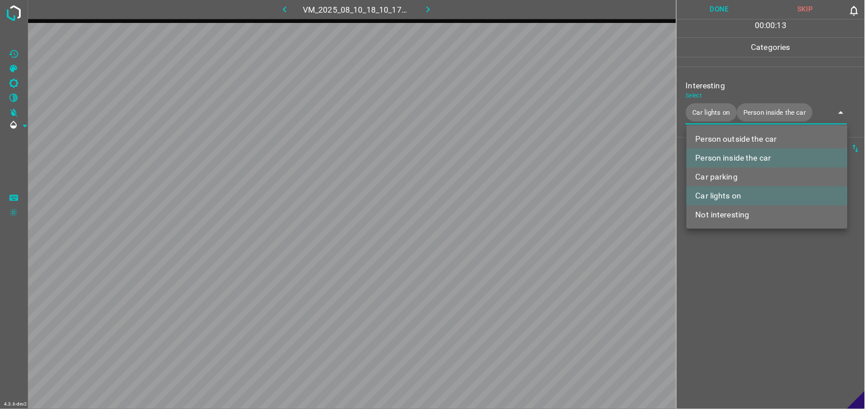
click at [744, 258] on div at bounding box center [432, 204] width 865 height 409
click at [753, 107] on body "4.3.6-dev2 VM_2025_08_10_18_10_17_085_00.gif Done Skip 0 00 : 00 : 14 Categorie…" at bounding box center [432, 204] width 865 height 409
click at [759, 145] on li "Person outside the car" at bounding box center [766, 139] width 161 height 19
type input "Car lights on,Person inside the car,Person outside the car"
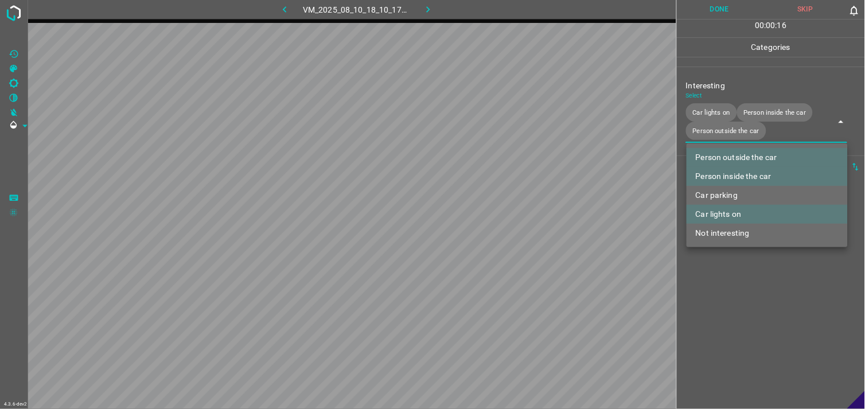
click at [760, 287] on div at bounding box center [432, 204] width 865 height 409
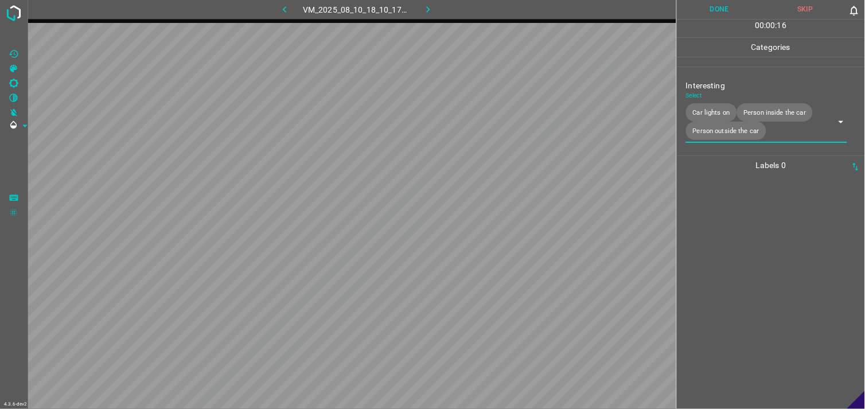
click at [759, 270] on div at bounding box center [770, 292] width 181 height 234
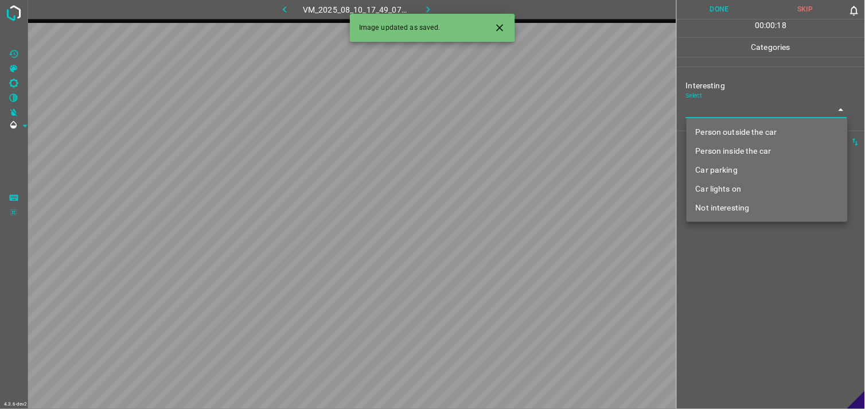
click at [720, 117] on body "4.3.6-dev2 VM_2025_08_10_17_49_07_754_06.gif Done Skip 0 00 : 00 : 18 Categorie…" at bounding box center [432, 204] width 865 height 409
click at [748, 188] on li "Car lights on" at bounding box center [766, 189] width 161 height 19
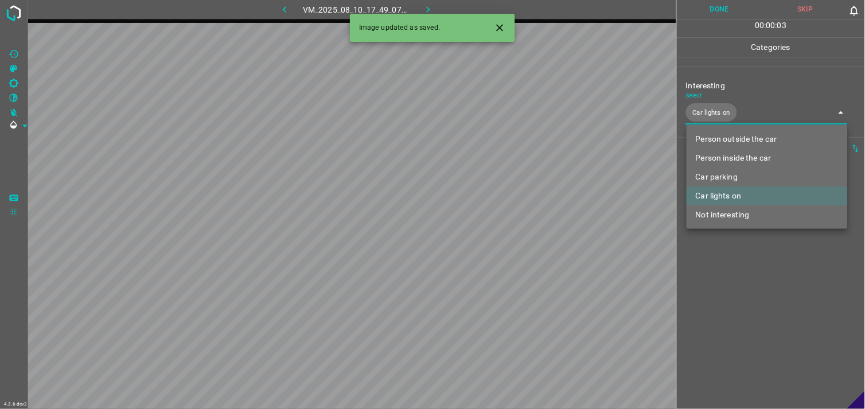
click at [744, 159] on li "Person inside the car" at bounding box center [766, 158] width 161 height 19
type input "Car lights on,Person inside the car"
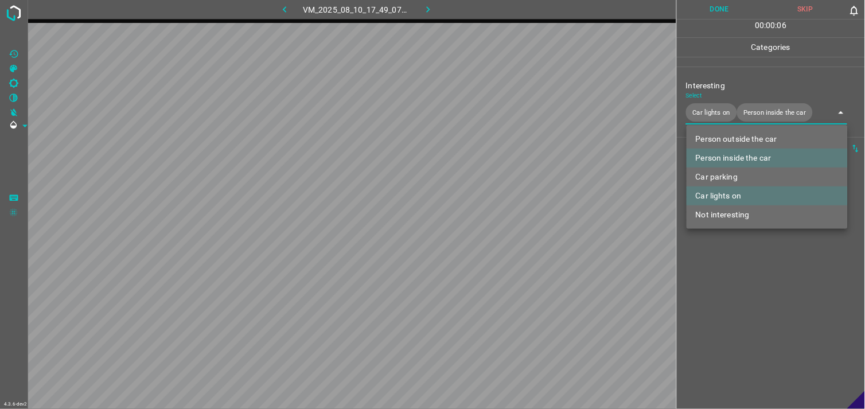
click at [729, 317] on div at bounding box center [432, 204] width 865 height 409
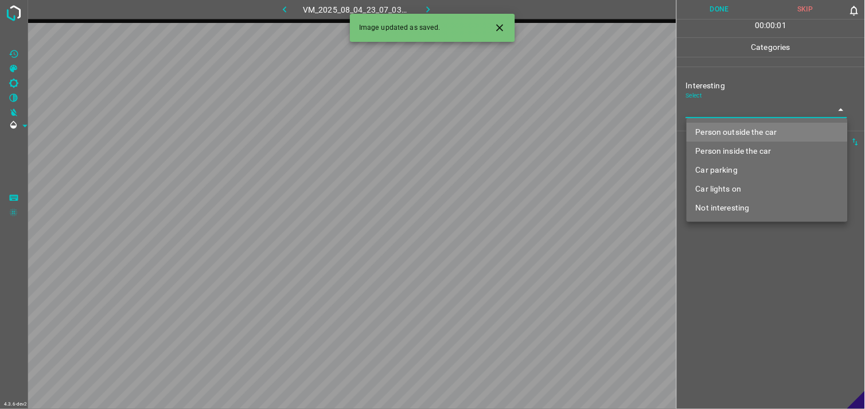
click at [718, 110] on body "4.3.6-dev2 VM_2025_08_04_23_07_03_128_04.gif Done Skip 0 00 : 00 : 01 Categorie…" at bounding box center [432, 204] width 865 height 409
click at [736, 136] on li "Person outside the car" at bounding box center [766, 132] width 161 height 19
type input "Person outside the car"
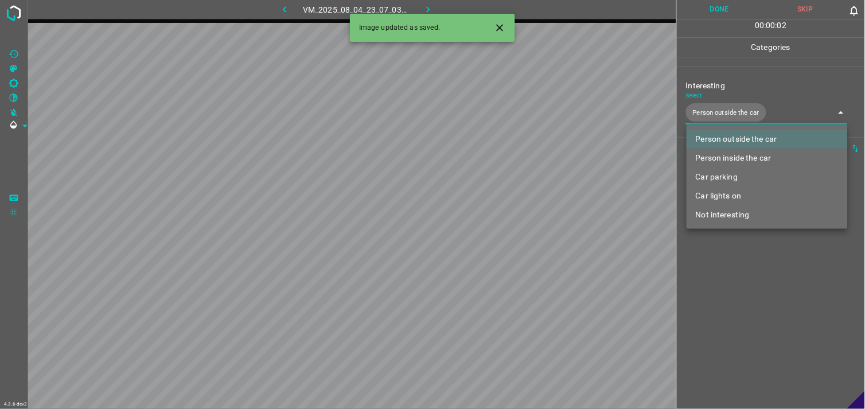
click at [752, 280] on div at bounding box center [432, 204] width 865 height 409
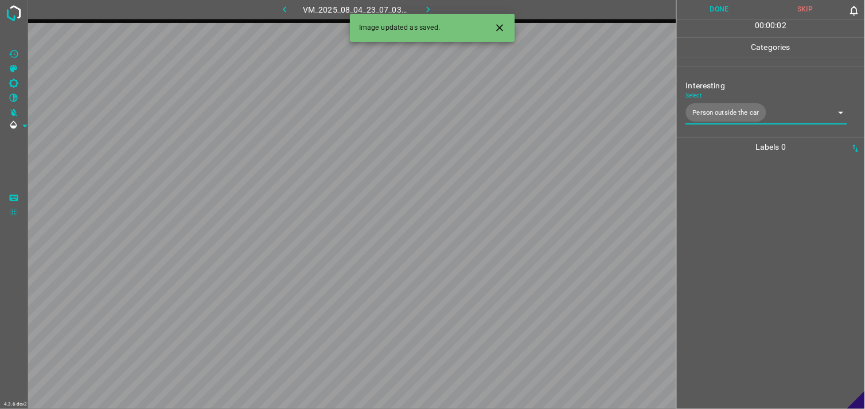
click at [748, 256] on div at bounding box center [770, 283] width 181 height 252
click at [729, 110] on body "4.3.6-dev2 VM_2025_08_01_10_41_18_777_04.gif Done Skip 0 00 : 00 : 04 Categorie…" at bounding box center [432, 204] width 865 height 409
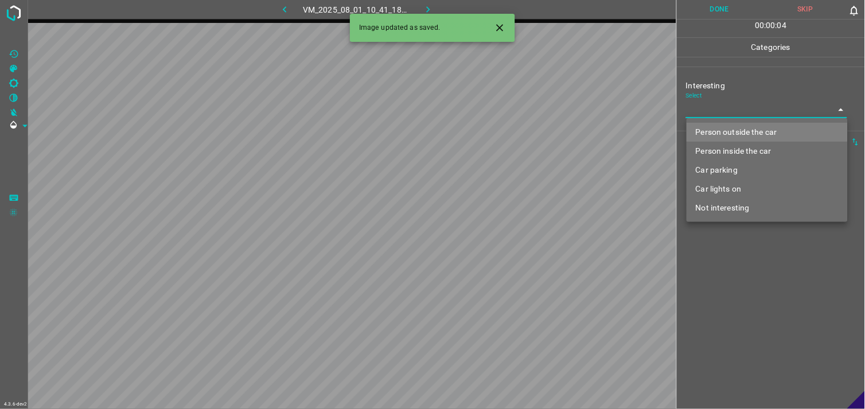
click at [737, 135] on li "Person outside the car" at bounding box center [766, 132] width 161 height 19
type input "Person outside the car"
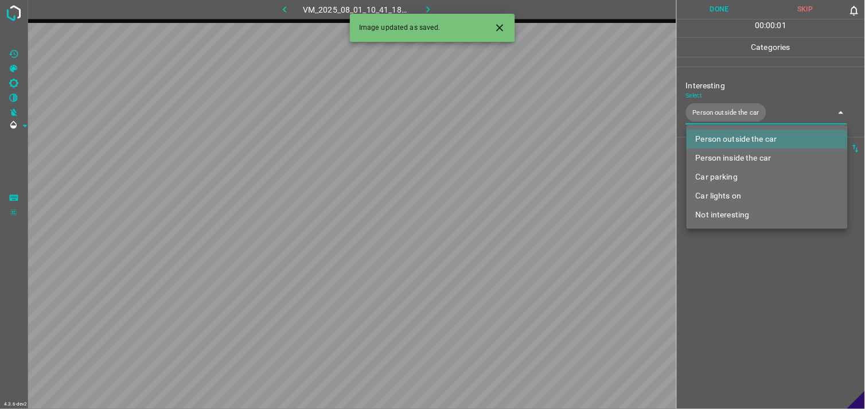
click at [743, 301] on div at bounding box center [432, 204] width 865 height 409
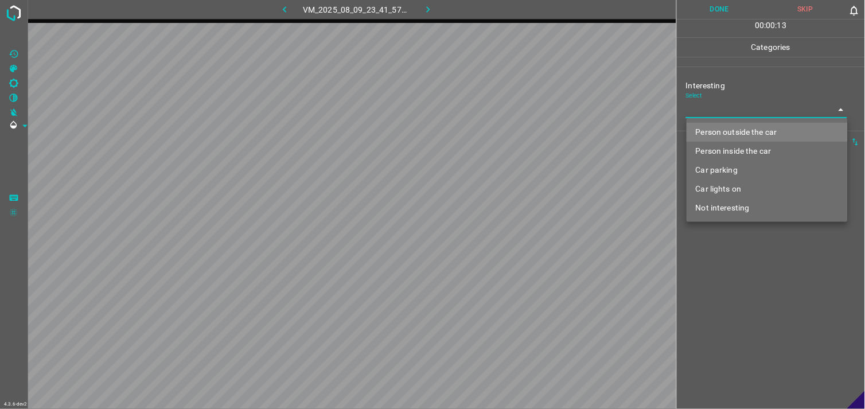
click at [708, 111] on body "4.3.6-dev2 VM_2025_08_09_23_41_57_468_07.gif Done Skip 0 00 : 00 : 13 Categorie…" at bounding box center [432, 204] width 865 height 409
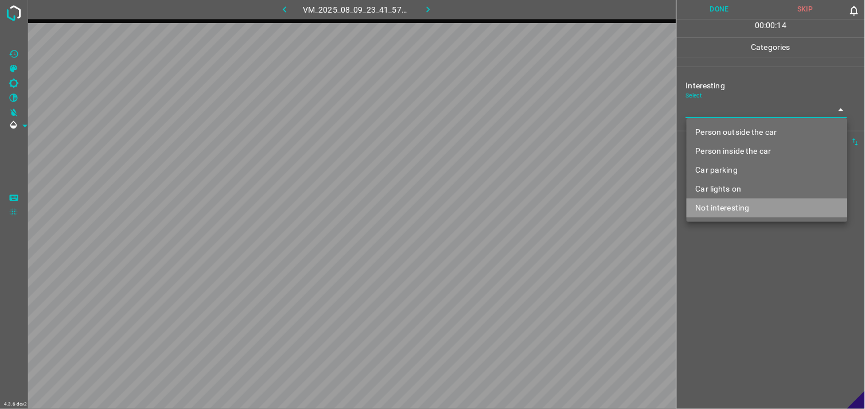
click at [713, 209] on li "Not interesting" at bounding box center [766, 207] width 161 height 19
type input "Not interesting"
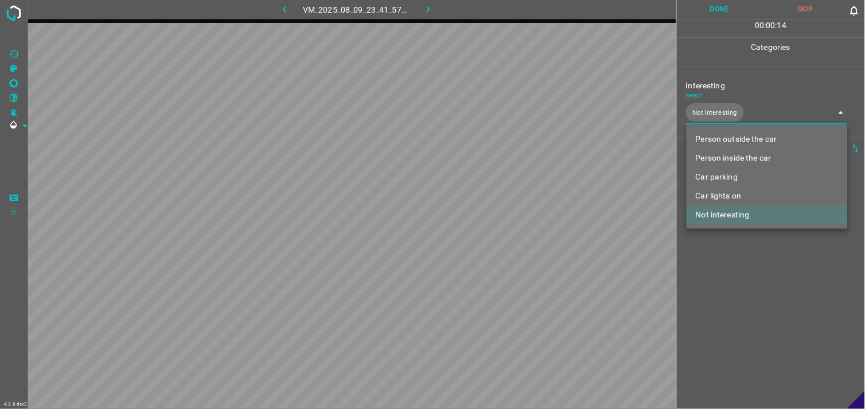
click at [709, 265] on div at bounding box center [432, 204] width 865 height 409
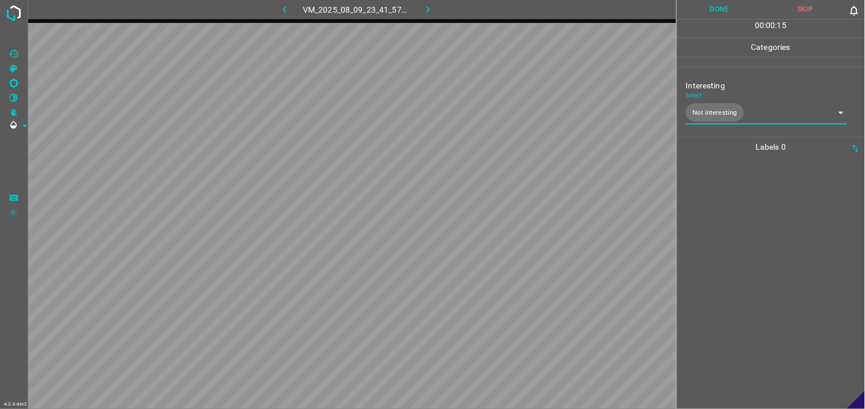
click at [711, 247] on div at bounding box center [770, 283] width 181 height 252
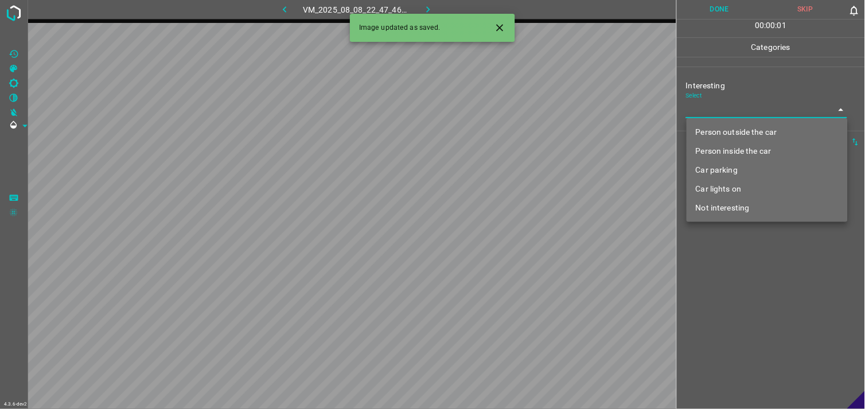
click at [736, 112] on body "4.3.6-dev2 VM_2025_08_08_22_47_46_753_03.gif Done Skip 0 00 : 00 : 01 Categorie…" at bounding box center [432, 204] width 865 height 409
click at [757, 128] on li "Person outside the car" at bounding box center [766, 132] width 161 height 19
type input "Person outside the car"
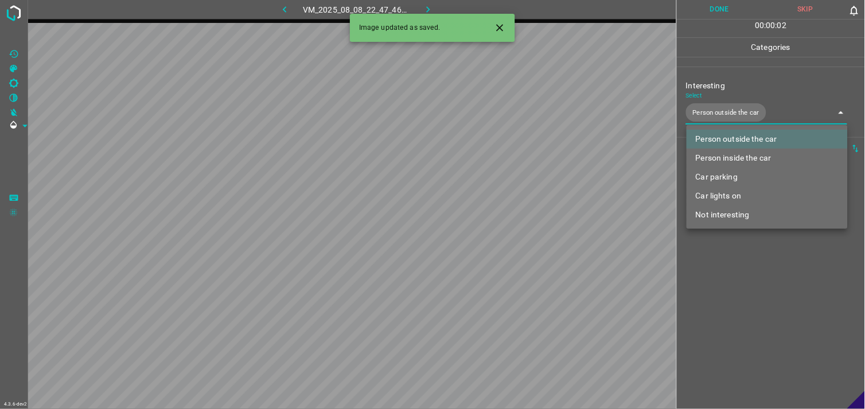
click at [768, 289] on div at bounding box center [432, 204] width 865 height 409
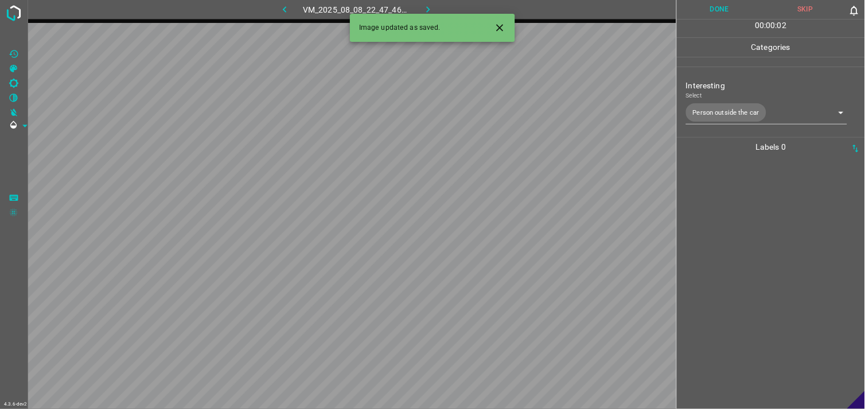
click at [777, 234] on div at bounding box center [770, 283] width 181 height 252
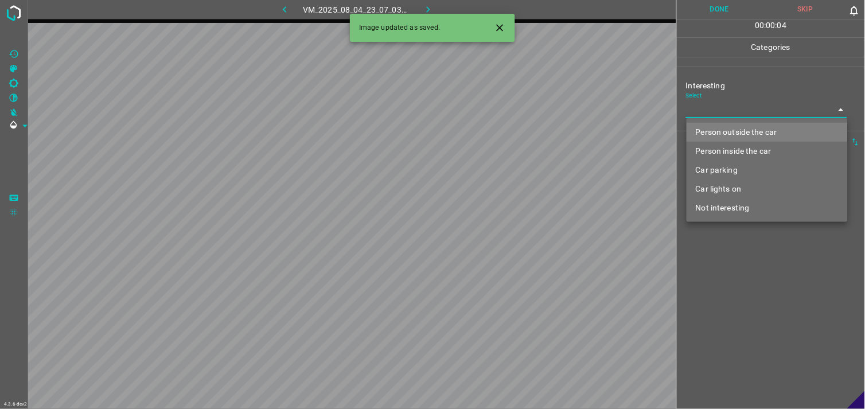
click at [723, 114] on body "4.3.6-dev2 VM_2025_08_04_23_07_03_128_11.gif Done Skip 0 00 : 00 : 04 Categorie…" at bounding box center [432, 204] width 865 height 409
click at [743, 127] on li "Person outside the car" at bounding box center [766, 132] width 161 height 19
type input "Person outside the car"
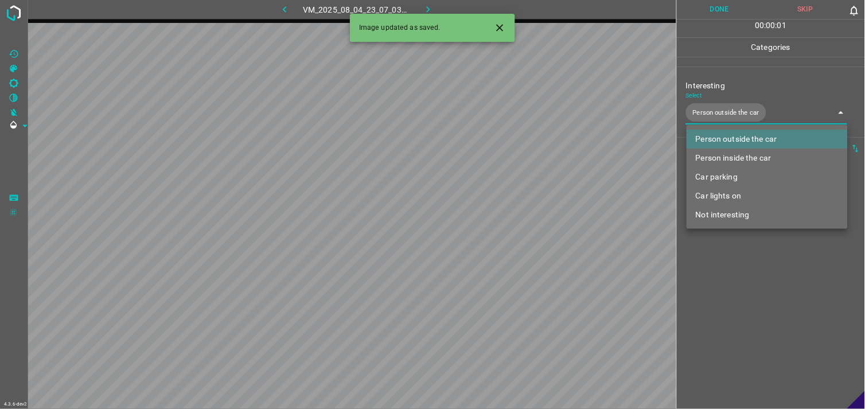
click at [753, 290] on div at bounding box center [432, 204] width 865 height 409
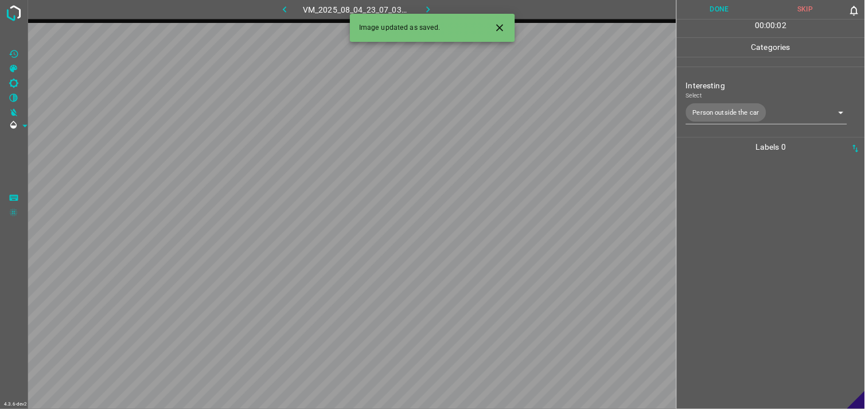
click at [751, 217] on div at bounding box center [770, 283] width 181 height 252
click at [750, 116] on body "4.3.6-dev2 VM_2025_08_01_10_43_24_475_03.gif Done Skip 0 00 : 00 : 01 Categorie…" at bounding box center [432, 204] width 865 height 409
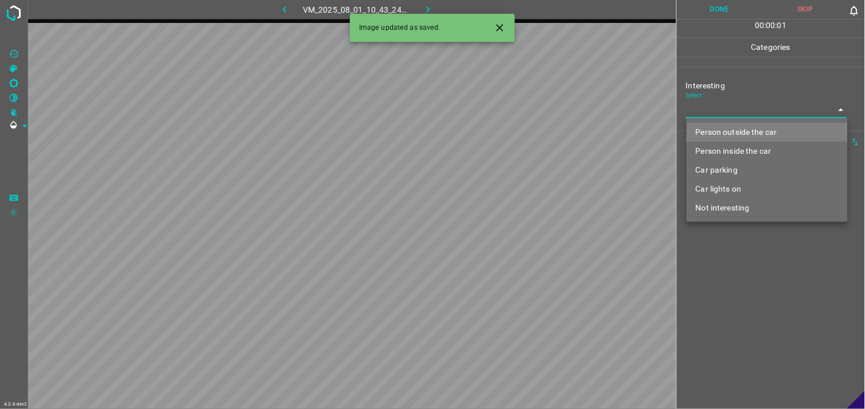
click at [754, 128] on li "Person outside the car" at bounding box center [766, 132] width 161 height 19
type input "Person outside the car"
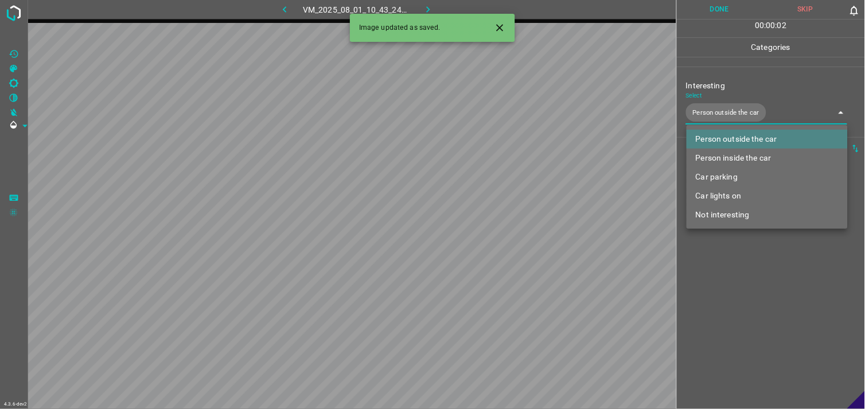
click at [743, 261] on div at bounding box center [432, 204] width 865 height 409
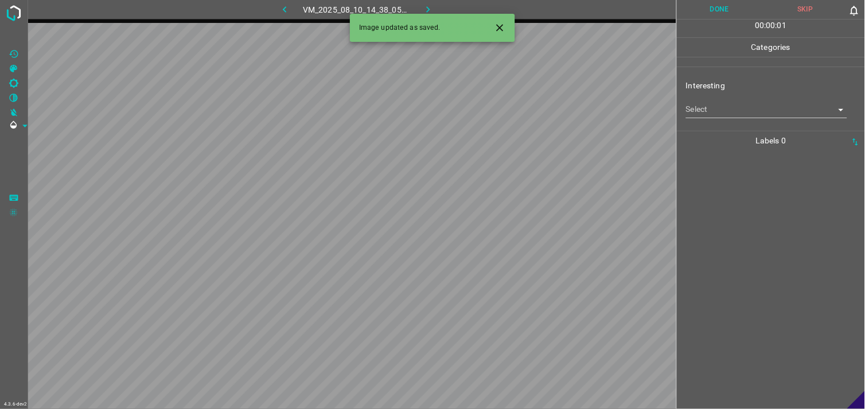
click at [740, 108] on body "4.3.6-dev2 VM_2025_08_10_14_38_05_156_07.gif Done Skip 0 00 : 00 : 01 Categorie…" at bounding box center [432, 204] width 865 height 409
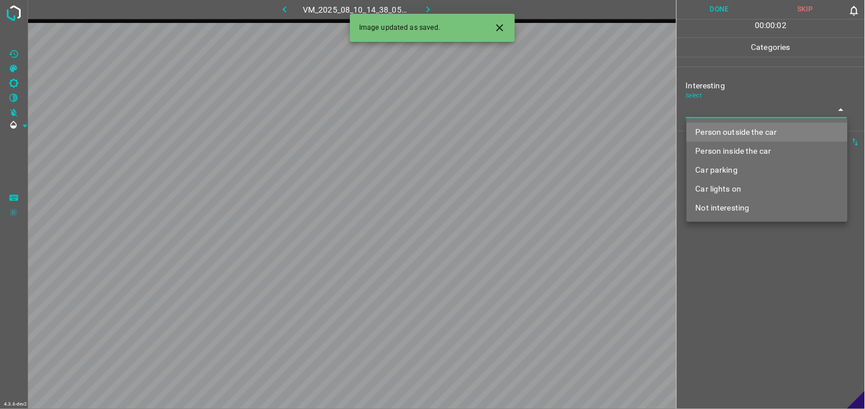
click at [744, 131] on li "Person outside the car" at bounding box center [766, 132] width 161 height 19
type input "Person outside the car"
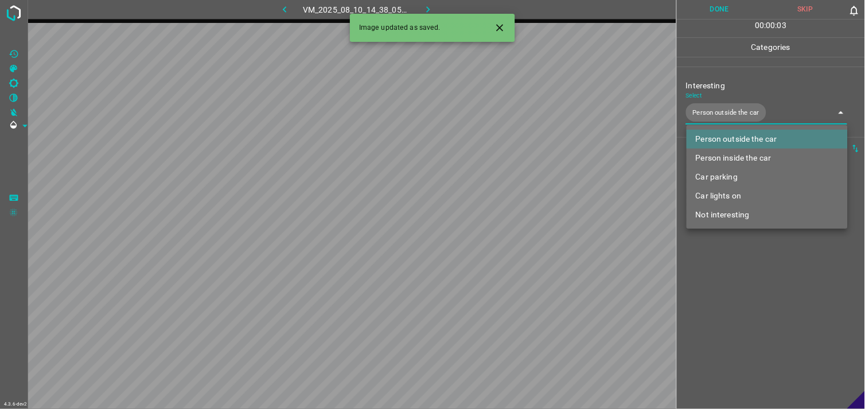
click at [750, 262] on div at bounding box center [432, 204] width 865 height 409
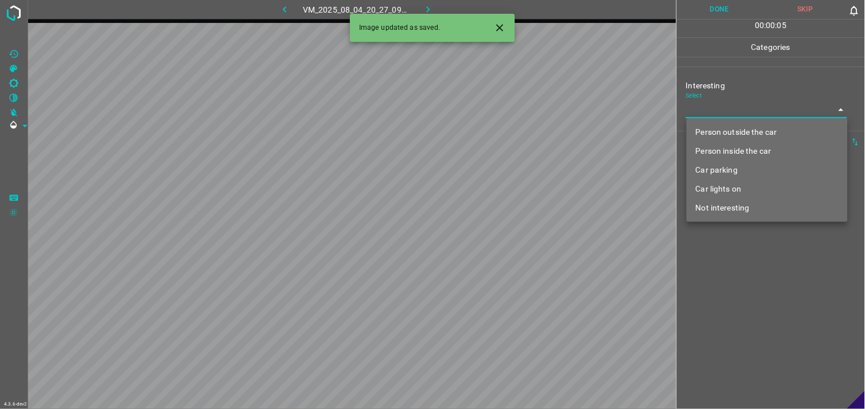
click at [729, 115] on body "4.3.6-dev2 VM_2025_08_04_20_27_09_902_09.gif Done Skip 0 00 : 00 : 05 Categorie…" at bounding box center [432, 204] width 865 height 409
click at [738, 208] on li "Not interesting" at bounding box center [766, 207] width 161 height 19
type input "Not interesting"
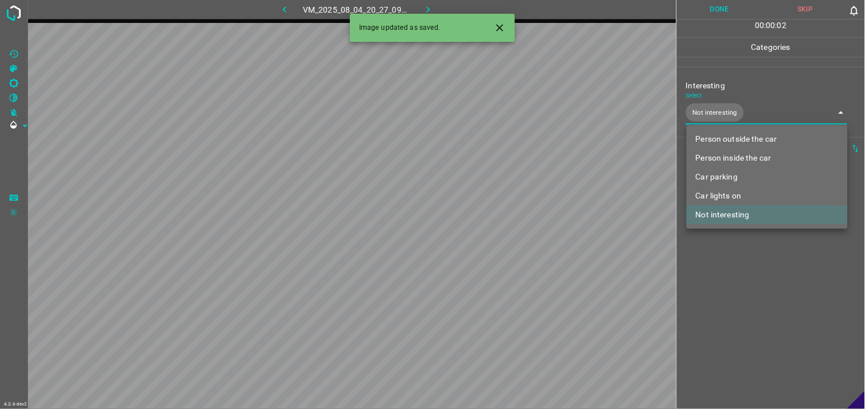
click at [747, 280] on div at bounding box center [432, 204] width 865 height 409
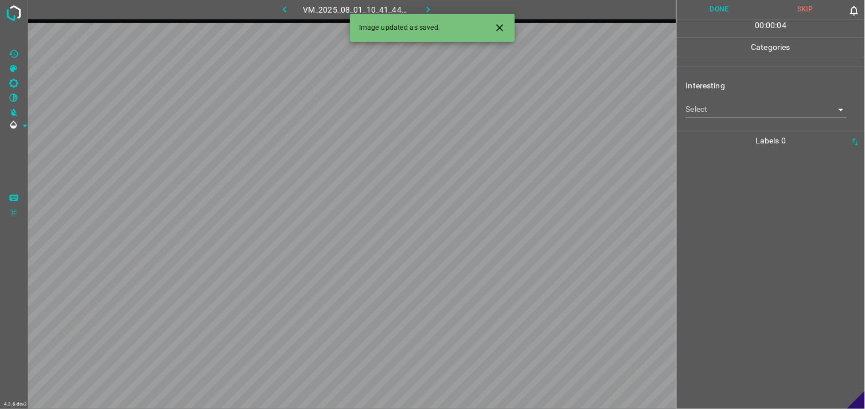
click at [754, 107] on body "4.3.6-dev2 VM_2025_08_01_10_41_44_168_02.gif Done Skip 0 00 : 00 : 04 Categorie…" at bounding box center [432, 204] width 865 height 409
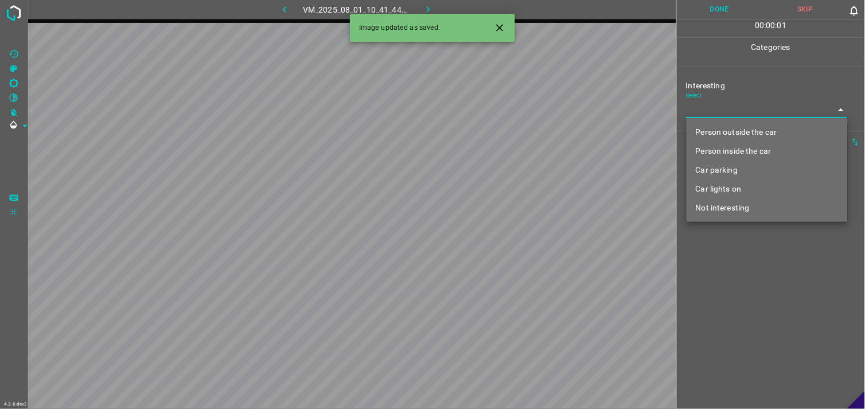
click at [739, 130] on li "Person outside the car" at bounding box center [766, 132] width 161 height 19
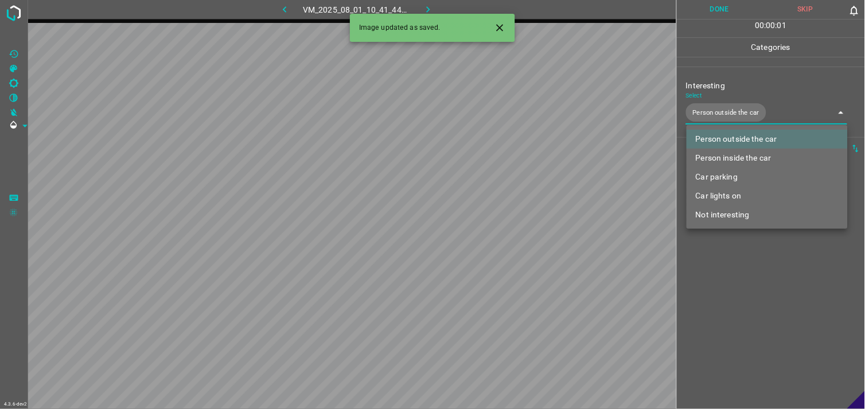
type input "Person outside the car"
click at [732, 281] on div at bounding box center [432, 204] width 865 height 409
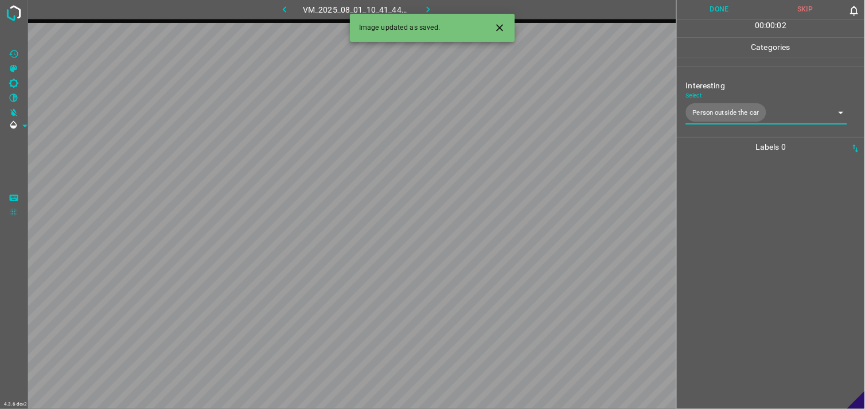
click at [727, 249] on div at bounding box center [770, 283] width 181 height 252
click at [752, 108] on body "4.3.6-dev2 VM_2025_08_09_00_55_25_232_01.gif Done Skip 0 00 : 00 : 04 Categorie…" at bounding box center [432, 204] width 865 height 409
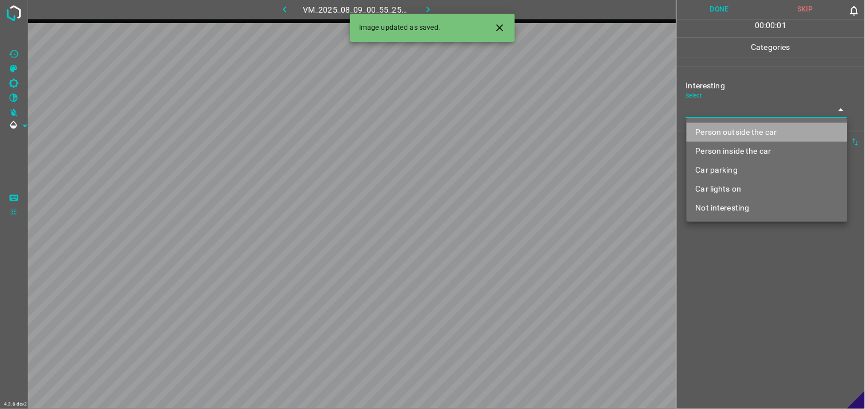
click at [756, 130] on li "Person outside the car" at bounding box center [766, 132] width 161 height 19
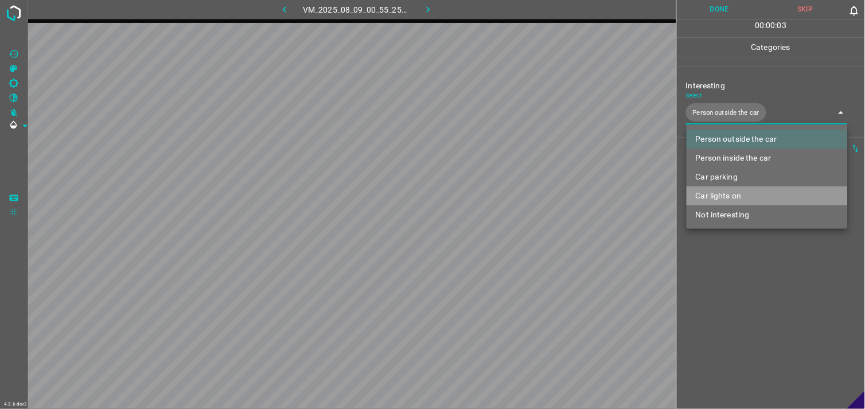
click at [751, 193] on li "Car lights on" at bounding box center [766, 195] width 161 height 19
type input "Person outside the car,Car lights on"
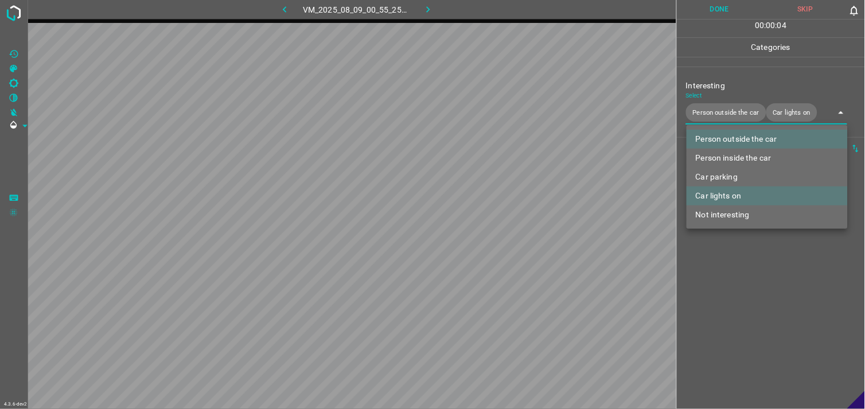
click at [771, 292] on div at bounding box center [432, 204] width 865 height 409
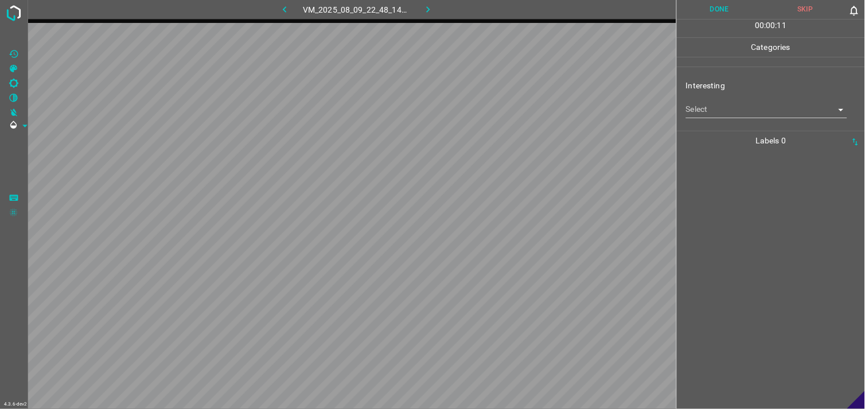
click at [703, 100] on div "Select ​" at bounding box center [766, 105] width 161 height 26
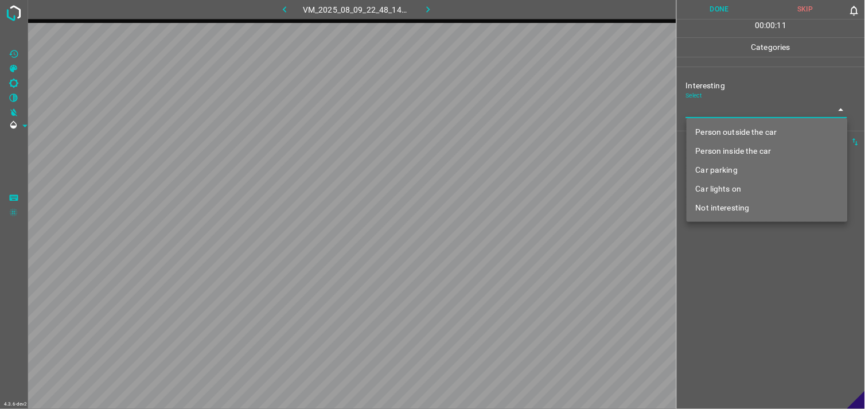
click at [702, 112] on body "4.3.6-dev2 VM_2025_08_09_22_48_14_720_03.gif Done Skip 0 00 : 00 : 11 Categorie…" at bounding box center [432, 204] width 865 height 409
click at [740, 132] on li "Person outside the car" at bounding box center [766, 132] width 161 height 19
type input "Person outside the car"
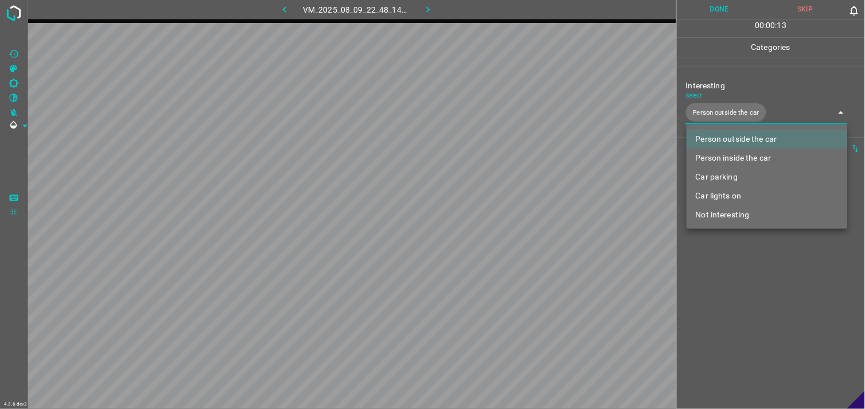
click at [731, 267] on div at bounding box center [432, 204] width 865 height 409
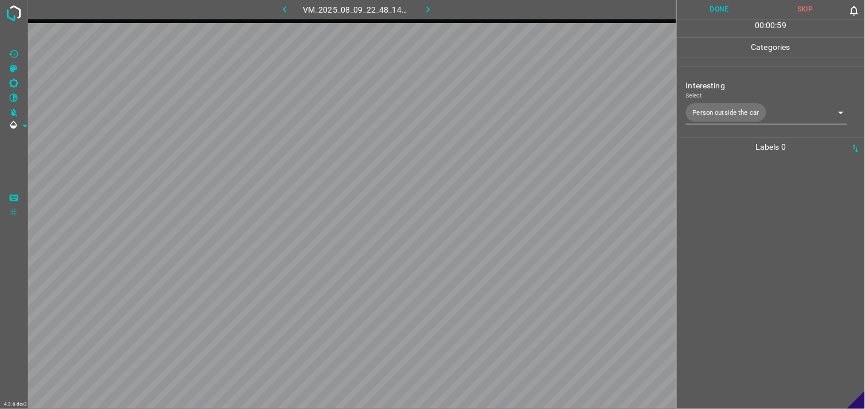
click at [741, 202] on div at bounding box center [770, 283] width 181 height 252
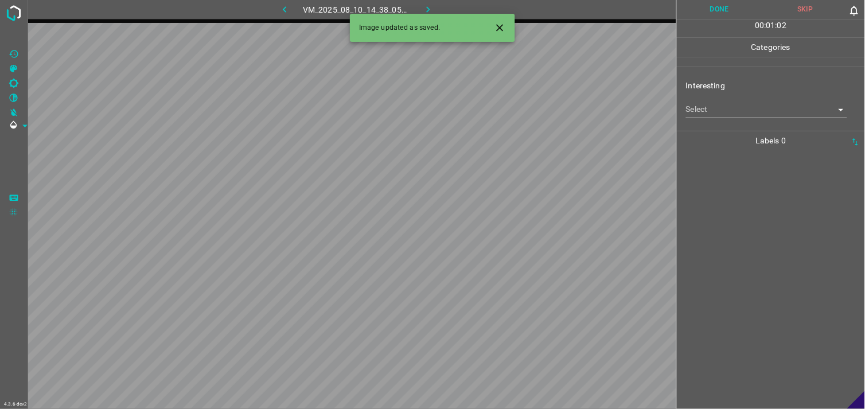
click at [729, 108] on body "4.3.6-dev2 VM_2025_08_10_14_38_05_156_09.gif Done Skip 0 00 : 01 : 02 Categorie…" at bounding box center [432, 204] width 865 height 409
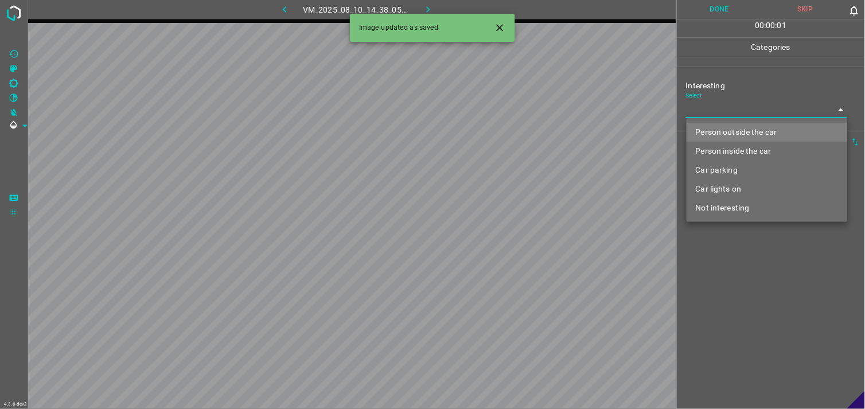
click at [754, 134] on li "Person outside the car" at bounding box center [766, 132] width 161 height 19
type input "Person outside the car"
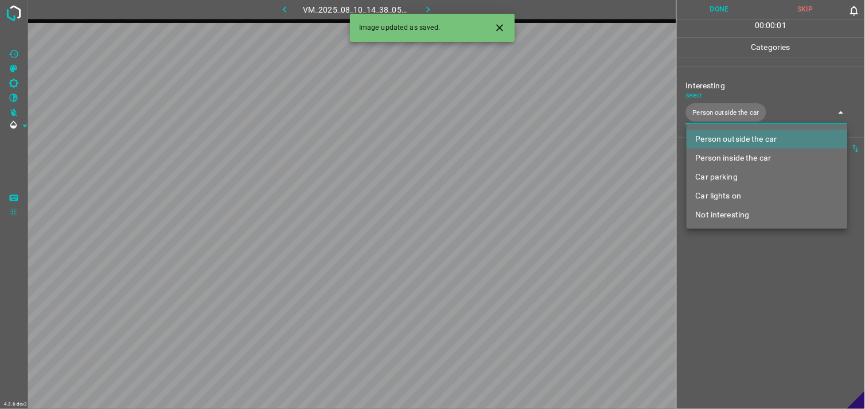
click at [754, 264] on div at bounding box center [432, 204] width 865 height 409
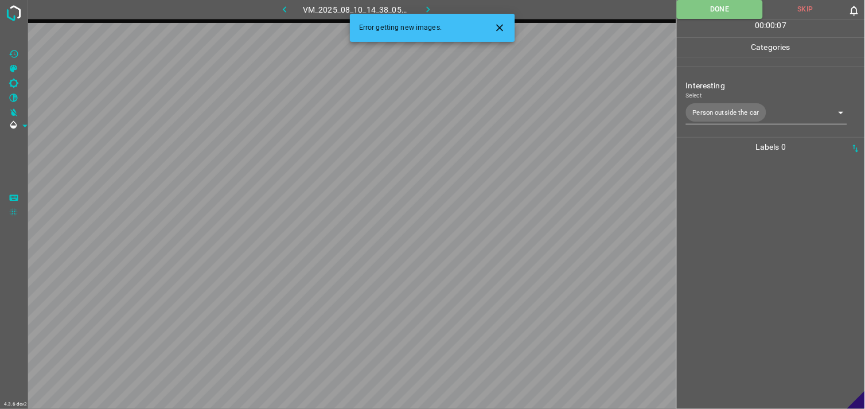
click at [500, 29] on icon "Close" at bounding box center [500, 28] width 12 height 12
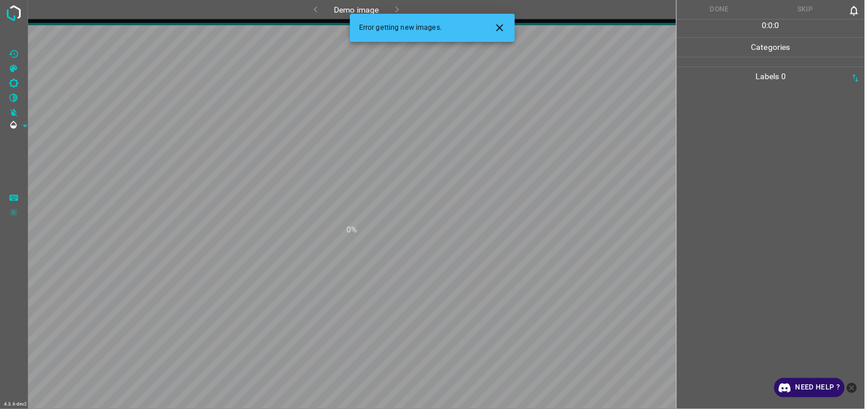
click at [499, 30] on icon "Close" at bounding box center [500, 28] width 12 height 12
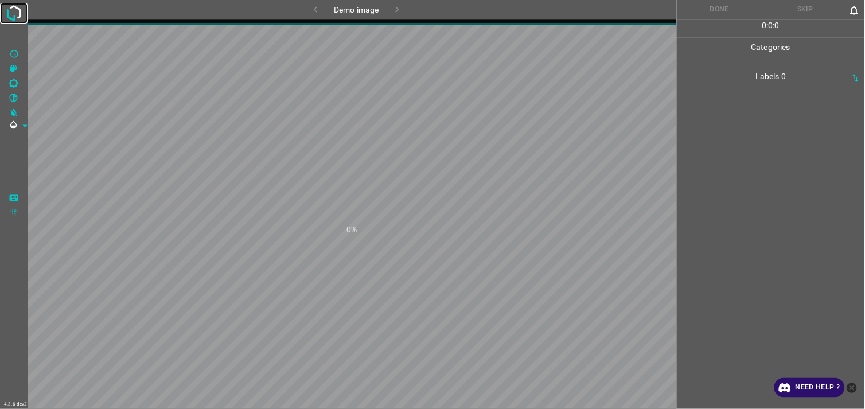
click at [9, 13] on img at bounding box center [13, 13] width 21 height 21
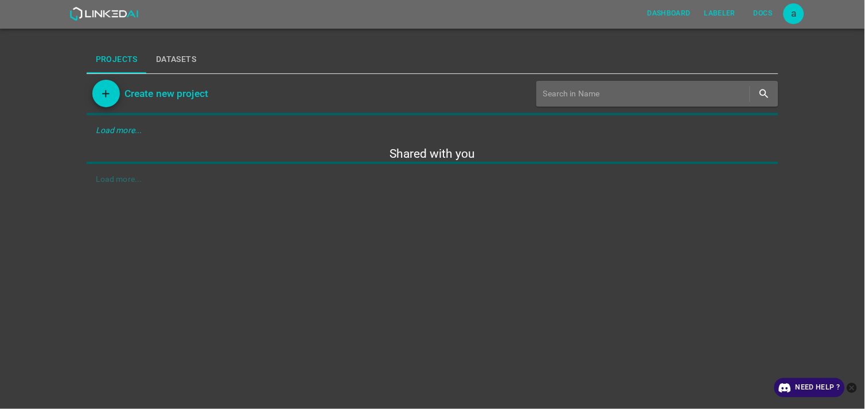
click at [304, 49] on div "Projects Datasets" at bounding box center [433, 60] width 692 height 28
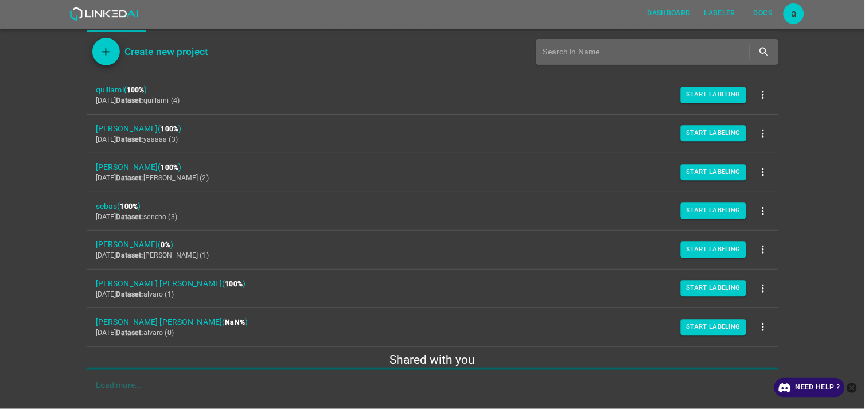
scroll to position [67, 0]
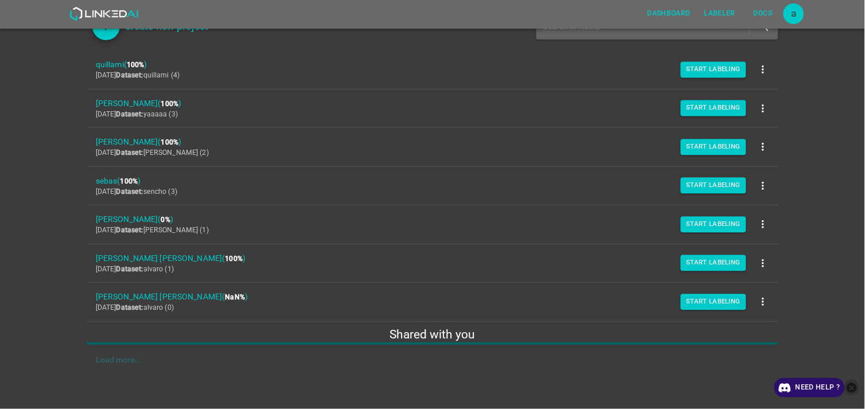
click at [856, 383] on icon "close-help" at bounding box center [852, 388] width 12 height 12
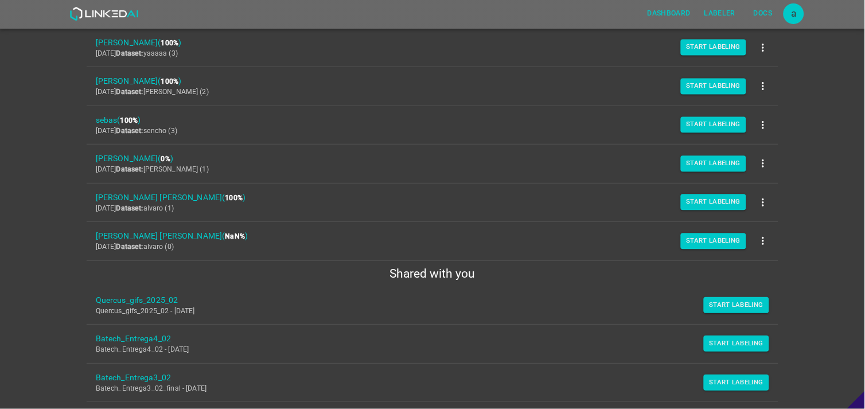
scroll to position [131, 0]
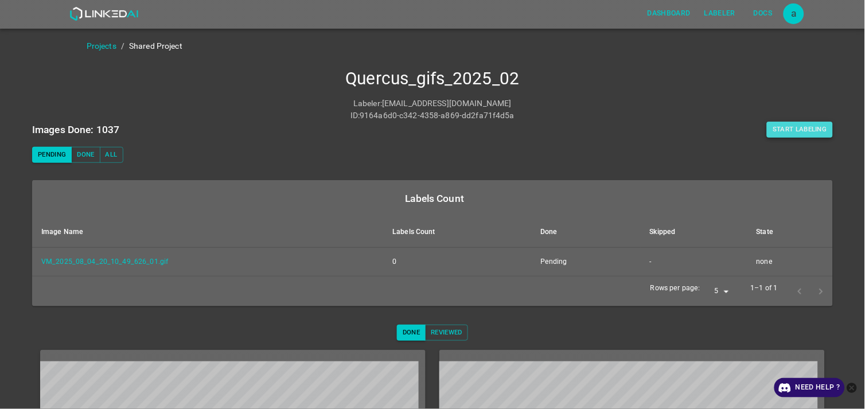
click at [780, 124] on button "Start Labeling" at bounding box center [800, 130] width 66 height 16
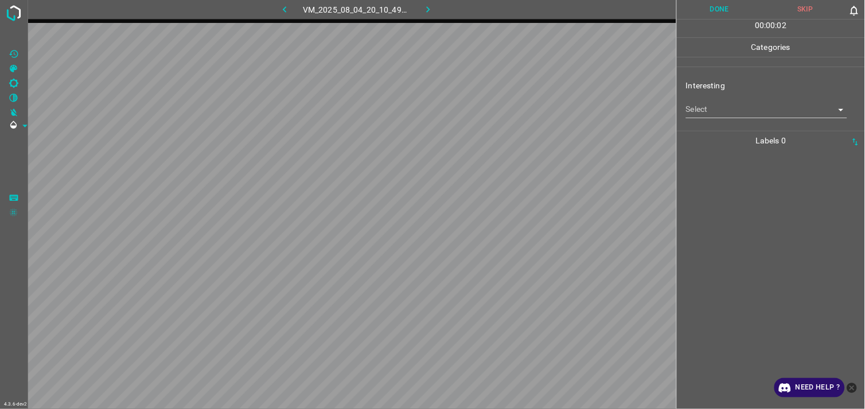
click at [727, 106] on body "4.3.6-dev2 VM_2025_08_04_20_10_49_626_01.gif Done Skip 0 00 : 00 : 02 Categorie…" at bounding box center [432, 204] width 865 height 409
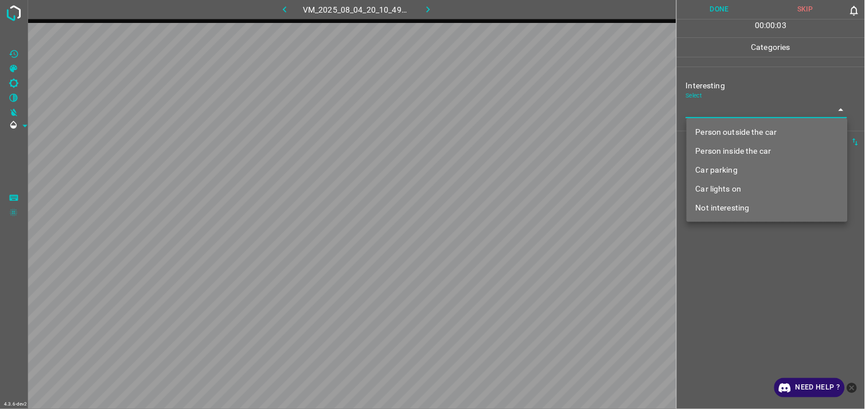
click at [740, 132] on li "Person outside the car" at bounding box center [766, 132] width 161 height 19
type input "Person outside the car"
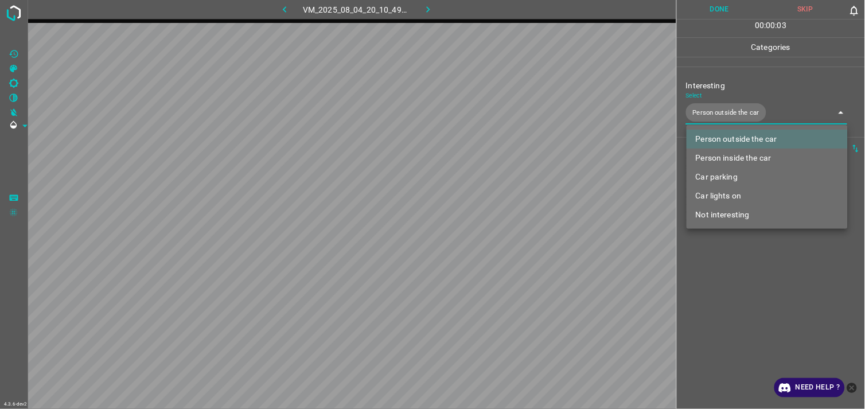
click at [723, 254] on div at bounding box center [432, 204] width 865 height 409
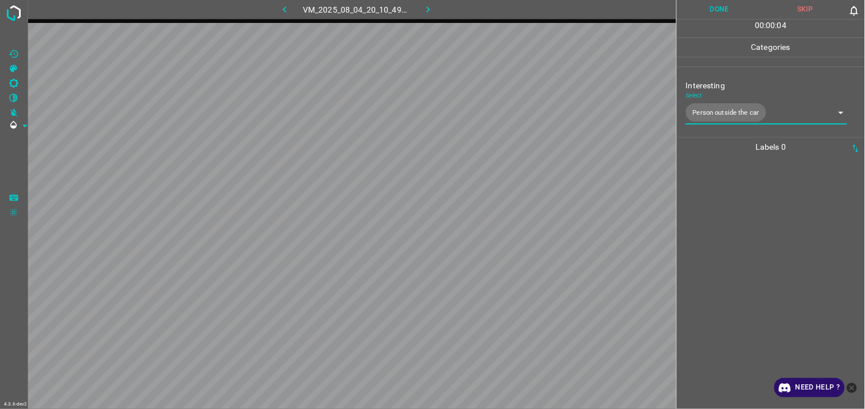
click at [725, 239] on div at bounding box center [770, 283] width 181 height 252
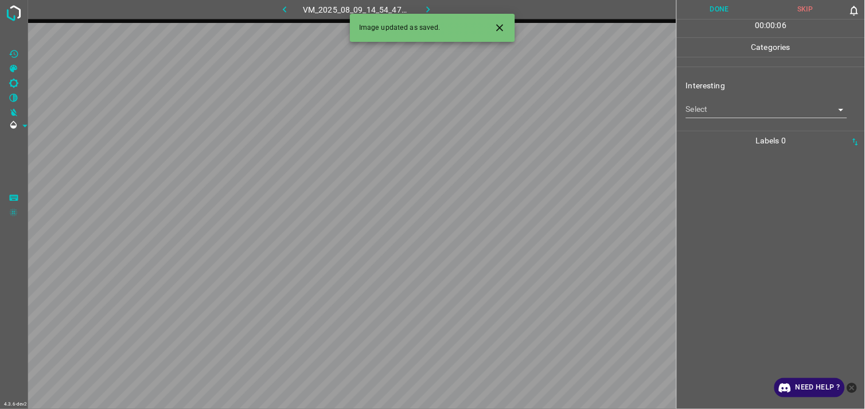
click at [739, 109] on body "4.3.6-dev2 VM_2025_08_09_14_54_47_005_08.gif Done Skip 0 00 : 00 : 06 Categorie…" at bounding box center [432, 204] width 865 height 409
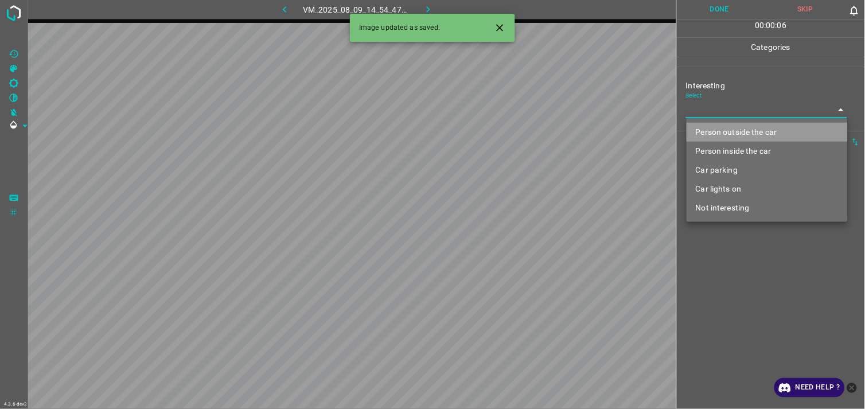
click at [747, 126] on li "Person outside the car" at bounding box center [766, 132] width 161 height 19
type input "Person outside the car"
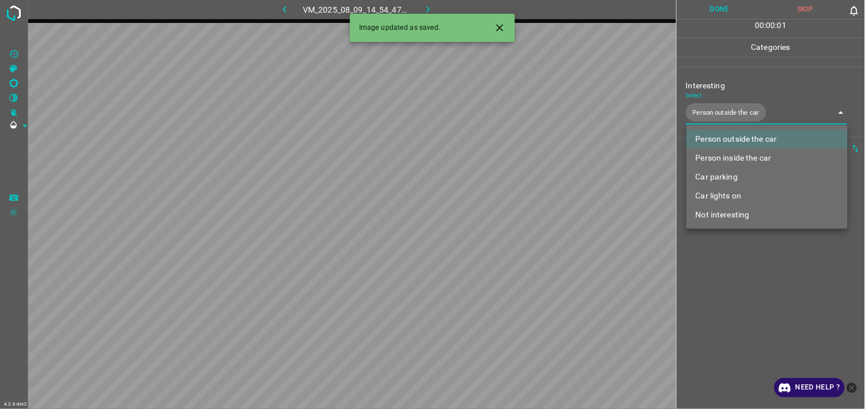
click at [747, 270] on div at bounding box center [432, 204] width 865 height 409
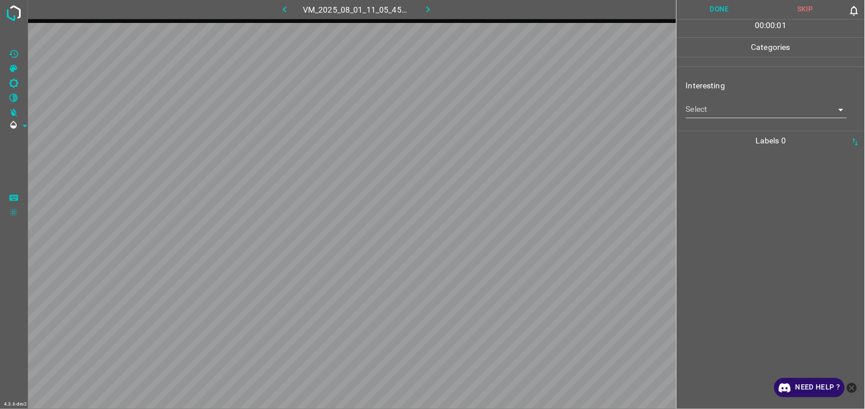
click at [729, 113] on body "4.3.6-dev2 VM_2025_08_01_11_05_45_728_00.gif Done Skip 0 00 : 00 : 01 Categorie…" at bounding box center [432, 204] width 865 height 409
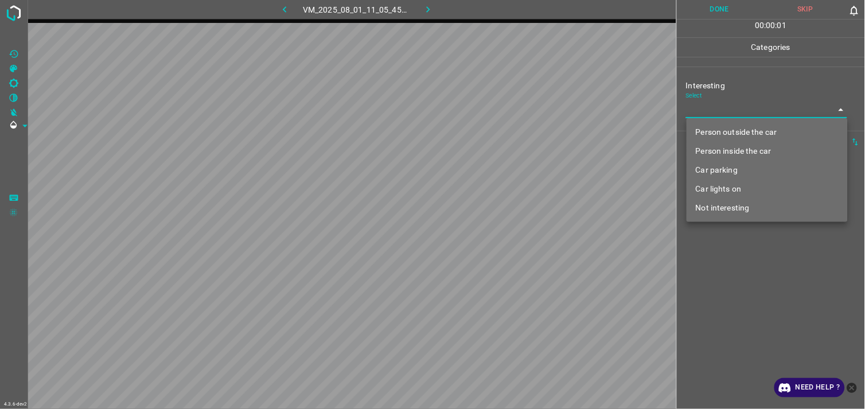
click at [736, 126] on li "Person outside the car" at bounding box center [766, 132] width 161 height 19
type input "Person outside the car"
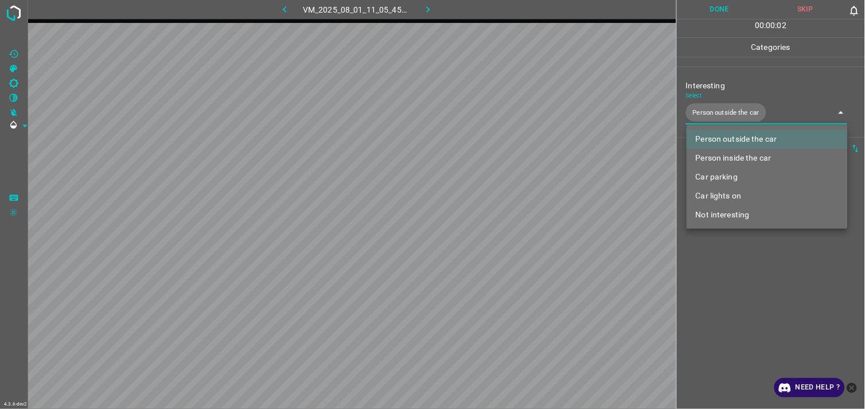
click at [741, 247] on div at bounding box center [432, 204] width 865 height 409
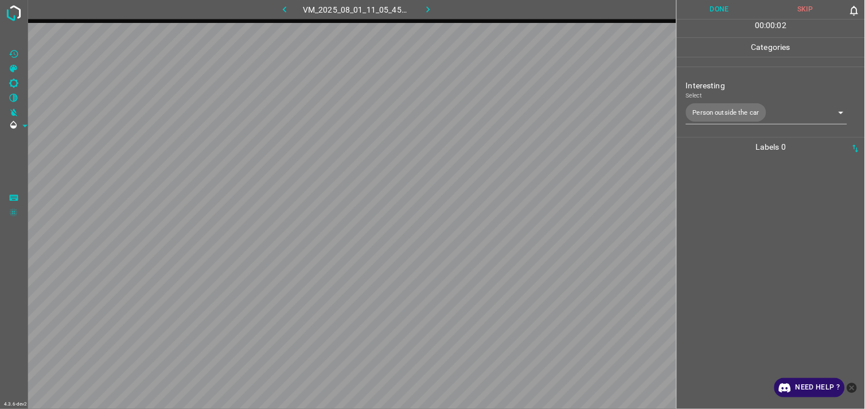
click at [742, 242] on div at bounding box center [770, 283] width 181 height 252
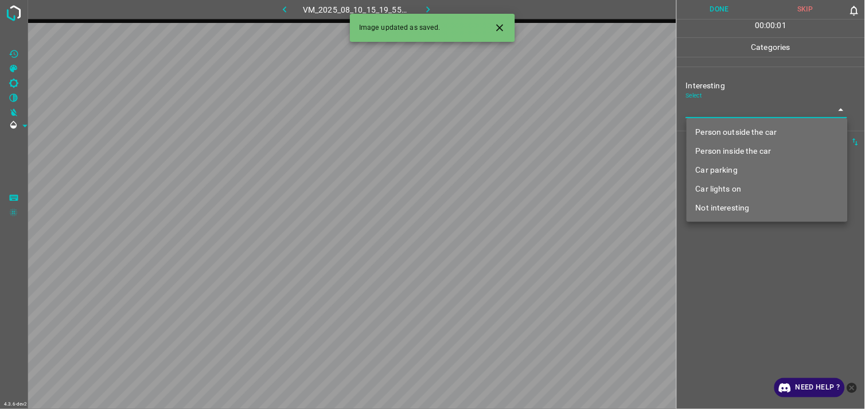
click at [720, 114] on body "4.3.6-dev2 VM_2025_08_10_15_19_55_669_12.gif Done Skip 0 00 : 00 : 01 Categorie…" at bounding box center [432, 204] width 865 height 409
click at [724, 133] on li "Person outside the car" at bounding box center [766, 132] width 161 height 19
type input "Person outside the car"
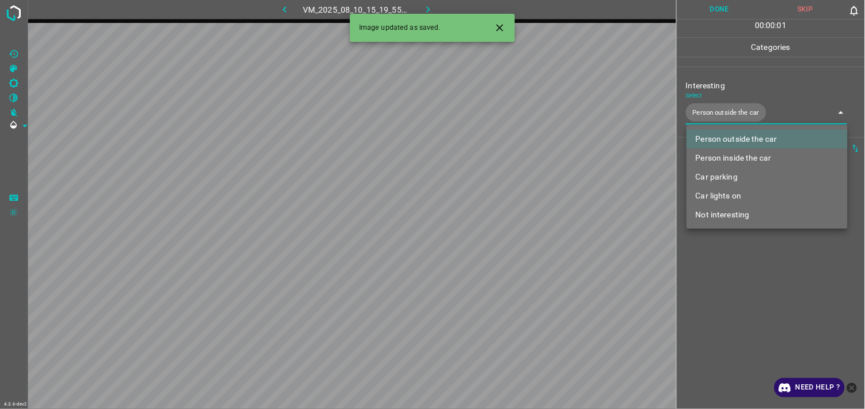
click at [734, 296] on div at bounding box center [432, 204] width 865 height 409
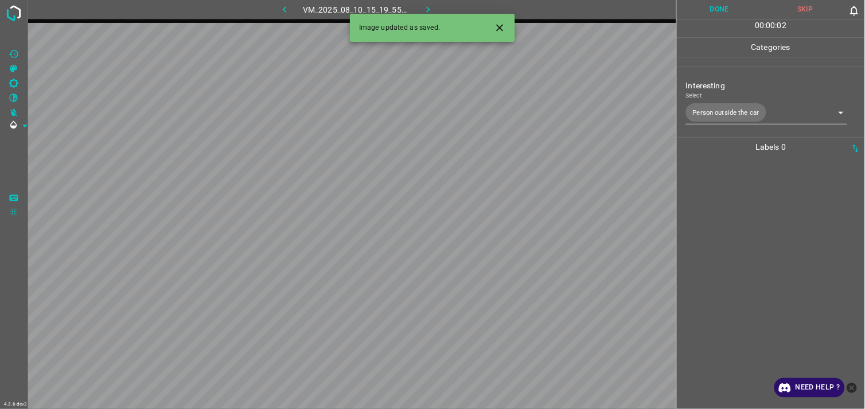
click at [736, 249] on div at bounding box center [770, 283] width 181 height 252
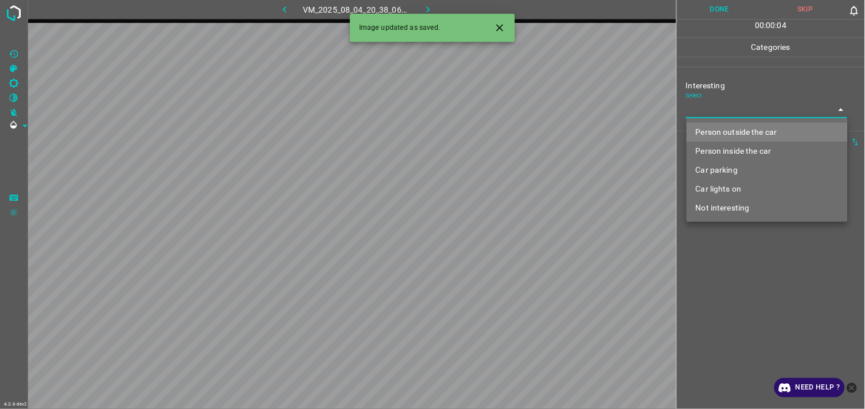
click at [725, 103] on body "4.3.6-dev2 VM_2025_08_04_20_38_06_418_03.gif Done Skip 0 00 : 00 : 04 Categorie…" at bounding box center [432, 204] width 865 height 409
click at [742, 190] on li "Car lights on" at bounding box center [766, 189] width 161 height 19
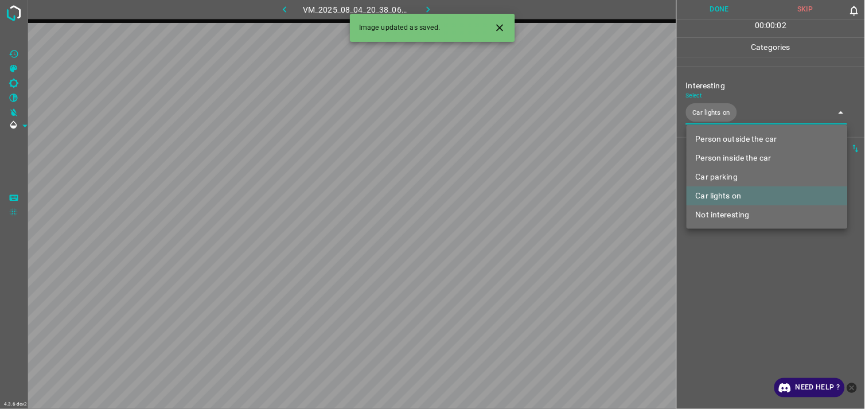
click at [740, 138] on li "Person outside the car" at bounding box center [766, 139] width 161 height 19
type input "Car lights on,Person outside the car"
click at [737, 277] on div at bounding box center [432, 204] width 865 height 409
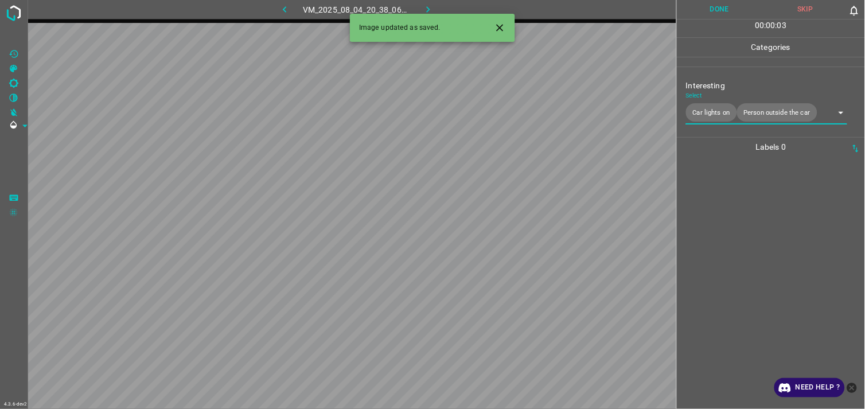
click at [742, 239] on div at bounding box center [770, 283] width 181 height 252
click at [719, 109] on body "4.3.6-dev2 VM_2025_08_10_14_03_55_936_01.gif Done Skip 0 00 : 00 : 01 Categorie…" at bounding box center [432, 204] width 865 height 409
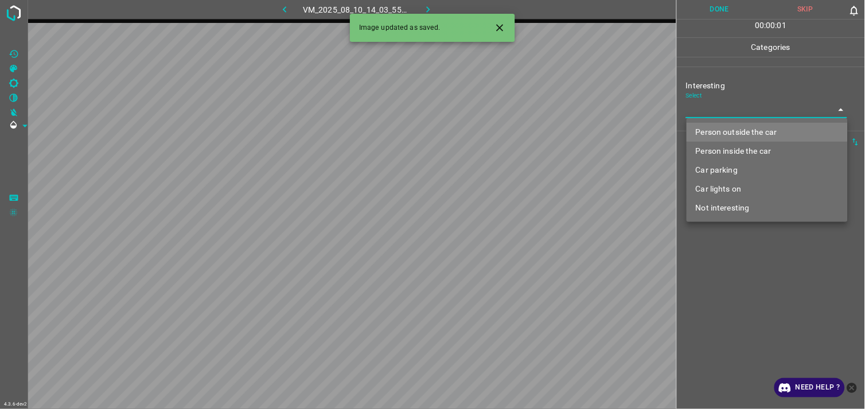
click at [743, 136] on li "Person outside the car" at bounding box center [766, 132] width 161 height 19
type input "Person outside the car"
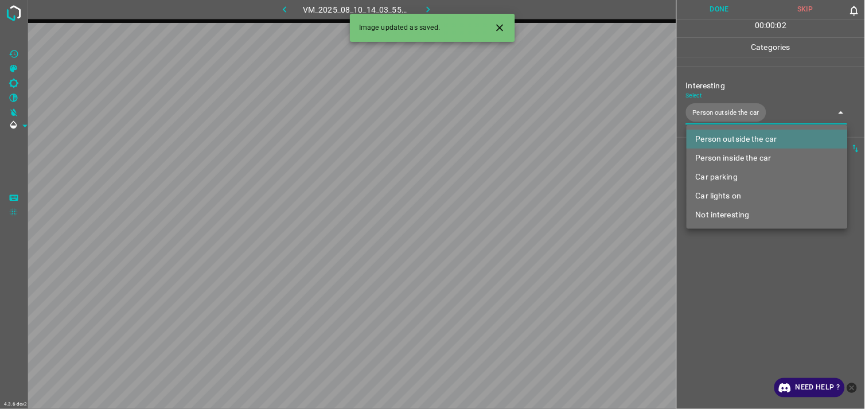
click at [775, 265] on div at bounding box center [432, 204] width 865 height 409
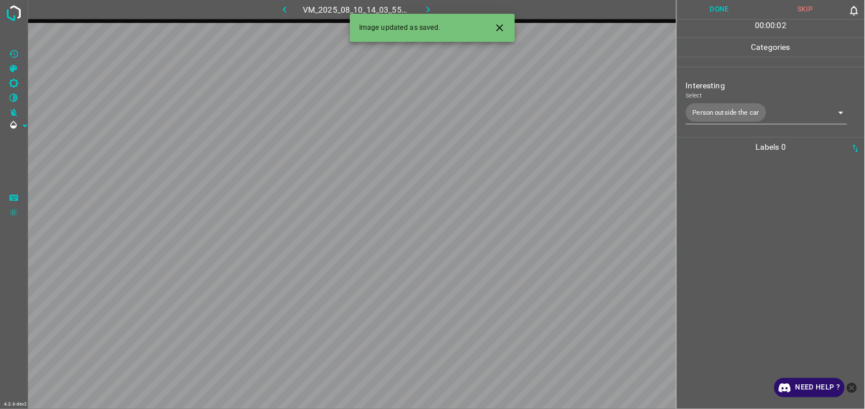
click at [772, 239] on div at bounding box center [770, 283] width 181 height 252
click at [757, 112] on body "4.3.6-dev2 VM_2025_08_01_10_02_29_501_00.gif Done Skip 0 00 : 00 : 04 Categorie…" at bounding box center [432, 204] width 865 height 409
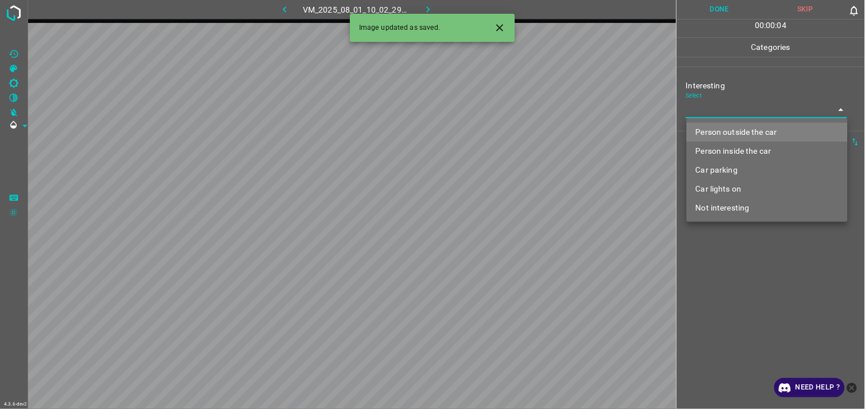
click at [758, 126] on li "Person outside the car" at bounding box center [766, 132] width 161 height 19
type input "Person outside the car"
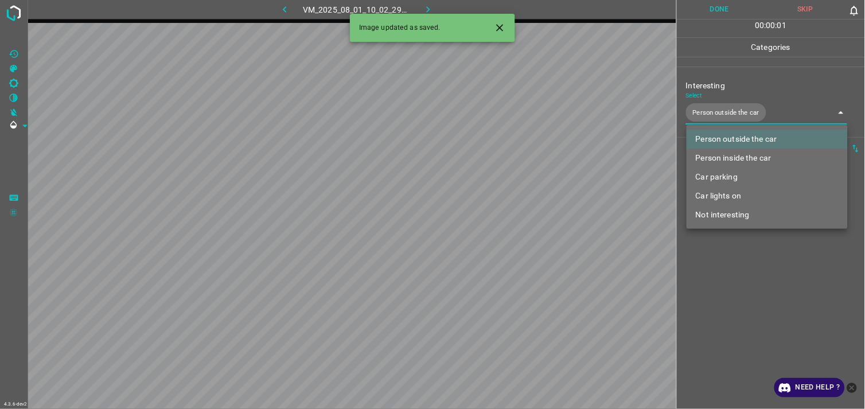
click at [736, 301] on div at bounding box center [432, 204] width 865 height 409
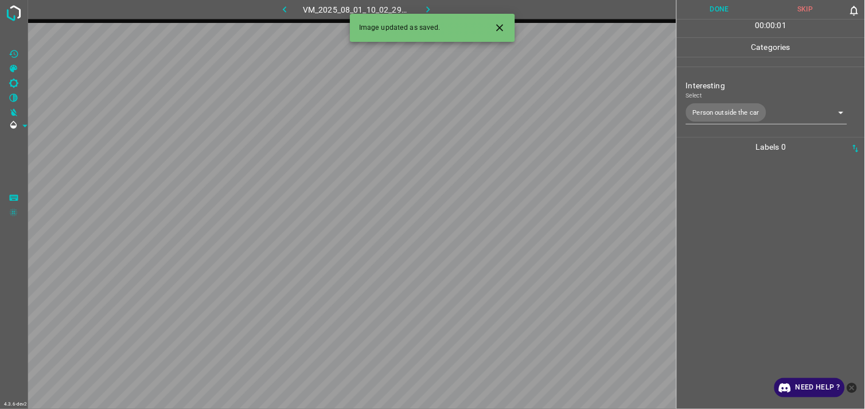
click at [768, 232] on div at bounding box center [770, 283] width 181 height 252
click at [756, 111] on body "4.3.6-dev2 VM_2025_08_09_14_54_47_005_11.gif Done Skip 0 00 : 00 : 04 Categorie…" at bounding box center [432, 204] width 865 height 409
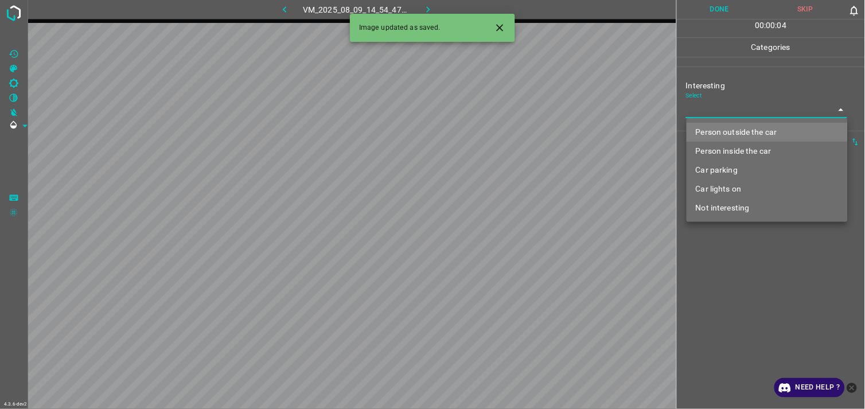
click at [759, 123] on li "Person outside the car" at bounding box center [766, 132] width 161 height 19
type input "Person outside the car"
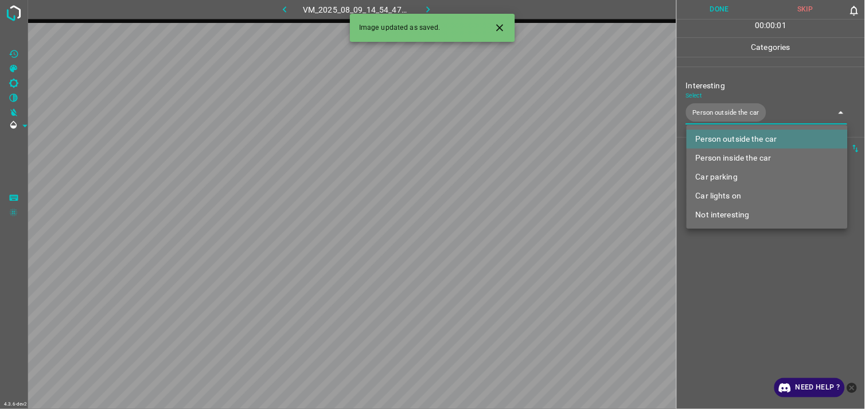
click at [752, 305] on div at bounding box center [432, 204] width 865 height 409
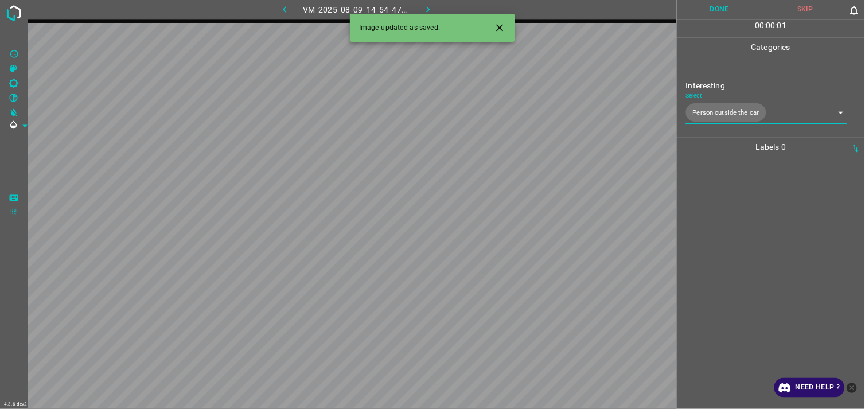
click at [752, 260] on div at bounding box center [770, 283] width 181 height 252
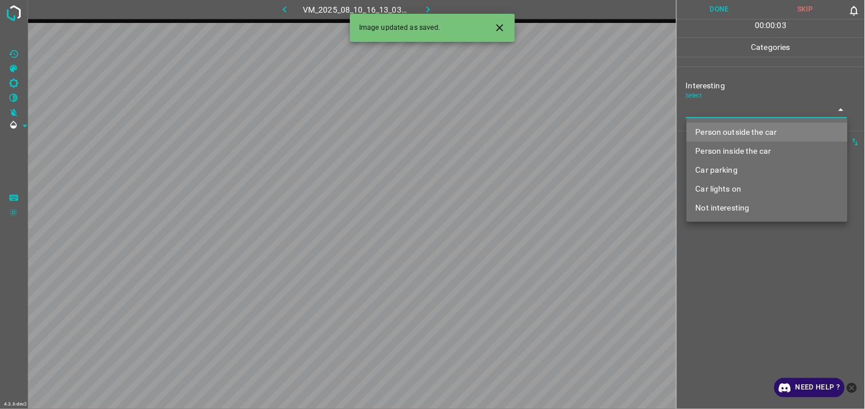
click at [730, 112] on body "4.3.6-dev2 VM_2025_08_10_16_13_03_905_02.gif Done Skip 0 00 : 00 : 03 Categorie…" at bounding box center [432, 204] width 865 height 409
click at [746, 208] on li "Not interesting" at bounding box center [766, 207] width 161 height 19
type input "Not interesting"
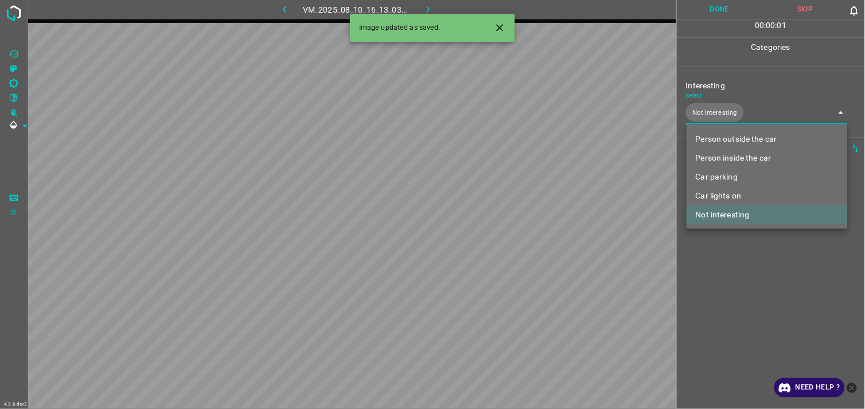
click at [742, 293] on div at bounding box center [432, 204] width 865 height 409
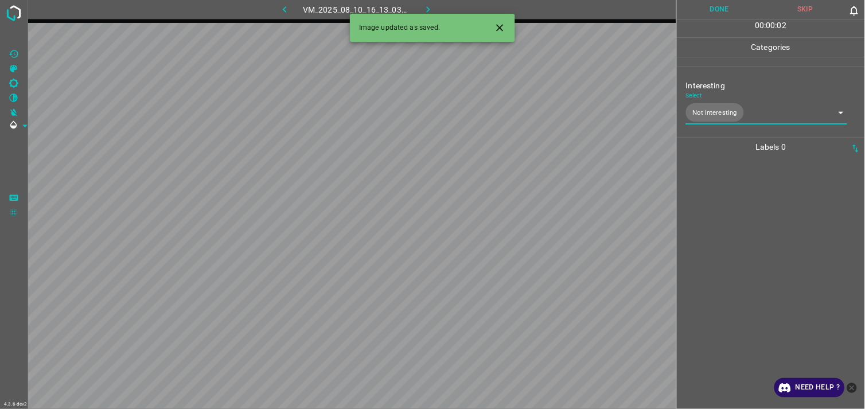
click at [750, 253] on div at bounding box center [770, 283] width 181 height 252
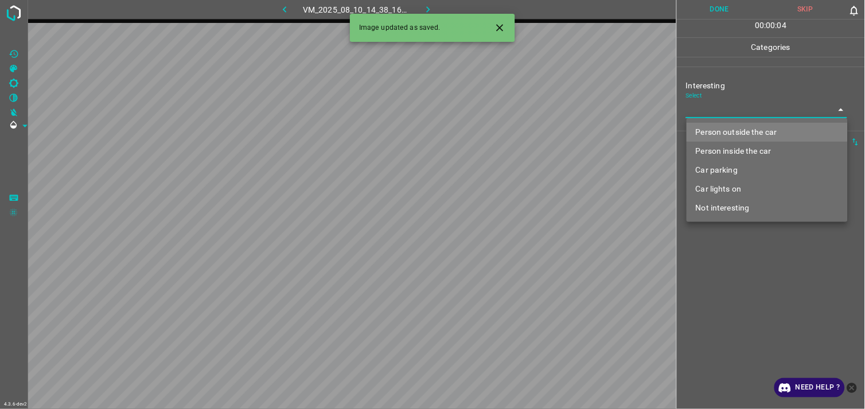
click at [727, 107] on body "4.3.6-dev2 VM_2025_08_10_14_38_16_027_05.gif Done Skip 0 00 : 00 : 04 Categorie…" at bounding box center [432, 204] width 865 height 409
click at [736, 130] on li "Person outside the car" at bounding box center [766, 132] width 161 height 19
type input "Person outside the car"
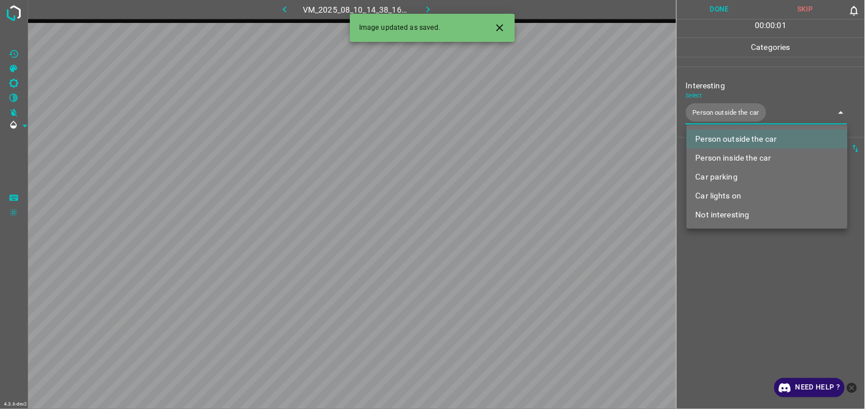
click at [783, 283] on div at bounding box center [432, 204] width 865 height 409
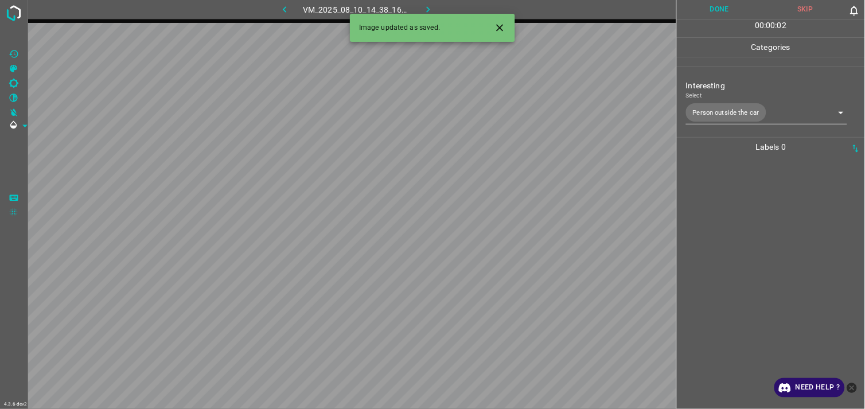
click at [775, 236] on div at bounding box center [770, 283] width 181 height 252
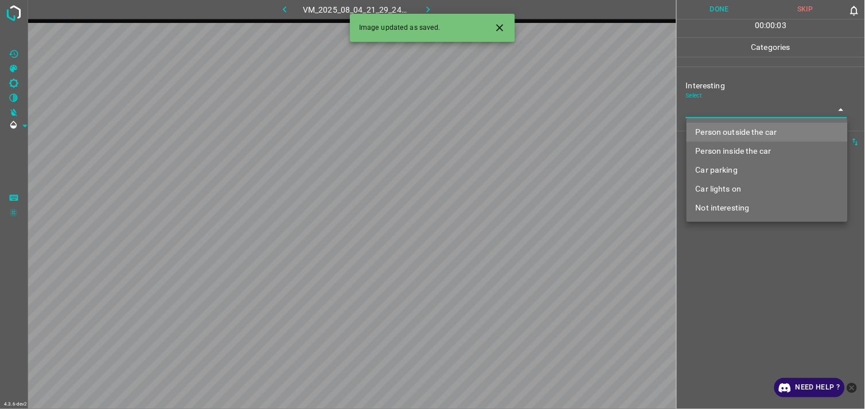
click at [785, 117] on body "4.3.6-dev2 VM_2025_08_04_21_29_24_010_07.gif Done Skip 0 00 : 00 : 03 Categorie…" at bounding box center [432, 204] width 865 height 409
click at [775, 130] on li "Person outside the car" at bounding box center [766, 132] width 161 height 19
type input "Person outside the car"
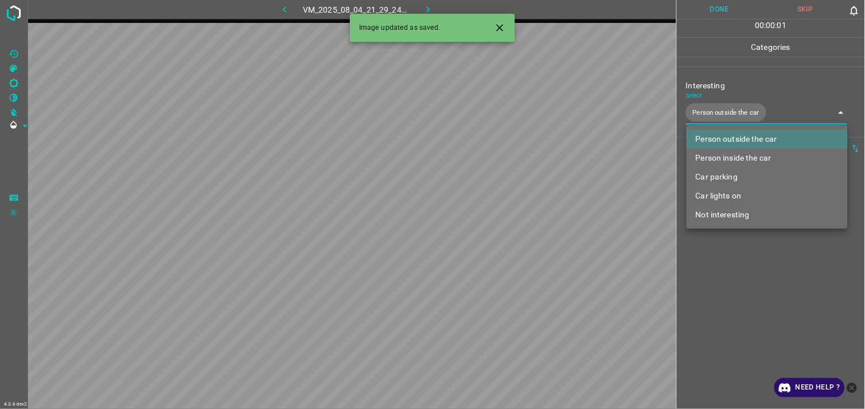
click at [776, 271] on div at bounding box center [432, 204] width 865 height 409
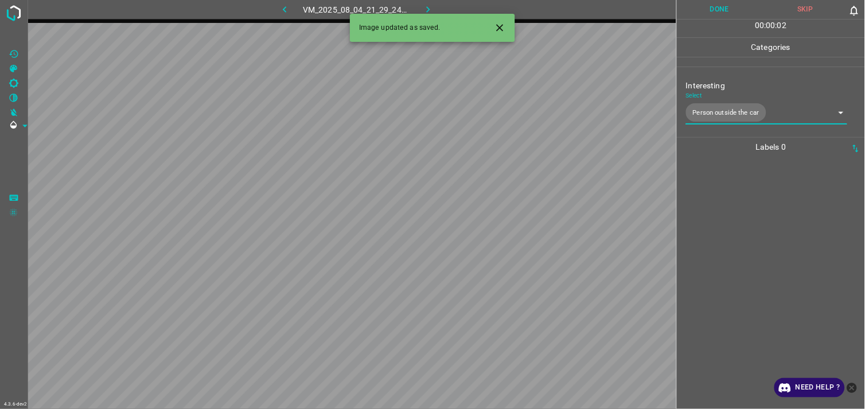
click at [771, 262] on div at bounding box center [770, 283] width 181 height 252
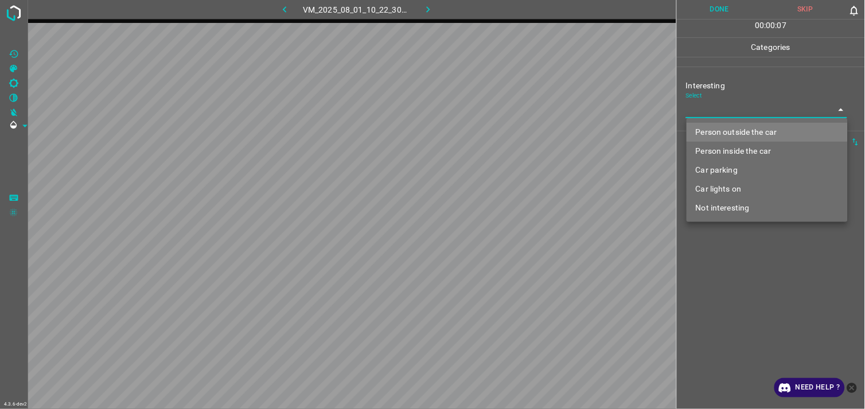
click at [763, 115] on body "4.3.6-dev2 VM_2025_08_01_10_22_30_090_01.gif Done Skip 0 00 : 00 : 07 Categorie…" at bounding box center [432, 204] width 865 height 409
click at [744, 166] on li "Car parking" at bounding box center [766, 170] width 161 height 19
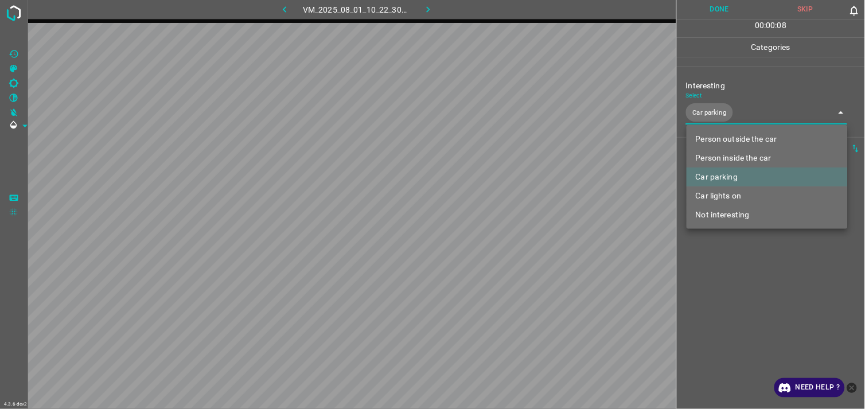
click at [744, 151] on li "Person inside the car" at bounding box center [766, 158] width 161 height 19
type input "Car parking,Person inside the car"
click at [740, 266] on div at bounding box center [432, 204] width 865 height 409
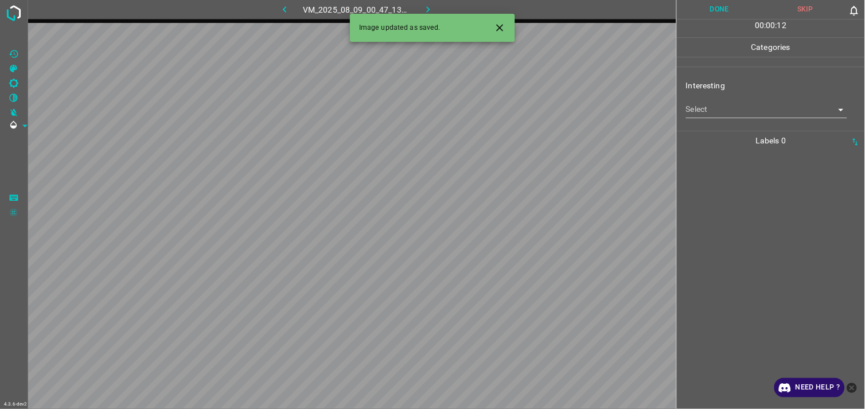
click at [723, 111] on body "4.3.6-dev2 VM_2025_08_09_00_47_13_553_05.gif Done Skip 0 00 : 00 : 12 Categorie…" at bounding box center [432, 204] width 865 height 409
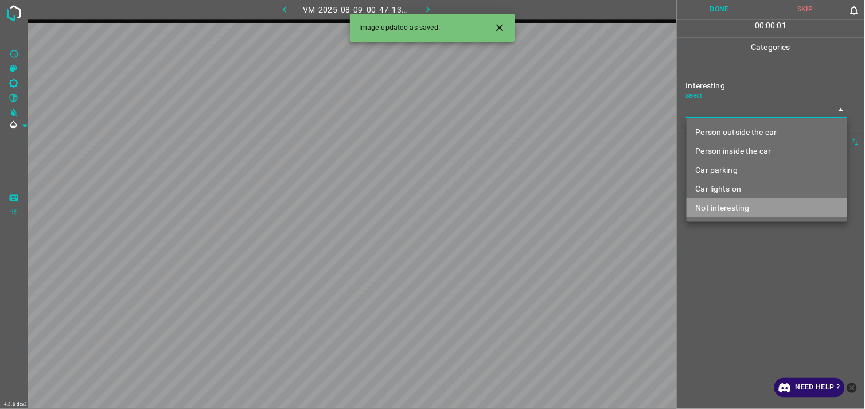
click at [737, 204] on li "Not interesting" at bounding box center [766, 207] width 161 height 19
type input "Not interesting"
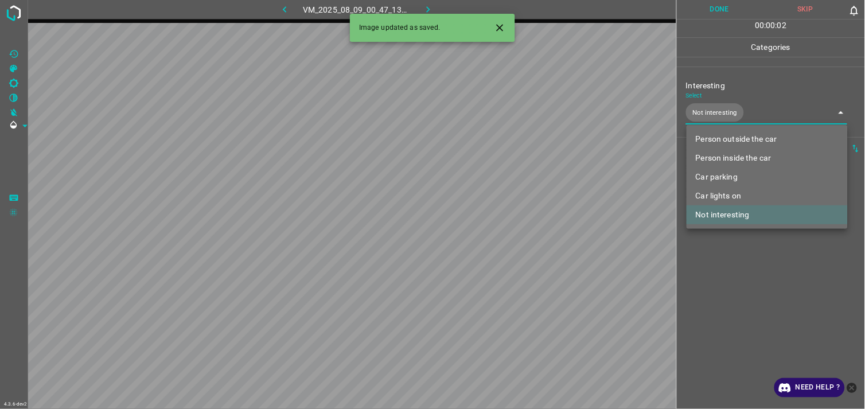
drag, startPoint x: 742, startPoint y: 272, endPoint x: 737, endPoint y: 242, distance: 30.3
click at [742, 268] on div at bounding box center [432, 204] width 865 height 409
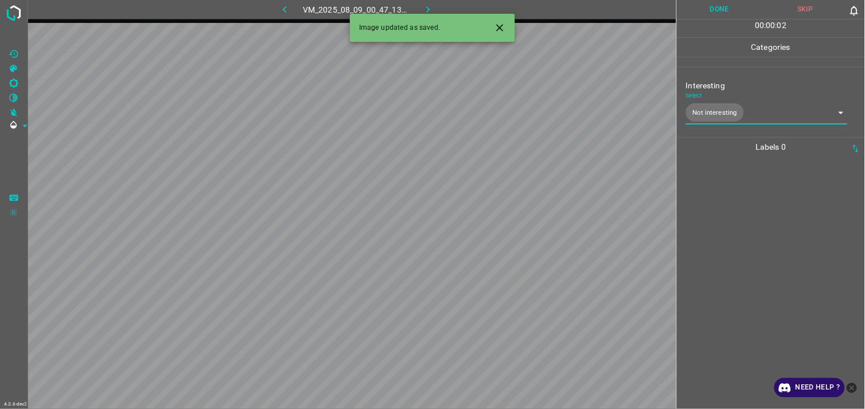
click at [736, 225] on div at bounding box center [770, 283] width 181 height 252
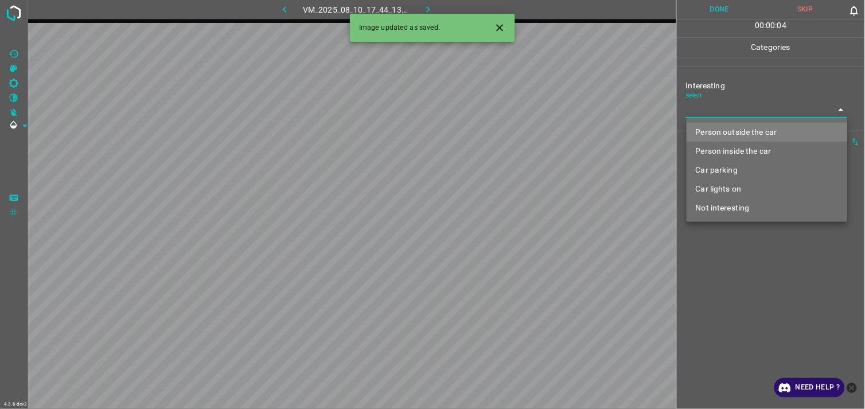
click at [743, 114] on body "4.3.6-dev2 VM_2025_08_10_17_44_13_411_02.gif Done Skip 0 00 : 00 : 04 Categorie…" at bounding box center [432, 204] width 865 height 409
click at [746, 201] on li "Not interesting" at bounding box center [766, 207] width 161 height 19
type input "Not interesting"
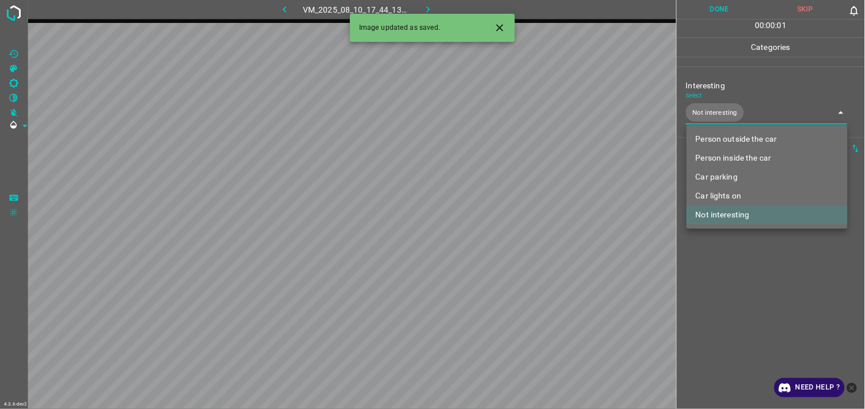
drag, startPoint x: 736, startPoint y: 271, endPoint x: 736, endPoint y: 256, distance: 14.3
click at [736, 271] on div at bounding box center [432, 204] width 865 height 409
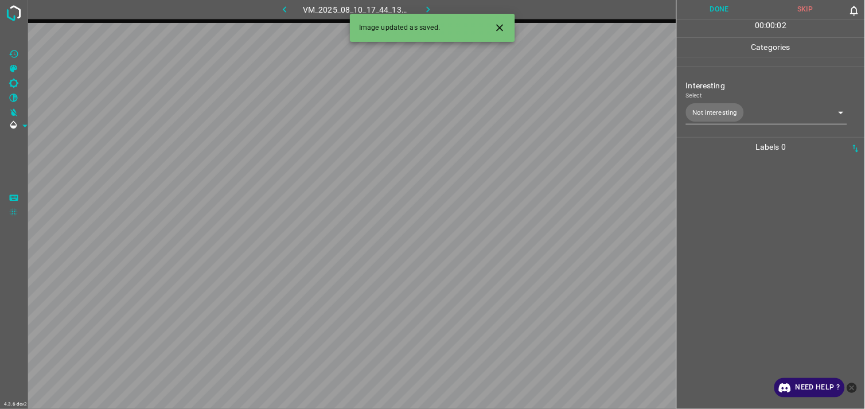
drag, startPoint x: 736, startPoint y: 245, endPoint x: 738, endPoint y: 239, distance: 6.4
click at [736, 244] on div at bounding box center [770, 283] width 181 height 252
click at [732, 120] on div "Interesting Select ​" at bounding box center [771, 99] width 188 height 54
click at [742, 115] on body "4.3.6-dev2 VM_2025_08_10_15_47_12_582_01.gif Done Skip 0 00 : 00 : 01 Categorie…" at bounding box center [432, 204] width 865 height 409
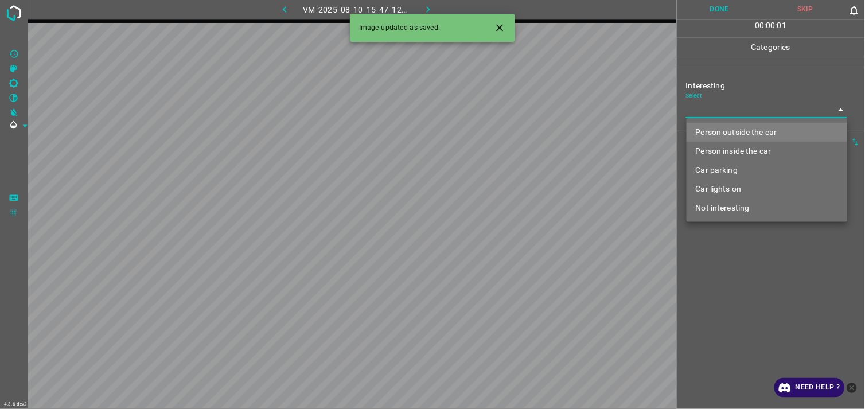
click at [744, 131] on li "Person outside the car" at bounding box center [766, 132] width 161 height 19
type input "Person outside the car"
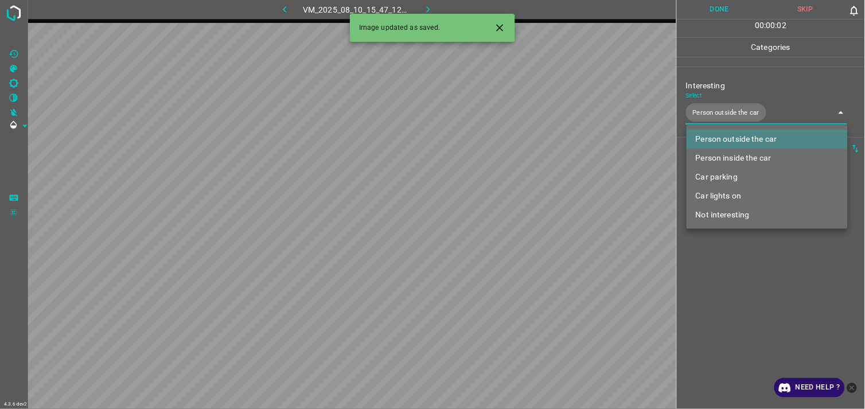
click at [743, 284] on div at bounding box center [432, 204] width 865 height 409
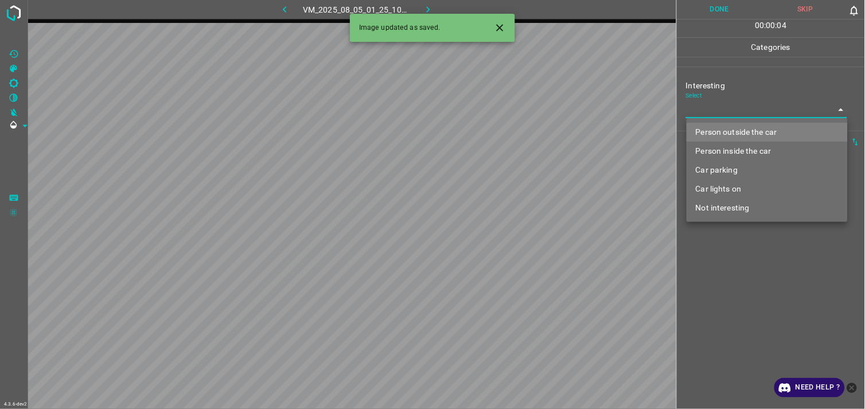
click at [744, 116] on body "4.3.6-dev2 VM_2025_08_05_01_25_10_279_10.gif Done Skip 0 00 : 00 : 04 Categorie…" at bounding box center [432, 204] width 865 height 409
click at [750, 127] on li "Person outside the car" at bounding box center [766, 132] width 161 height 19
type input "Person outside the car"
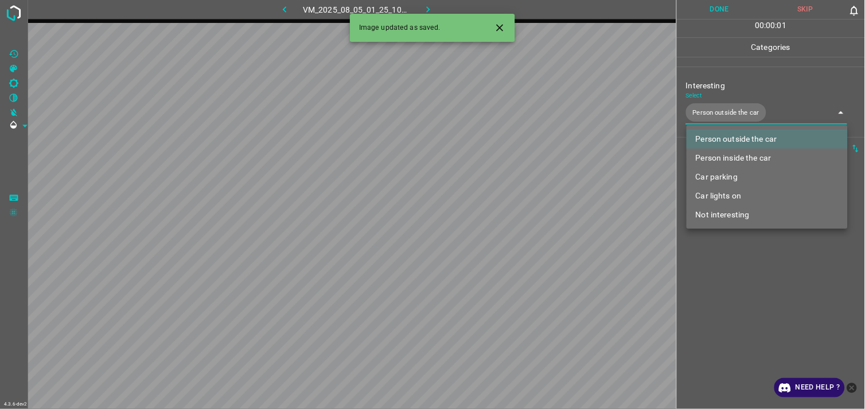
click at [739, 297] on div at bounding box center [432, 204] width 865 height 409
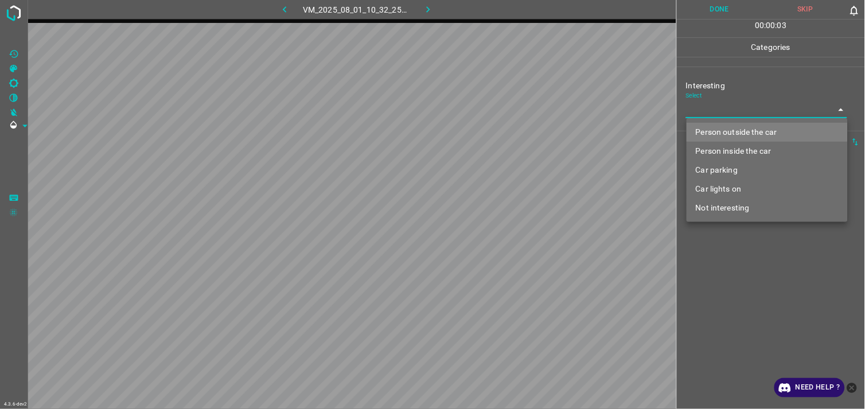
click at [743, 117] on body "4.3.6-dev2 VM_2025_08_01_10_32_25_560_06.gif Done Skip 0 00 : 00 : 03 Categorie…" at bounding box center [432, 204] width 865 height 409
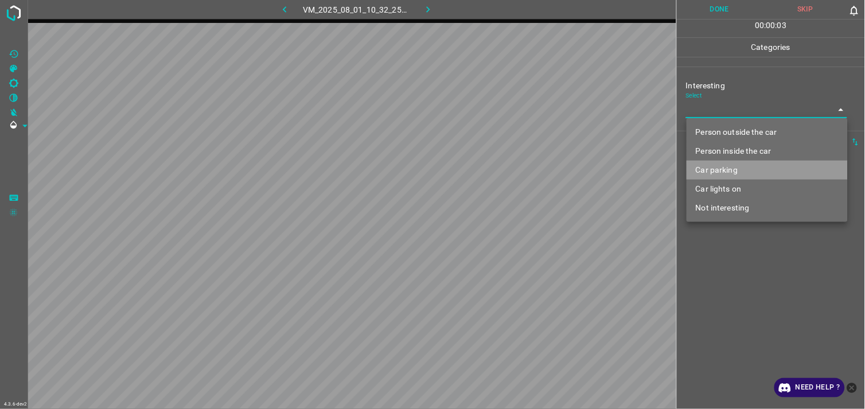
click at [736, 167] on li "Car parking" at bounding box center [766, 170] width 161 height 19
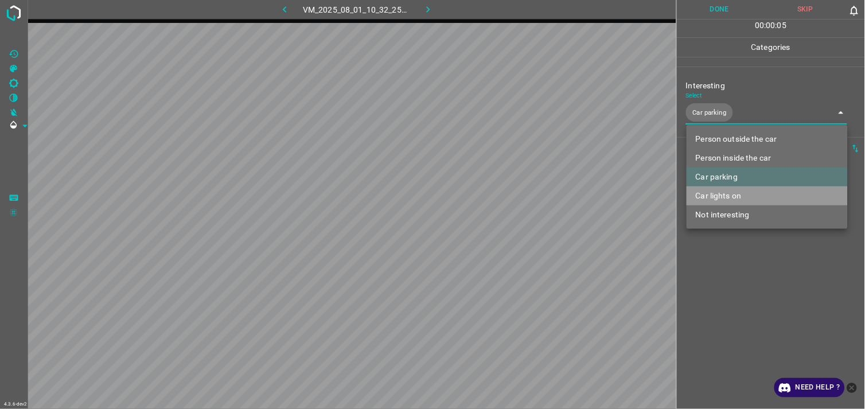
click at [742, 190] on li "Car lights on" at bounding box center [766, 195] width 161 height 19
type input "Car parking,Car lights on"
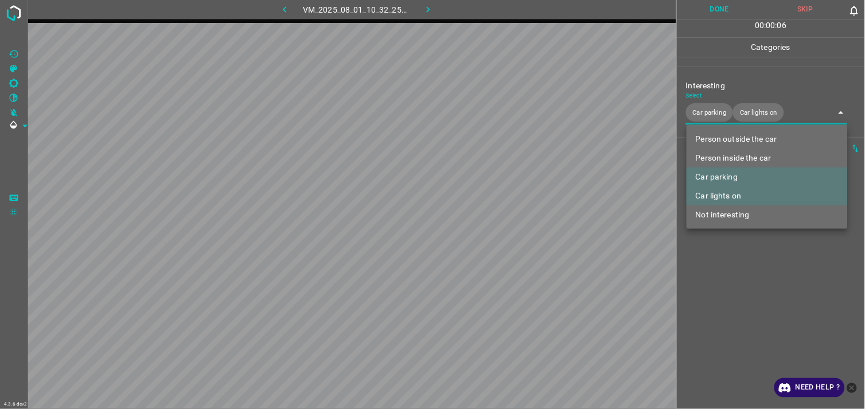
drag, startPoint x: 746, startPoint y: 284, endPoint x: 751, endPoint y: 259, distance: 25.9
click at [746, 284] on div at bounding box center [432, 204] width 865 height 409
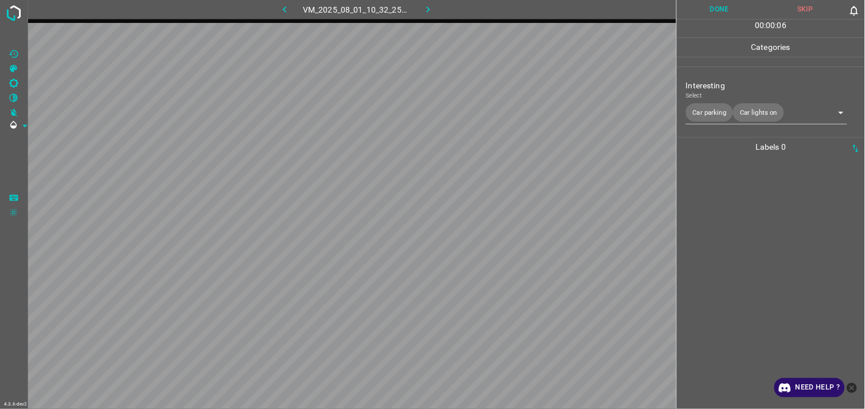
click at [752, 252] on div at bounding box center [770, 283] width 181 height 252
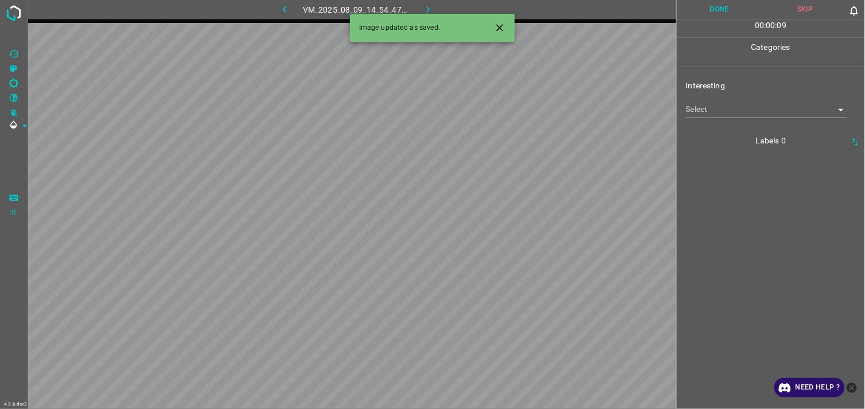
click at [753, 114] on body "4.3.6-dev2 VM_2025_08_09_14_54_47_005_06.gif Done Skip 0 00 : 00 : 09 Categorie…" at bounding box center [432, 204] width 865 height 409
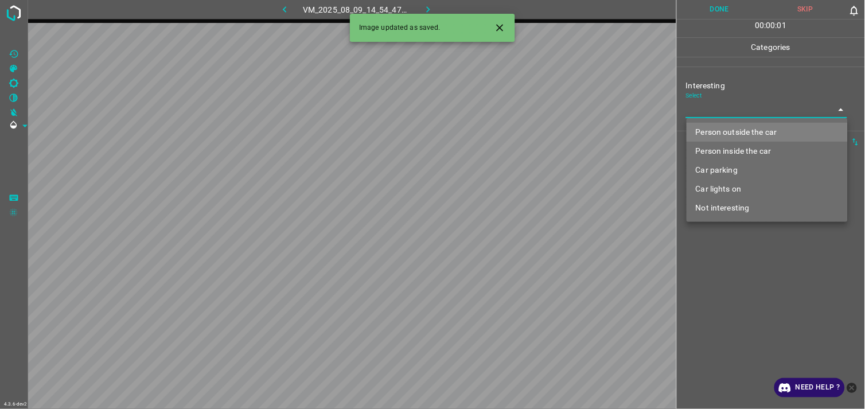
click at [752, 134] on li "Person outside the car" at bounding box center [766, 132] width 161 height 19
type input "Person outside the car"
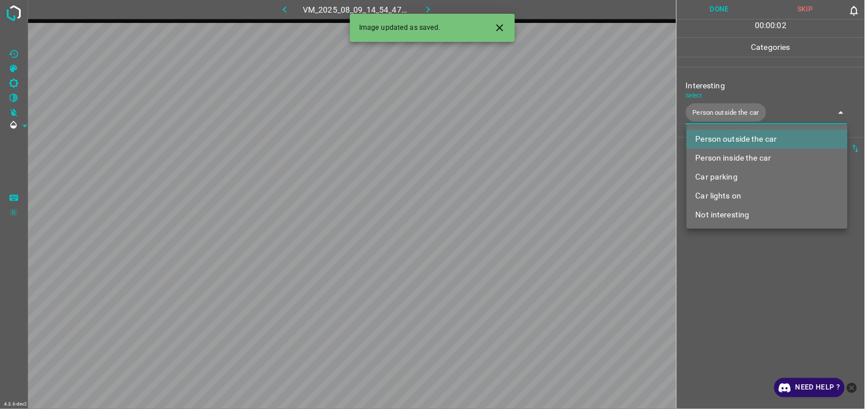
click at [750, 283] on div at bounding box center [432, 204] width 865 height 409
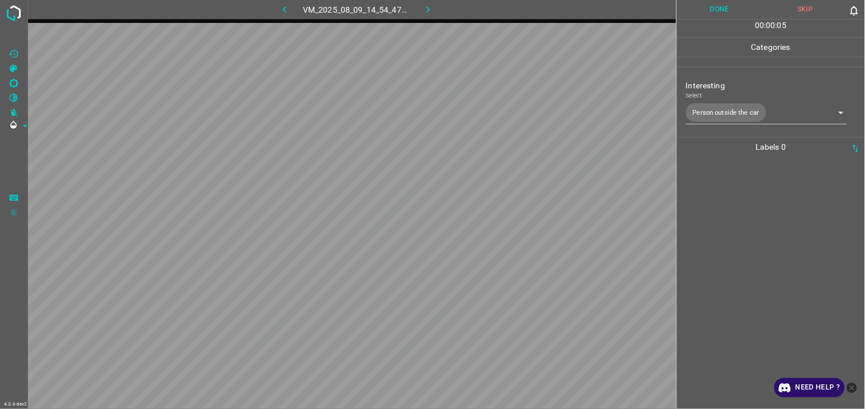
click at [747, 243] on div at bounding box center [770, 283] width 181 height 252
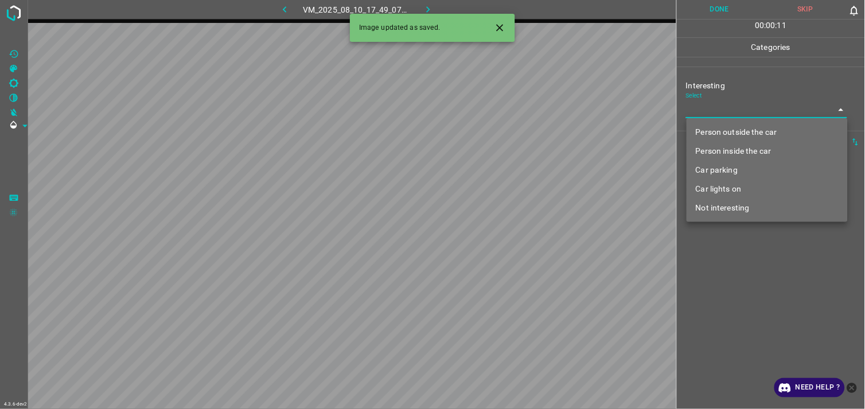
click at [739, 115] on body "4.3.6-dev2 VM_2025_08_10_17_49_07_754_02.gif Done Skip 0 00 : 00 : 11 Categorie…" at bounding box center [432, 204] width 865 height 409
click at [747, 134] on li "Person outside the car" at bounding box center [766, 132] width 161 height 19
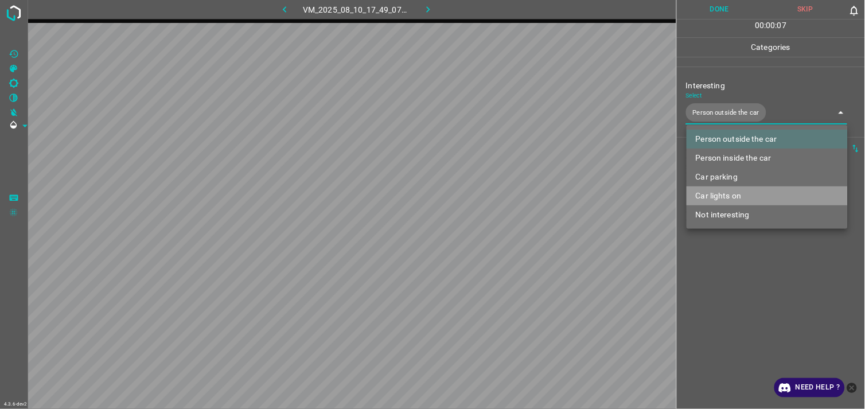
click at [754, 186] on li "Car lights on" at bounding box center [766, 195] width 161 height 19
type input "Person outside the car,Car lights on"
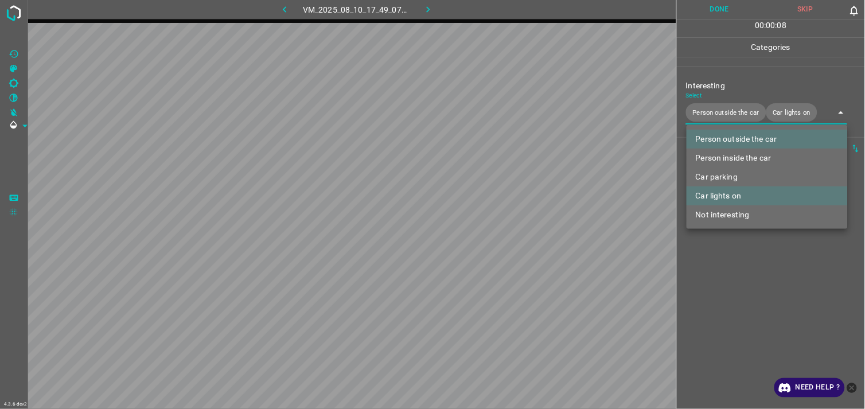
click at [768, 272] on div at bounding box center [432, 204] width 865 height 409
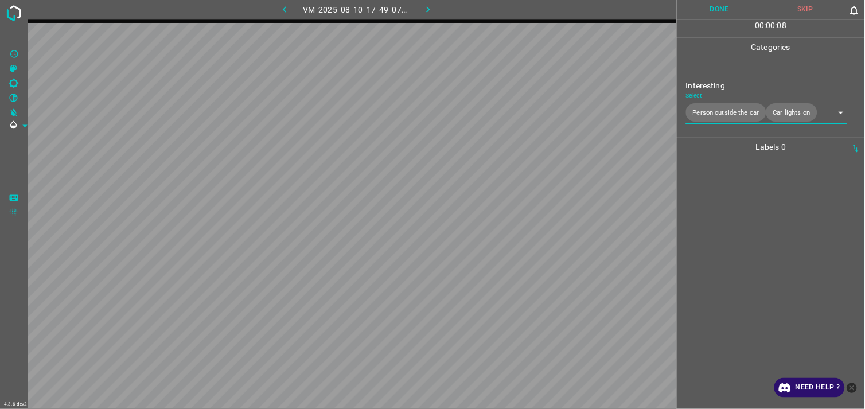
click at [765, 267] on div at bounding box center [770, 283] width 181 height 252
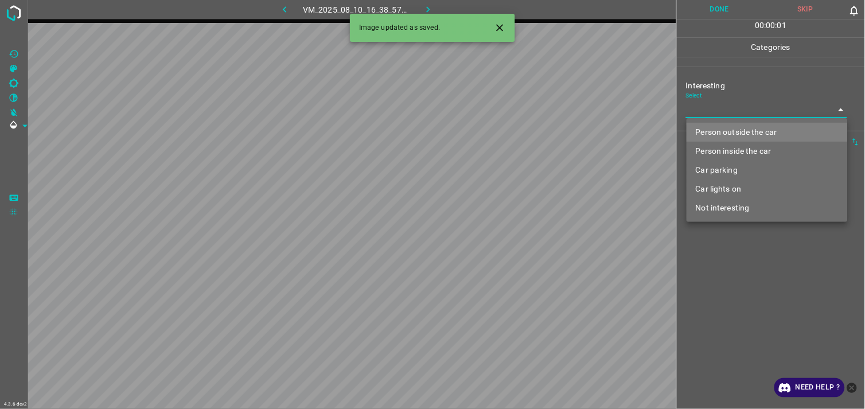
click at [731, 110] on body "4.3.6-dev2 VM_2025_08_10_16_38_57_814_03.gif Done Skip 0 00 : 00 : 01 Categorie…" at bounding box center [432, 204] width 865 height 409
click at [738, 132] on li "Person outside the car" at bounding box center [766, 132] width 161 height 19
type input "Person outside the car"
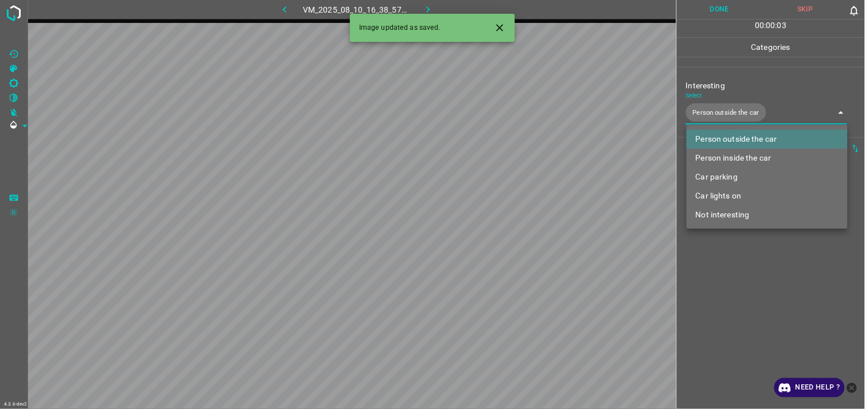
click at [764, 287] on div at bounding box center [432, 204] width 865 height 409
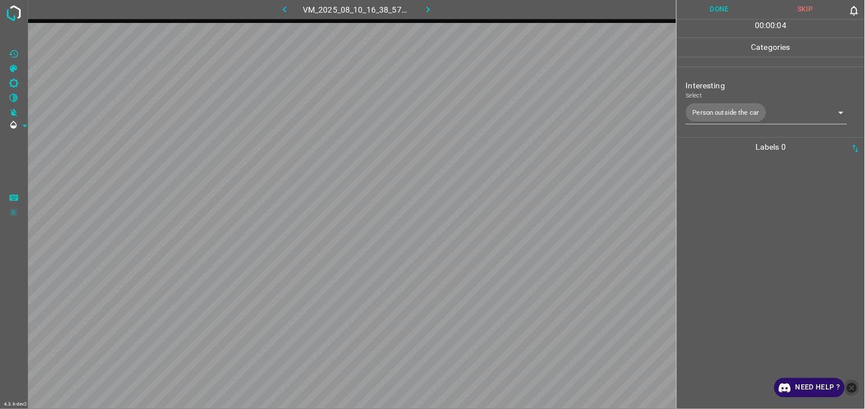
click at [852, 389] on icon "close-help" at bounding box center [852, 388] width 10 height 10
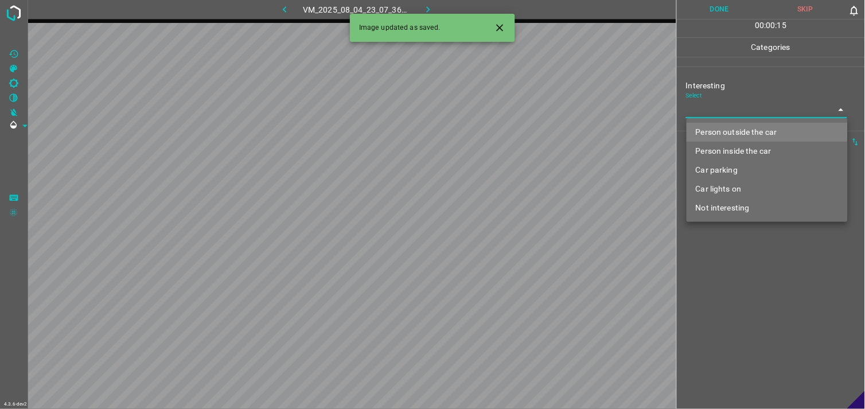
click at [724, 105] on body "4.3.6-dev2 VM_2025_08_04_23_07_36_219_12.gif Done Skip 0 00 : 00 : 15 Categorie…" at bounding box center [432, 204] width 865 height 409
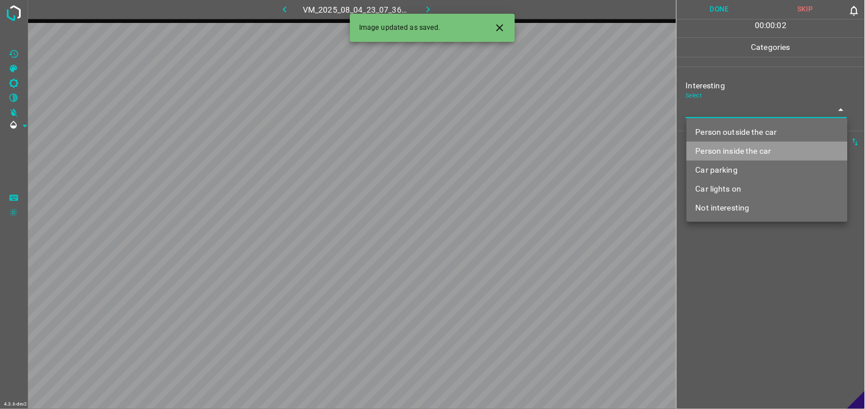
click at [748, 150] on li "Person inside the car" at bounding box center [766, 151] width 161 height 19
type input "Person inside the car"
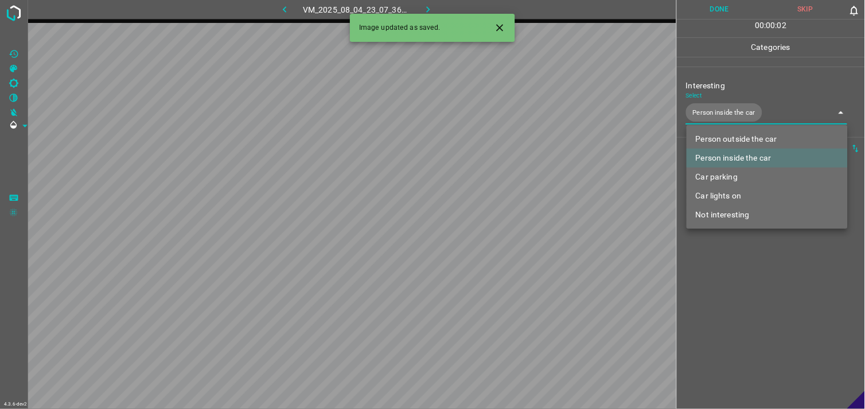
click at [754, 294] on div at bounding box center [432, 204] width 865 height 409
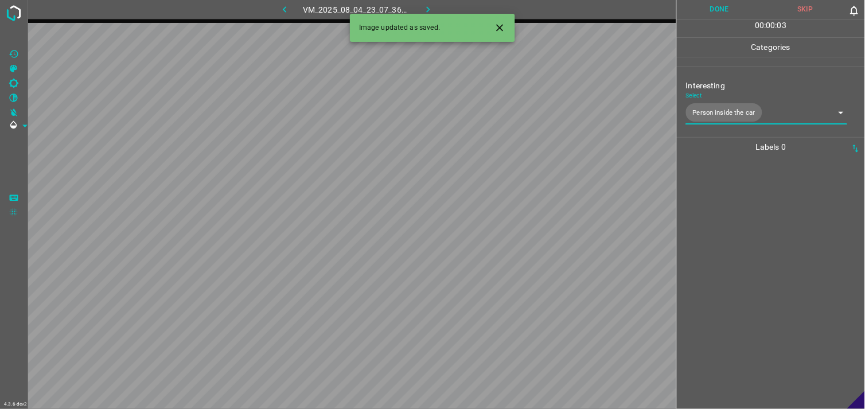
click at [758, 278] on div at bounding box center [770, 283] width 181 height 252
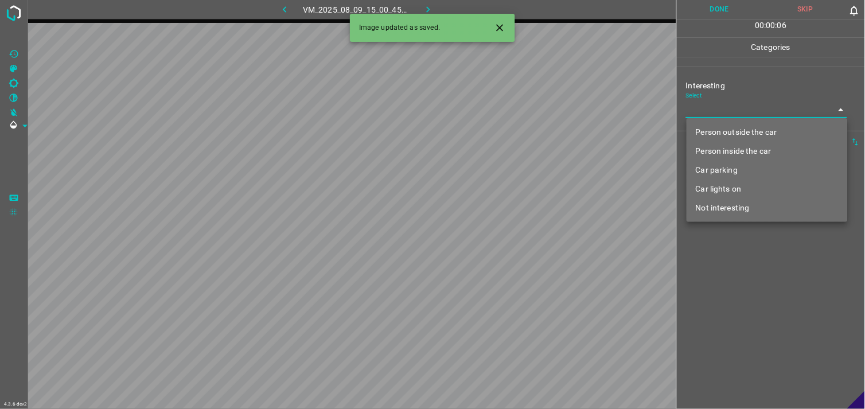
click at [738, 115] on body "4.3.6-dev2 VM_2025_08_09_15_00_45_618_01.gif Done Skip 0 00 : 00 : 06 Categorie…" at bounding box center [432, 204] width 865 height 409
click at [747, 209] on li "Not interesting" at bounding box center [766, 207] width 161 height 19
type input "Not interesting"
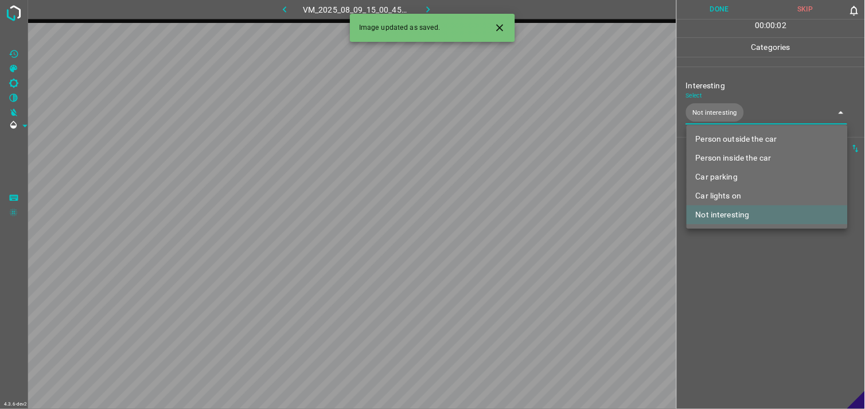
click at [752, 279] on div at bounding box center [432, 204] width 865 height 409
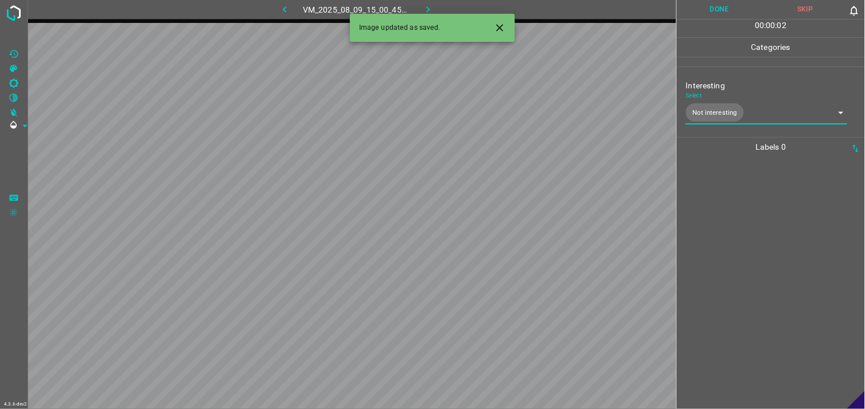
click at [748, 278] on div at bounding box center [770, 283] width 181 height 252
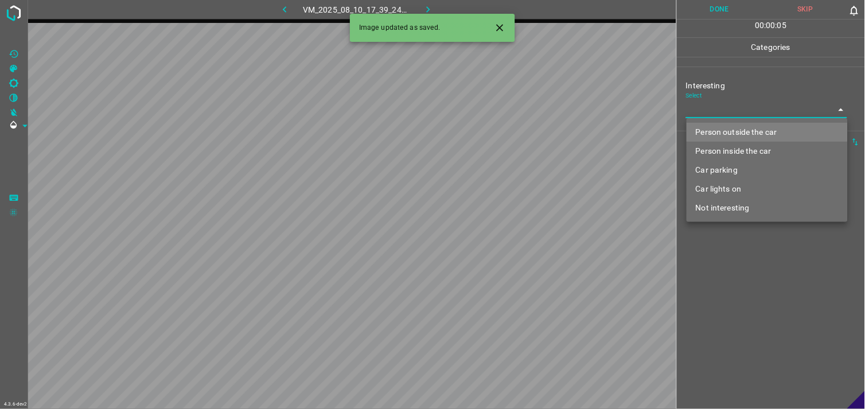
click at [743, 115] on body "4.3.6-dev2 VM_2025_08_10_17_39_24_778_00.gif Done Skip 0 00 : 00 : 05 Categorie…" at bounding box center [432, 204] width 865 height 409
click at [754, 127] on li "Person outside the car" at bounding box center [766, 132] width 161 height 19
type input "Person outside the car"
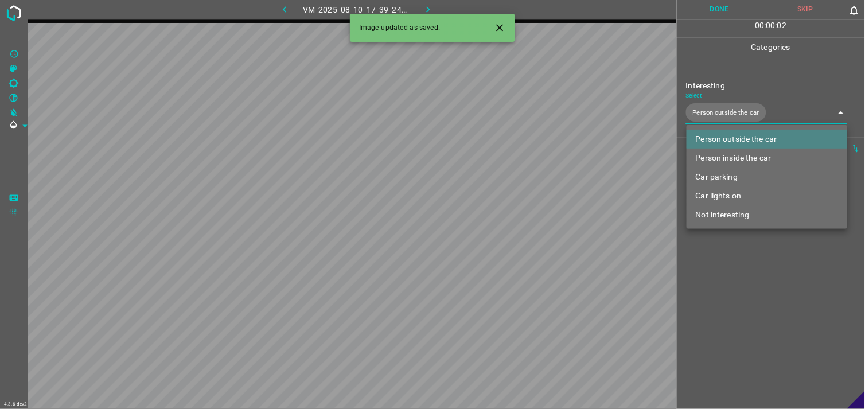
click at [747, 270] on div at bounding box center [432, 204] width 865 height 409
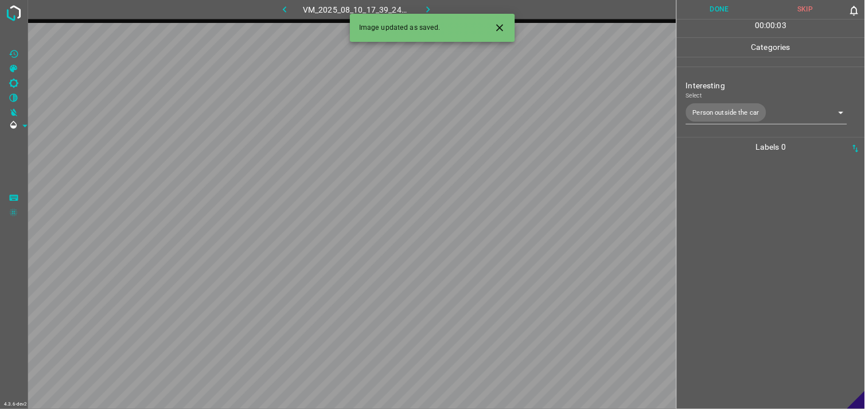
click at [747, 270] on div at bounding box center [770, 283] width 181 height 252
click at [754, 122] on div "Interesting Select ​" at bounding box center [771, 99] width 188 height 54
click at [748, 112] on body "4.3.6-dev2 VM_2025_08_01_10_41_18_777_01.gif Done Skip 0 00 : 00 : 20 Categorie…" at bounding box center [432, 204] width 865 height 409
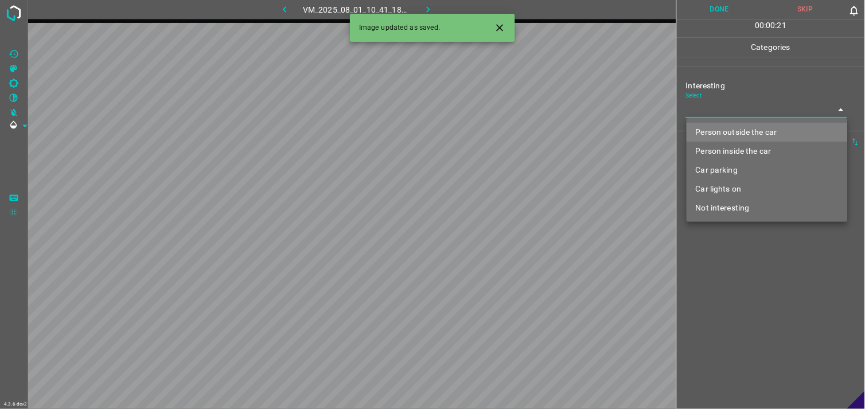
click at [754, 135] on li "Person outside the car" at bounding box center [766, 132] width 161 height 19
type input "Person outside the car"
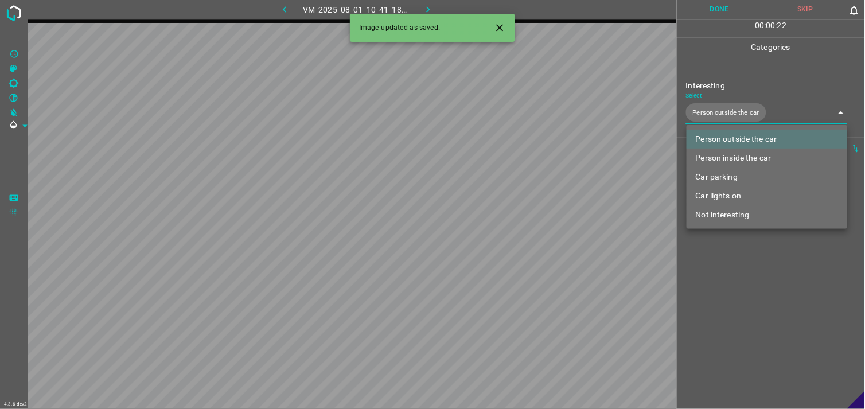
click at [752, 306] on div at bounding box center [432, 204] width 865 height 409
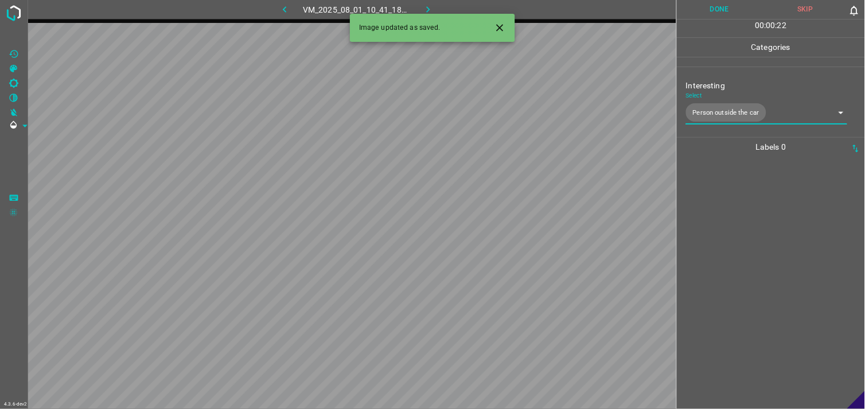
click at [750, 276] on div at bounding box center [770, 283] width 181 height 252
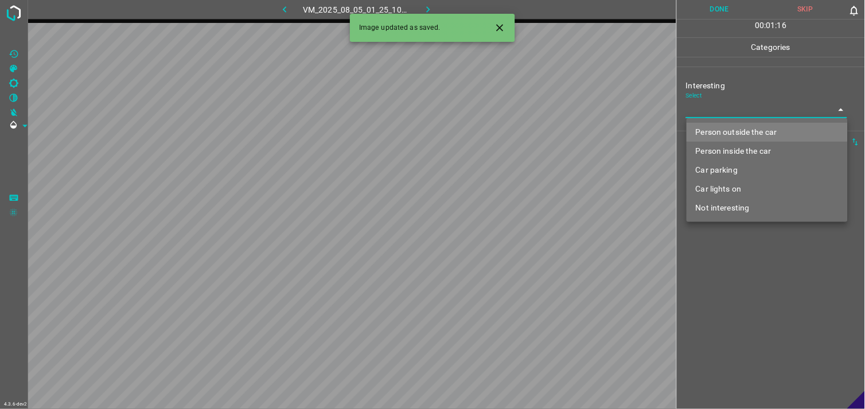
click at [724, 107] on body "4.3.6-dev2 VM_2025_08_05_01_25_10_279_11.gif Done Skip 0 00 : 01 : 16 Categorie…" at bounding box center [432, 204] width 865 height 409
click at [744, 128] on li "Person outside the car" at bounding box center [766, 132] width 161 height 19
type input "Person outside the car"
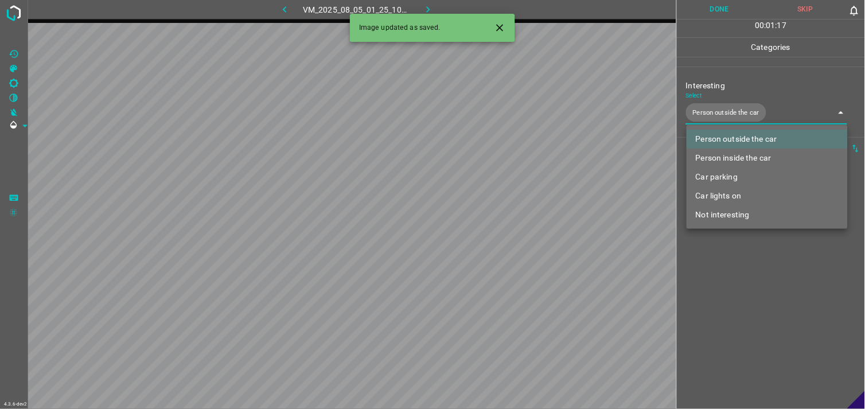
click at [727, 276] on div at bounding box center [432, 204] width 865 height 409
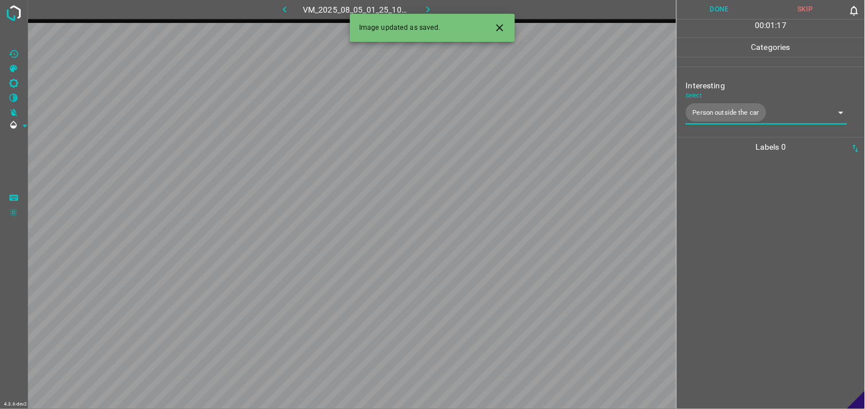
click at [738, 241] on div at bounding box center [770, 283] width 181 height 252
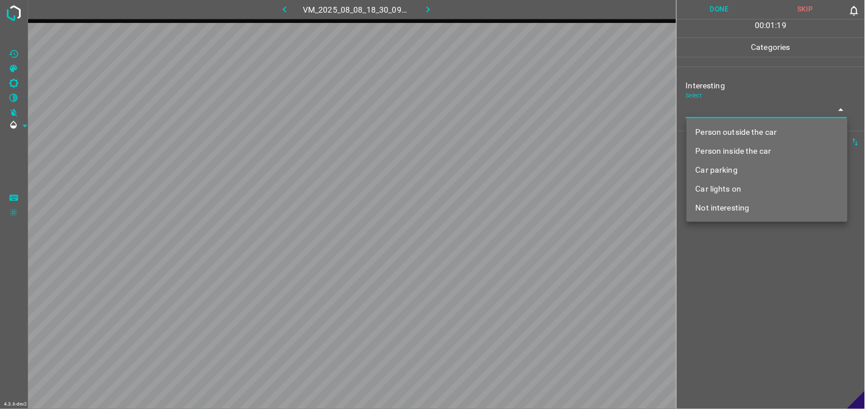
click at [733, 111] on body "4.3.6-dev2 VM_2025_08_08_18_30_09_164_00.gif Done Skip 0 00 : 01 : 19 Categorie…" at bounding box center [432, 204] width 865 height 409
click at [742, 133] on li "Person outside the car" at bounding box center [766, 132] width 161 height 19
type input "Person outside the car"
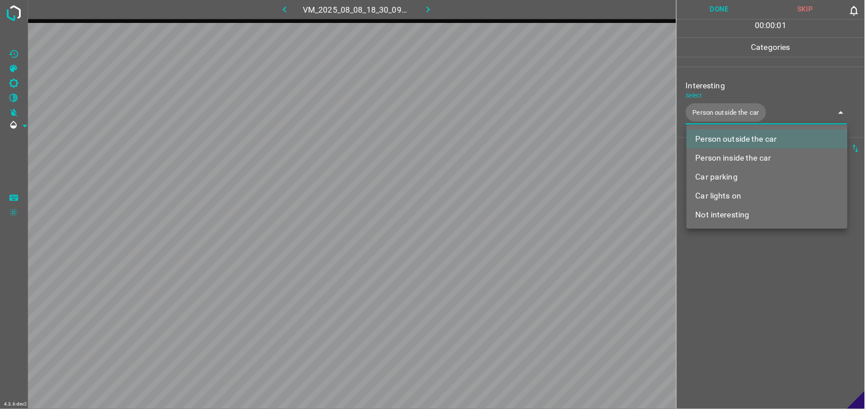
click at [744, 282] on div at bounding box center [432, 204] width 865 height 409
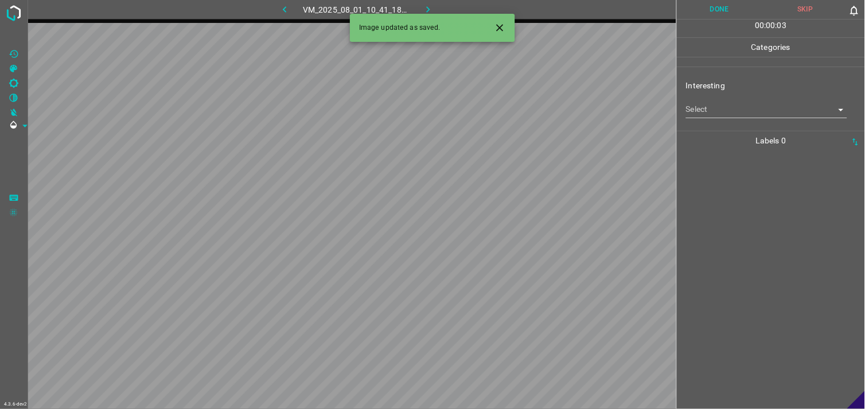
click at [728, 112] on body "4.3.6-dev2 VM_2025_08_01_10_41_18_777_09.gif Done Skip 0 00 : 00 : 03 Categorie…" at bounding box center [432, 204] width 865 height 409
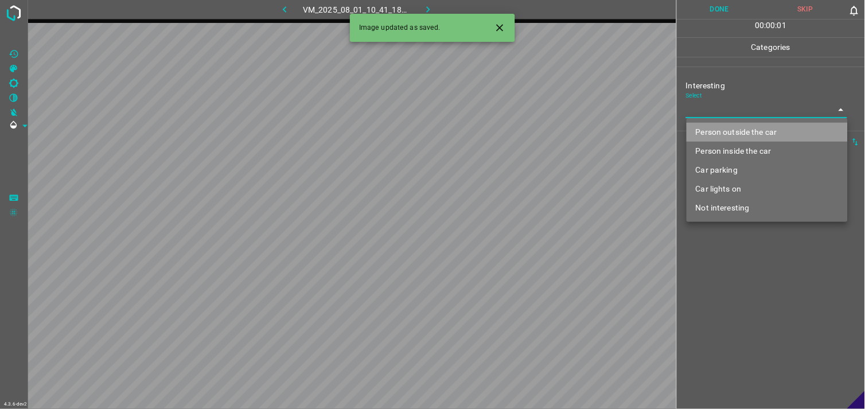
click at [740, 130] on li "Person outside the car" at bounding box center [766, 132] width 161 height 19
type input "Person outside the car"
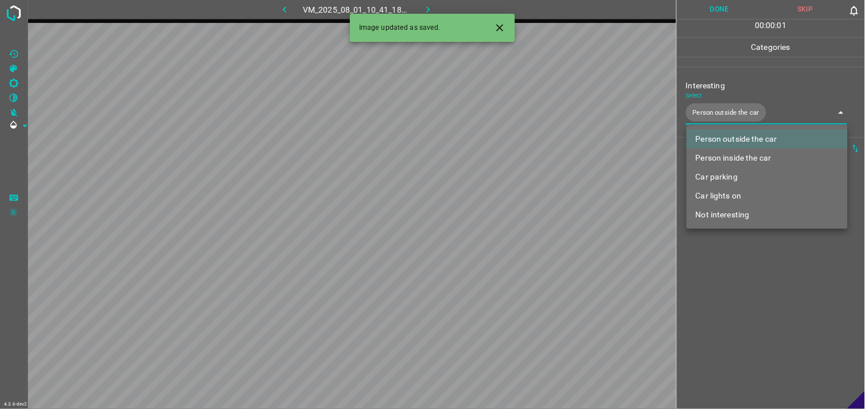
click at [746, 261] on div at bounding box center [432, 204] width 865 height 409
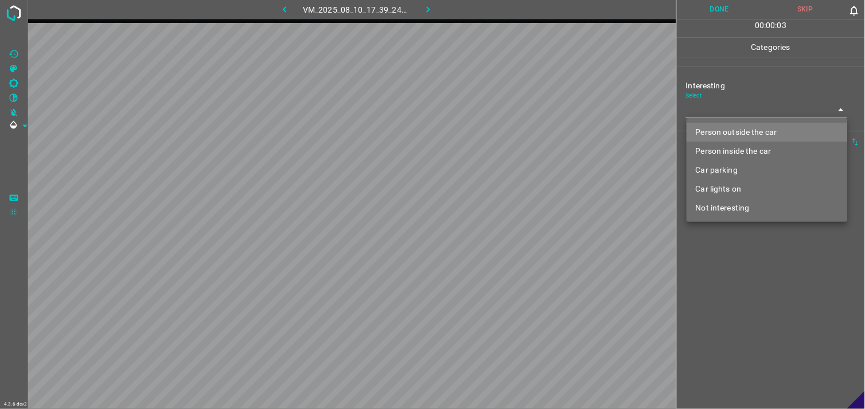
click at [725, 112] on body "4.3.6-dev2 VM_2025_08_10_17_39_24_778_08.gif Done Skip 0 00 : 00 : 03 Categorie…" at bounding box center [432, 204] width 865 height 409
click at [744, 131] on li "Person outside the car" at bounding box center [766, 132] width 161 height 19
type input "Person outside the car"
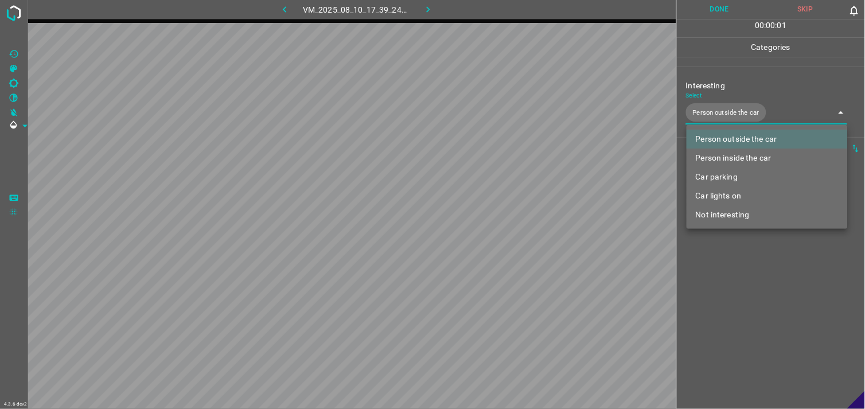
click at [717, 322] on div at bounding box center [432, 204] width 865 height 409
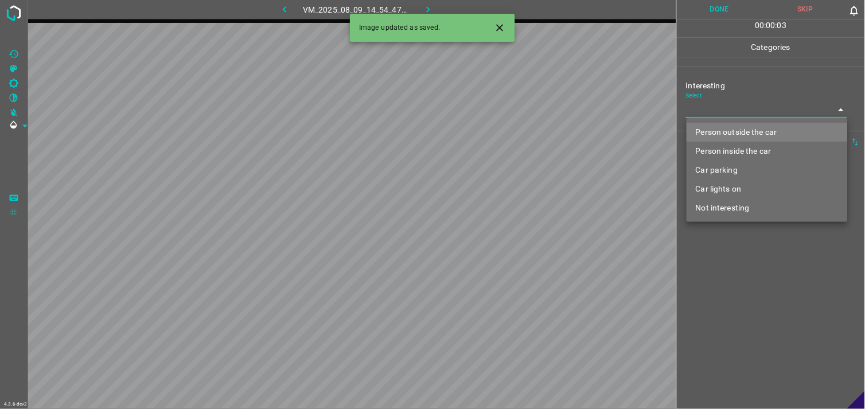
click at [729, 112] on body "4.3.6-dev2 VM_2025_08_09_14_54_47_005_09.gif Done Skip 0 00 : 00 : 03 Categorie…" at bounding box center [432, 204] width 865 height 409
click at [750, 127] on li "Person outside the car" at bounding box center [766, 132] width 161 height 19
type input "Person outside the car"
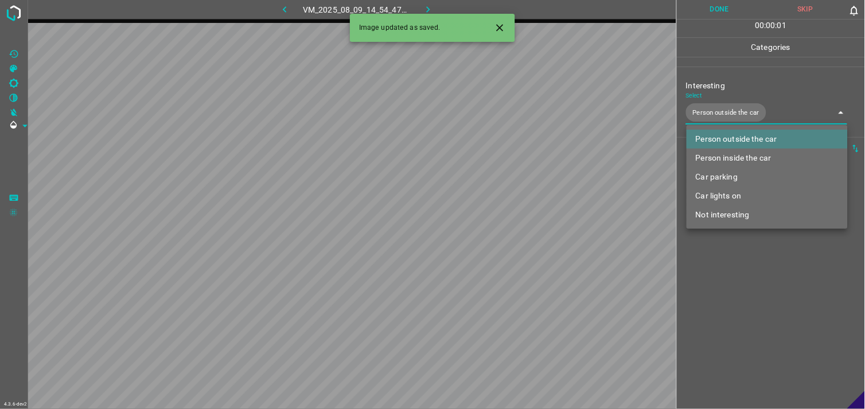
click at [764, 279] on div at bounding box center [432, 204] width 865 height 409
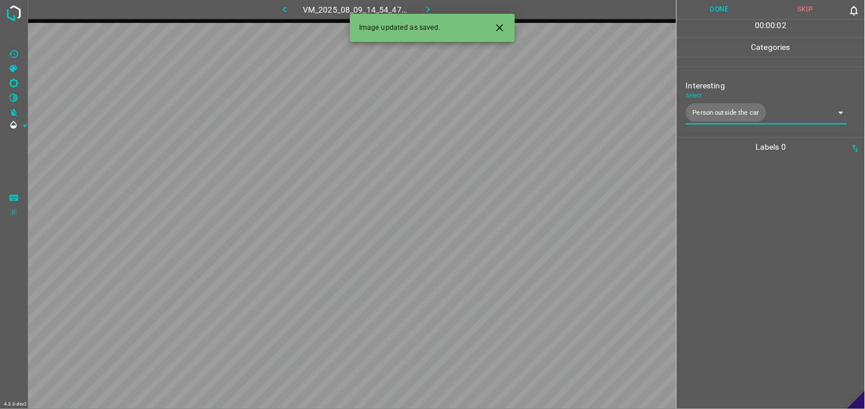
click at [764, 236] on div at bounding box center [770, 283] width 181 height 252
click at [725, 104] on body "4.3.6-dev2 VM_2025_08_08_18_51_59_697_00.gif Done Skip 0 00 : 00 : 04 Categorie…" at bounding box center [432, 204] width 865 height 409
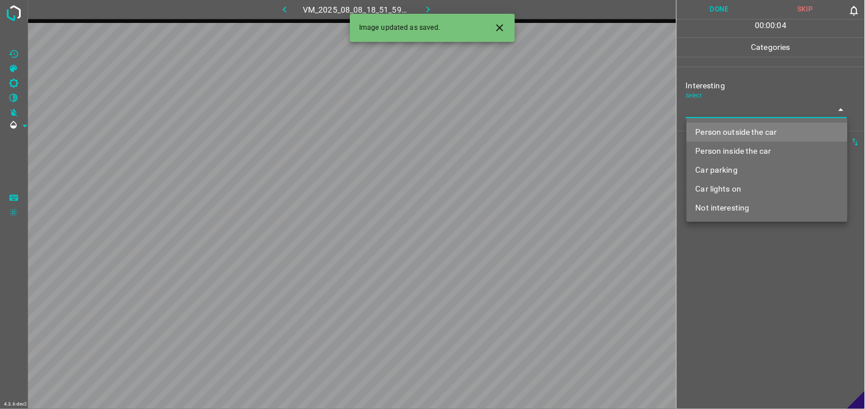
click at [730, 193] on li "Car lights on" at bounding box center [766, 189] width 161 height 19
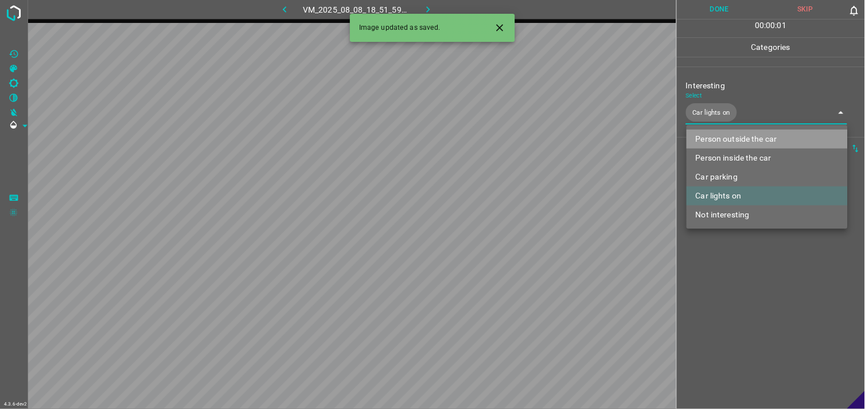
click at [752, 135] on li "Person outside the car" at bounding box center [766, 139] width 161 height 19
type input "Car lights on,Person outside the car"
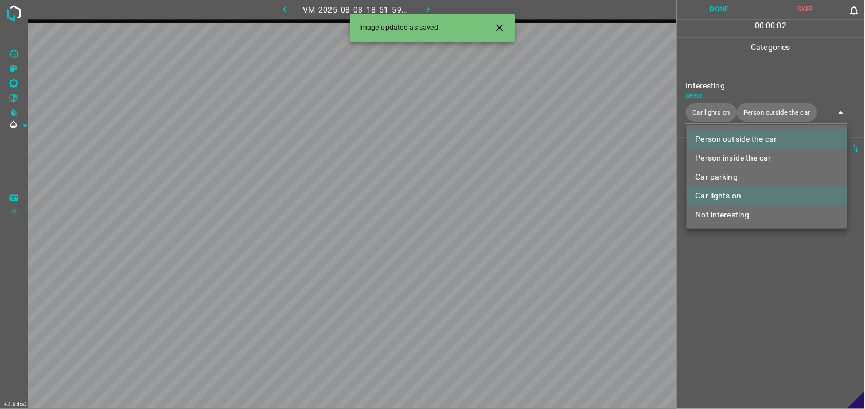
click at [744, 264] on div at bounding box center [432, 204] width 865 height 409
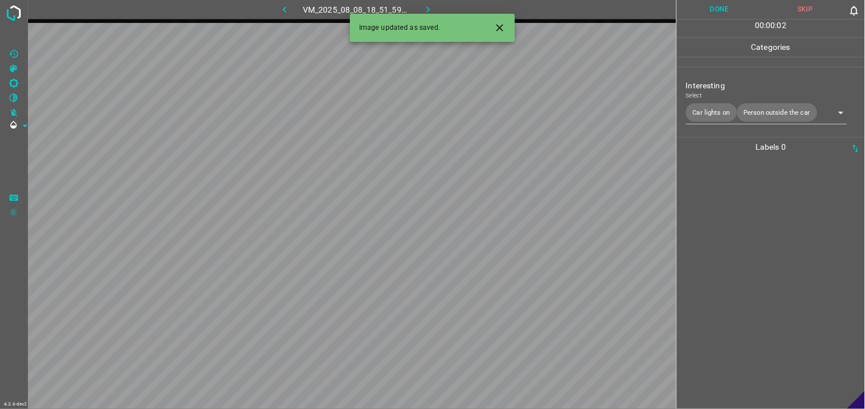
click at [754, 237] on div at bounding box center [770, 283] width 181 height 252
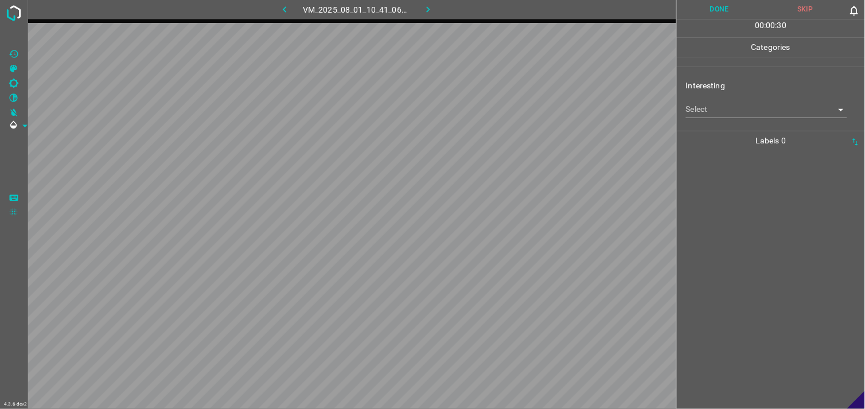
click at [736, 108] on body "4.3.6-dev2 VM_2025_08_01_10_41_06_497_06.gif Done Skip 0 00 : 00 : 30 Categorie…" at bounding box center [432, 204] width 865 height 409
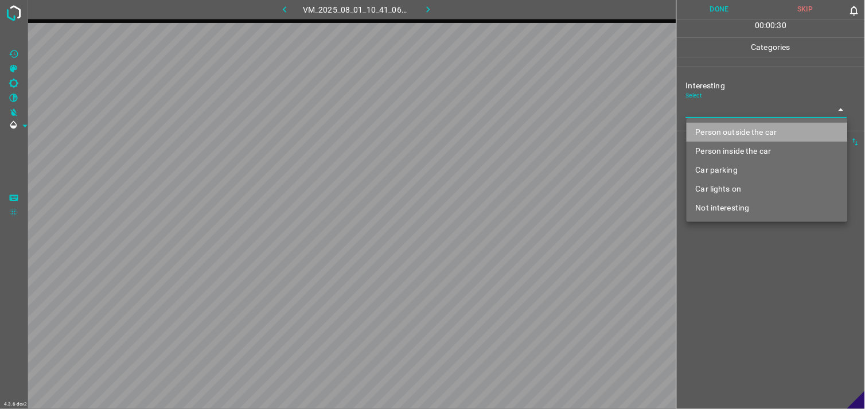
click at [742, 134] on li "Person outside the car" at bounding box center [766, 132] width 161 height 19
type input "Person outside the car"
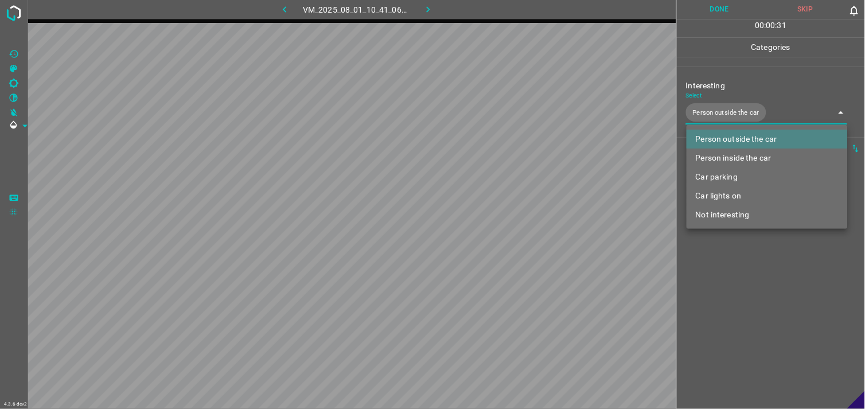
click at [752, 272] on div at bounding box center [432, 204] width 865 height 409
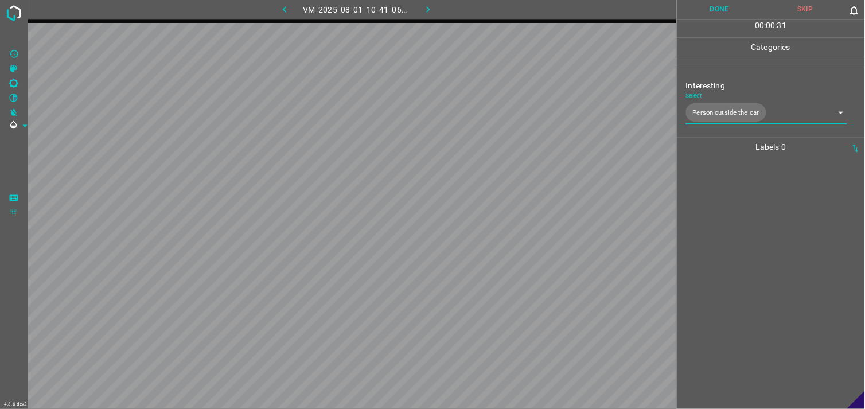
click at [763, 239] on div at bounding box center [770, 283] width 181 height 252
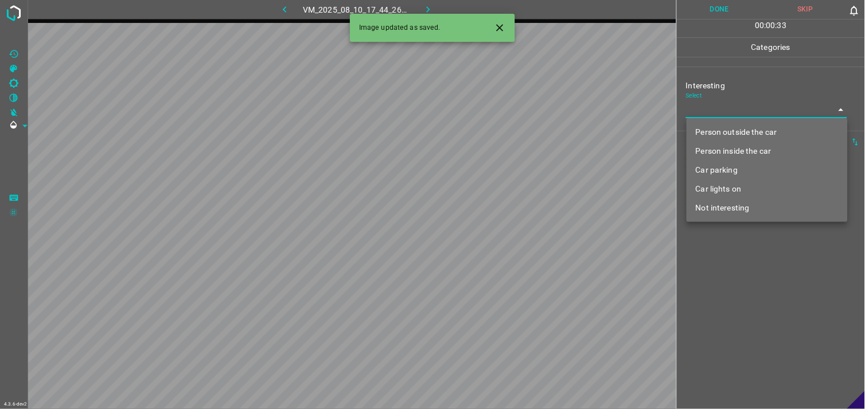
click at [727, 114] on body "4.3.6-dev2 VM_2025_08_10_17_44_26_644_00.gif Done Skip 0 00 : 00 : 33 Categorie…" at bounding box center [432, 204] width 865 height 409
click at [747, 136] on li "Person outside the car" at bounding box center [766, 132] width 161 height 19
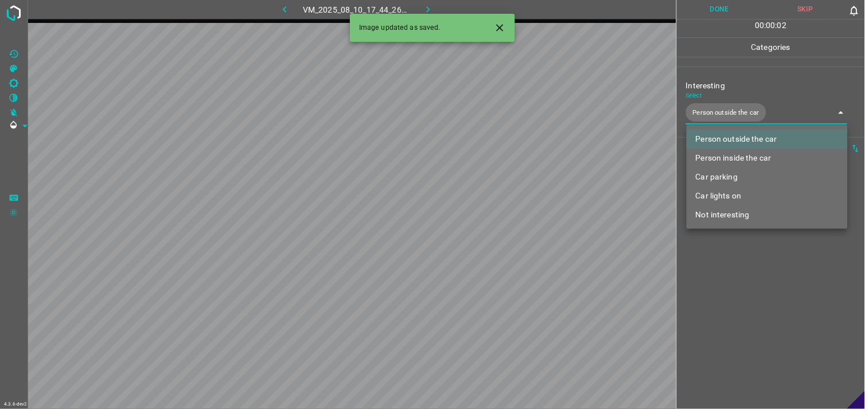
click at [747, 196] on li "Car lights on" at bounding box center [766, 195] width 161 height 19
type input "Person outside the car,Car lights on"
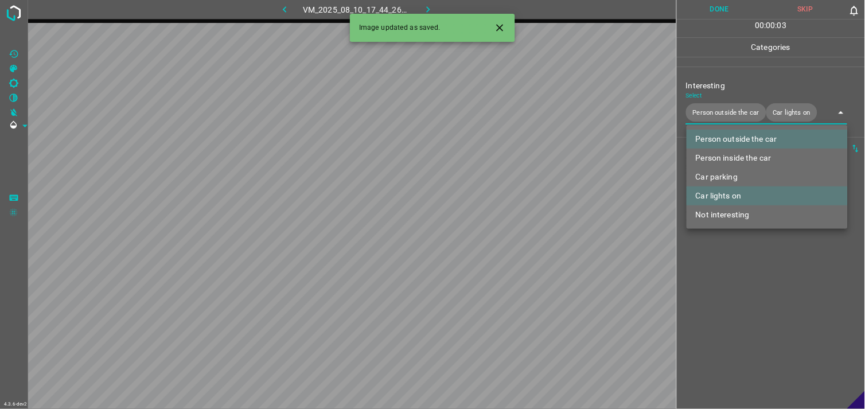
click at [763, 290] on div at bounding box center [432, 204] width 865 height 409
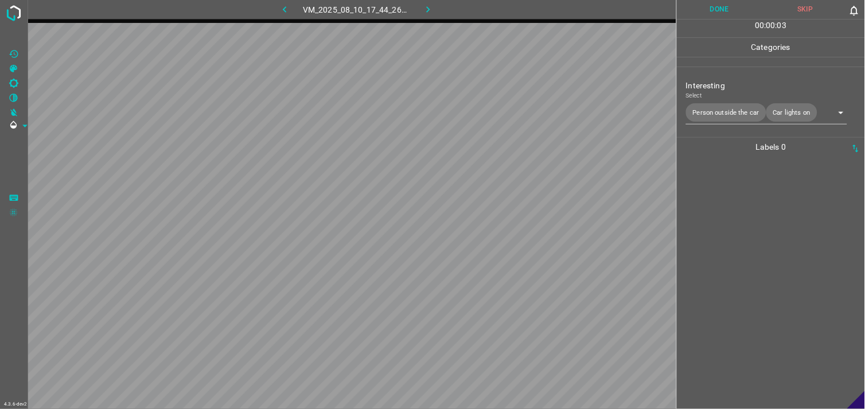
click at [774, 272] on div at bounding box center [770, 283] width 181 height 252
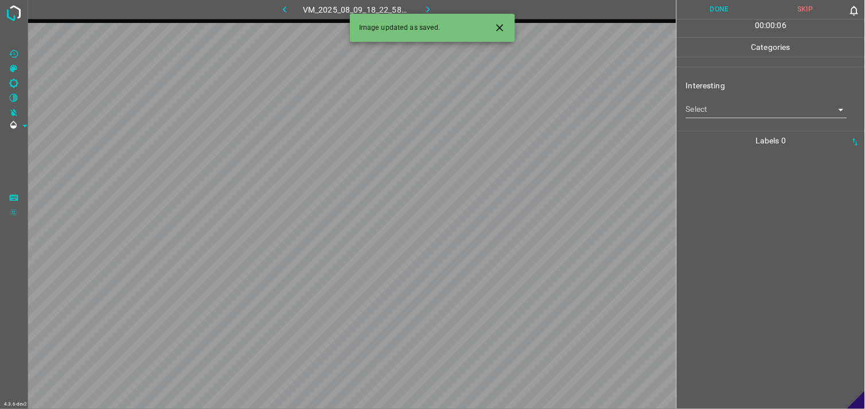
click at [746, 102] on body "4.3.6-dev2 VM_2025_08_09_18_22_58_240_07.gif Done Skip 0 00 : 00 : 06 Categorie…" at bounding box center [432, 204] width 865 height 409
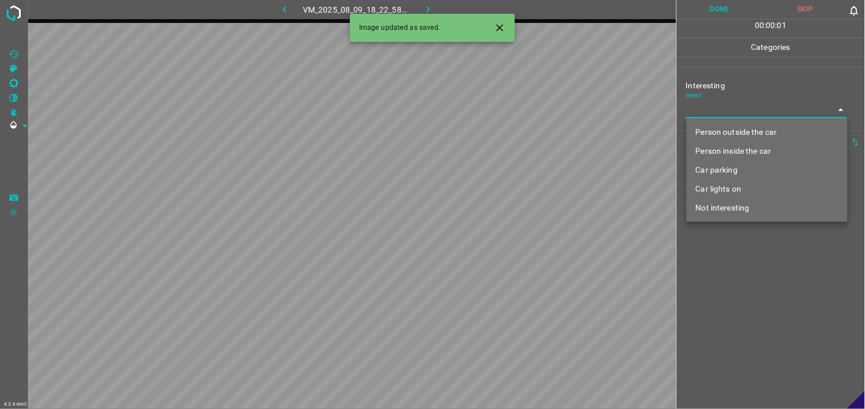
click at [748, 165] on li "Car parking" at bounding box center [766, 170] width 161 height 19
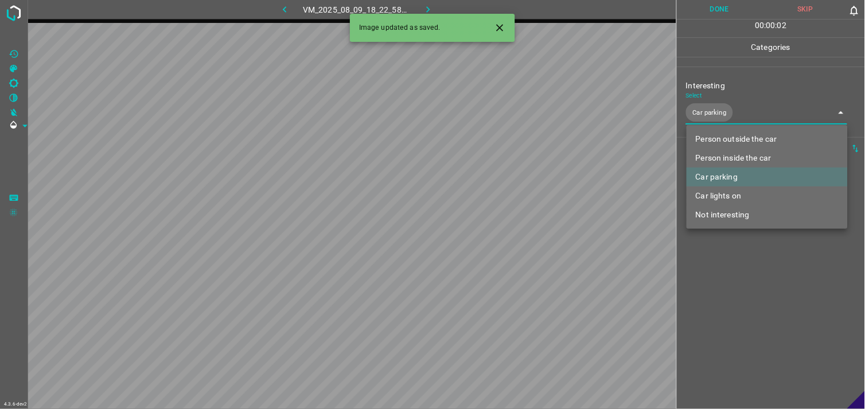
click at [750, 158] on li "Person inside the car" at bounding box center [766, 158] width 161 height 19
type input "Car parking,Person inside the car"
click at [770, 272] on div at bounding box center [432, 204] width 865 height 409
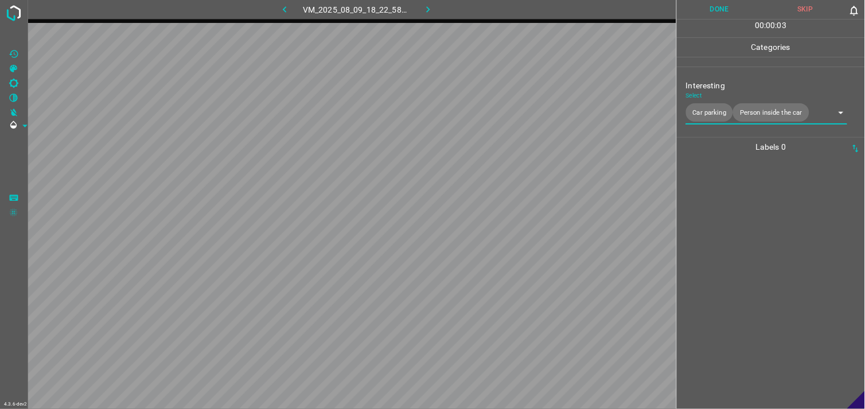
click at [768, 266] on div at bounding box center [770, 283] width 181 height 252
click at [768, 114] on body "4.3.6-dev2 VM_2025_08_04_21_02_26_978_13.gif Done Skip 0 00 : 00 : 04 Categorie…" at bounding box center [432, 204] width 865 height 409
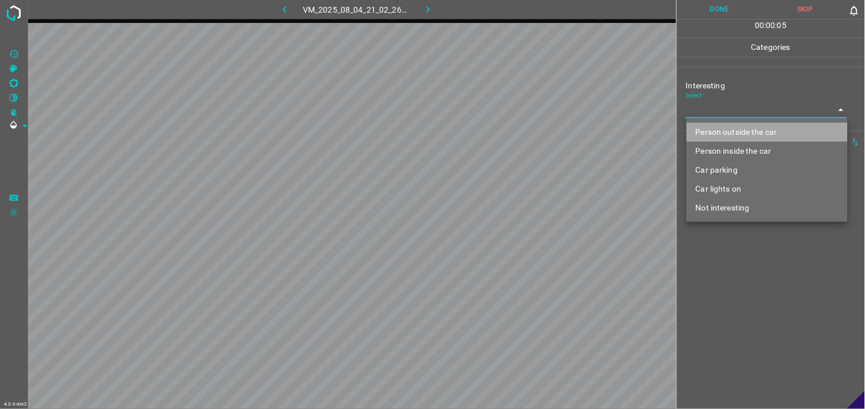
click at [756, 130] on li "Person outside the car" at bounding box center [766, 132] width 161 height 19
type input "Person outside the car"
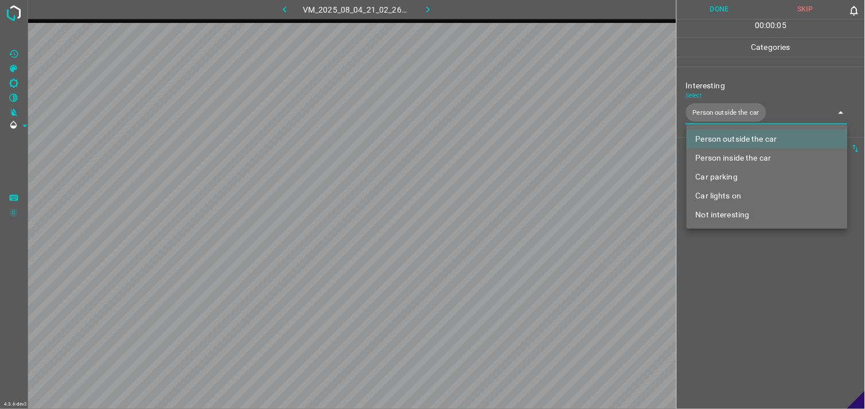
click at [754, 257] on div at bounding box center [432, 204] width 865 height 409
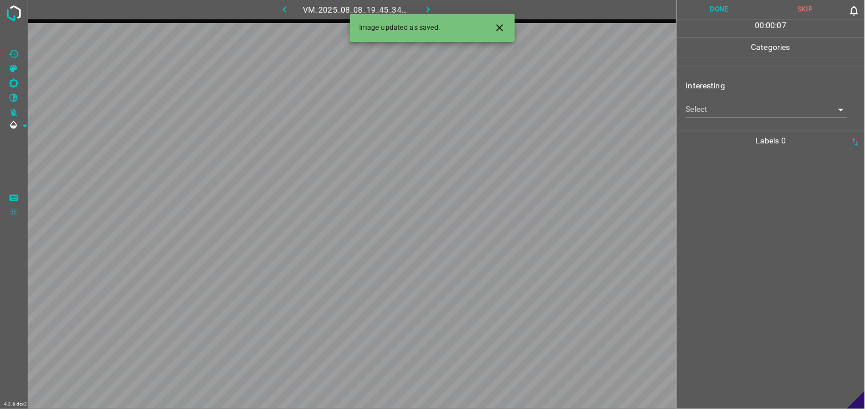
click at [738, 109] on body "4.3.6-dev2 VM_2025_08_08_19_45_34_690_05.gif Done Skip 0 00 : 00 : 07 Categorie…" at bounding box center [432, 204] width 865 height 409
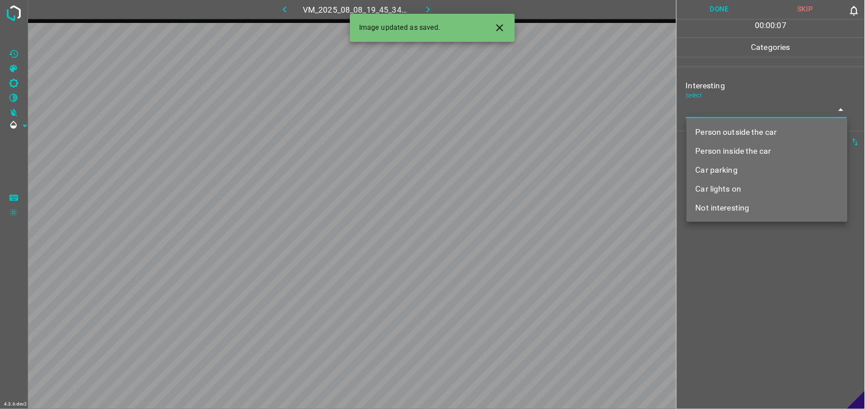
click at [747, 123] on li "Person outside the car" at bounding box center [766, 132] width 161 height 19
type input "Person outside the car"
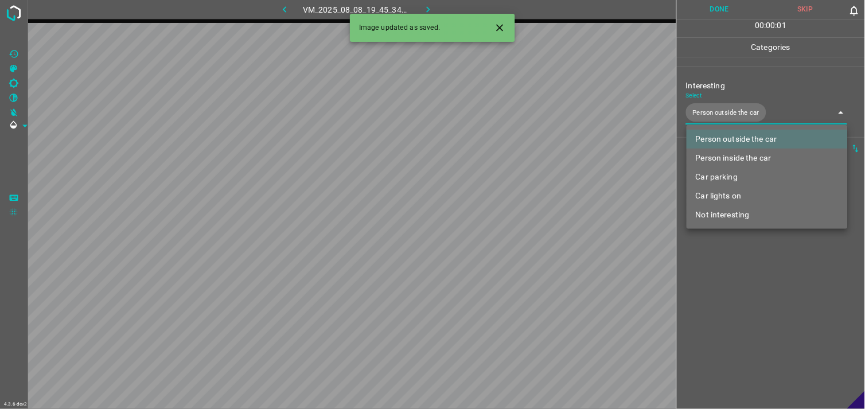
click at [748, 236] on div at bounding box center [432, 204] width 865 height 409
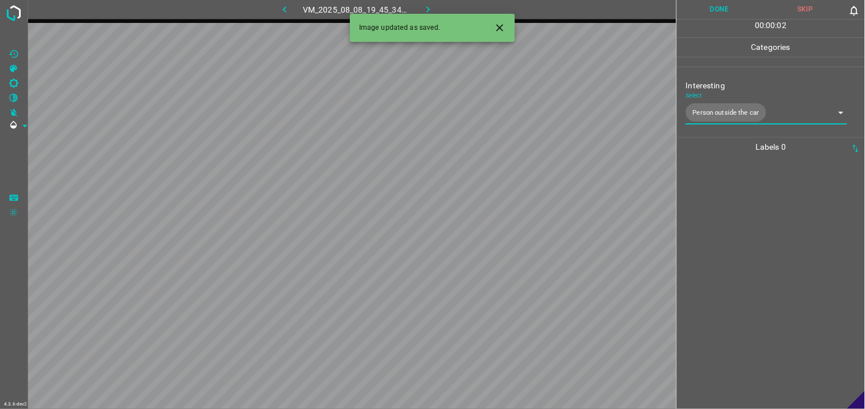
click at [751, 245] on div at bounding box center [770, 283] width 181 height 252
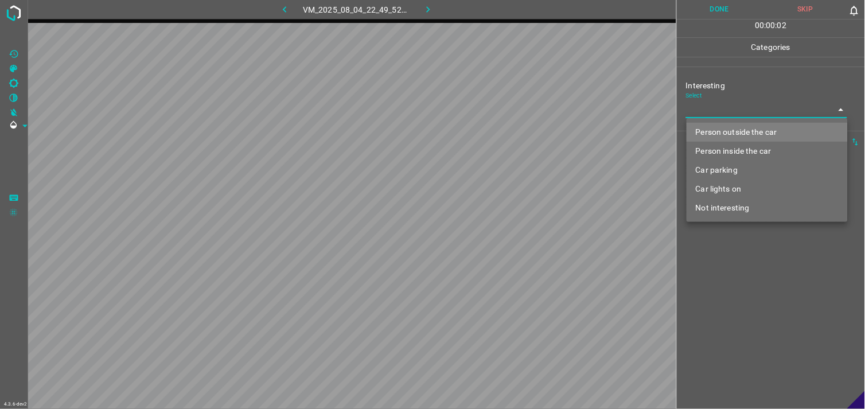
click at [728, 114] on body "4.3.6-dev2 VM_2025_08_04_22_49_52_597_00.gif Done Skip 0 00 : 00 : 02 Categorie…" at bounding box center [432, 204] width 865 height 409
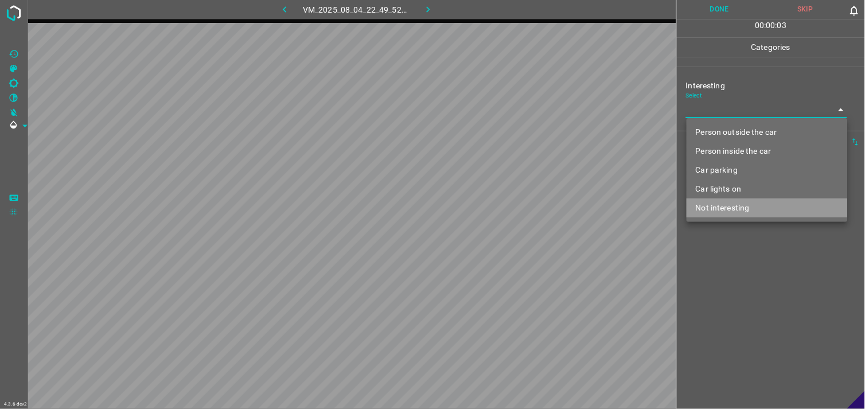
click at [735, 200] on li "Not interesting" at bounding box center [766, 207] width 161 height 19
type input "Not interesting"
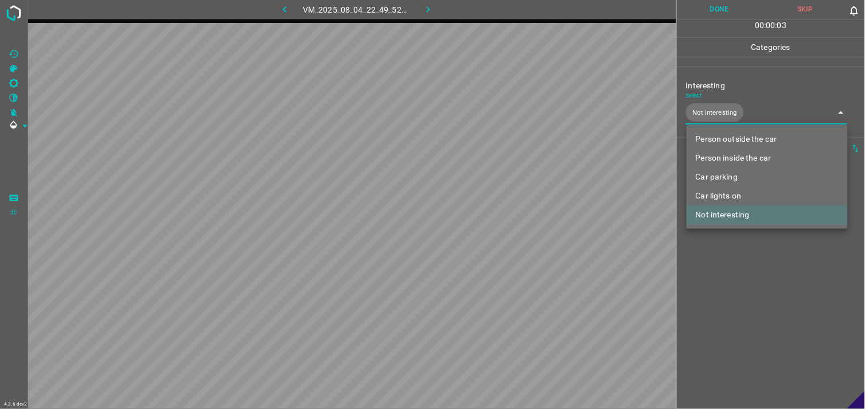
click at [741, 242] on div at bounding box center [432, 204] width 865 height 409
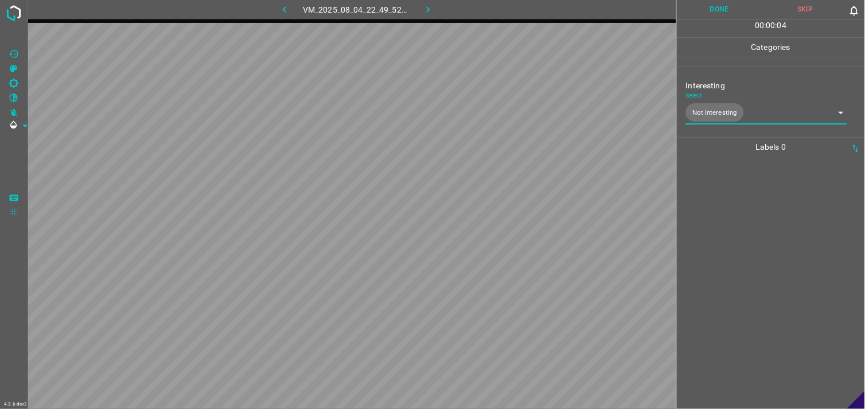
click at [735, 217] on div at bounding box center [770, 283] width 181 height 252
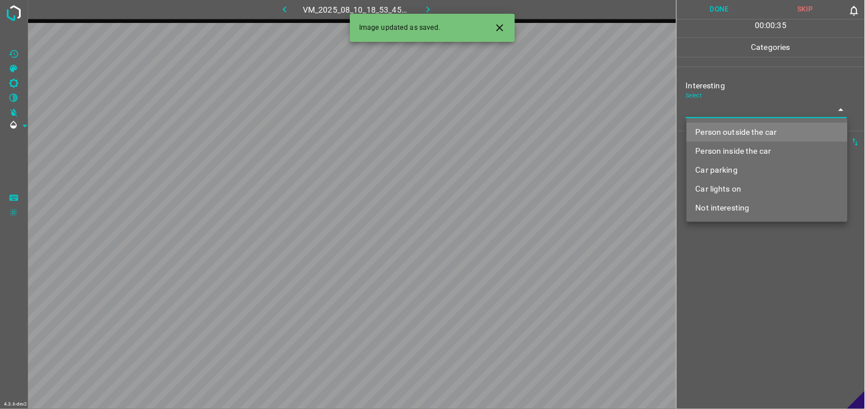
click at [731, 102] on body "4.3.6-dev2 VM_2025_08_10_18_53_45_651_07.gif Done Skip 0 00 : 00 : 35 Categorie…" at bounding box center [432, 204] width 865 height 409
click at [744, 125] on li "Person outside the car" at bounding box center [766, 132] width 161 height 19
type input "Person outside the car"
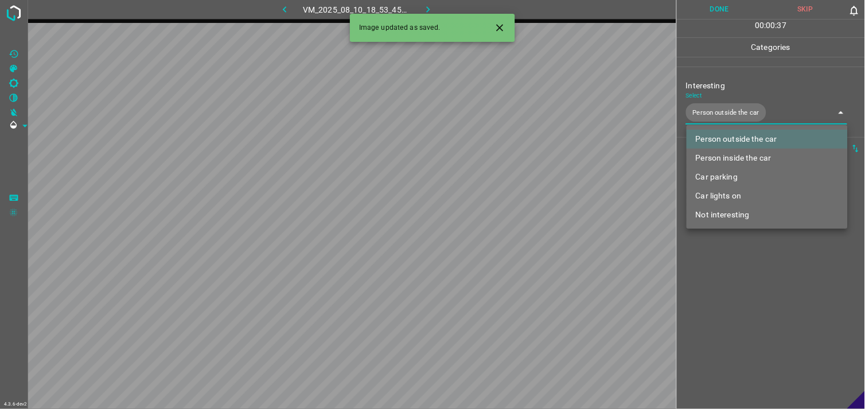
click at [803, 84] on div at bounding box center [432, 204] width 865 height 409
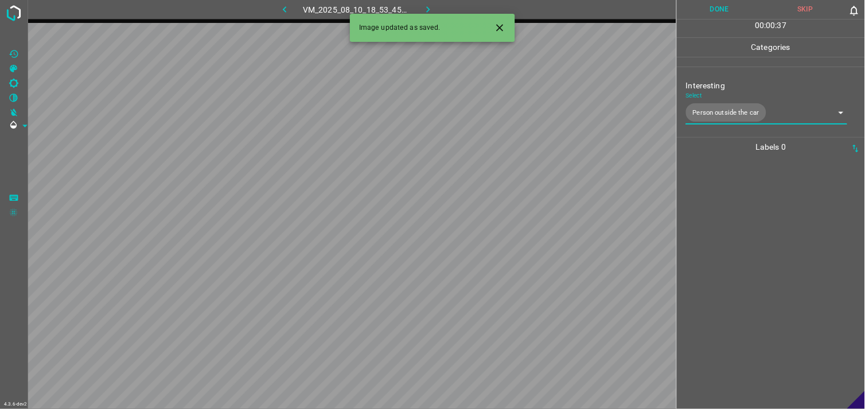
click at [803, 84] on p "Interesting" at bounding box center [775, 86] width 179 height 12
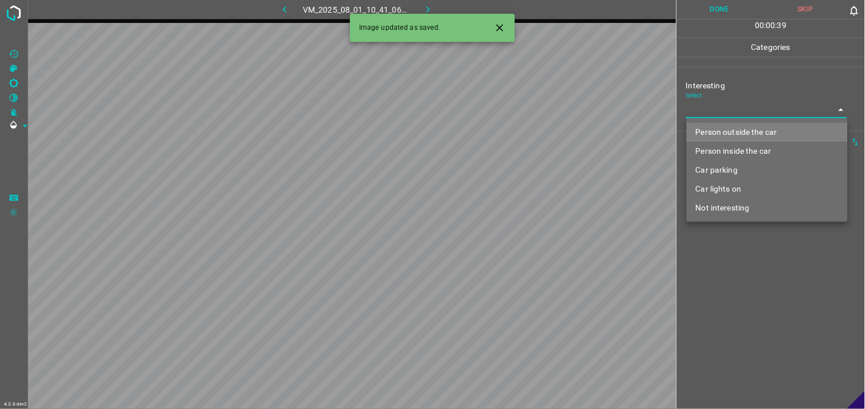
click at [747, 111] on body "4.3.6-dev2 VM_2025_08_01_10_41_06_497_03.gif Done Skip 0 00 : 00 : 39 Categorie…" at bounding box center [432, 204] width 865 height 409
click at [762, 128] on li "Person outside the car" at bounding box center [766, 132] width 161 height 19
type input "Person outside the car"
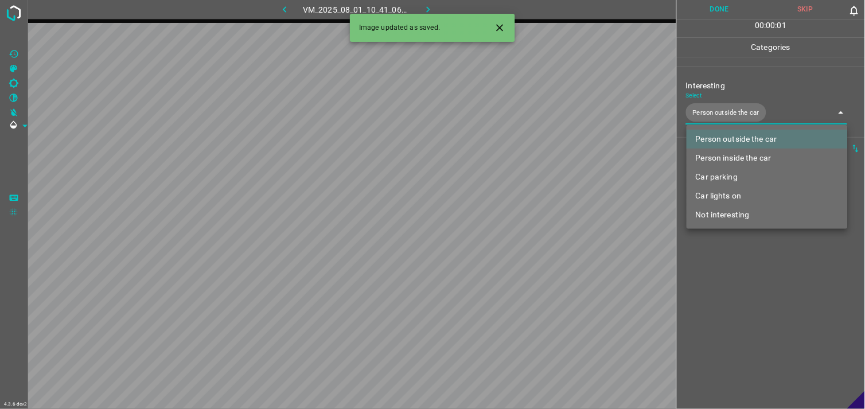
click at [803, 80] on div at bounding box center [432, 204] width 865 height 409
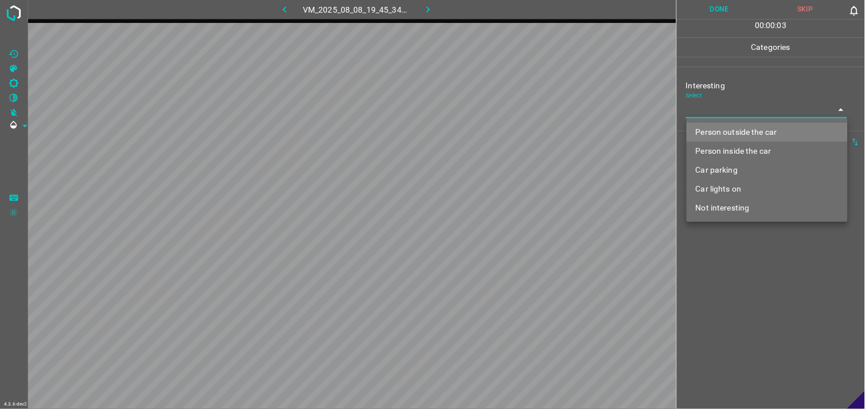
click at [737, 110] on body "4.3.6-dev2 VM_2025_08_08_19_45_34_690_09.gif Done Skip 0 00 : 00 : 03 Categorie…" at bounding box center [432, 204] width 865 height 409
click at [750, 131] on li "Person outside the car" at bounding box center [766, 132] width 161 height 19
type input "Person outside the car"
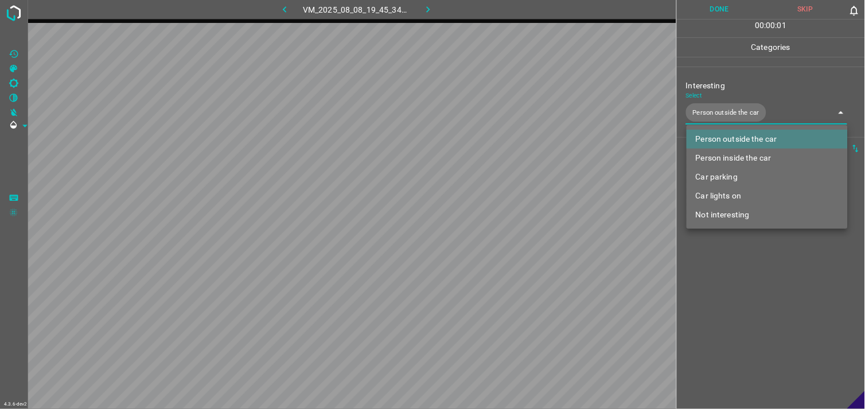
click at [791, 88] on div at bounding box center [432, 204] width 865 height 409
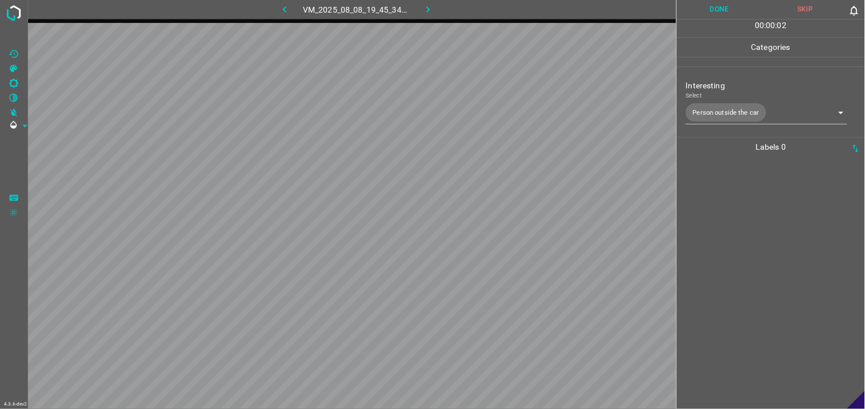
click at [790, 88] on p "Interesting" at bounding box center [775, 86] width 179 height 12
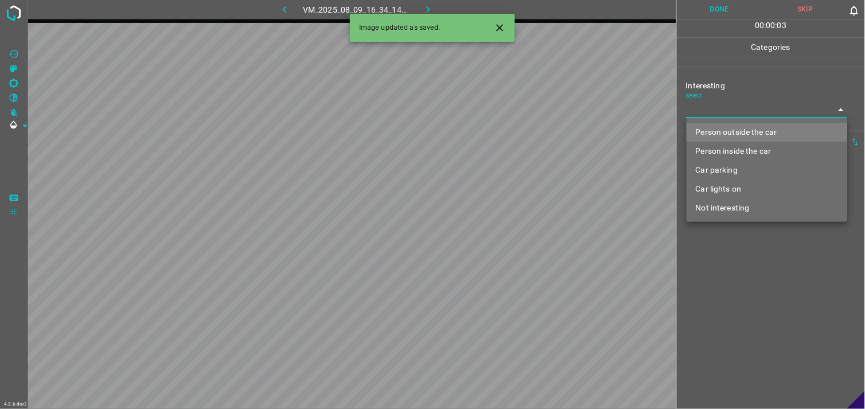
click at [746, 105] on body "4.3.6-dev2 VM_2025_08_09_16_34_14_164_06.gif Done Skip 0 00 : 00 : 03 Categorie…" at bounding box center [432, 204] width 865 height 409
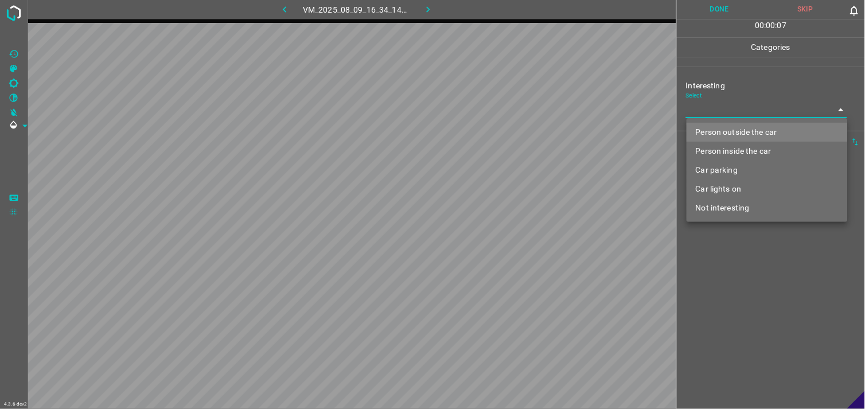
click at [729, 173] on li "Car parking" at bounding box center [766, 170] width 161 height 19
type input "Car parking"
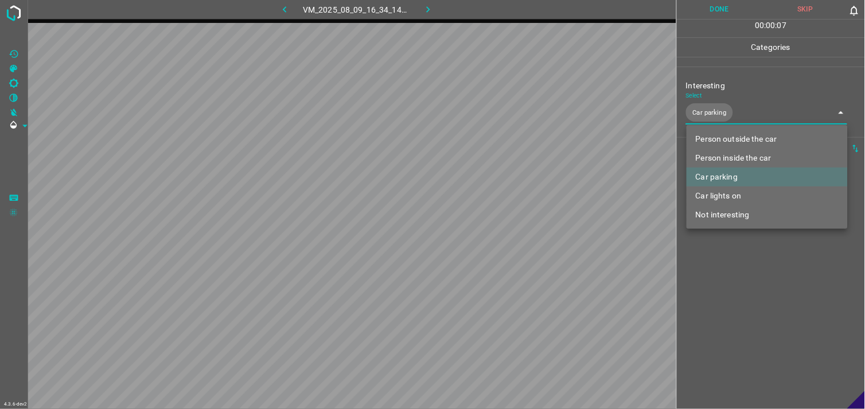
click at [731, 257] on div at bounding box center [432, 204] width 865 height 409
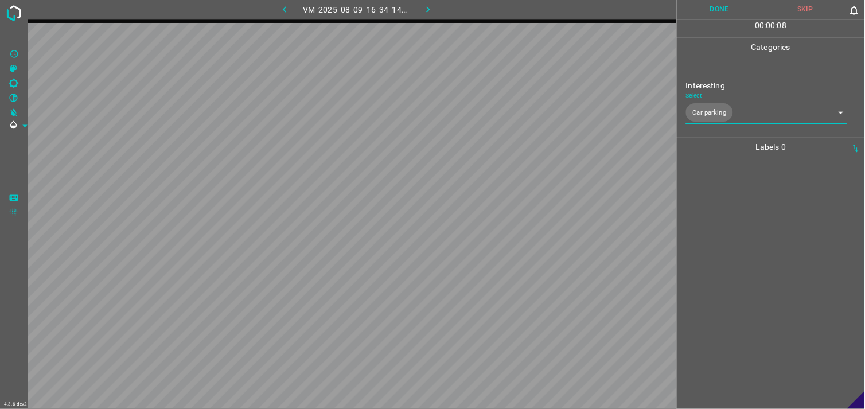
click at [738, 210] on div at bounding box center [770, 283] width 181 height 252
click at [740, 181] on div at bounding box center [770, 283] width 181 height 252
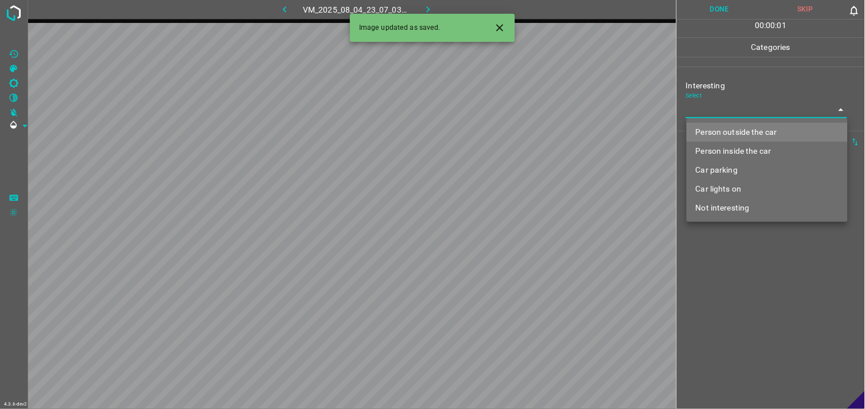
click at [735, 114] on body "4.3.6-dev2 VM_2025_08_04_23_07_03_128_08.gif Done Skip 0 00 : 00 : 01 Categorie…" at bounding box center [432, 204] width 865 height 409
click at [744, 132] on li "Person outside the car" at bounding box center [766, 132] width 161 height 19
type input "Person outside the car"
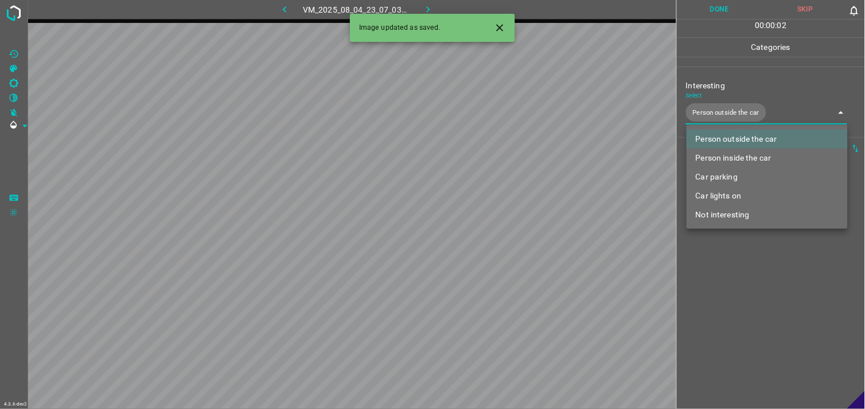
click at [744, 272] on div at bounding box center [432, 204] width 865 height 409
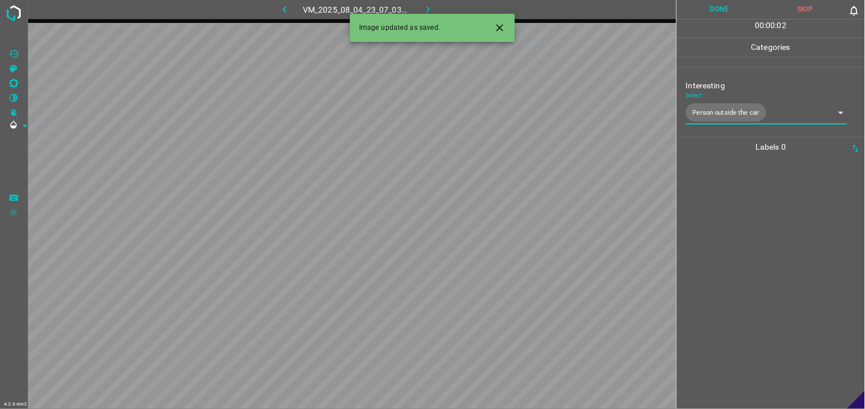
click at [742, 241] on div at bounding box center [770, 283] width 181 height 252
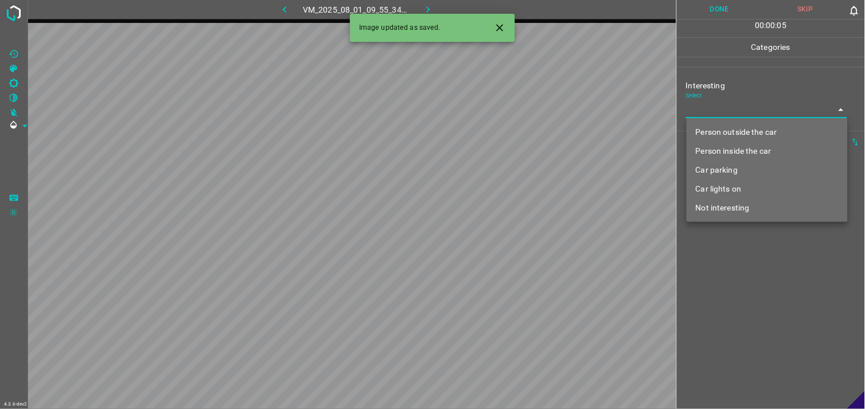
click at [735, 109] on body "4.3.6-dev2 VM_2025_08_01_09_55_34_067_02.gif Done Skip 0 00 : 00 : 05 Categorie…" at bounding box center [432, 204] width 865 height 409
click at [748, 123] on li "Person outside the car" at bounding box center [766, 132] width 161 height 19
type input "Person outside the car"
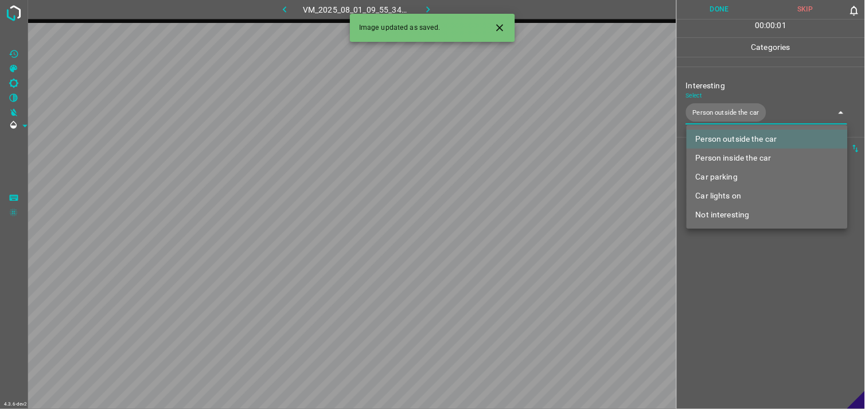
click at [782, 89] on div at bounding box center [432, 204] width 865 height 409
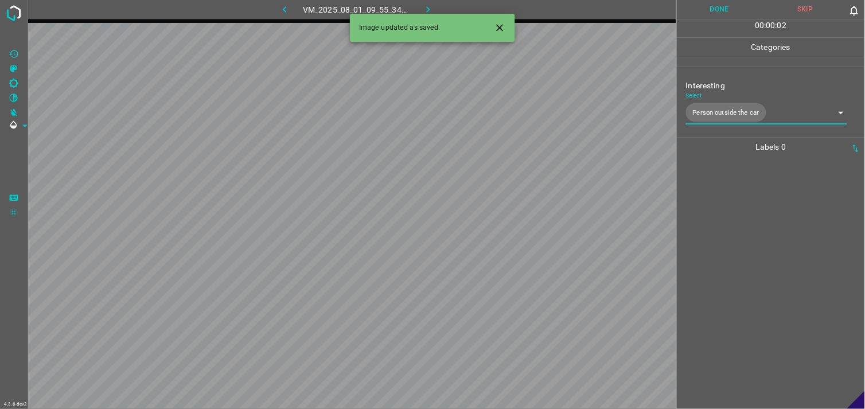
click at [768, 241] on div at bounding box center [770, 283] width 181 height 252
click at [737, 110] on body "4.3.6-dev2 VM_2025_08_08_17_52_27_074_02.gif Done Skip 0 00 : 00 : 01 Categorie…" at bounding box center [432, 204] width 865 height 409
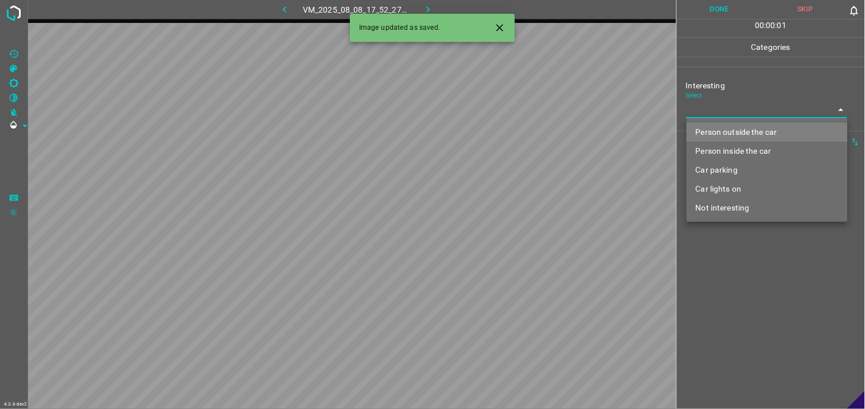
click at [740, 126] on li "Person outside the car" at bounding box center [766, 132] width 161 height 19
type input "Person outside the car"
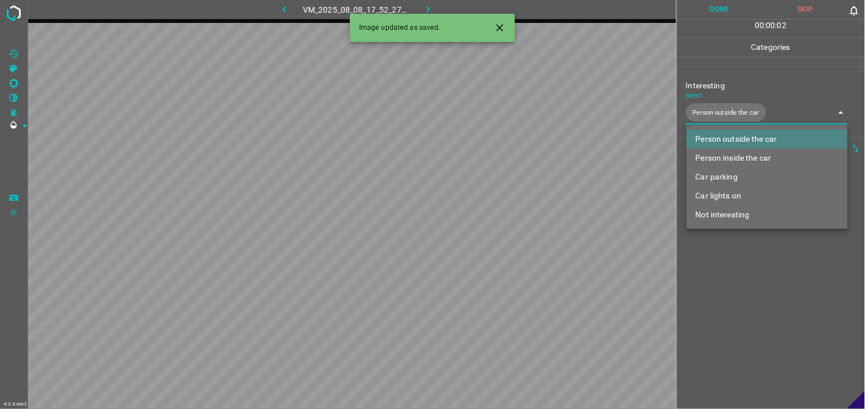
click at [754, 273] on div at bounding box center [432, 204] width 865 height 409
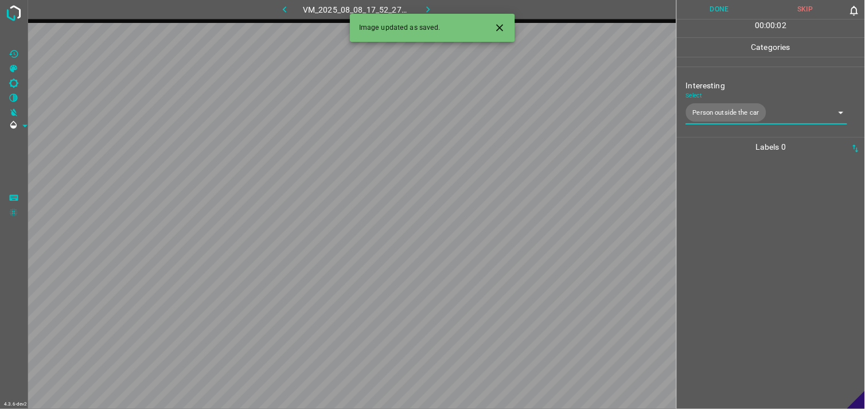
click at [755, 236] on div at bounding box center [770, 283] width 181 height 252
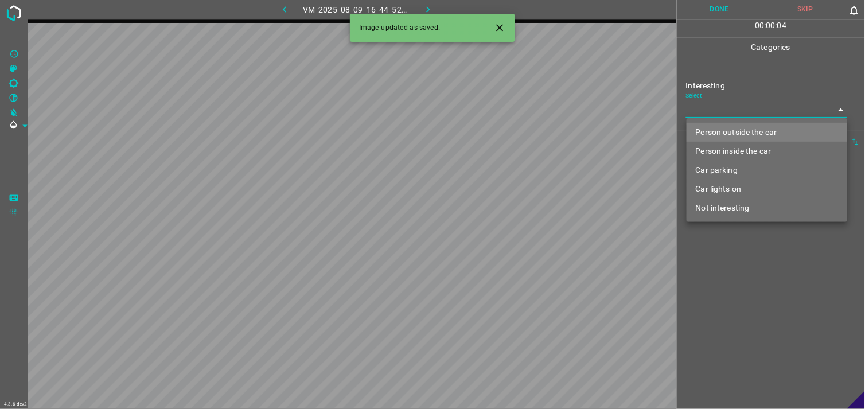
click at [756, 110] on body "4.3.6-dev2 VM_2025_08_09_16_44_52_443_04.gif Done Skip 0 00 : 00 : 04 Categorie…" at bounding box center [432, 204] width 865 height 409
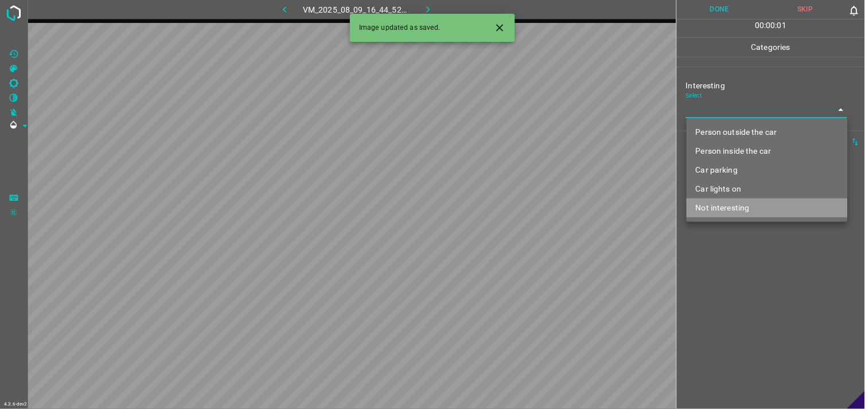
click at [747, 202] on li "Not interesting" at bounding box center [766, 207] width 161 height 19
type input "Not interesting"
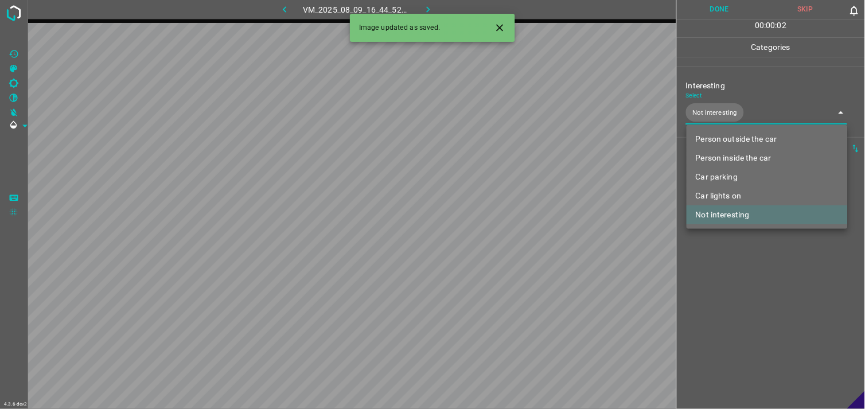
click at [737, 245] on div at bounding box center [432, 204] width 865 height 409
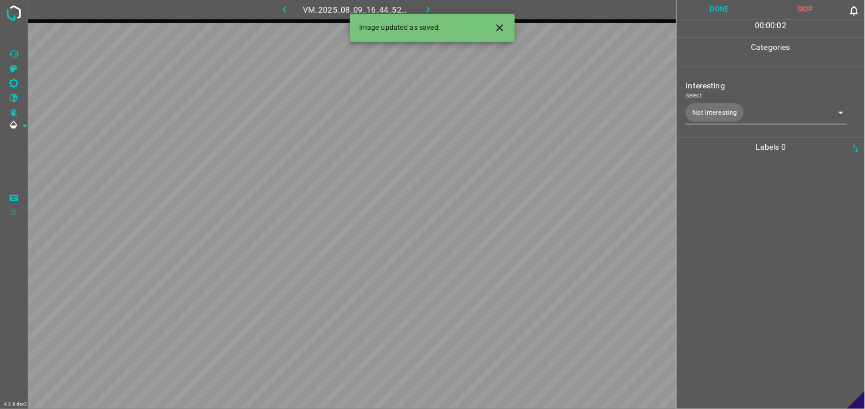
click at [747, 205] on div at bounding box center [770, 283] width 181 height 252
click at [744, 119] on div "Interesting Select ​" at bounding box center [771, 99] width 188 height 54
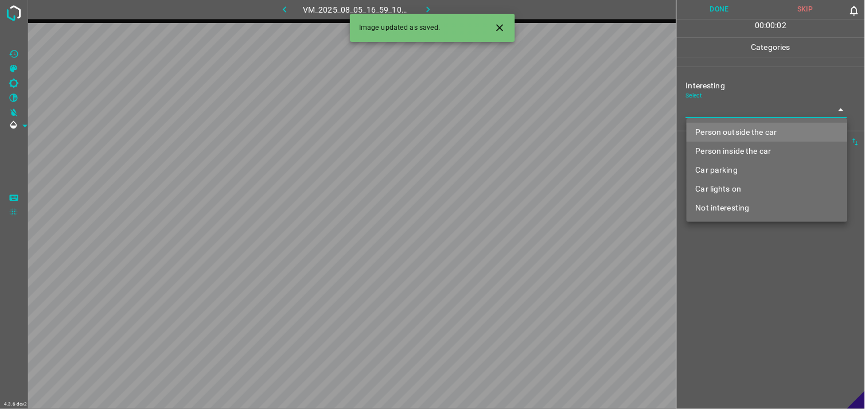
click at [755, 116] on body "4.3.6-dev2 VM_2025_08_05_16_59_10_922_06.gif Done Skip 0 00 : 00 : 02 Categorie…" at bounding box center [432, 204] width 865 height 409
click at [759, 127] on li "Person outside the car" at bounding box center [766, 132] width 161 height 19
type input "Person outside the car"
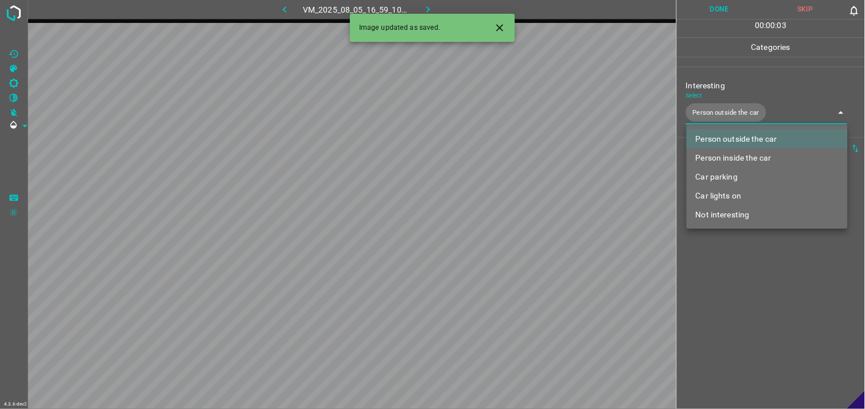
click at [753, 267] on div at bounding box center [432, 204] width 865 height 409
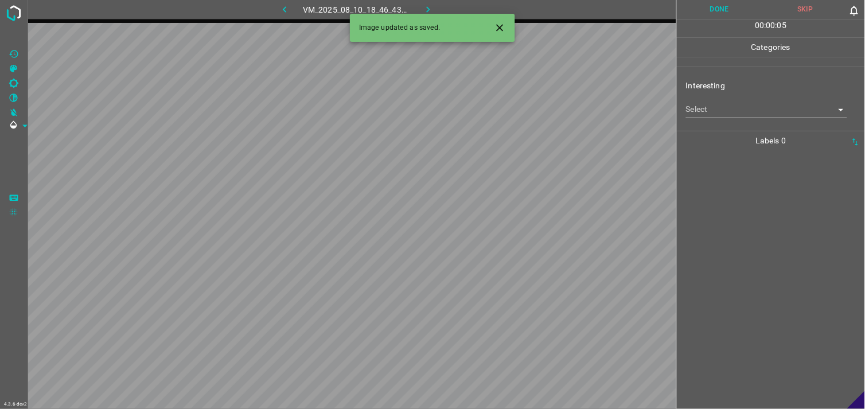
click at [723, 116] on body "4.3.6-dev2 VM_2025_08_10_18_46_43_603_01.gif Done Skip 0 00 : 00 : 05 Categorie…" at bounding box center [432, 204] width 865 height 409
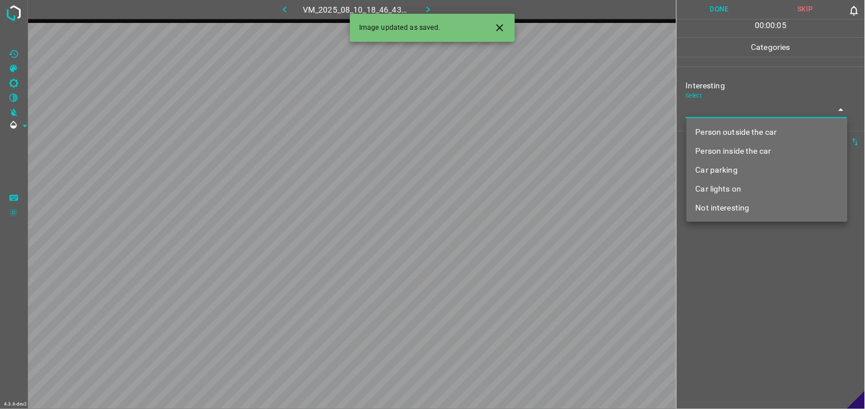
click at [743, 136] on li "Person outside the car" at bounding box center [766, 132] width 161 height 19
type input "Person outside the car"
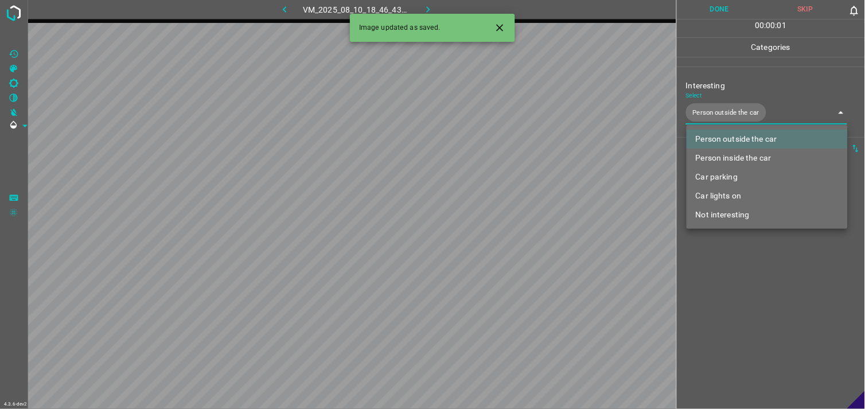
click at [747, 262] on div at bounding box center [432, 204] width 865 height 409
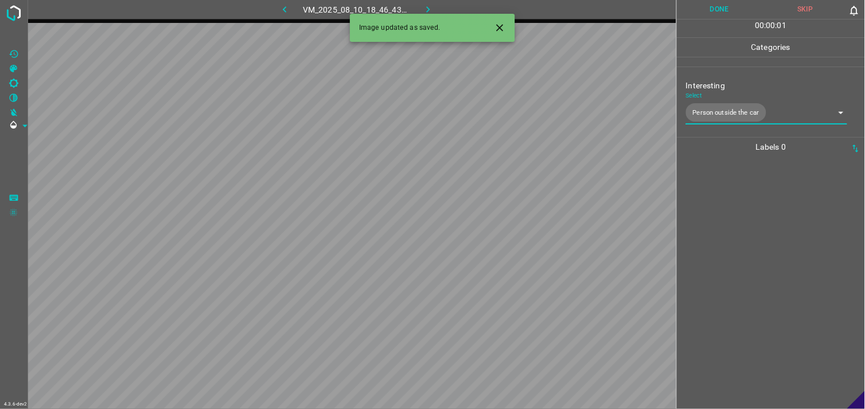
click at [747, 239] on div at bounding box center [770, 283] width 181 height 252
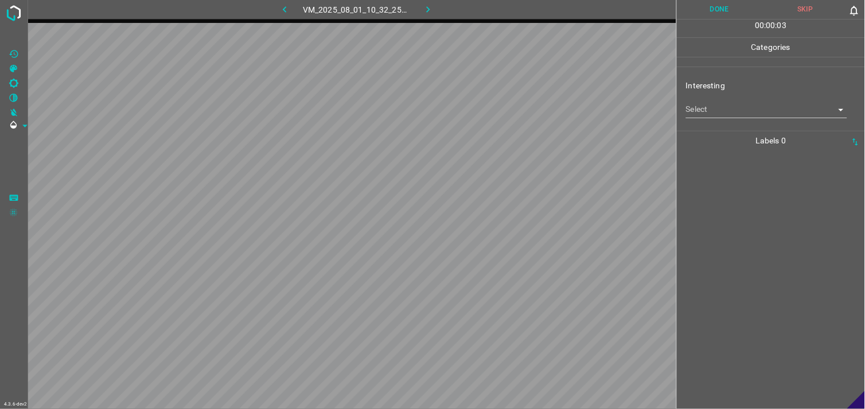
click at [721, 111] on body "4.3.6-dev2 VM_2025_08_01_10_32_25_560_11.gif Done Skip 0 00 : 00 : 03 Categorie…" at bounding box center [432, 204] width 865 height 409
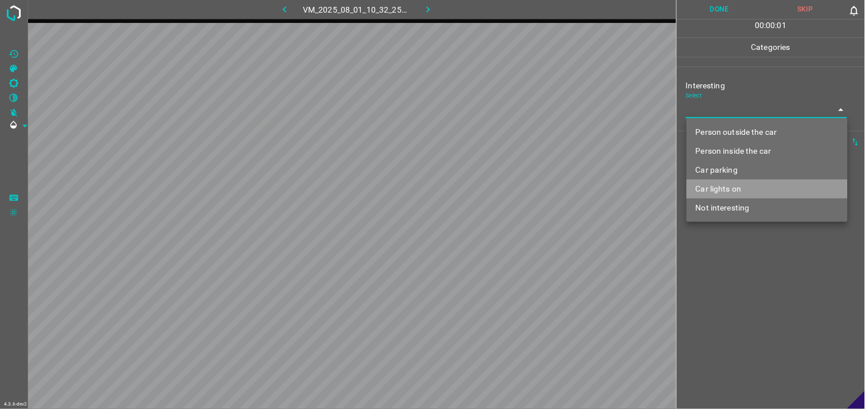
click at [740, 184] on li "Car lights on" at bounding box center [766, 189] width 161 height 19
type input "Car lights on"
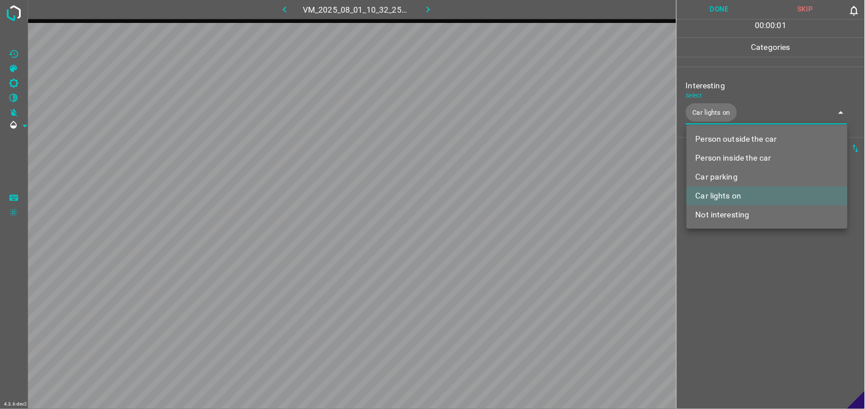
click at [758, 283] on div at bounding box center [432, 204] width 865 height 409
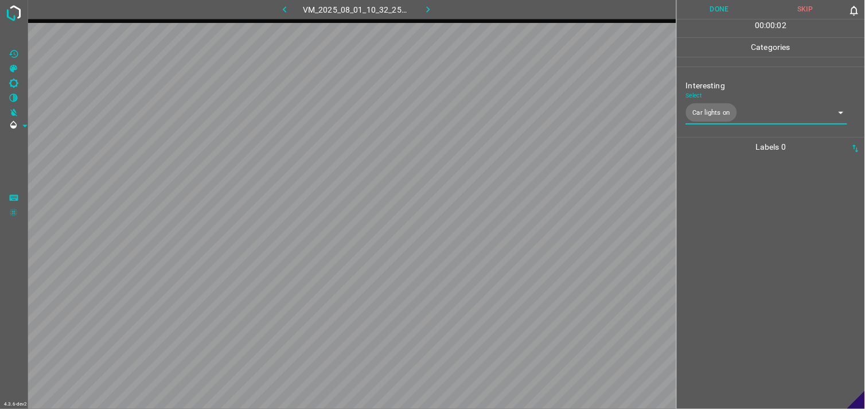
click at [760, 247] on div at bounding box center [770, 283] width 181 height 252
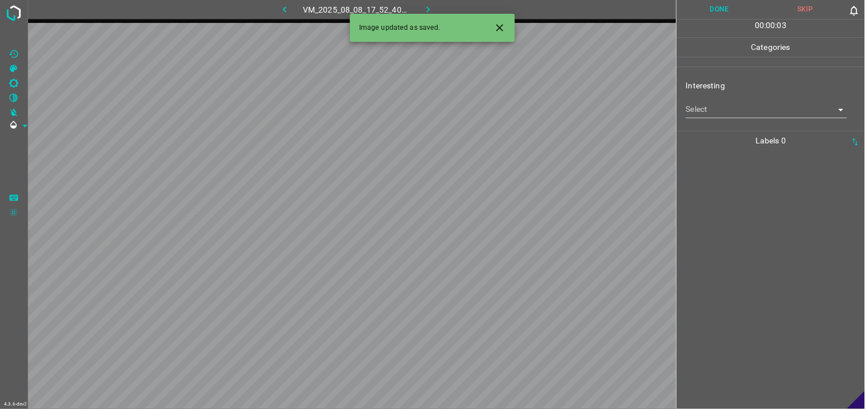
click at [726, 115] on body "4.3.6-dev2 VM_2025_08_08_17_52_40_702_08.gif Done Skip 0 00 : 00 : 03 Categorie…" at bounding box center [432, 204] width 865 height 409
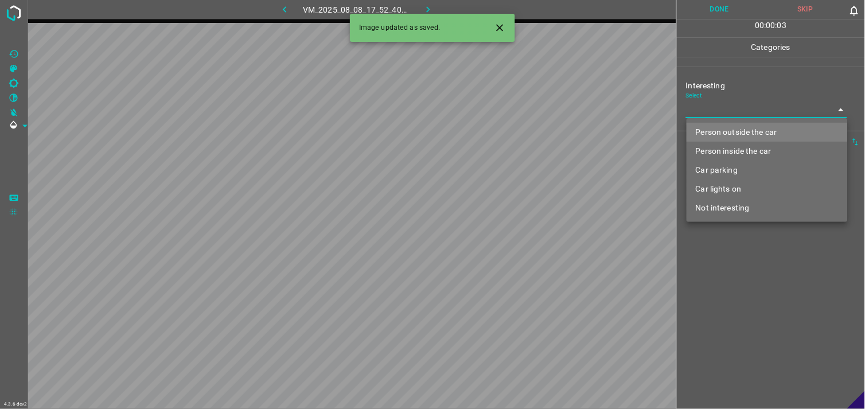
click at [751, 134] on li "Person outside the car" at bounding box center [766, 132] width 161 height 19
type input "Person outside the car"
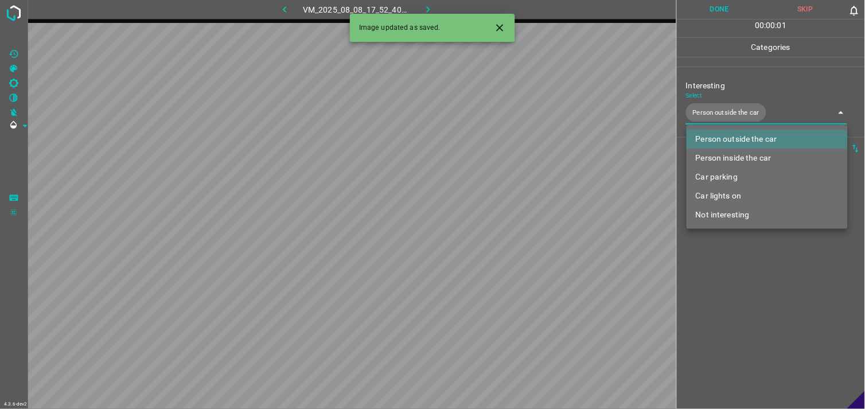
click at [749, 249] on div at bounding box center [432, 204] width 865 height 409
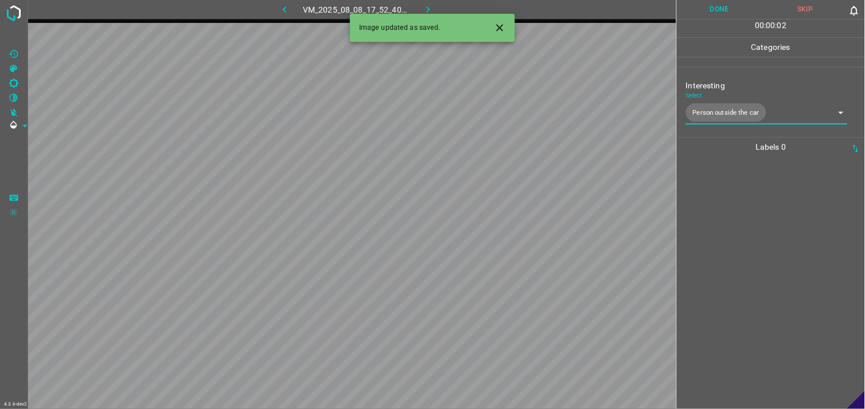
click at [756, 216] on div at bounding box center [770, 283] width 181 height 252
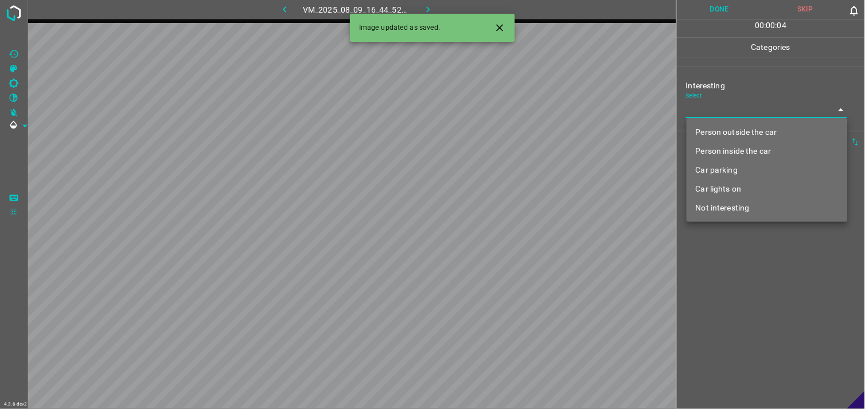
click at [748, 112] on body "4.3.6-dev2 VM_2025_08_09_16_44_52_443_03.gif Done Skip 0 00 : 00 : 04 Categorie…" at bounding box center [432, 204] width 865 height 409
click at [731, 166] on li "Car parking" at bounding box center [766, 170] width 161 height 19
type input "Car parking"
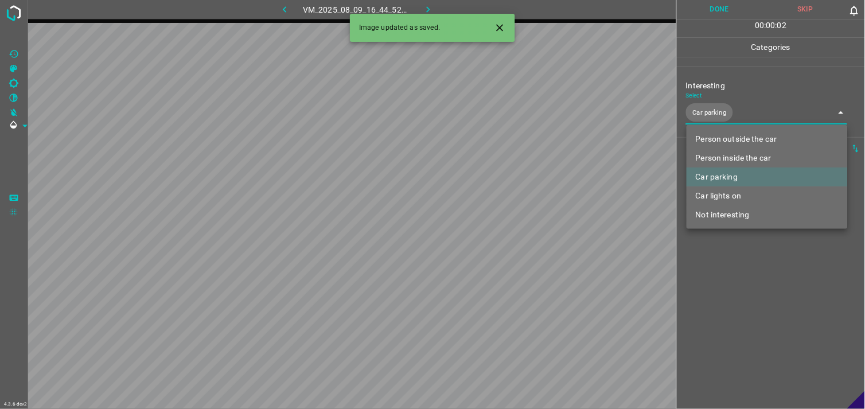
click at [738, 290] on div at bounding box center [432, 204] width 865 height 409
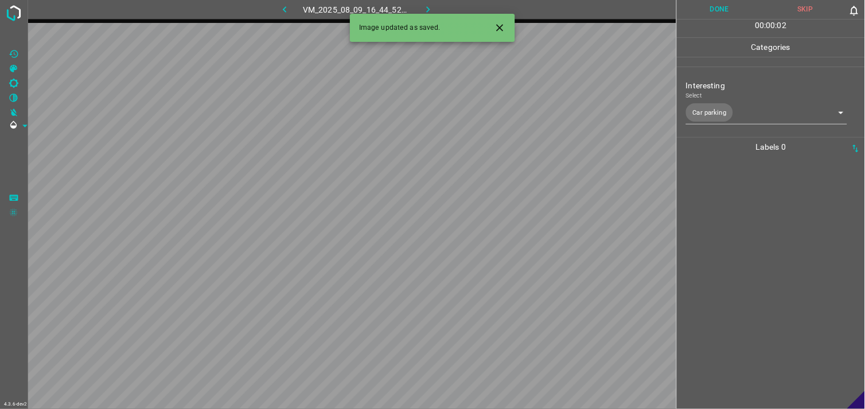
click at [766, 255] on div at bounding box center [770, 283] width 181 height 252
click at [730, 90] on p "Interesting" at bounding box center [775, 86] width 179 height 12
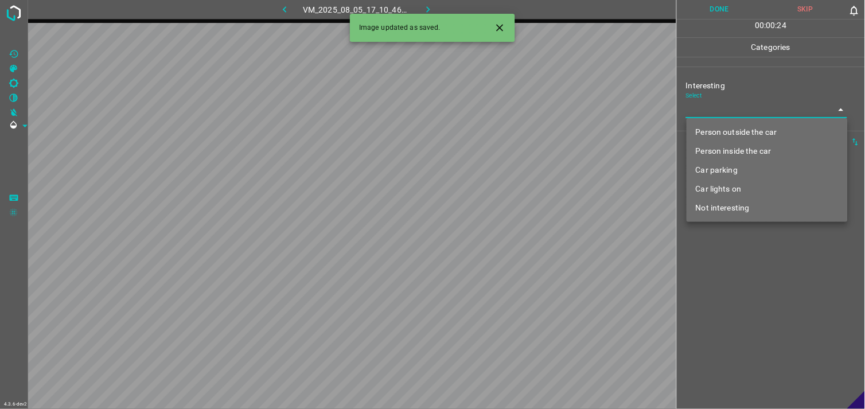
click at [725, 106] on body "4.3.6-dev2 VM_2025_08_05_17_10_46_322_02.gif Done Skip 0 00 : 00 : 24 Categorie…" at bounding box center [432, 204] width 865 height 409
click at [740, 181] on li "Car lights on" at bounding box center [766, 189] width 161 height 19
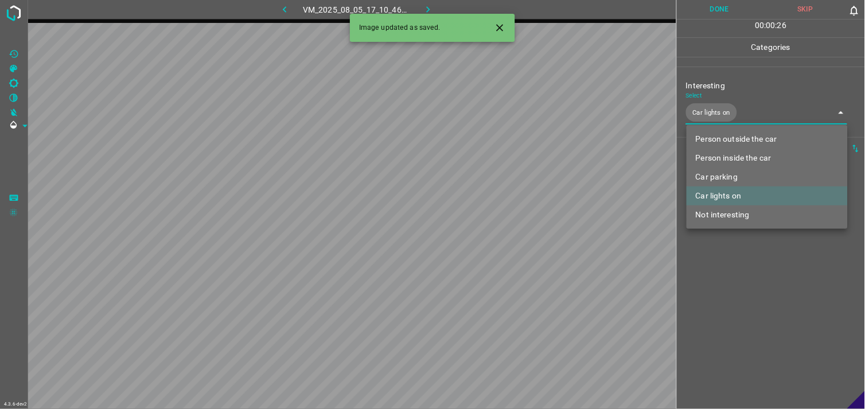
click at [751, 138] on li "Person outside the car" at bounding box center [766, 139] width 161 height 19
type input "Car lights on,Person outside the car"
click at [757, 273] on div at bounding box center [432, 204] width 865 height 409
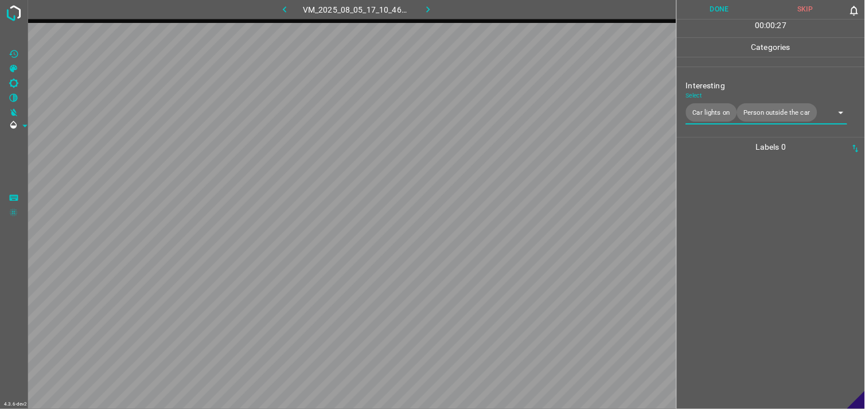
click at [740, 170] on div at bounding box center [770, 283] width 181 height 252
click at [731, 115] on body "4.3.6-dev2 VM_2025_08_10_19_58_06_461_03.gif Done Skip 0 00 : 00 : 03 Categorie…" at bounding box center [432, 204] width 865 height 409
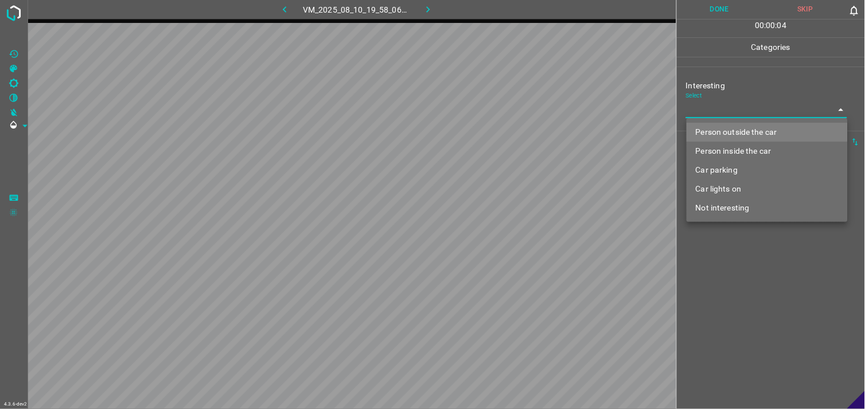
click at [742, 208] on li "Not interesting" at bounding box center [766, 207] width 161 height 19
type input "Not interesting"
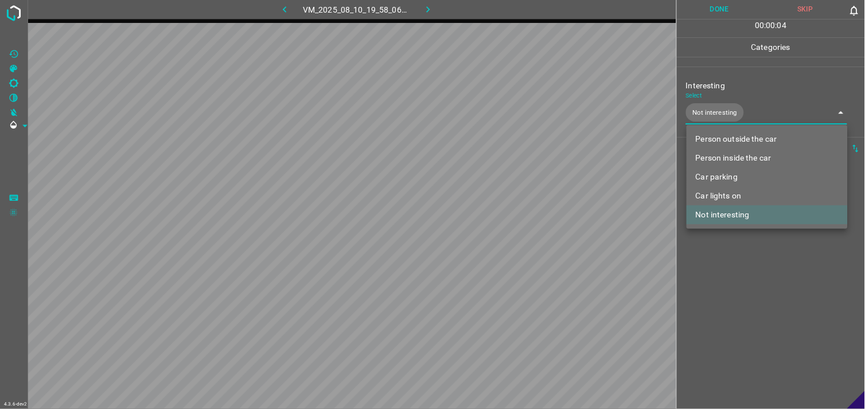
click at [744, 268] on div at bounding box center [432, 204] width 865 height 409
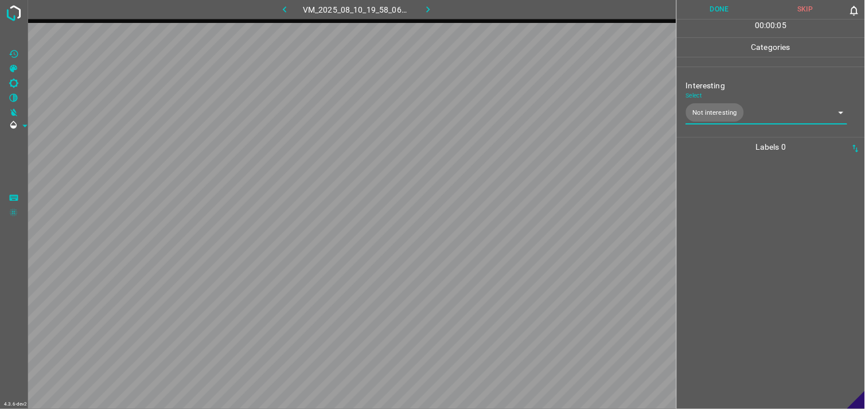
click at [752, 236] on div at bounding box center [770, 283] width 181 height 252
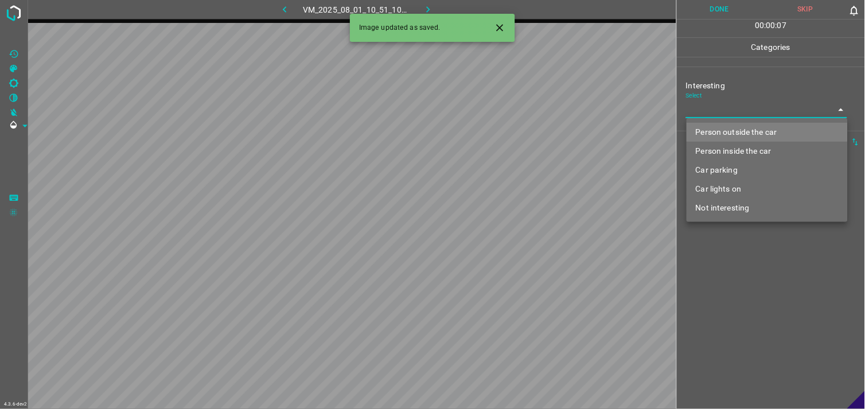
click at [757, 114] on body "4.3.6-dev2 VM_2025_08_01_10_51_10_742_02.gif Done Skip 0 00 : 00 : 07 Categorie…" at bounding box center [432, 204] width 865 height 409
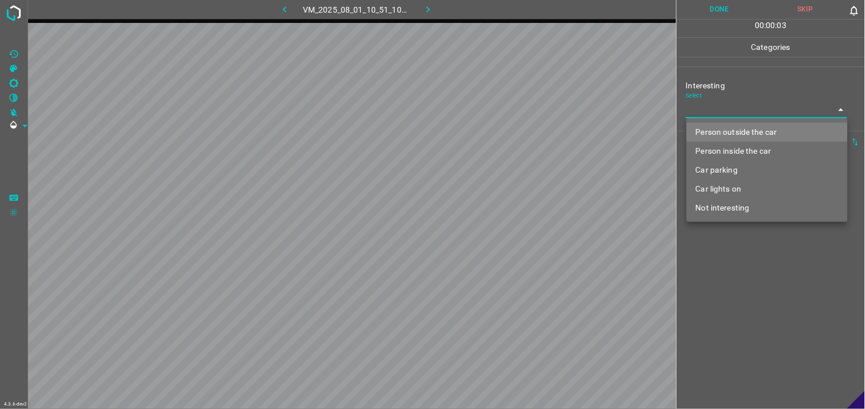
click at [749, 162] on li "Car parking" at bounding box center [766, 170] width 161 height 19
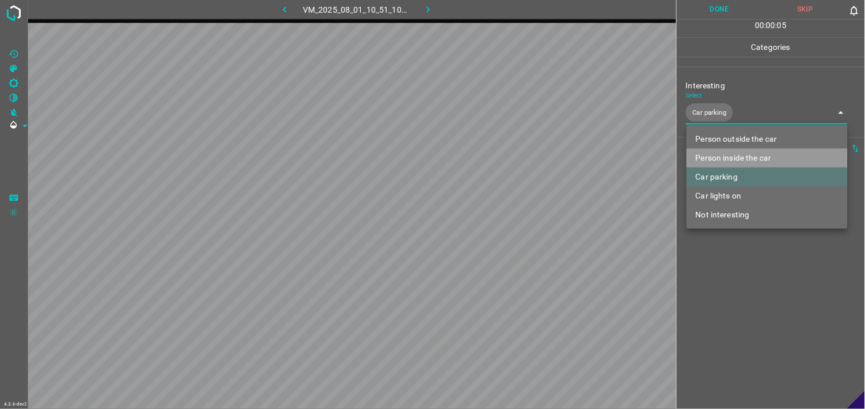
click at [744, 157] on li "Person inside the car" at bounding box center [766, 158] width 161 height 19
type input "Car parking,Person inside the car"
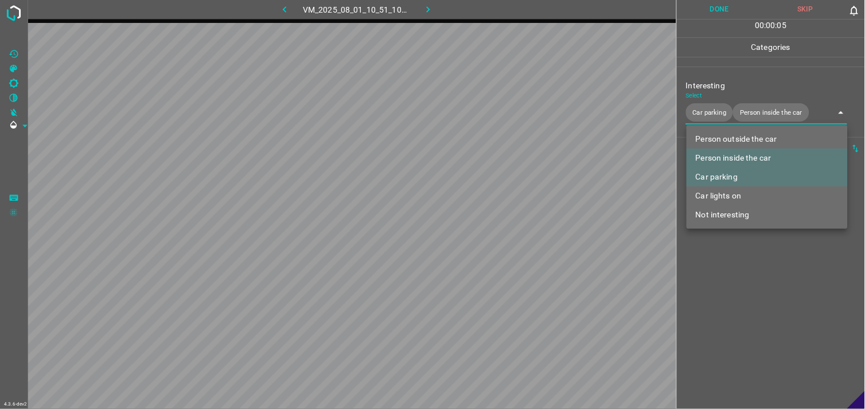
click at [755, 324] on div at bounding box center [432, 204] width 865 height 409
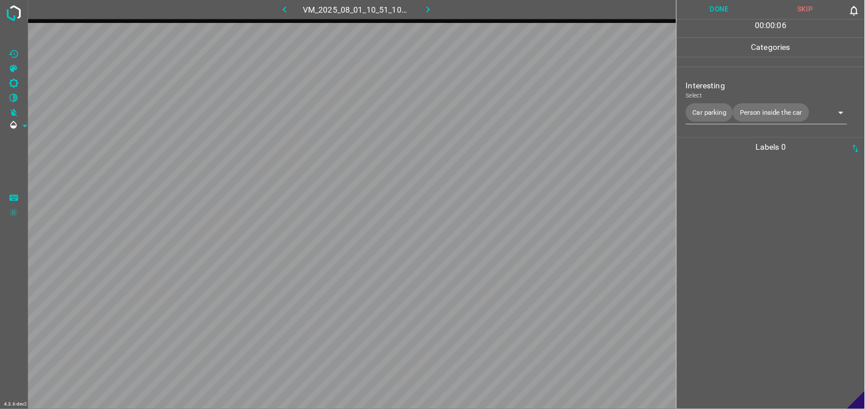
click at [760, 253] on div at bounding box center [770, 283] width 181 height 252
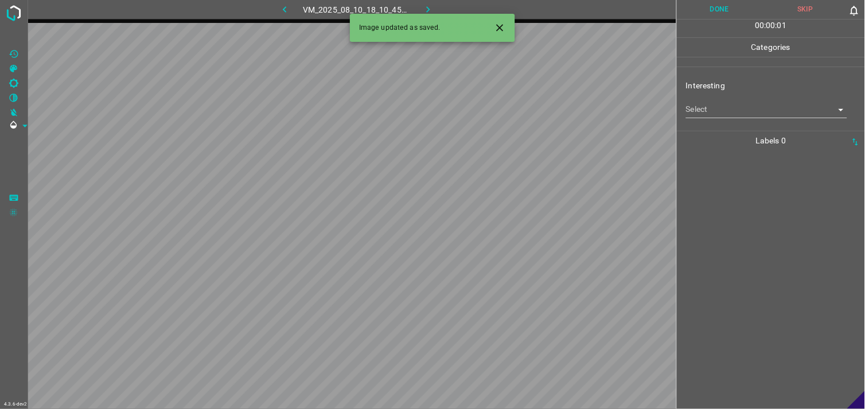
click at [731, 114] on body "4.3.6-dev2 VM_2025_08_10_18_10_45_511_02.gif Done Skip 0 00 : 00 : 01 Categorie…" at bounding box center [432, 204] width 865 height 409
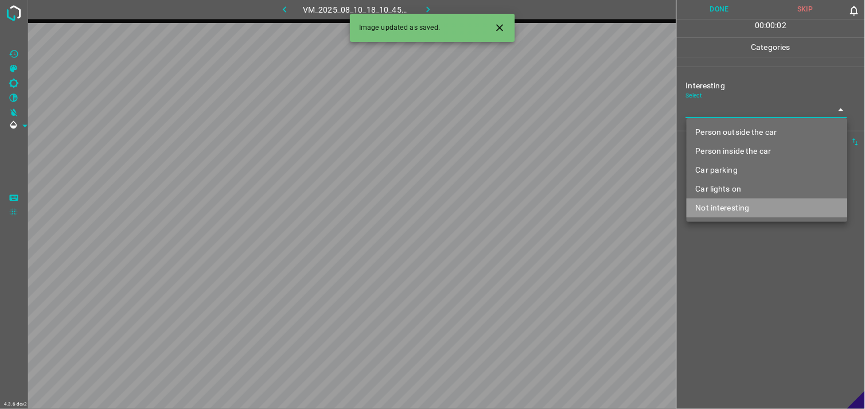
click at [746, 208] on li "Not interesting" at bounding box center [766, 207] width 161 height 19
type input "Not interesting"
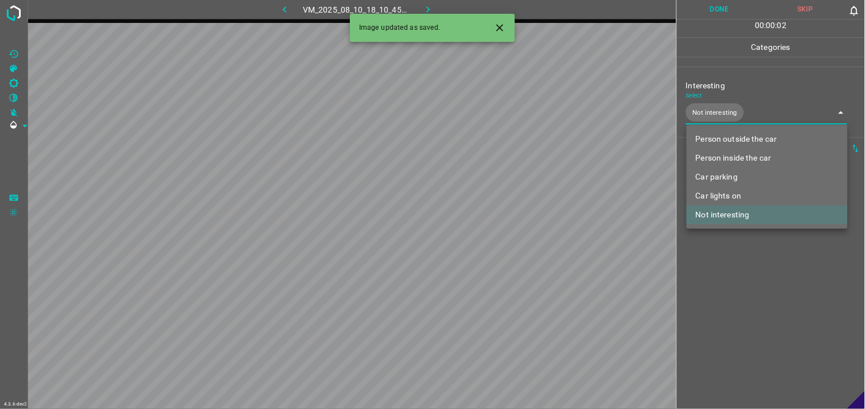
click at [736, 285] on div at bounding box center [432, 204] width 865 height 409
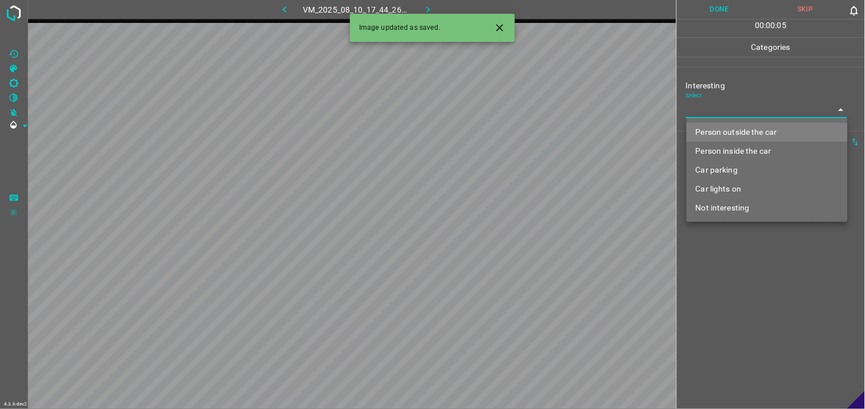
click at [760, 107] on body "4.3.6-dev2 VM_2025_08_10_17_44_26_644_02.gif Done Skip 0 00 : 00 : 05 Categorie…" at bounding box center [432, 204] width 865 height 409
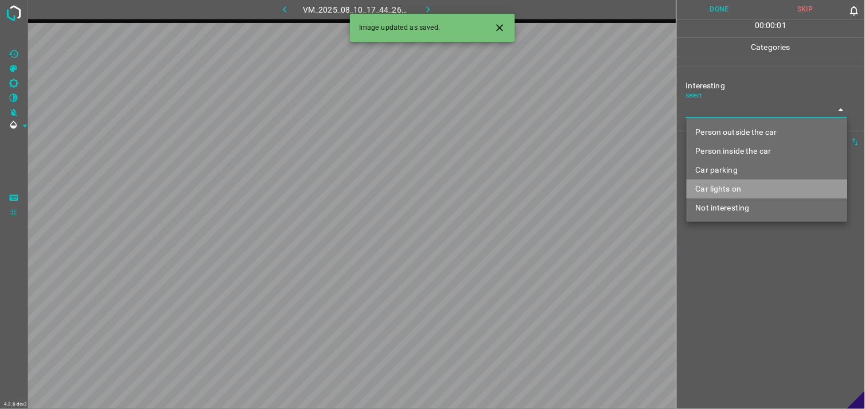
click at [763, 187] on li "Car lights on" at bounding box center [766, 189] width 161 height 19
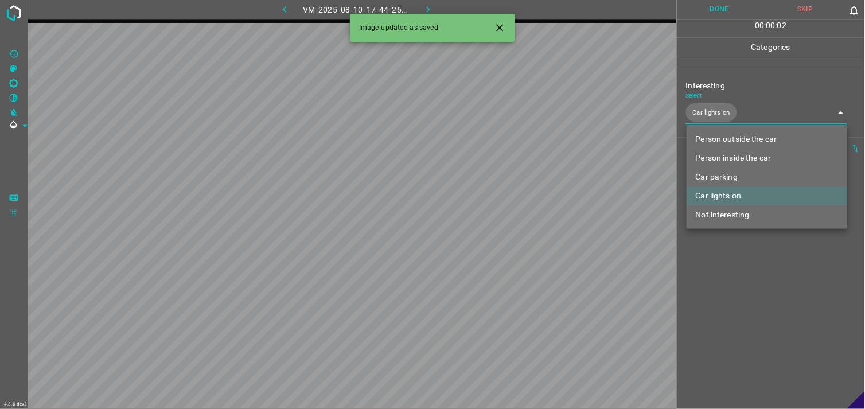
click at [757, 135] on li "Person outside the car" at bounding box center [766, 139] width 161 height 19
type input "Car lights on,Person outside the car"
click at [773, 291] on div at bounding box center [432, 204] width 865 height 409
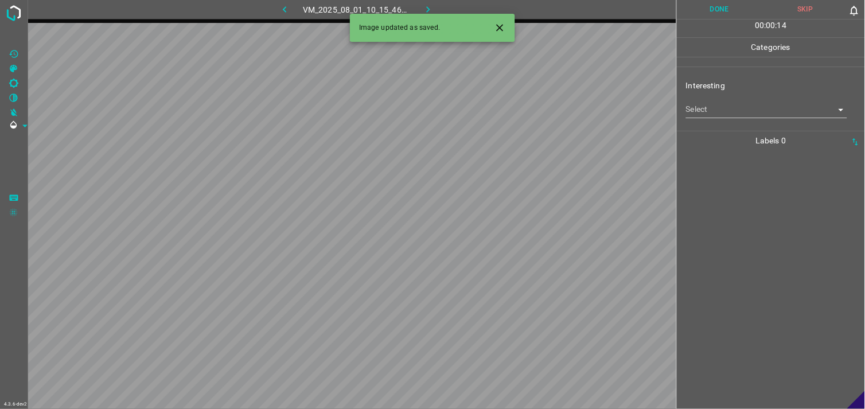
click at [744, 114] on body "4.3.6-dev2 VM_2025_08_01_10_15_46_180_03.gif Done Skip 0 00 : 00 : 14 Categorie…" at bounding box center [432, 204] width 865 height 409
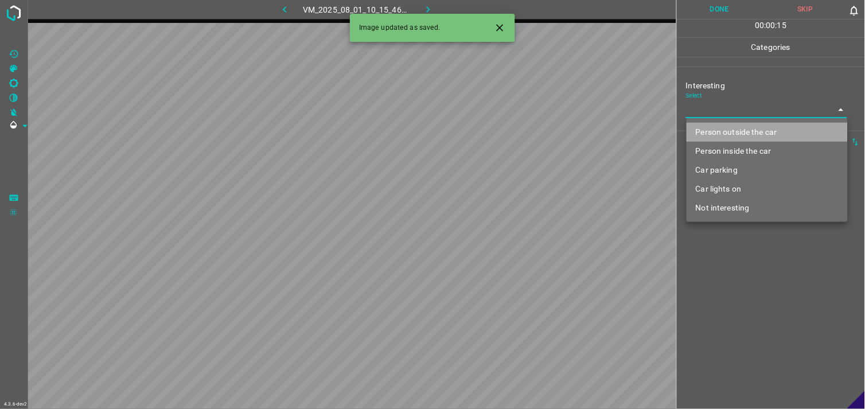
click at [748, 128] on li "Person outside the car" at bounding box center [766, 132] width 161 height 19
type input "Person outside the car"
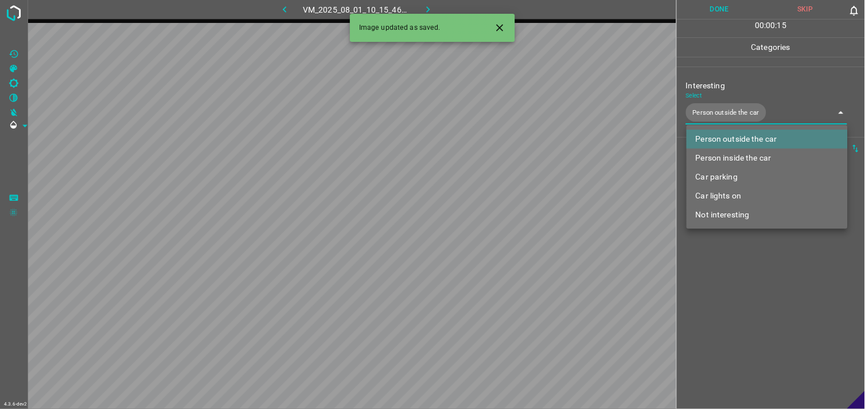
click at [754, 312] on div at bounding box center [432, 204] width 865 height 409
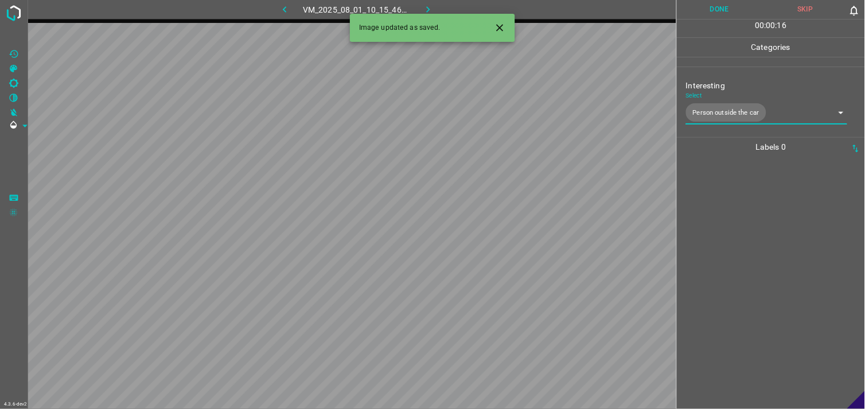
click at [771, 224] on div at bounding box center [770, 283] width 181 height 252
click at [728, 104] on body "4.3.6-dev2 VM_2025_08_08_18_32_28_303_06.gif Done Skip 0 00 : 00 : 18 Categorie…" at bounding box center [432, 204] width 865 height 409
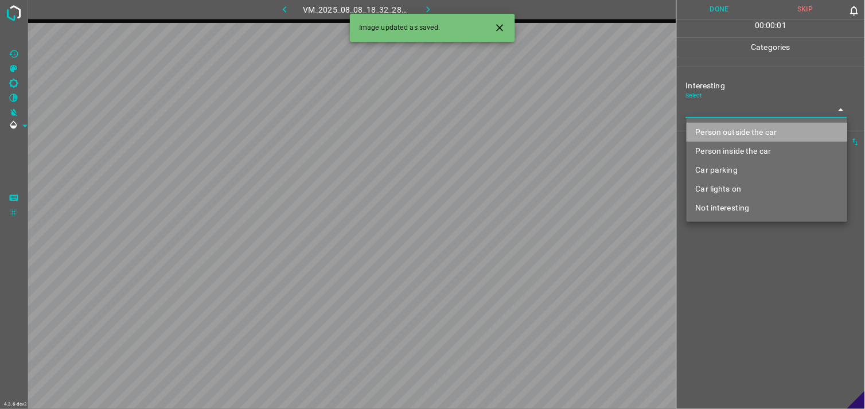
click at [734, 126] on li "Person outside the car" at bounding box center [766, 132] width 161 height 19
type input "Person outside the car"
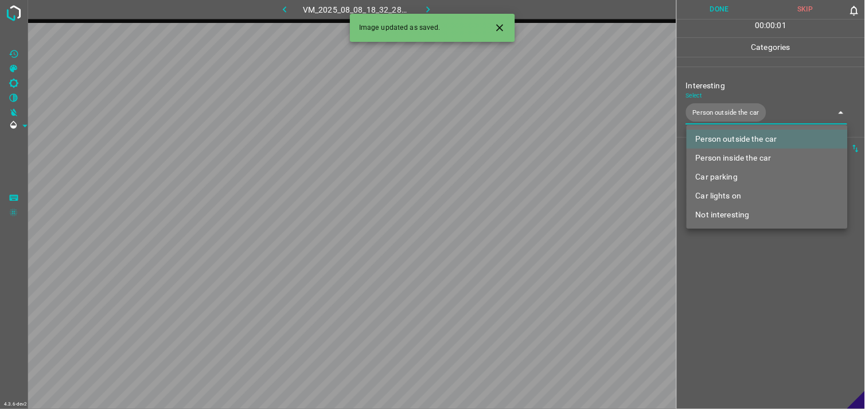
click at [752, 268] on div at bounding box center [432, 204] width 865 height 409
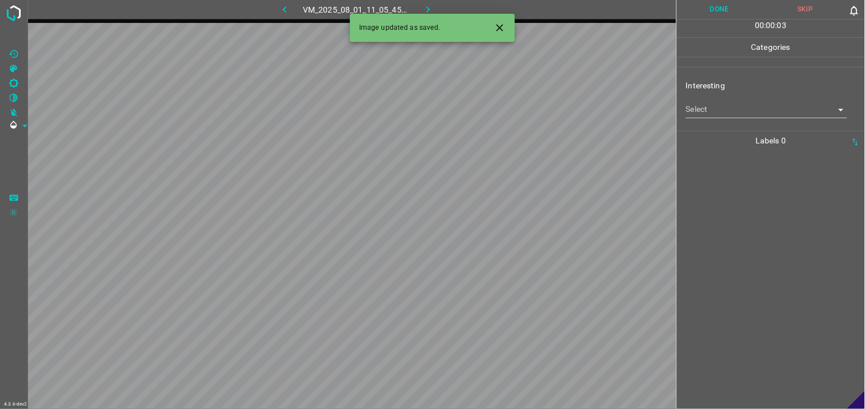
click at [713, 112] on body "4.3.6-dev2 VM_2025_08_01_11_05_45_728_02.gif Done Skip 0 00 : 00 : 03 Categorie…" at bounding box center [432, 204] width 865 height 409
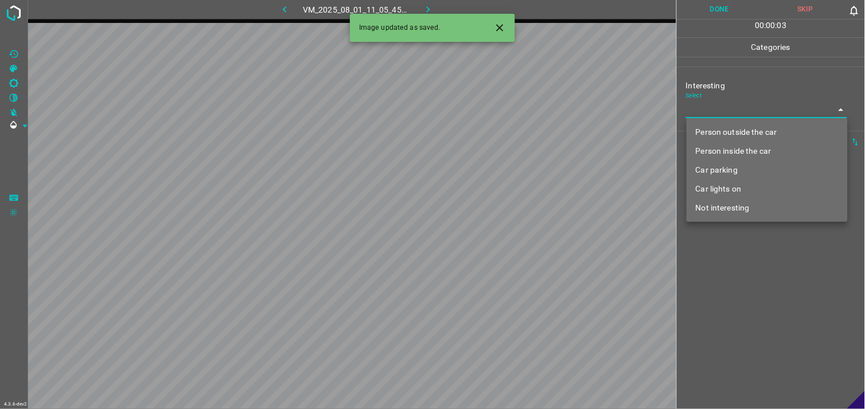
click at [730, 127] on li "Person outside the car" at bounding box center [766, 132] width 161 height 19
type input "Person outside the car"
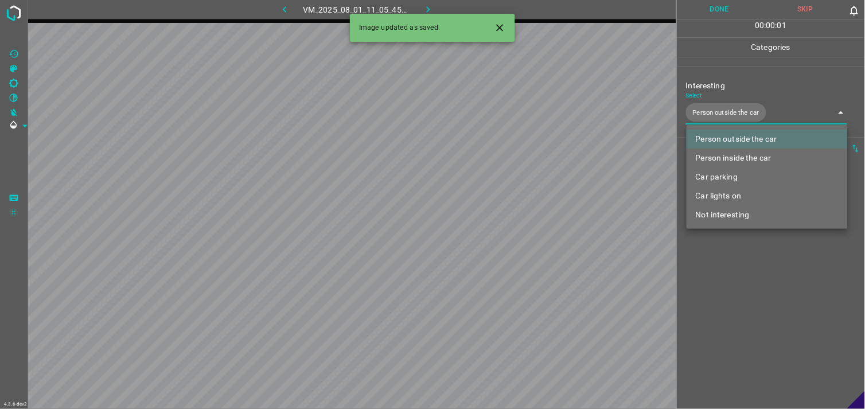
click at [749, 295] on div at bounding box center [432, 204] width 865 height 409
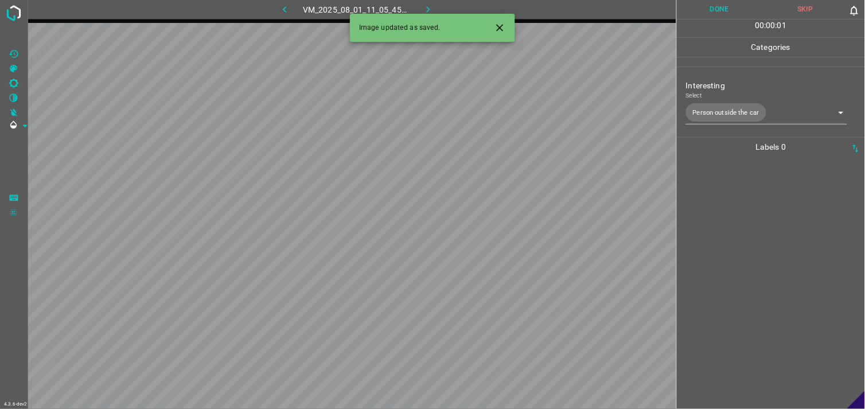
click at [757, 250] on div at bounding box center [770, 283] width 181 height 252
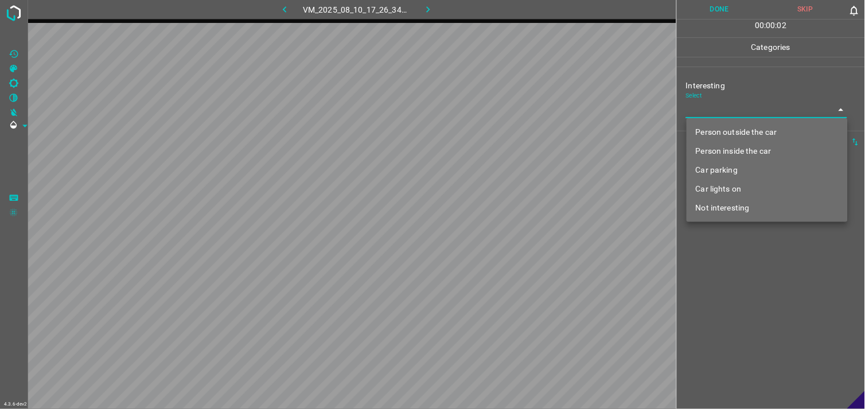
click at [743, 112] on body "4.3.6-dev2 VM_2025_08_10_17_26_34_445_07.gif Done Skip 0 00 : 00 : 02 Categorie…" at bounding box center [432, 204] width 865 height 409
click at [748, 211] on li "Not interesting" at bounding box center [766, 207] width 161 height 19
type input "Not interesting"
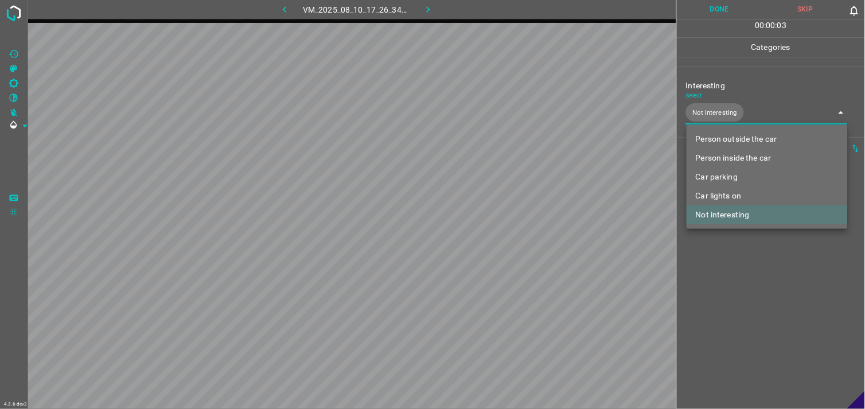
click at [752, 259] on div at bounding box center [432, 204] width 865 height 409
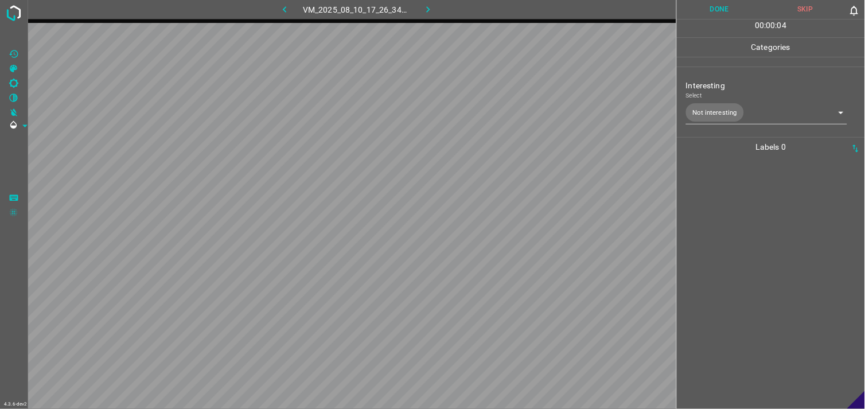
click at [752, 249] on div at bounding box center [770, 283] width 181 height 252
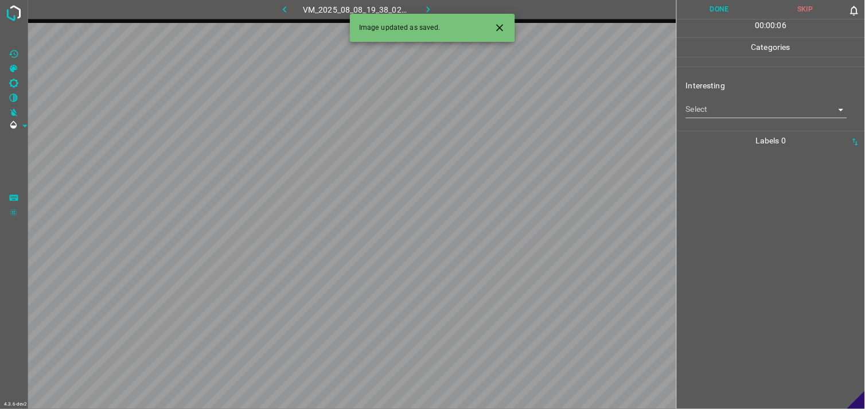
click at [728, 115] on body "4.3.6-dev2 VM_2025_08_08_19_38_02_135_00.gif Done Skip 0 00 : 00 : 06 Categorie…" at bounding box center [432, 204] width 865 height 409
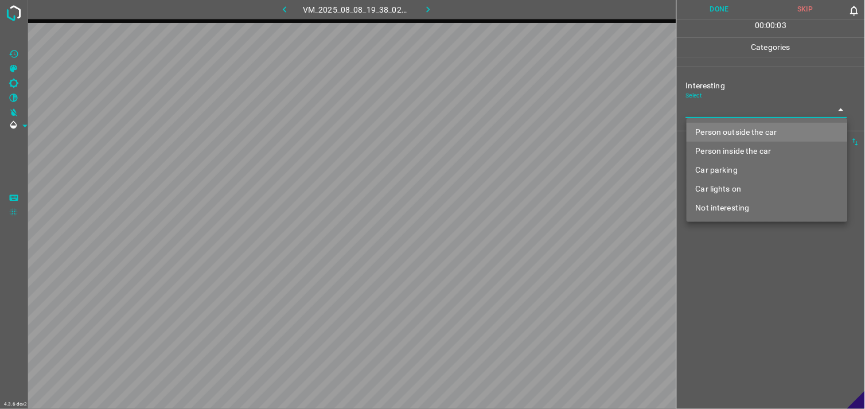
click at [727, 166] on li "Car parking" at bounding box center [766, 170] width 161 height 19
type input "Car parking"
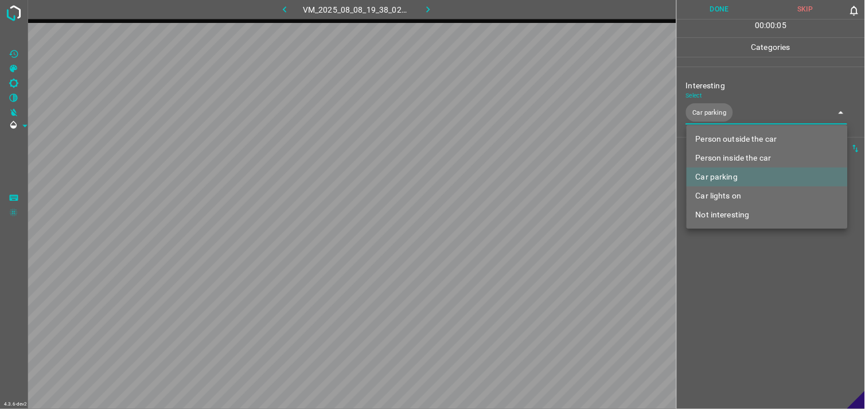
click at [729, 267] on div at bounding box center [432, 204] width 865 height 409
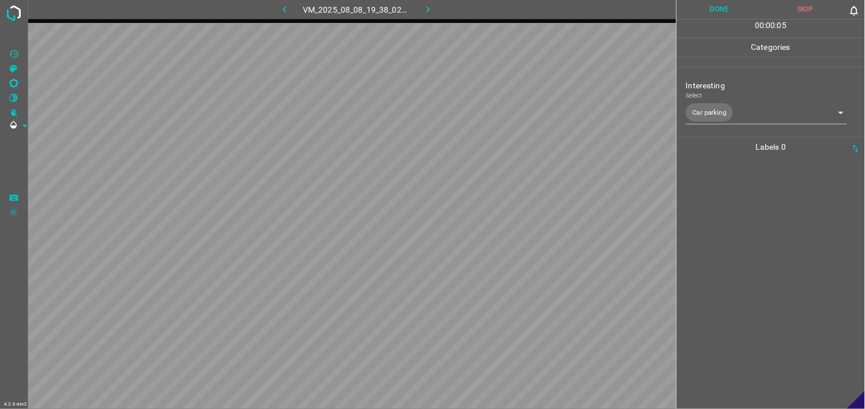
click at [727, 250] on div at bounding box center [770, 283] width 181 height 252
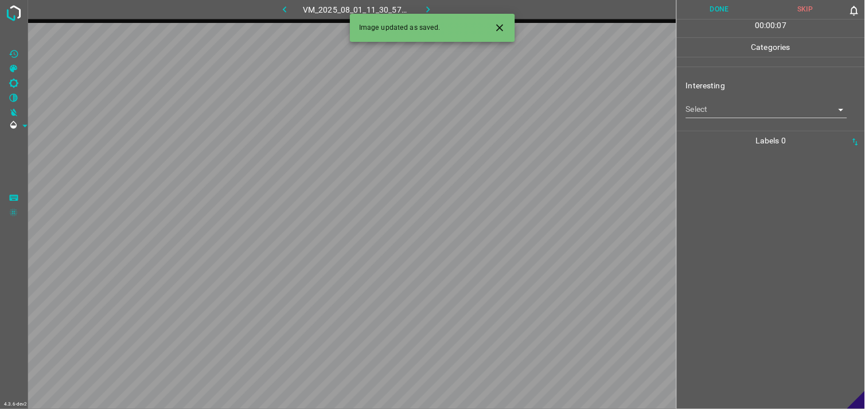
click at [741, 113] on body "4.3.6-dev2 VM_2025_08_01_11_30_57_000_01.gif Done Skip 0 00 : 00 : 07 Categorie…" at bounding box center [432, 204] width 865 height 409
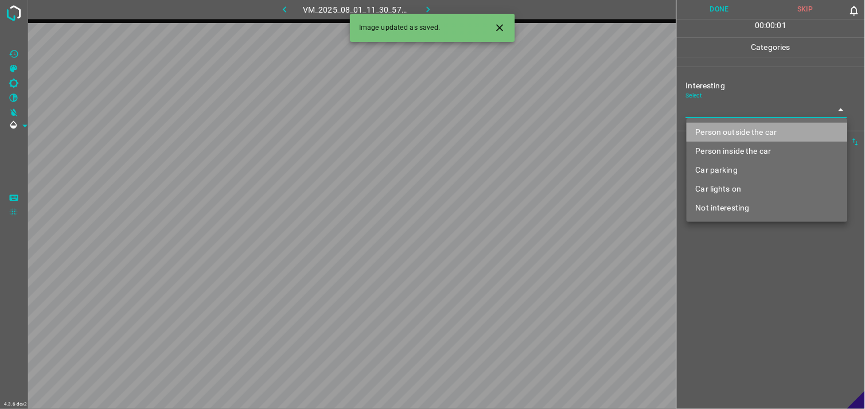
click at [761, 128] on li "Person outside the car" at bounding box center [766, 132] width 161 height 19
type input "Person outside the car"
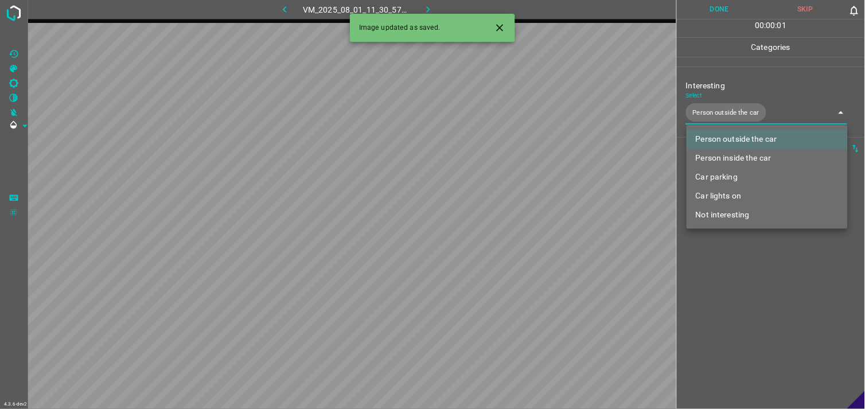
drag, startPoint x: 772, startPoint y: 334, endPoint x: 775, endPoint y: 286, distance: 48.3
click at [771, 331] on div at bounding box center [432, 204] width 865 height 409
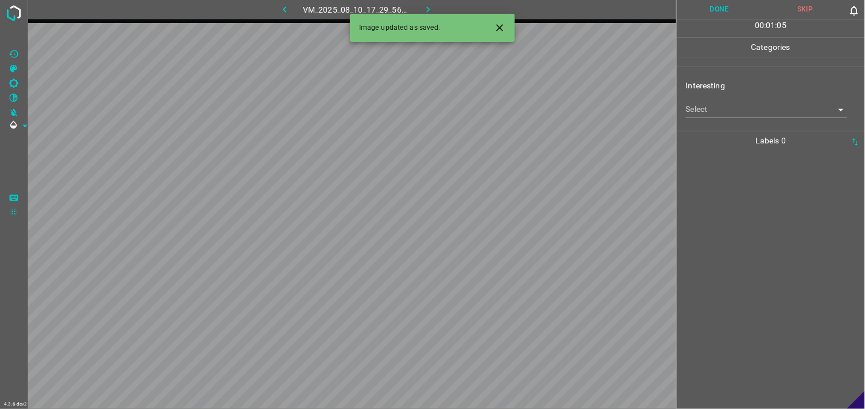
click at [729, 111] on body "4.3.6-dev2 VM_2025_08_10_17_29_56_737_02.gif Done Skip 0 00 : 01 : 05 Categorie…" at bounding box center [432, 204] width 865 height 409
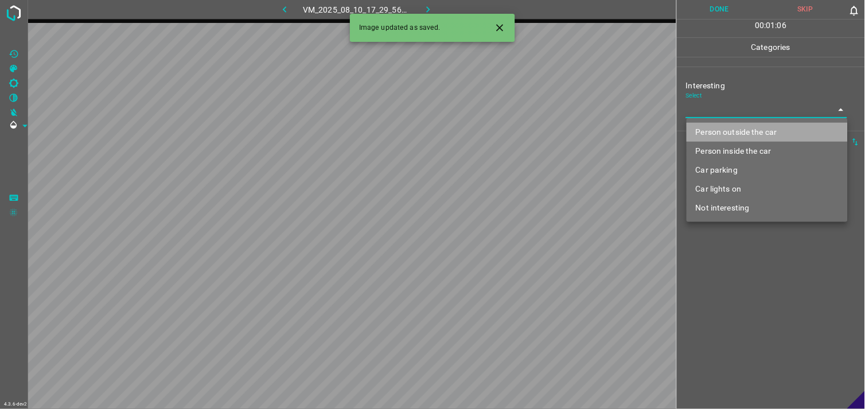
click at [744, 130] on li "Person outside the car" at bounding box center [766, 132] width 161 height 19
type input "Person outside the car"
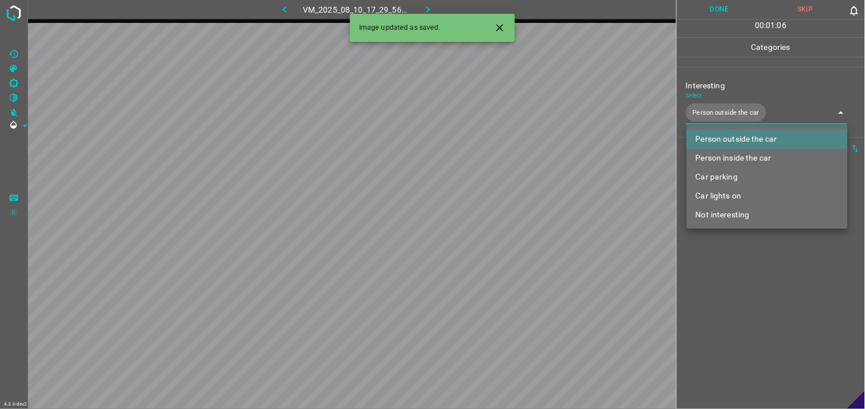
drag, startPoint x: 725, startPoint y: 292, endPoint x: 732, endPoint y: 263, distance: 30.6
click at [727, 292] on div at bounding box center [432, 204] width 865 height 409
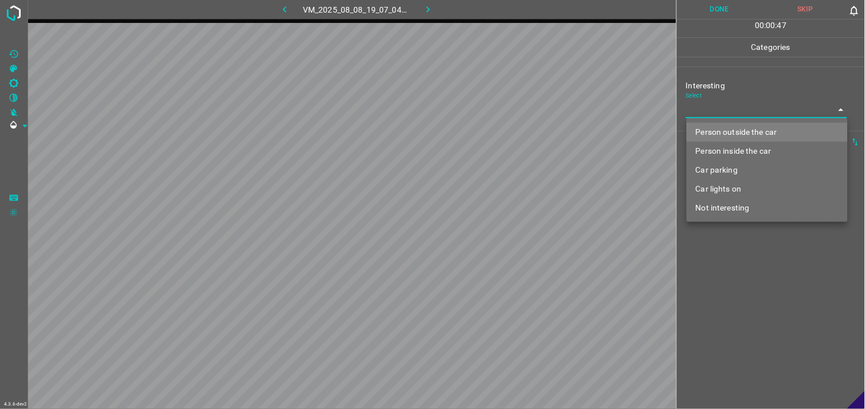
click at [752, 115] on body "4.3.6-dev2 VM_2025_08_08_19_07_04_726_03.gif Done Skip 0 00 : 00 : 47 Categorie…" at bounding box center [432, 204] width 865 height 409
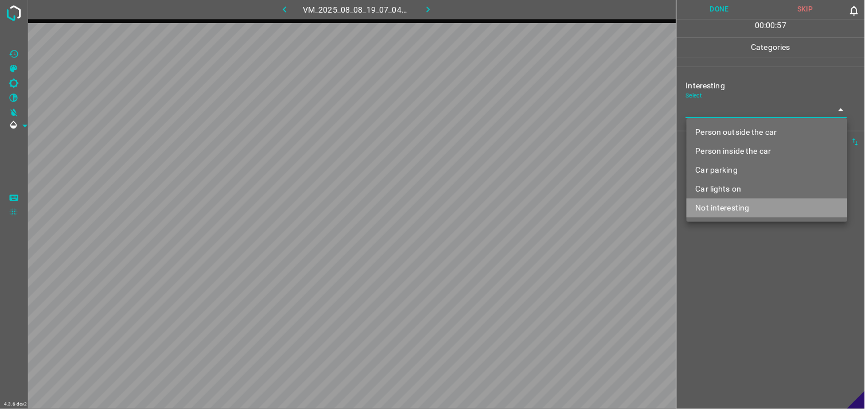
click at [738, 209] on li "Not interesting" at bounding box center [766, 207] width 161 height 19
type input "Not interesting"
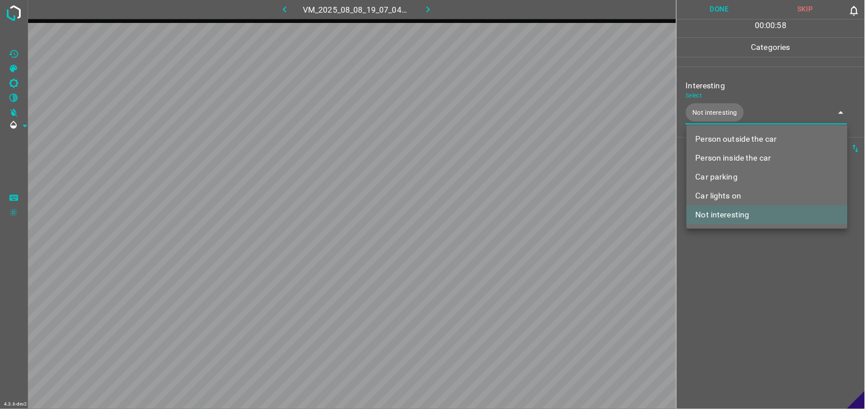
click at [741, 274] on div at bounding box center [432, 204] width 865 height 409
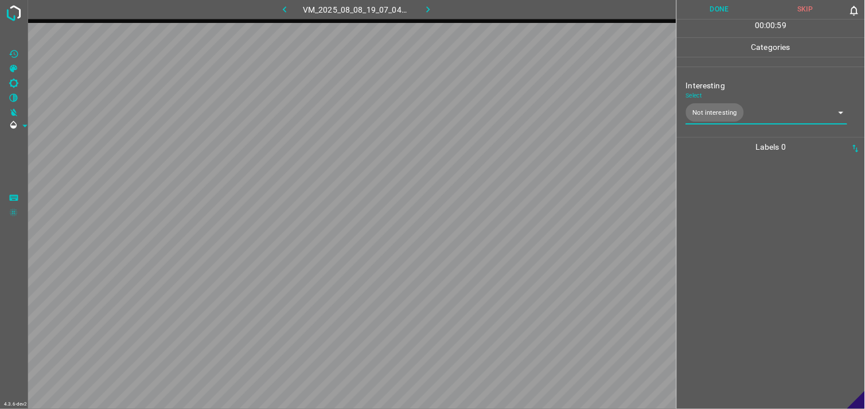
click at [753, 219] on div at bounding box center [770, 283] width 181 height 252
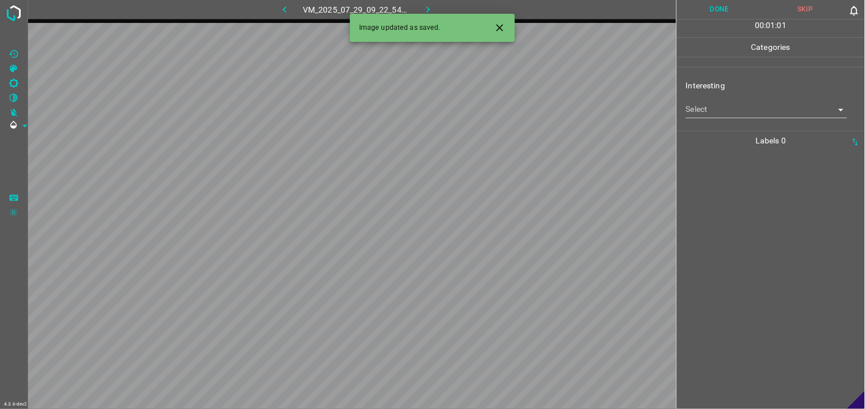
click at [733, 121] on div "Interesting Select ​" at bounding box center [771, 99] width 188 height 54
click at [735, 114] on body "4.3.6-dev2 VM_2025_07_29_09_22_54_734_02.gif Done Skip 0 00 : 01 : 01 Categorie…" at bounding box center [432, 204] width 865 height 409
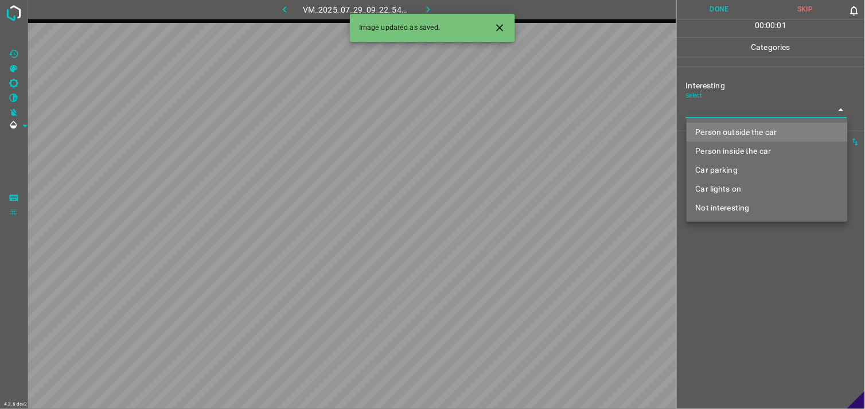
click at [749, 134] on li "Person outside the car" at bounding box center [766, 132] width 161 height 19
type input "Person outside the car"
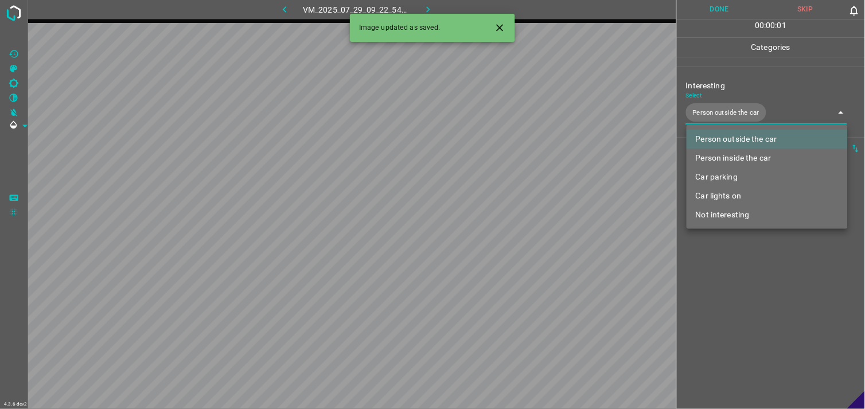
click at [770, 263] on div at bounding box center [432, 204] width 865 height 409
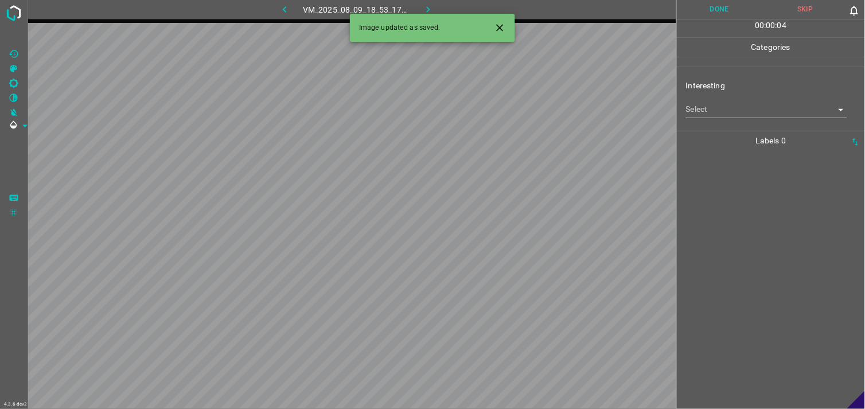
click at [736, 107] on body "4.3.6-dev2 VM_2025_08_09_18_53_17_239_06.gif Done Skip 0 00 : 00 : 04 Categorie…" at bounding box center [432, 204] width 865 height 409
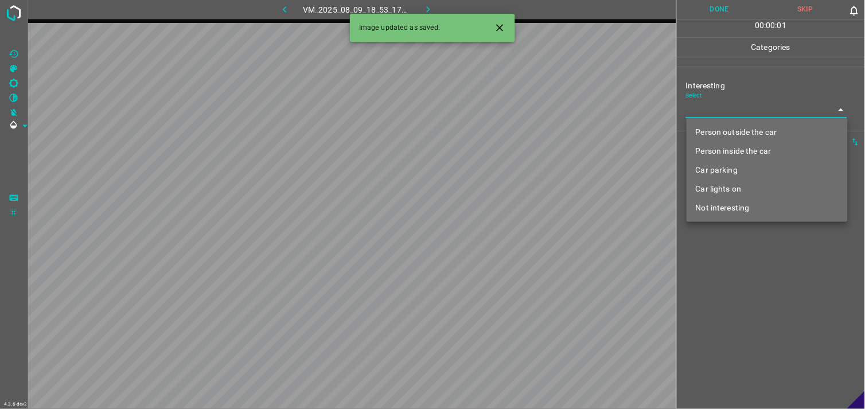
click at [742, 128] on li "Person outside the car" at bounding box center [766, 132] width 161 height 19
type input "Person outside the car"
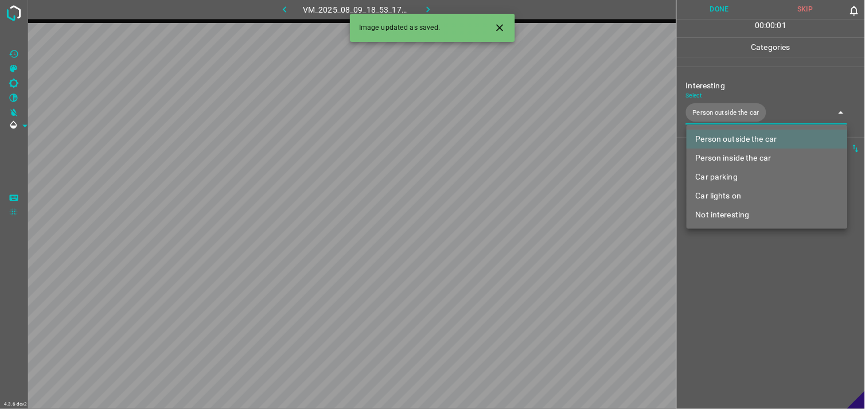
click at [736, 270] on div at bounding box center [432, 204] width 865 height 409
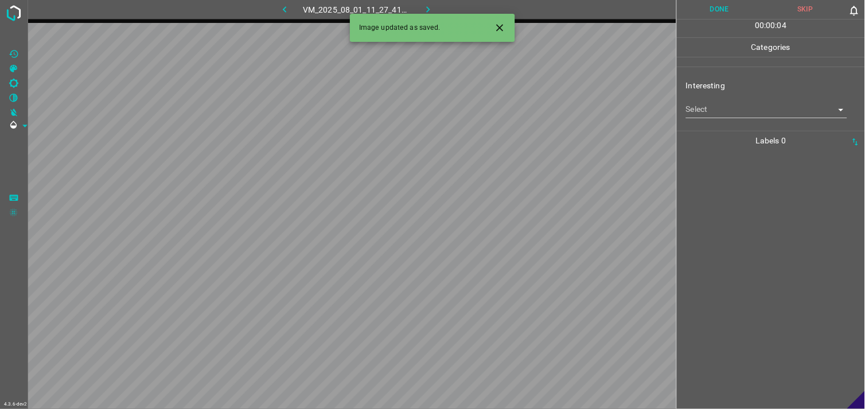
click at [737, 119] on div "Interesting Select ​" at bounding box center [771, 99] width 188 height 54
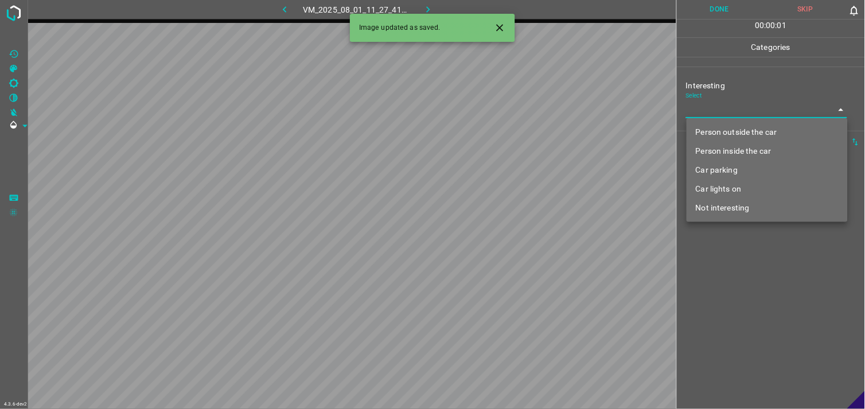
click at [735, 114] on body "4.3.6-dev2 VM_2025_08_01_11_27_41_366_08.gif Done Skip 0 00 : 00 : 01 Categorie…" at bounding box center [432, 204] width 865 height 409
click at [743, 185] on li "Car lights on" at bounding box center [766, 189] width 161 height 19
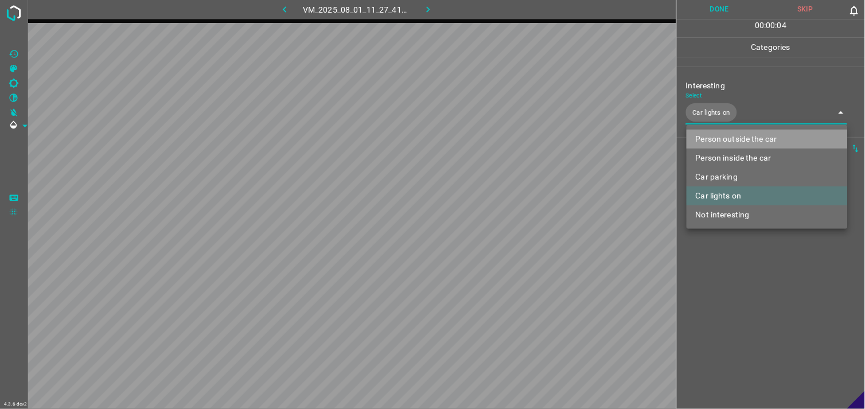
click at [755, 139] on li "Person outside the car" at bounding box center [766, 139] width 161 height 19
type input "Car lights on,Person outside the car"
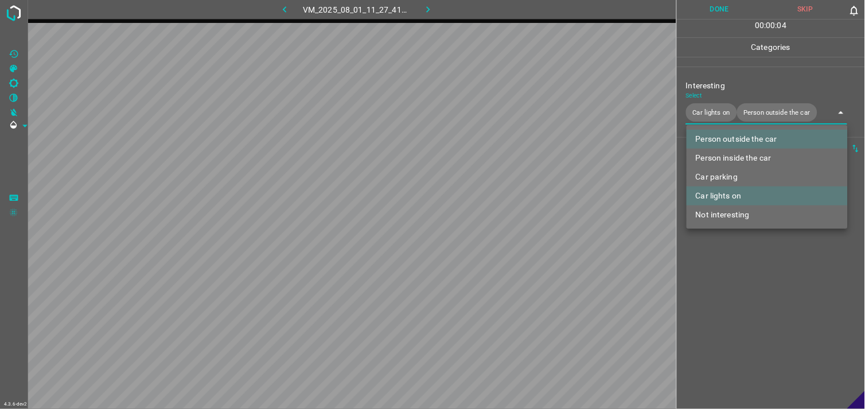
click at [752, 274] on div at bounding box center [432, 204] width 865 height 409
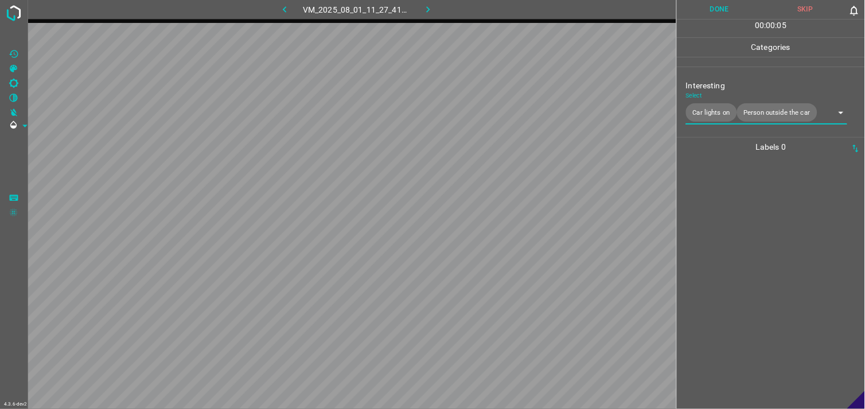
click at [752, 236] on div at bounding box center [770, 283] width 181 height 252
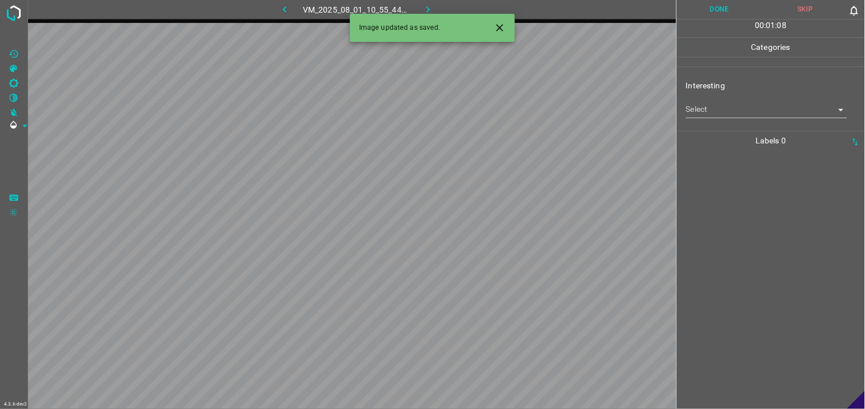
click at [743, 107] on body "4.3.6-dev2 VM_2025_08_01_10_55_44_752_01.gif Done Skip 0 00 : 01 : 08 Categorie…" at bounding box center [432, 204] width 865 height 409
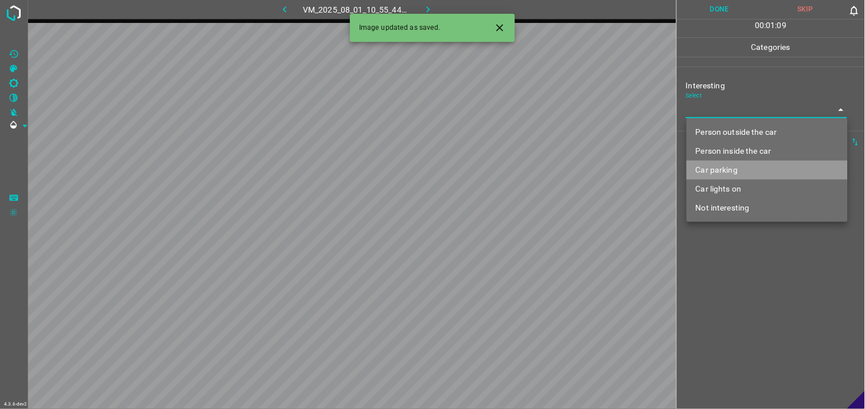
click at [741, 164] on li "Car parking" at bounding box center [766, 170] width 161 height 19
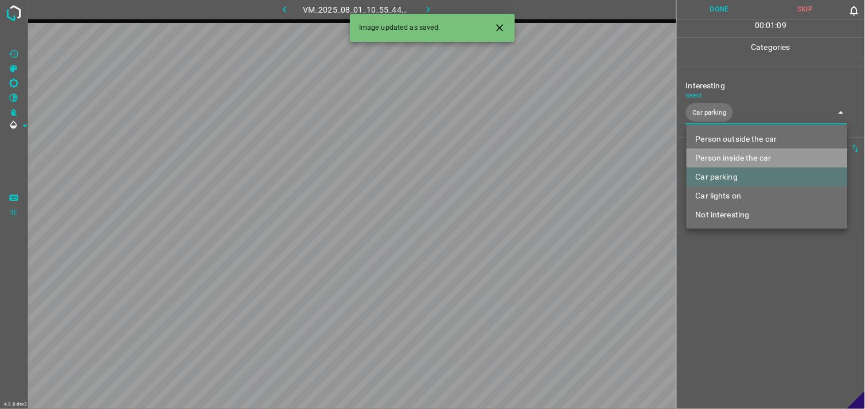
click at [747, 157] on li "Person inside the car" at bounding box center [766, 158] width 161 height 19
type input "Car parking,Person inside the car"
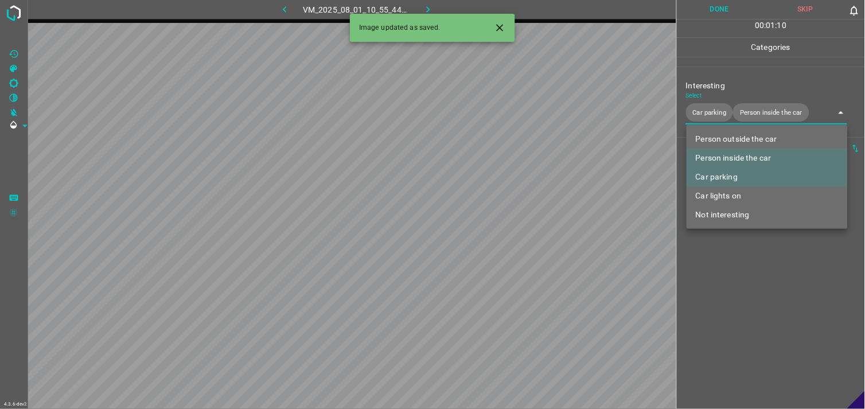
click at [778, 282] on div at bounding box center [432, 204] width 865 height 409
